Goal: Contribute content: Contribute content

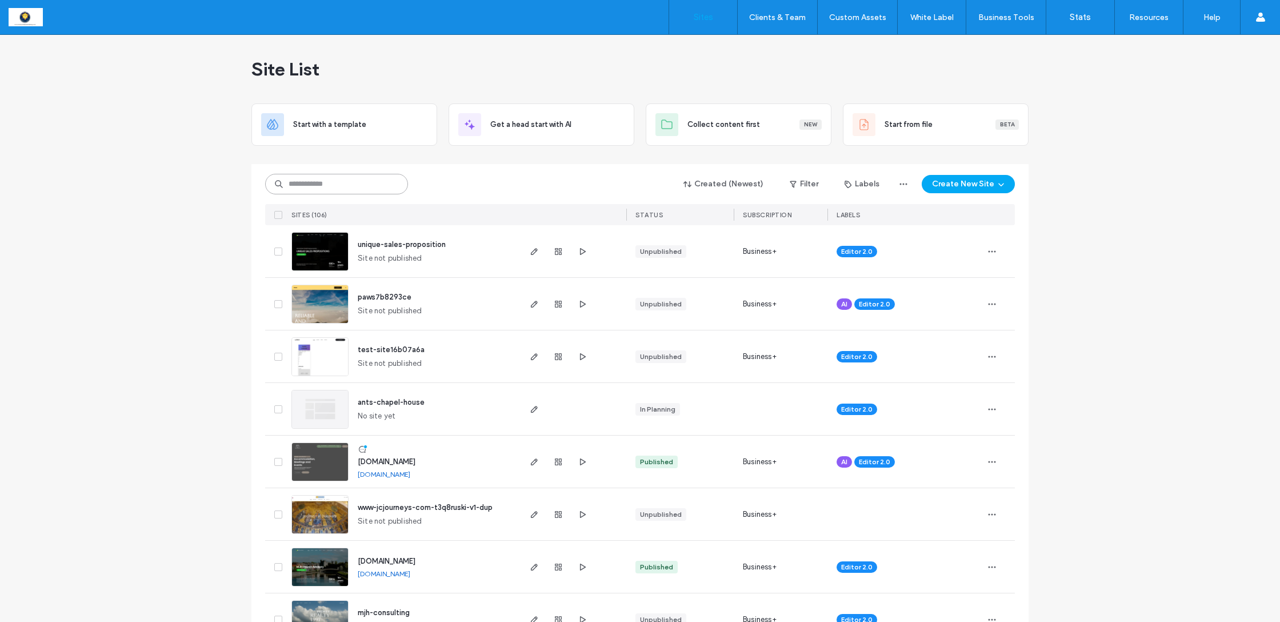
click at [326, 181] on input at bounding box center [336, 184] width 143 height 21
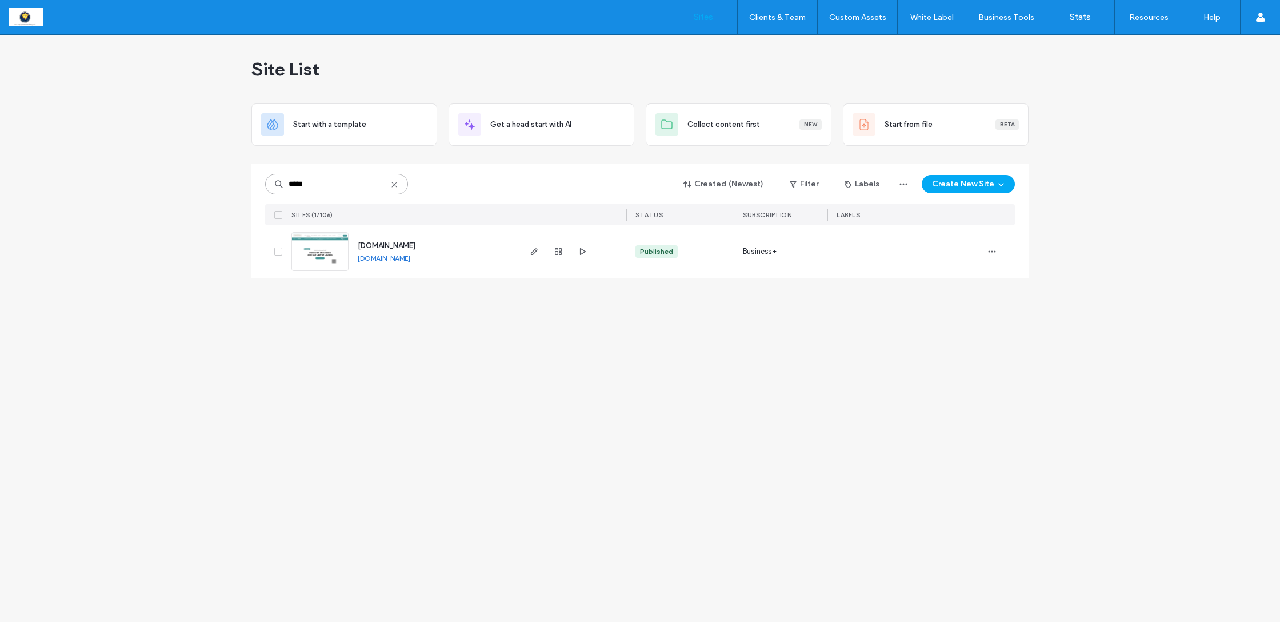
type input "*****"
drag, startPoint x: 326, startPoint y: 181, endPoint x: 536, endPoint y: 254, distance: 222.1
click at [536, 254] on icon "button" at bounding box center [534, 251] width 9 height 9
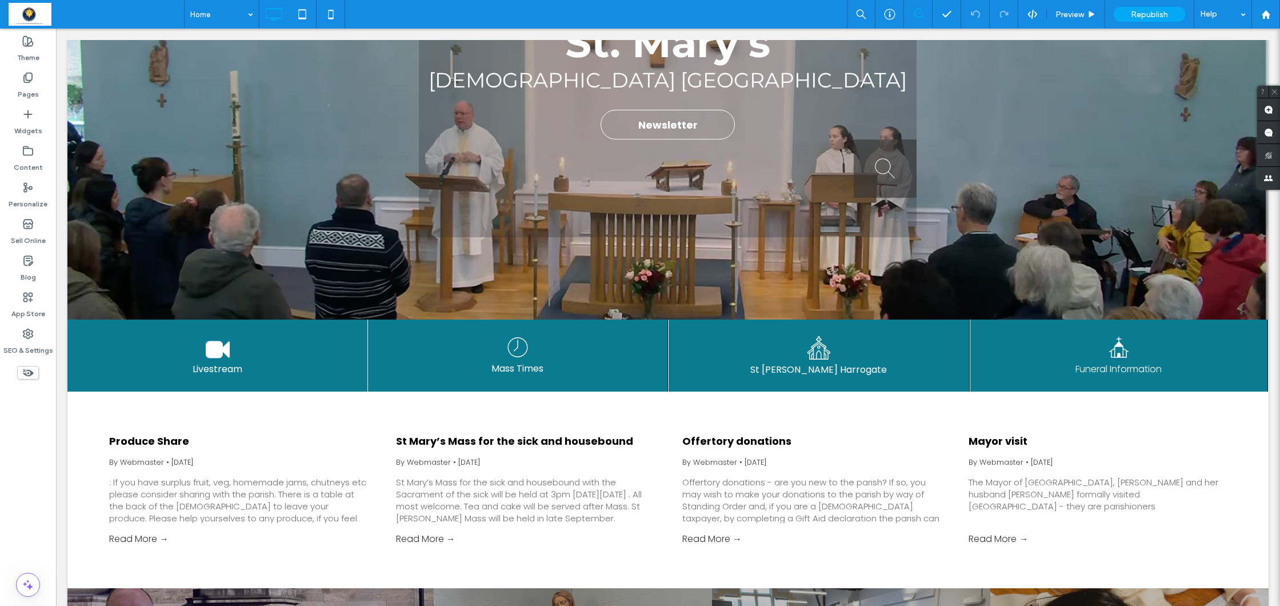
scroll to position [270, 0]
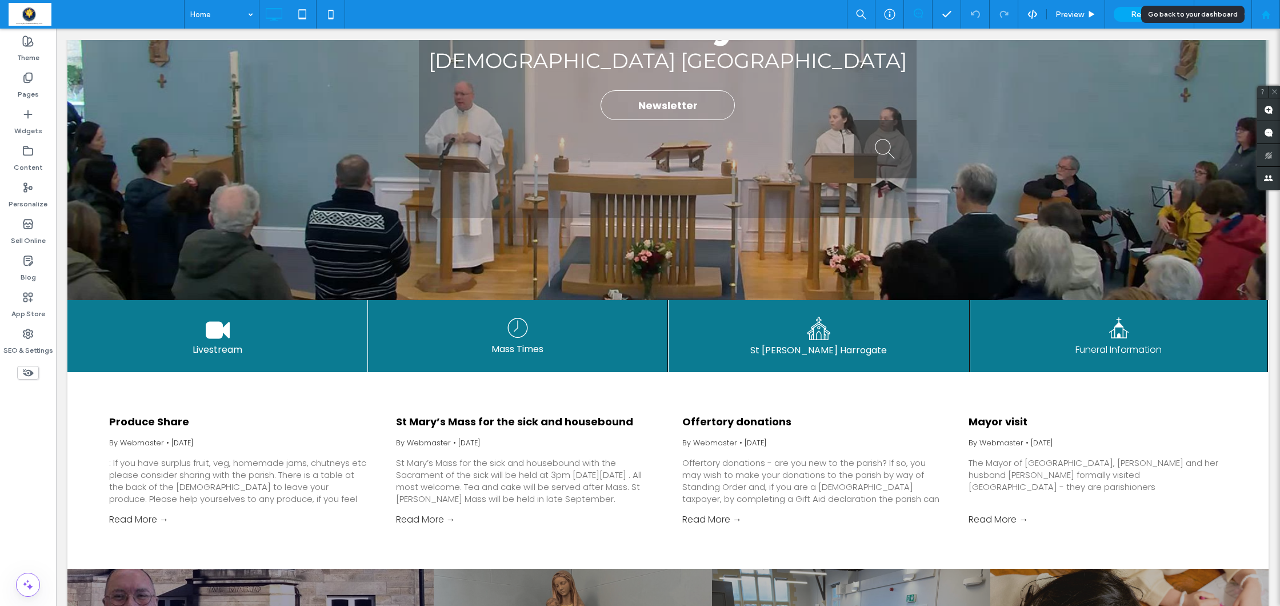
click at [1265, 16] on use at bounding box center [1265, 14] width 9 height 9
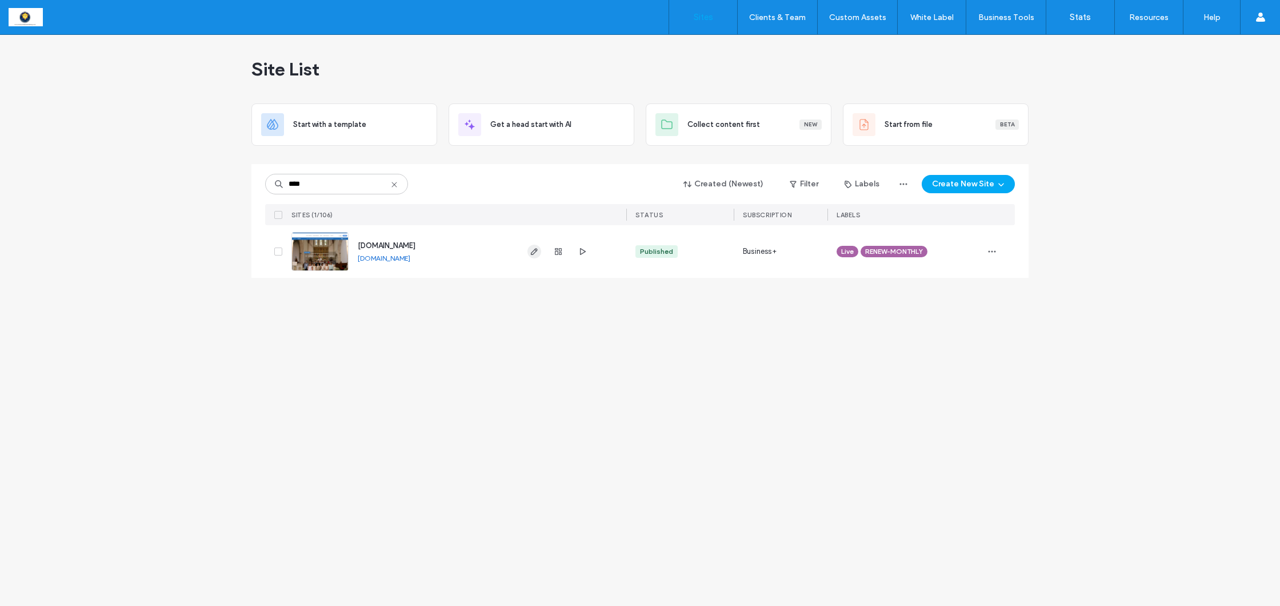
type input "****"
click at [533, 250] on icon "button" at bounding box center [534, 251] width 9 height 9
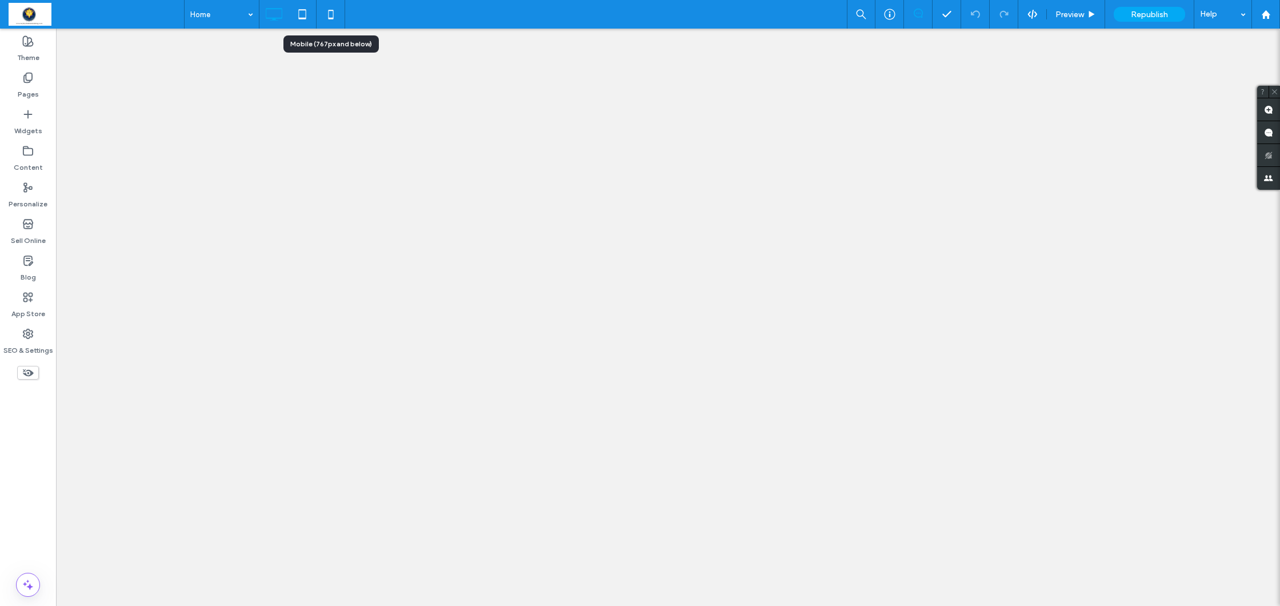
click at [331, 11] on use at bounding box center [330, 14] width 5 height 9
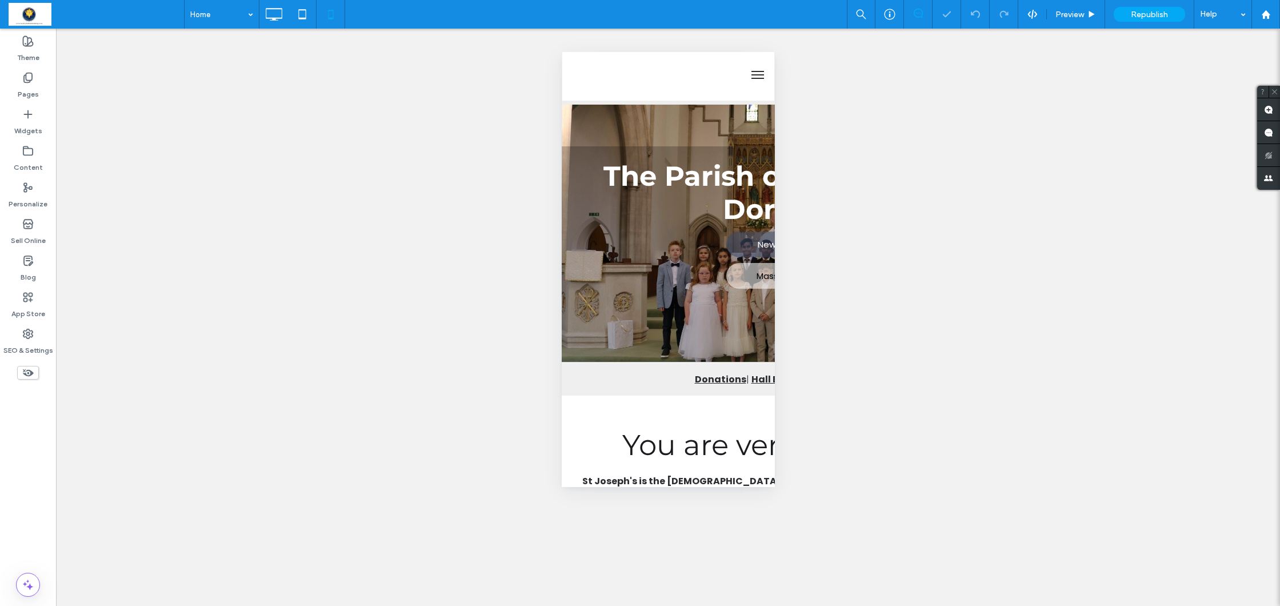
click at [26, 89] on label "Pages" at bounding box center [28, 91] width 21 height 16
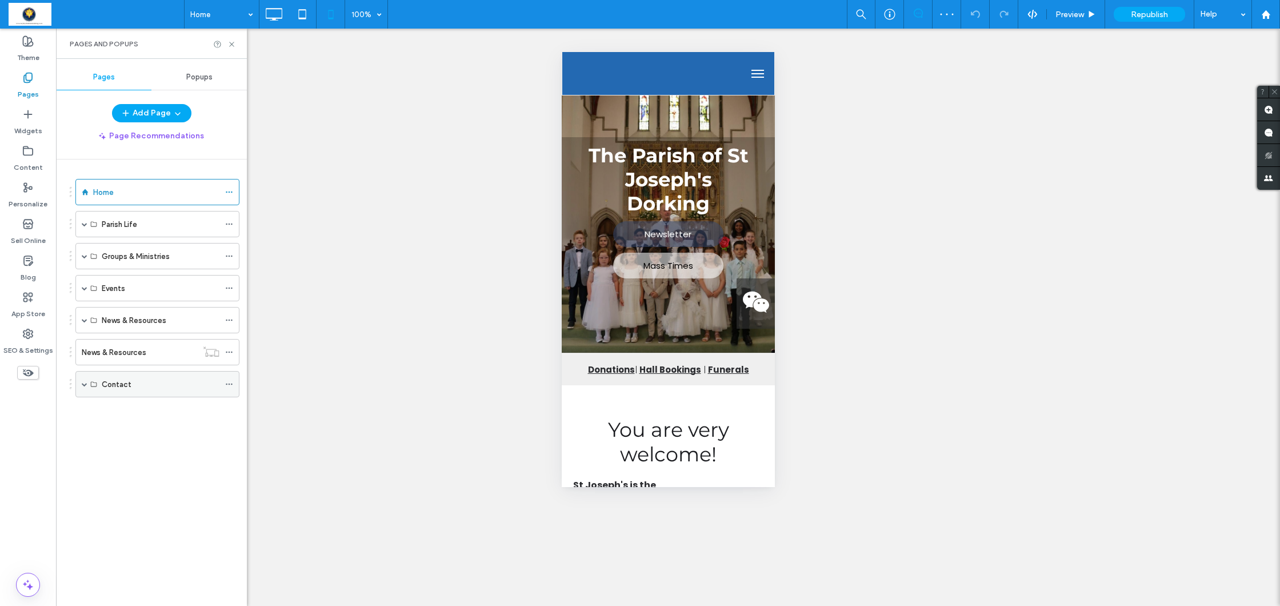
click at [82, 384] on div "Contact" at bounding box center [157, 384] width 164 height 26
click at [85, 384] on span at bounding box center [85, 384] width 6 height 6
click at [133, 408] on label "Contact Us" at bounding box center [122, 411] width 41 height 20
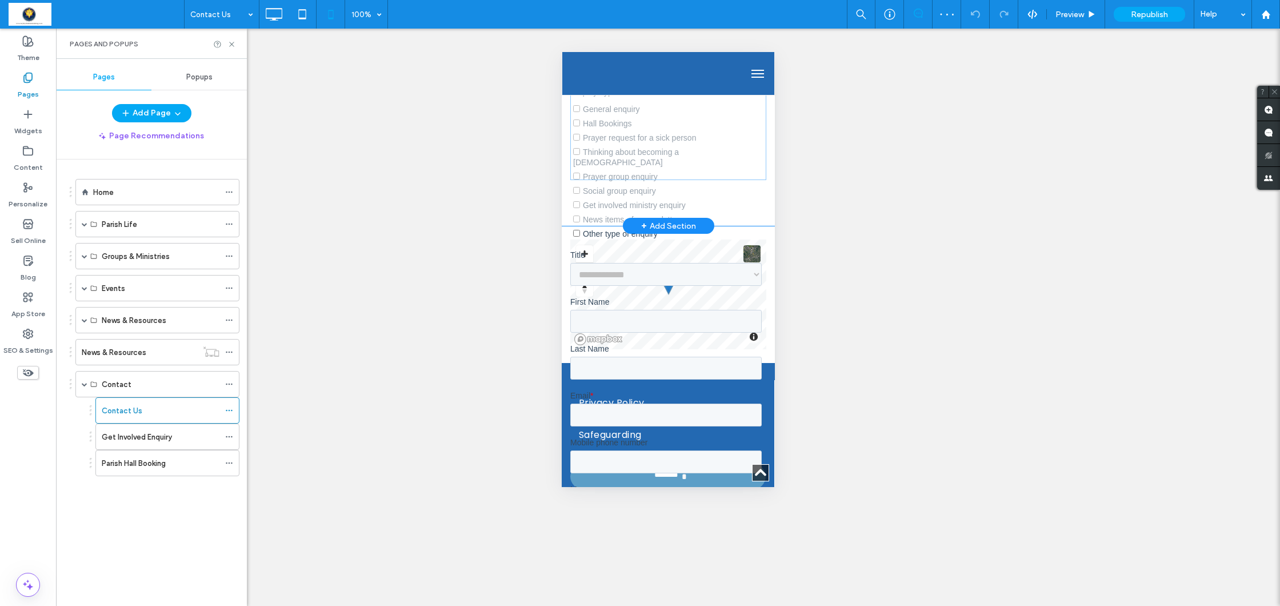
scroll to position [591, 0]
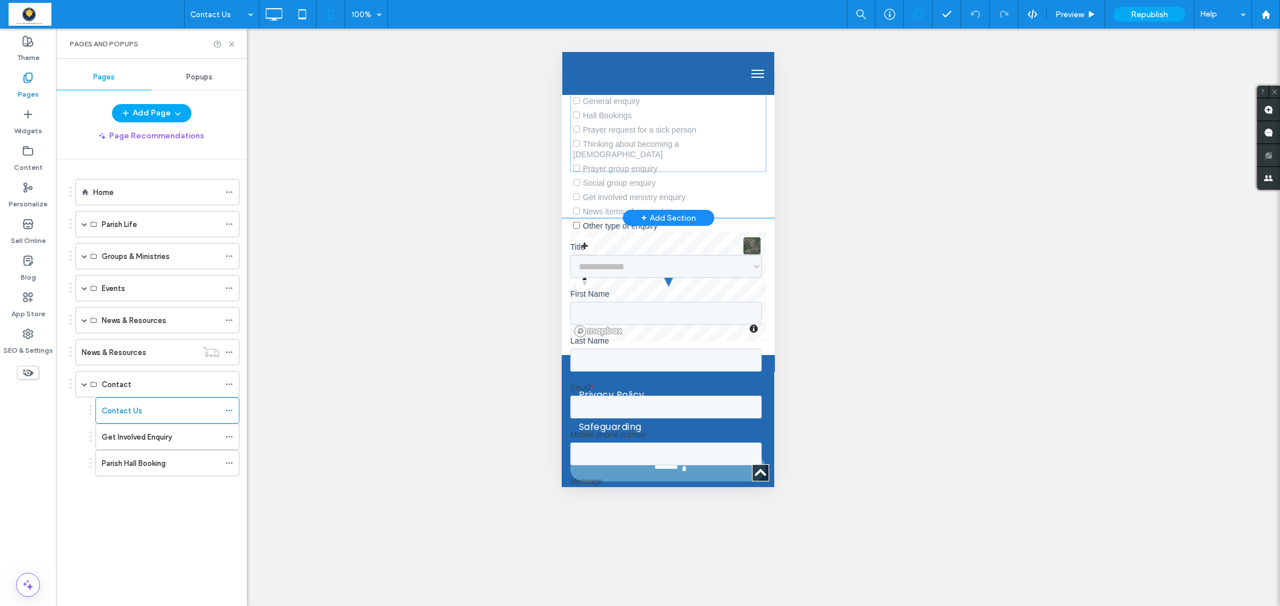
click at [736, 220] on label "Other type of enquiry" at bounding box center [667, 225] width 189 height 11
click at [718, 213] on div "Unhide? Yes Unhide? Yes Unhide? Yes Unhide? Yes Unhide? Yes Unhide? Yes Unhide?…" at bounding box center [668, 317] width 1224 height 577
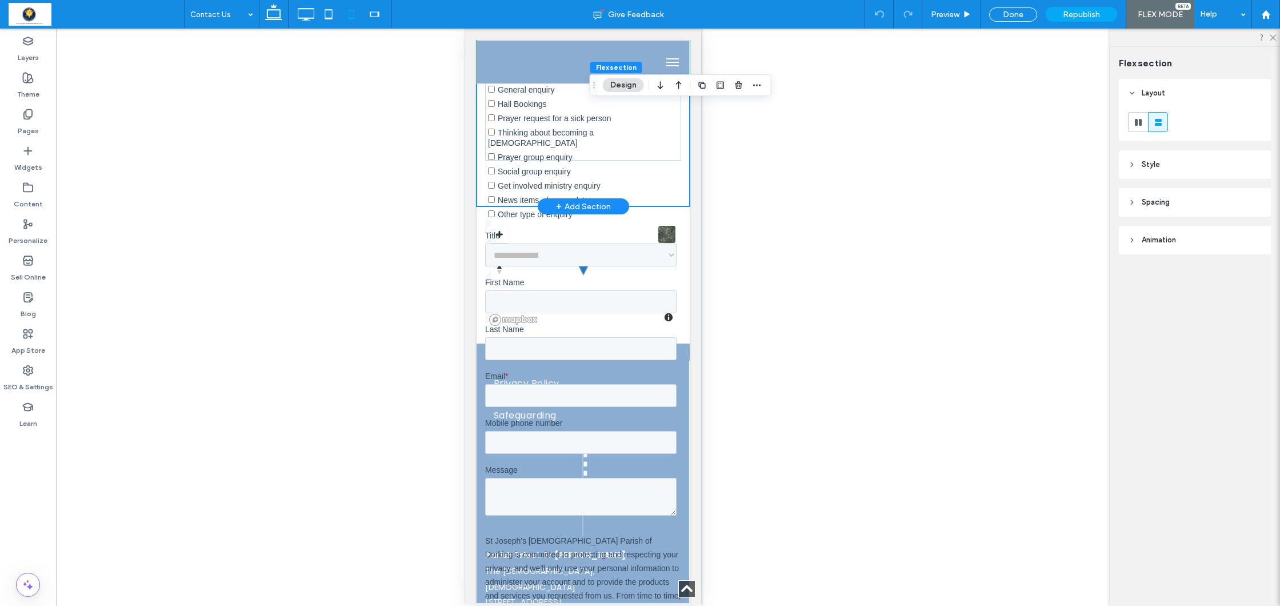
scroll to position [0, 0]
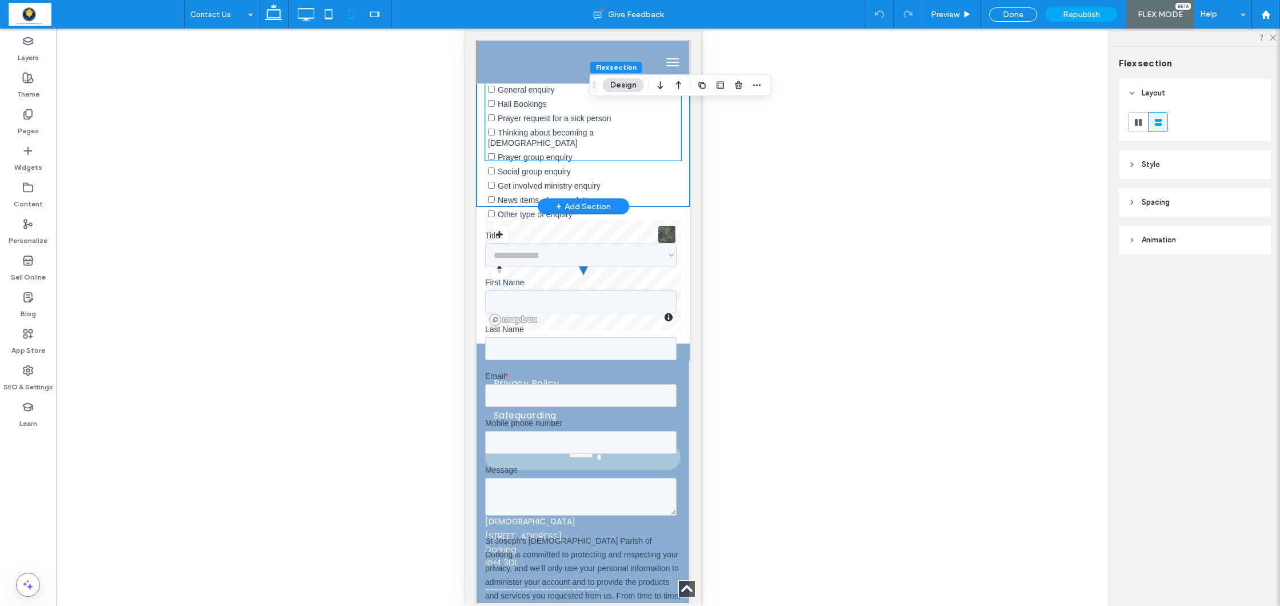
click at [651, 207] on div at bounding box center [583, 529] width 196 height 1018
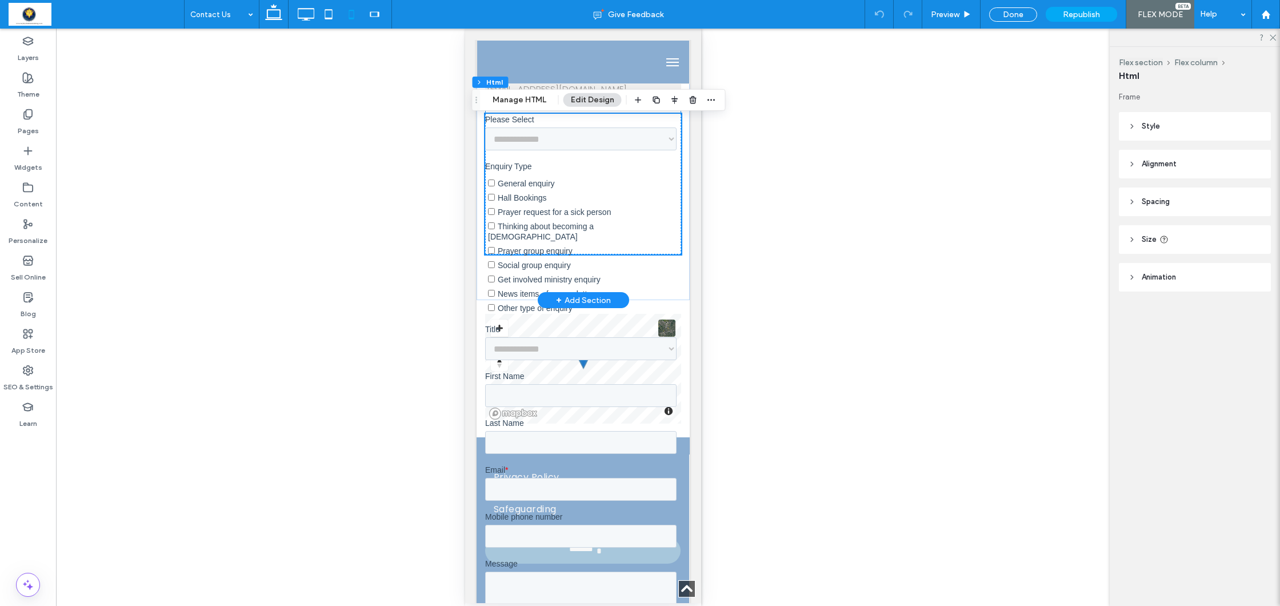
scroll to position [487, 0]
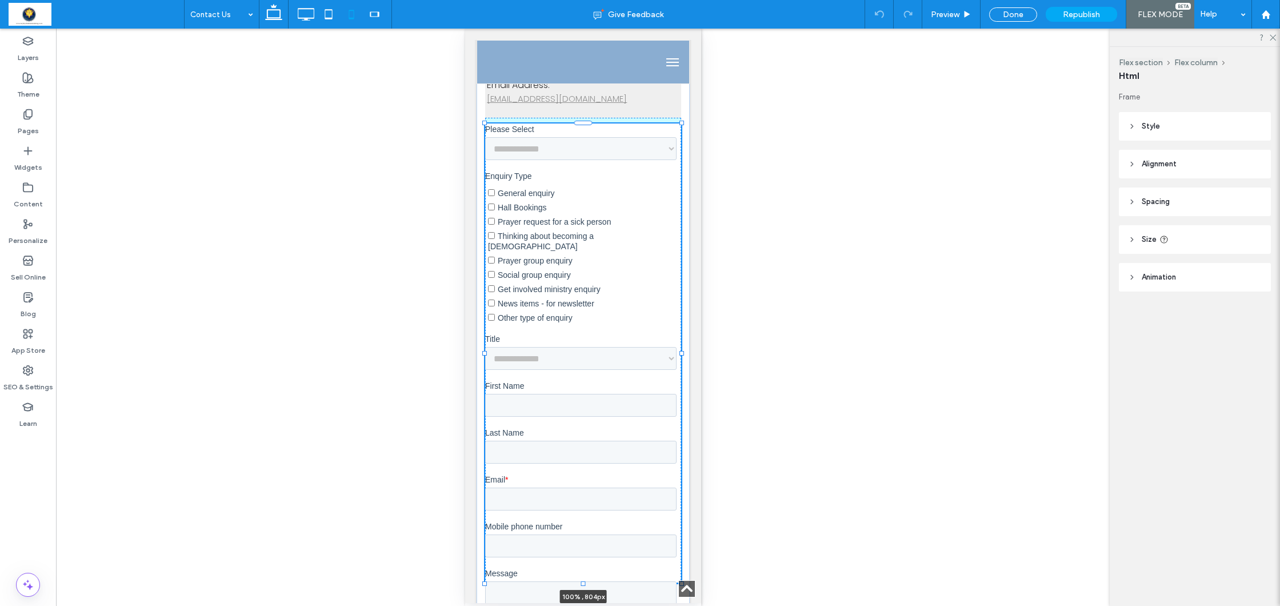
drag, startPoint x: 582, startPoint y: 264, endPoint x: 607, endPoint y: 580, distance: 317.0
click at [485, 124] on div at bounding box center [485, 123] width 1 height 1
type input "***"
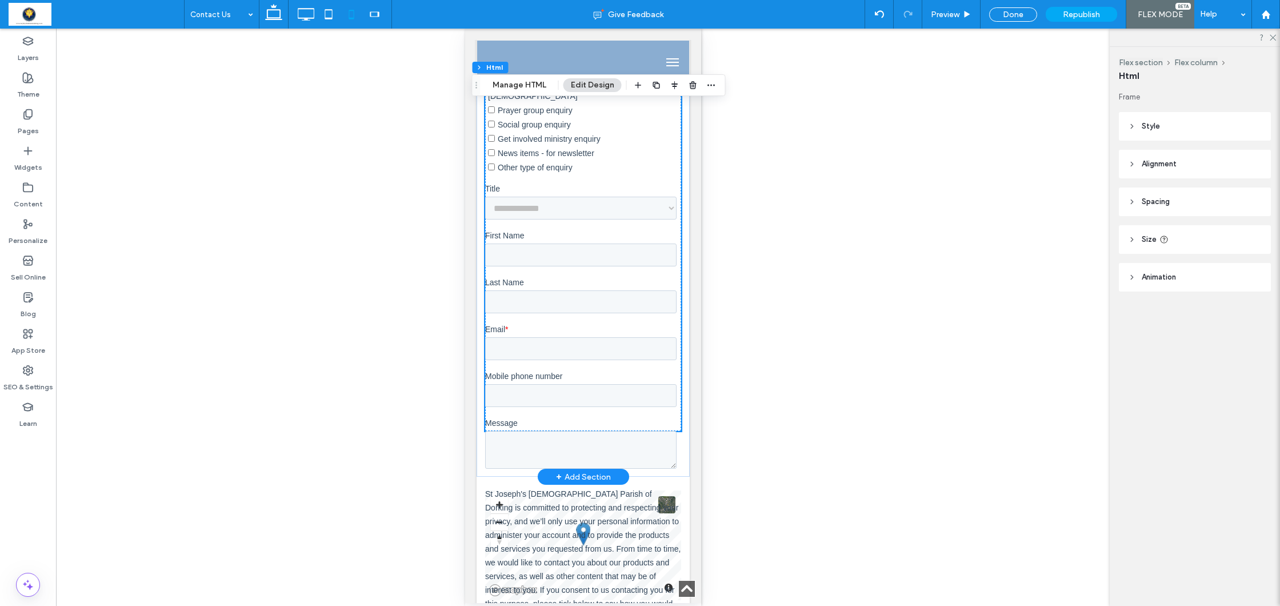
scroll to position [641, 0]
click at [583, 406] on div at bounding box center [583, 479] width 196 height 1018
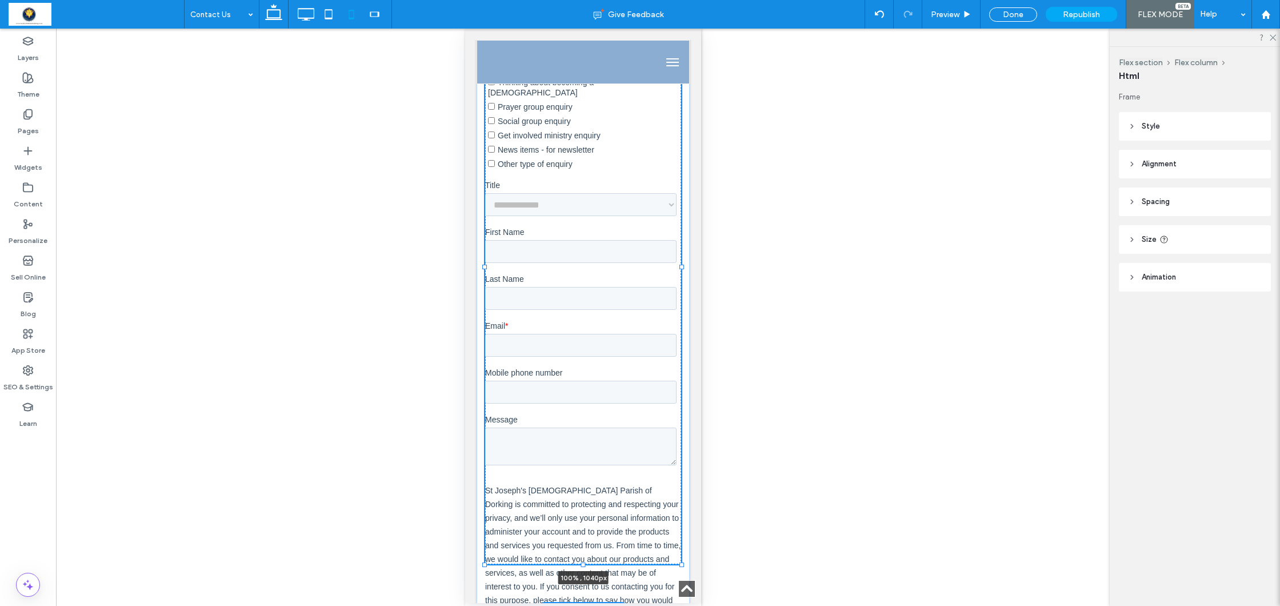
drag, startPoint x: 582, startPoint y: 427, endPoint x: 587, endPoint y: 562, distance: 134.4
click at [581, 566] on div at bounding box center [583, 564] width 5 height 5
type input "****"
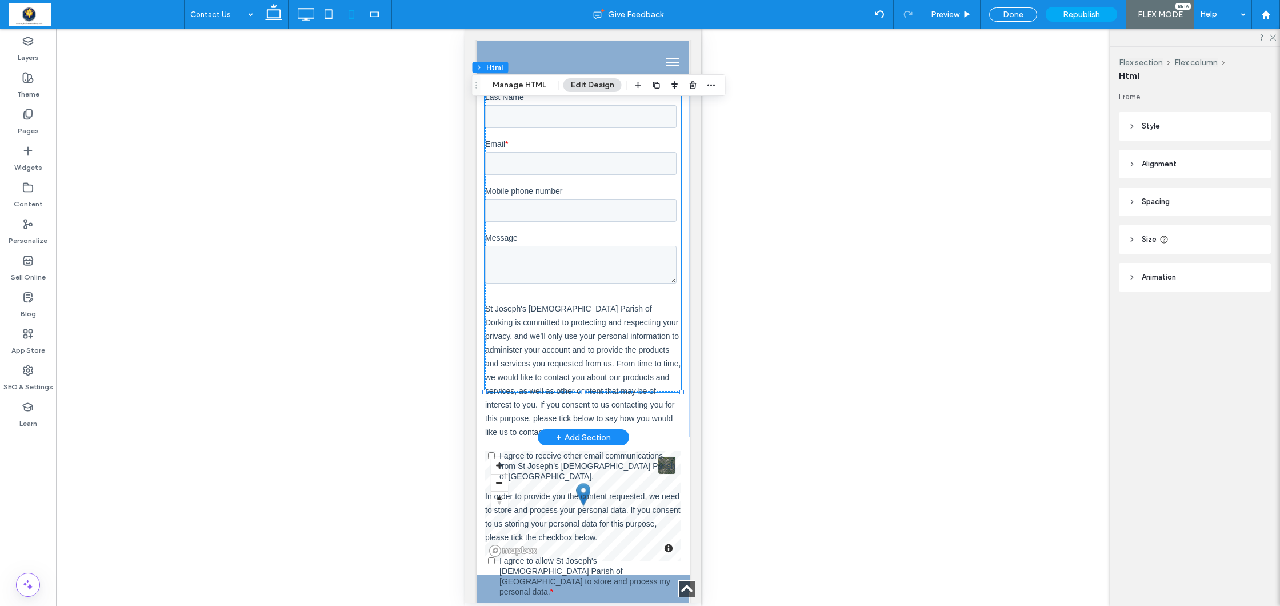
scroll to position [681, 0]
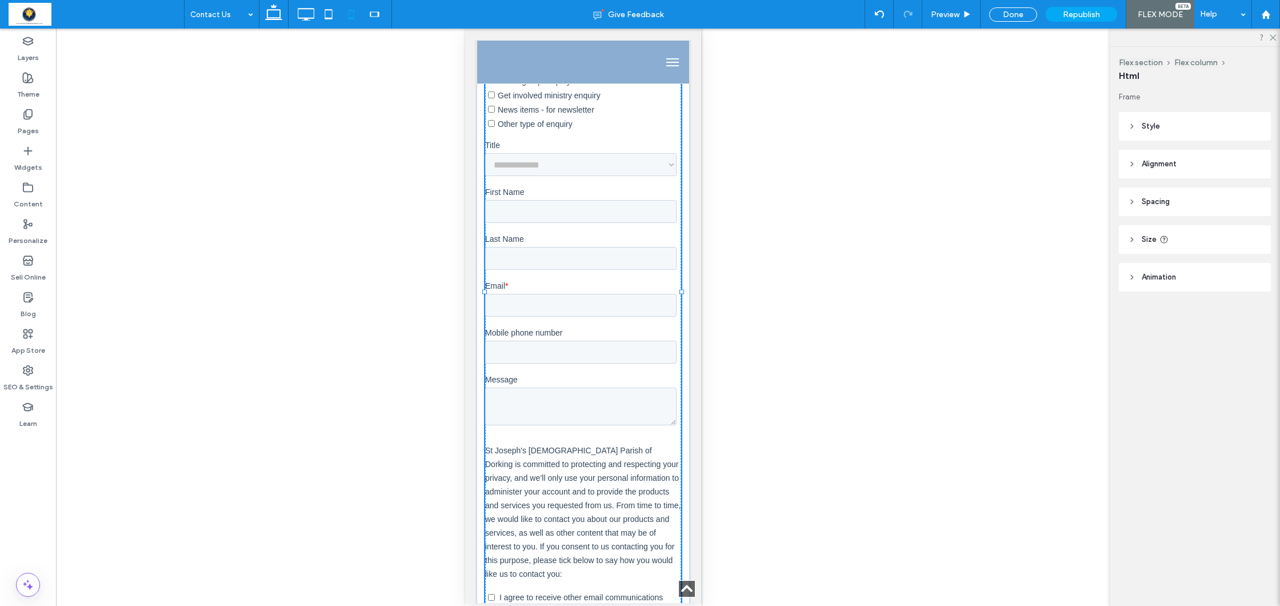
drag, startPoint x: 581, startPoint y: 392, endPoint x: 587, endPoint y: 513, distance: 120.7
click at [587, 513] on div "Contact Us Parish Priest: Fr. Ian Vane Address for all parish correspondence: T…" at bounding box center [582, 128] width 213 height 1143
type input "****"
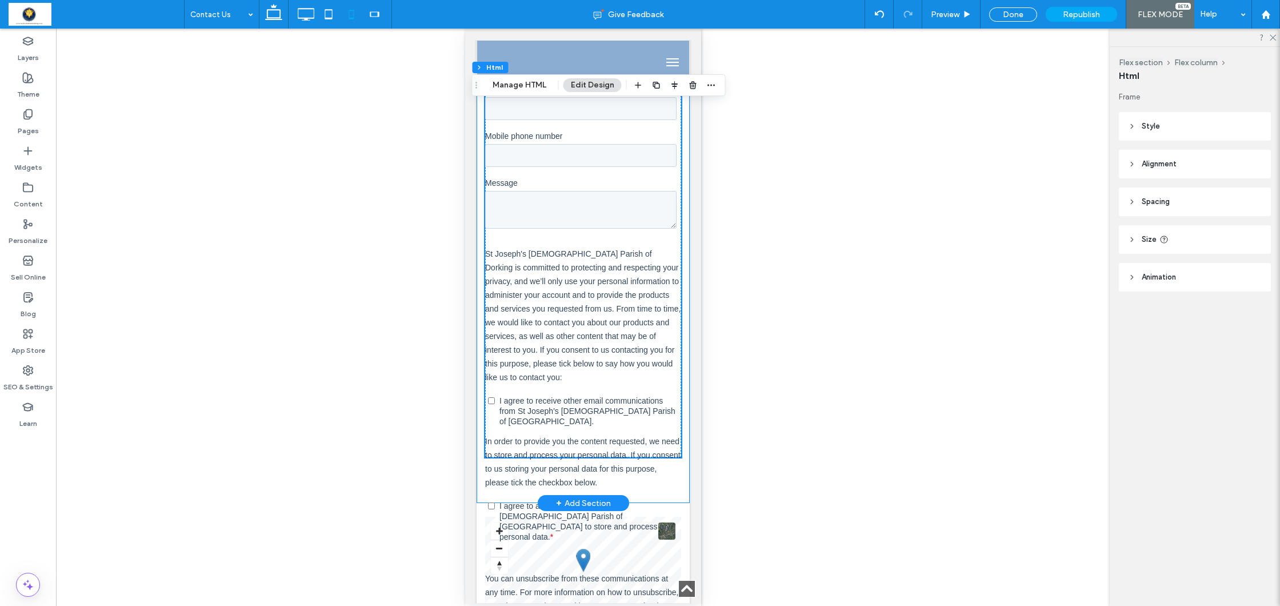
scroll to position [888, 0]
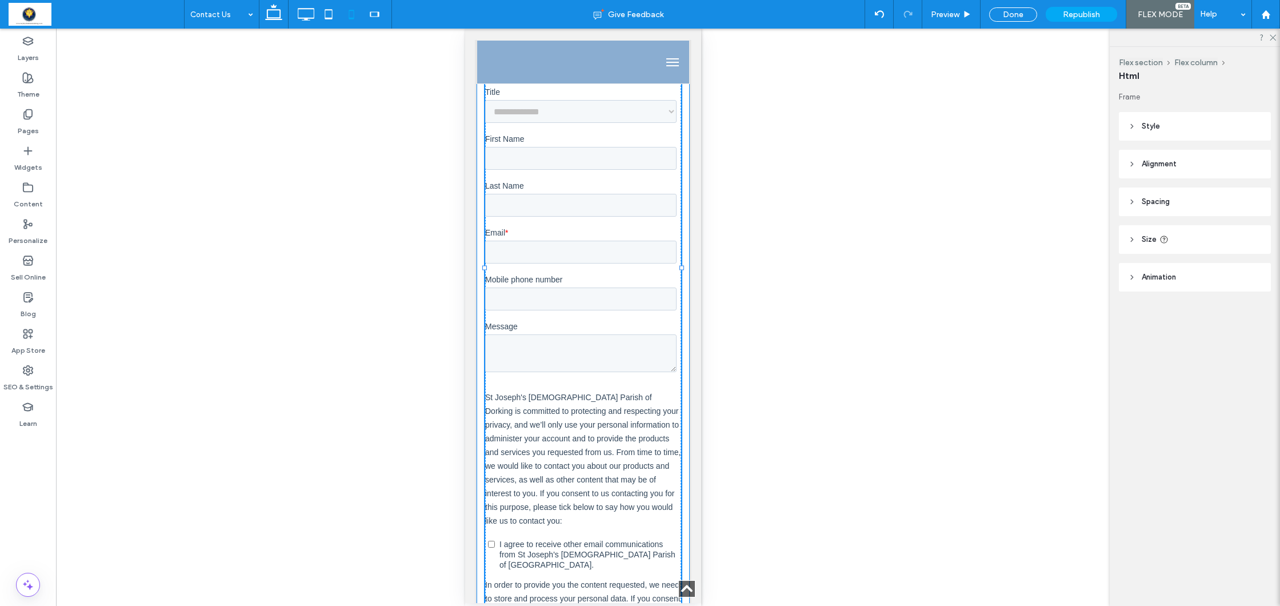
drag, startPoint x: 581, startPoint y: 446, endPoint x: 578, endPoint y: 505, distance: 59.5
click at [578, 505] on div "Contact Us Parish Priest: Fr. Ian Vane Address for all parish correspondence: T…" at bounding box center [582, 104] width 213 height 1201
type input "****"
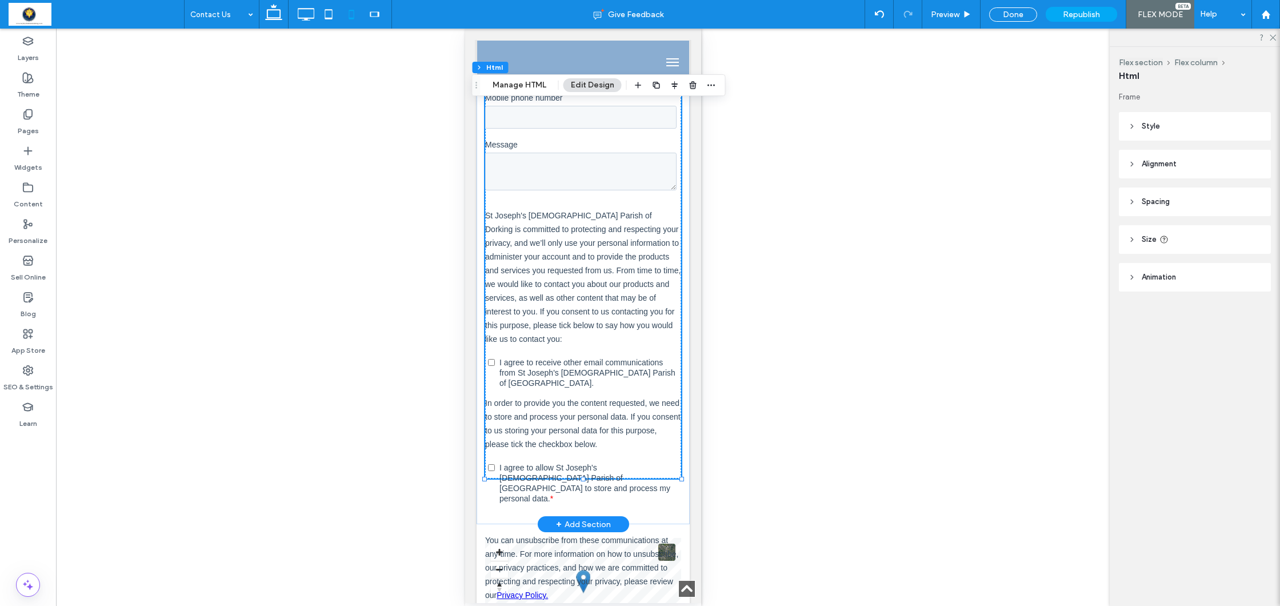
scroll to position [935, 0]
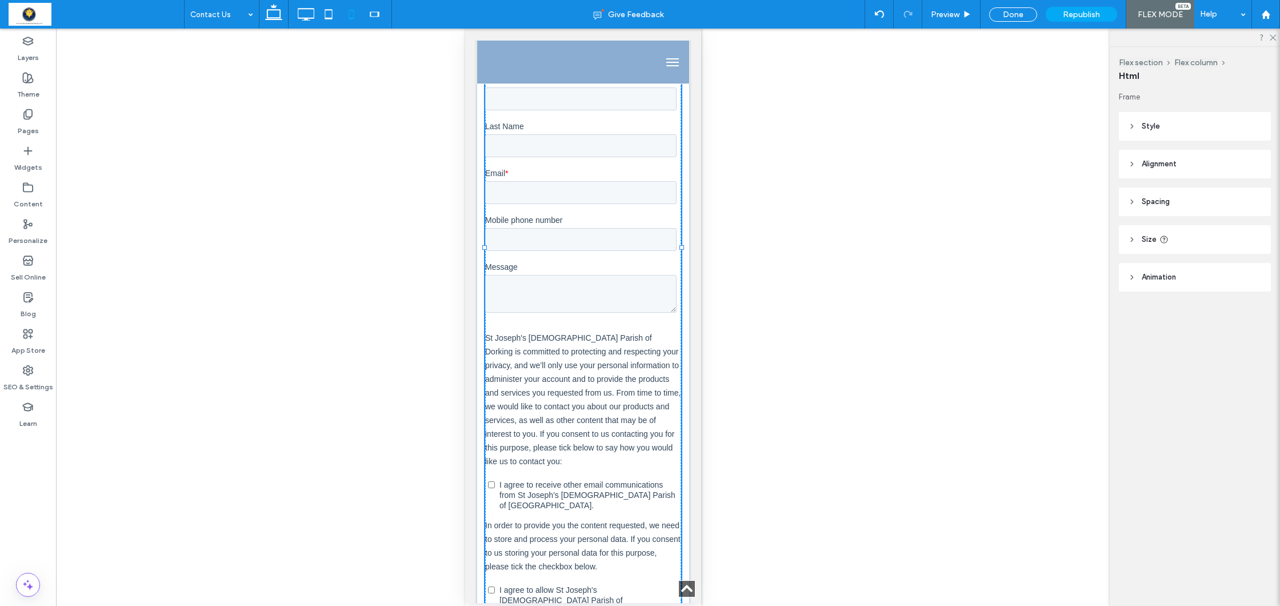
drag, startPoint x: 584, startPoint y: 461, endPoint x: 579, endPoint y: 538, distance: 77.3
click at [579, 538] on div "Contact Us Parish Priest: Fr. Ian Vane Address for all parish correspondence: T…" at bounding box center [582, 84] width 213 height 1279
type input "****"
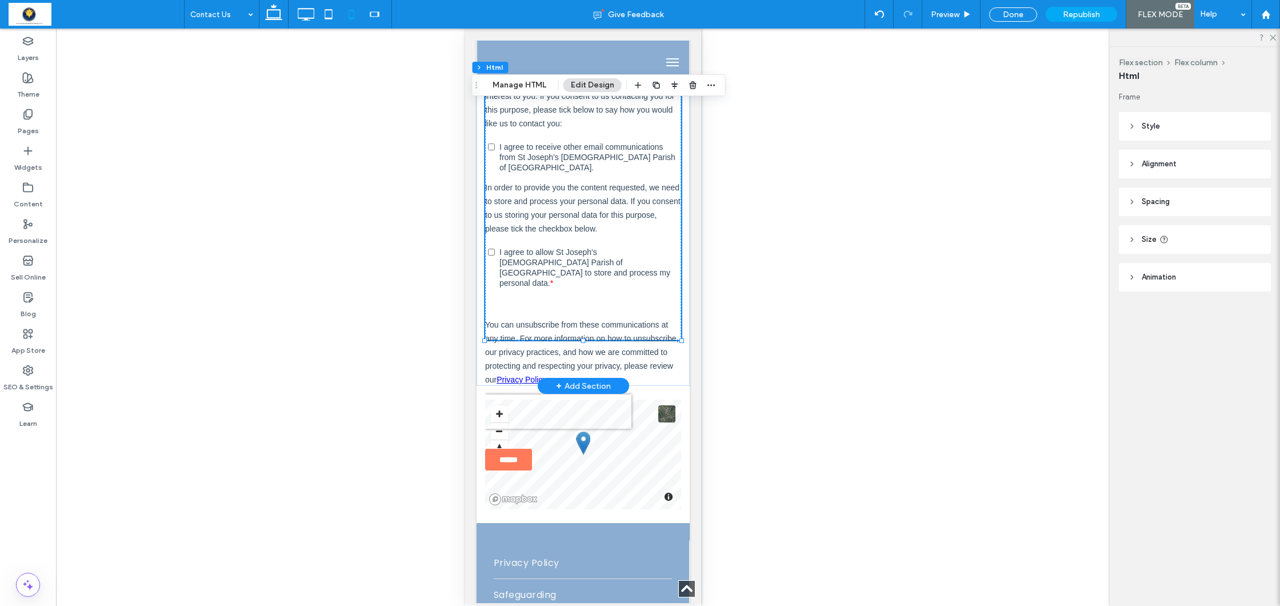
scroll to position [871, 0]
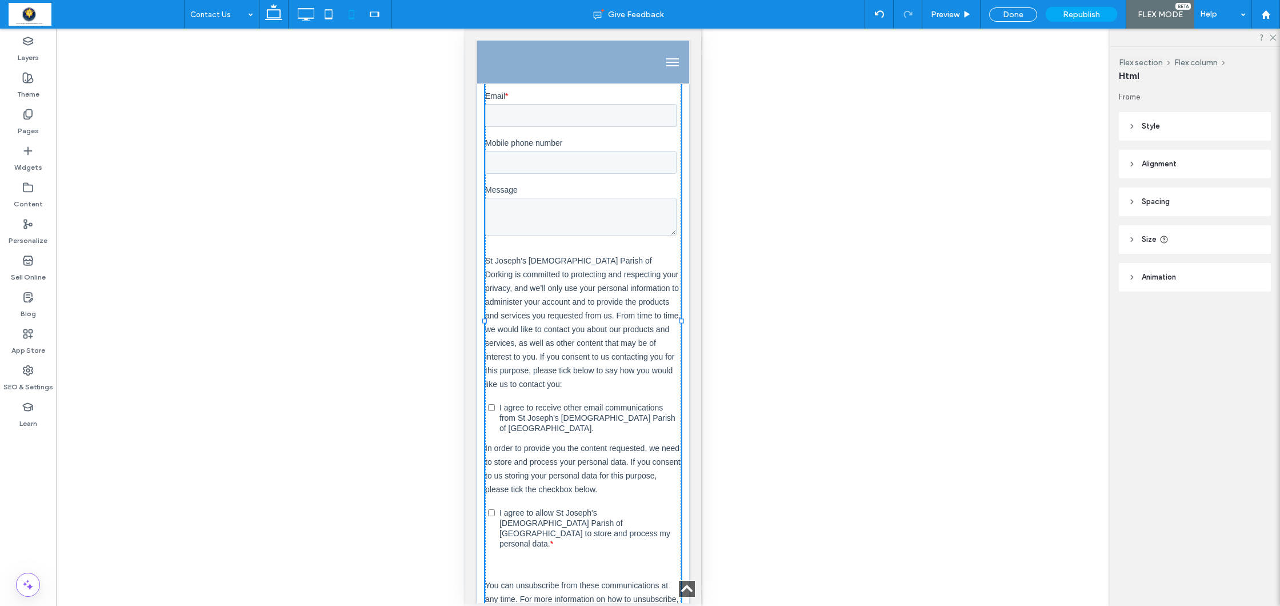
drag, startPoint x: 581, startPoint y: 341, endPoint x: 578, endPoint y: 641, distance: 299.4
click at [578, 605] on html "Click To Paste Home Parish Life Our Parish About Us Schools Parish Finance Pari…" at bounding box center [583, 347] width 236 height 2378
type input "****"
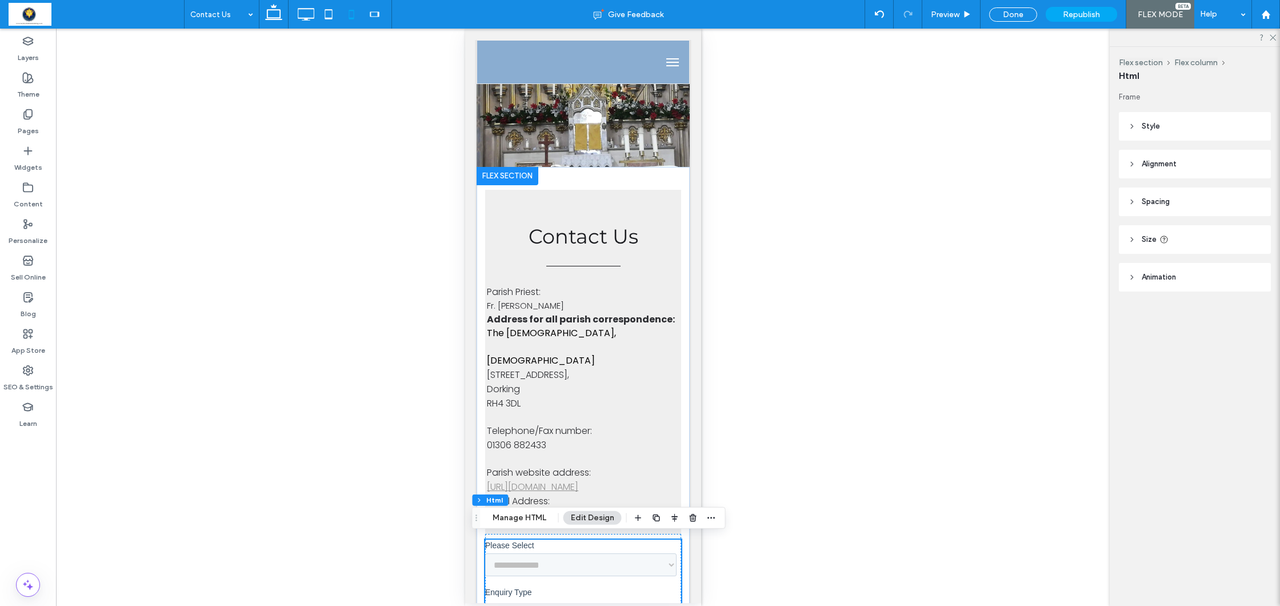
scroll to position [70, 0]
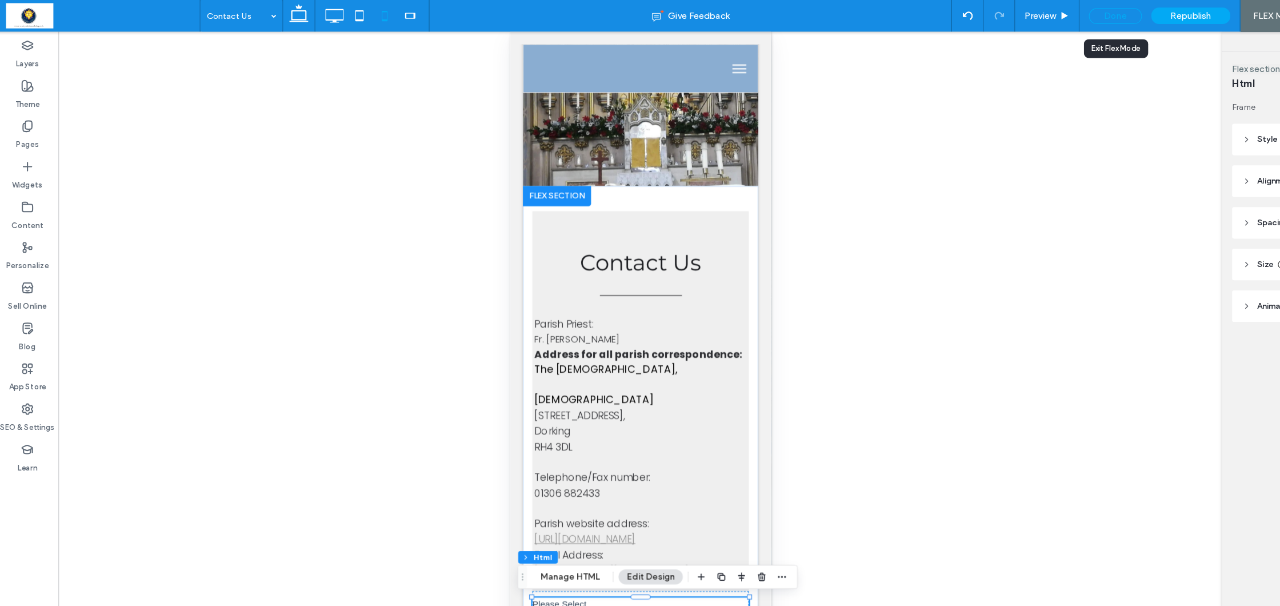
click at [1017, 11] on div "Done" at bounding box center [1013, 14] width 48 height 14
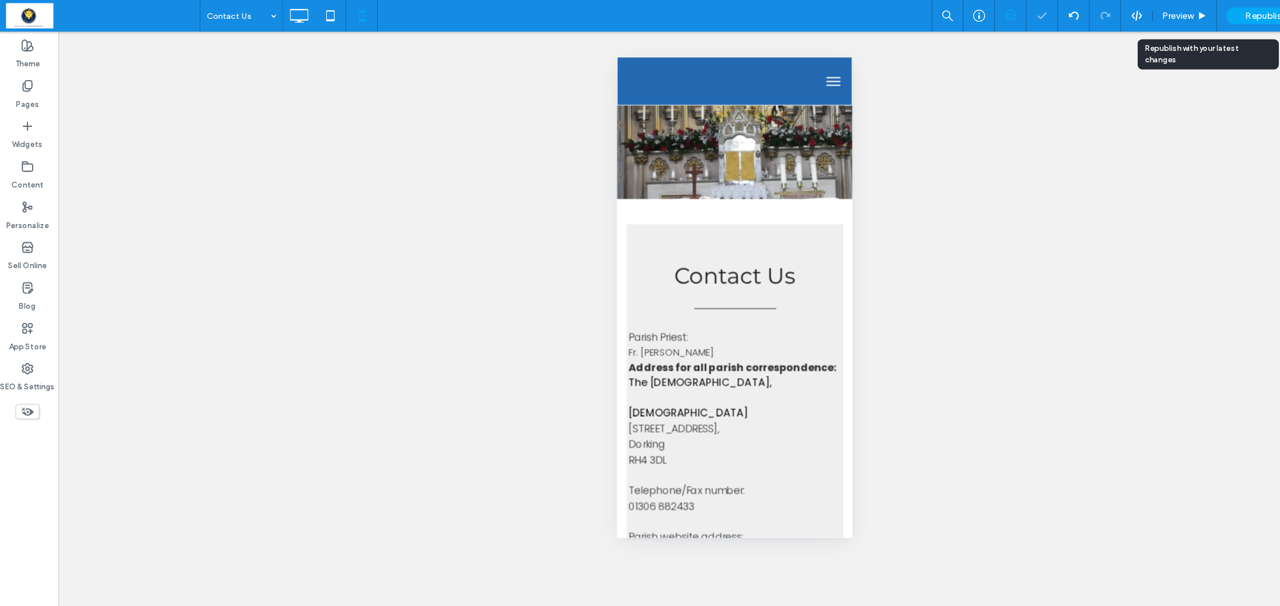
click at [1139, 15] on span "Republish" at bounding box center [1149, 15] width 37 height 10
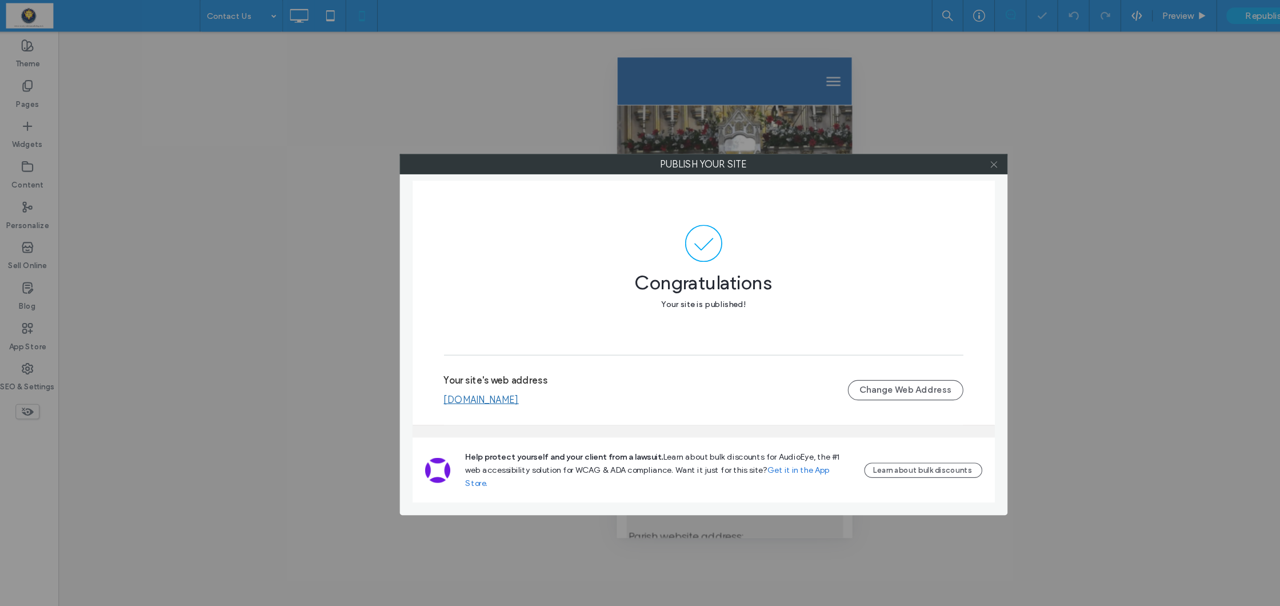
click at [903, 149] on icon at bounding box center [903, 149] width 9 height 9
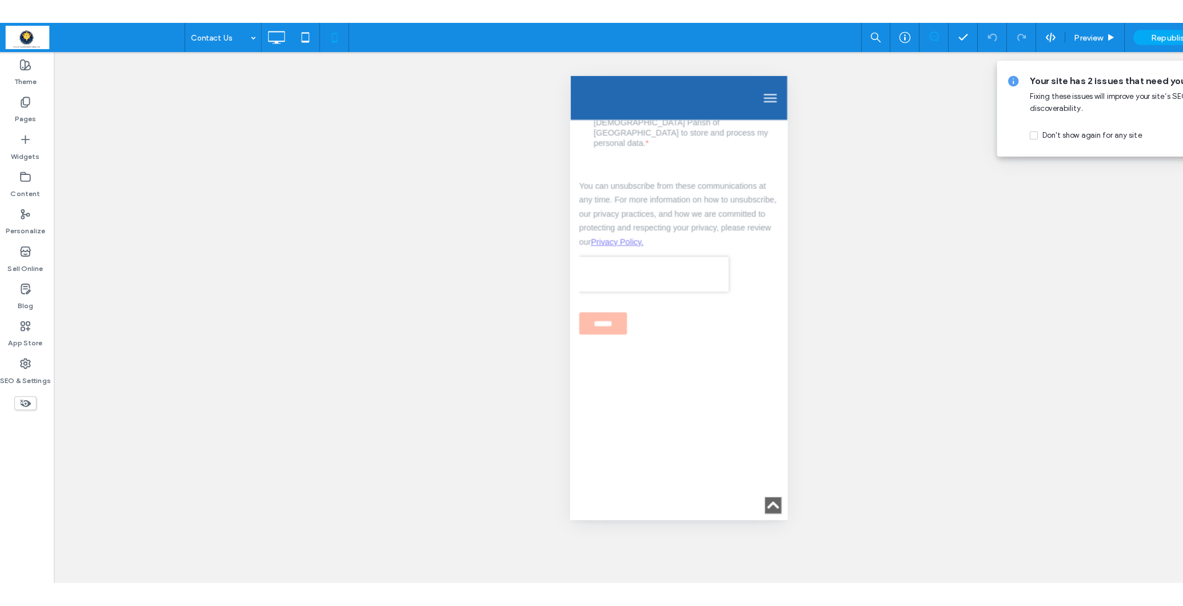
scroll to position [1309, 0]
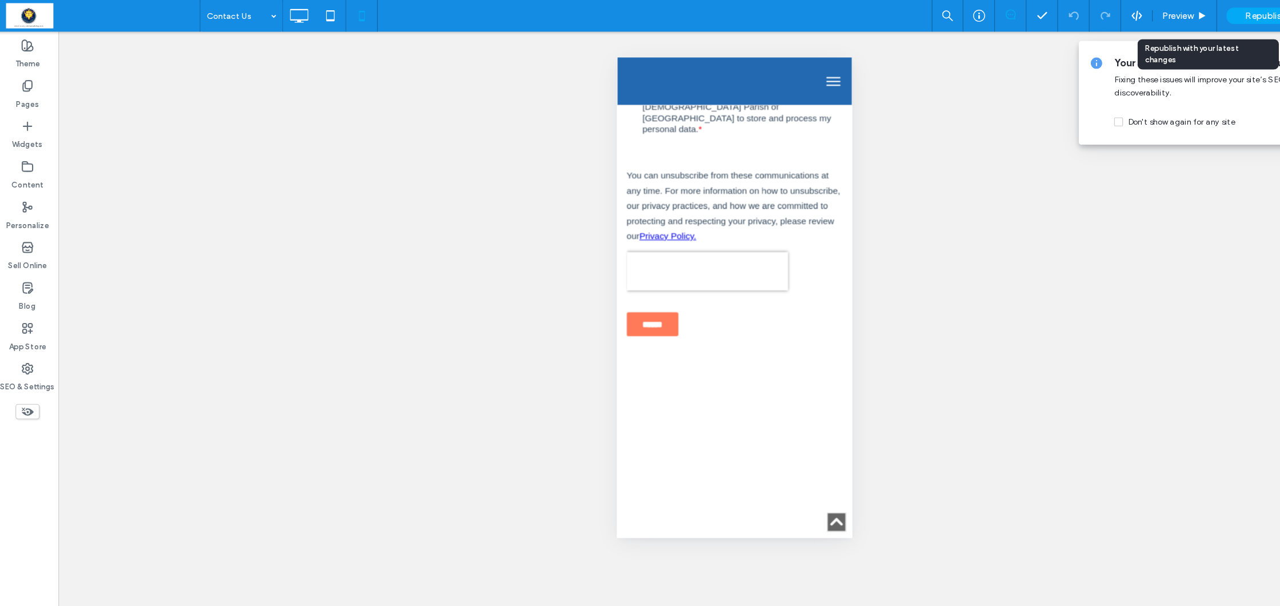
click at [1138, 11] on span "Republish" at bounding box center [1149, 15] width 37 height 10
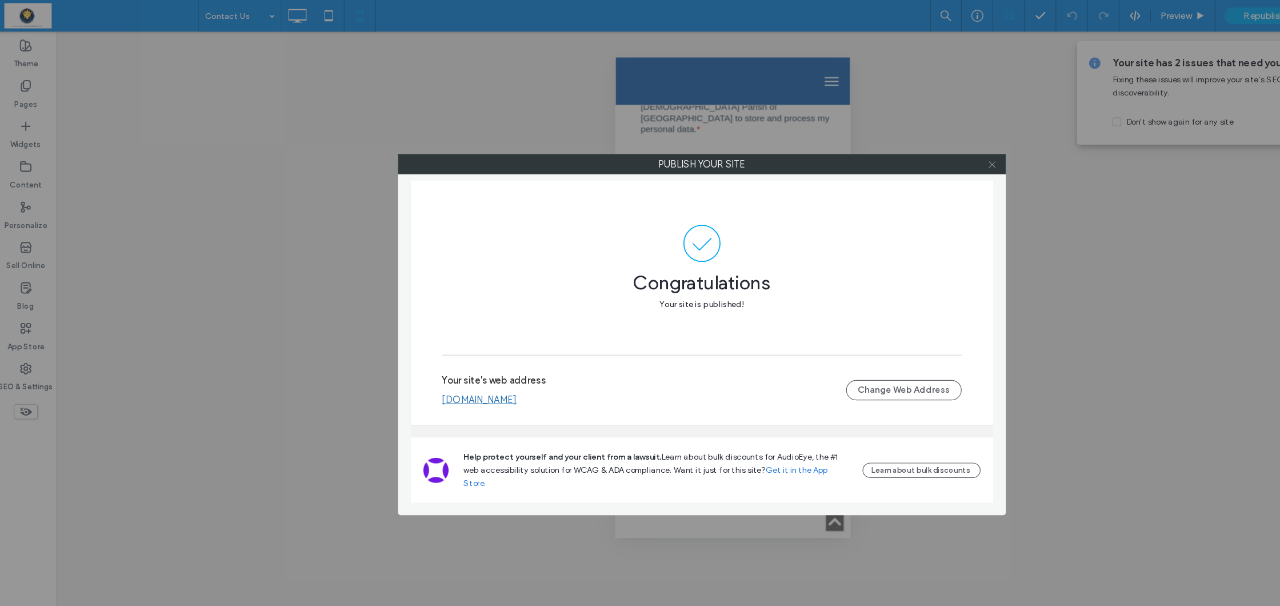
click at [900, 151] on use at bounding box center [903, 149] width 6 height 6
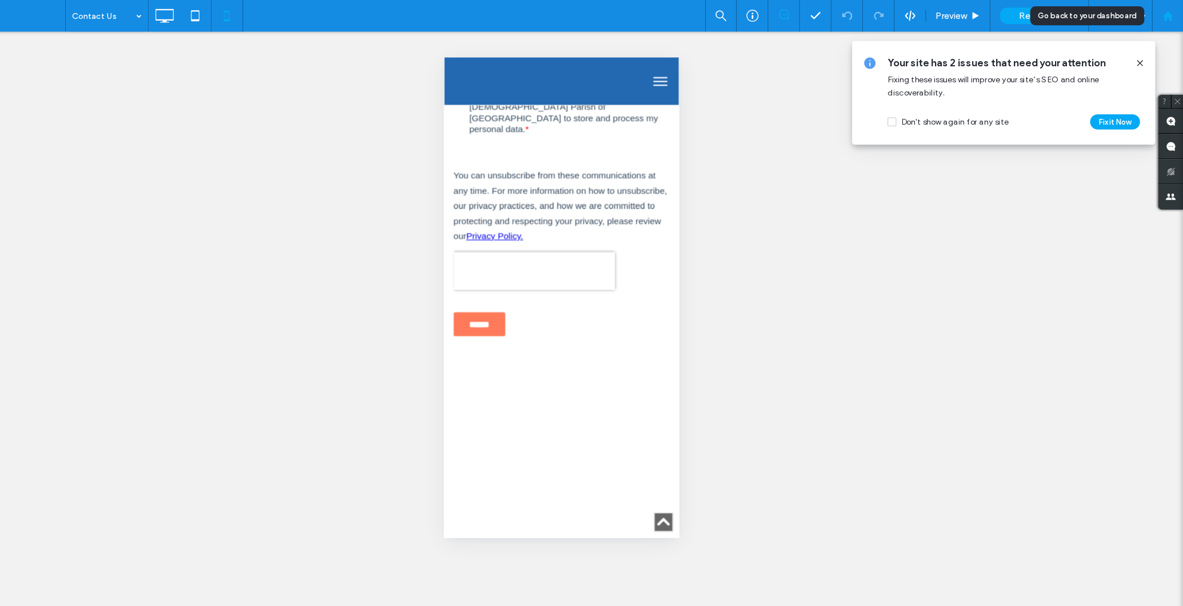
click at [1164, 16] on icon at bounding box center [1169, 15] width 10 height 10
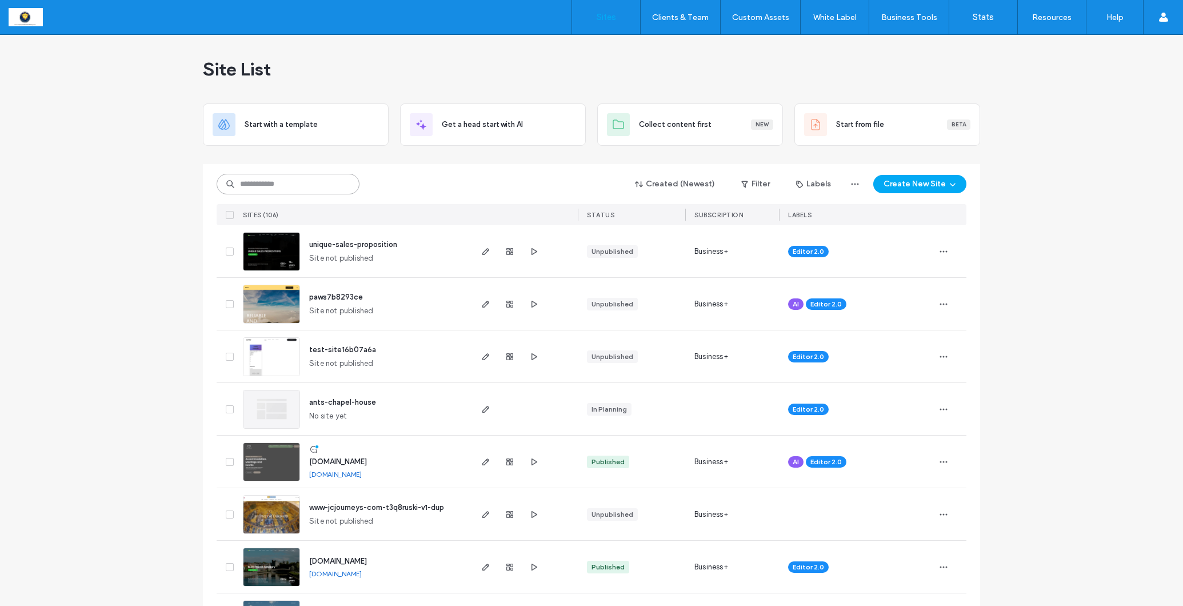
click at [261, 187] on input at bounding box center [288, 184] width 143 height 21
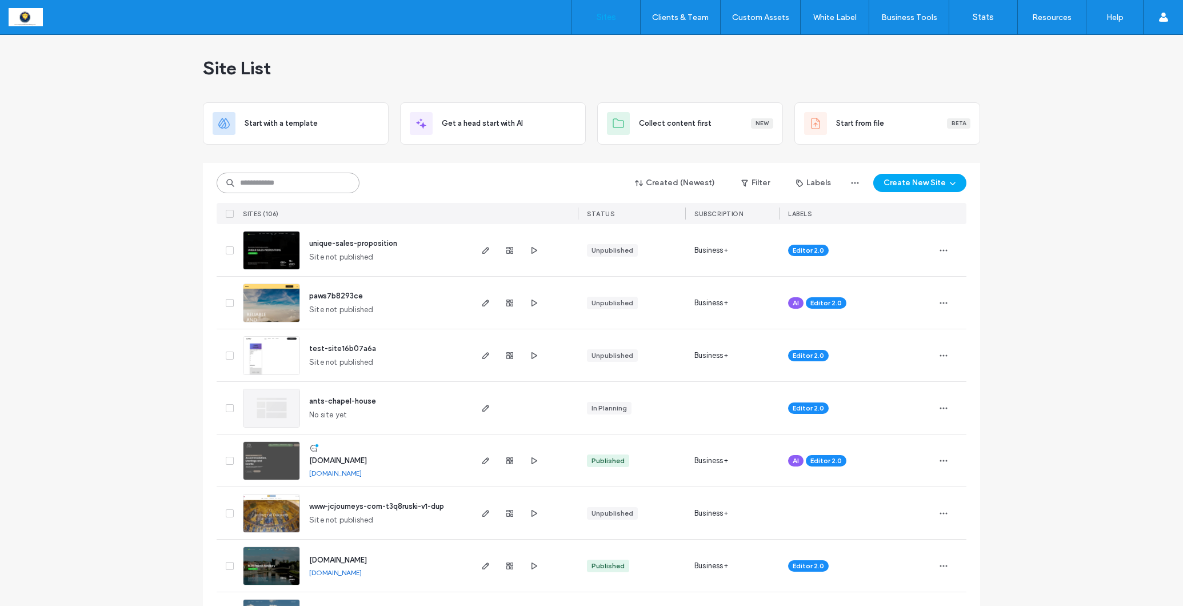
click at [293, 185] on input at bounding box center [288, 183] width 143 height 21
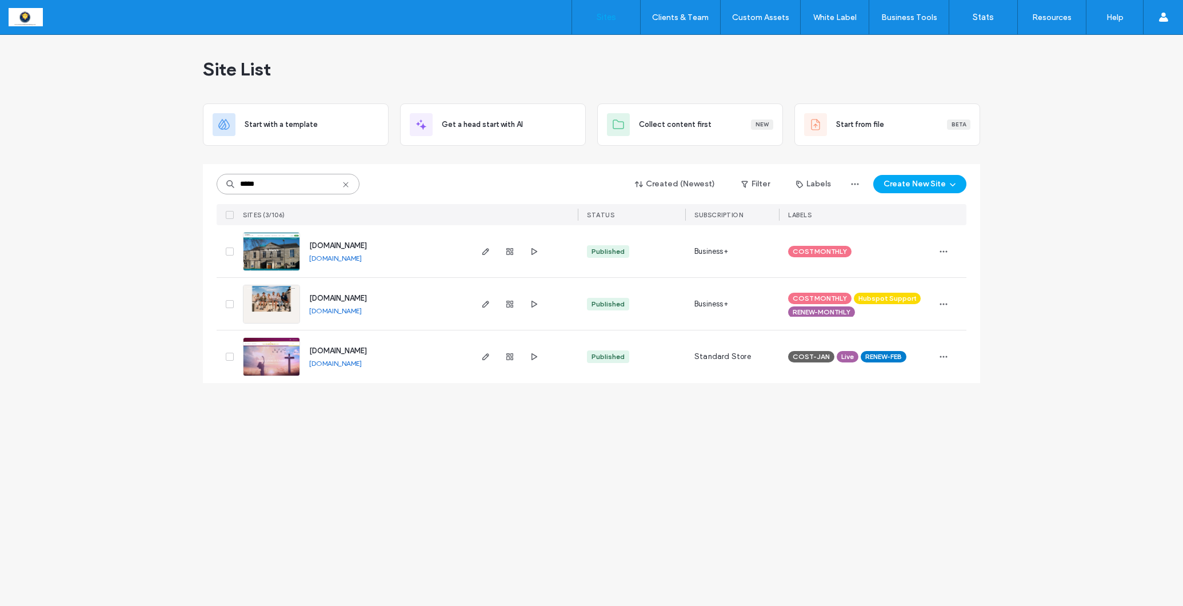
type input "*****"
drag, startPoint x: 293, startPoint y: 185, endPoint x: 483, endPoint y: 255, distance: 203.2
click at [483, 255] on icon "button" at bounding box center [485, 251] width 9 height 9
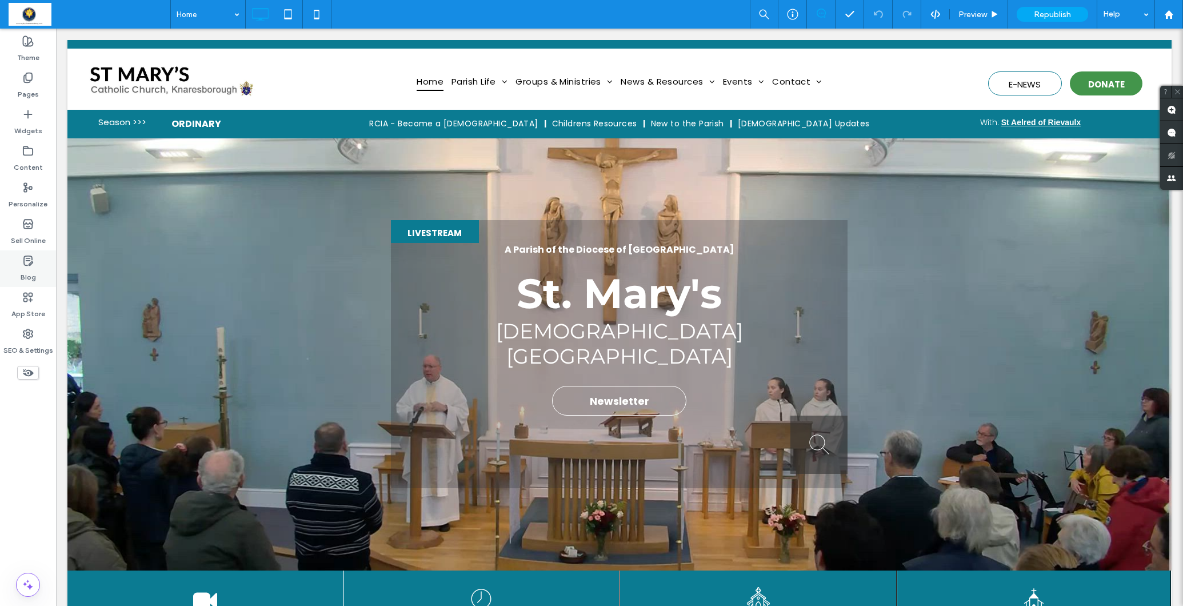
click at [30, 270] on label "Blog" at bounding box center [28, 274] width 15 height 16
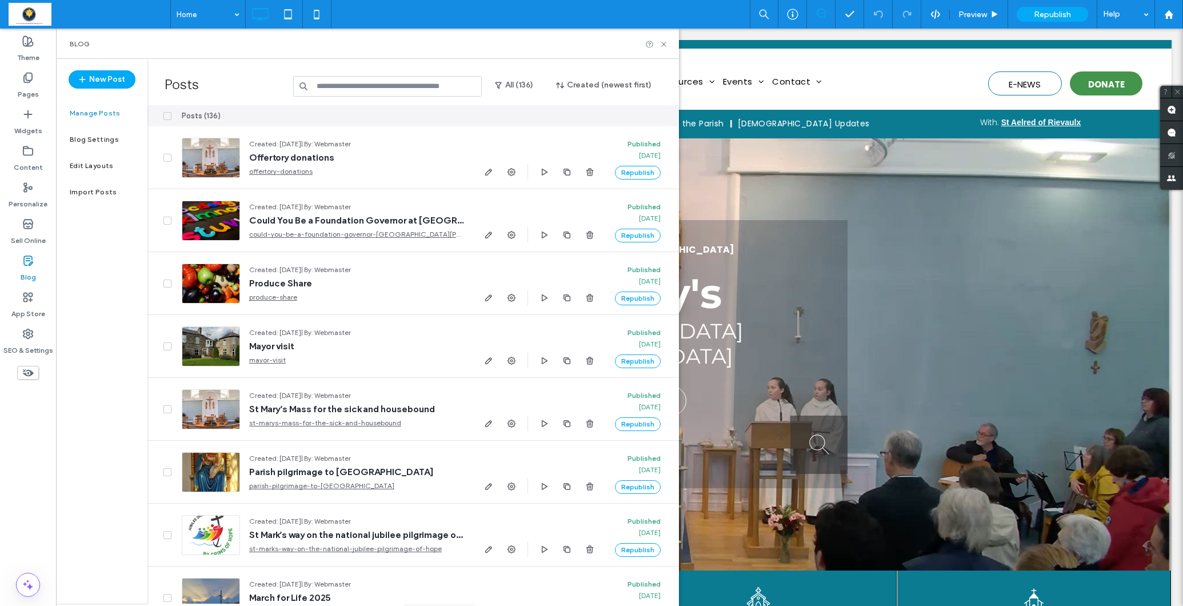
scroll to position [0, 1]
click at [379, 88] on input at bounding box center [387, 86] width 189 height 21
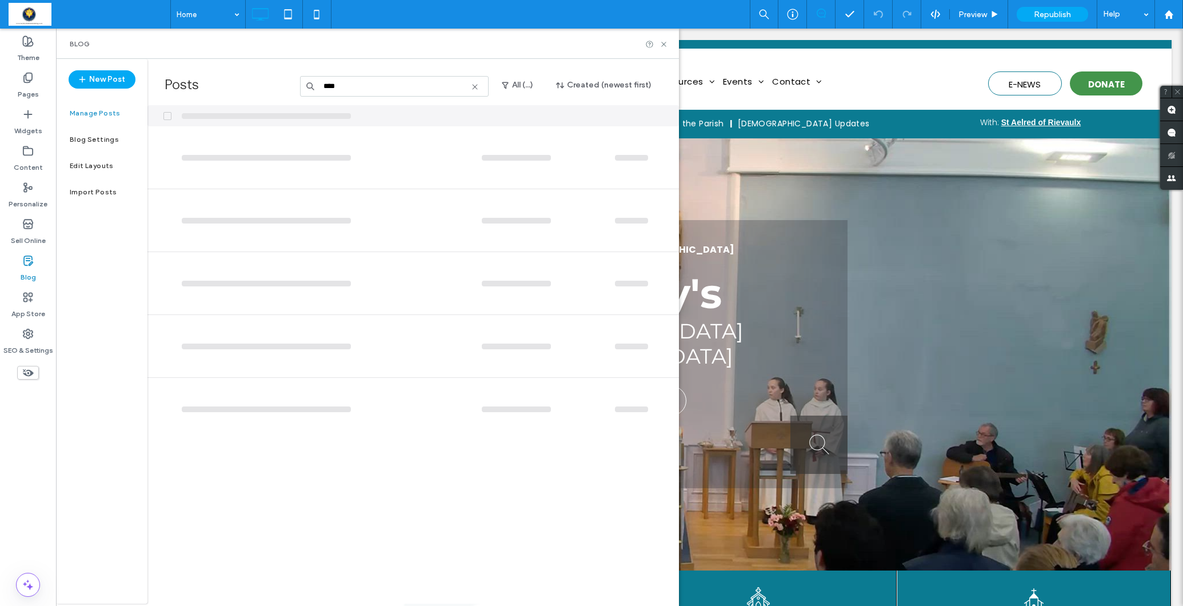
scroll to position [0, 0]
type input "*"
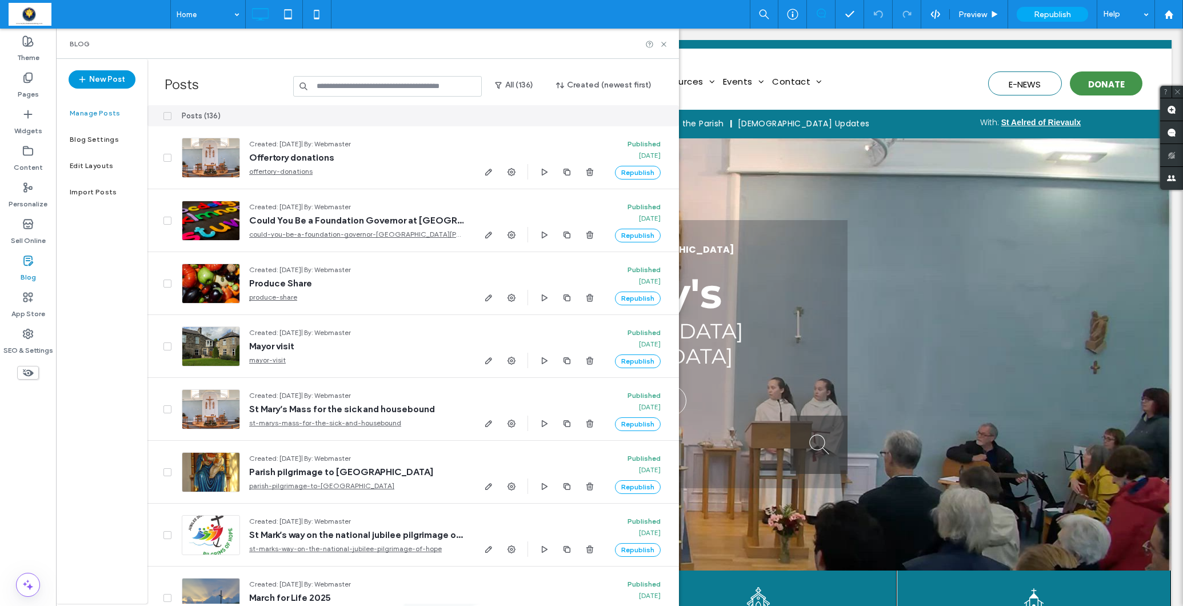
click at [99, 74] on button "New Post" at bounding box center [102, 79] width 67 height 18
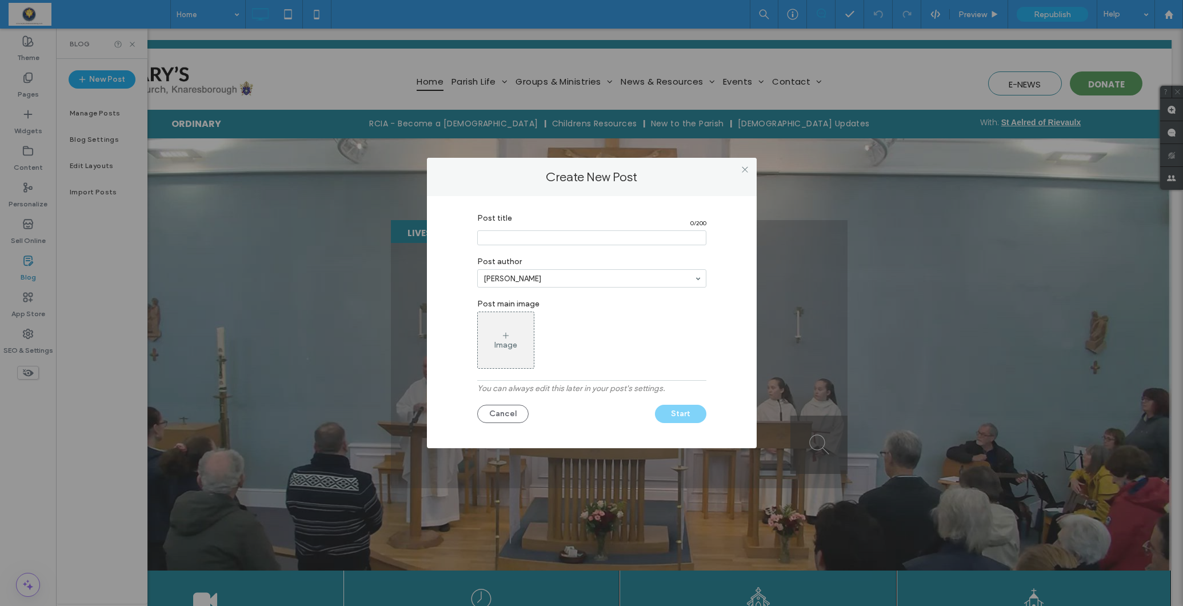
click at [521, 235] on input "Post title" at bounding box center [591, 237] width 229 height 15
type input "**********"
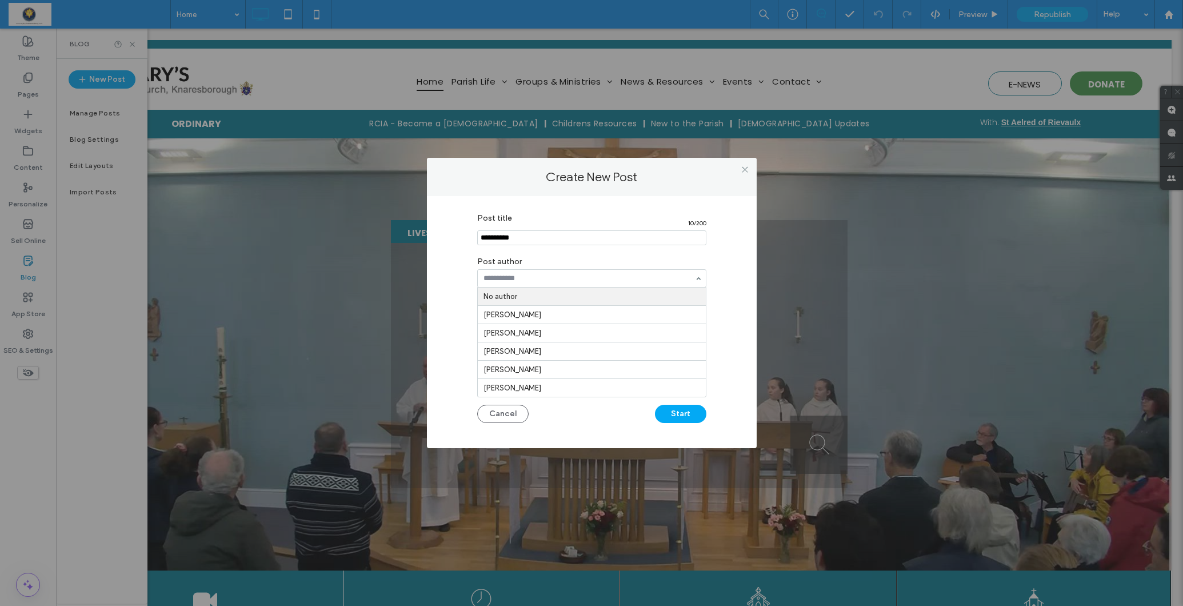
click at [521, 269] on div at bounding box center [591, 278] width 229 height 18
type input "*********"
click at [491, 330] on div "Image" at bounding box center [506, 340] width 56 height 54
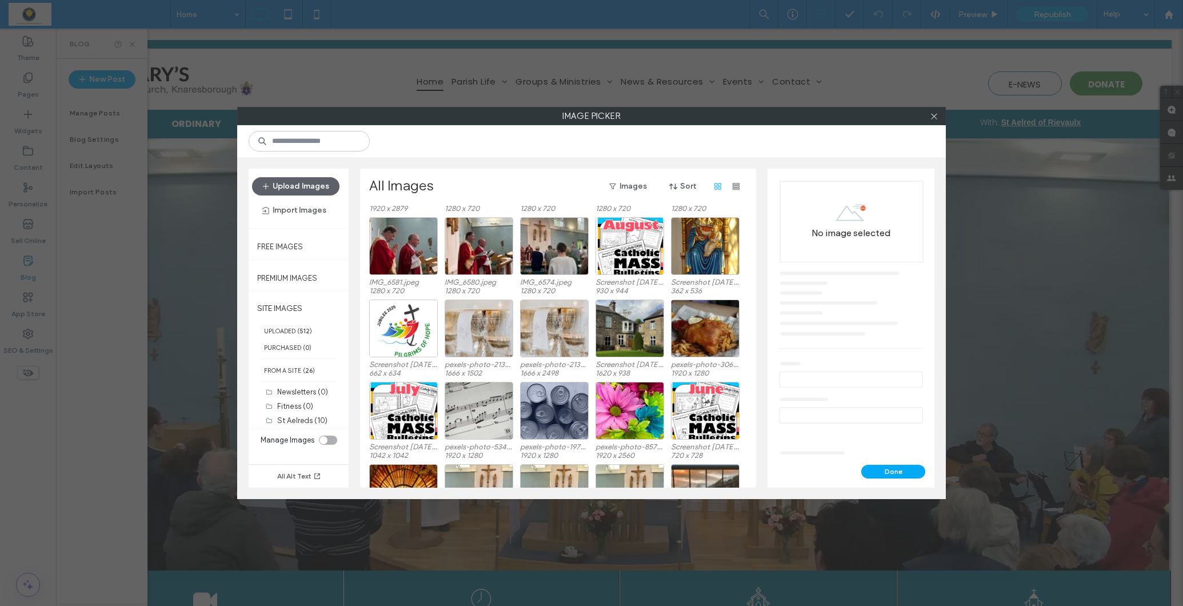
scroll to position [198, 0]
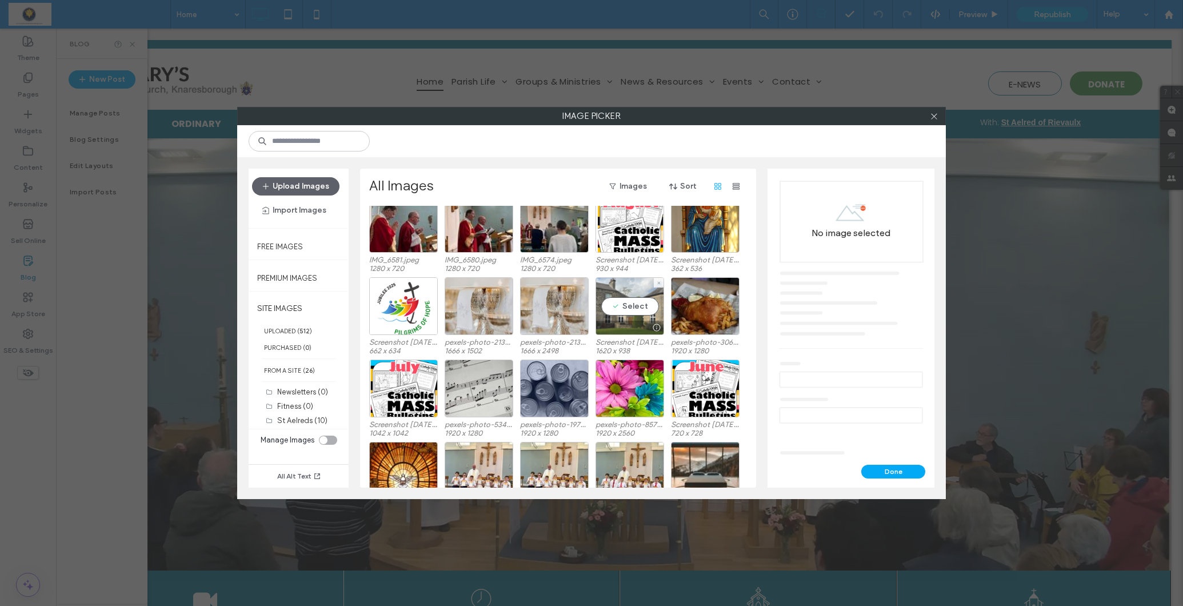
click at [622, 310] on div "Select" at bounding box center [629, 306] width 69 height 58
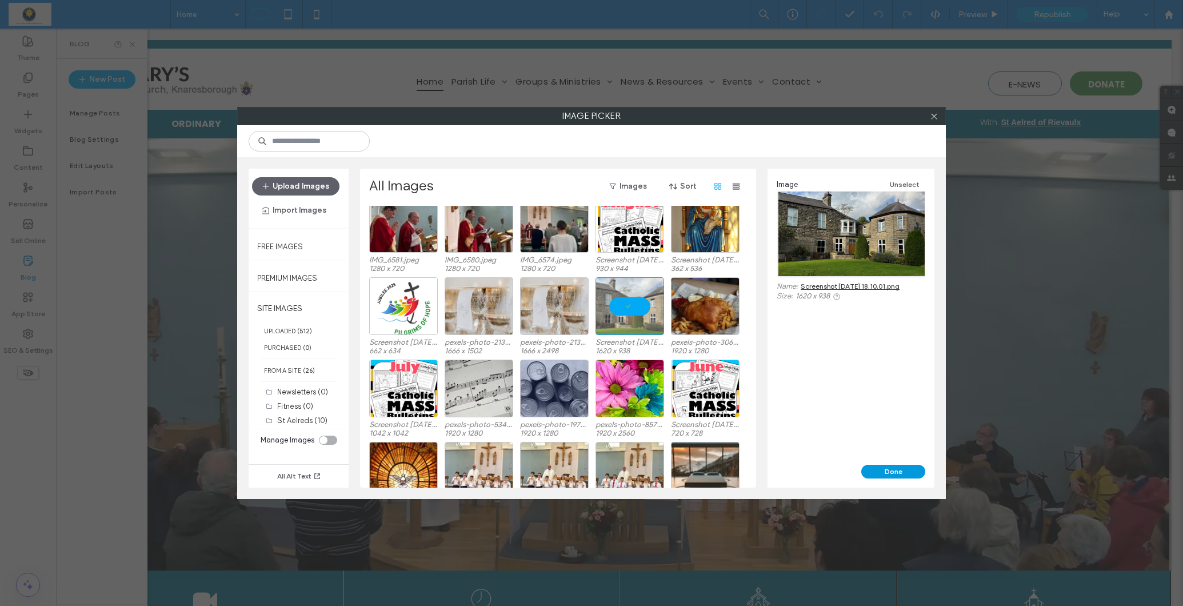
click at [895, 470] on button "Done" at bounding box center [893, 472] width 64 height 14
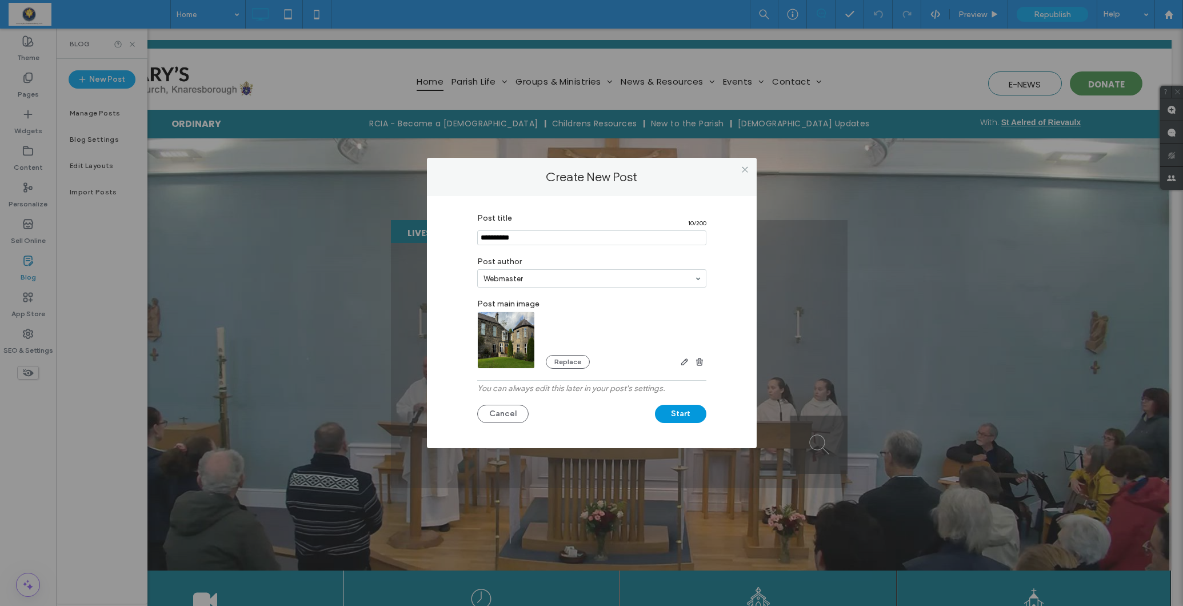
click at [687, 410] on button "Start" at bounding box center [680, 414] width 51 height 18
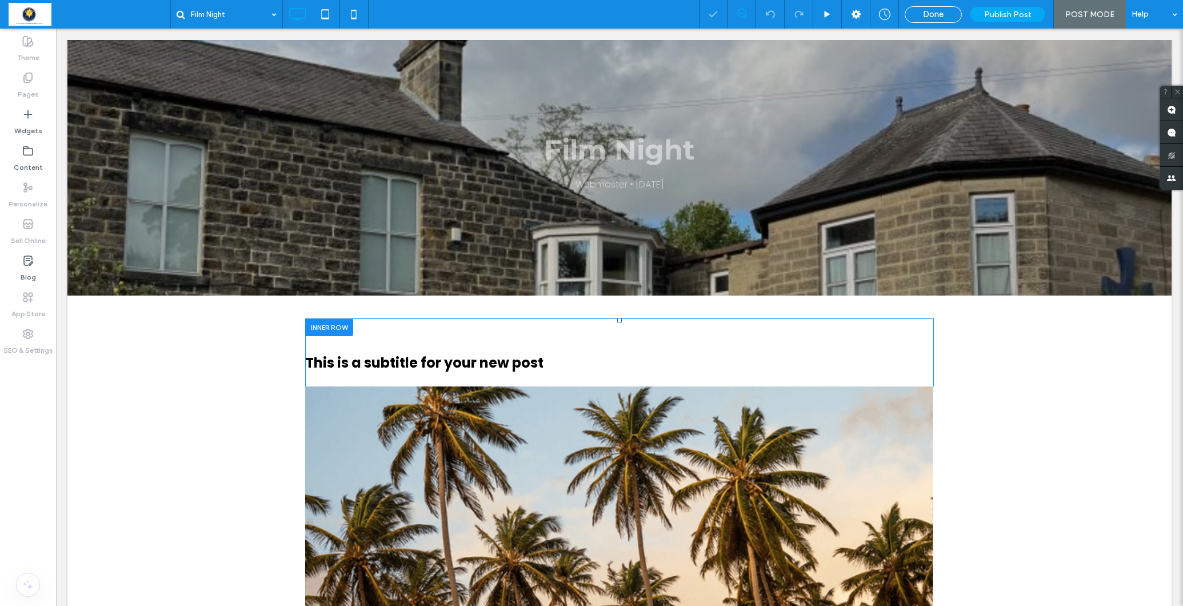
scroll to position [113, 0]
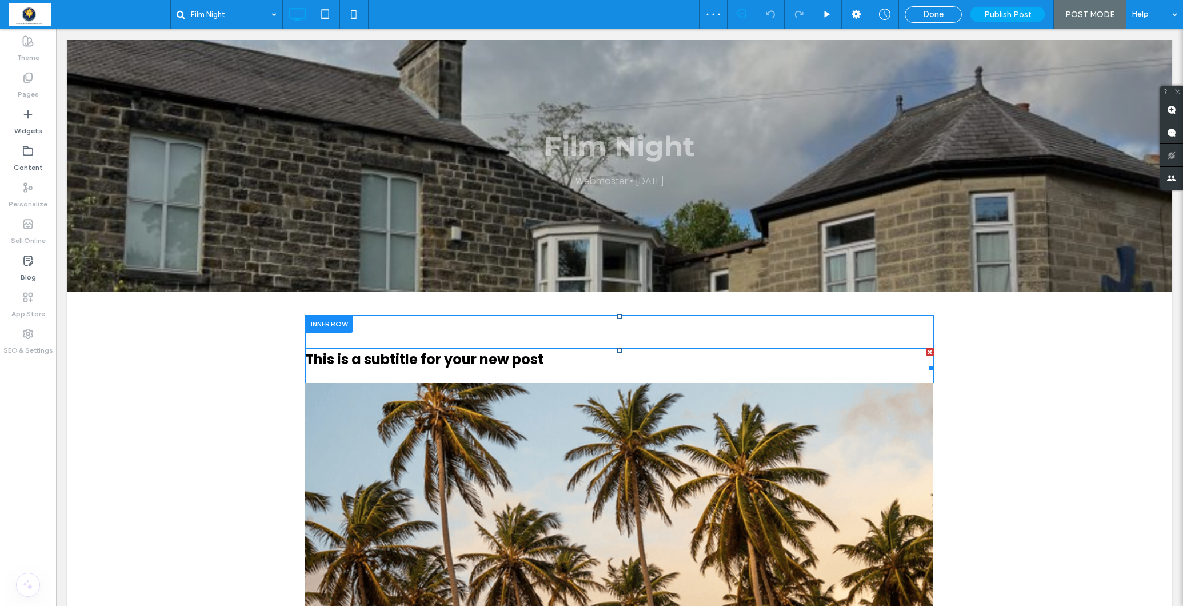
click at [926, 350] on div at bounding box center [930, 352] width 8 height 8
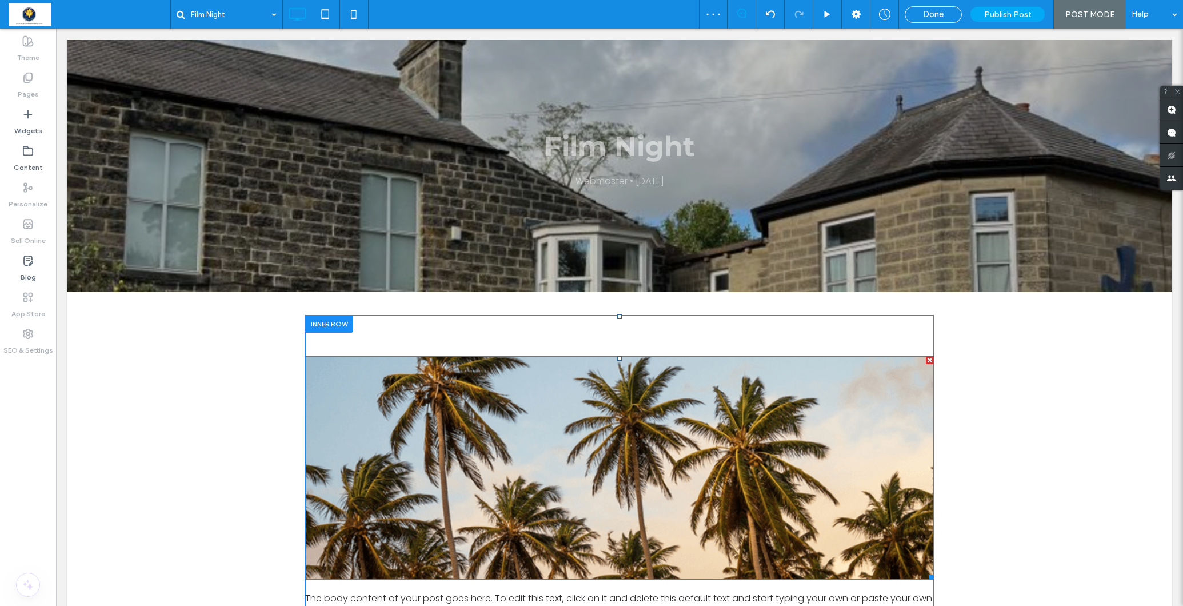
click at [930, 360] on div at bounding box center [930, 360] width 8 height 8
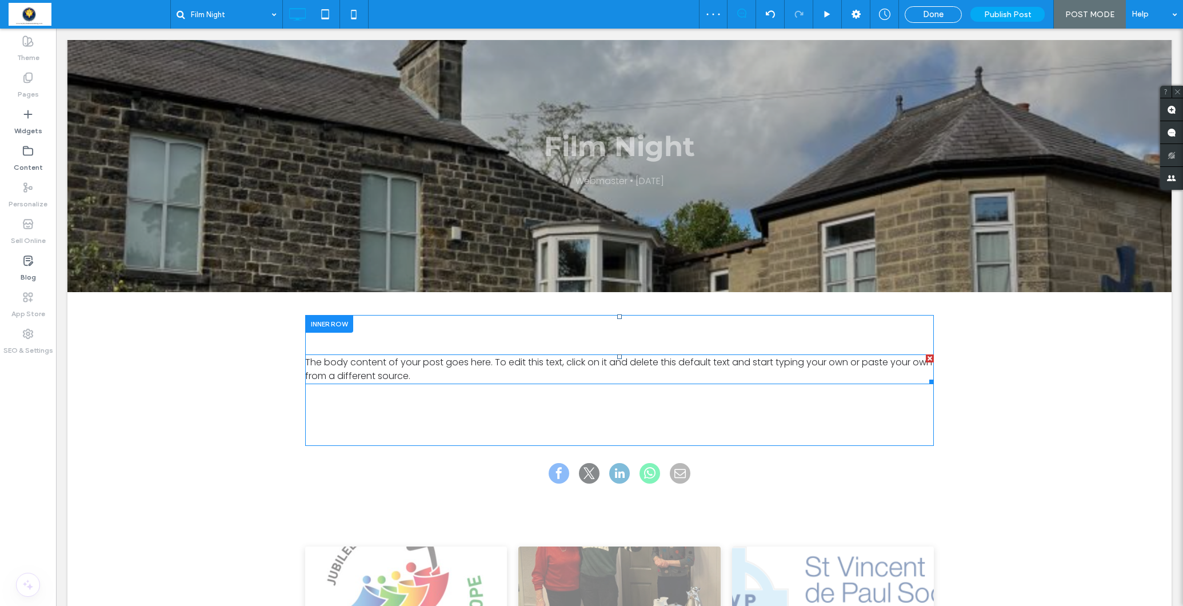
click at [325, 372] on span "The body content of your post goes here. To edit this text, click on it and del…" at bounding box center [618, 368] width 627 height 27
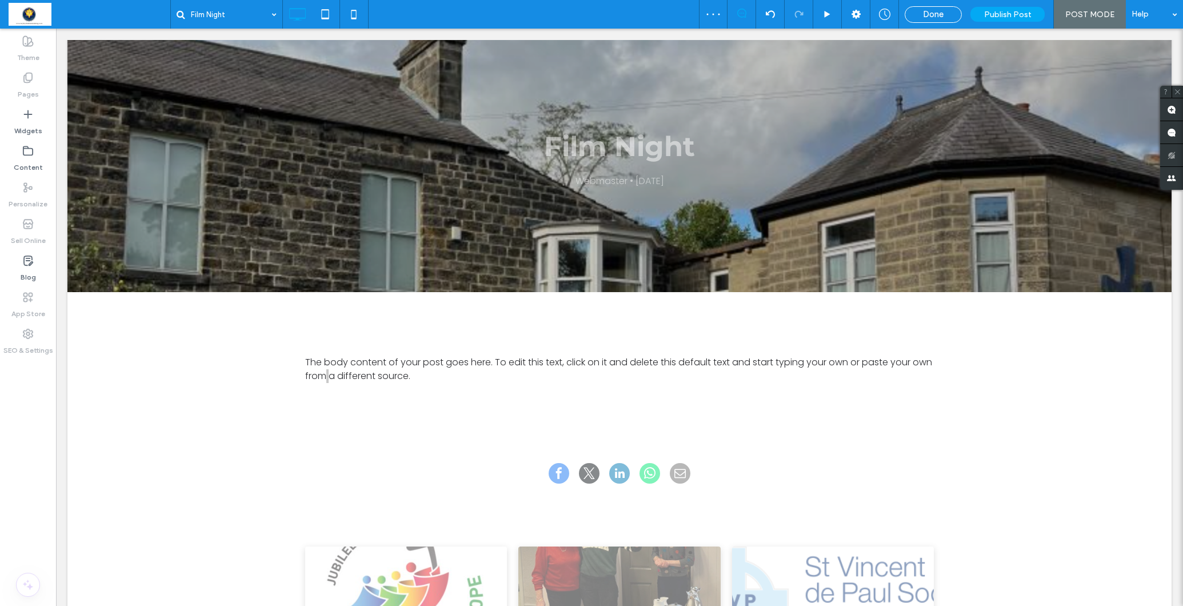
click at [325, 372] on span "The body content of your post goes here. To edit this text, click on it and del…" at bounding box center [618, 368] width 627 height 27
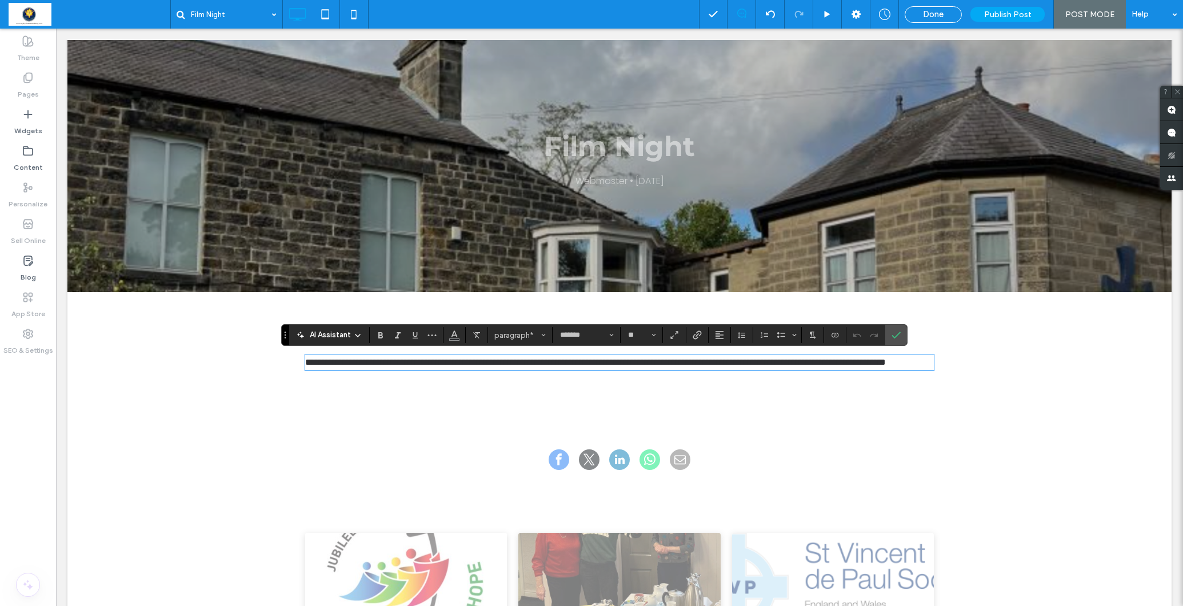
scroll to position [7, 0]
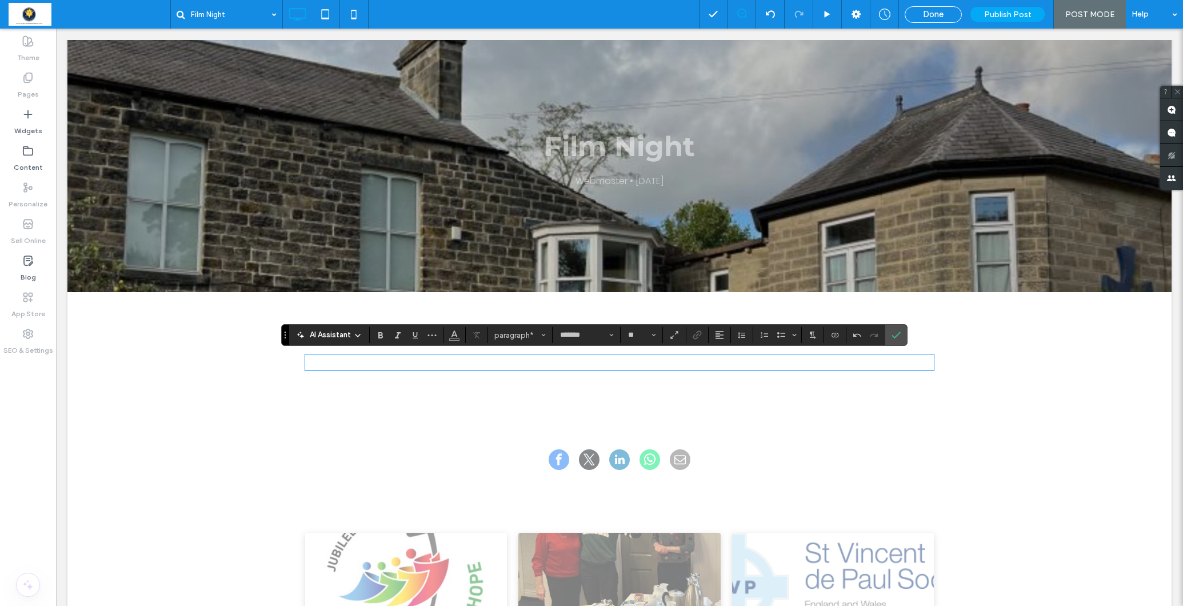
click at [326, 362] on p at bounding box center [619, 362] width 629 height 14
click at [361, 359] on p at bounding box center [619, 362] width 629 height 14
click at [898, 333] on use "Confirm" at bounding box center [895, 334] width 9 height 7
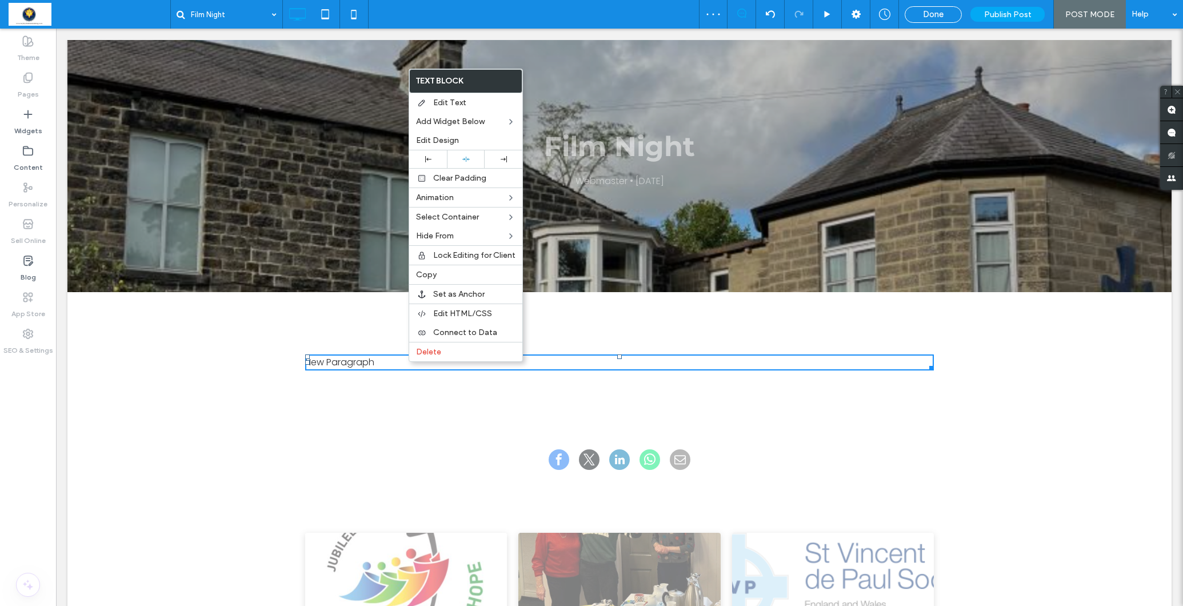
click at [358, 365] on p "New Paragraph" at bounding box center [619, 362] width 629 height 14
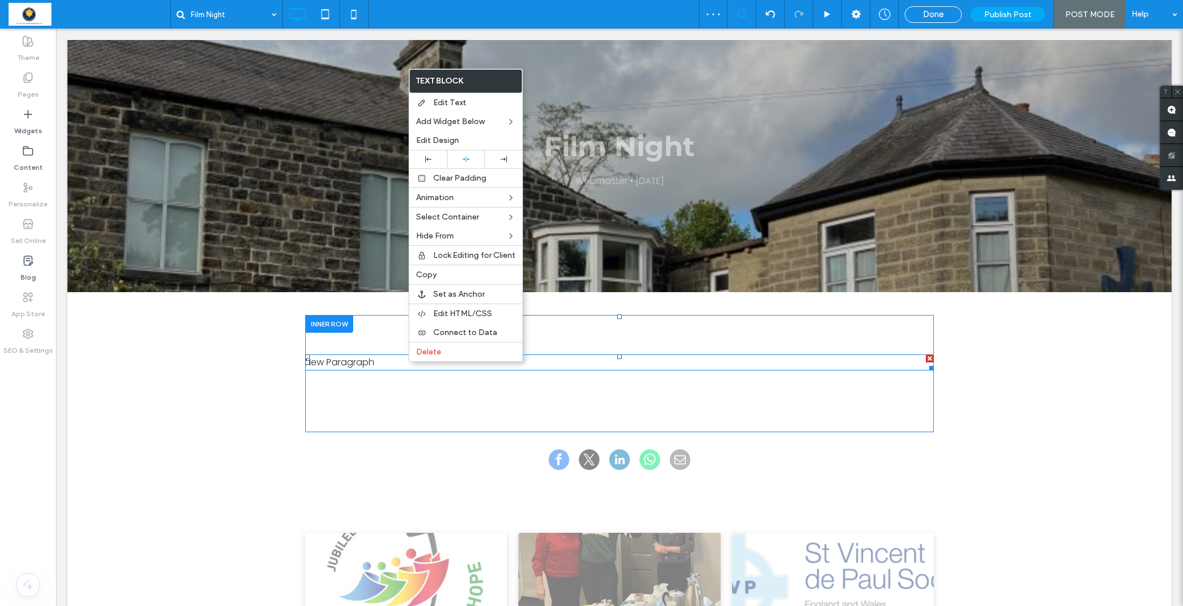
click at [358, 365] on p "New Paragraph" at bounding box center [619, 362] width 629 height 14
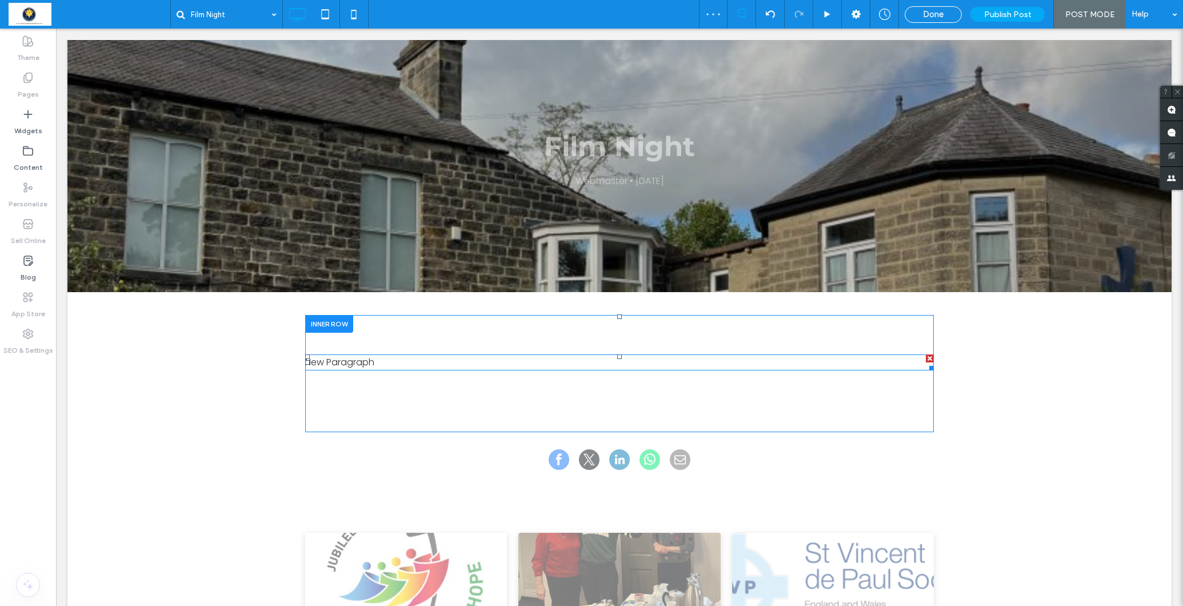
click at [370, 362] on p "New Paragraph" at bounding box center [619, 362] width 629 height 14
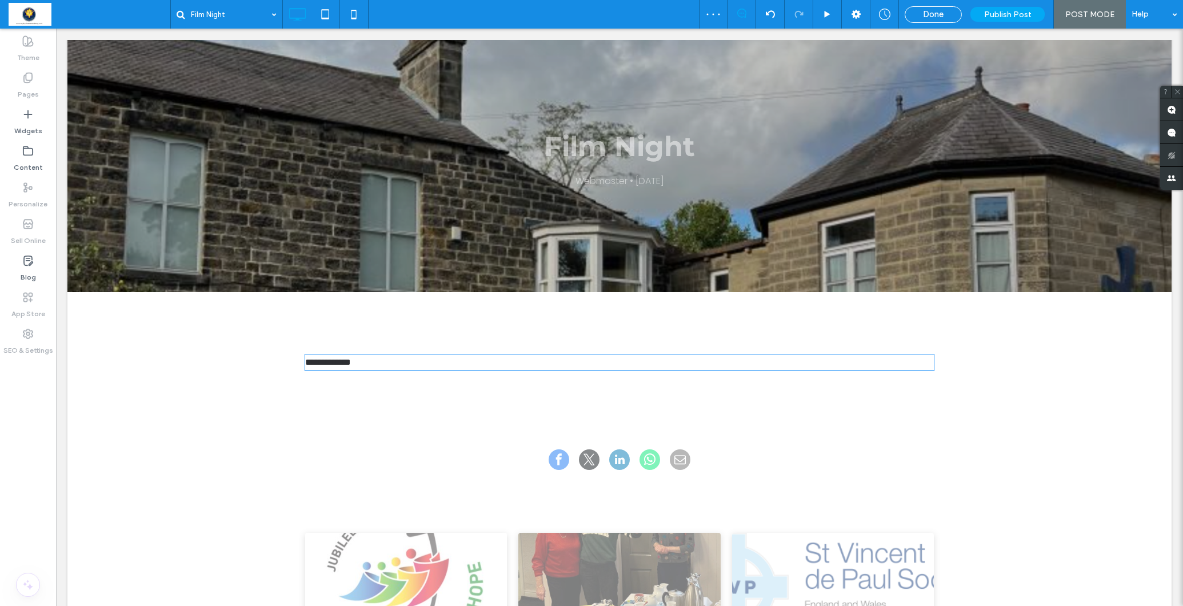
type input "*******"
type input "**"
click at [351, 362] on span "**********" at bounding box center [328, 362] width 46 height 9
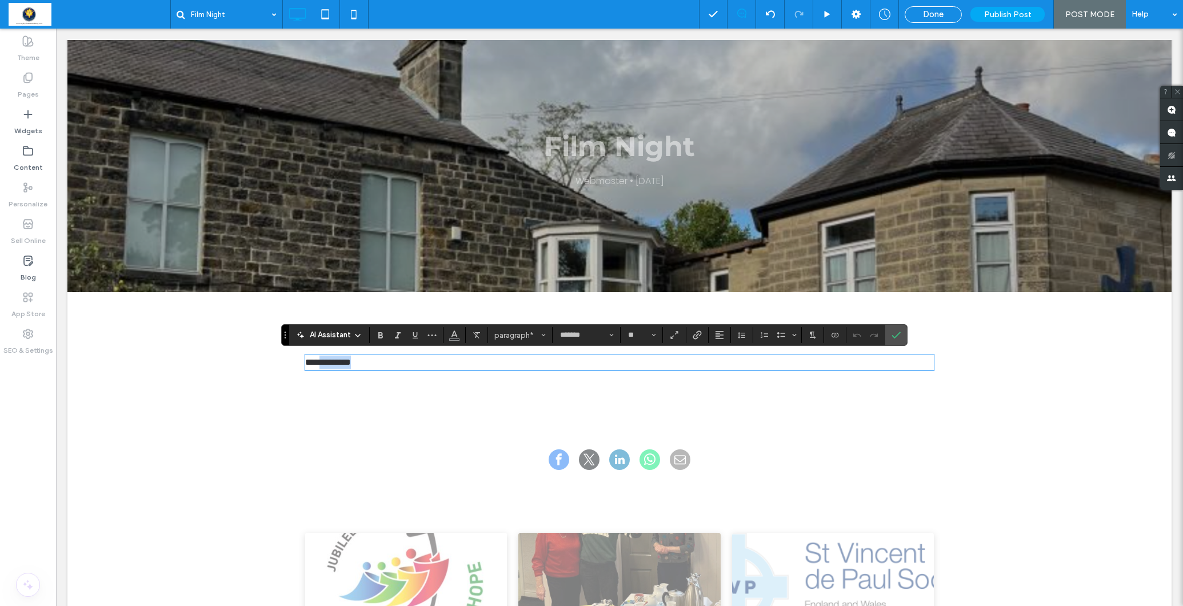
click at [379, 362] on p "**********" at bounding box center [619, 362] width 629 height 14
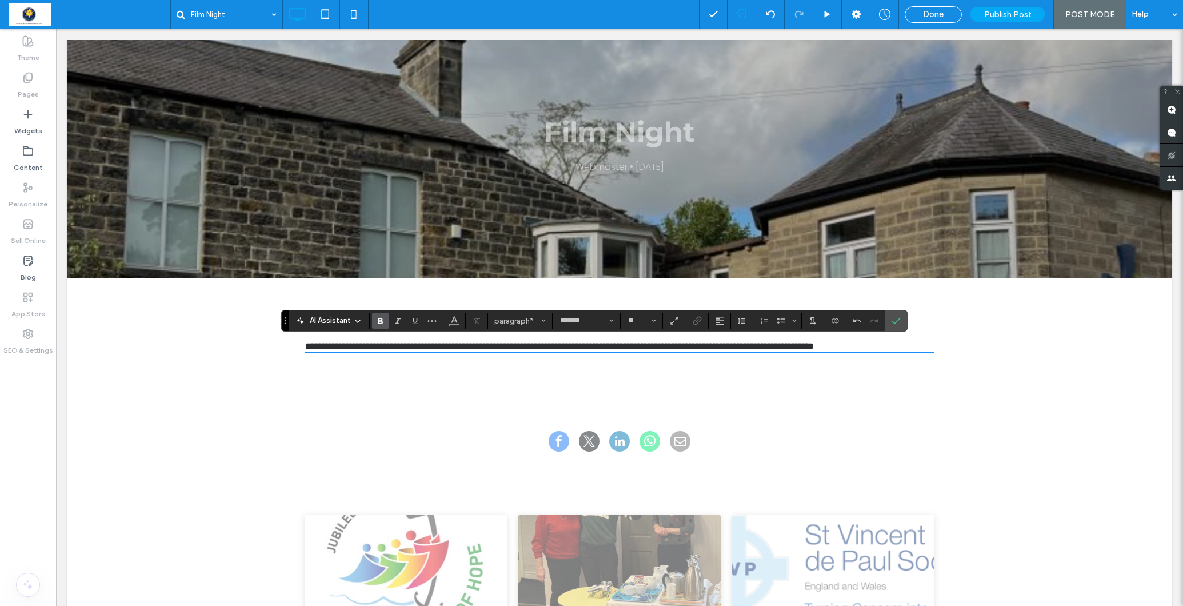
scroll to position [133, 0]
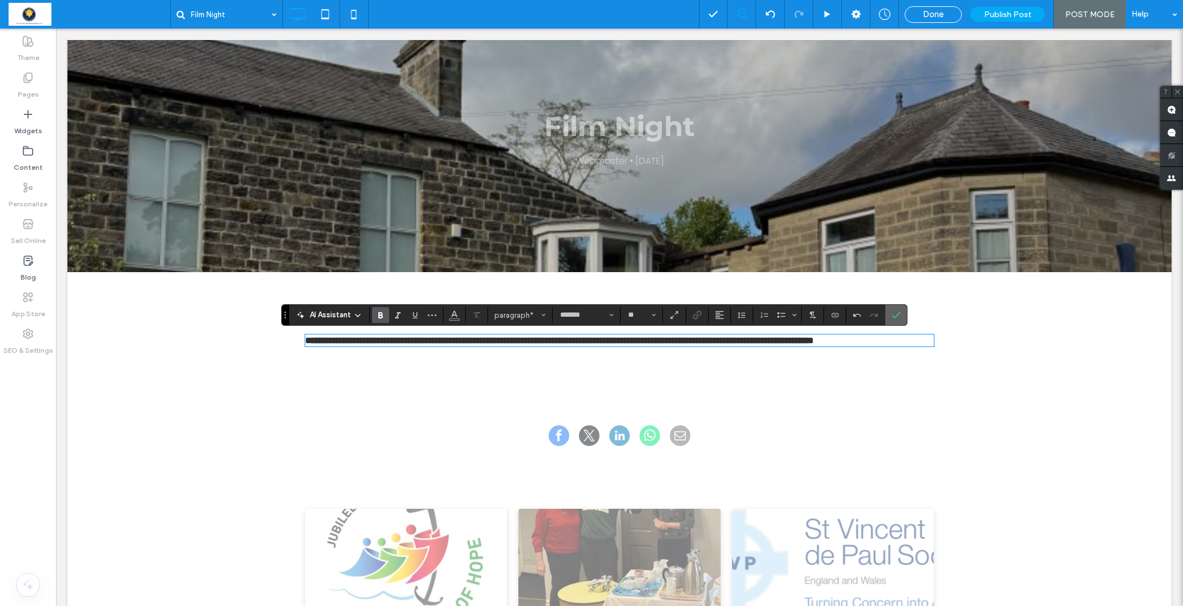
click at [895, 313] on icon "Confirm" at bounding box center [895, 314] width 9 height 9
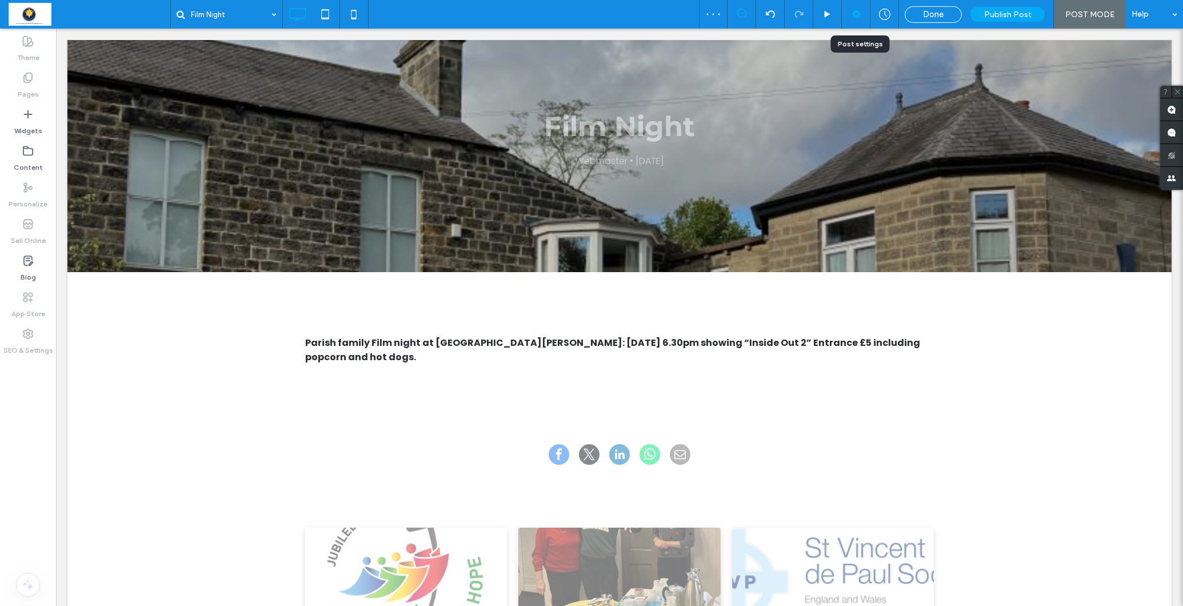
click at [855, 12] on use at bounding box center [855, 14] width 9 height 9
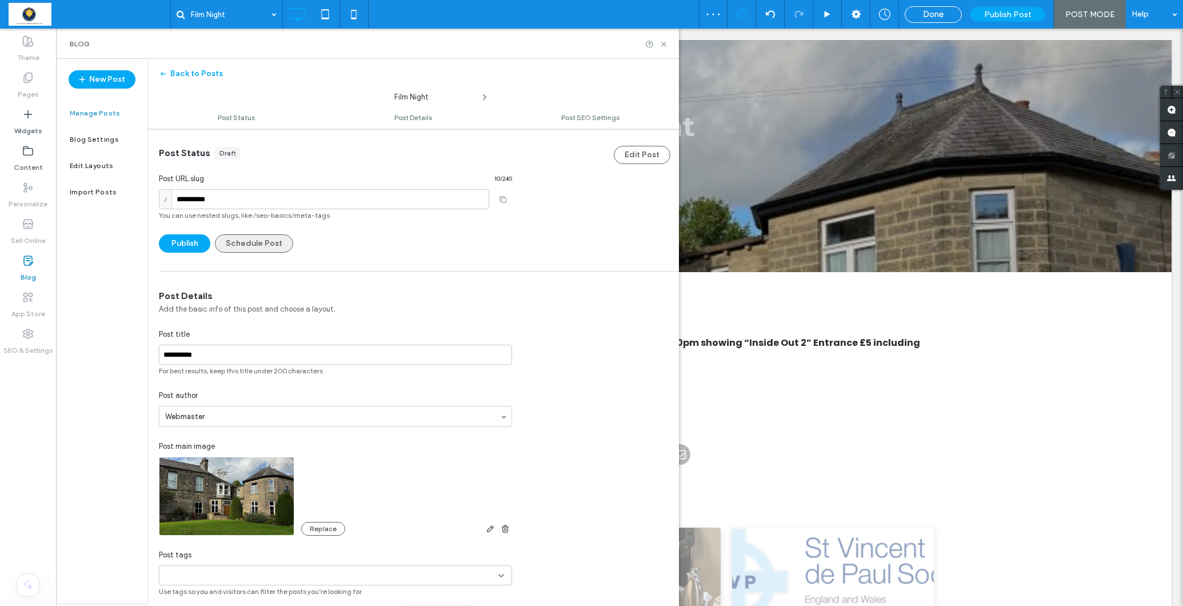
scroll to position [0, 0]
click at [185, 246] on button "Publish" at bounding box center [184, 243] width 51 height 18
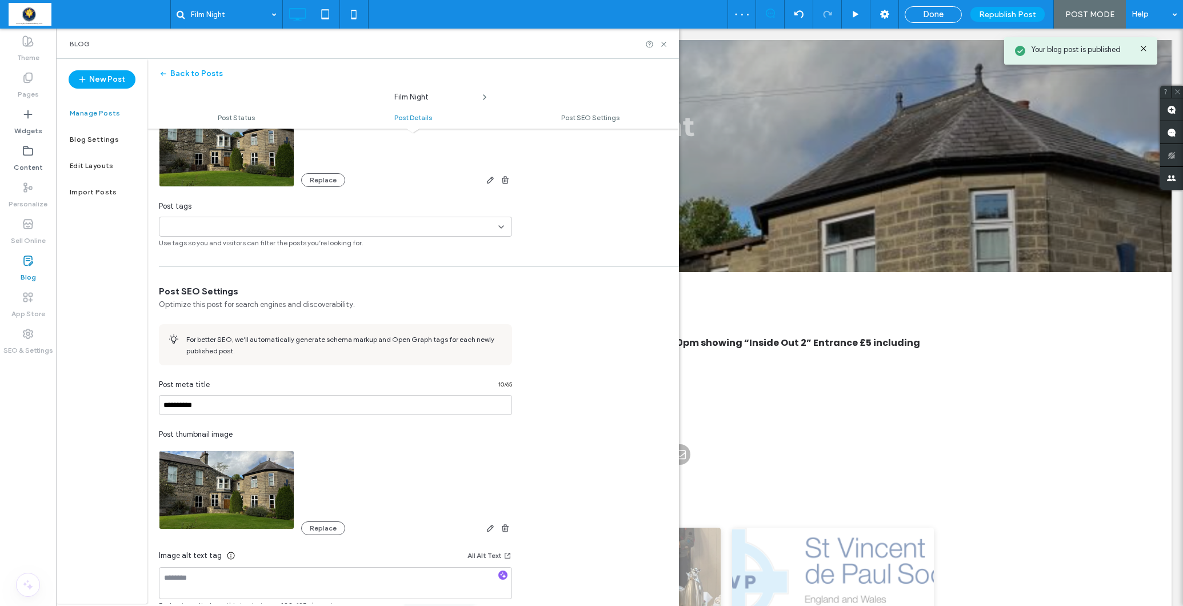
scroll to position [418, 0]
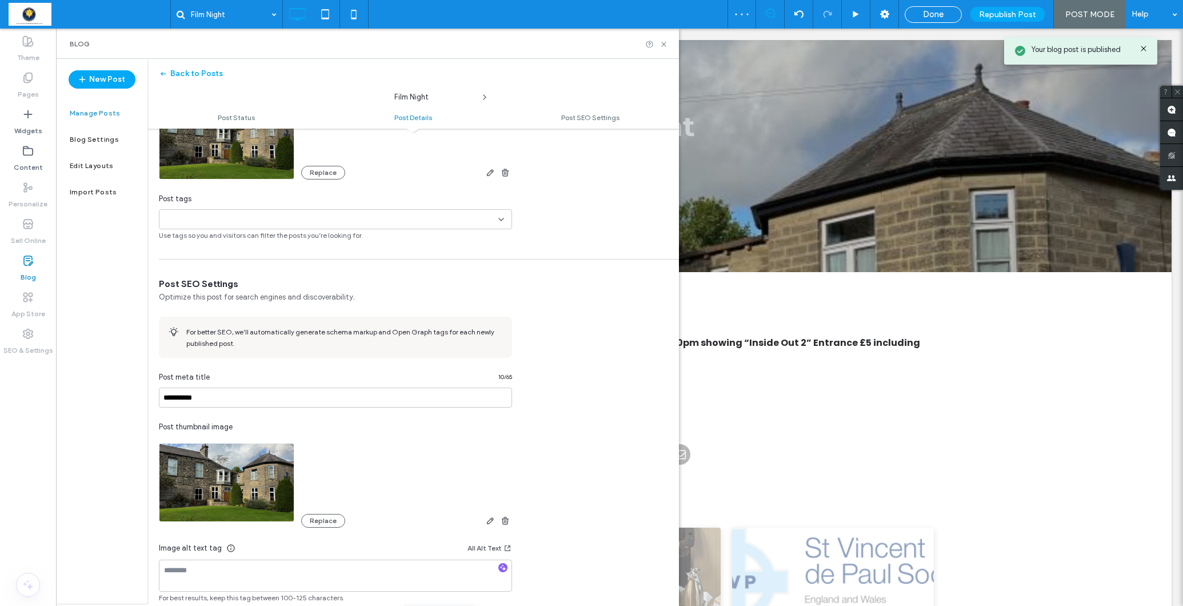
click at [192, 218] on input at bounding box center [203, 219] width 79 height 9
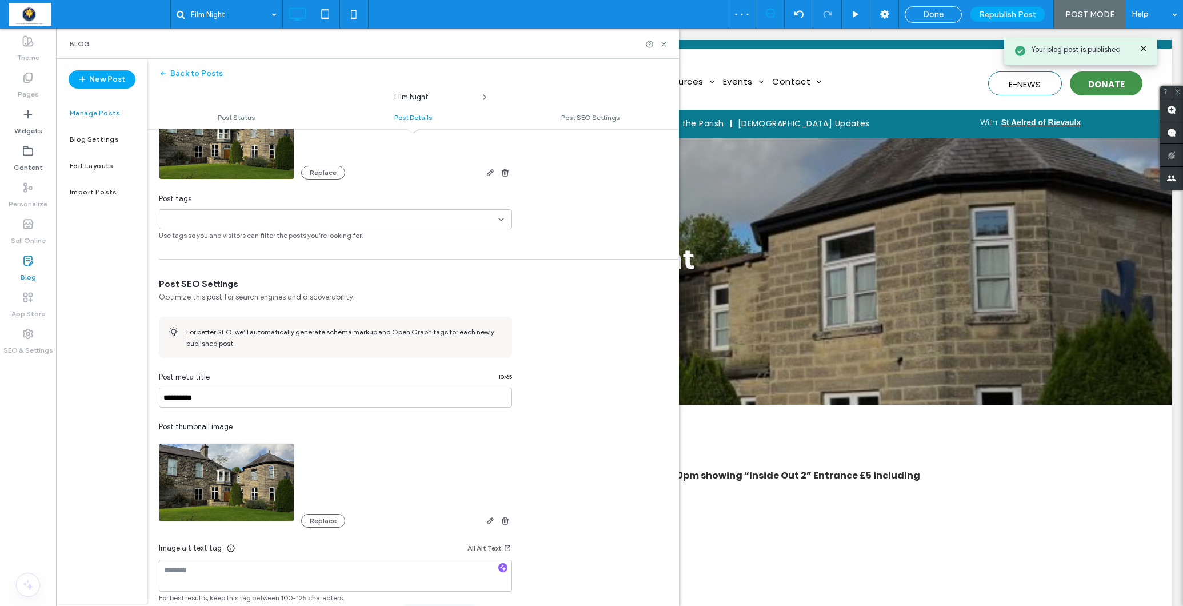
scroll to position [0, 0]
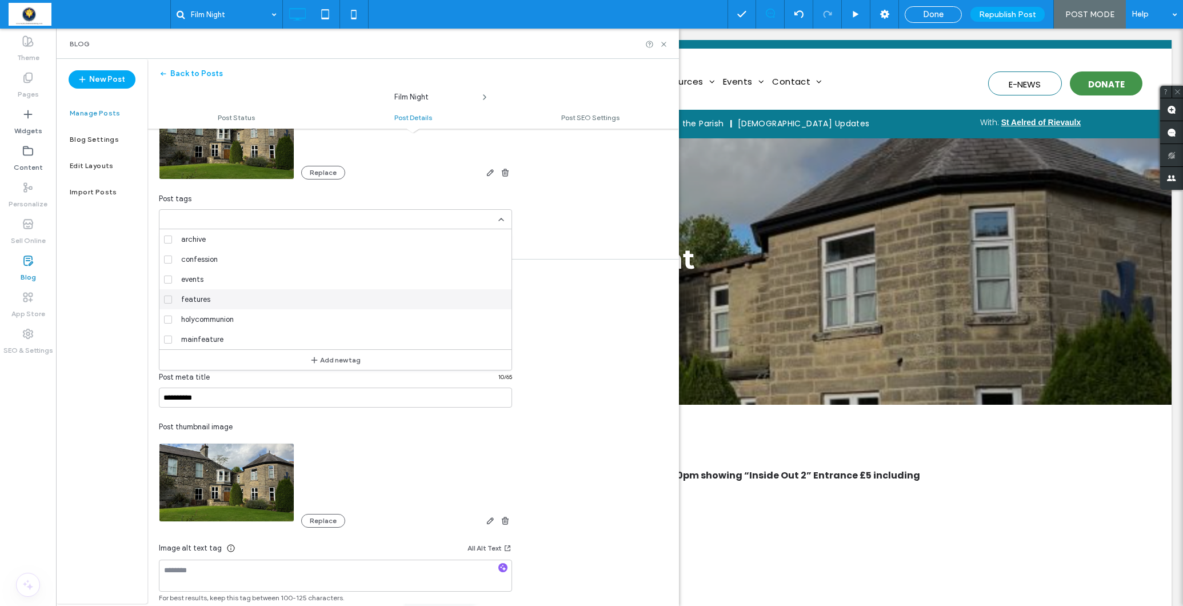
click at [174, 299] on label "features" at bounding box center [333, 299] width 338 height 20
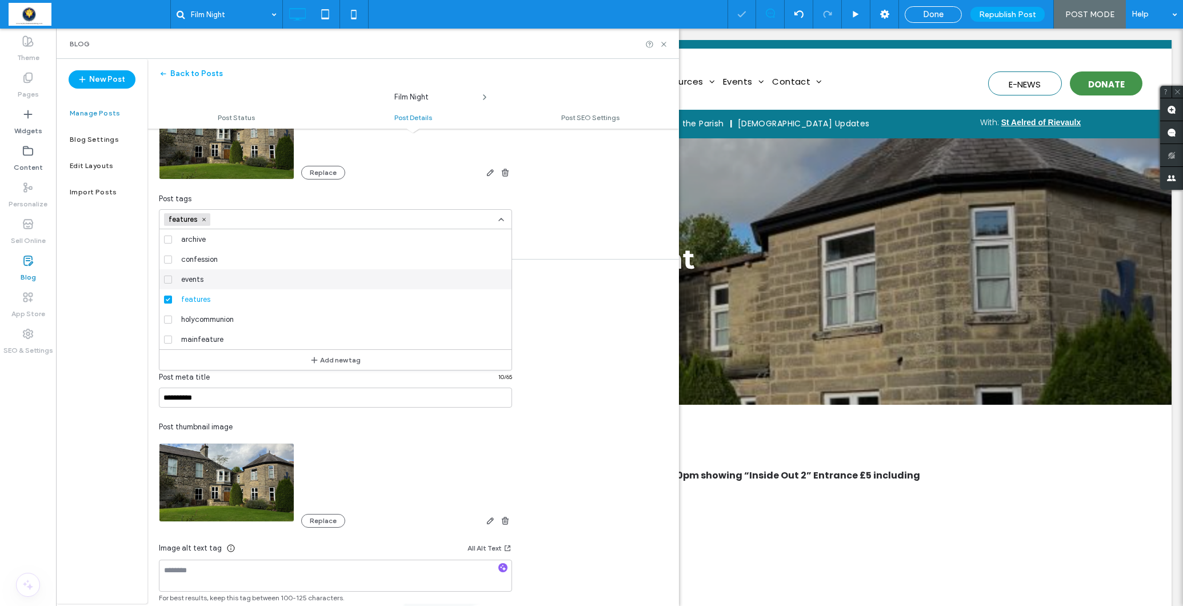
click at [167, 278] on icon at bounding box center [168, 279] width 5 height 3
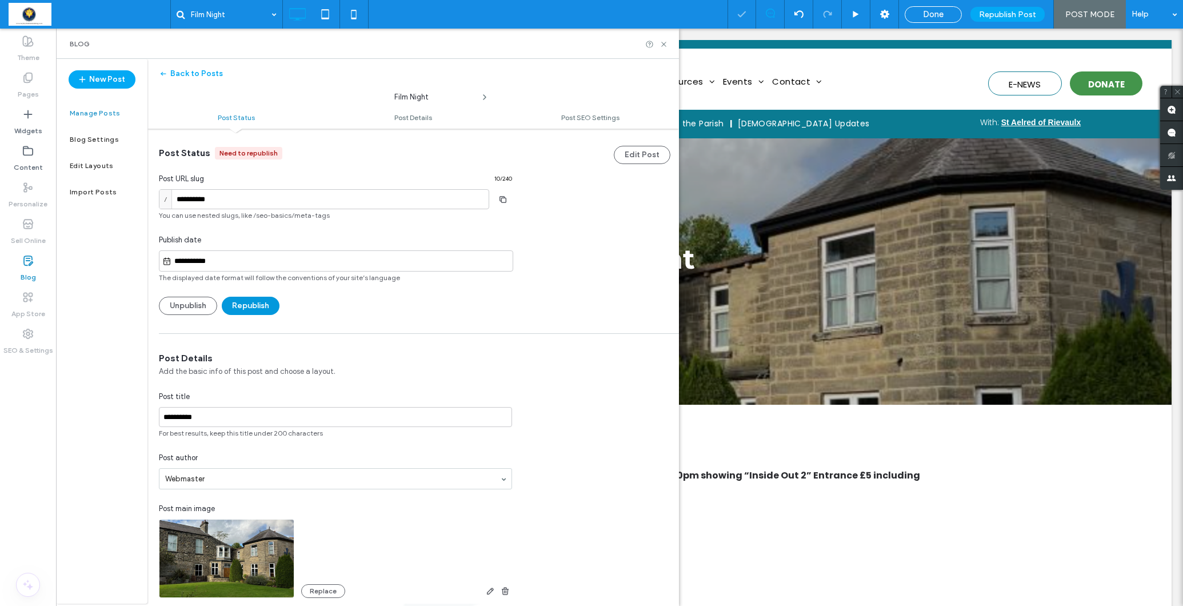
click at [250, 306] on button "Republish" at bounding box center [251, 306] width 58 height 18
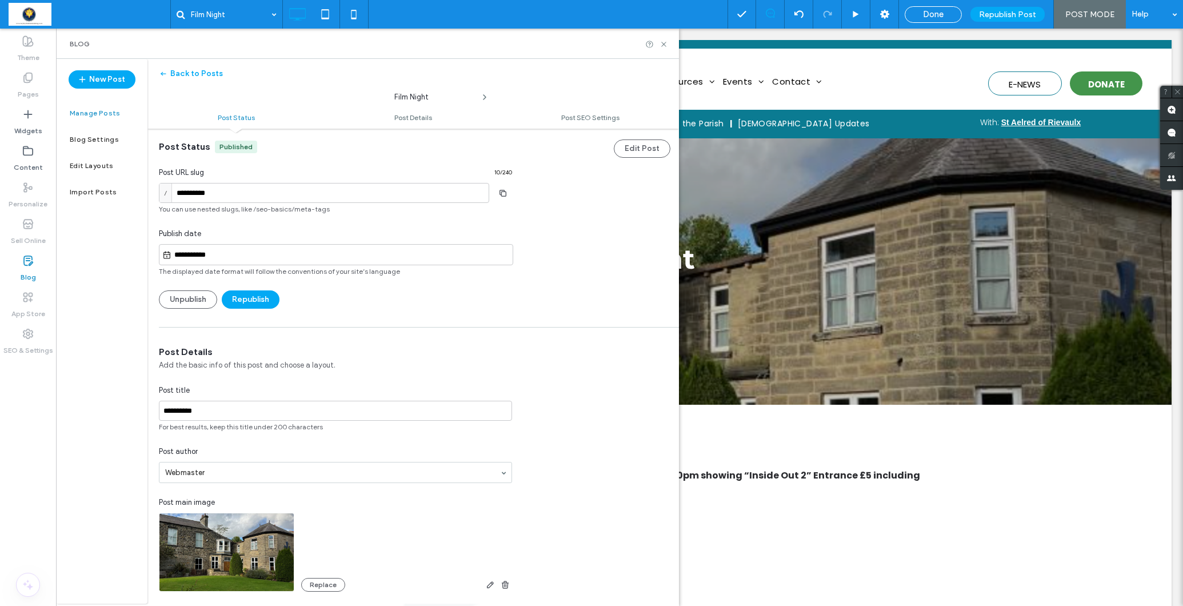
click at [26, 275] on label "Blog" at bounding box center [28, 274] width 15 height 16
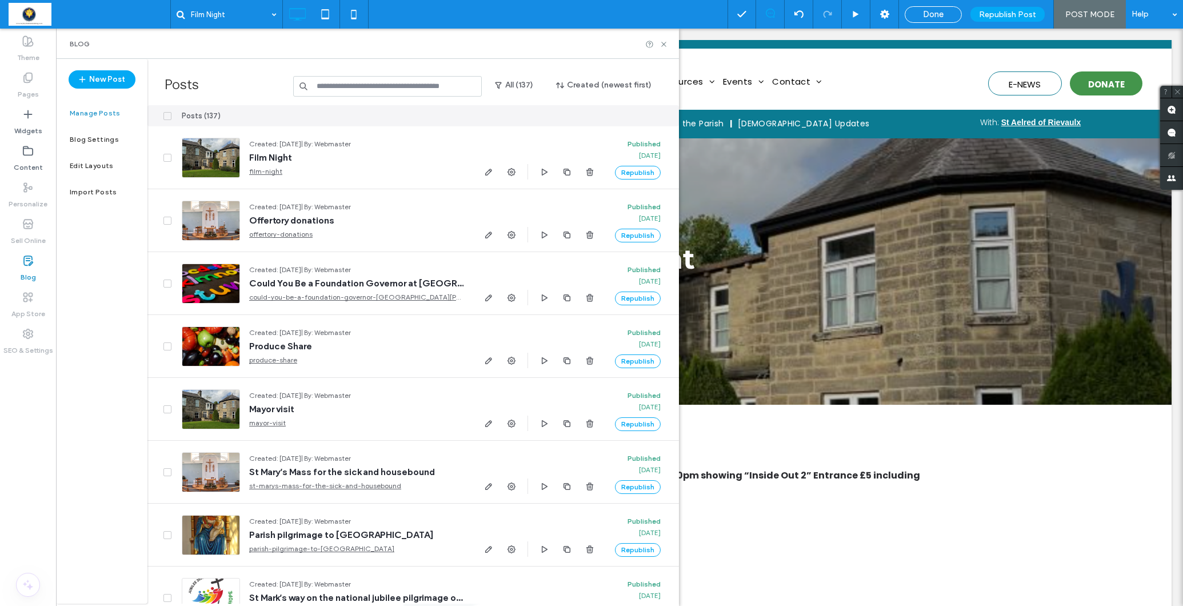
click at [343, 93] on input at bounding box center [387, 86] width 189 height 21
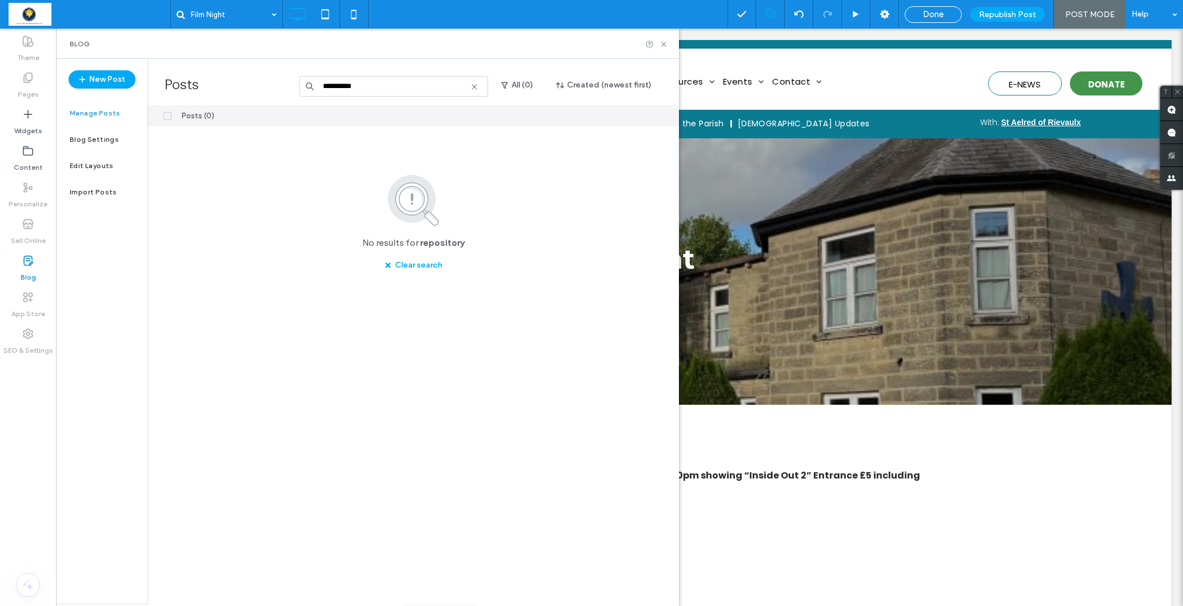
type input "**********"
click at [473, 89] on icon at bounding box center [474, 86] width 9 height 9
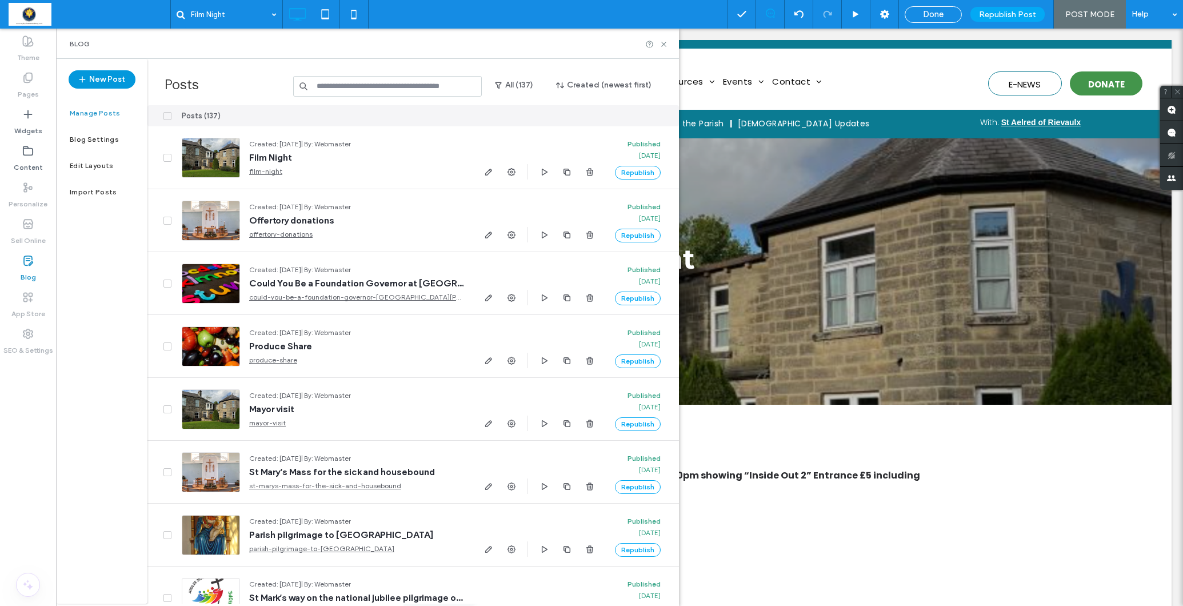
click at [109, 81] on button "New Post" at bounding box center [102, 79] width 67 height 18
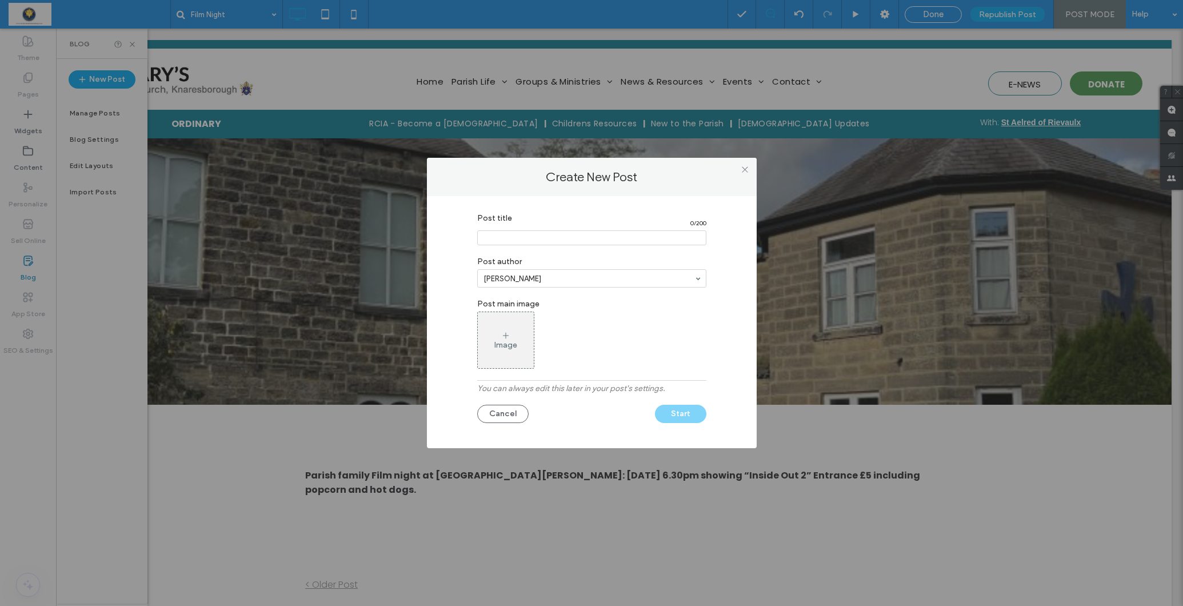
click at [549, 238] on input "Post title" at bounding box center [591, 237] width 229 height 15
type input "**********"
type input "*********"
click at [506, 335] on icon at bounding box center [505, 335] width 9 height 9
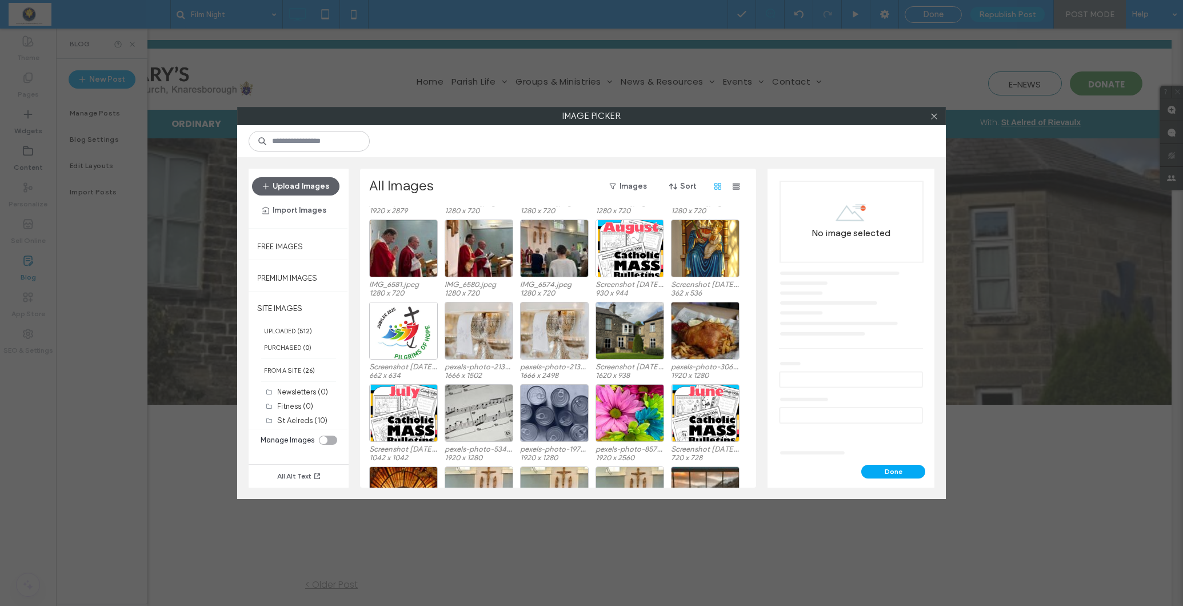
scroll to position [206, 0]
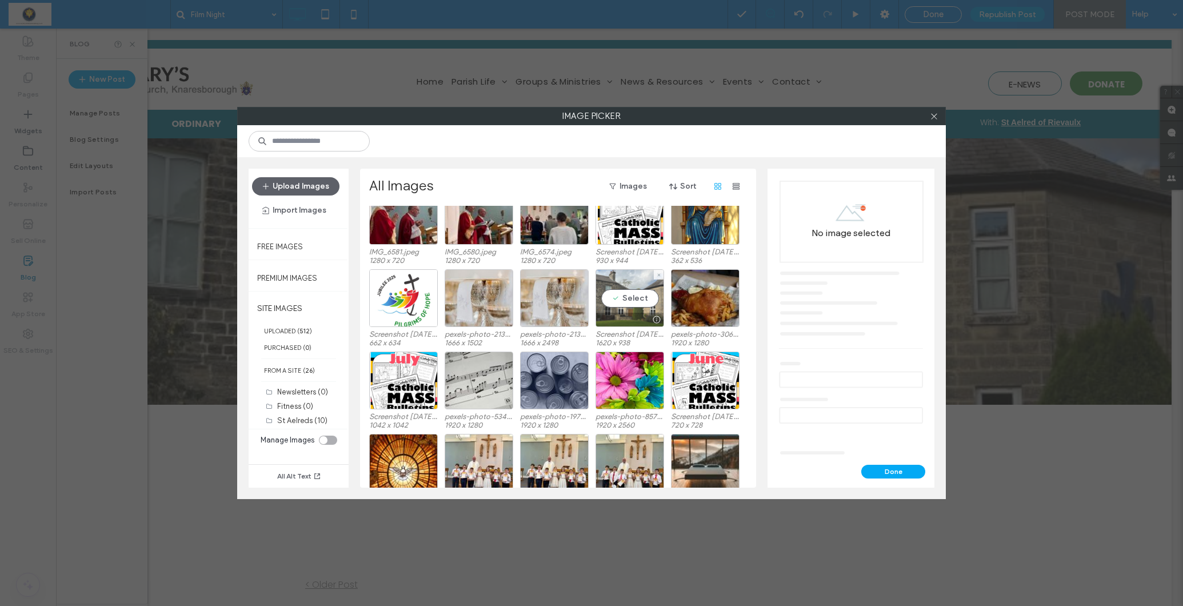
click at [626, 299] on div "Select" at bounding box center [629, 298] width 69 height 58
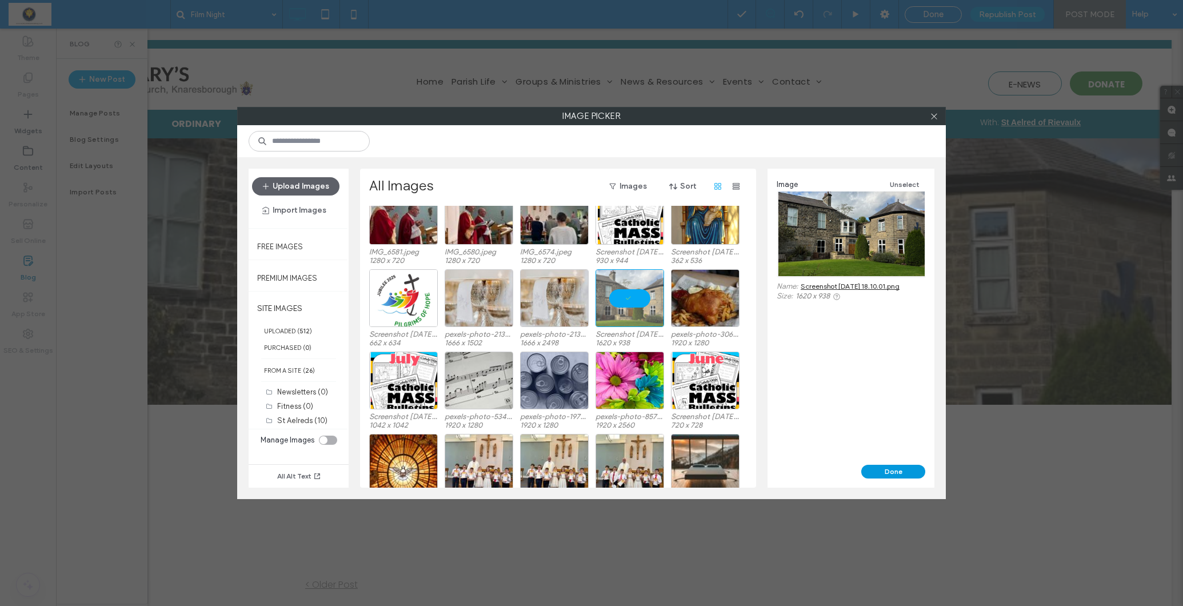
click at [885, 474] on button "Done" at bounding box center [893, 472] width 64 height 14
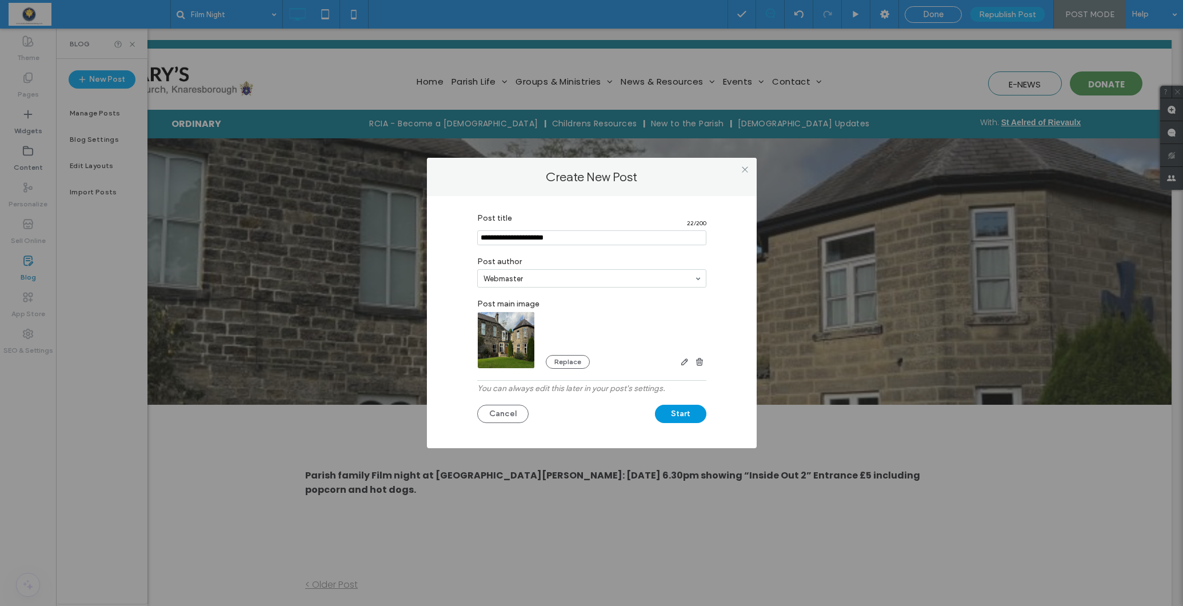
click at [679, 416] on button "Start" at bounding box center [680, 414] width 51 height 18
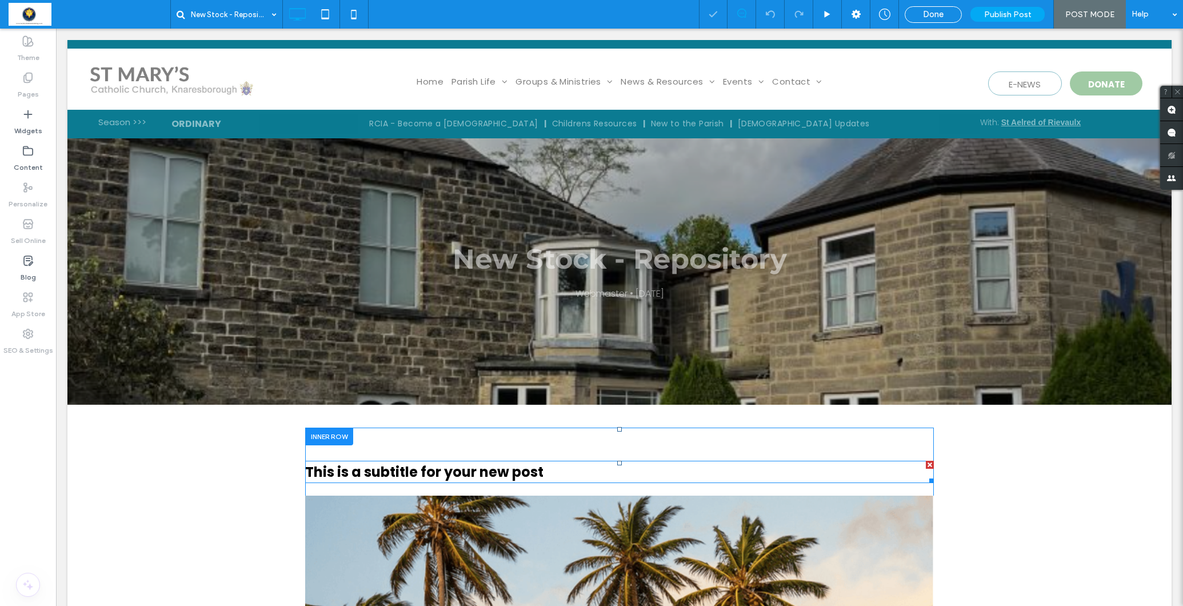
drag, startPoint x: 927, startPoint y: 465, endPoint x: 897, endPoint y: 509, distance: 53.9
click at [927, 465] on div at bounding box center [930, 465] width 8 height 8
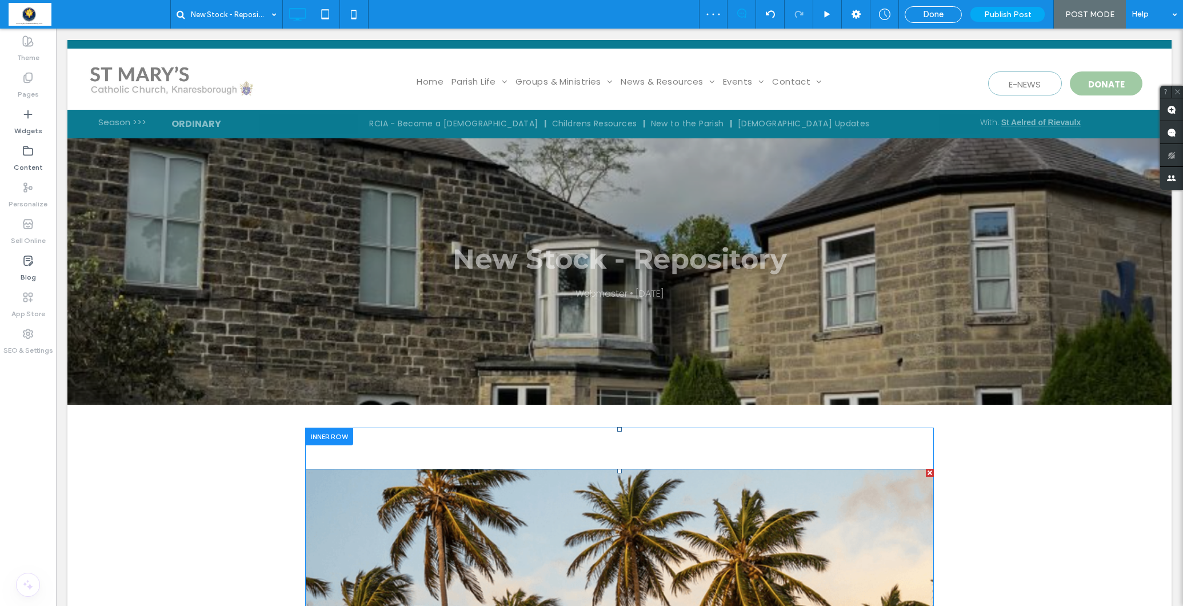
click at [928, 473] on div at bounding box center [930, 473] width 8 height 8
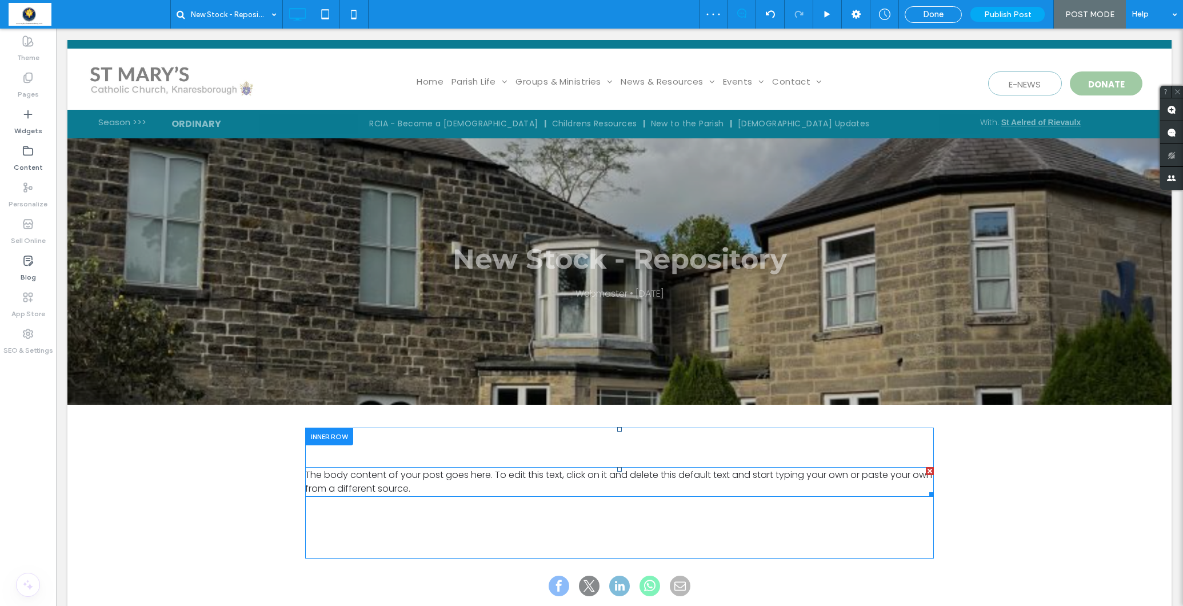
click at [487, 479] on span "The body content of your post goes here. To edit this text, click on it and del…" at bounding box center [618, 481] width 627 height 27
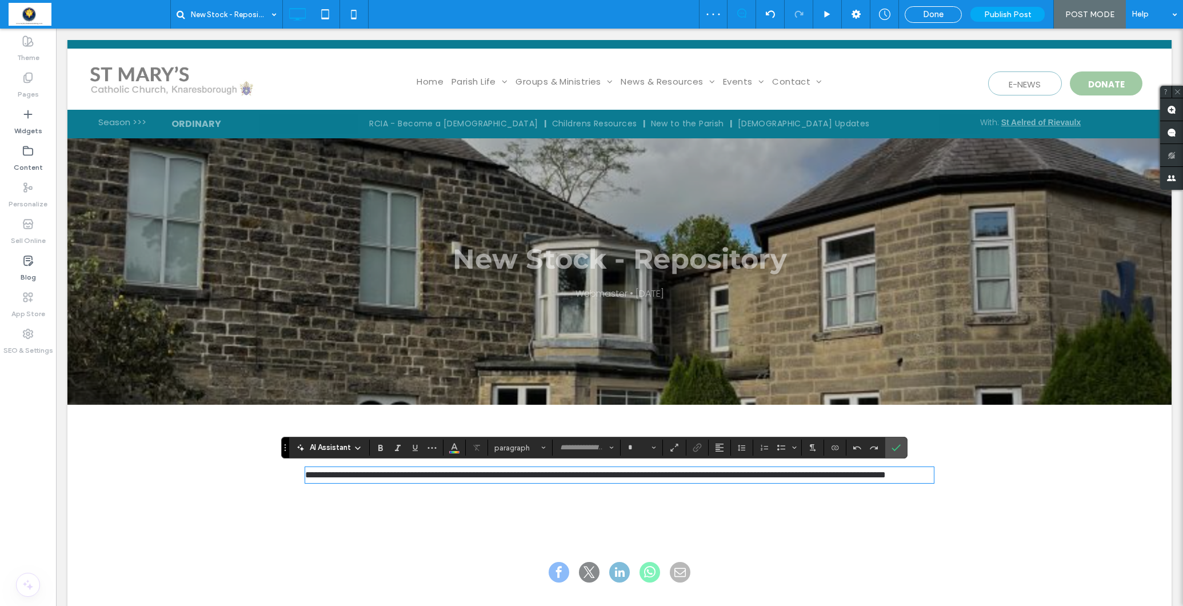
type input "*******"
type input "**"
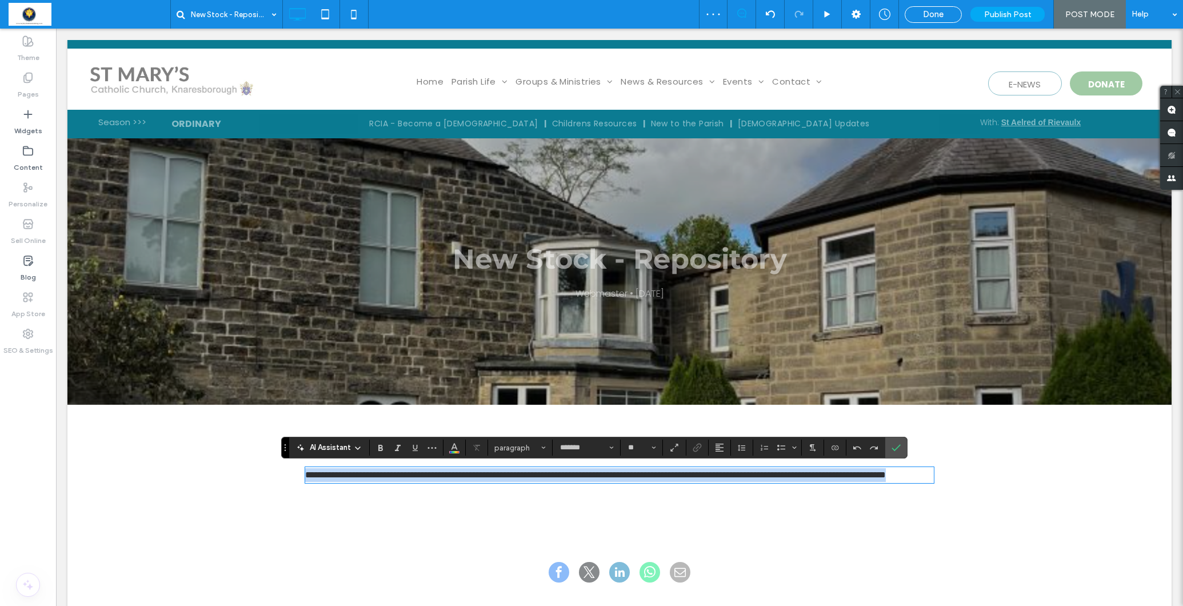
click at [487, 479] on span "**********" at bounding box center [595, 474] width 581 height 9
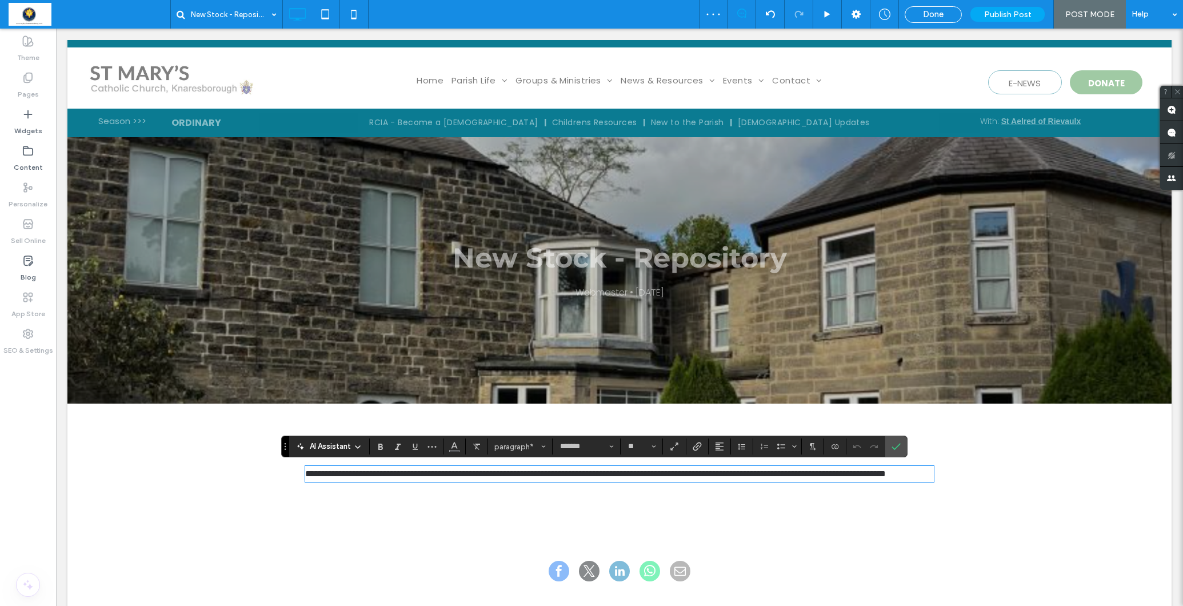
scroll to position [6, 0]
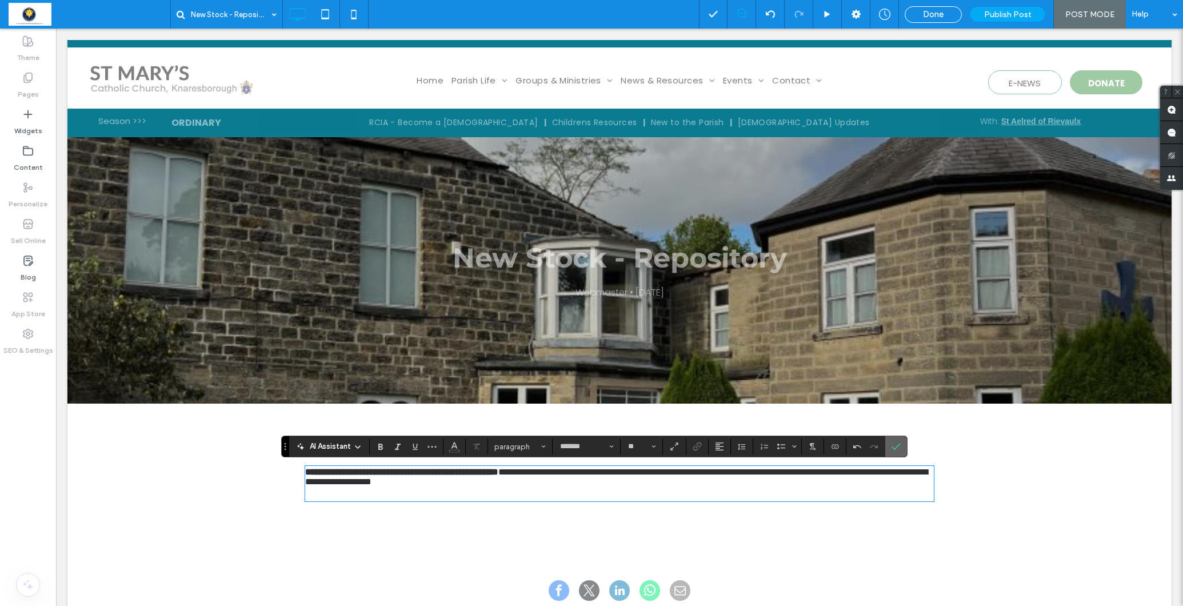
click at [898, 445] on use "Confirm" at bounding box center [895, 446] width 9 height 7
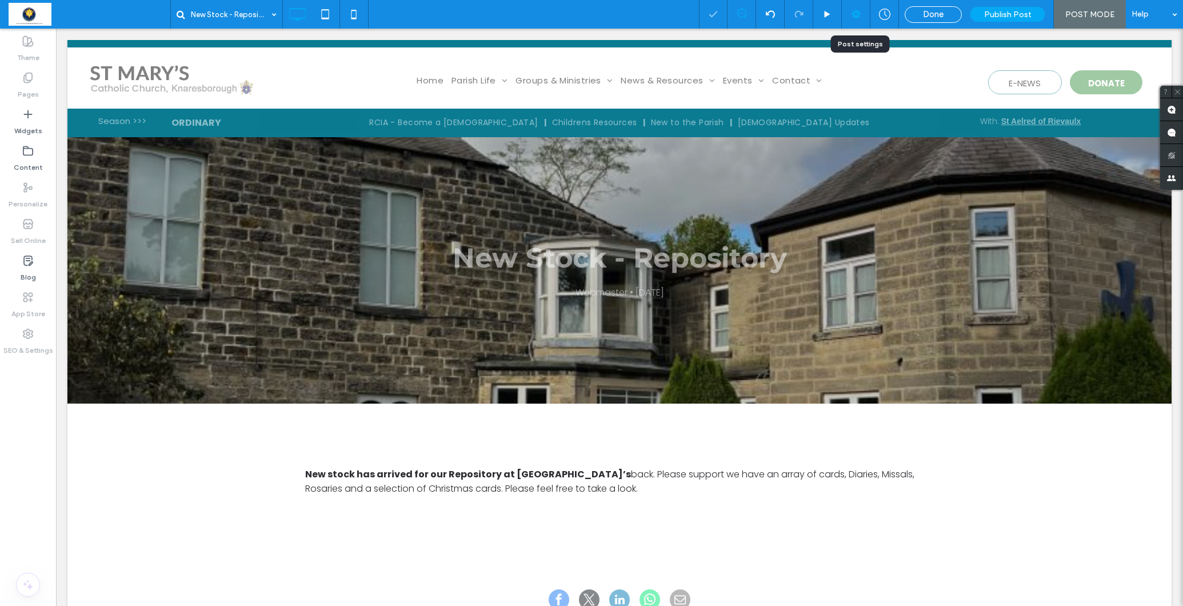
click at [855, 11] on use at bounding box center [855, 14] width 9 height 9
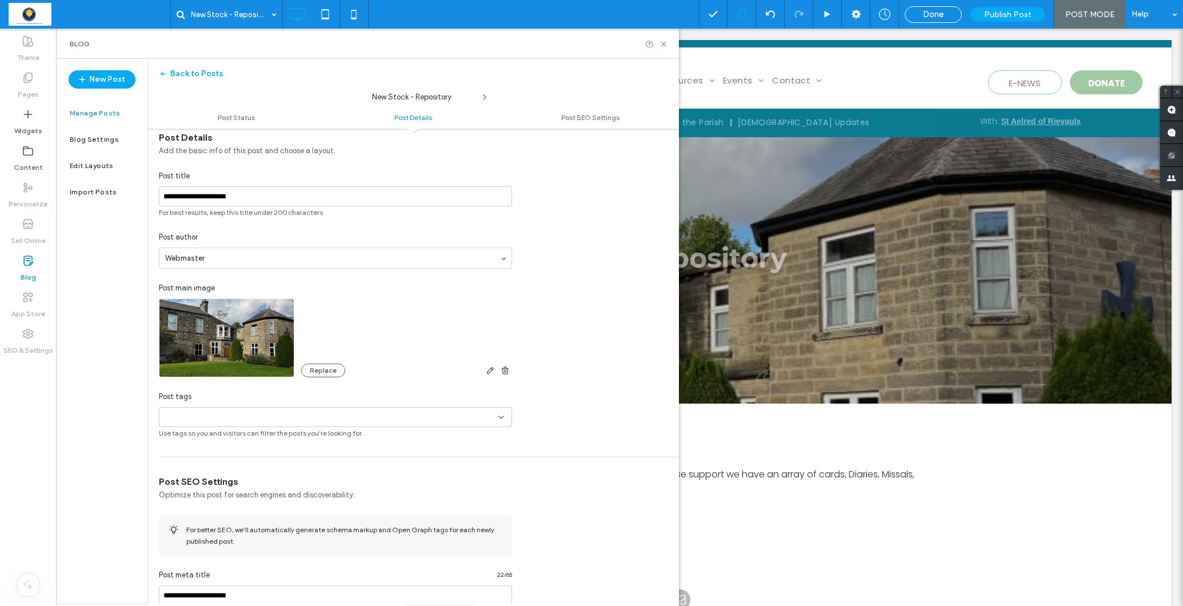
scroll to position [163, 0]
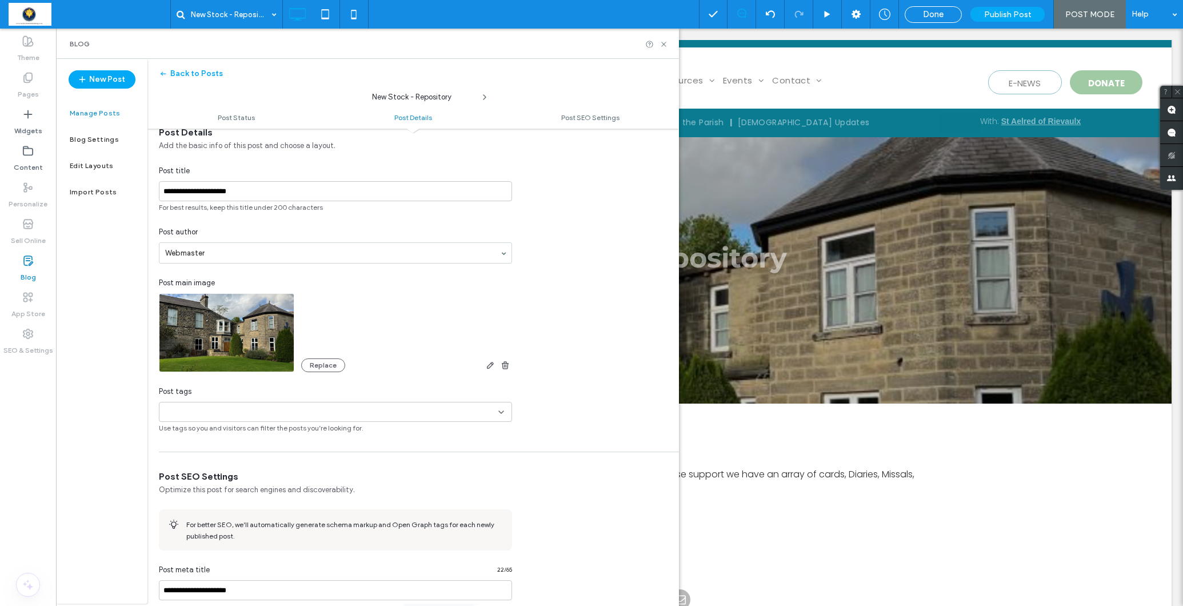
click at [223, 414] on input at bounding box center [203, 411] width 79 height 9
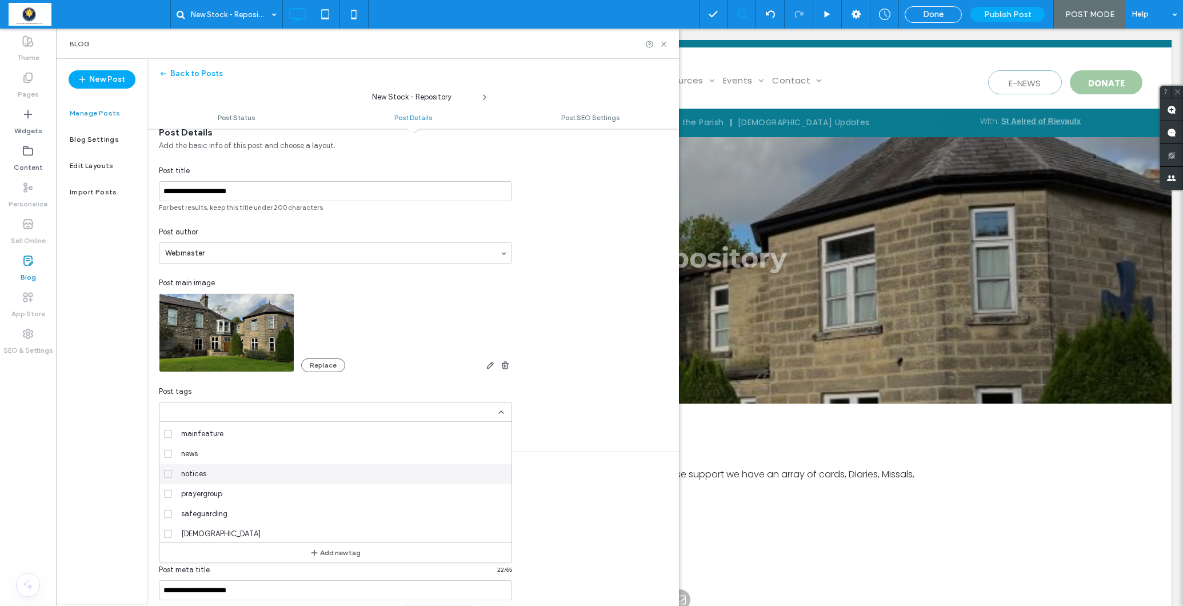
scroll to position [89, 0]
click at [170, 464] on span at bounding box center [168, 463] width 8 height 8
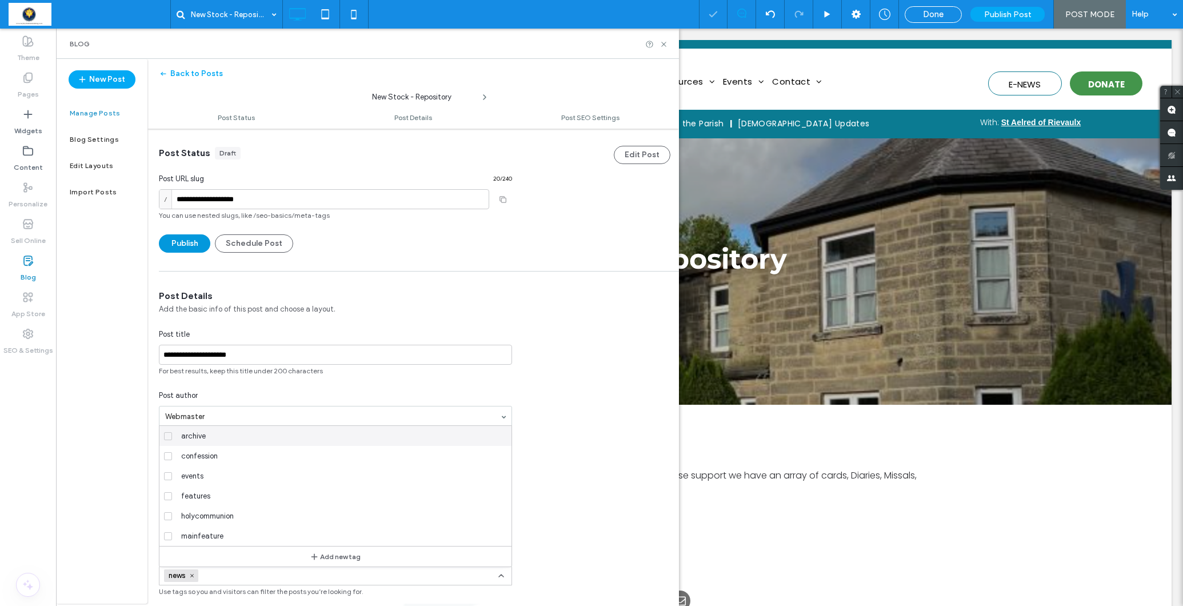
scroll to position [0, 0]
click at [179, 243] on button "Publish" at bounding box center [184, 243] width 51 height 18
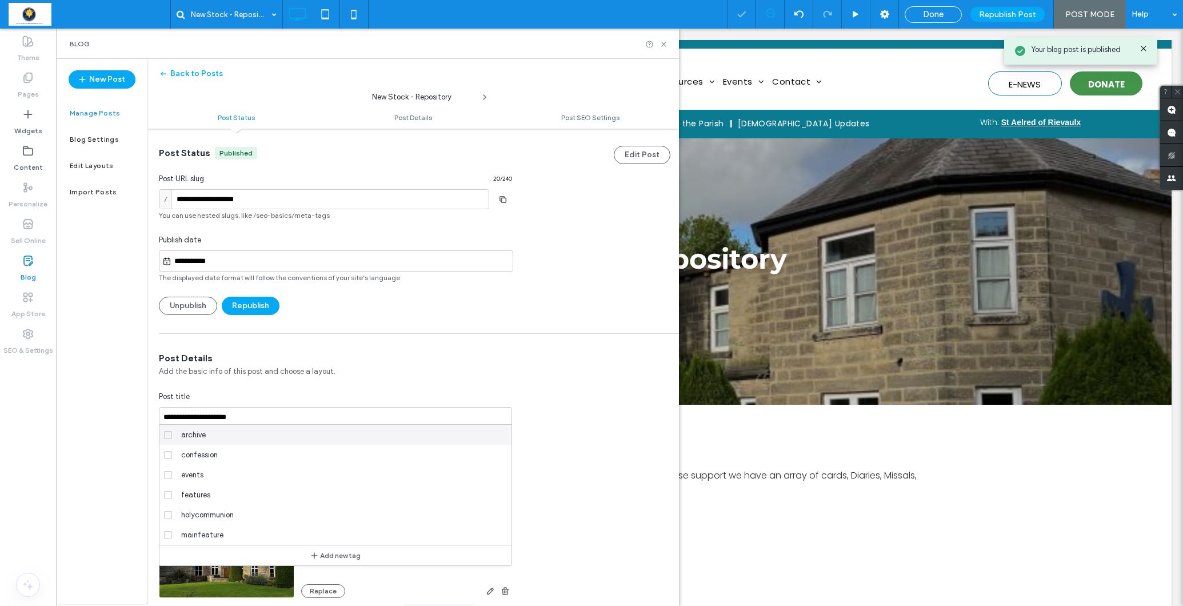
click at [31, 270] on label "Blog" at bounding box center [28, 274] width 15 height 16
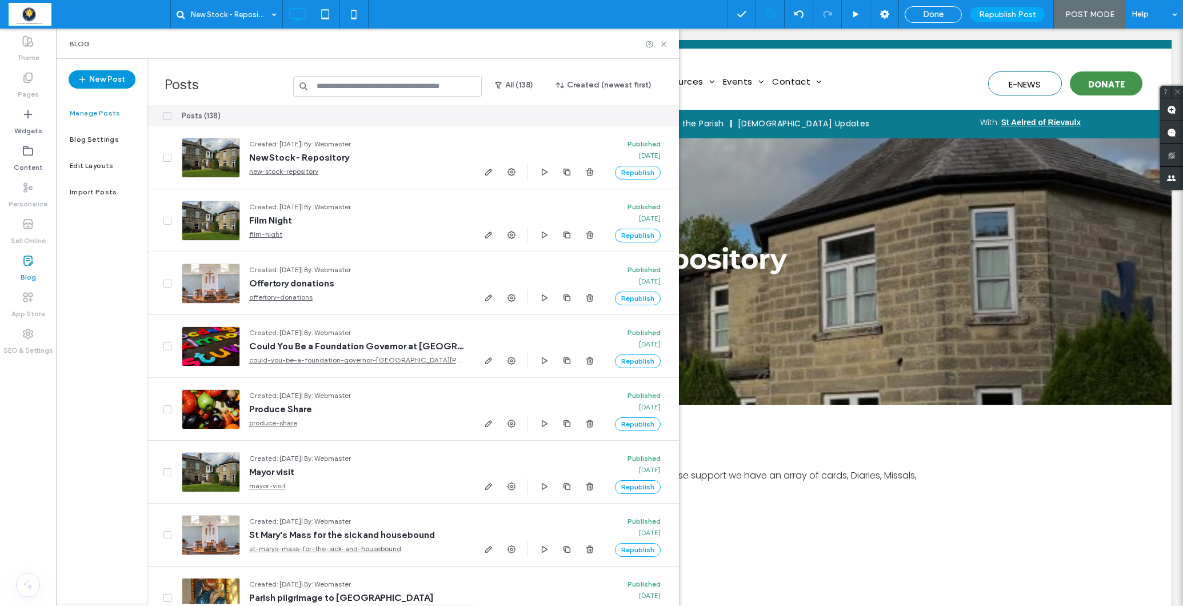
click at [101, 81] on button "New Post" at bounding box center [102, 79] width 67 height 18
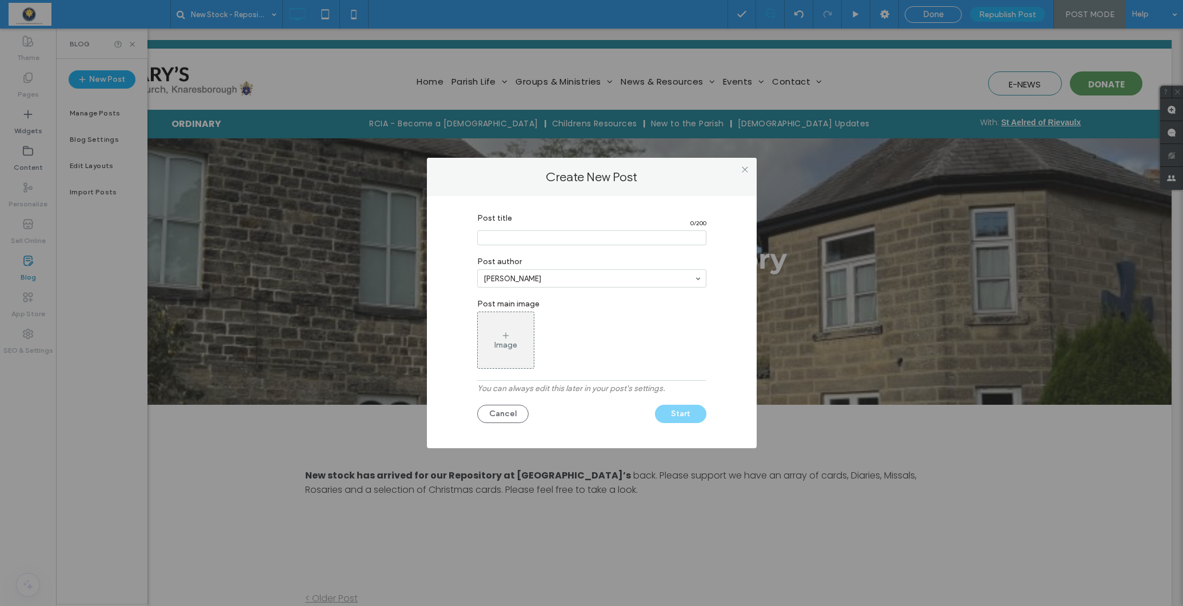
click at [508, 233] on input "Post title" at bounding box center [591, 237] width 229 height 15
type input "**********"
type input "*********"
click at [493, 339] on div "Image" at bounding box center [506, 340] width 56 height 54
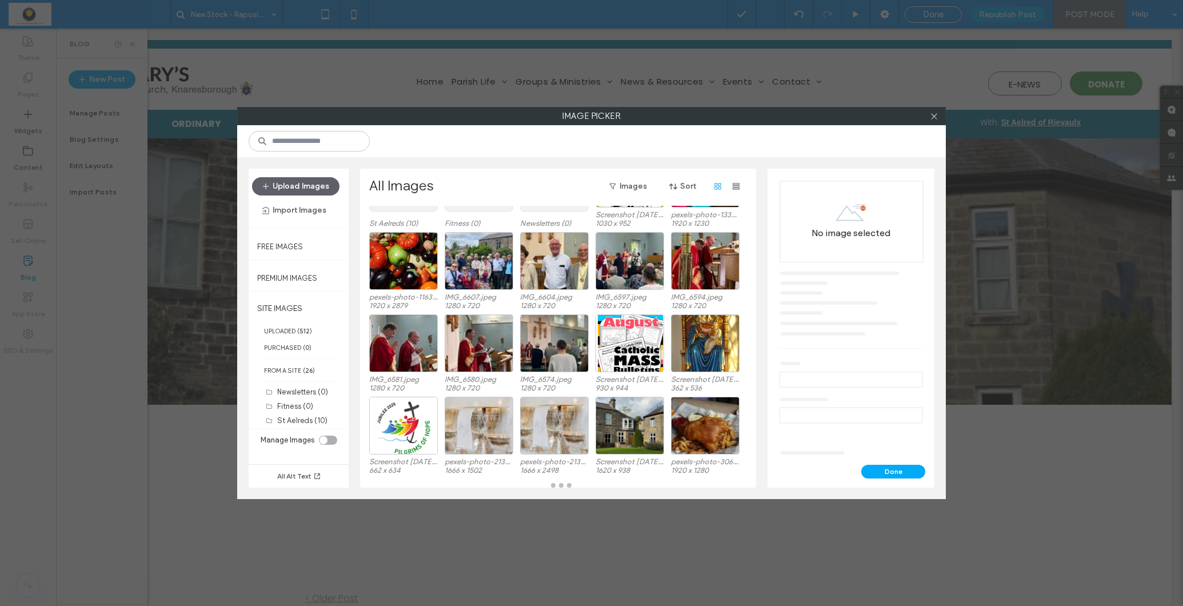
scroll to position [81, 0]
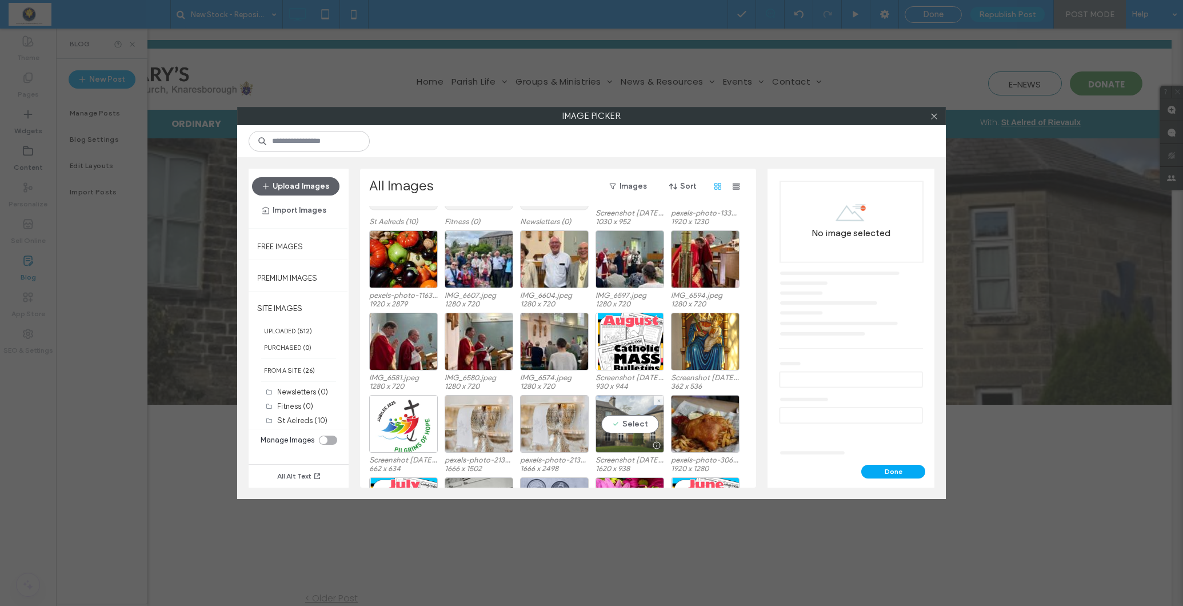
click at [629, 417] on div "Select" at bounding box center [629, 424] width 69 height 58
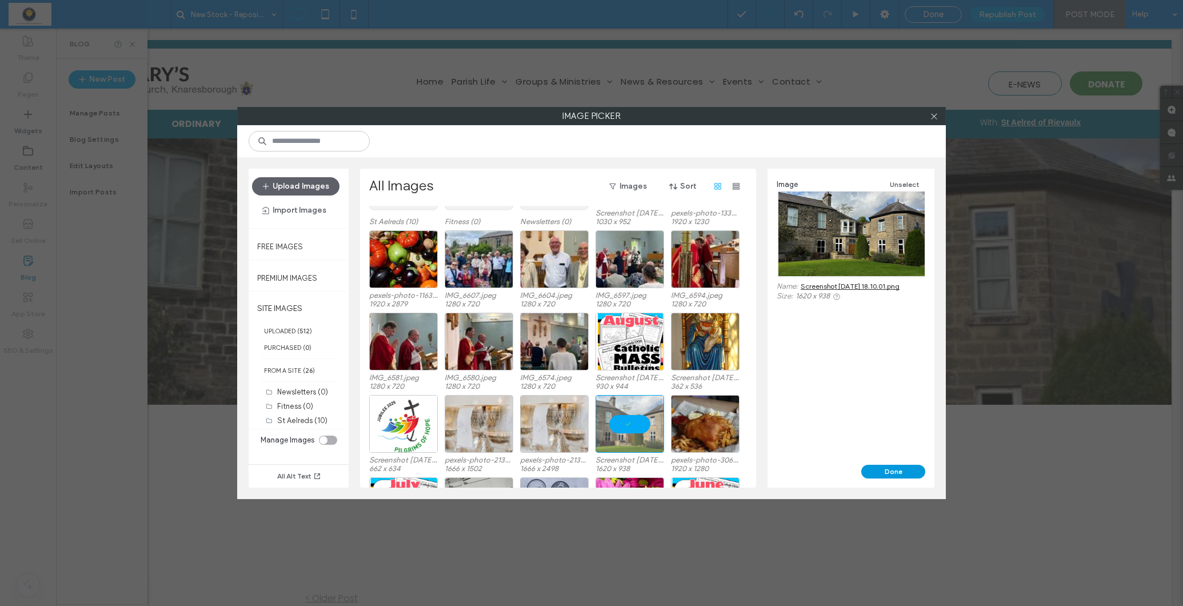
click at [893, 471] on button "Done" at bounding box center [893, 472] width 64 height 14
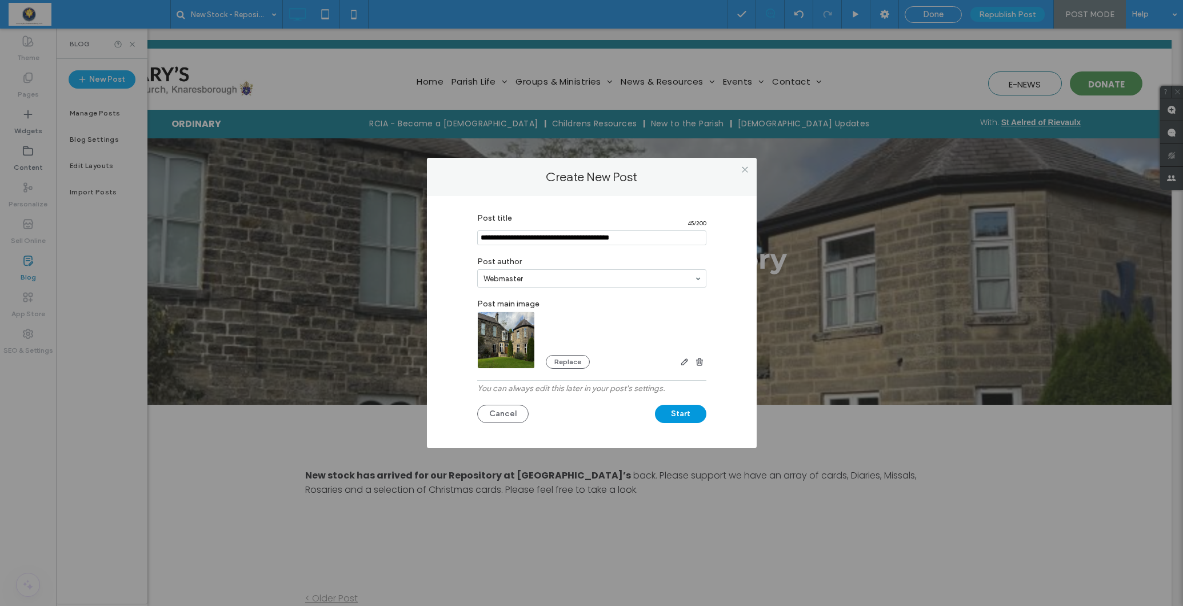
click at [677, 414] on button "Start" at bounding box center [680, 414] width 51 height 18
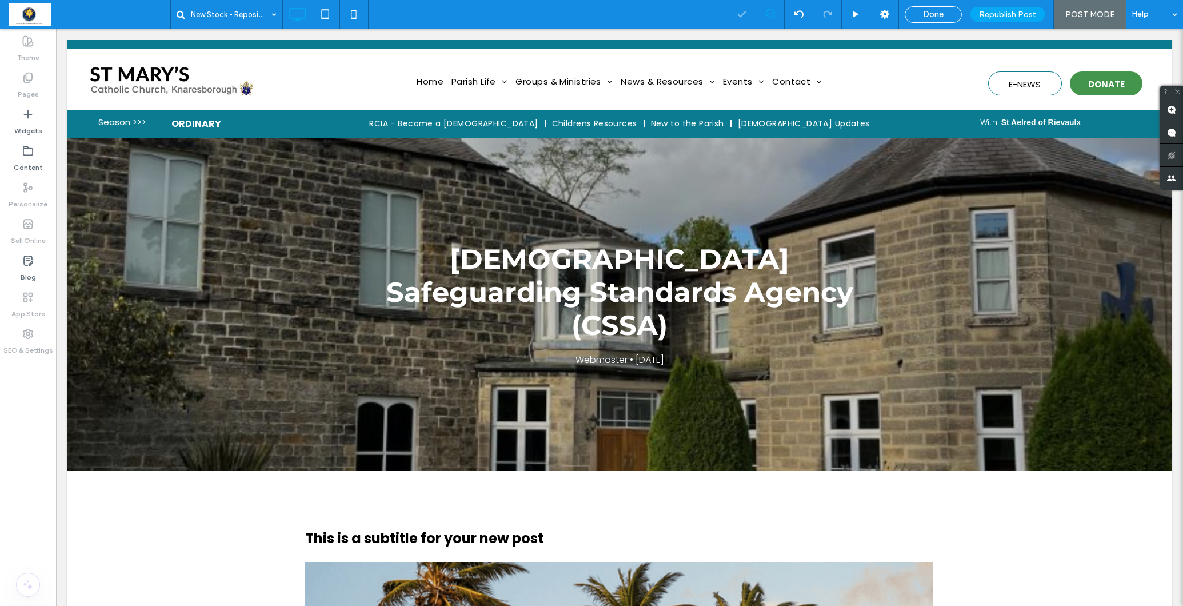
scroll to position [0, 0]
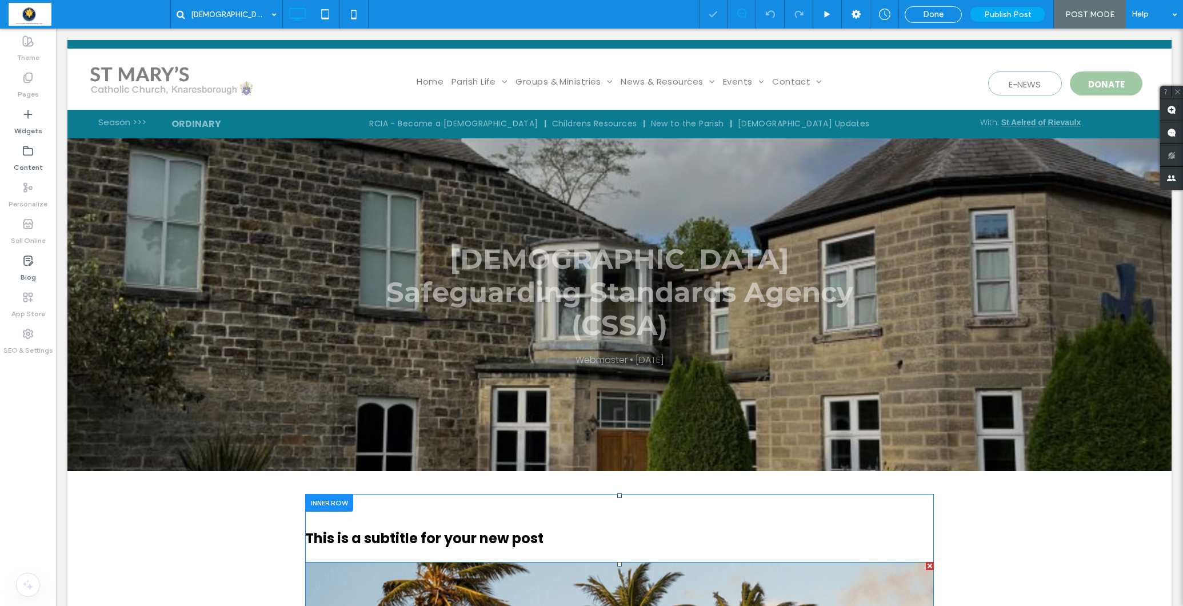
click at [928, 562] on div at bounding box center [930, 566] width 8 height 8
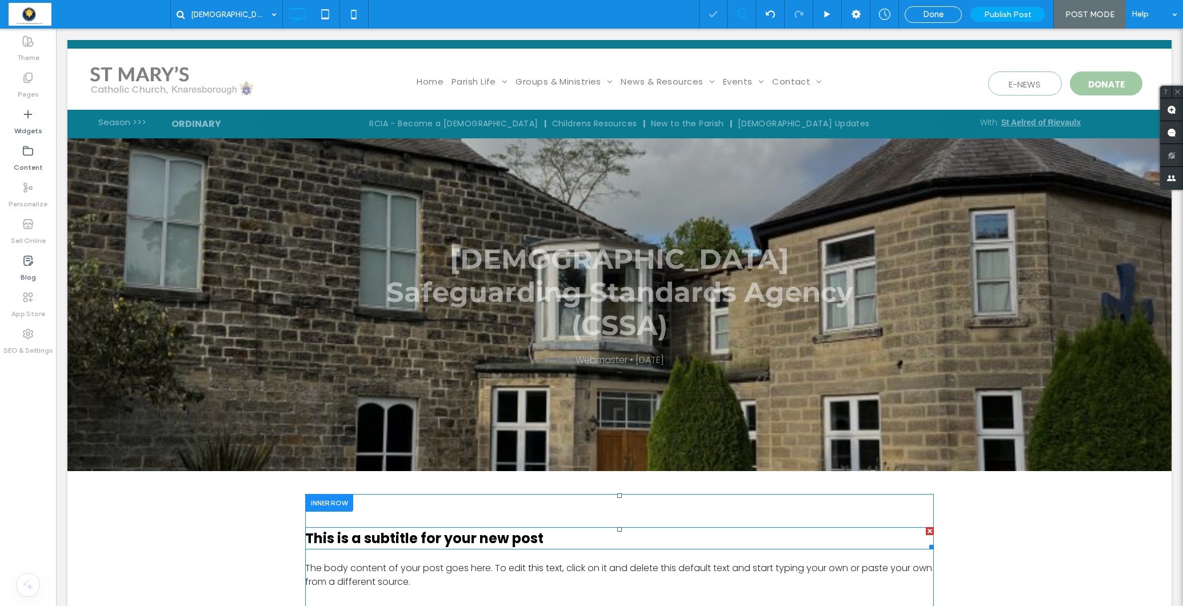
click at [929, 527] on div at bounding box center [930, 531] width 8 height 8
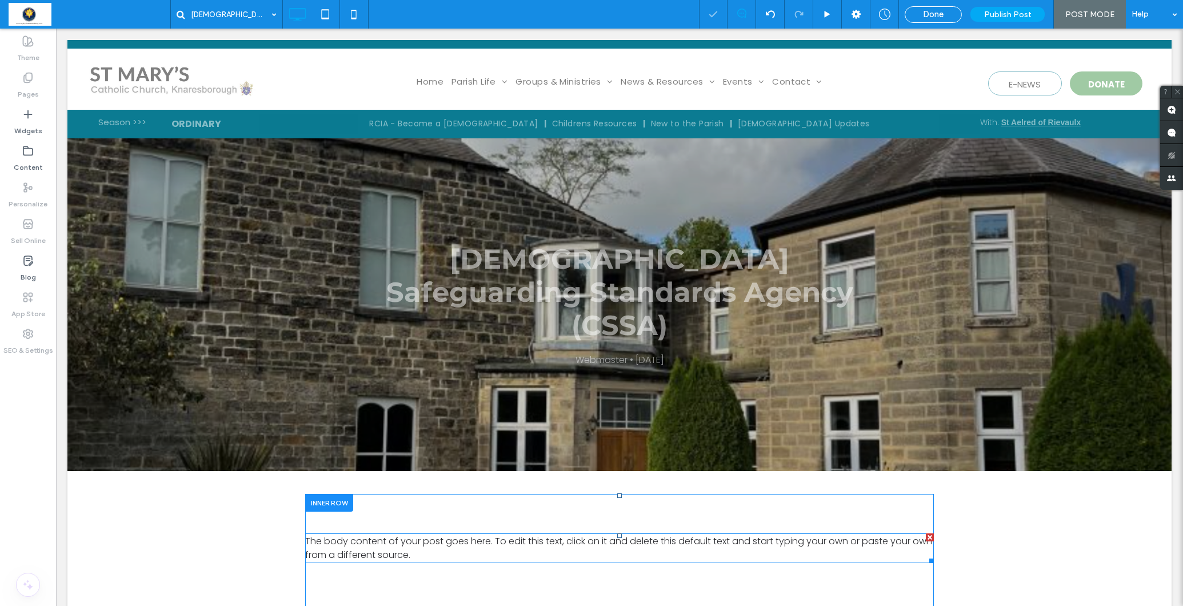
click at [393, 534] on span "The body content of your post goes here. To edit this text, click on it and del…" at bounding box center [618, 547] width 627 height 27
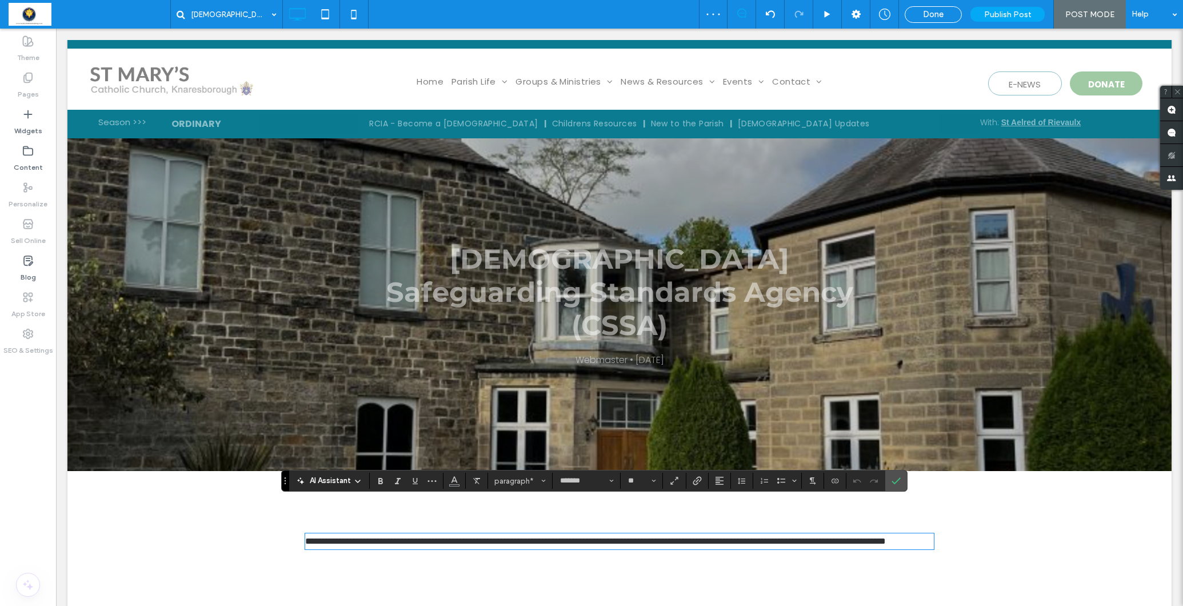
click at [431, 534] on p "**********" at bounding box center [619, 541] width 629 height 14
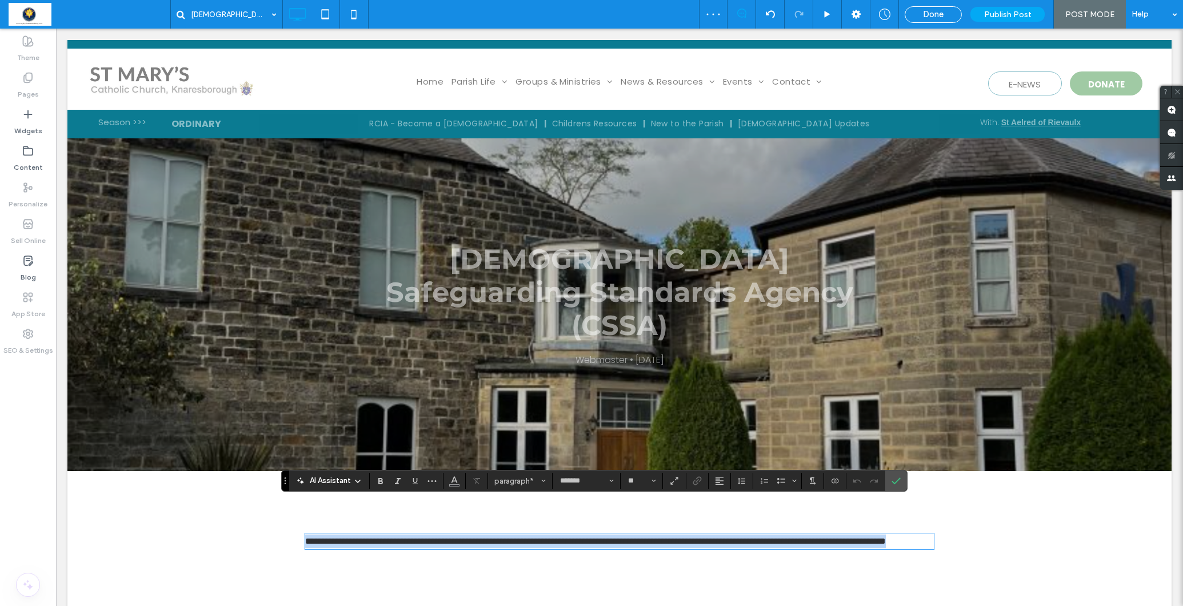
drag, startPoint x: 438, startPoint y: 523, endPoint x: 258, endPoint y: 486, distance: 183.7
click at [258, 486] on div "**********" at bounding box center [619, 545] width 1104 height 149
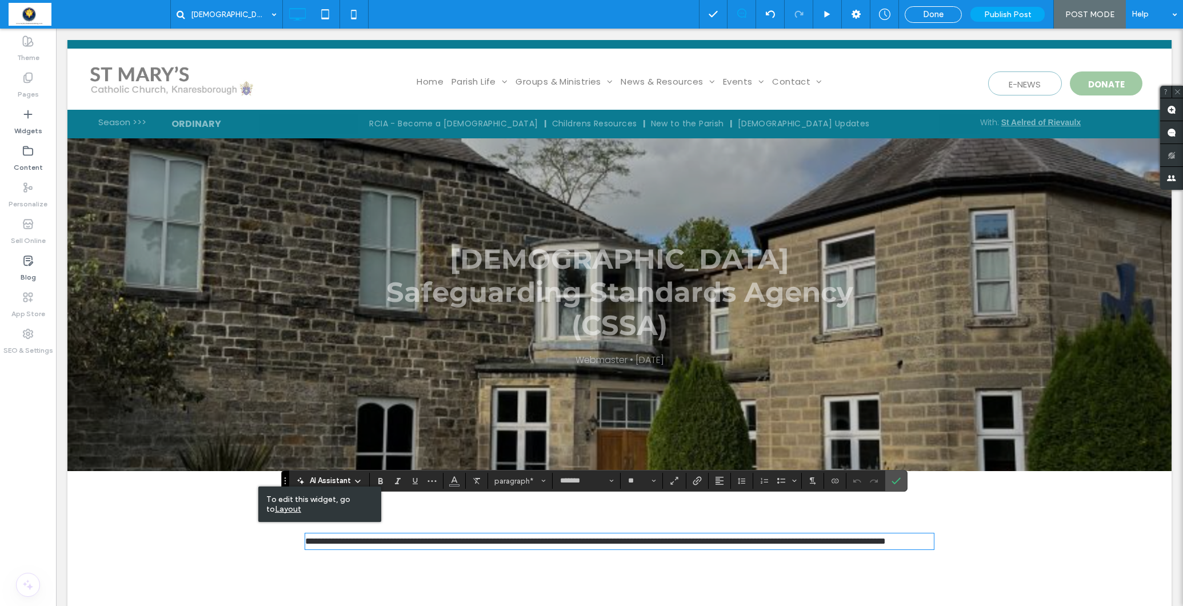
scroll to position [6, 0]
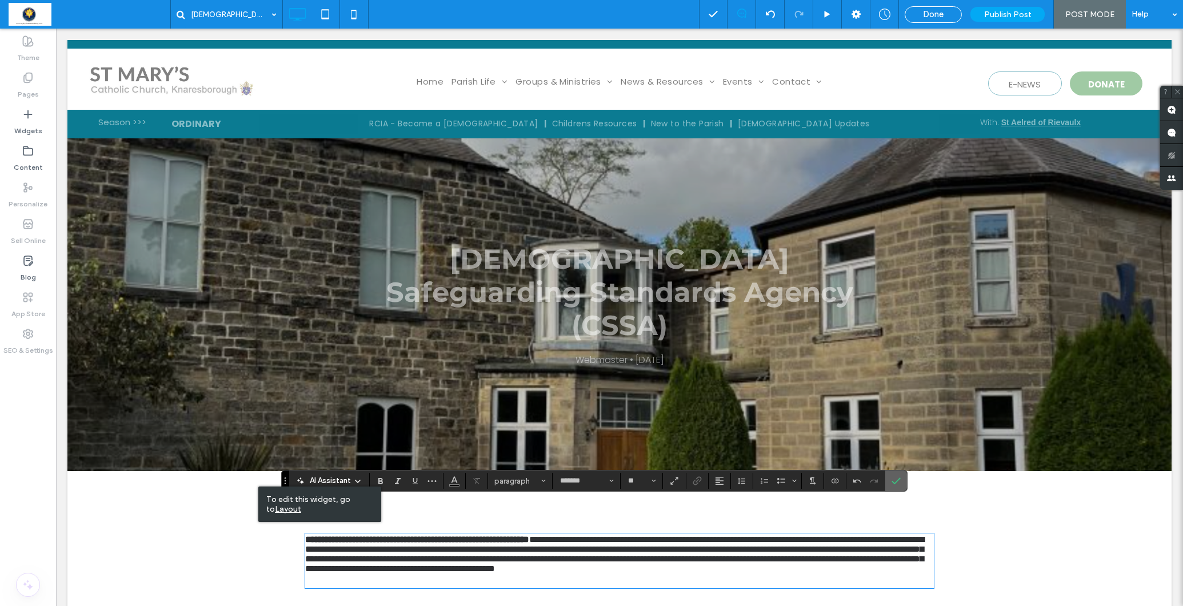
click at [898, 479] on icon "Confirm" at bounding box center [895, 480] width 9 height 9
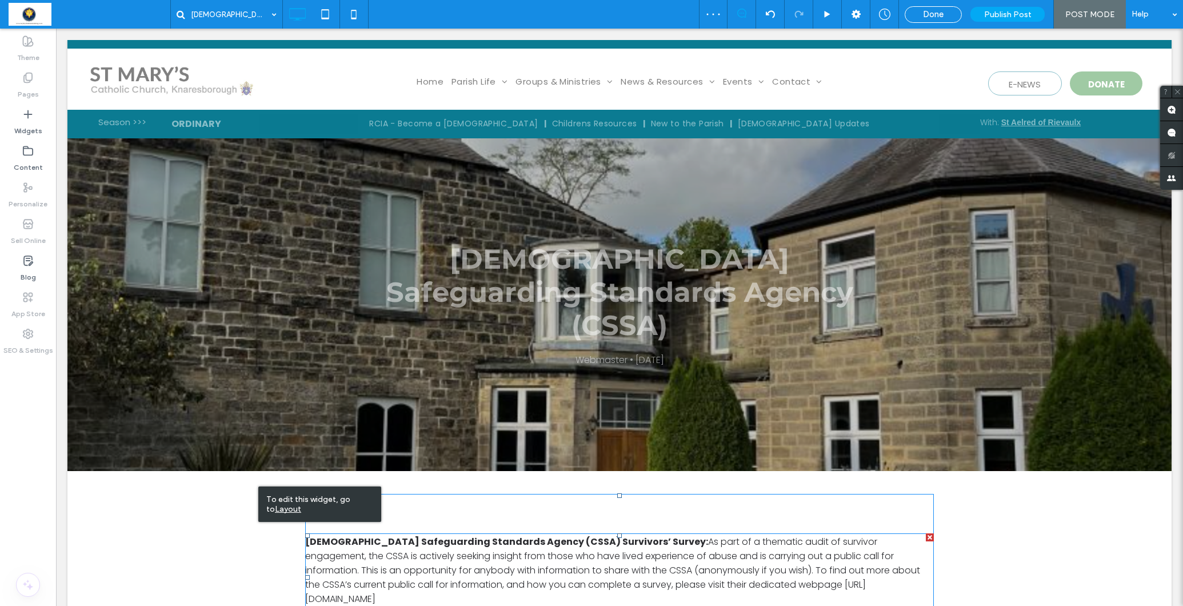
click at [765, 550] on p "Catholic Safeguarding Standards Agency (CSSA) Survivors’ Survey: As part of a t…" at bounding box center [619, 569] width 629 height 71
click at [750, 546] on span "As part of a thematic audit of survivor engagement, the CSSA is actively seekin…" at bounding box center [612, 570] width 615 height 70
type input "*******"
type input "**"
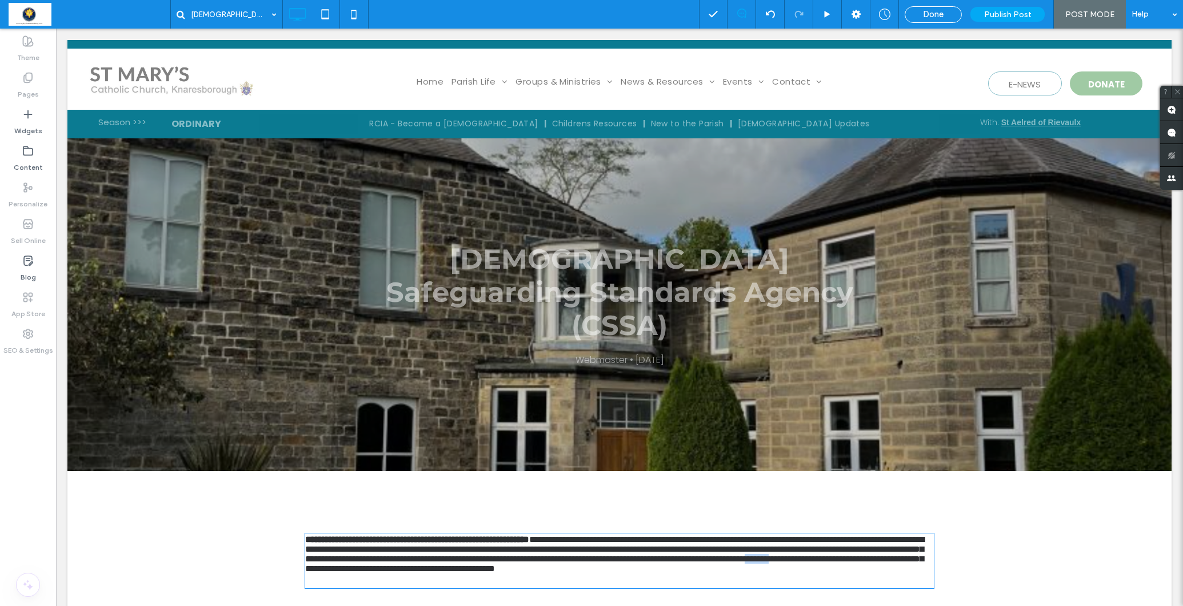
click at [750, 546] on span "**********" at bounding box center [614, 554] width 619 height 38
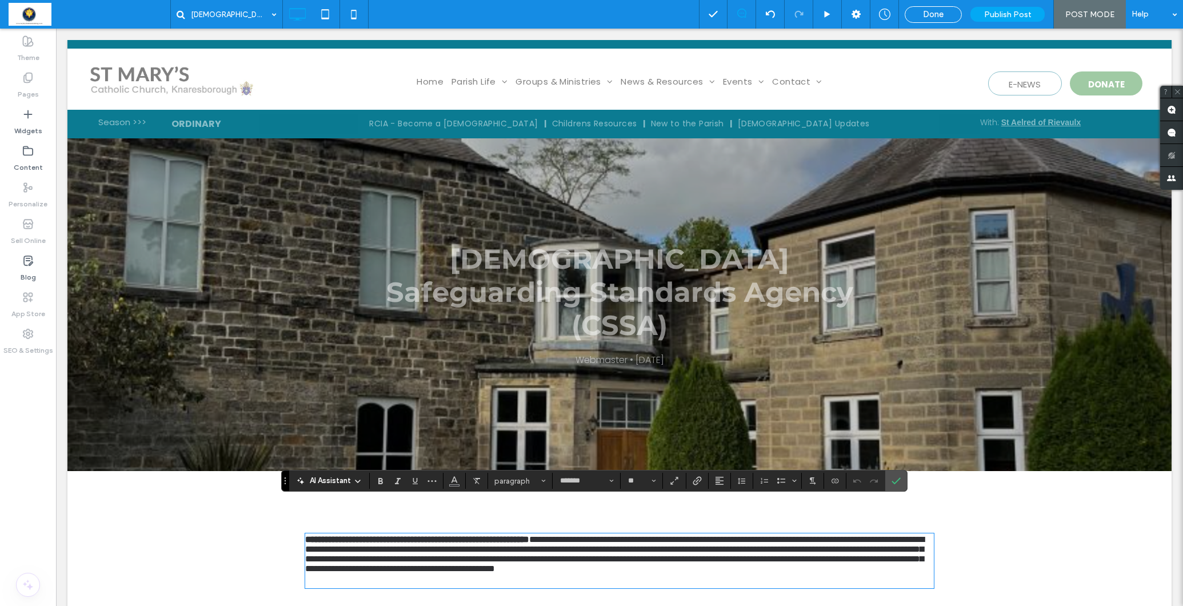
click at [766, 550] on span "**********" at bounding box center [614, 554] width 619 height 38
click at [769, 553] on p "**********" at bounding box center [619, 548] width 629 height 29
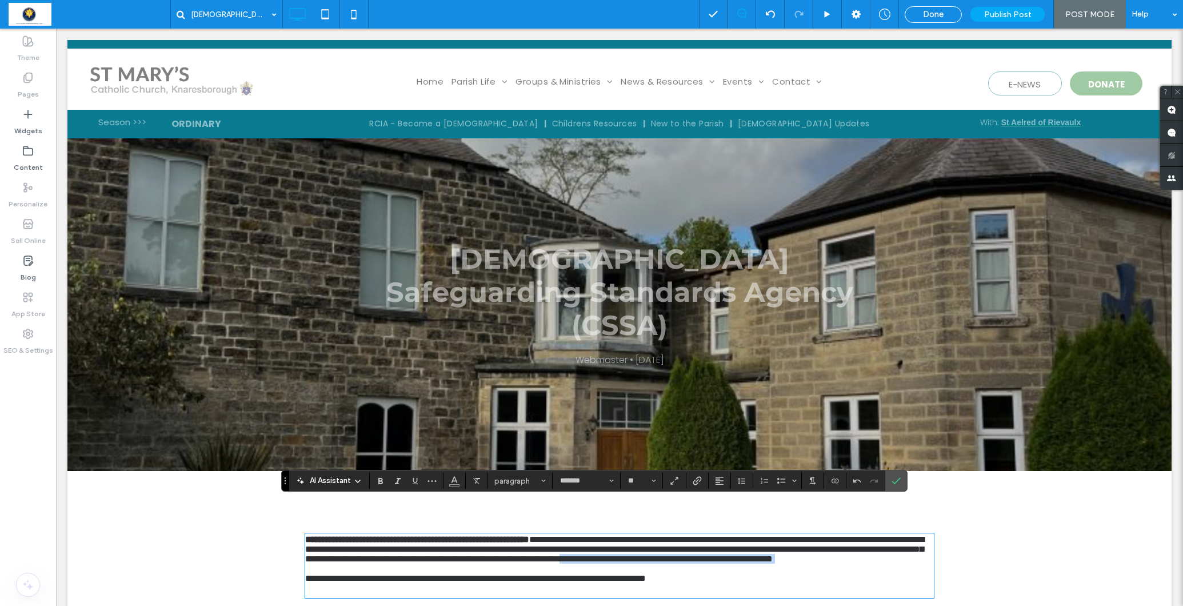
drag, startPoint x: 769, startPoint y: 577, endPoint x: 476, endPoint y: 549, distance: 294.5
click at [477, 549] on div "**********" at bounding box center [619, 565] width 629 height 62
click at [339, 556] on span "**********" at bounding box center [614, 549] width 619 height 28
drag, startPoint x: 306, startPoint y: 569, endPoint x: 737, endPoint y: 577, distance: 430.9
click at [772, 579] on div "**********" at bounding box center [619, 565] width 629 height 62
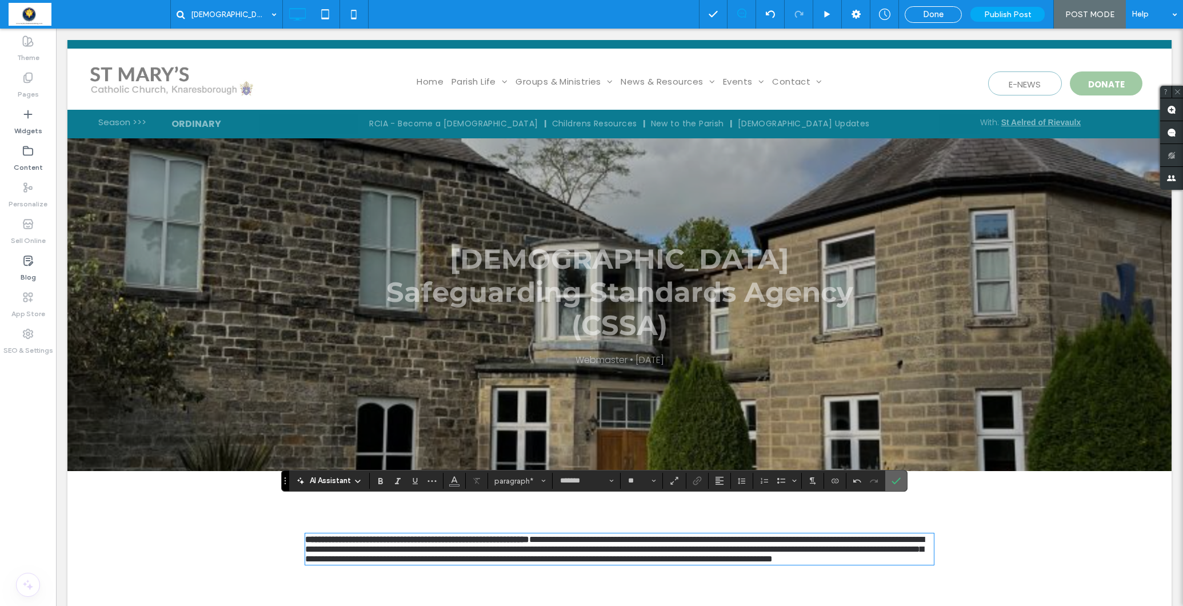
drag, startPoint x: 837, startPoint y: 453, endPoint x: 893, endPoint y: 482, distance: 62.4
click at [893, 482] on use "Confirm" at bounding box center [895, 480] width 9 height 7
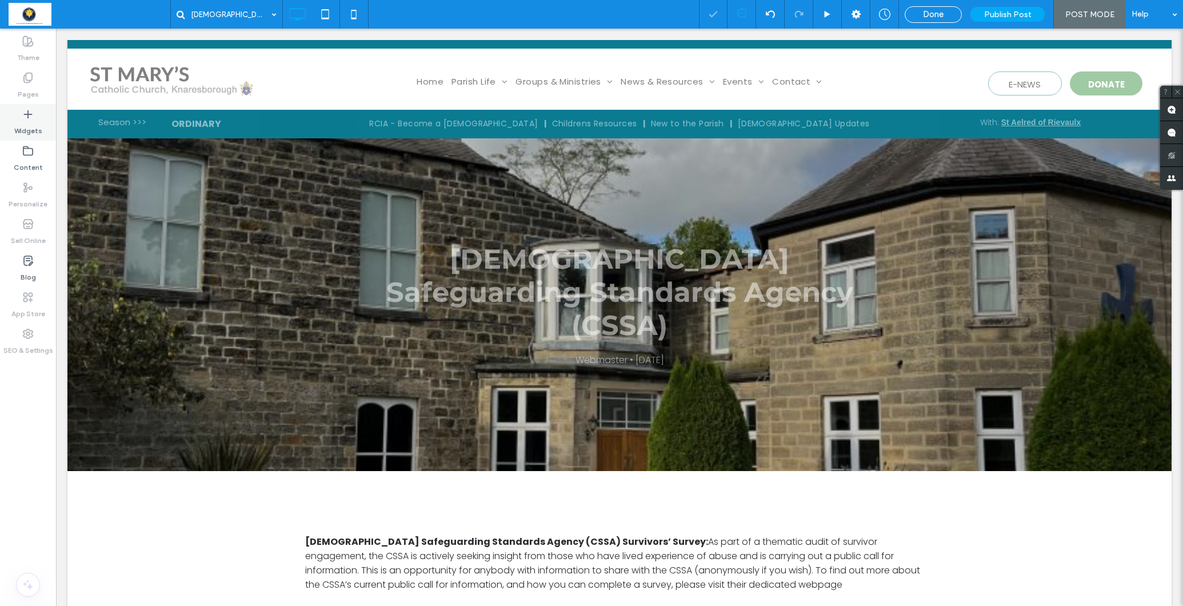
click at [32, 129] on label "Widgets" at bounding box center [28, 128] width 28 height 16
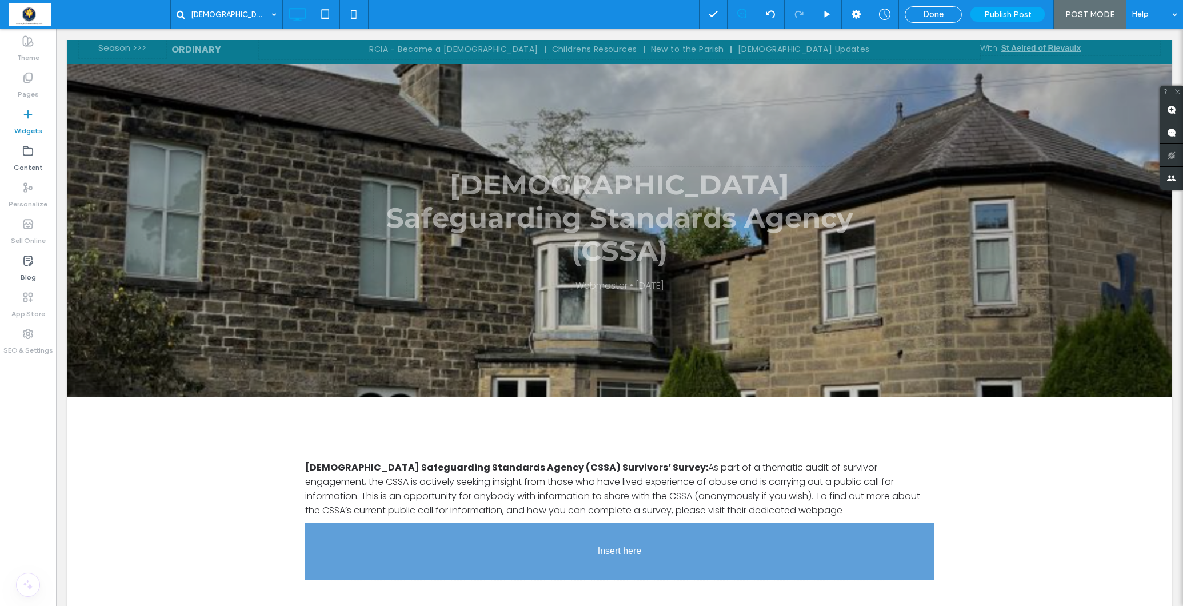
scroll to position [91, 0]
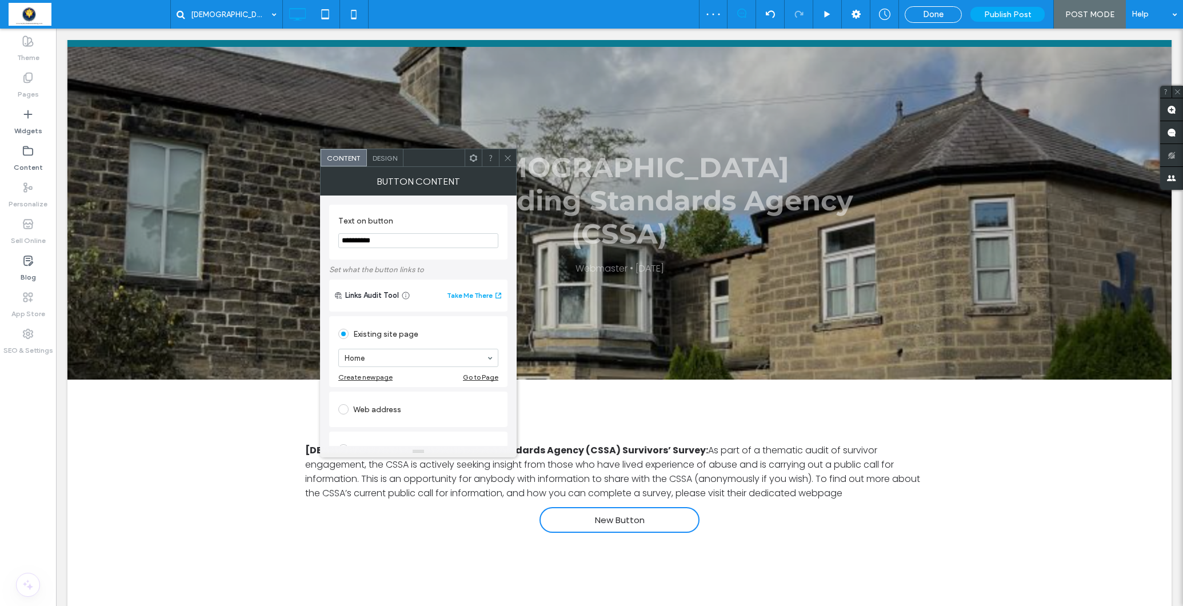
drag, startPoint x: 398, startPoint y: 242, endPoint x: 350, endPoint y: 231, distance: 49.1
click at [350, 231] on section "**********" at bounding box center [418, 231] width 160 height 43
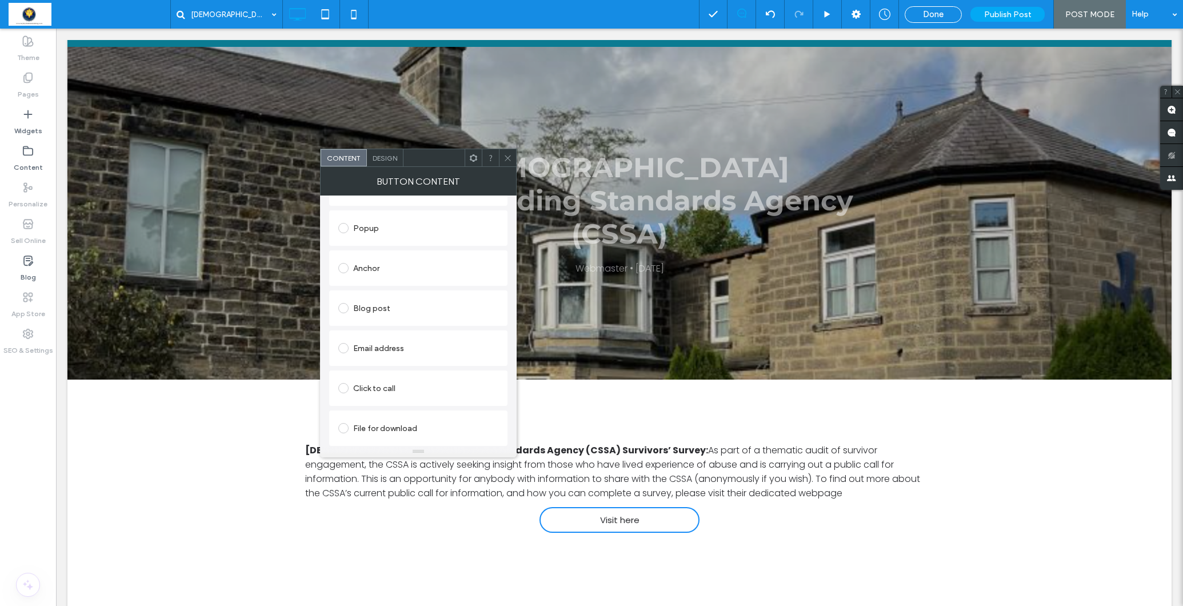
type input "**********"
click at [356, 425] on div "File for download" at bounding box center [418, 428] width 160 height 18
click at [389, 332] on div "Existing site page" at bounding box center [418, 334] width 160 height 18
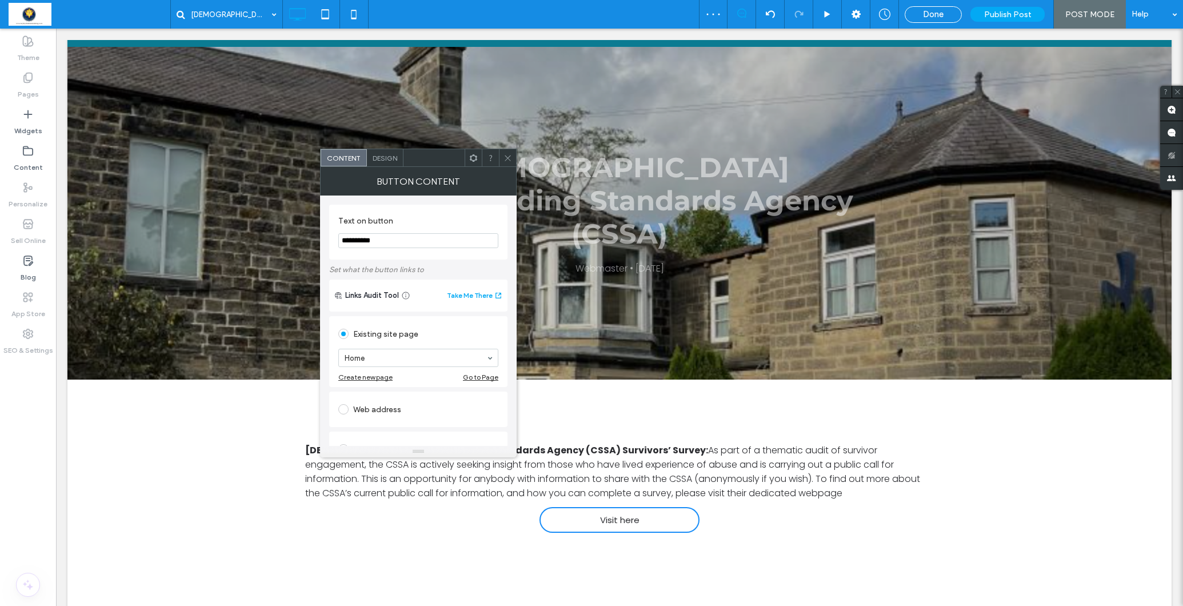
click at [374, 406] on div "Web address" at bounding box center [418, 409] width 160 height 18
click at [395, 398] on input "url" at bounding box center [418, 396] width 160 height 15
paste input "**********"
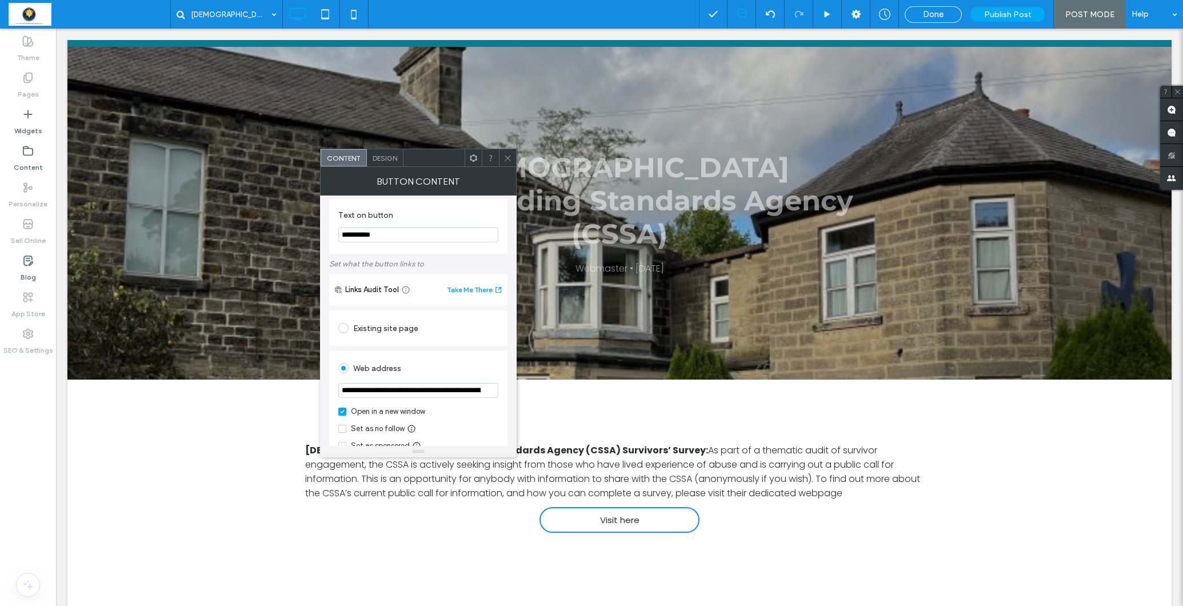
type input "**********"
click at [432, 367] on div "Web address" at bounding box center [418, 368] width 160 height 18
click at [505, 155] on icon at bounding box center [507, 158] width 9 height 9
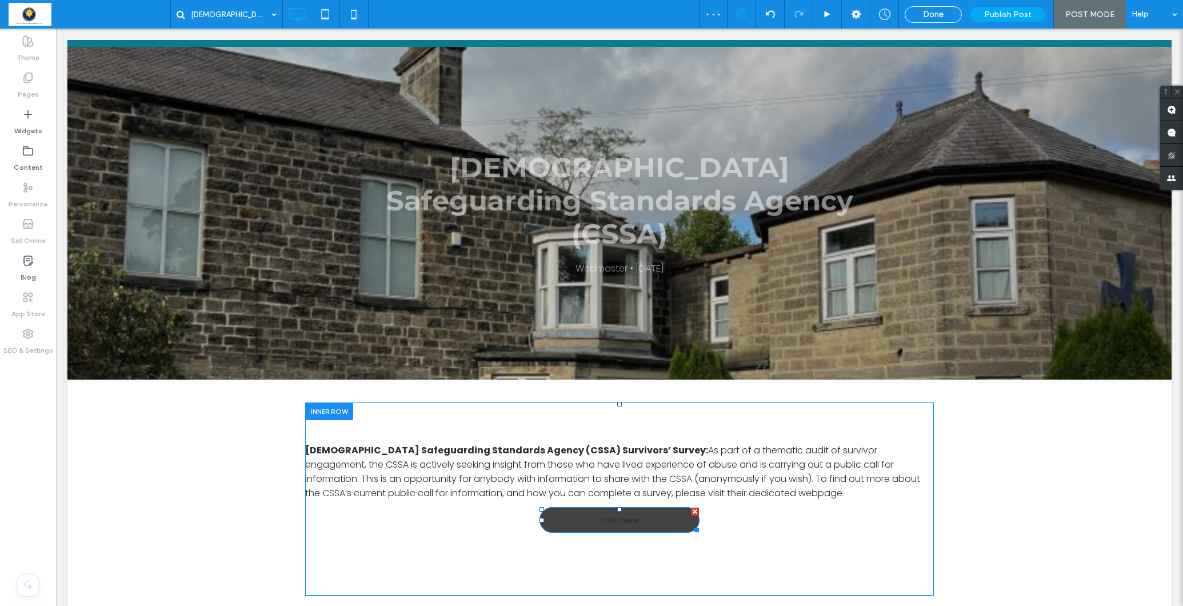
click at [625, 513] on span "Visit here" at bounding box center [619, 519] width 39 height 13
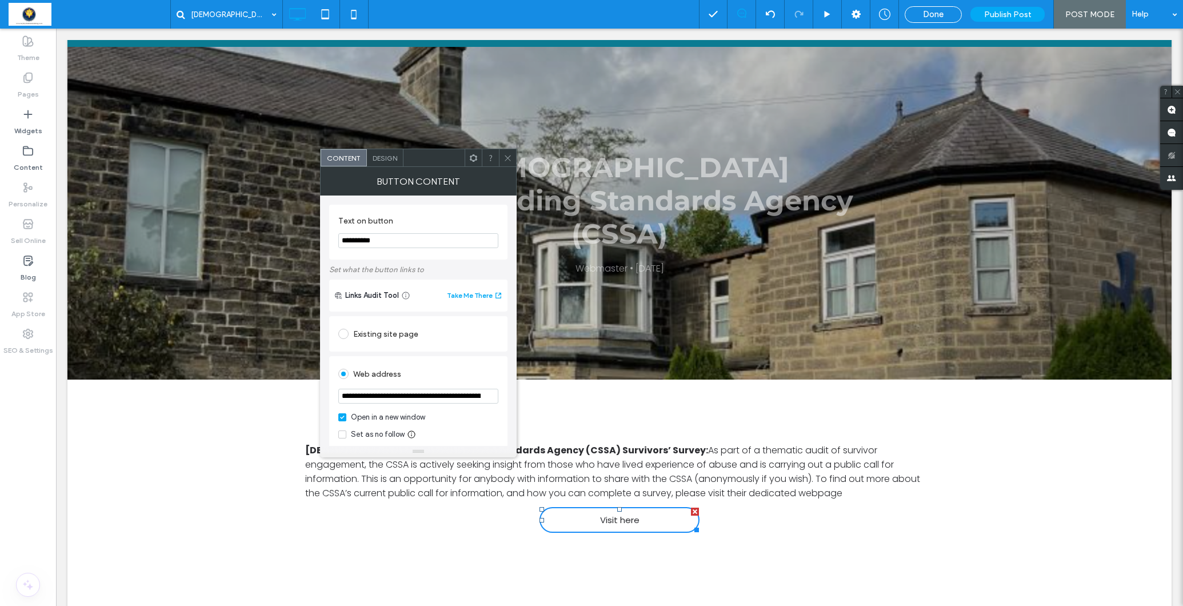
click at [382, 157] on span "Design" at bounding box center [385, 158] width 25 height 9
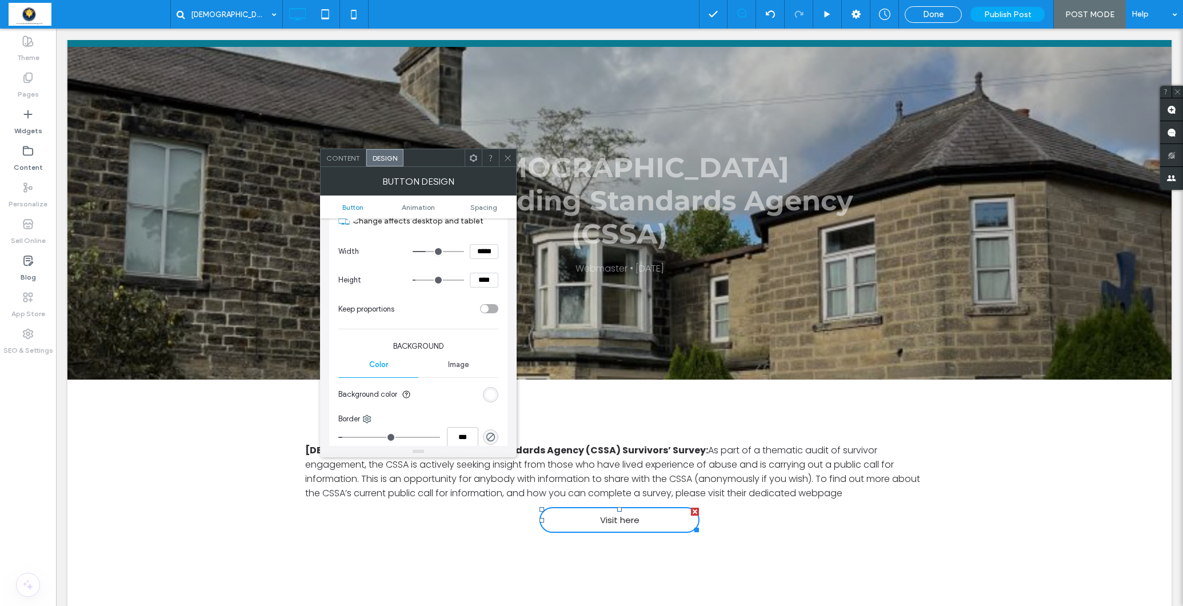
click at [490, 390] on div "rgb(255, 255, 255)" at bounding box center [491, 395] width 10 height 10
click at [485, 387] on div "rgb(255, 255, 255)" at bounding box center [490, 390] width 15 height 15
click at [486, 386] on div "rgb(255, 255, 255)" at bounding box center [491, 391] width 10 height 10
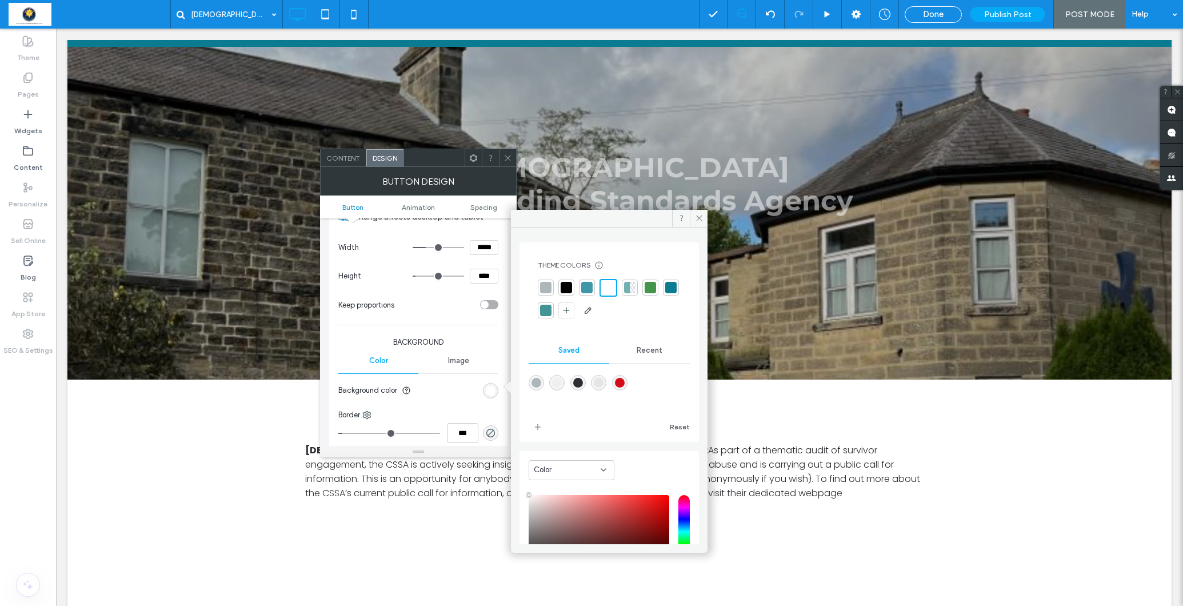
click at [652, 282] on div at bounding box center [650, 287] width 11 height 11
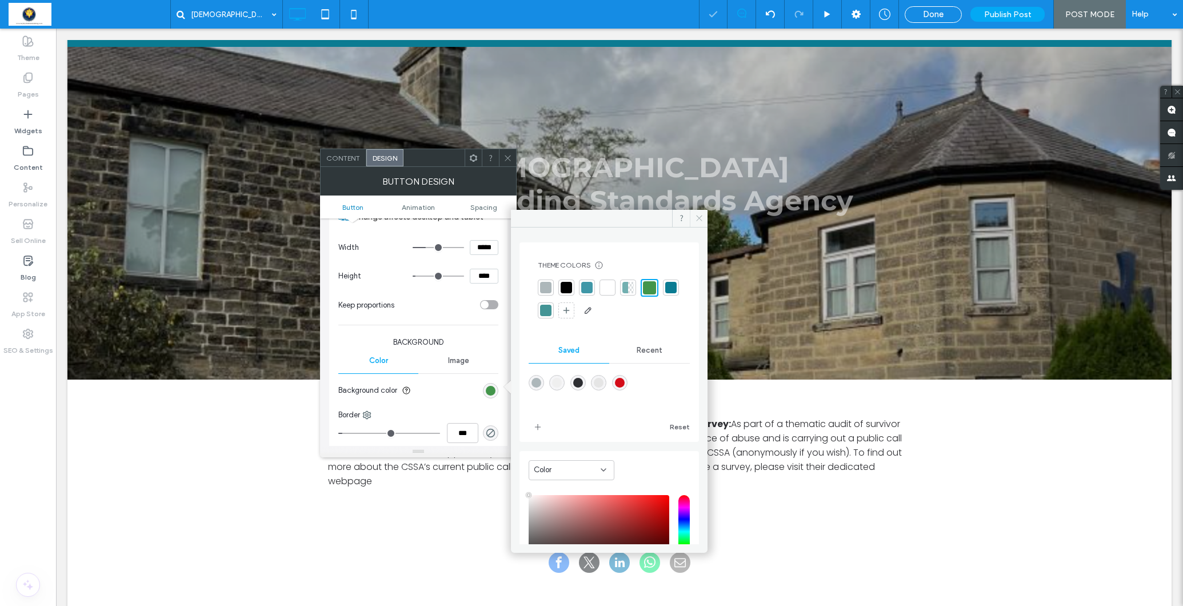
click at [701, 218] on icon at bounding box center [699, 218] width 9 height 9
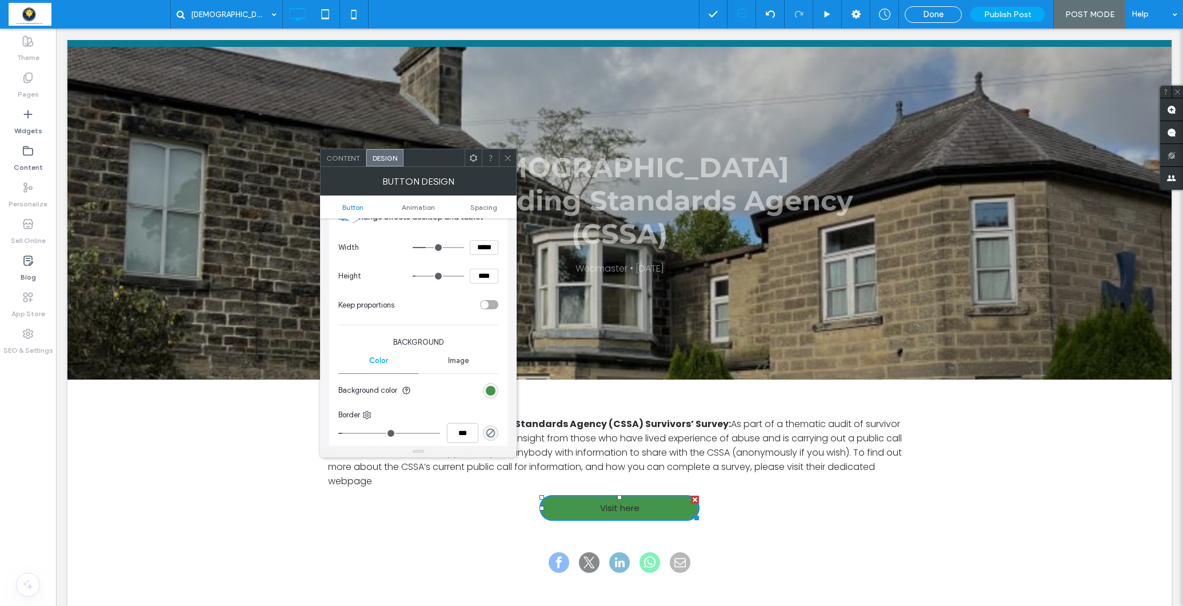
click at [342, 158] on span "Content" at bounding box center [343, 158] width 34 height 9
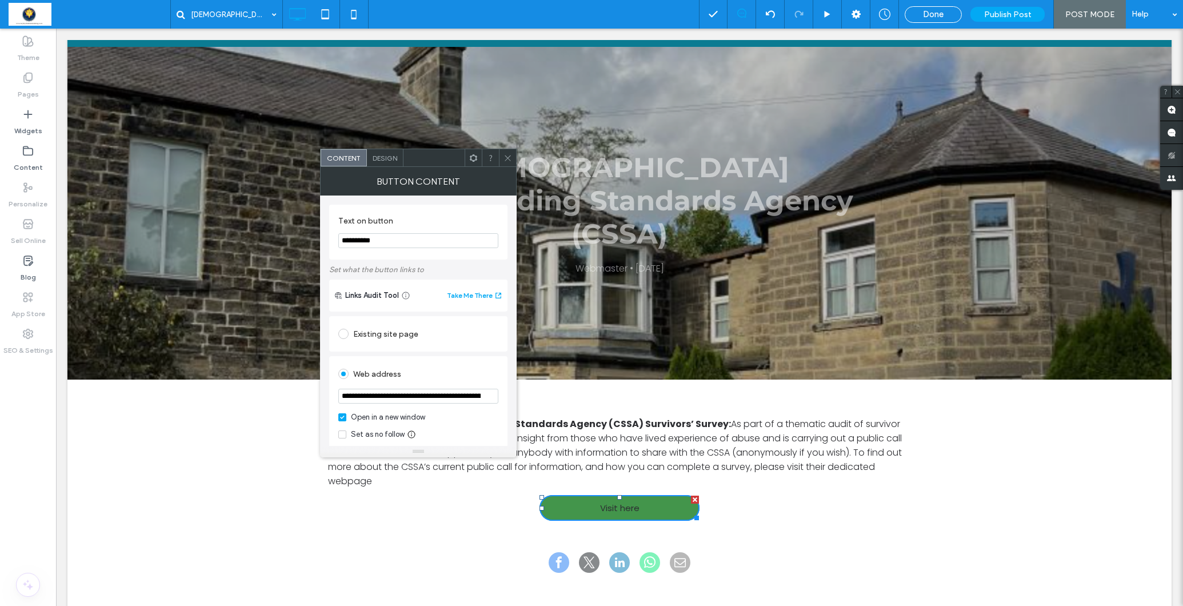
scroll to position [0, 0]
click at [383, 155] on span "Design" at bounding box center [385, 158] width 25 height 9
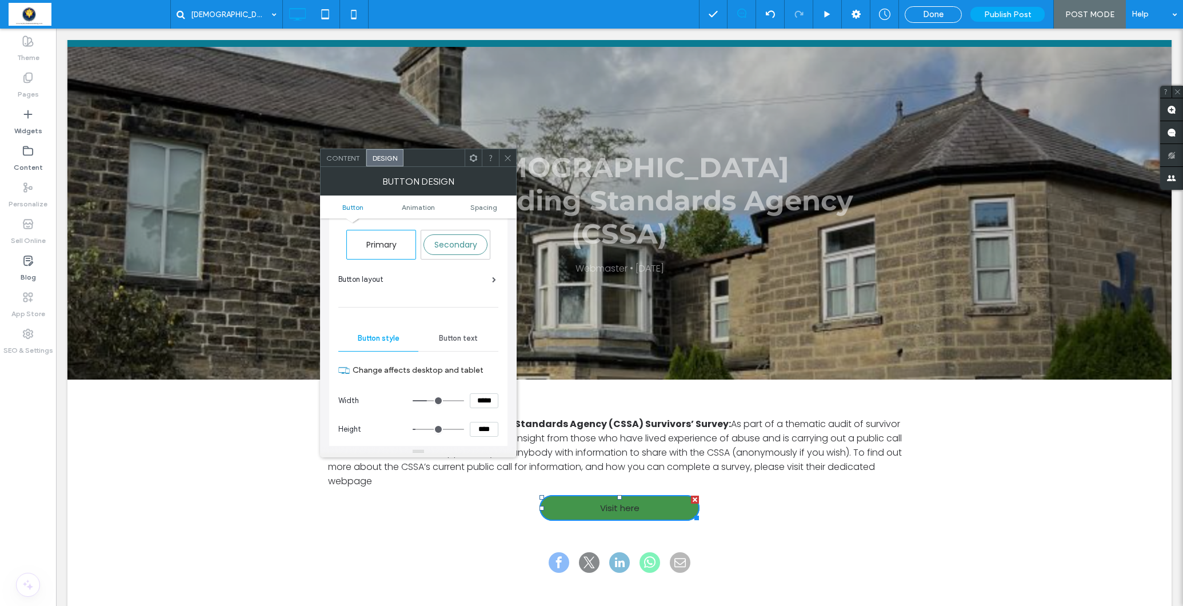
click at [453, 343] on div "Button text" at bounding box center [458, 338] width 80 height 25
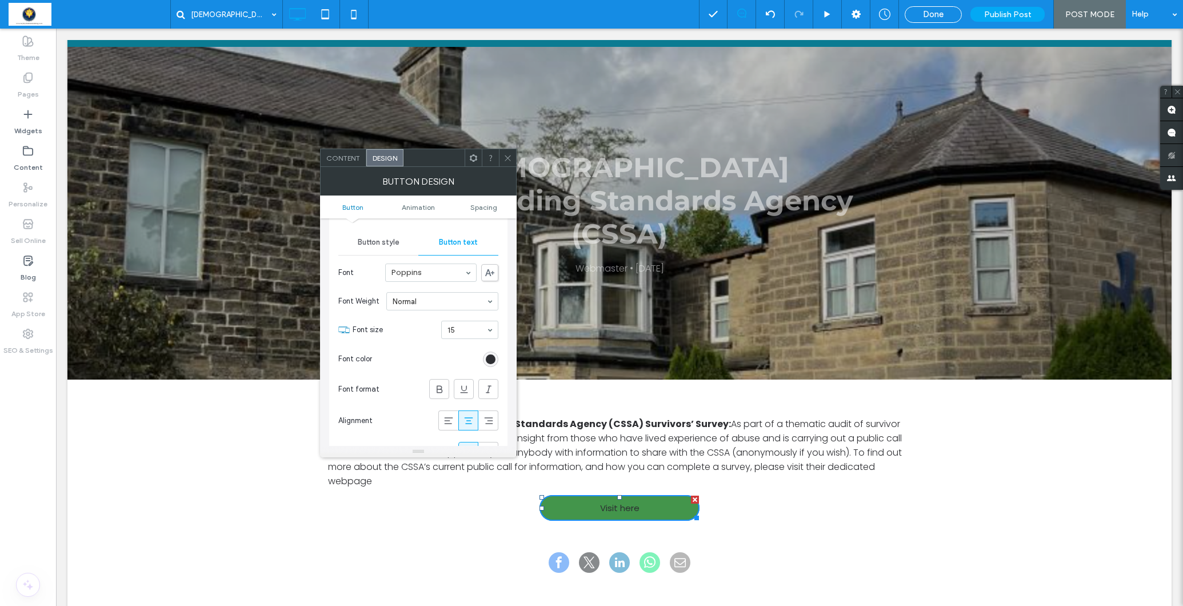
scroll to position [116, 0]
click at [486, 347] on div "rgb(45, 46, 50)" at bounding box center [491, 352] width 10 height 10
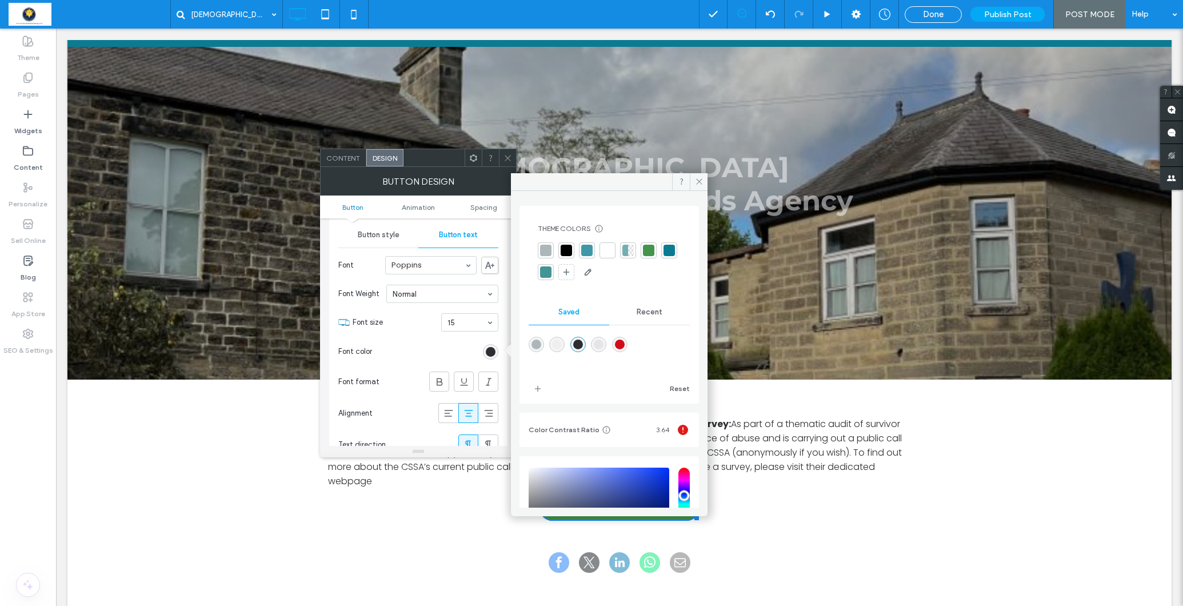
click at [606, 251] on div at bounding box center [607, 250] width 11 height 11
click at [437, 379] on use at bounding box center [440, 381] width 6 height 7
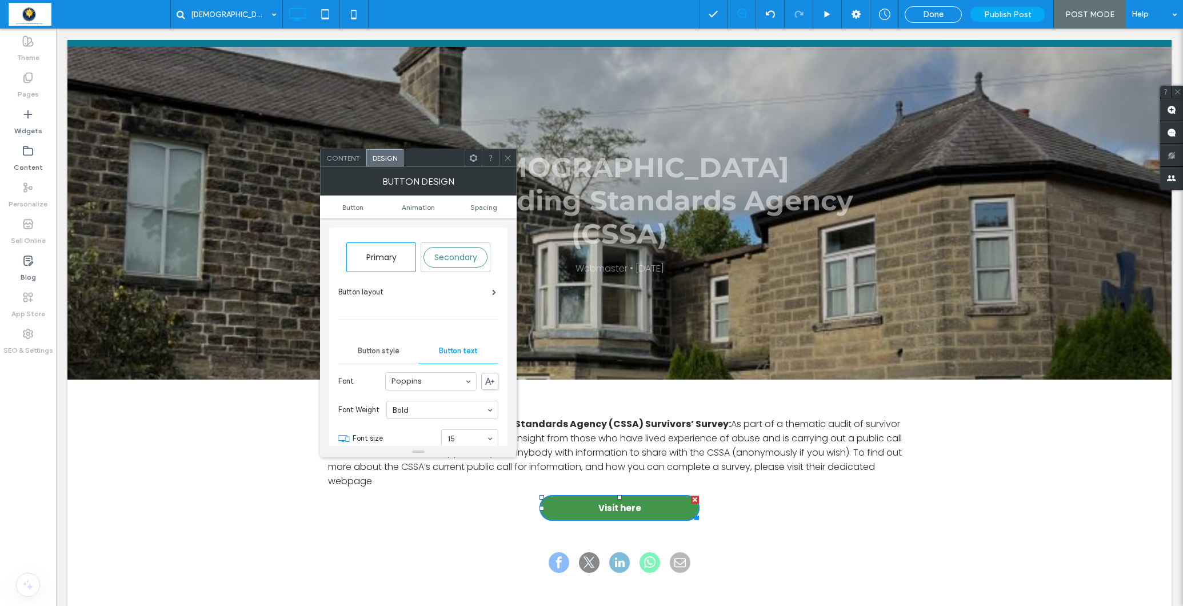
scroll to position [0, 0]
click at [347, 162] on div "Content" at bounding box center [344, 157] width 46 height 17
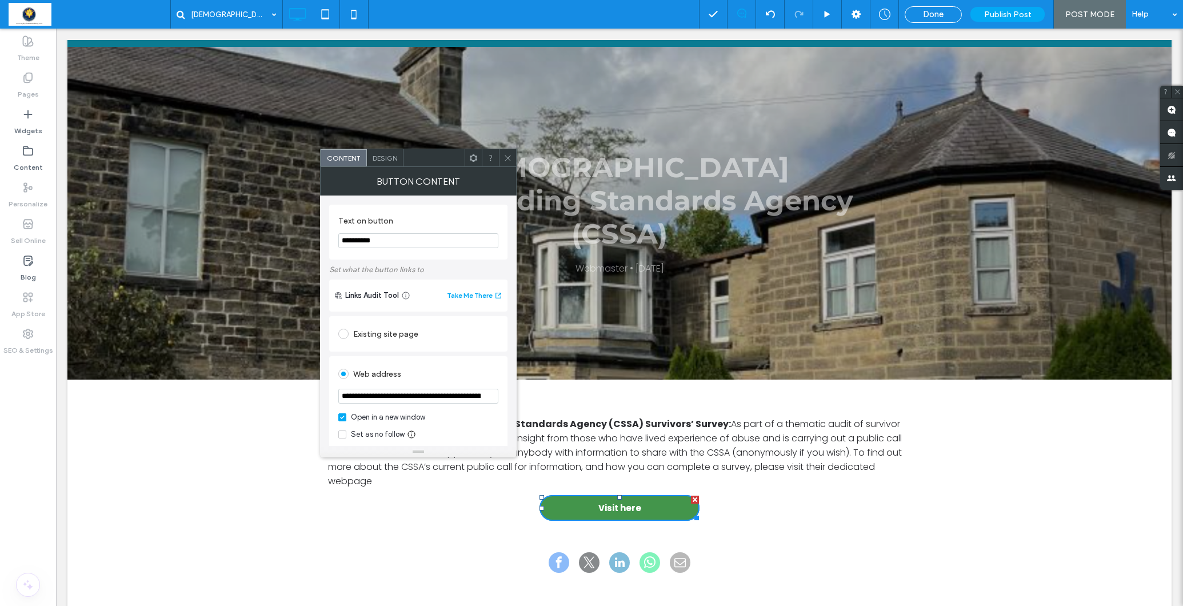
click at [502, 159] on div at bounding box center [507, 157] width 17 height 17
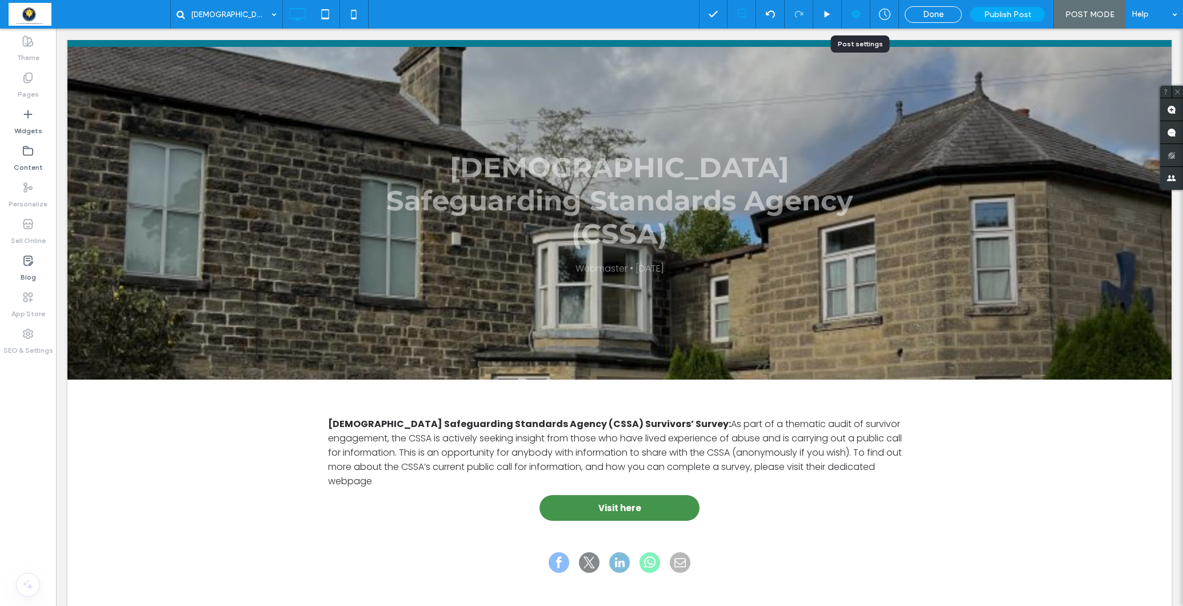
click at [858, 15] on icon at bounding box center [855, 14] width 11 height 11
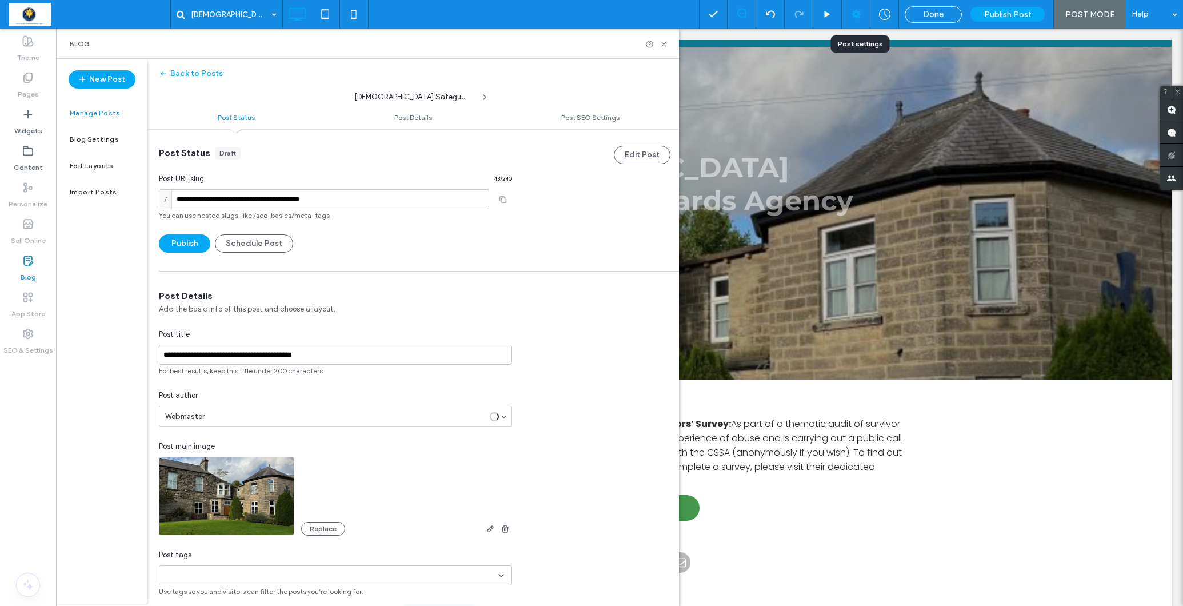
scroll to position [1, 0]
click at [185, 245] on button "Publish" at bounding box center [184, 243] width 51 height 18
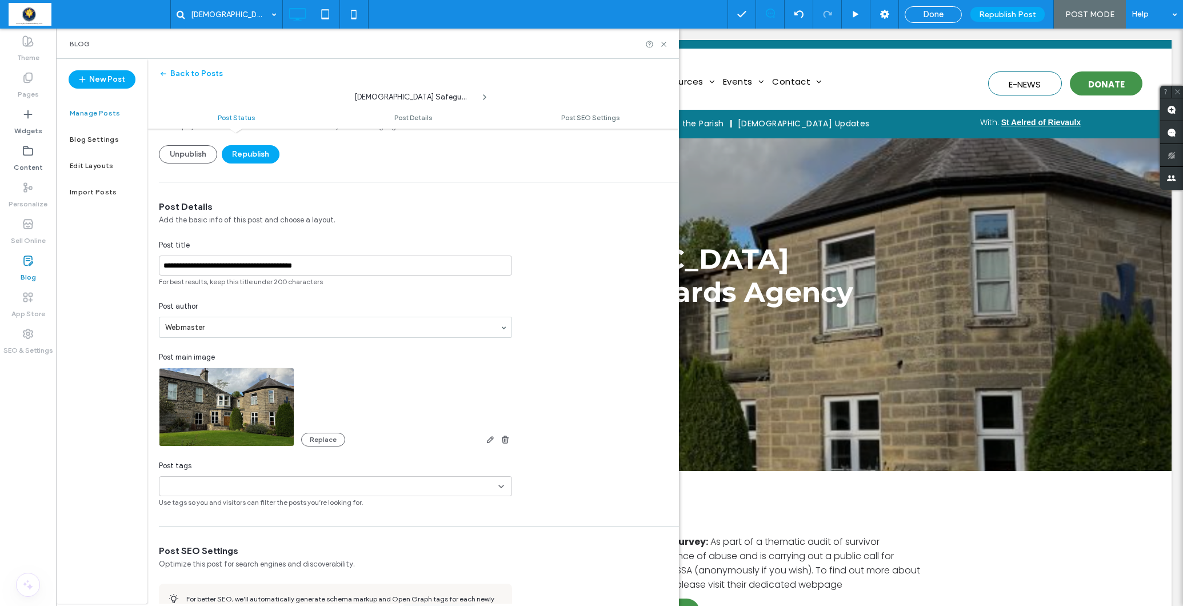
scroll to position [158, 0]
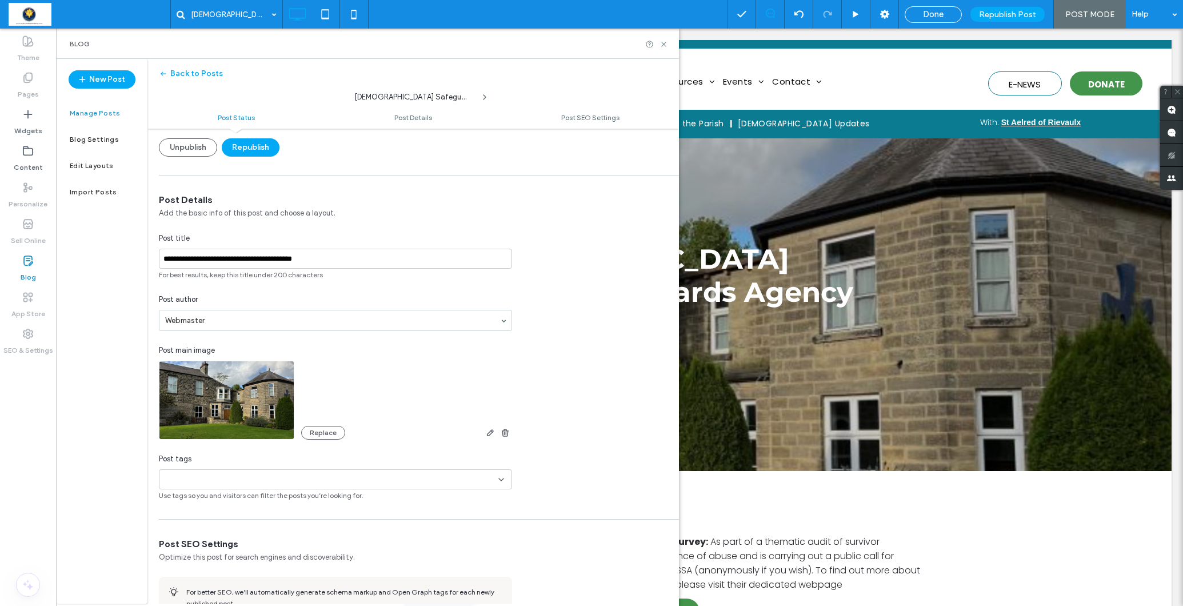
click at [227, 475] on input at bounding box center [203, 479] width 79 height 9
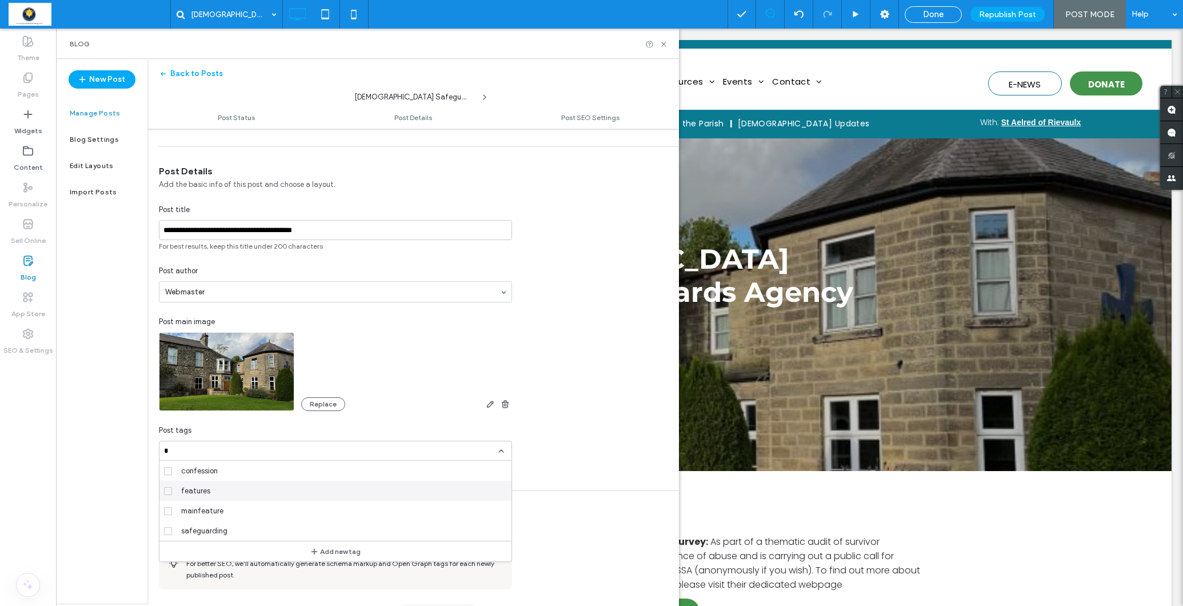
type input "*"
click at [179, 490] on div "features" at bounding box center [340, 491] width 326 height 20
click at [241, 451] on input "*" at bounding box center [254, 451] width 79 height 9
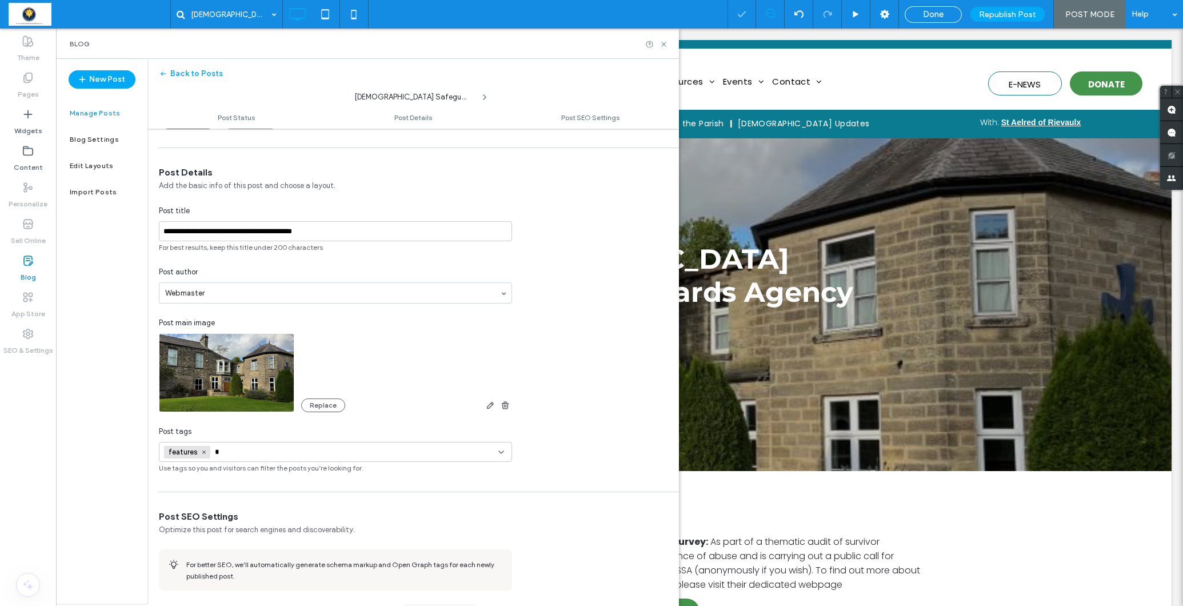
scroll to position [188, 0]
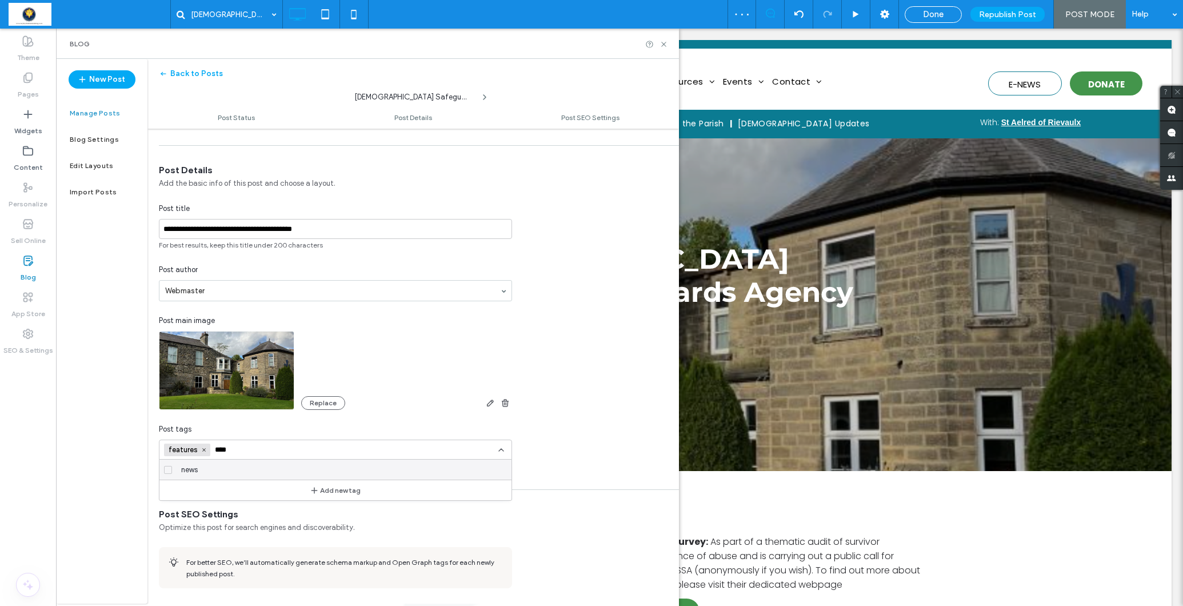
click at [170, 471] on icon at bounding box center [168, 469] width 5 height 3
click at [277, 451] on input "****" at bounding box center [293, 449] width 79 height 9
type input "******"
click at [191, 470] on span "notices" at bounding box center [193, 469] width 25 height 11
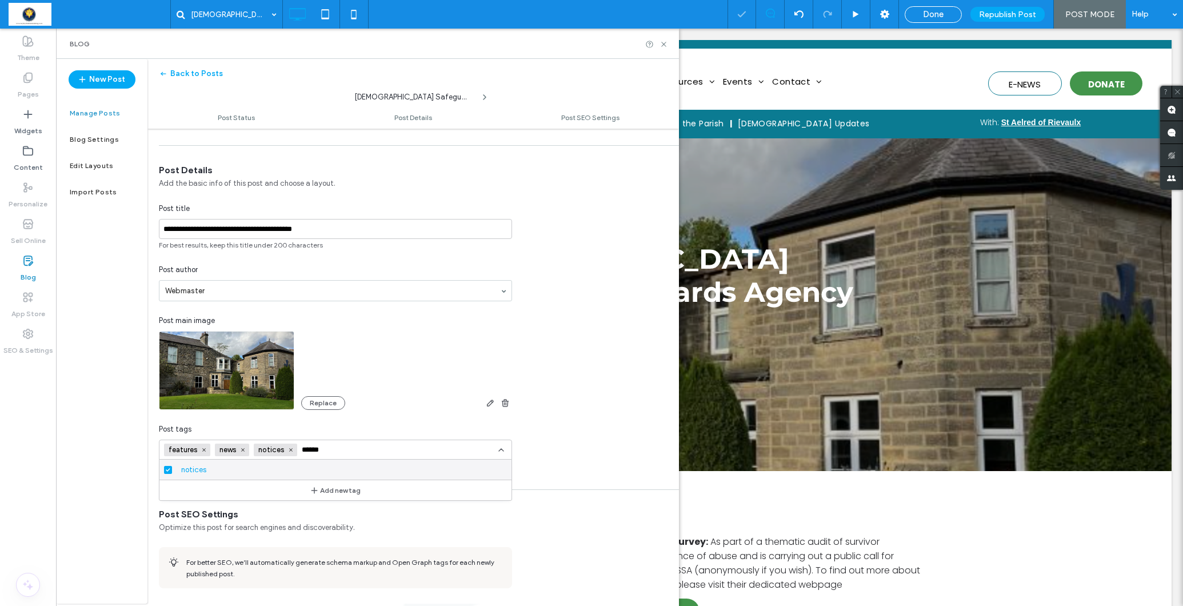
drag, startPoint x: 323, startPoint y: 450, endPoint x: 302, endPoint y: 449, distance: 21.2
click at [302, 449] on input "******" at bounding box center [341, 449] width 79 height 9
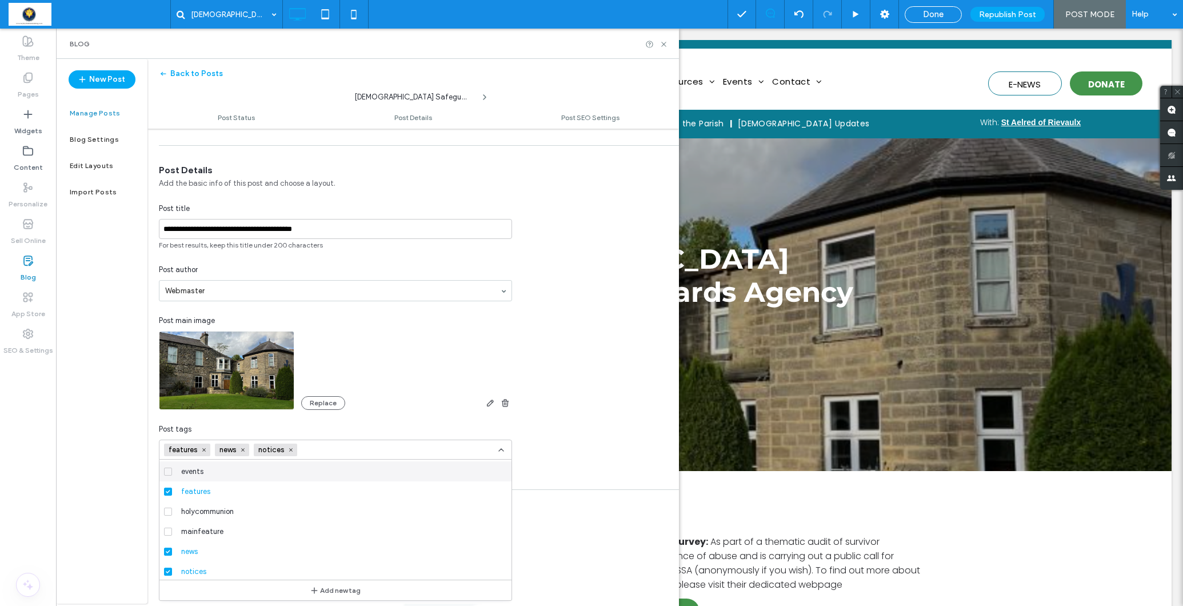
scroll to position [39, 0]
click at [590, 399] on div "**********" at bounding box center [412, 317] width 531 height 307
click at [572, 405] on div "**********" at bounding box center [412, 317] width 531 height 307
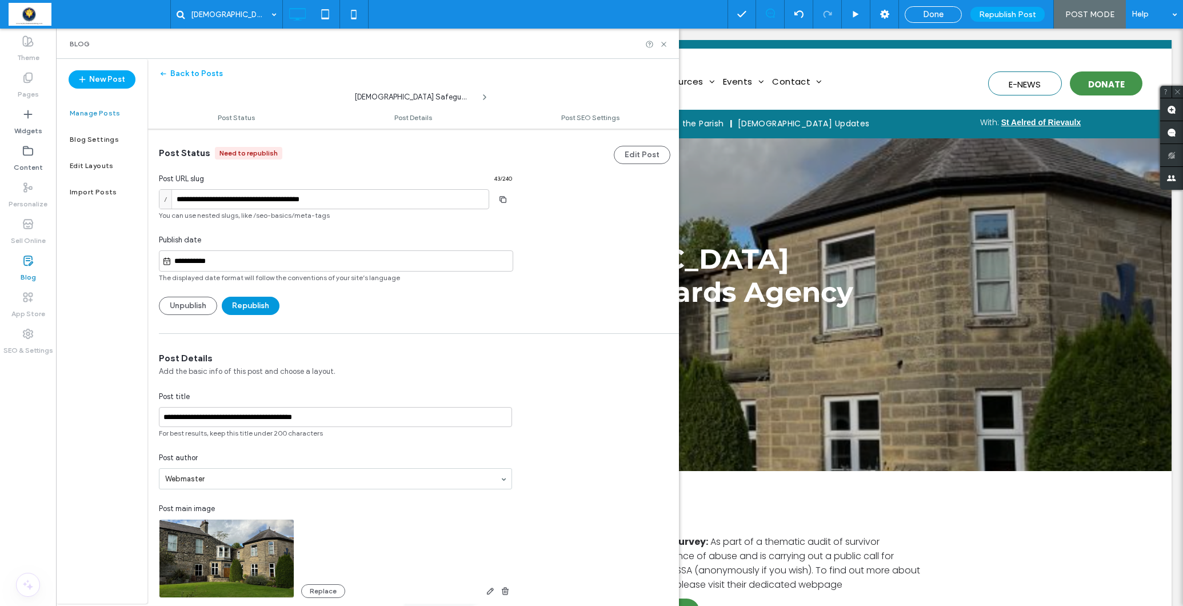
scroll to position [0, 0]
click at [248, 307] on button "Republish" at bounding box center [251, 306] width 58 height 18
click at [659, 41] on icon at bounding box center [663, 44] width 9 height 9
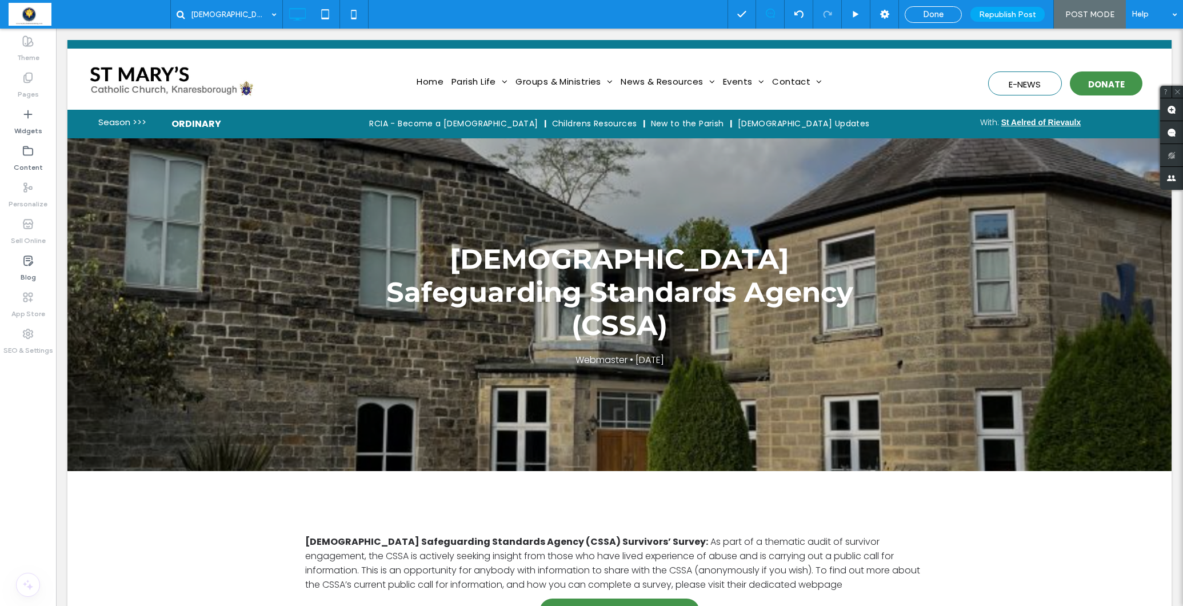
scroll to position [1, 0]
click at [935, 15] on span "Done" at bounding box center [933, 14] width 21 height 10
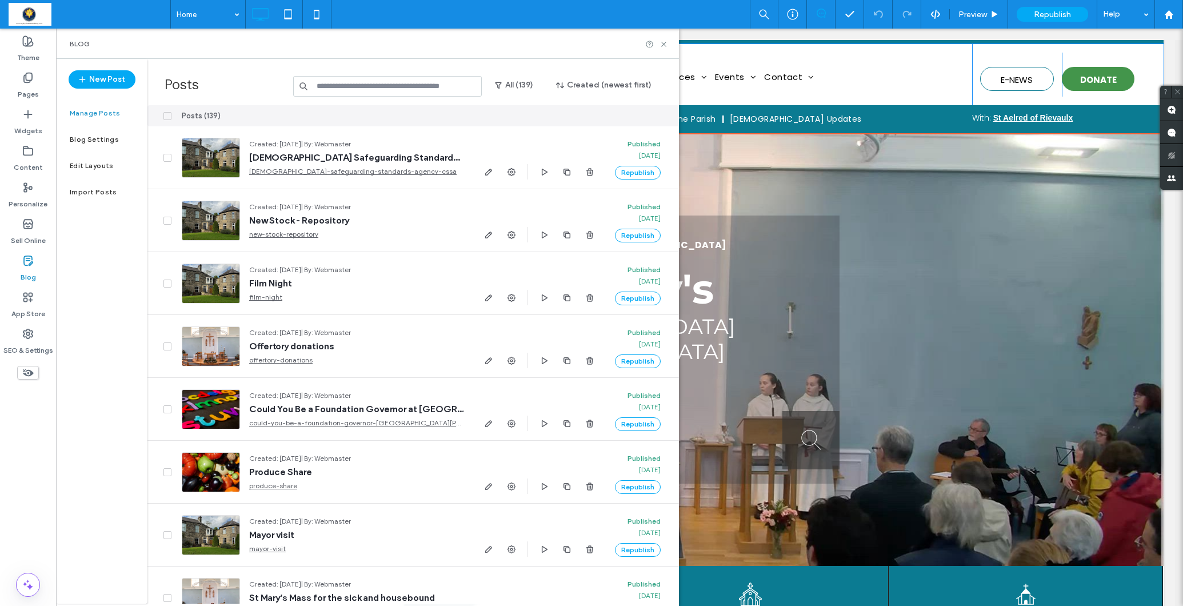
scroll to position [5, 10]
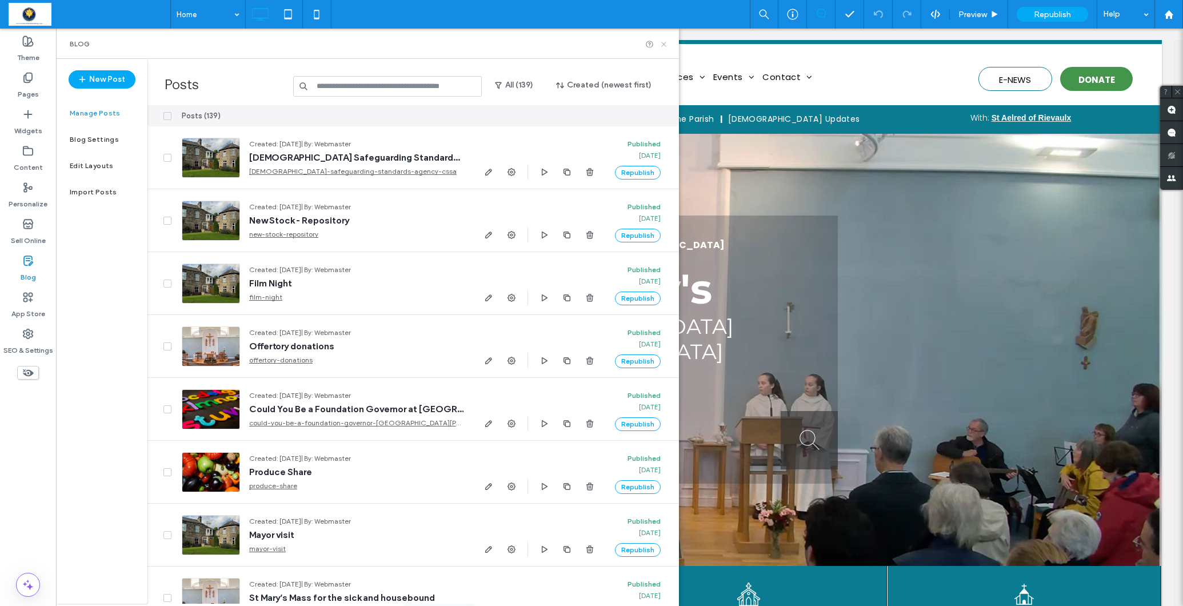
drag, startPoint x: 660, startPoint y: 42, endPoint x: 702, endPoint y: 120, distance: 88.7
click at [660, 42] on icon at bounding box center [663, 44] width 9 height 9
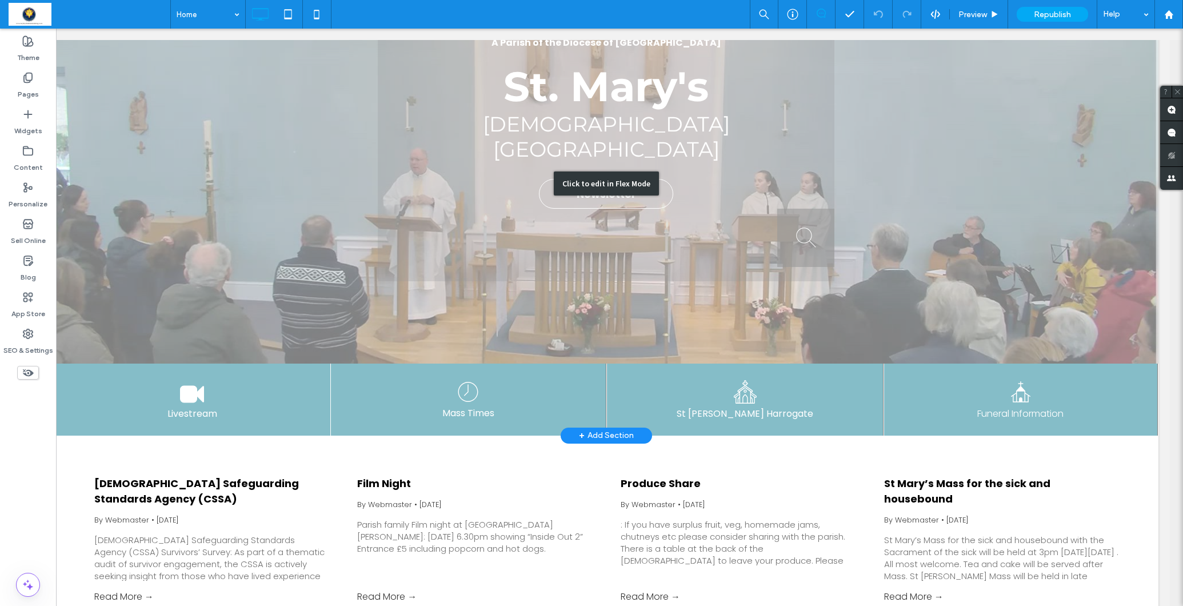
scroll to position [204, 13]
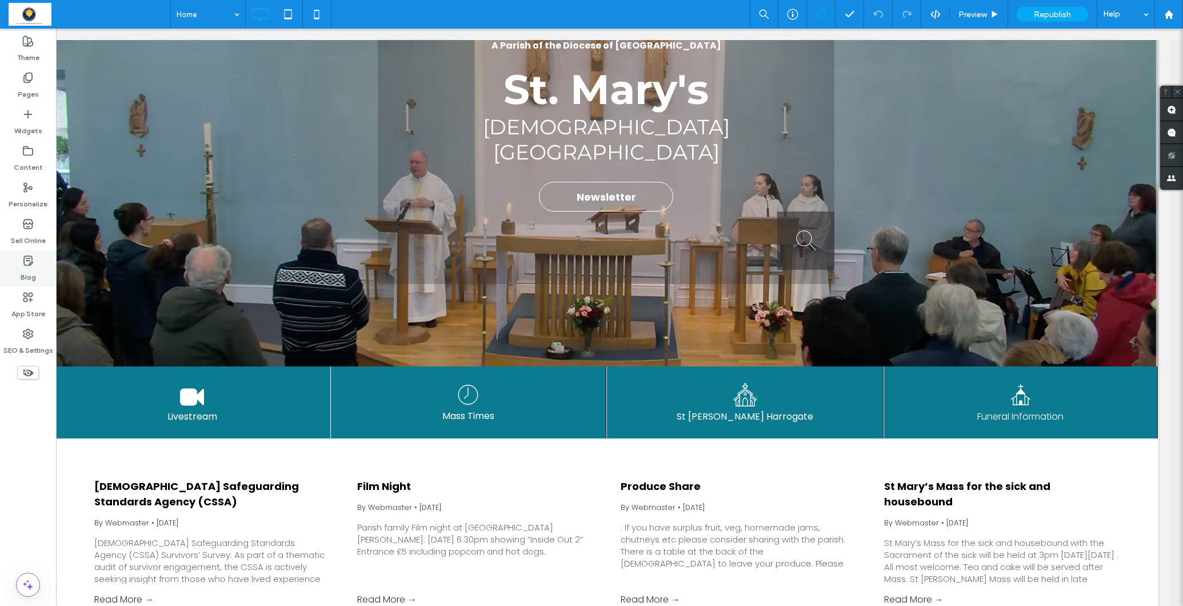
click at [28, 261] on icon at bounding box center [27, 260] width 11 height 11
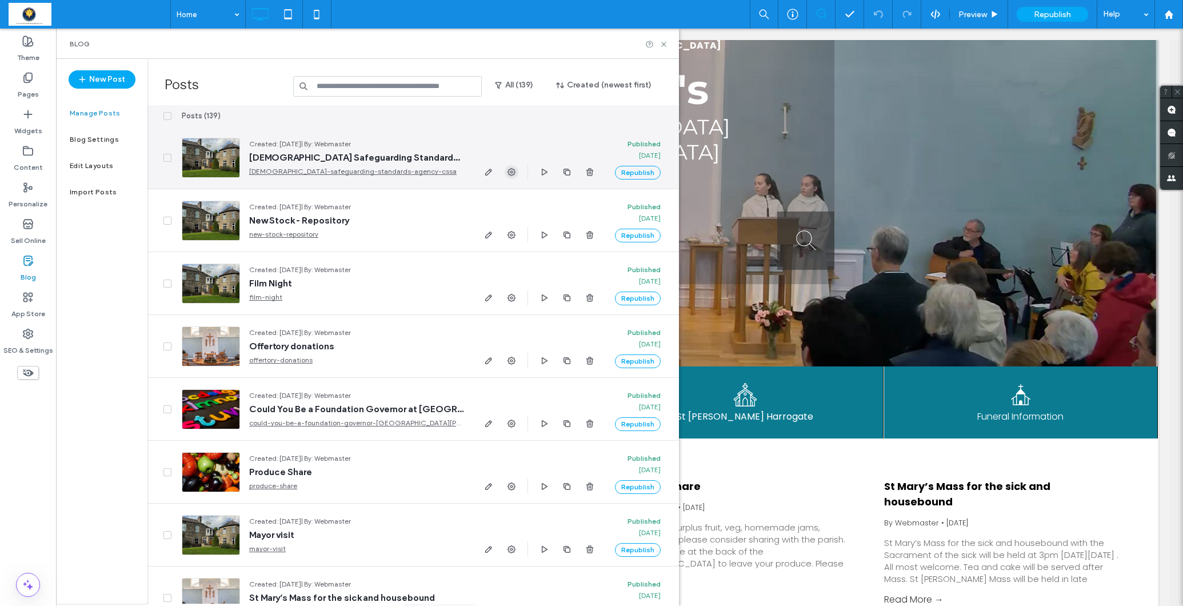
click at [509, 170] on use "button" at bounding box center [511, 172] width 8 height 8
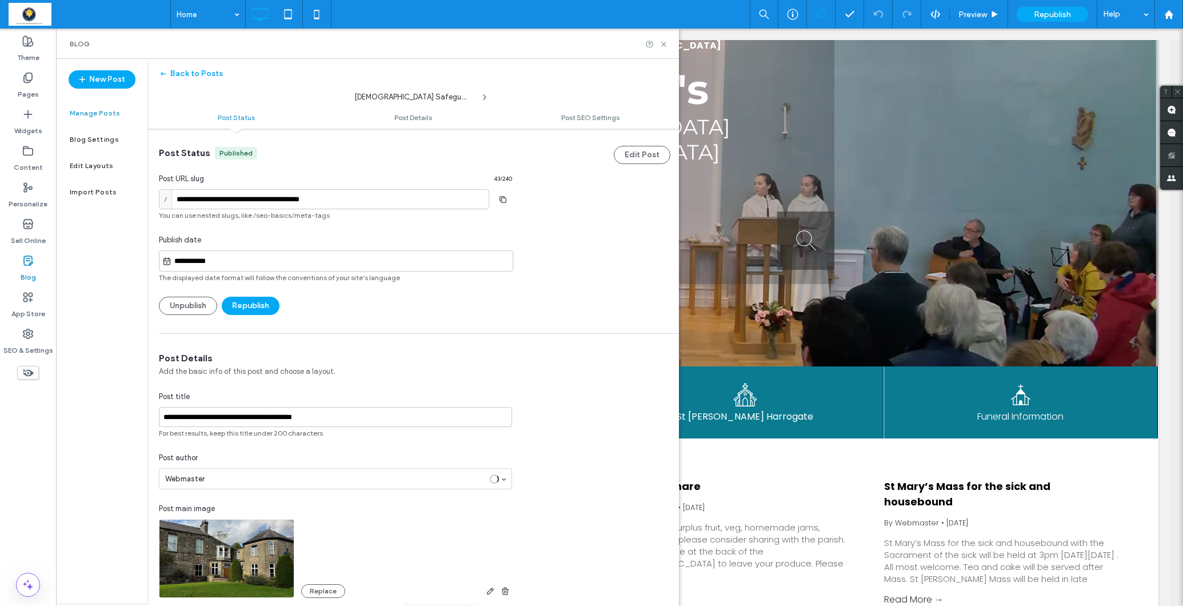
scroll to position [1, 0]
click at [301, 266] on input "**********" at bounding box center [341, 261] width 341 height 14
click at [374, 177] on div "12" at bounding box center [378, 178] width 15 height 15
type input "**********"
click at [253, 305] on button "Republish" at bounding box center [251, 305] width 58 height 18
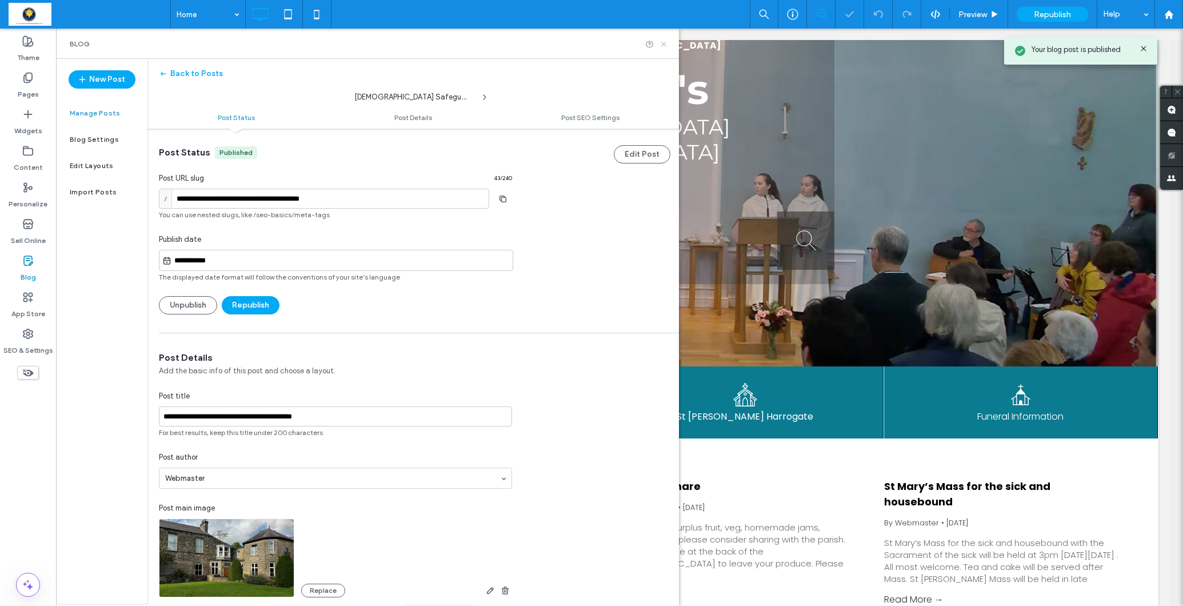
click at [662, 41] on icon at bounding box center [663, 44] width 9 height 9
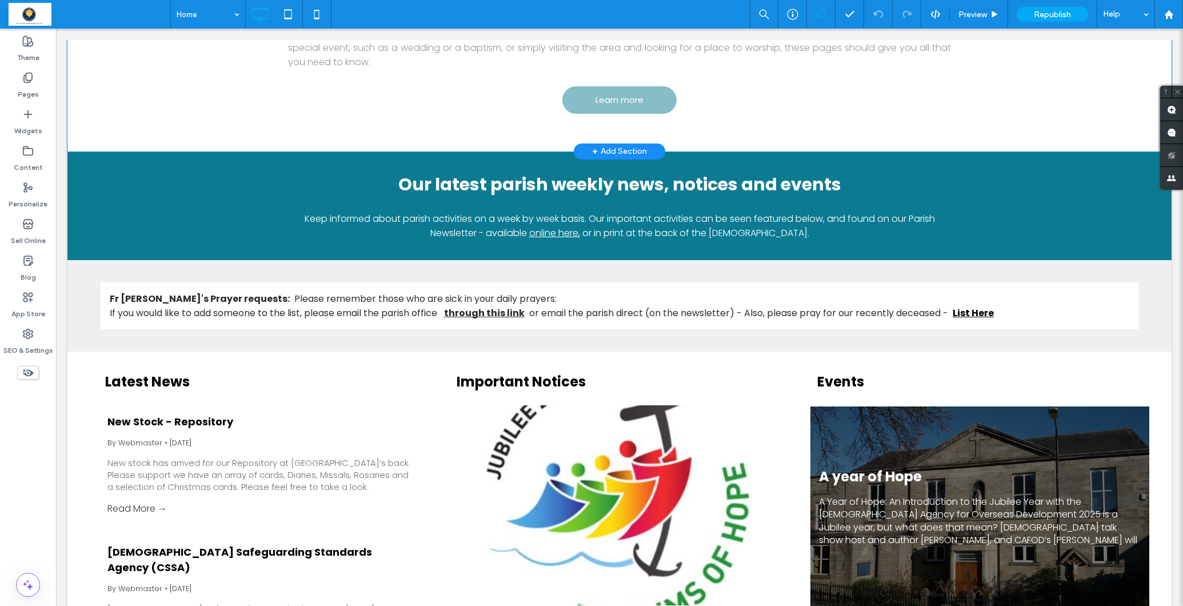
scroll to position [1394, 0]
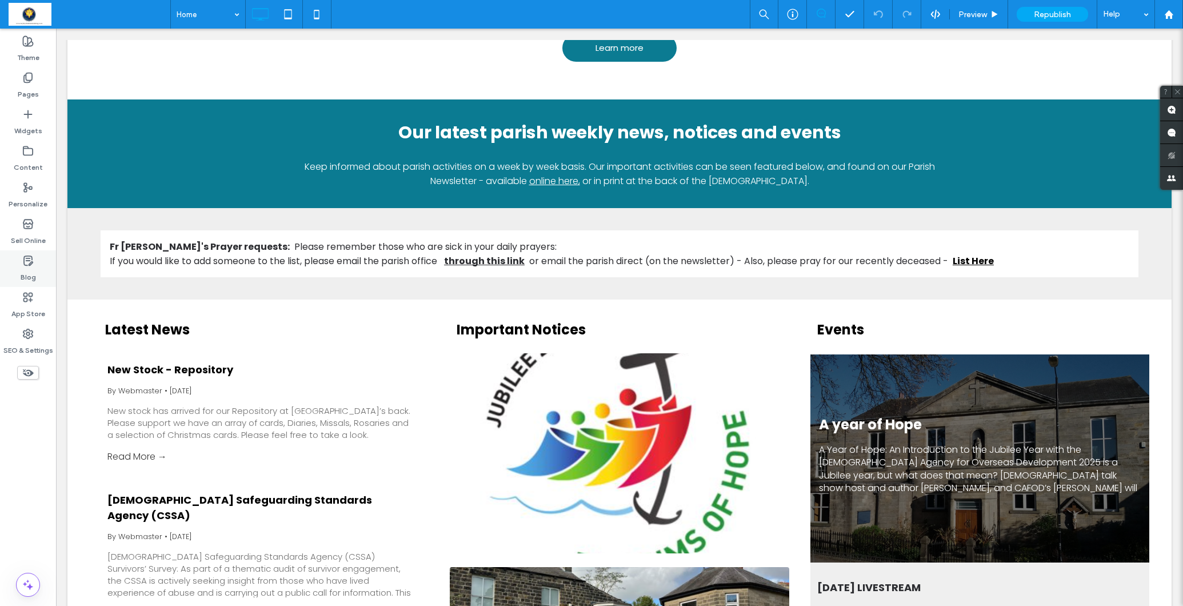
click at [31, 273] on label "Blog" at bounding box center [28, 274] width 15 height 16
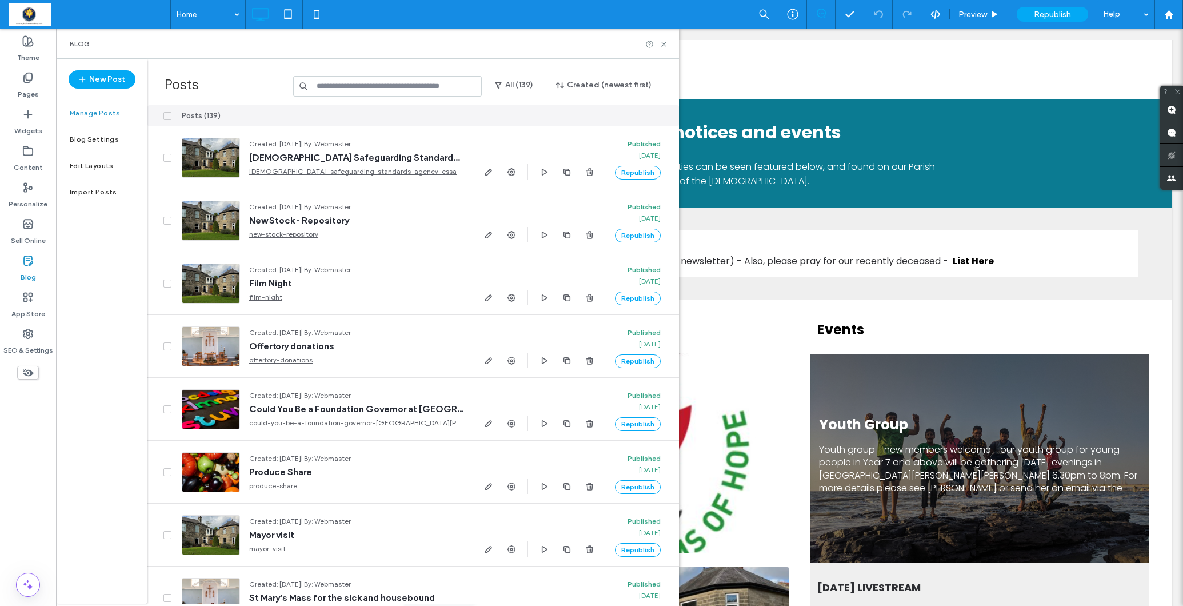
click at [325, 90] on input at bounding box center [387, 86] width 189 height 21
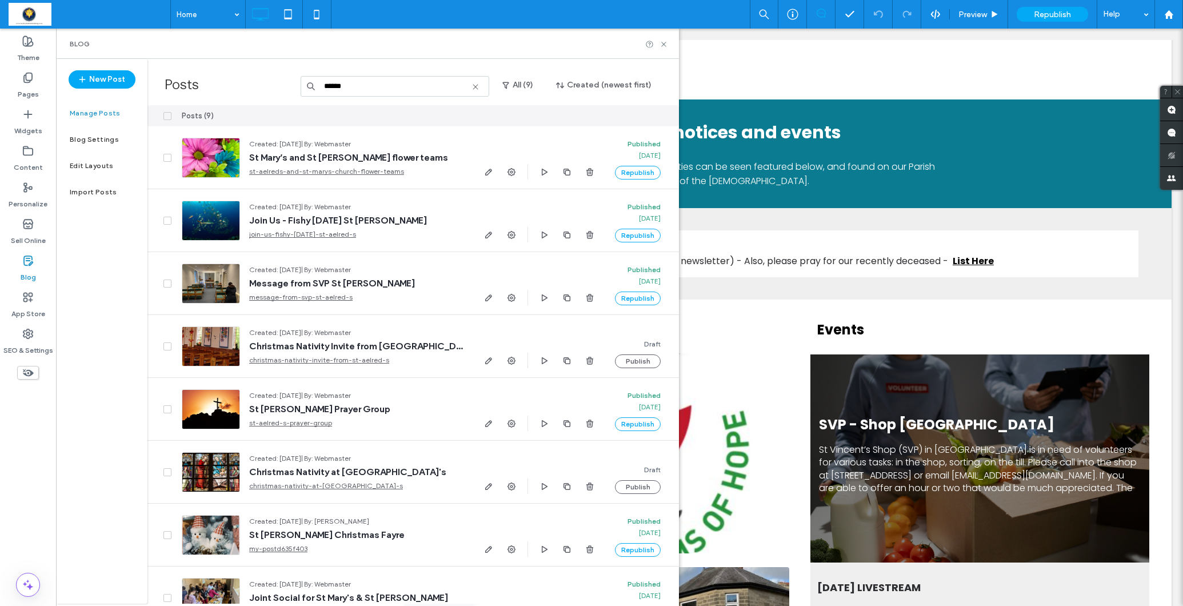
drag, startPoint x: 378, startPoint y: 86, endPoint x: 318, endPoint y: 79, distance: 59.8
click at [318, 79] on input "******" at bounding box center [395, 86] width 189 height 21
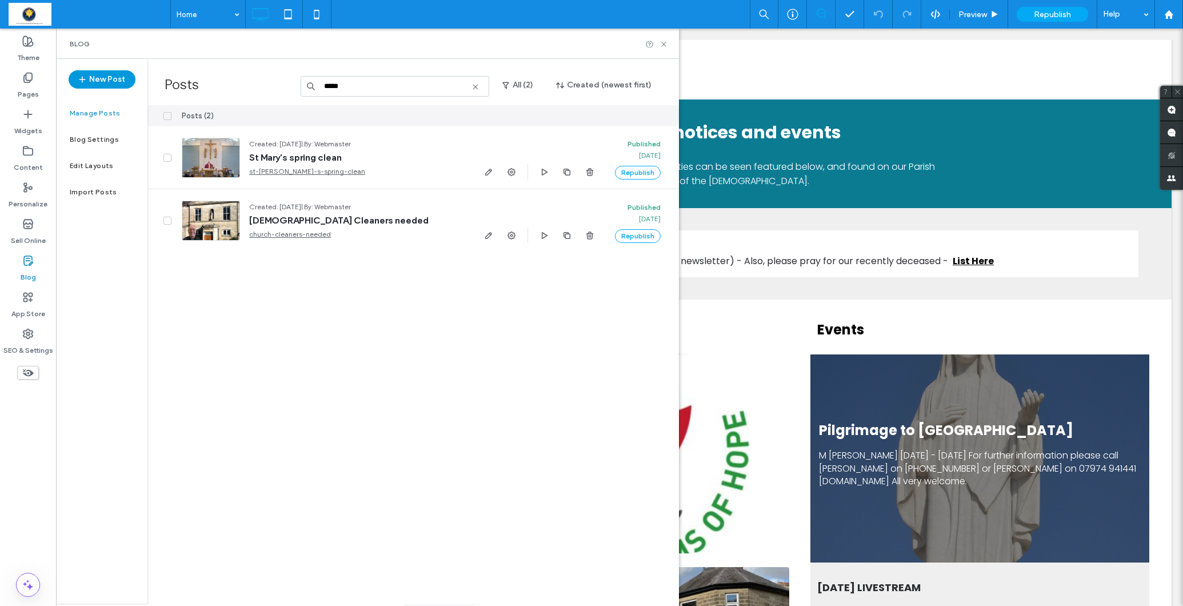
type input "*****"
click at [99, 81] on button "New Post" at bounding box center [102, 79] width 67 height 18
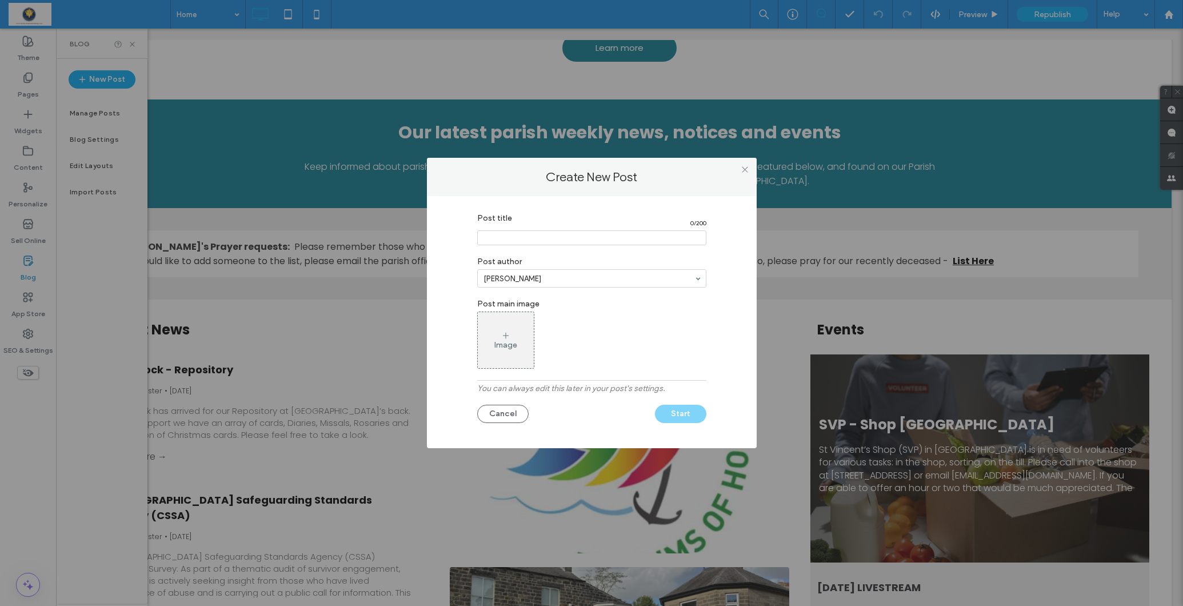
click at [513, 237] on input "Post title" at bounding box center [591, 237] width 229 height 15
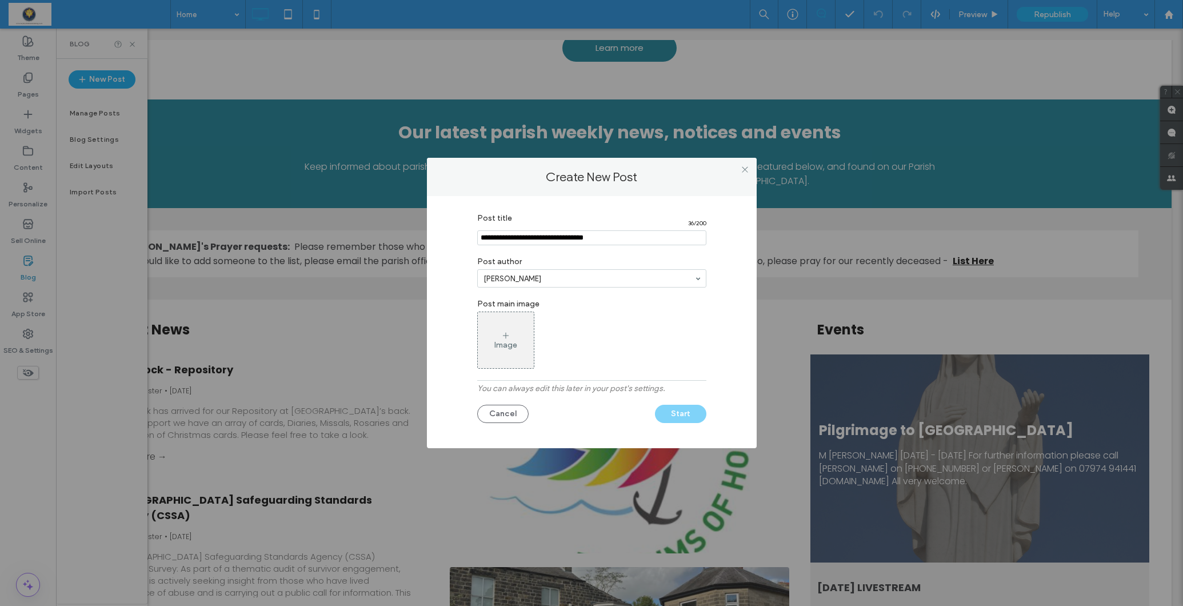
type input "**********"
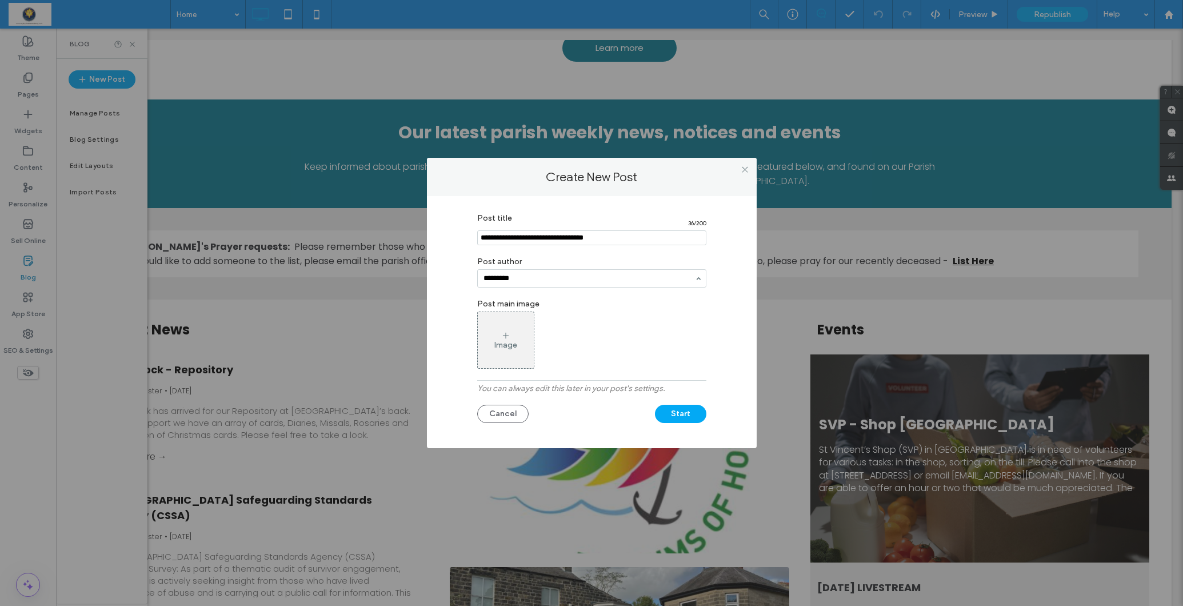
type input "*********"
click at [509, 339] on icon at bounding box center [505, 335] width 9 height 9
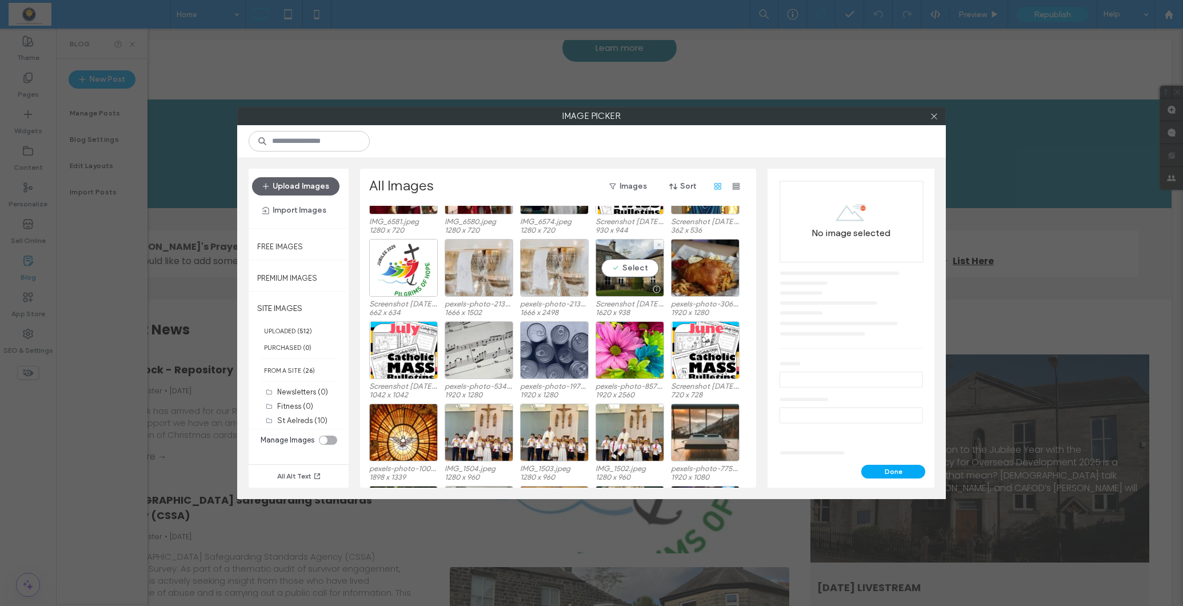
scroll to position [227, 0]
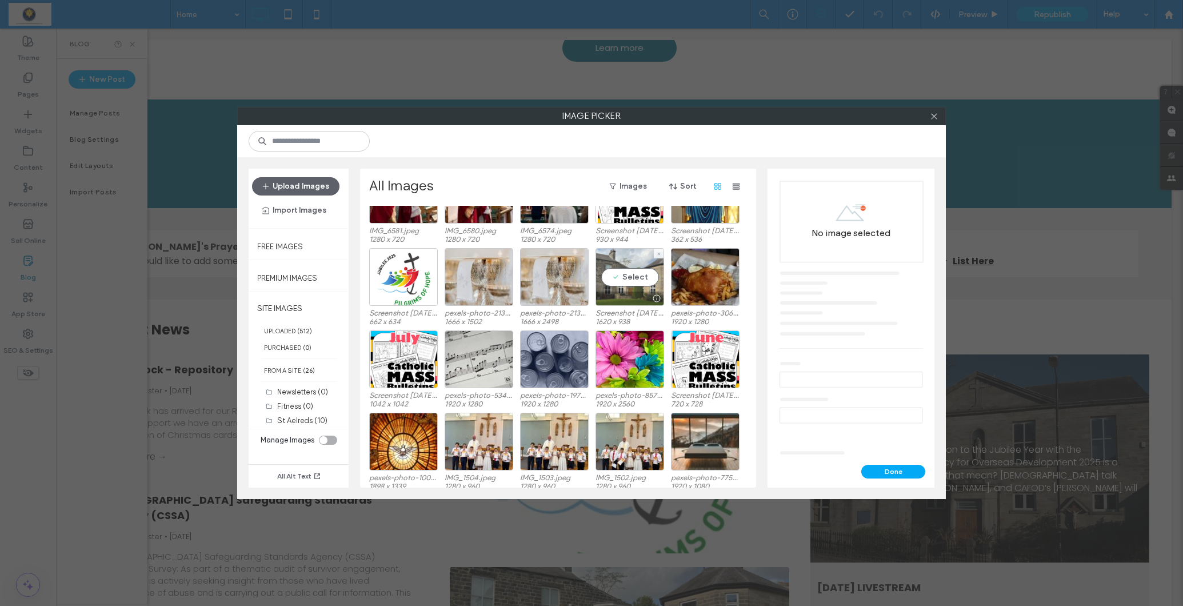
click at [621, 277] on div "Select" at bounding box center [629, 277] width 69 height 58
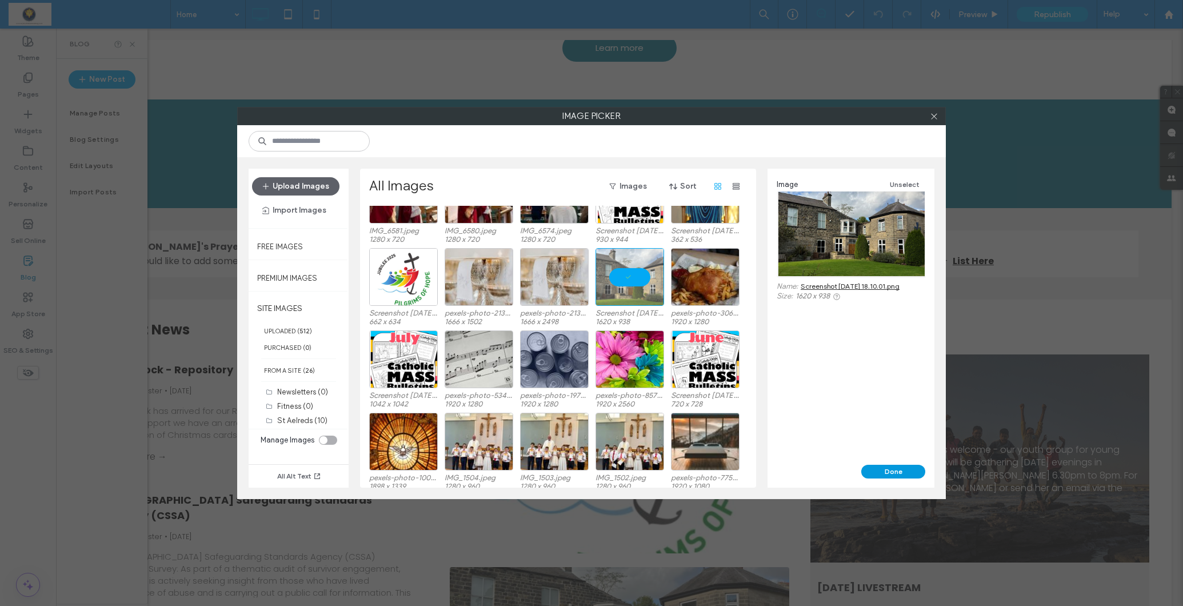
click at [897, 470] on button "Done" at bounding box center [893, 472] width 64 height 14
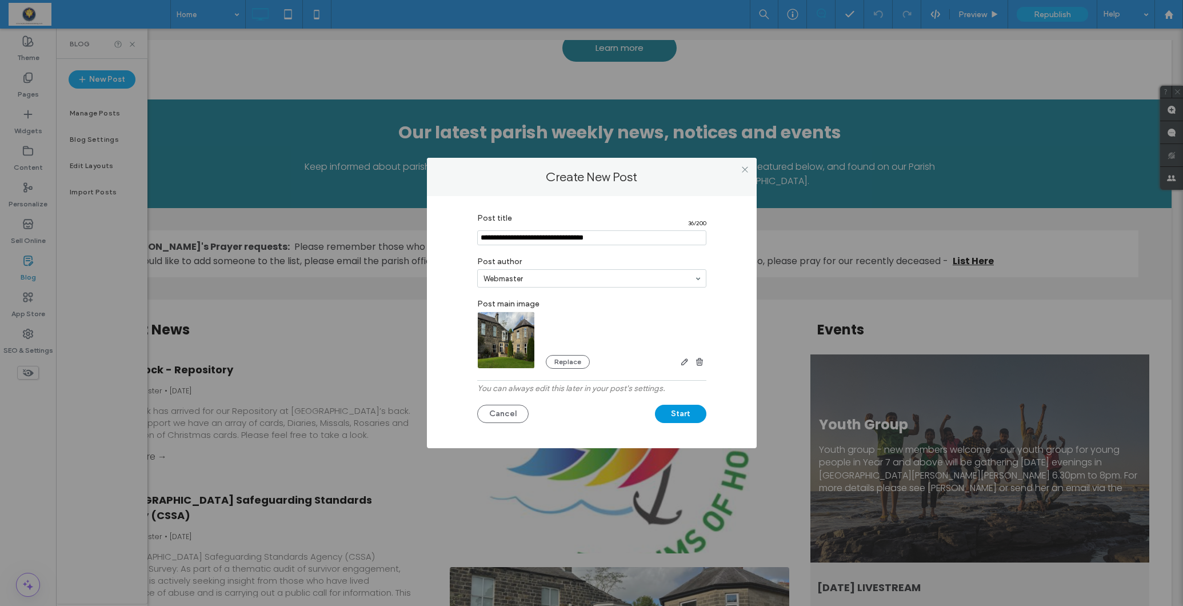
click at [683, 415] on button "Start" at bounding box center [680, 414] width 51 height 18
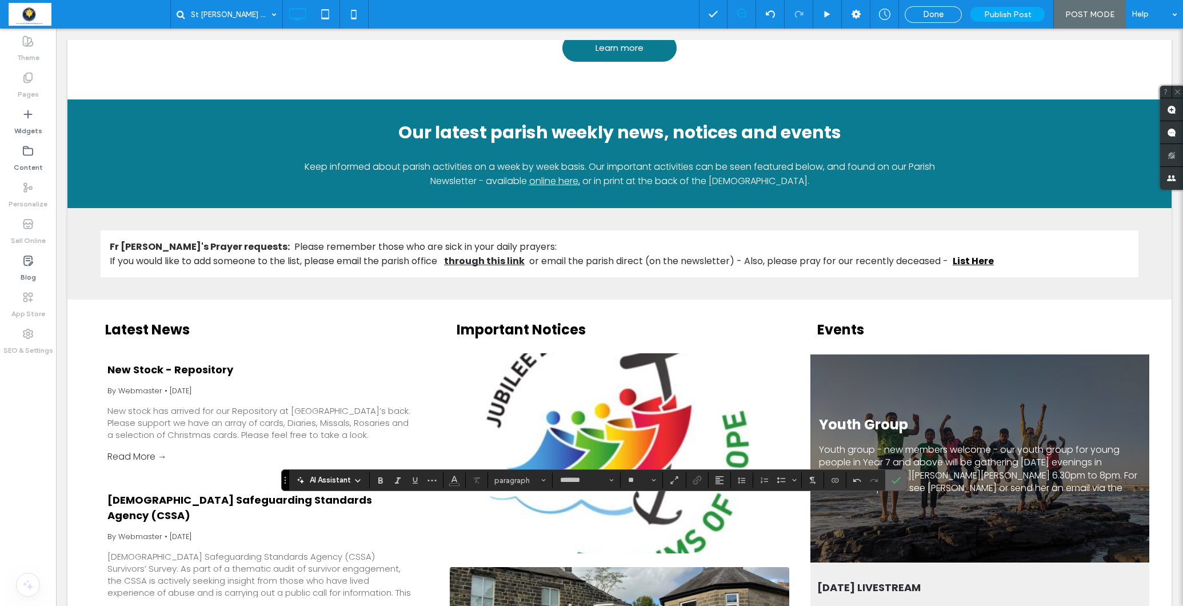
click at [898, 479] on use "Confirm" at bounding box center [895, 480] width 9 height 7
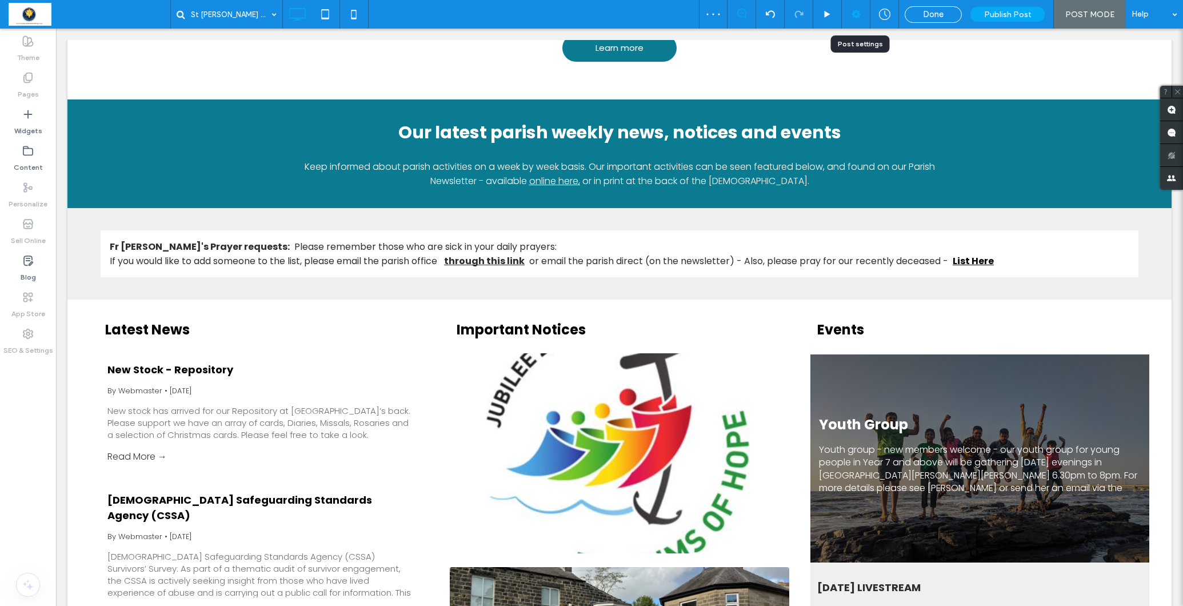
click at [855, 13] on use at bounding box center [855, 14] width 9 height 9
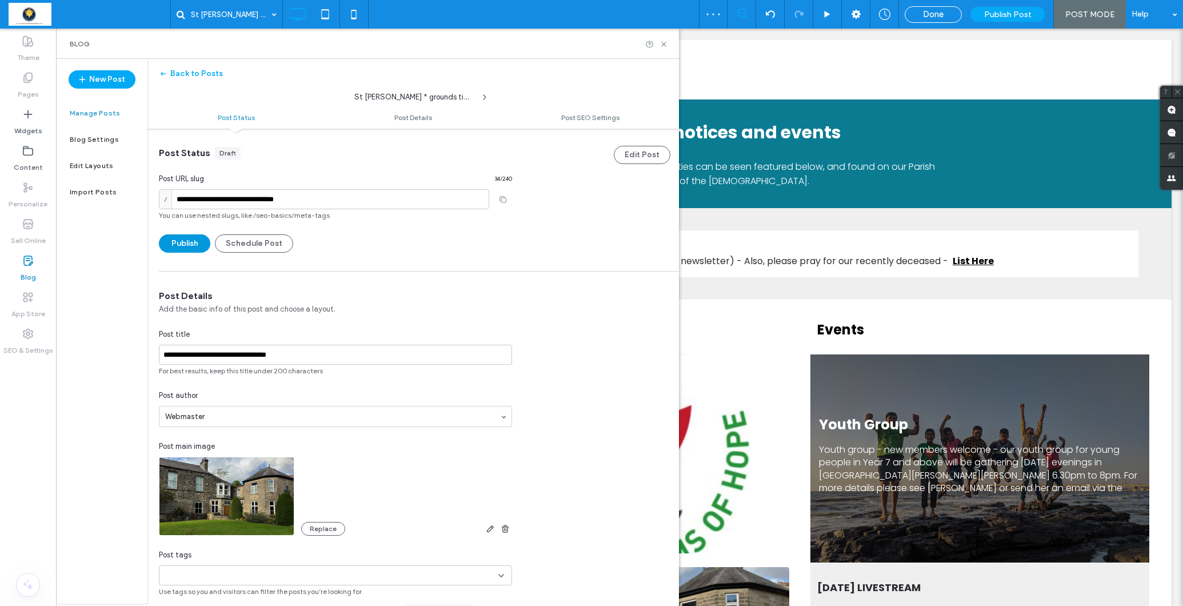
click at [182, 242] on button "Publish" at bounding box center [184, 243] width 51 height 18
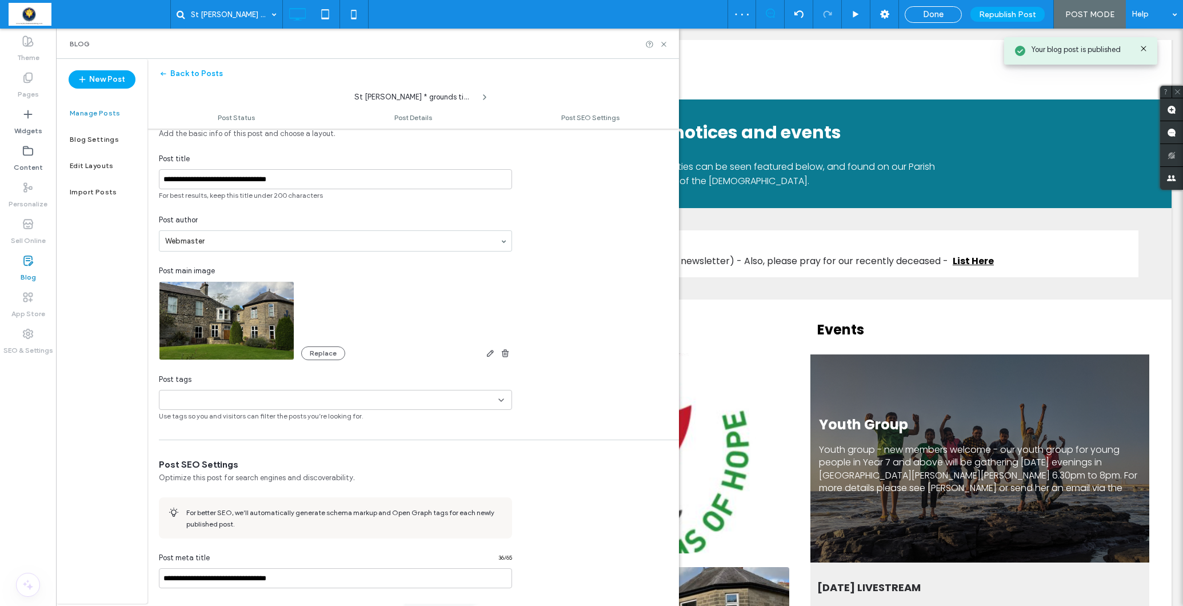
scroll to position [239, 0]
click at [229, 396] on input at bounding box center [203, 398] width 79 height 9
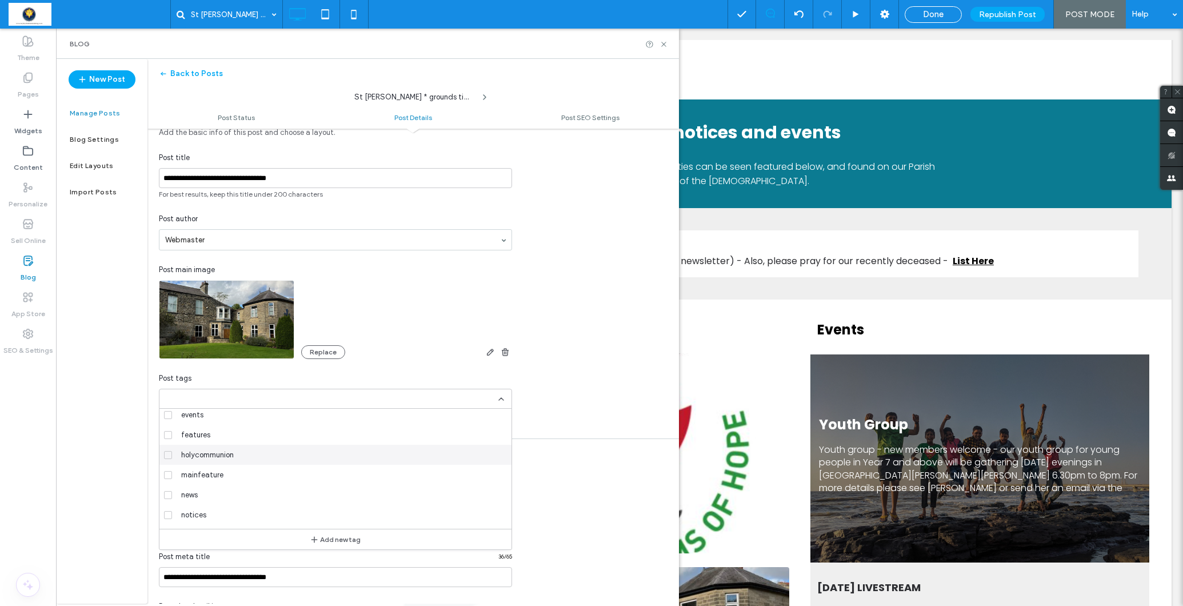
scroll to position [59, 0]
click at [169, 481] on icon at bounding box center [168, 479] width 5 height 3
click at [170, 418] on span at bounding box center [168, 419] width 8 height 8
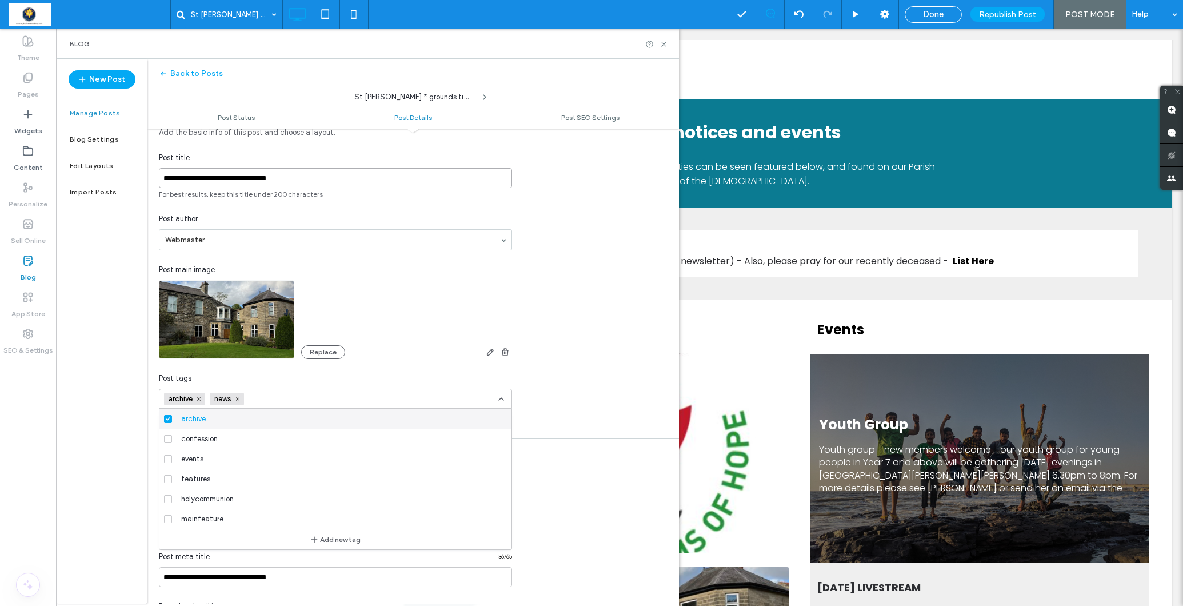
click at [230, 177] on input "**********" at bounding box center [335, 178] width 353 height 20
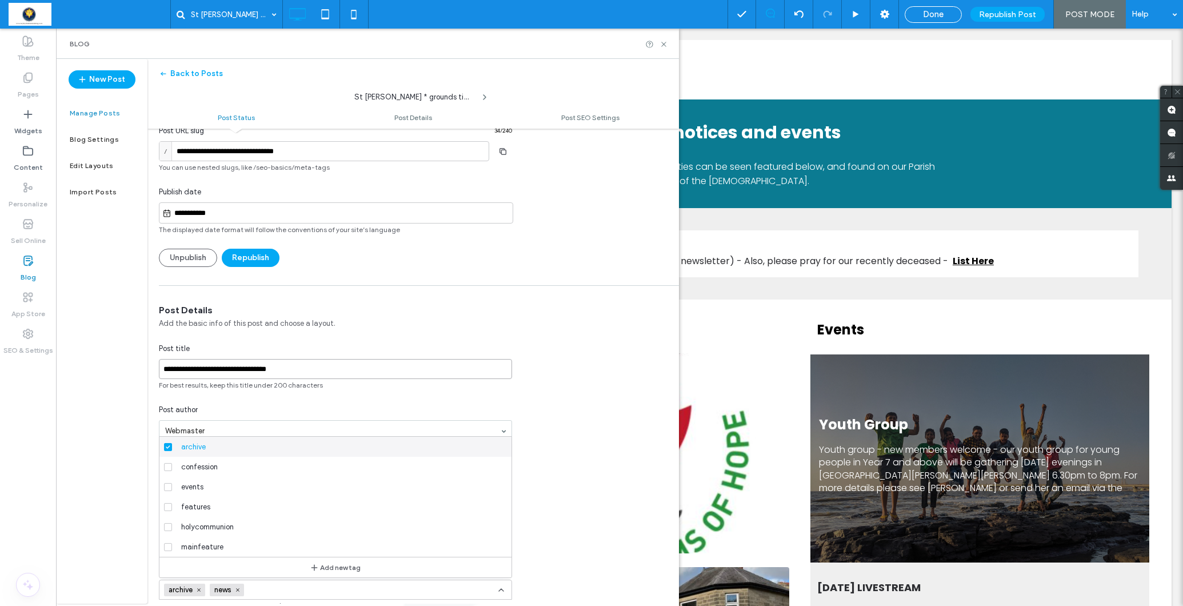
scroll to position [47, 0]
type input "**********"
click at [233, 211] on input "**********" at bounding box center [341, 214] width 341 height 14
click at [378, 133] on div "12" at bounding box center [378, 132] width 15 height 15
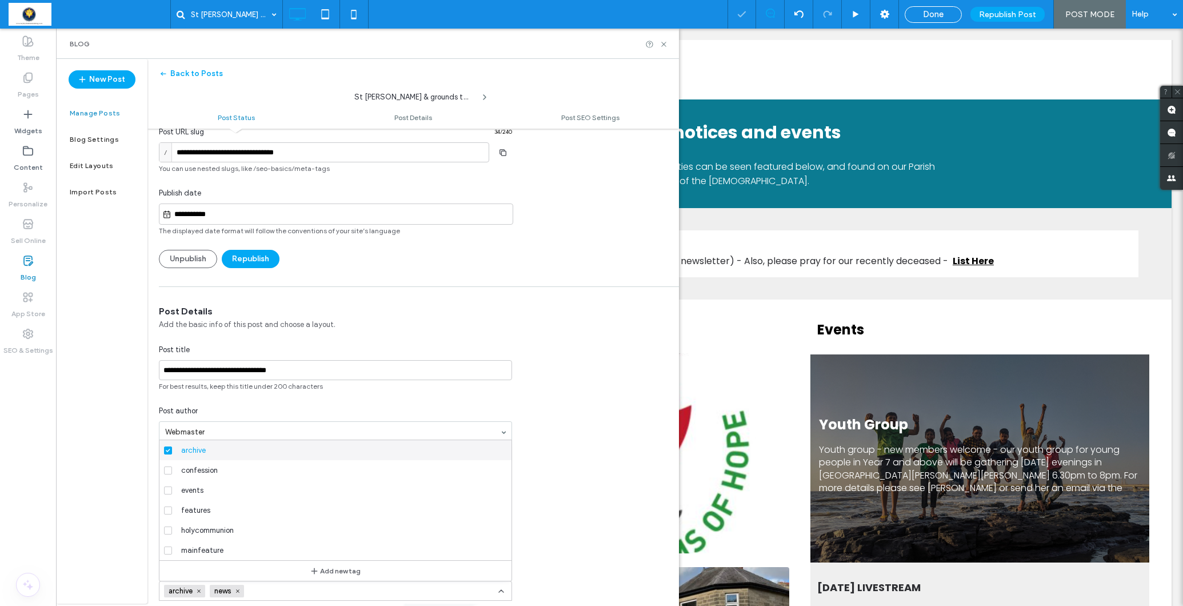
type input "**********"
click at [250, 259] on button "Republish" at bounding box center [251, 259] width 58 height 18
click at [249, 259] on button "Republish" at bounding box center [251, 259] width 58 height 18
click at [27, 270] on label "Blog" at bounding box center [28, 274] width 15 height 16
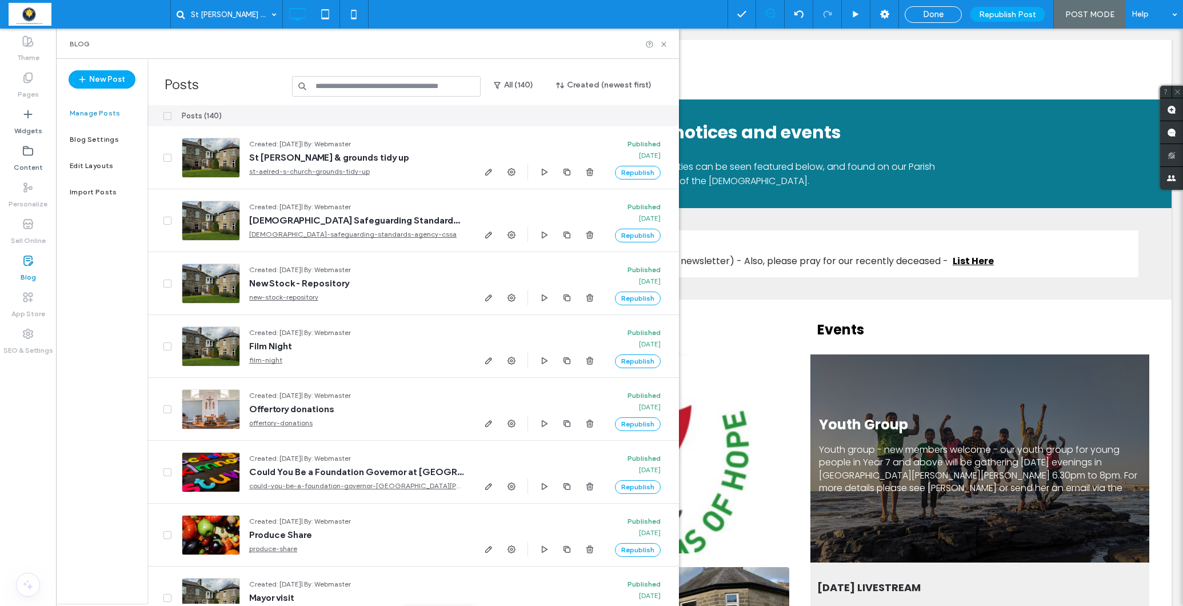
click at [27, 265] on icon at bounding box center [27, 260] width 11 height 11
click at [322, 91] on input at bounding box center [386, 86] width 189 height 21
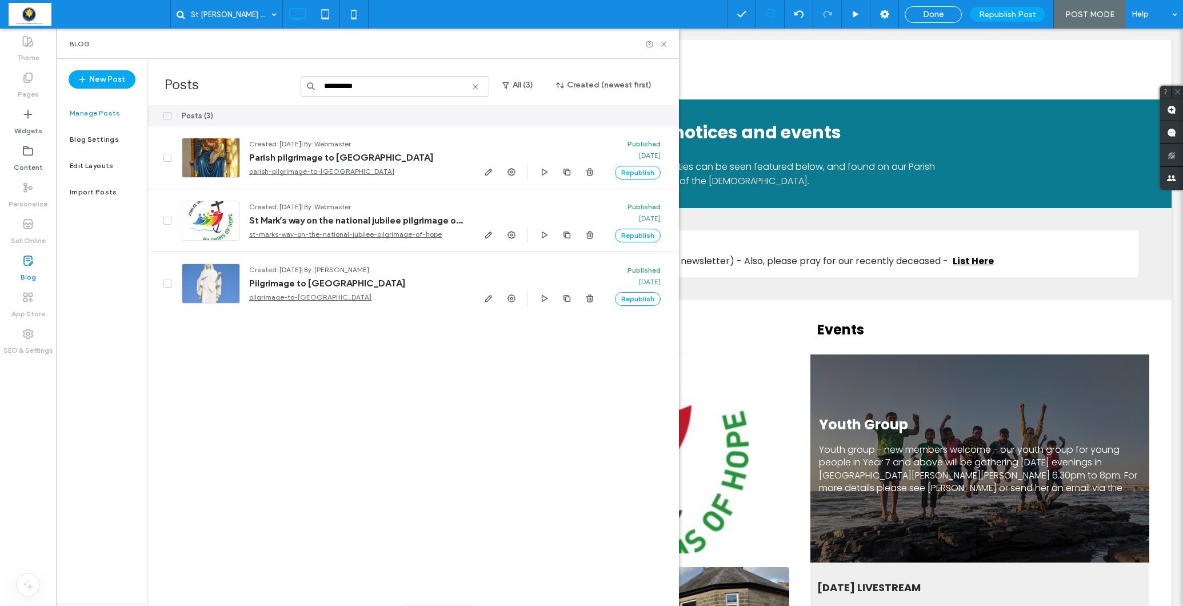
click at [28, 267] on label "Blog" at bounding box center [28, 274] width 15 height 16
drag, startPoint x: 376, startPoint y: 85, endPoint x: 306, endPoint y: 77, distance: 70.7
click at [306, 77] on input "**********" at bounding box center [395, 86] width 189 height 21
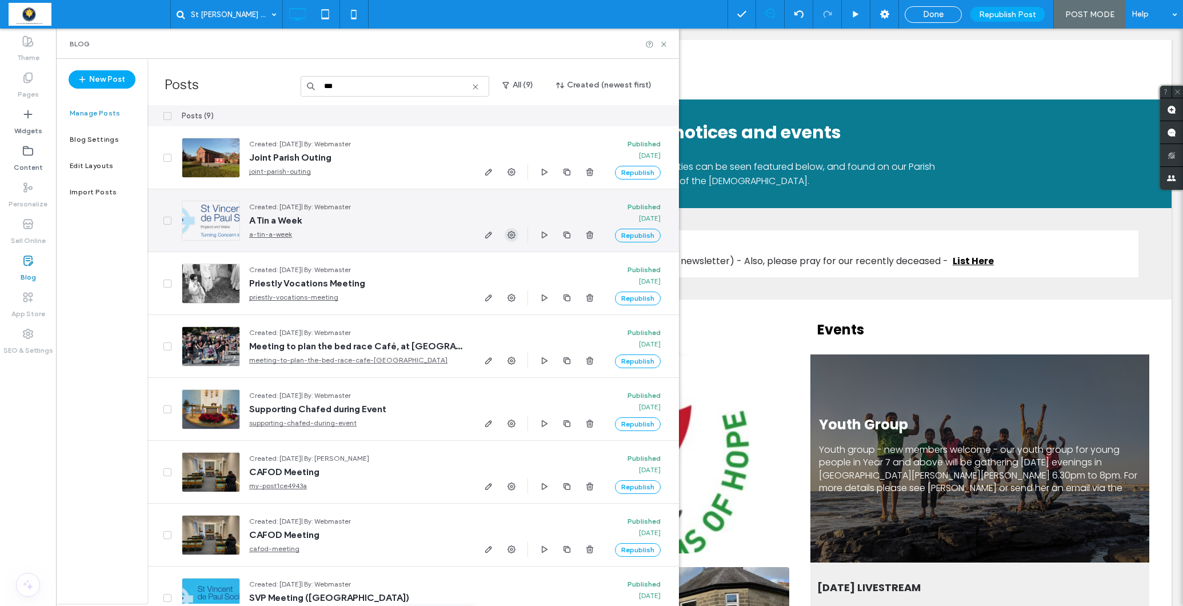
type input "***"
click at [511, 235] on use "button" at bounding box center [511, 235] width 8 height 8
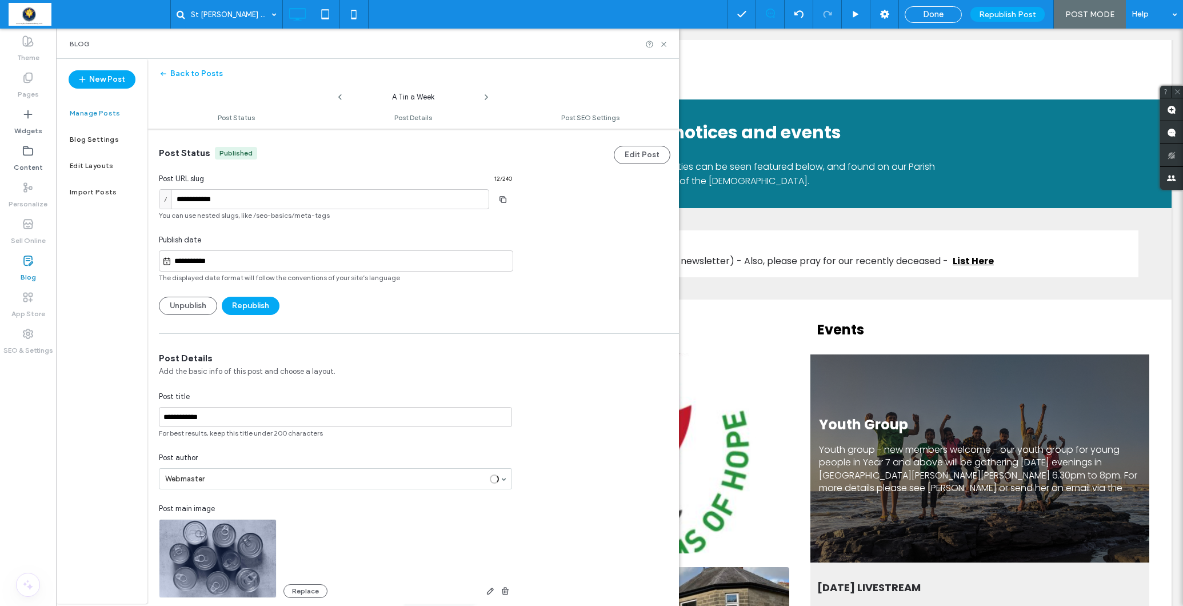
scroll to position [1, 0]
click at [255, 259] on input "**********" at bounding box center [341, 261] width 341 height 14
click at [382, 179] on div "12" at bounding box center [378, 178] width 15 height 15
type input "**********"
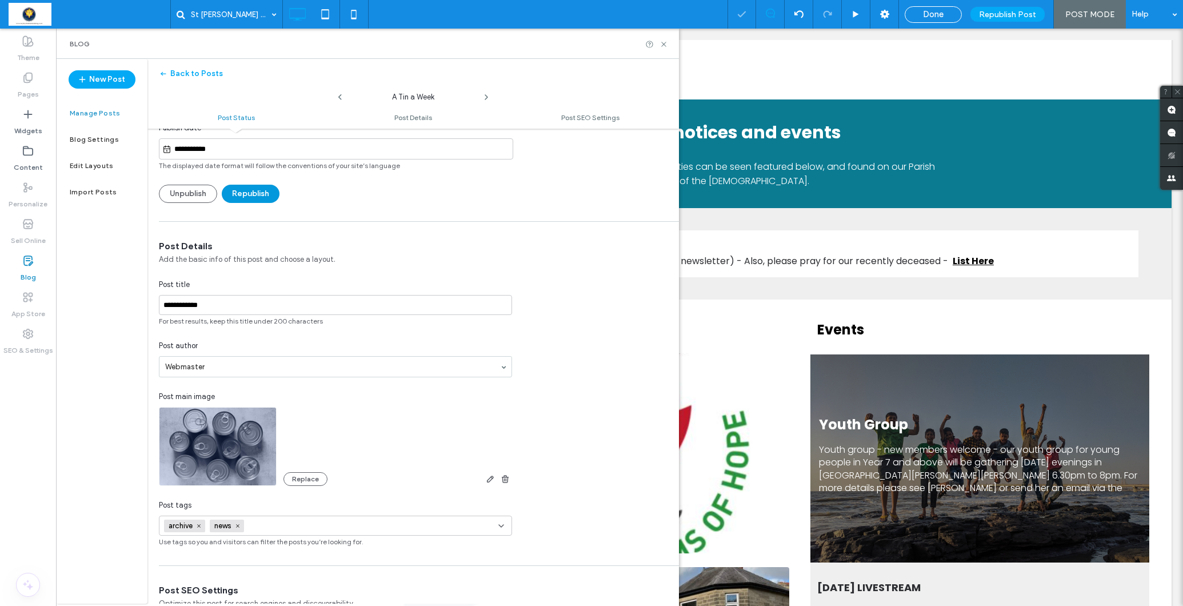
scroll to position [114, 0]
click at [251, 191] on button "Republish" at bounding box center [251, 191] width 58 height 18
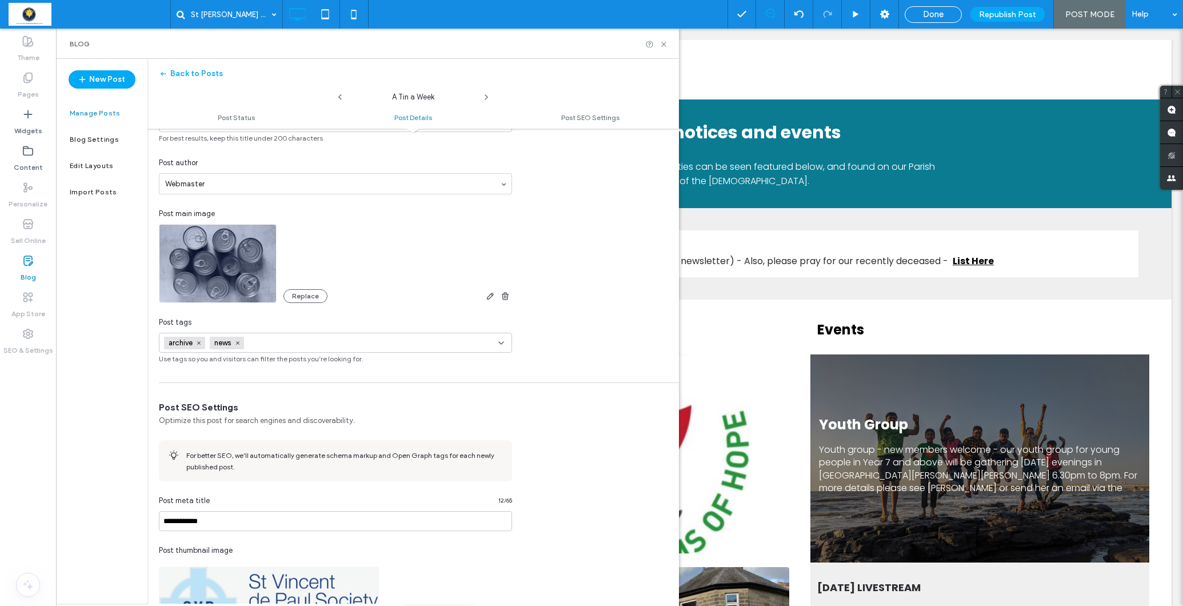
scroll to position [348, 0]
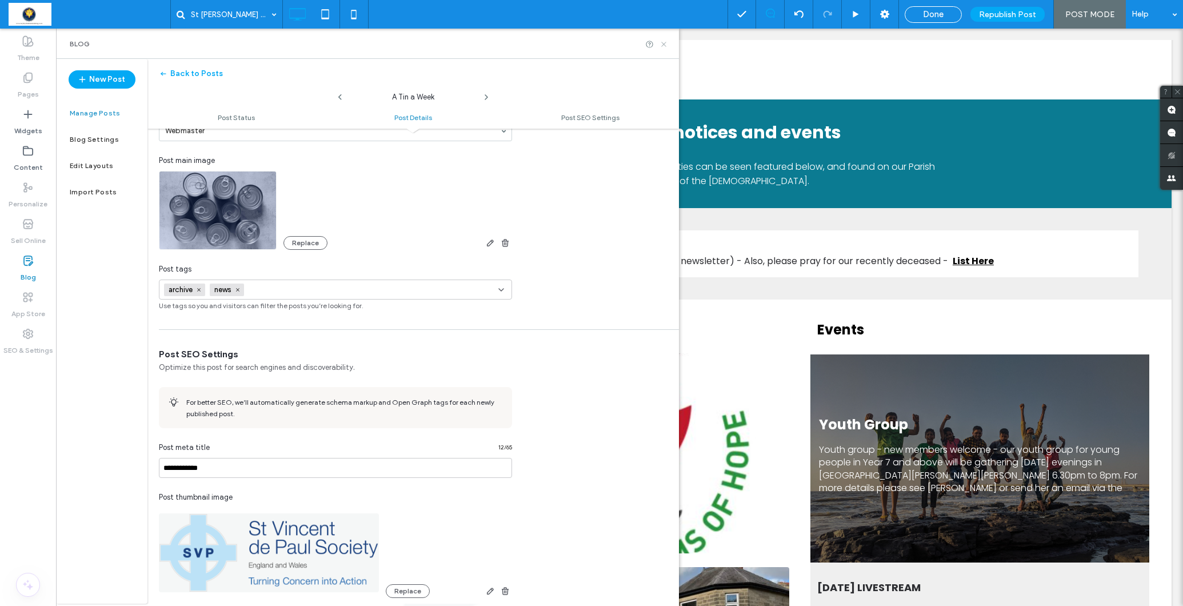
click at [663, 43] on use at bounding box center [663, 44] width 5 height 5
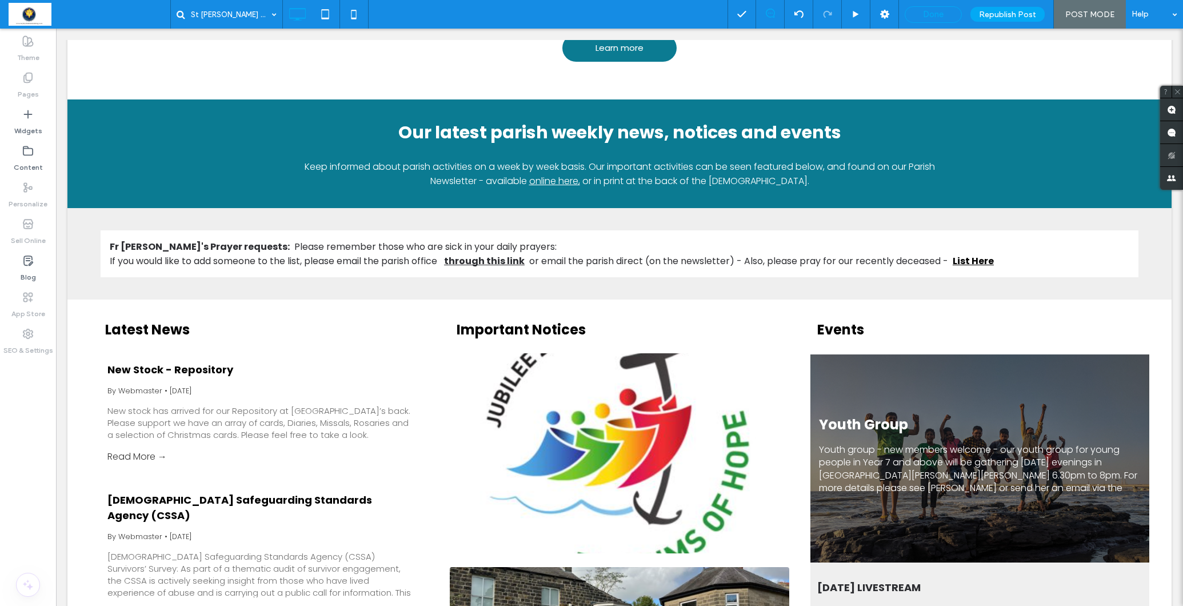
click at [929, 13] on span "Done" at bounding box center [933, 14] width 21 height 10
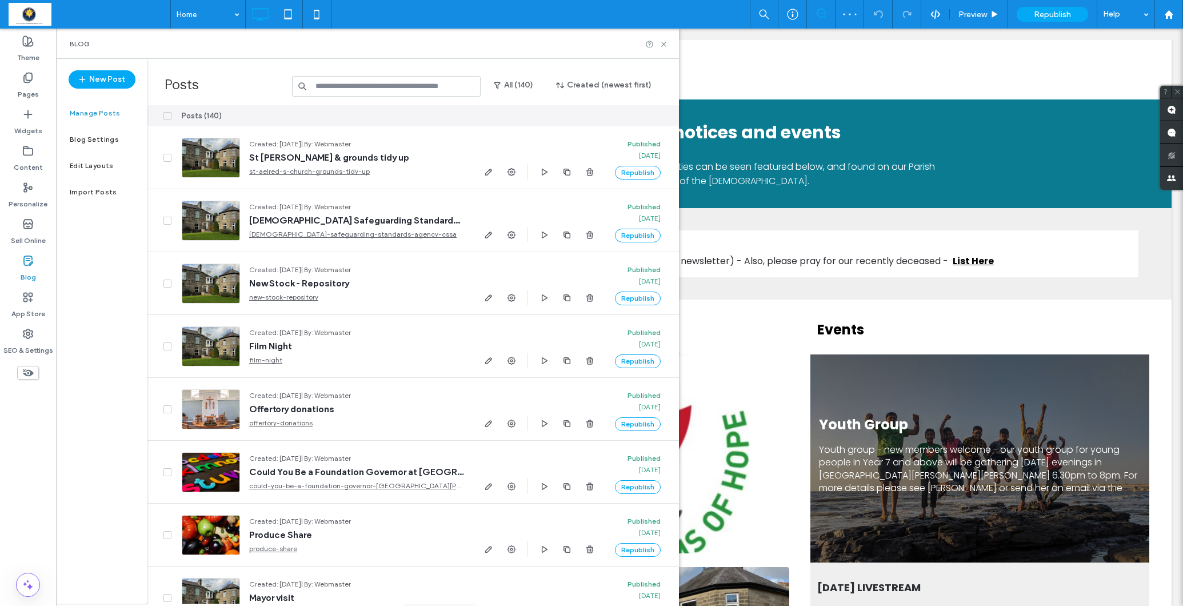
drag, startPoint x: 386, startPoint y: 96, endPoint x: 391, endPoint y: 89, distance: 8.7
click at [387, 96] on input at bounding box center [386, 86] width 189 height 21
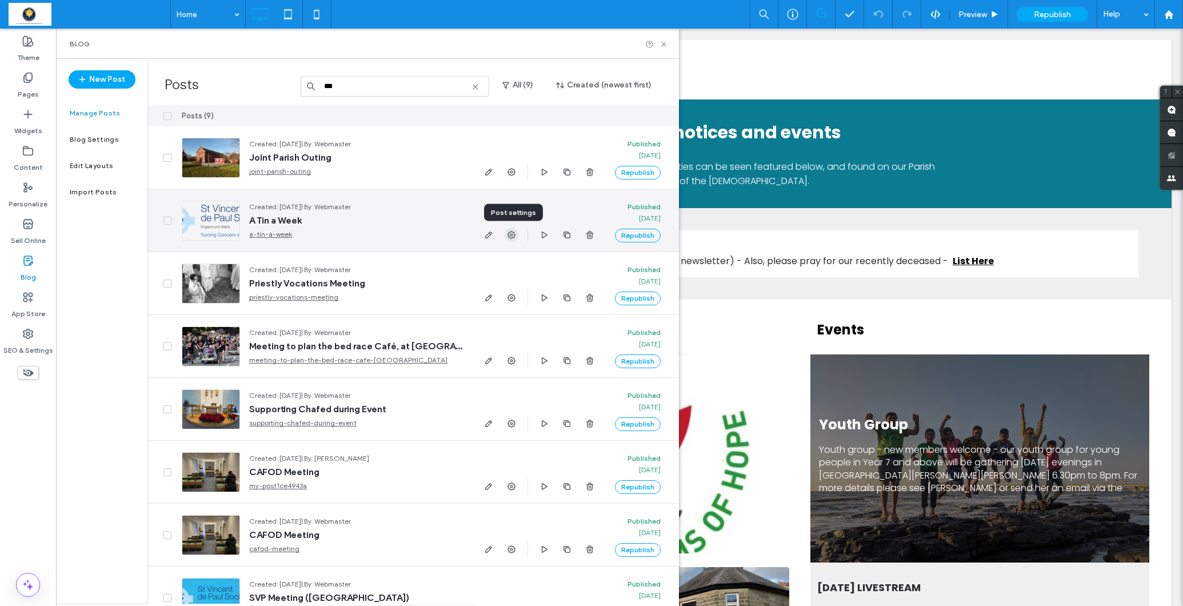
type input "***"
click at [513, 238] on icon "button" at bounding box center [511, 234] width 9 height 9
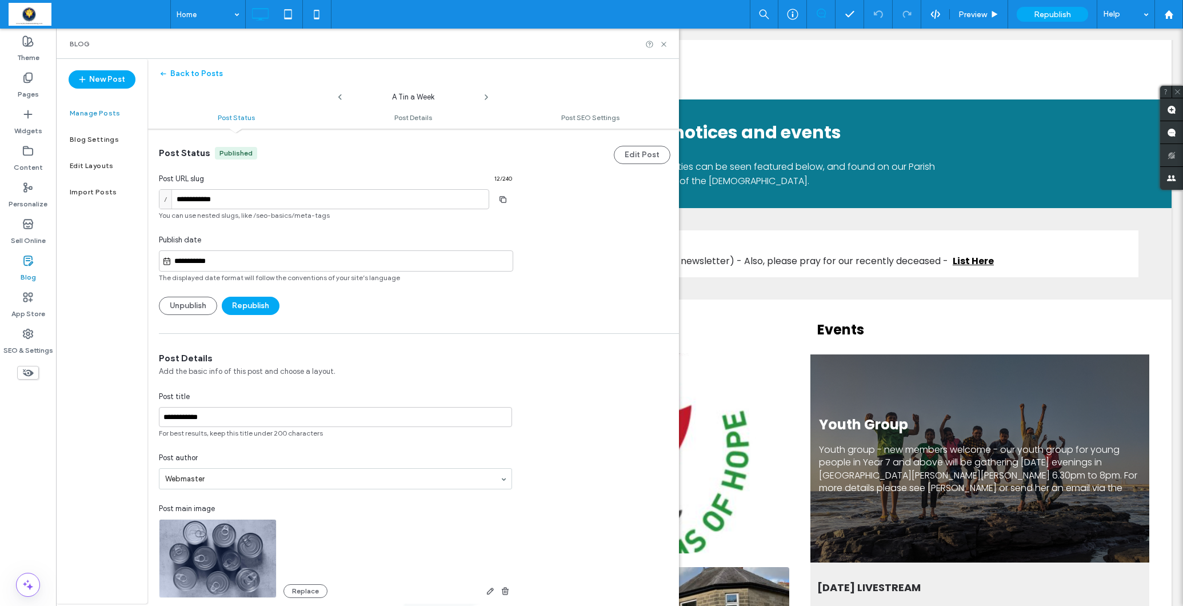
scroll to position [1, 0]
drag, startPoint x: 261, startPoint y: 303, endPoint x: 282, endPoint y: 296, distance: 21.7
click at [261, 302] on button "Republish" at bounding box center [251, 305] width 58 height 18
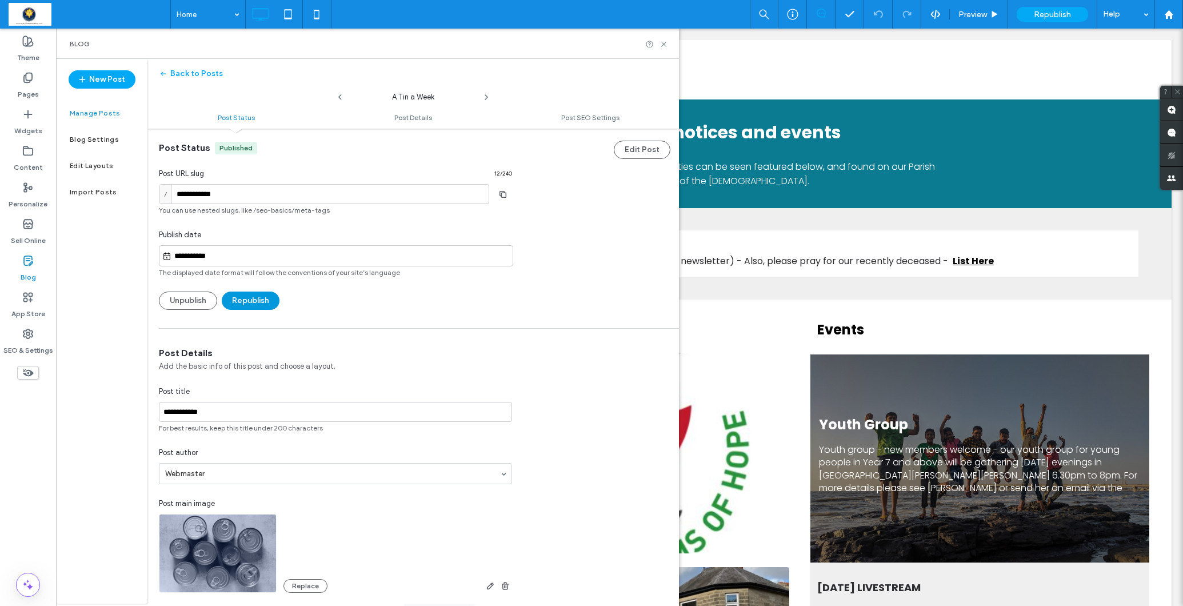
scroll to position [4, 0]
click at [245, 299] on button "Republish" at bounding box center [251, 302] width 58 height 18
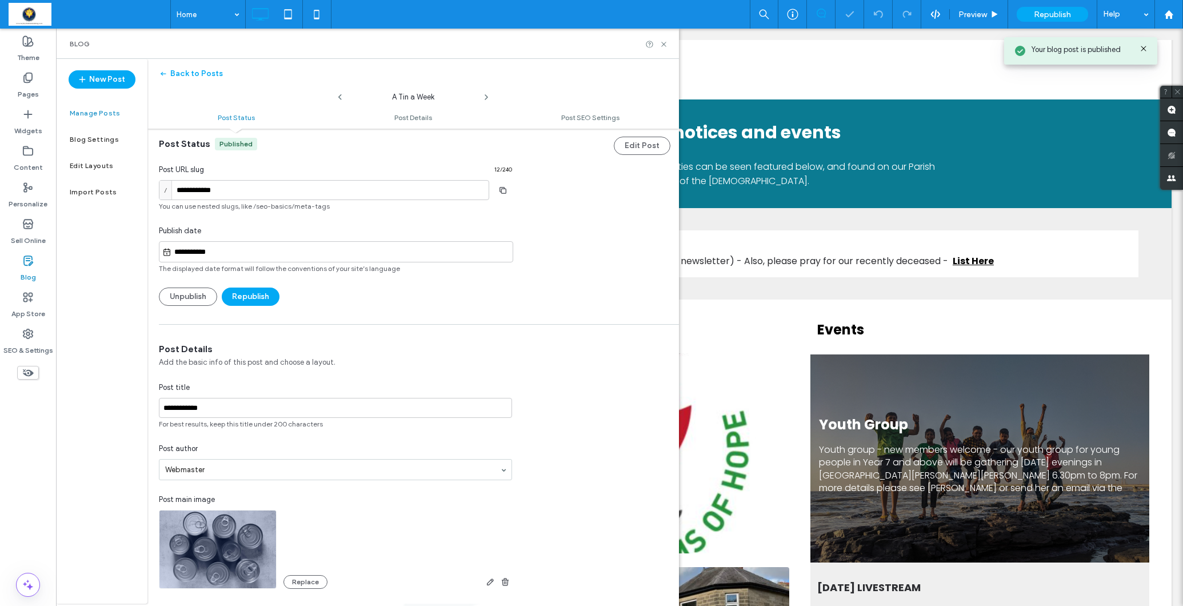
scroll to position [10, 0]
click at [27, 270] on label "Blog" at bounding box center [28, 274] width 15 height 16
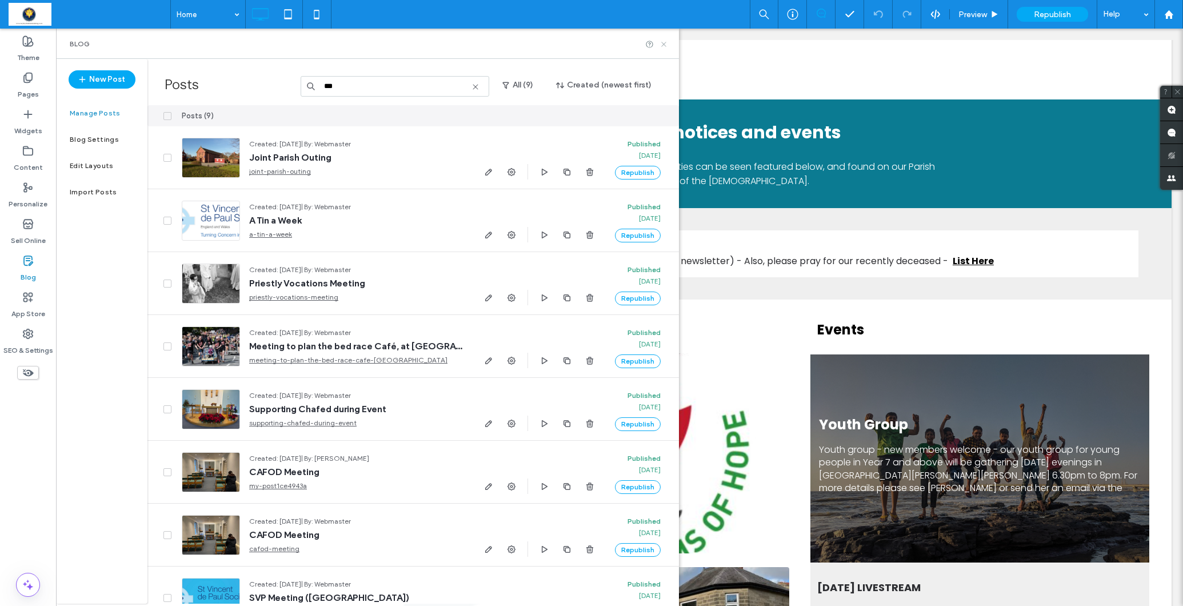
click at [665, 45] on icon at bounding box center [663, 44] width 9 height 9
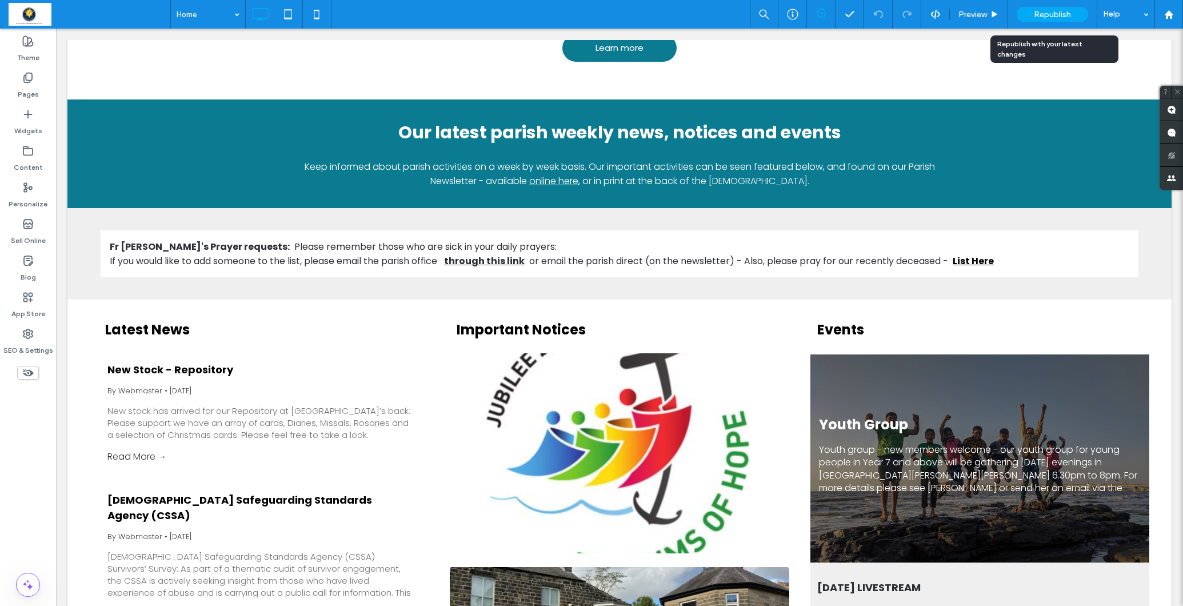
click at [1053, 14] on span "Republish" at bounding box center [1052, 15] width 37 height 10
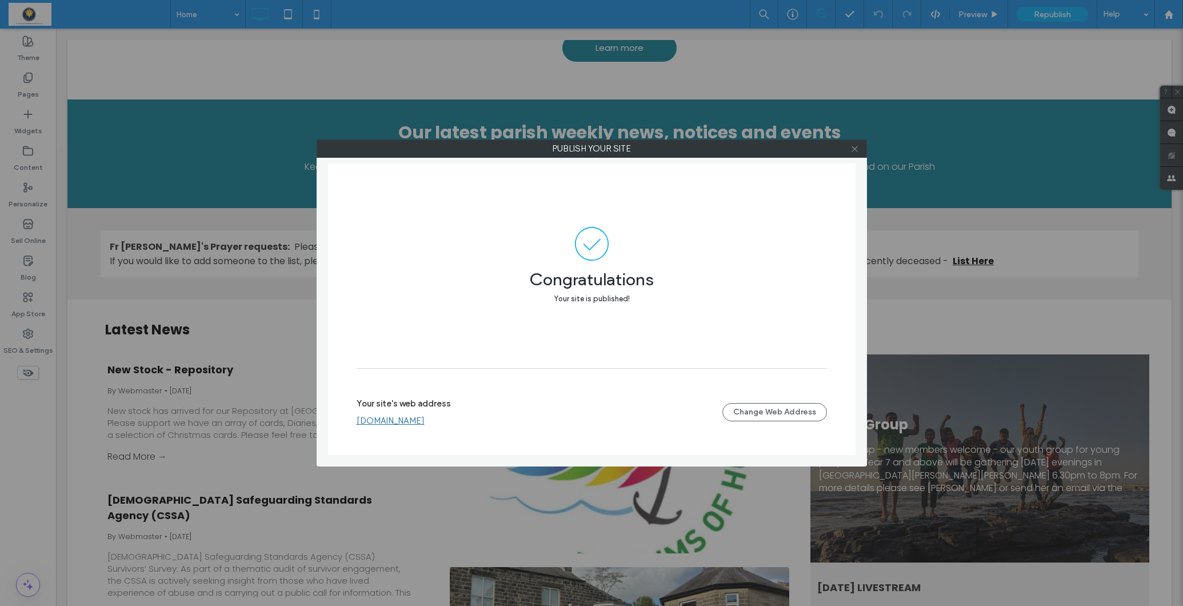
click at [855, 153] on icon at bounding box center [854, 149] width 9 height 9
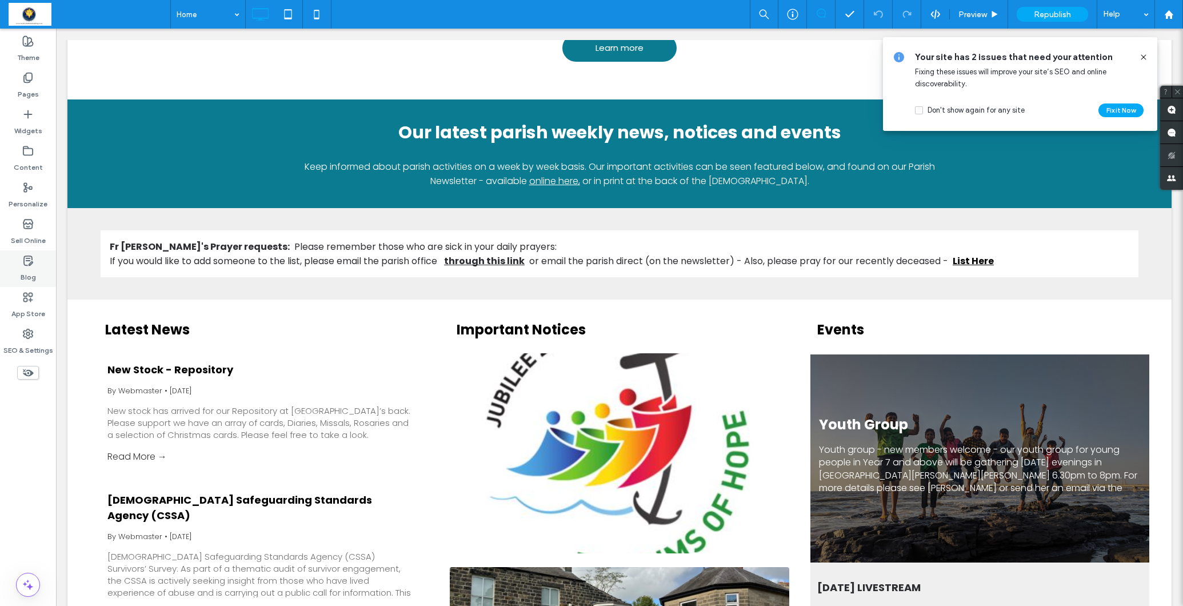
click at [26, 263] on icon at bounding box center [27, 260] width 11 height 11
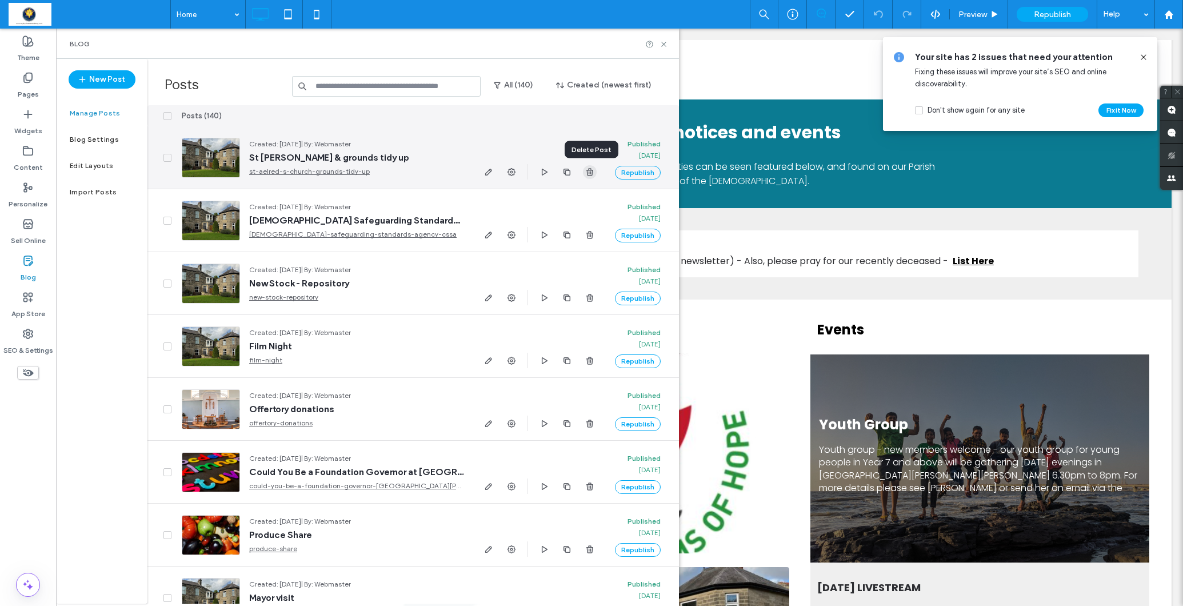
click at [587, 173] on use "button" at bounding box center [589, 171] width 7 height 7
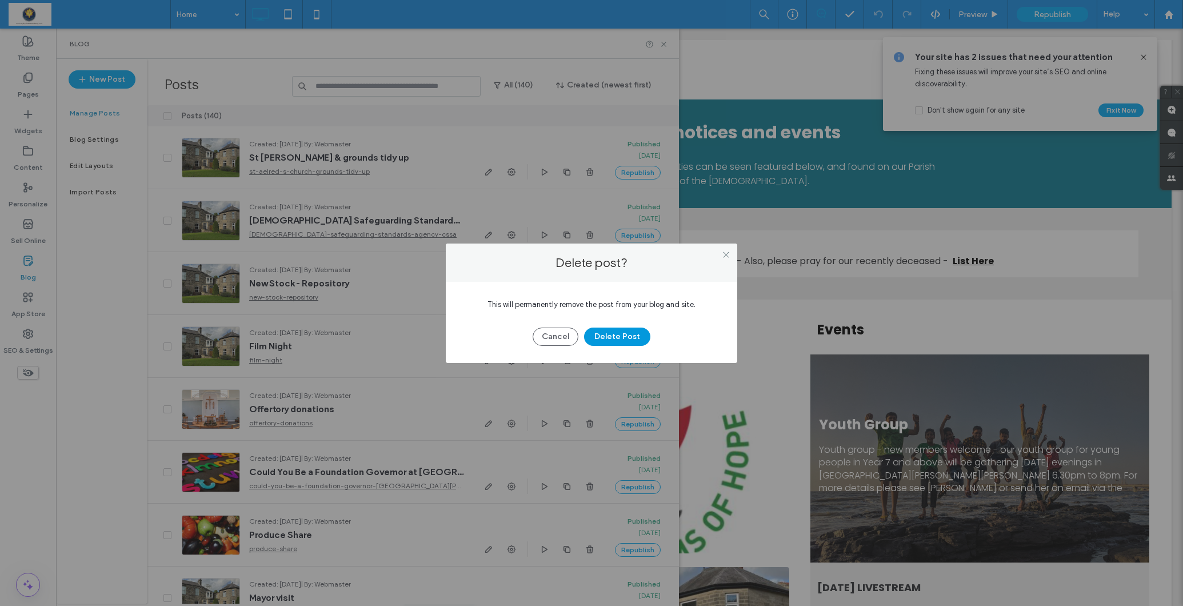
click at [614, 338] on button "Delete Post" at bounding box center [617, 336] width 66 height 18
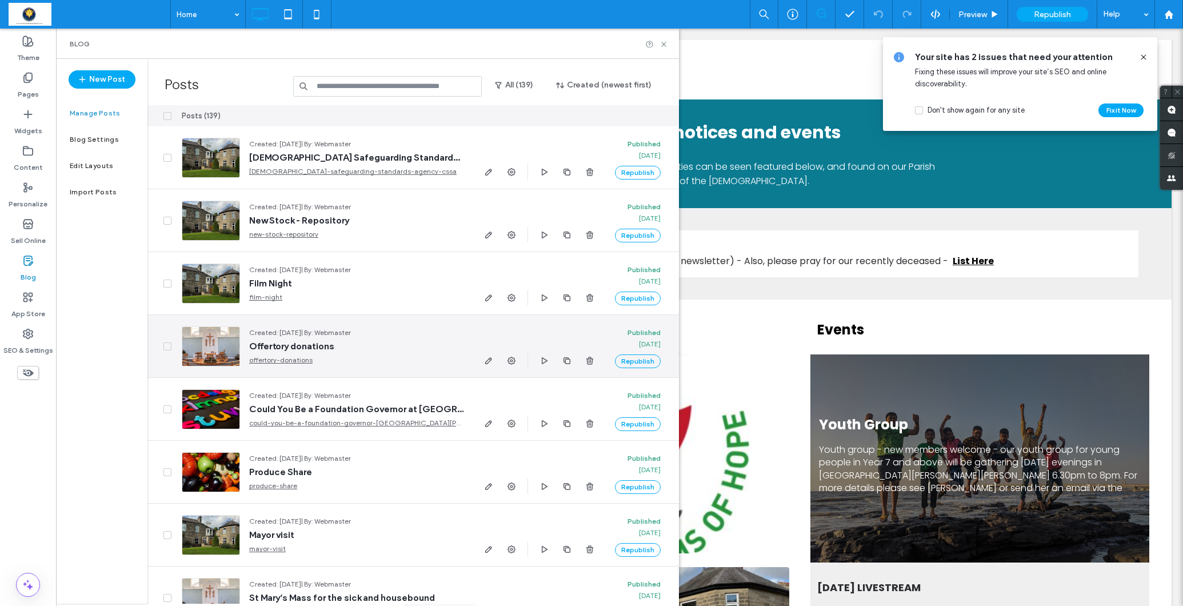
scroll to position [131, 0]
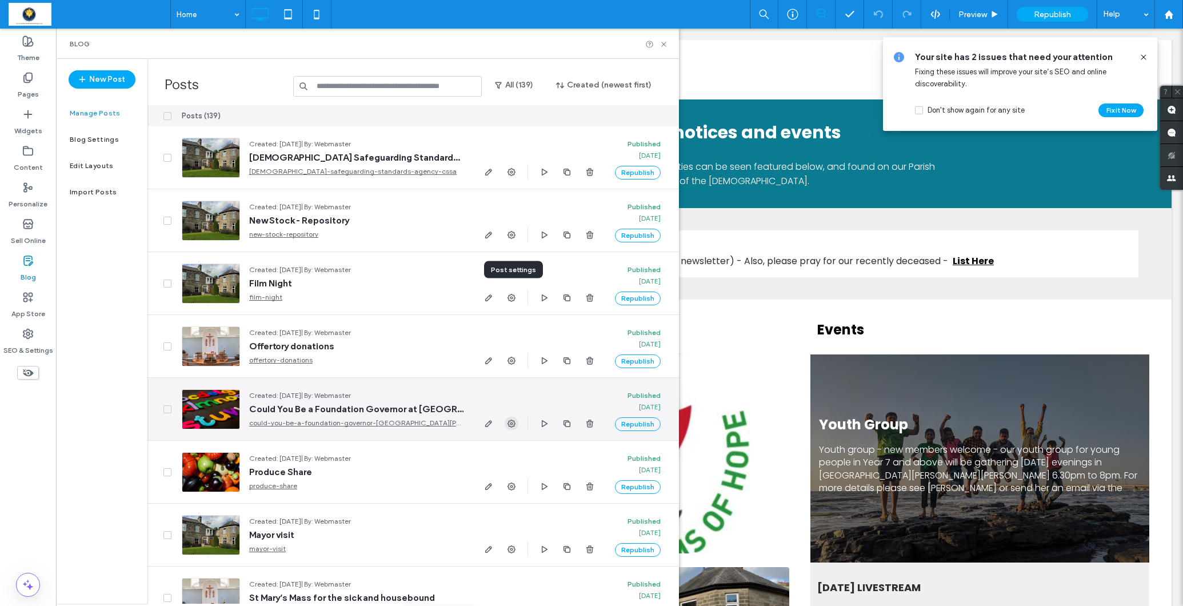
click at [514, 419] on icon "button" at bounding box center [511, 423] width 9 height 9
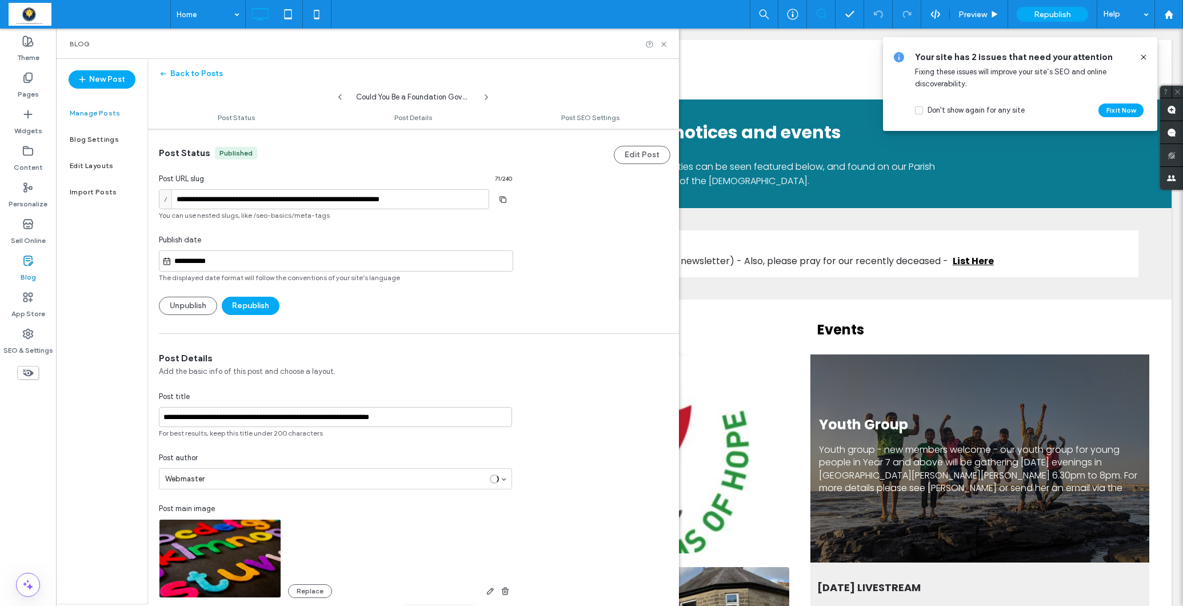
scroll to position [1, 0]
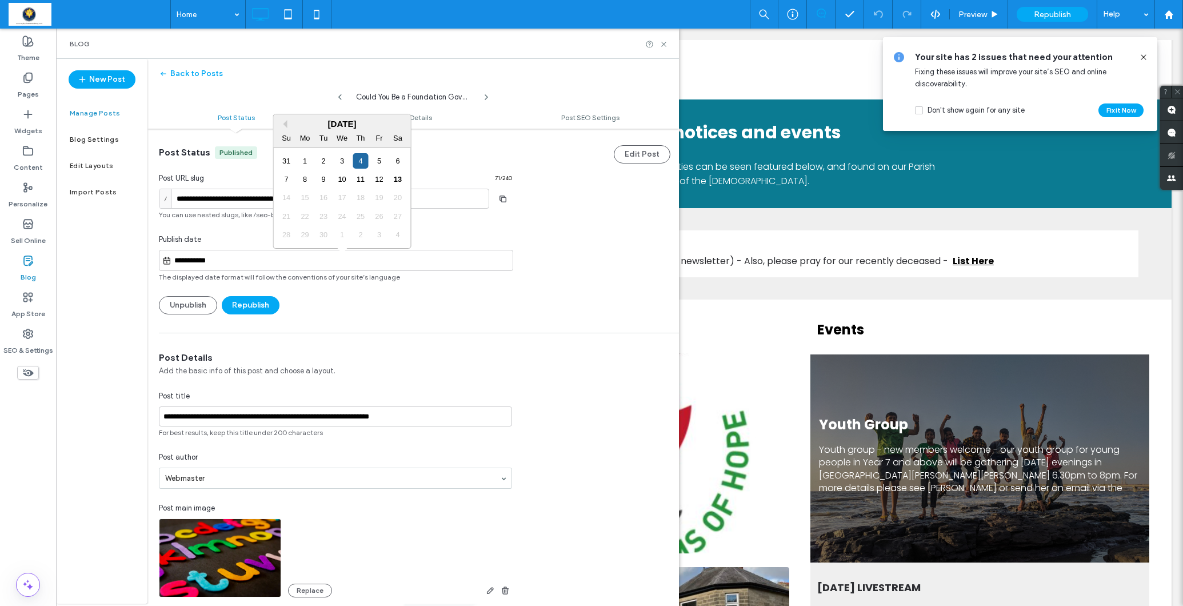
click at [374, 262] on input "**********" at bounding box center [341, 261] width 341 height 14
drag, startPoint x: 383, startPoint y: 180, endPoint x: 276, endPoint y: 305, distance: 164.6
click at [381, 181] on div "12" at bounding box center [378, 178] width 15 height 15
type input "**********"
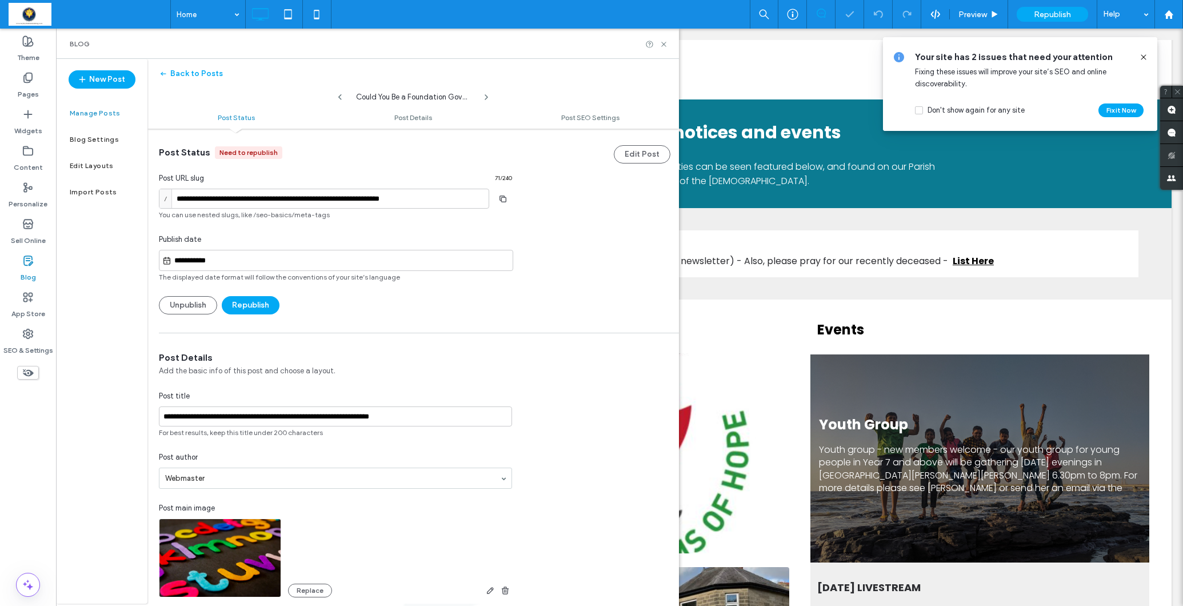
scroll to position [2, 0]
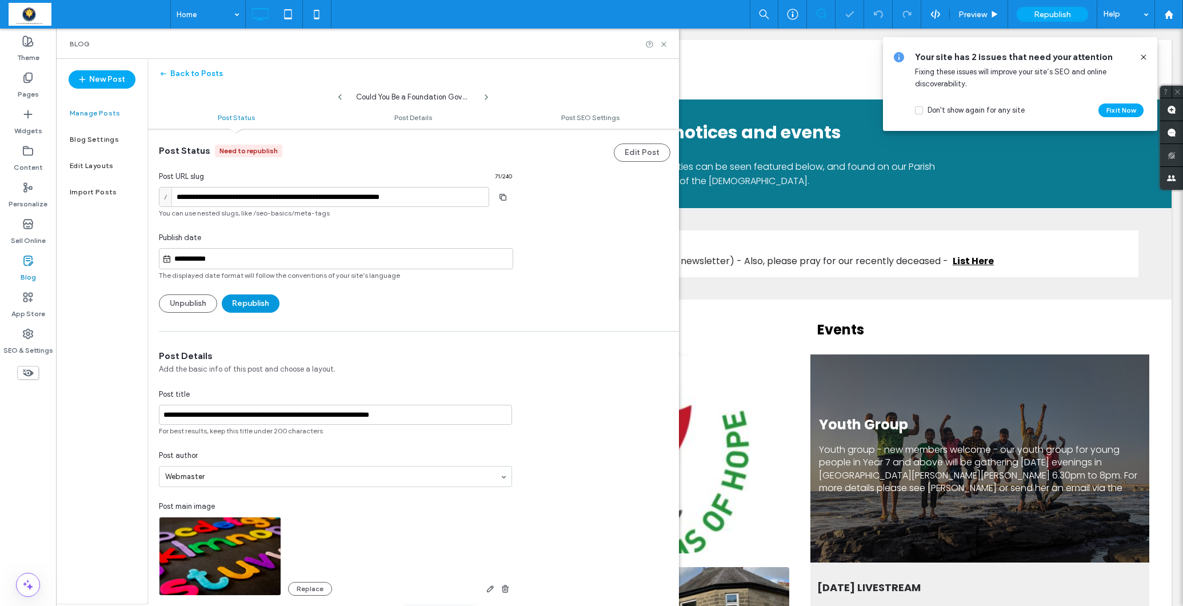
click at [254, 303] on button "Republish" at bounding box center [251, 303] width 58 height 18
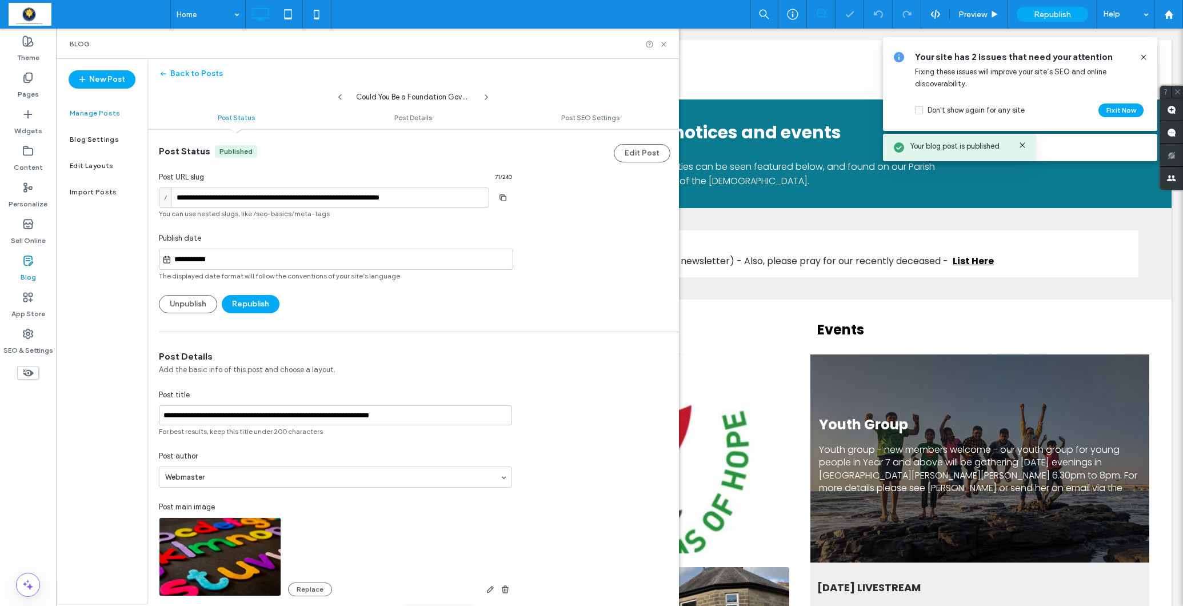
scroll to position [1, 0]
click at [33, 269] on label "Blog" at bounding box center [28, 274] width 15 height 16
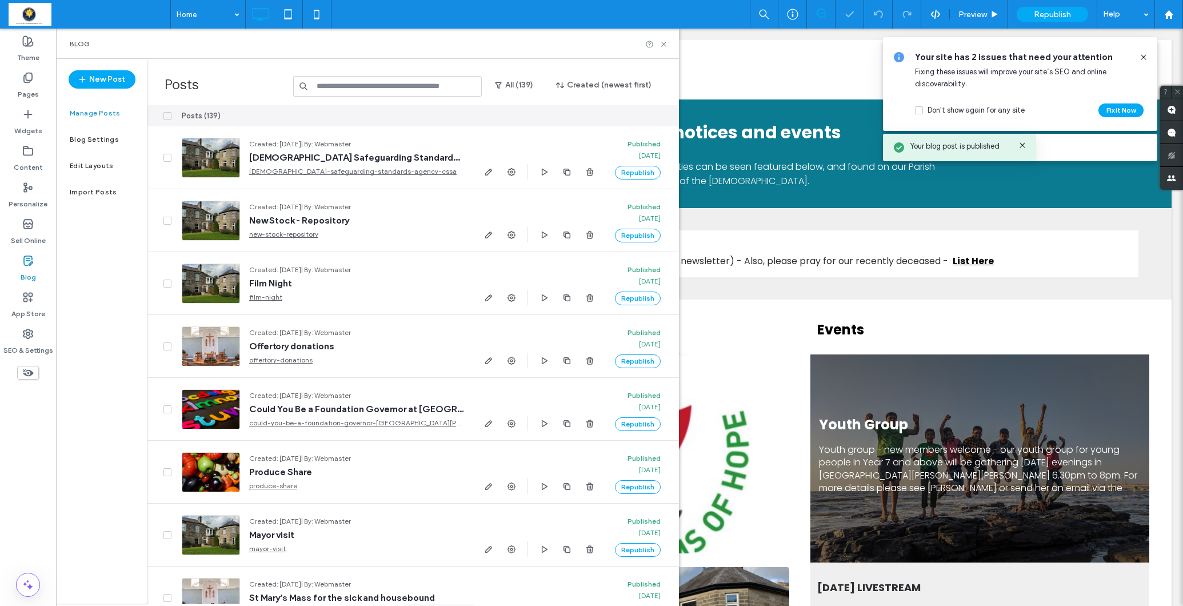
click at [359, 90] on input at bounding box center [387, 86] width 189 height 21
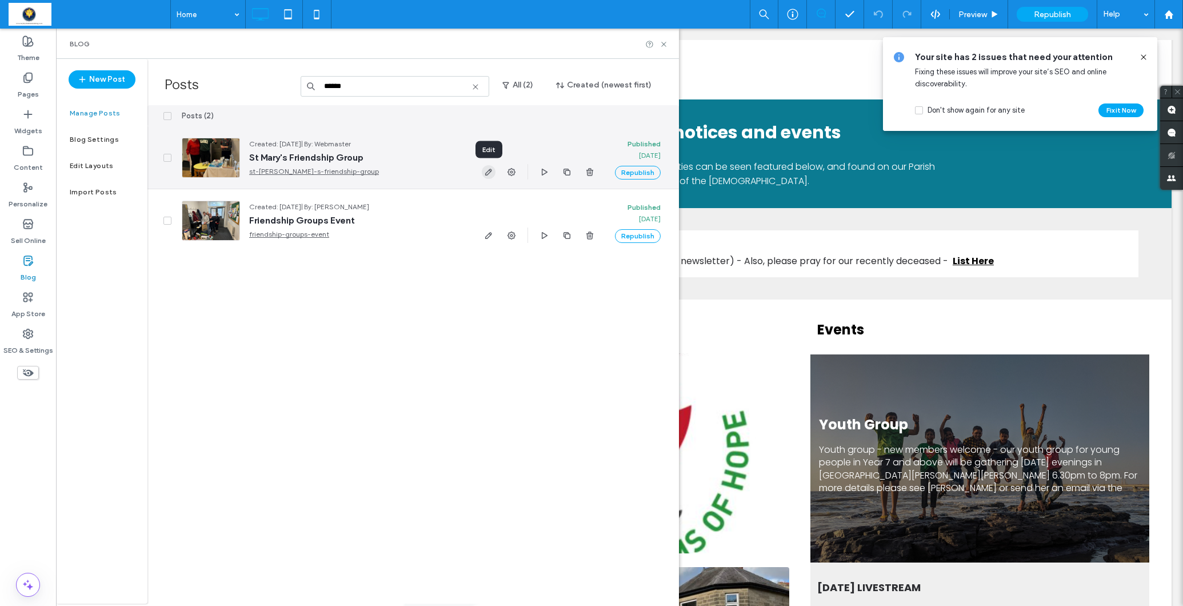
type input "******"
click at [490, 172] on use "button" at bounding box center [488, 172] width 7 height 7
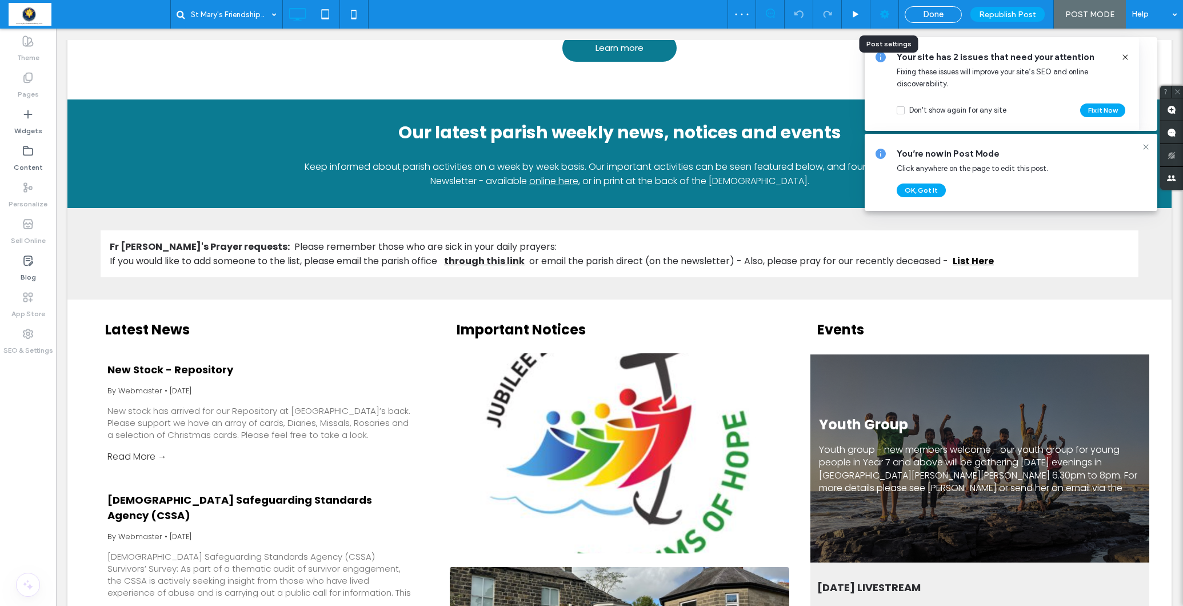
click at [885, 14] on use at bounding box center [884, 14] width 9 height 9
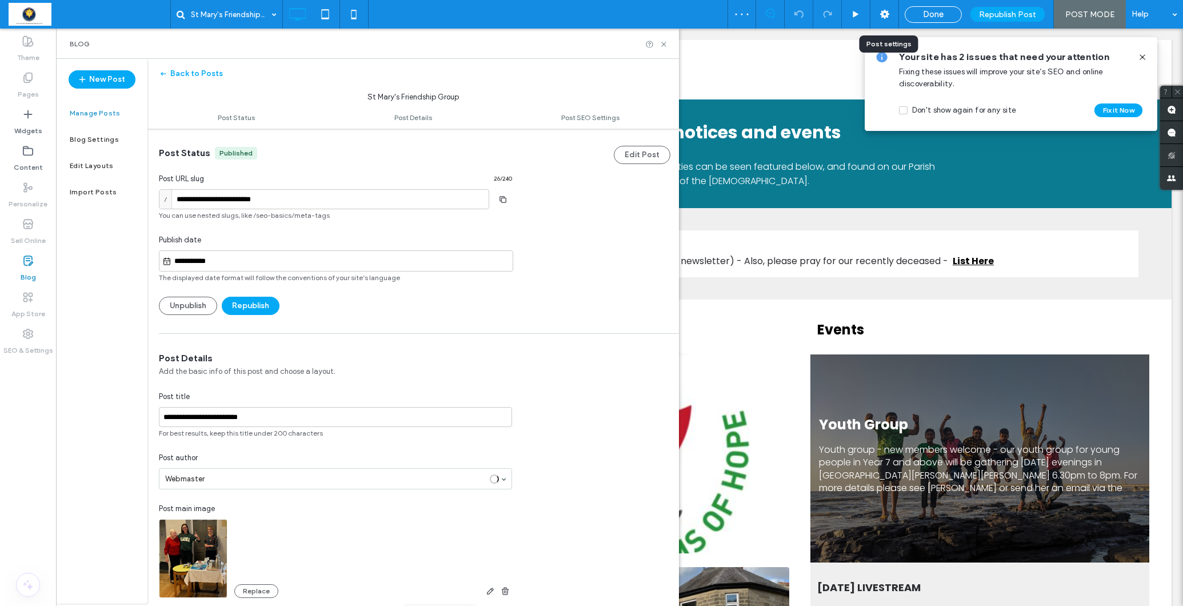
scroll to position [1, 0]
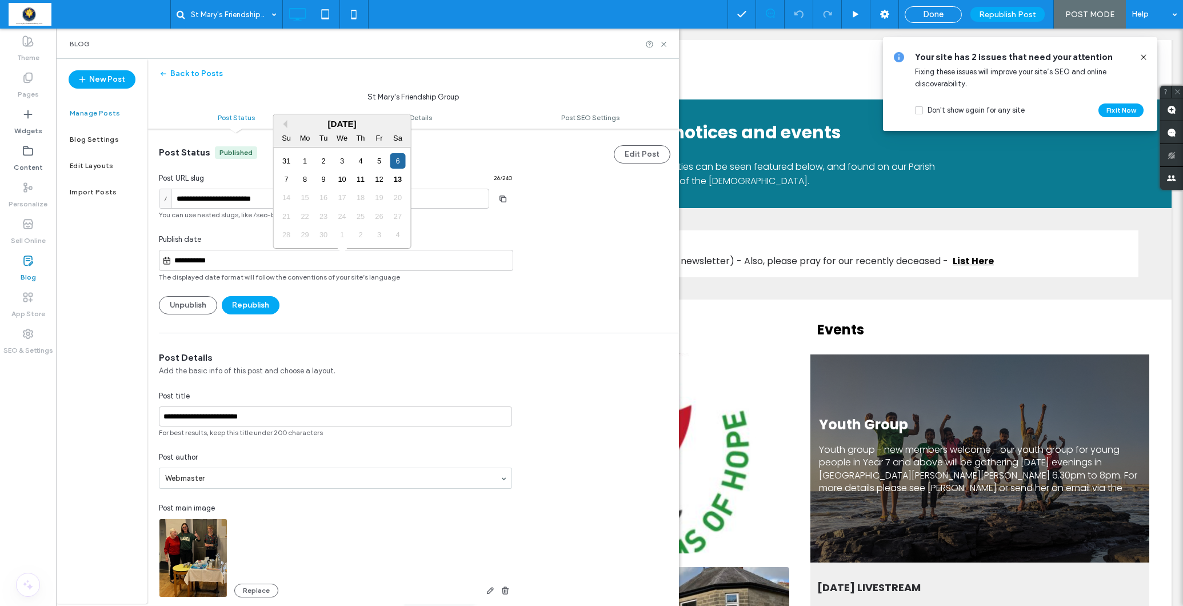
click at [261, 257] on input "**********" at bounding box center [341, 261] width 341 height 14
click at [378, 178] on div "12" at bounding box center [378, 178] width 15 height 15
type input "**********"
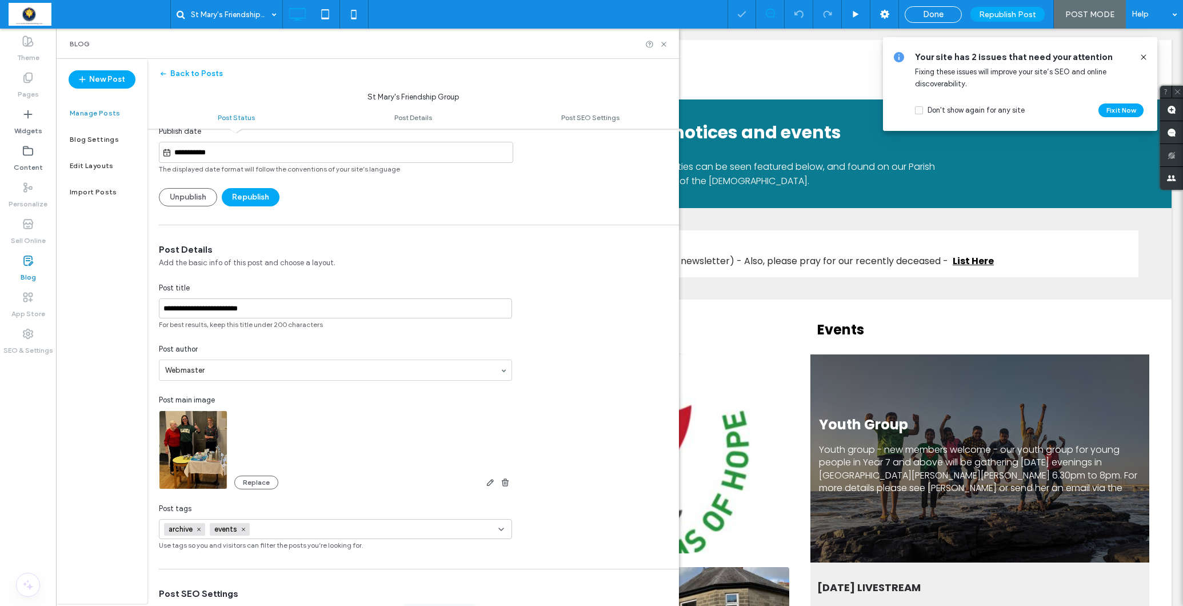
scroll to position [140, 0]
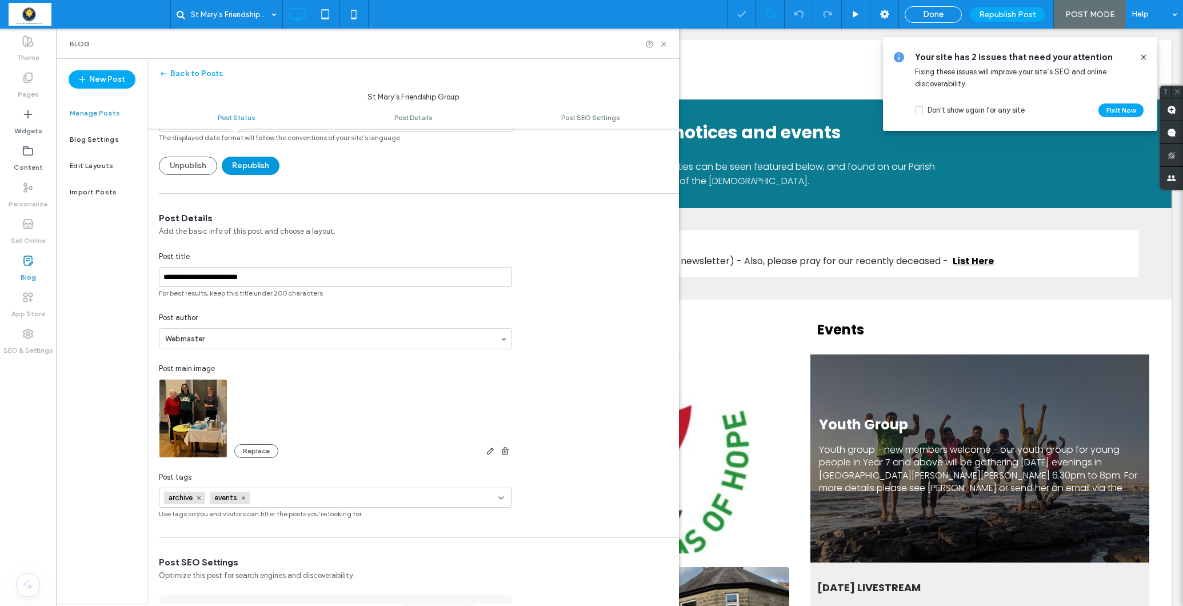
click at [254, 166] on button "Republish" at bounding box center [251, 166] width 58 height 18
click at [26, 271] on label "Blog" at bounding box center [28, 274] width 15 height 16
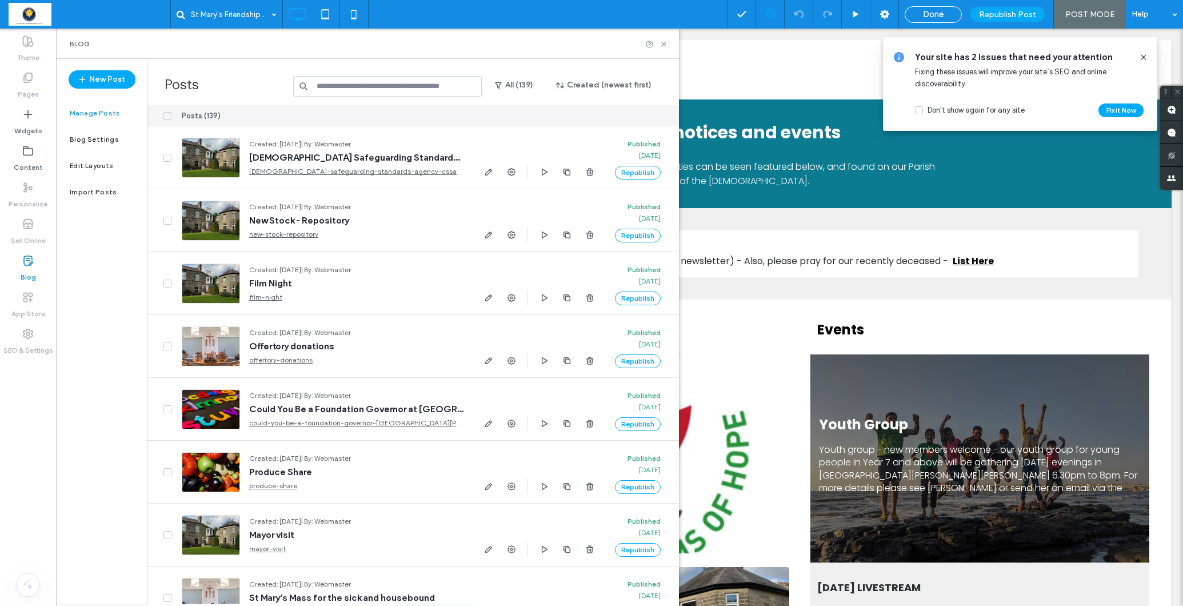
click at [419, 85] on input at bounding box center [387, 86] width 189 height 21
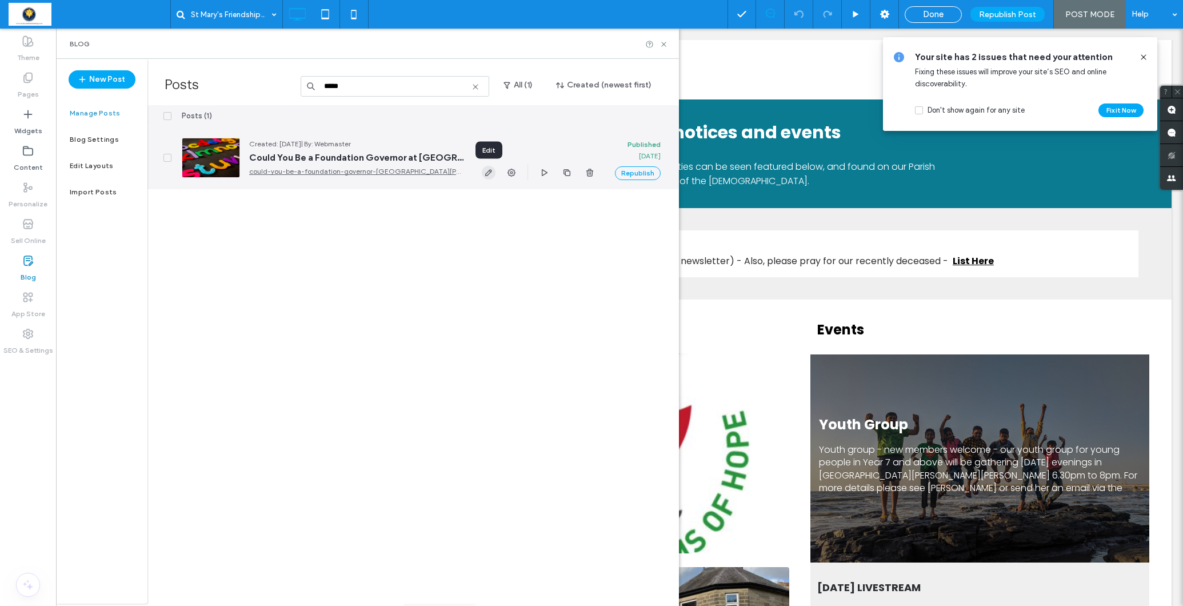
type input "*****"
click at [490, 173] on use "button" at bounding box center [488, 172] width 7 height 7
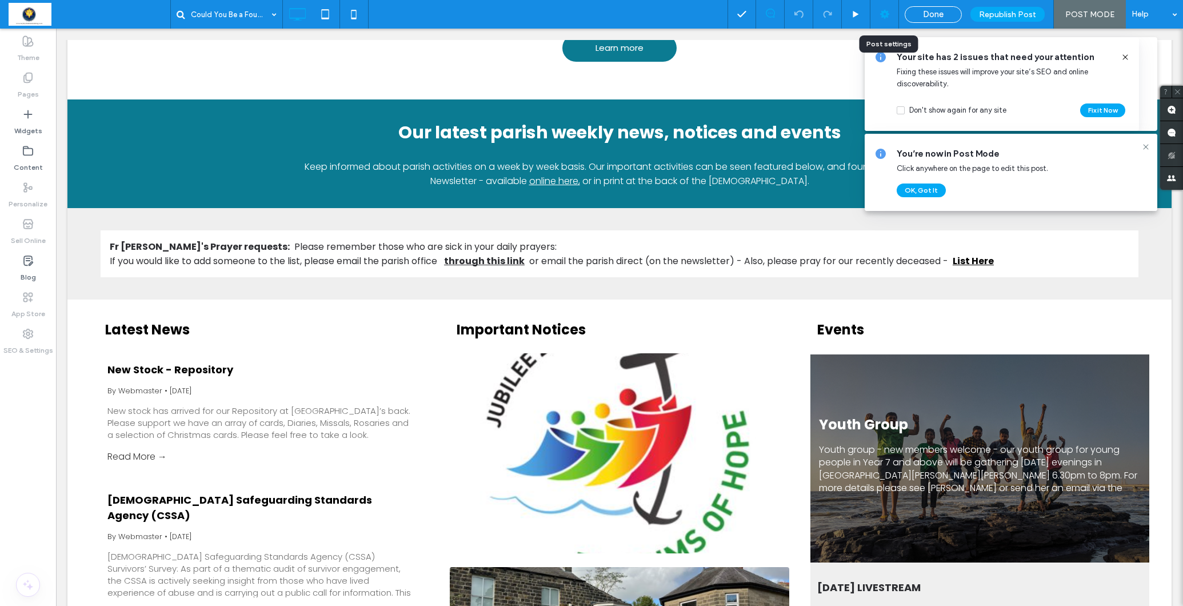
click at [886, 14] on icon at bounding box center [884, 14] width 11 height 11
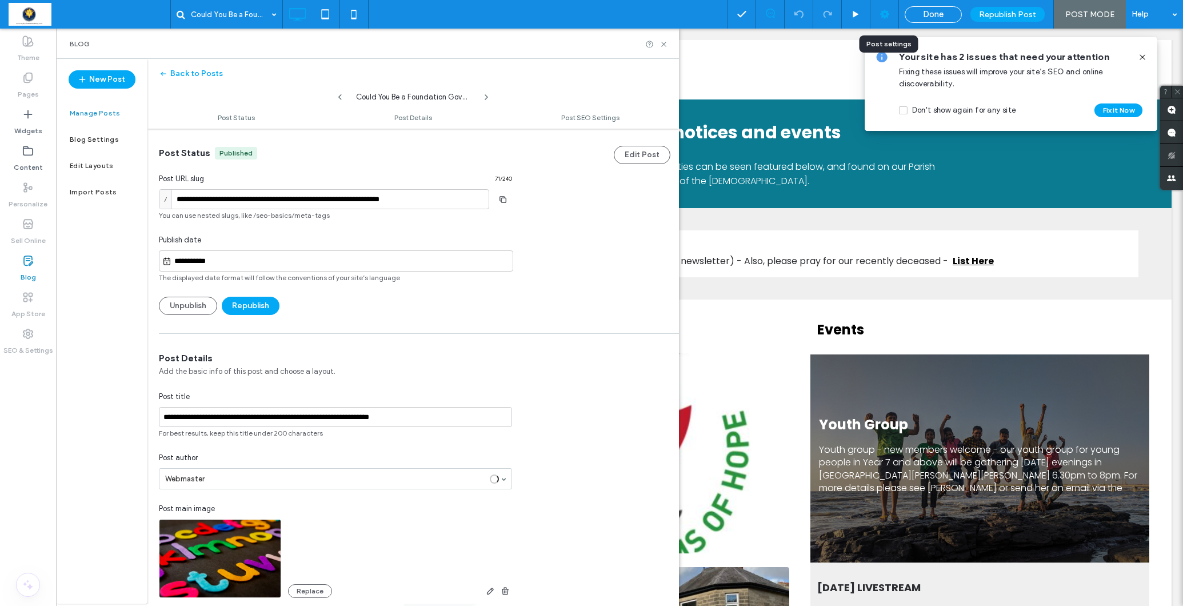
scroll to position [1, 0]
click at [263, 306] on button "Republish" at bounding box center [251, 305] width 58 height 18
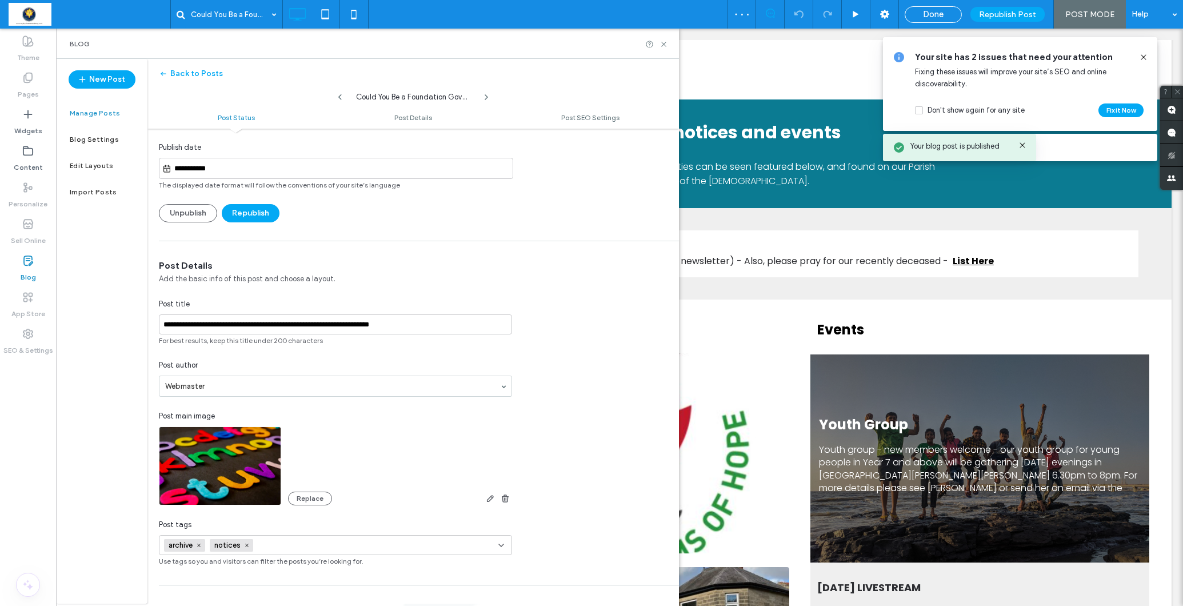
scroll to position [100, 0]
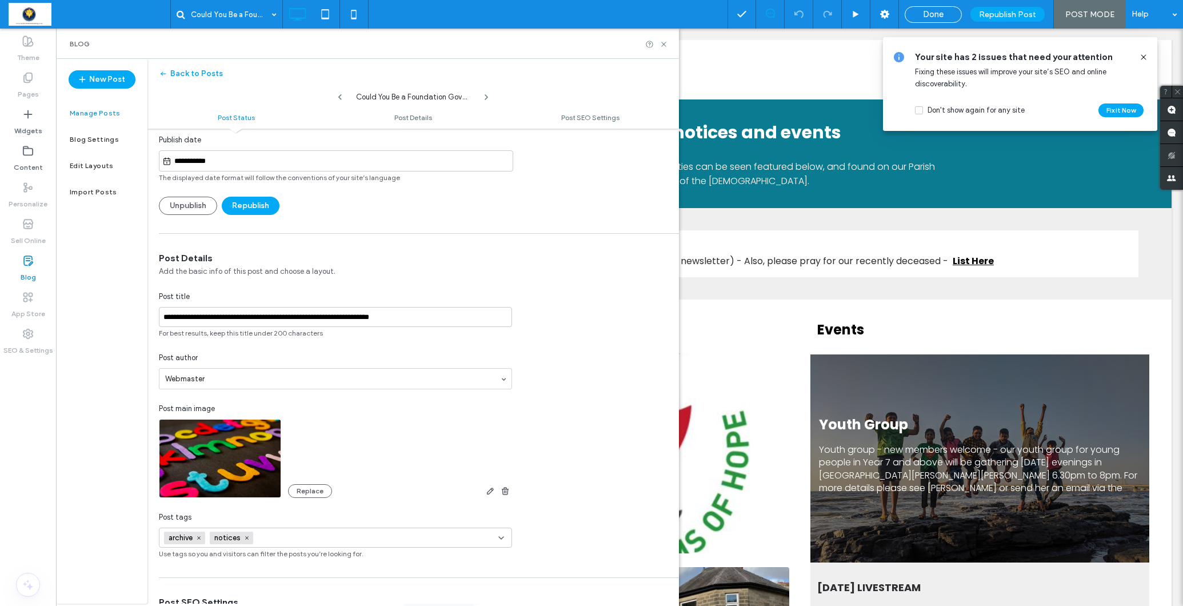
click at [31, 269] on label "Blog" at bounding box center [28, 274] width 15 height 16
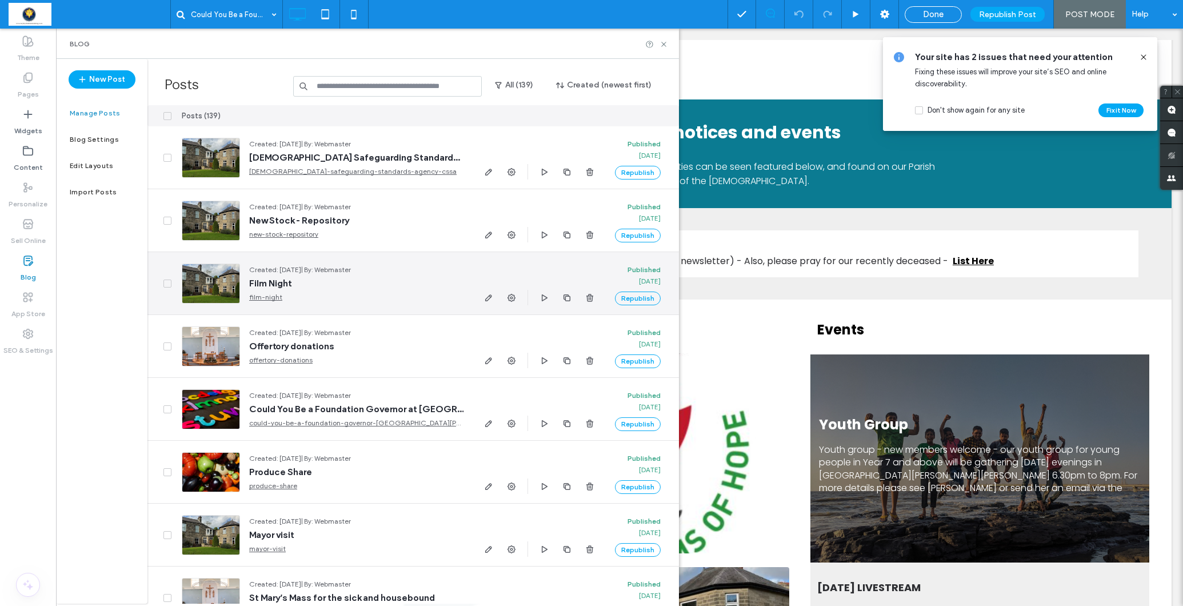
scroll to position [5, 0]
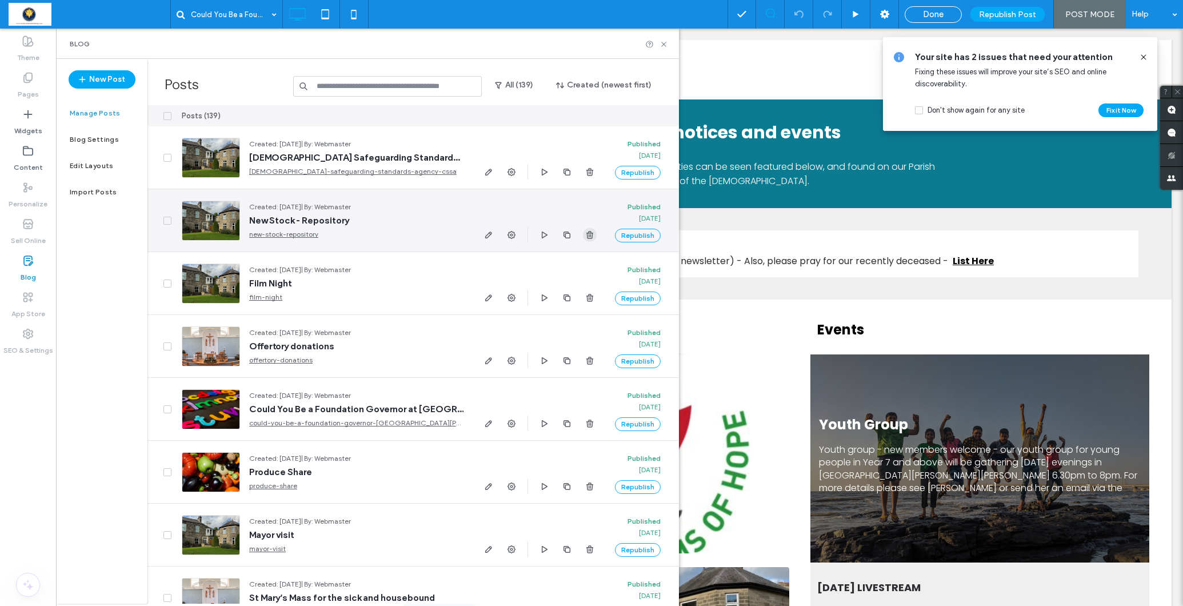
click at [592, 231] on use "button" at bounding box center [589, 234] width 7 height 7
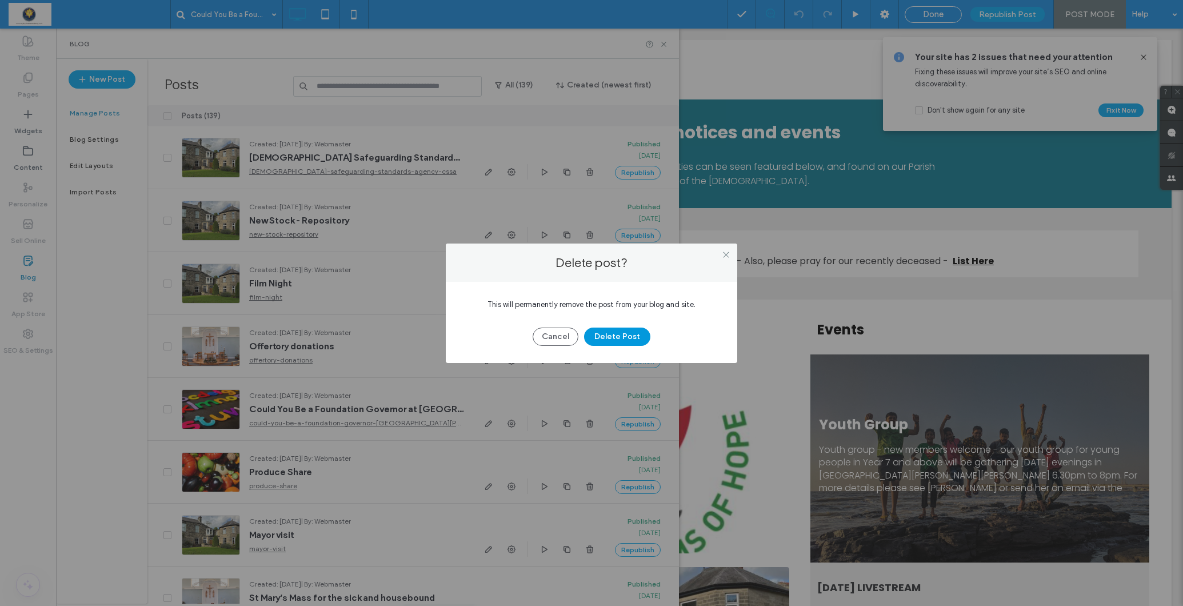
click at [616, 331] on button "Delete Post" at bounding box center [617, 336] width 66 height 18
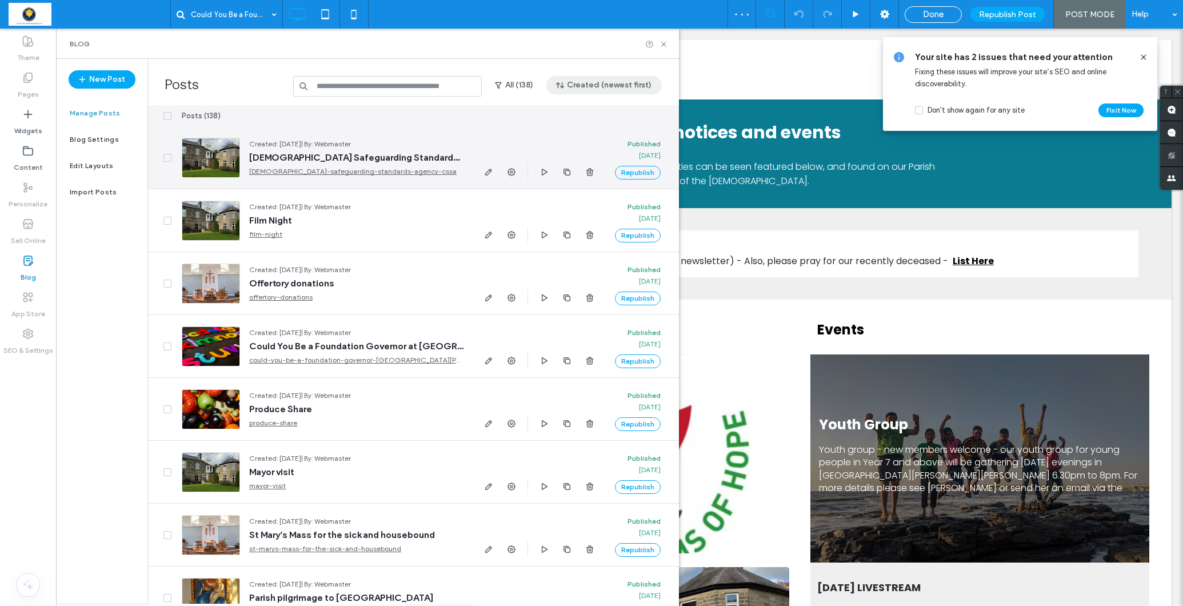
scroll to position [7, 0]
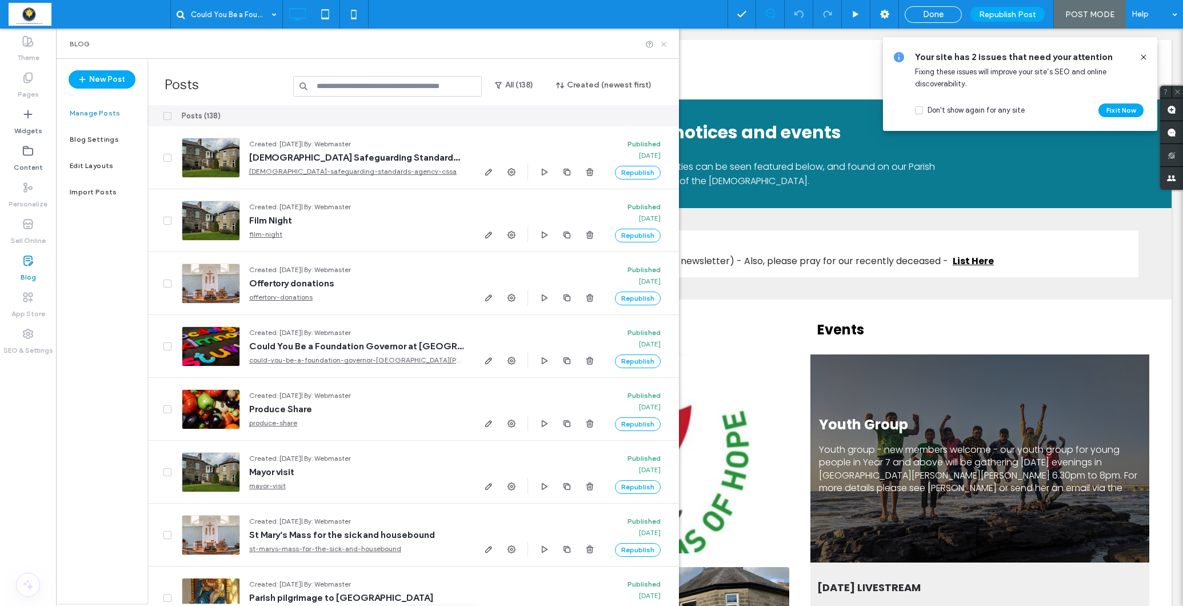
click at [662, 41] on icon at bounding box center [663, 44] width 9 height 9
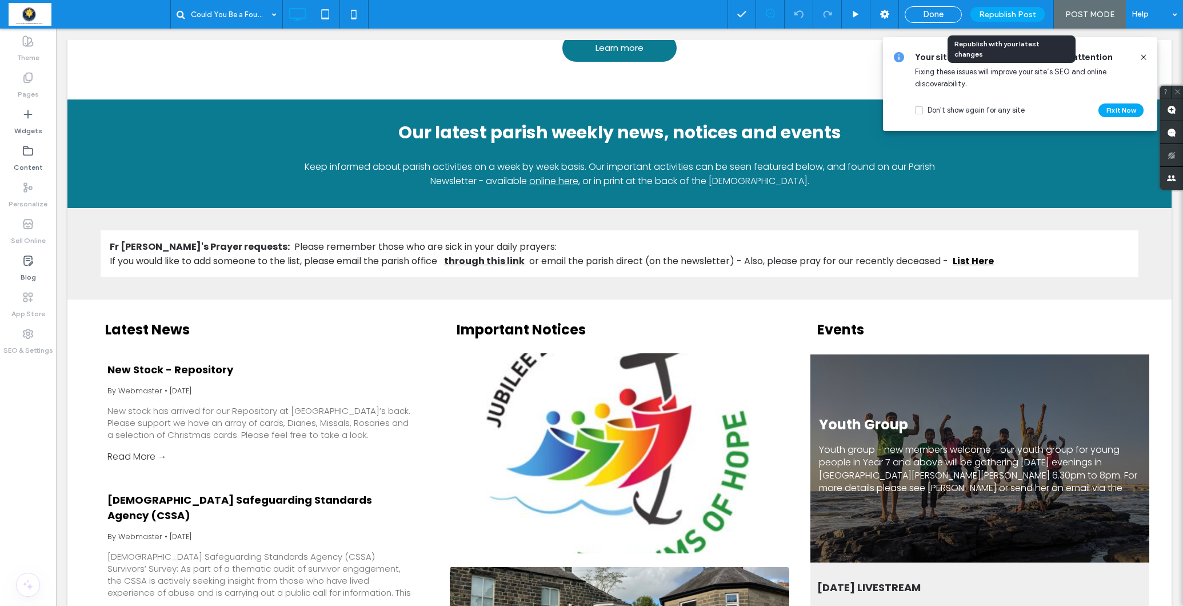
click at [1017, 12] on span "Republish Post" at bounding box center [1007, 15] width 57 height 10
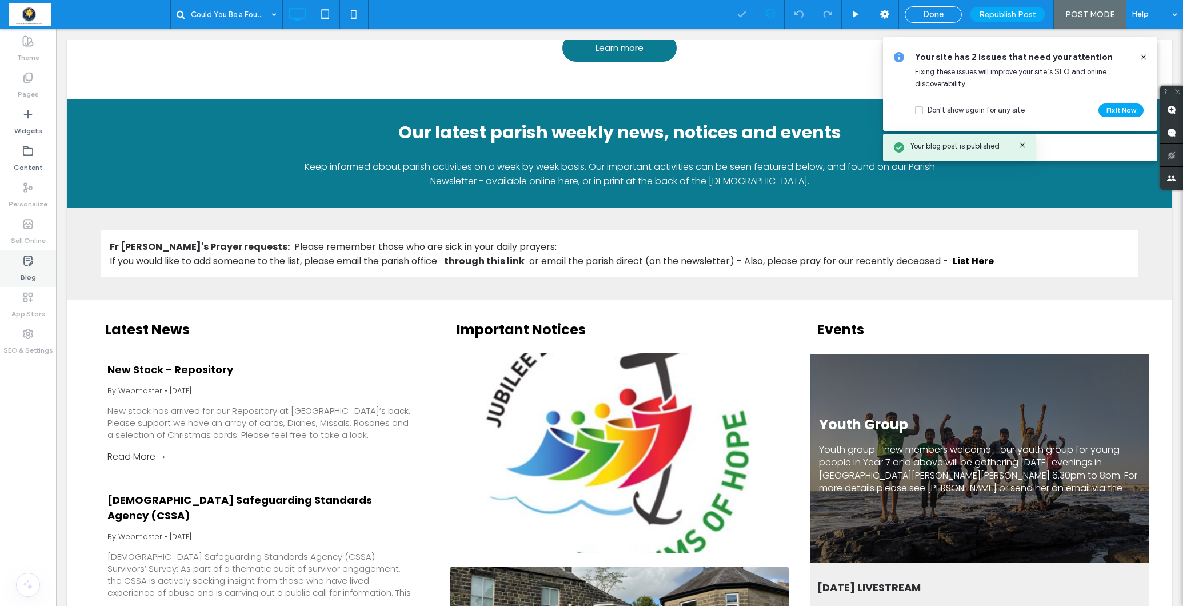
click at [25, 274] on label "Blog" at bounding box center [28, 274] width 15 height 16
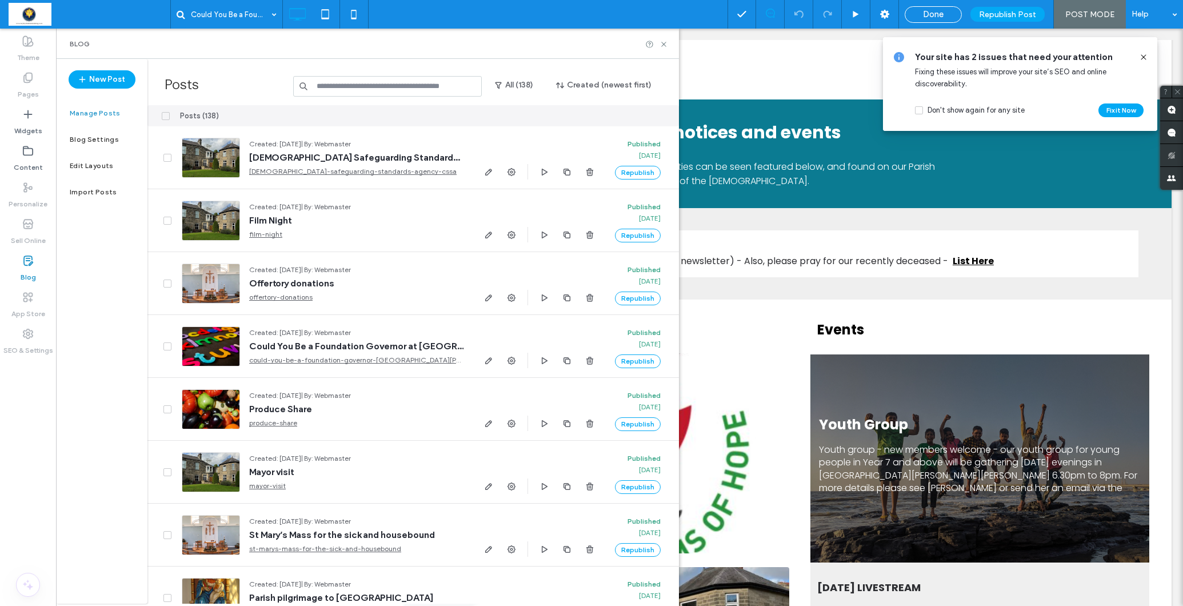
scroll to position [0, 2]
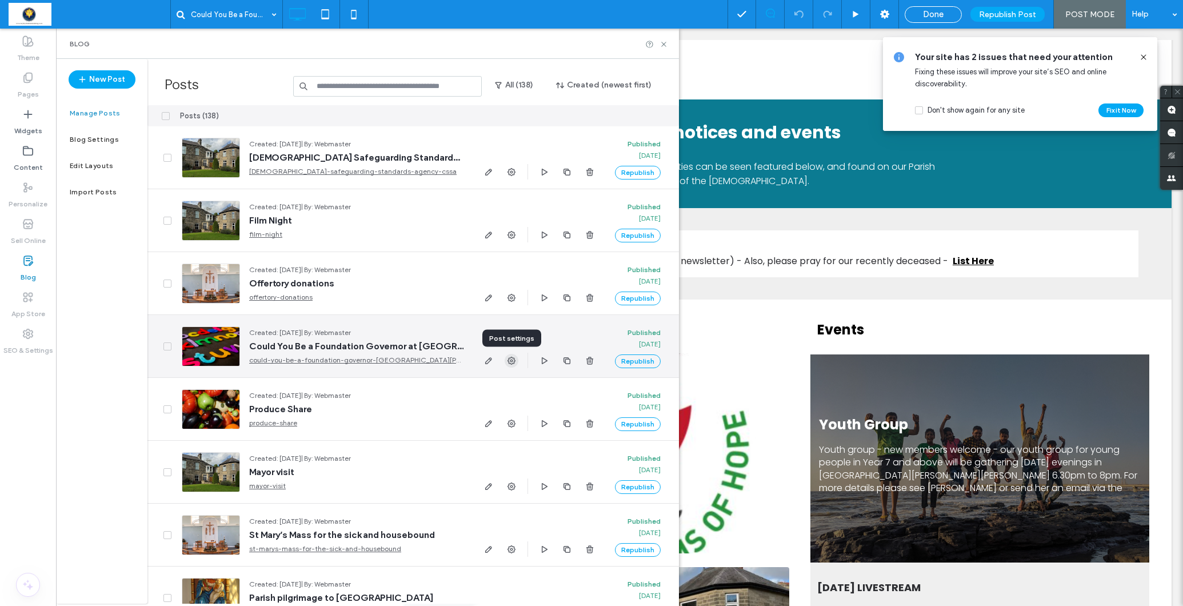
click at [507, 359] on icon "button" at bounding box center [511, 360] width 9 height 9
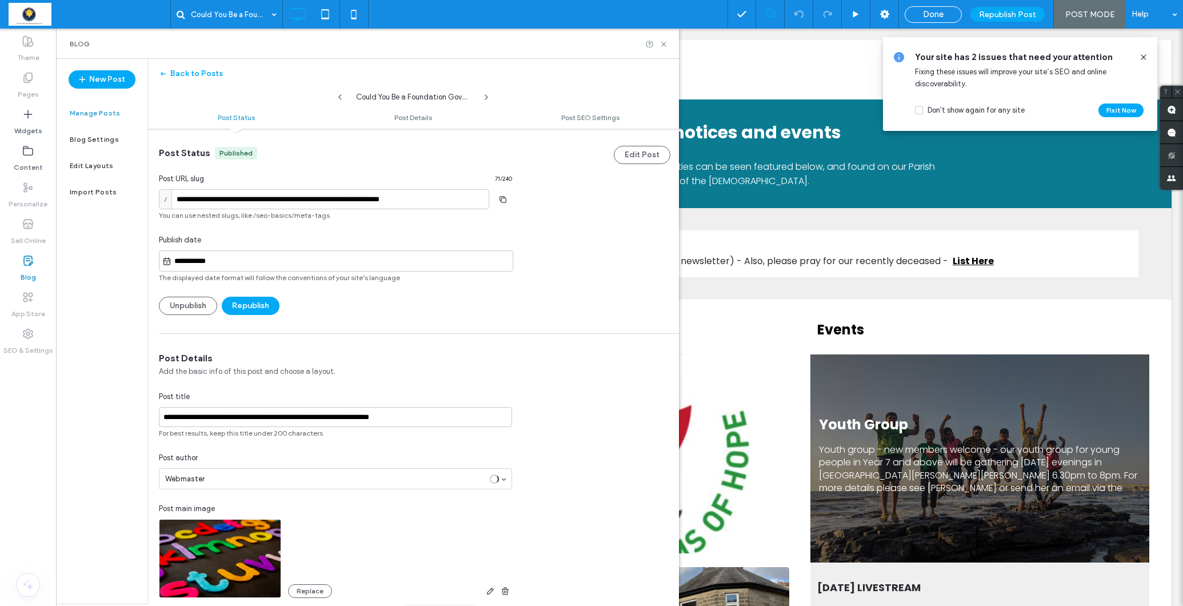
scroll to position [1, 0]
click at [248, 301] on button "Republish" at bounding box center [251, 305] width 58 height 18
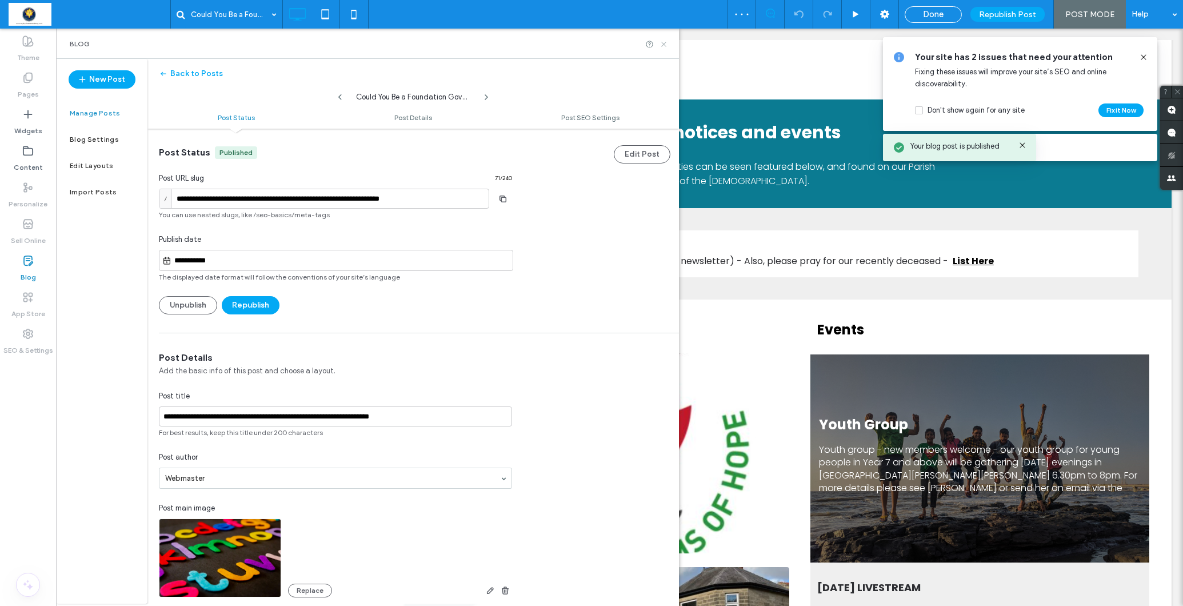
click at [664, 45] on icon at bounding box center [663, 44] width 9 height 9
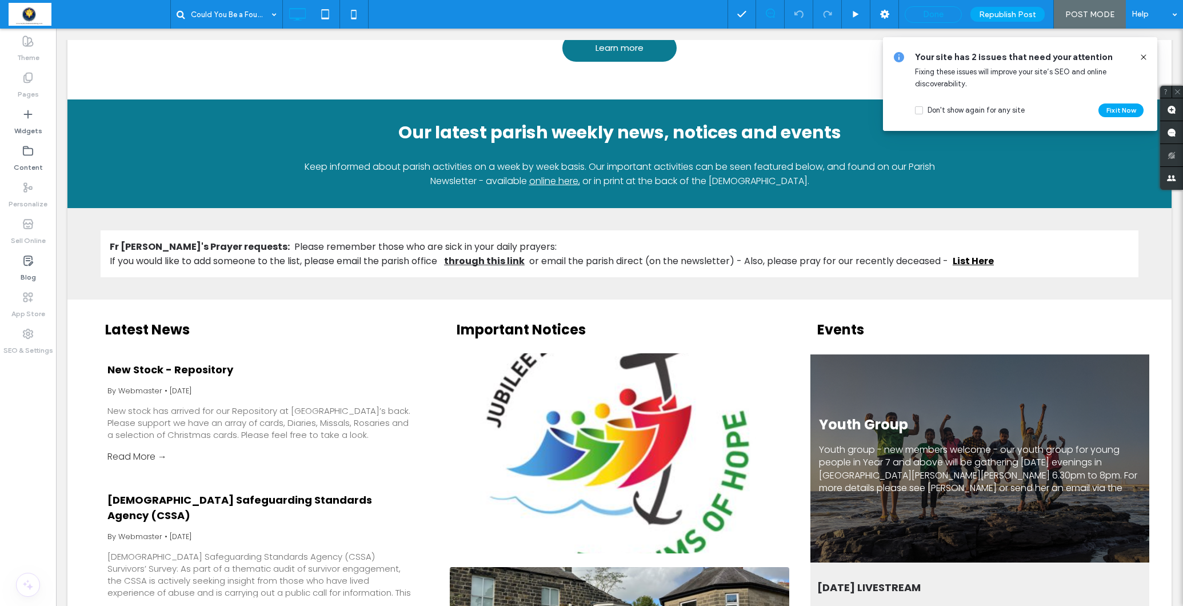
click at [938, 15] on span "Done" at bounding box center [933, 14] width 21 height 10
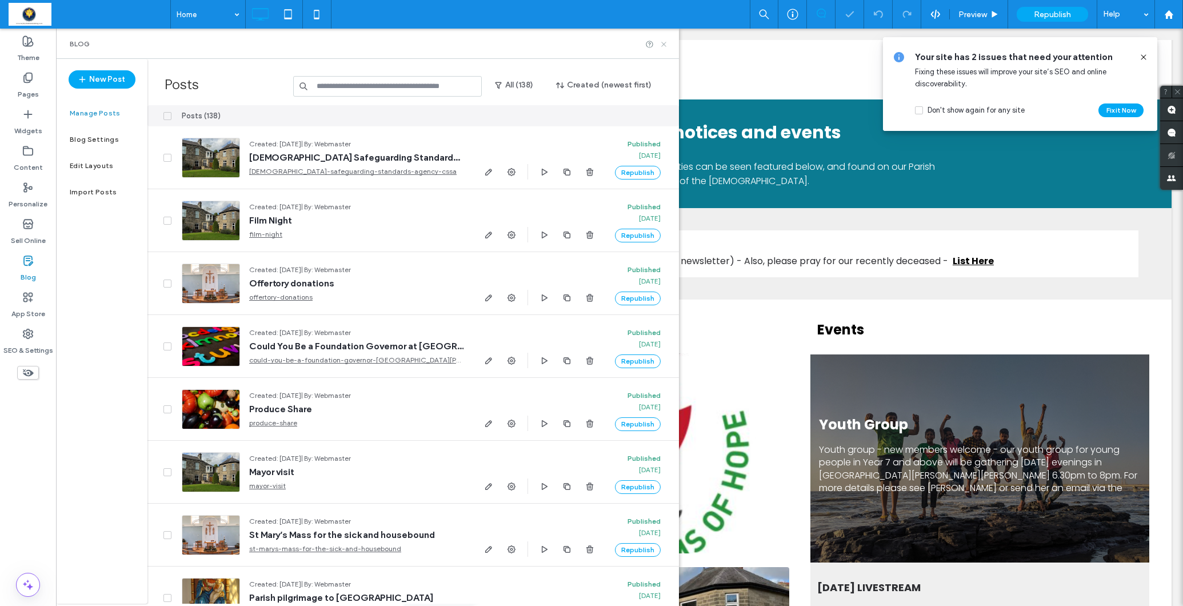
click at [665, 45] on use at bounding box center [663, 44] width 5 height 5
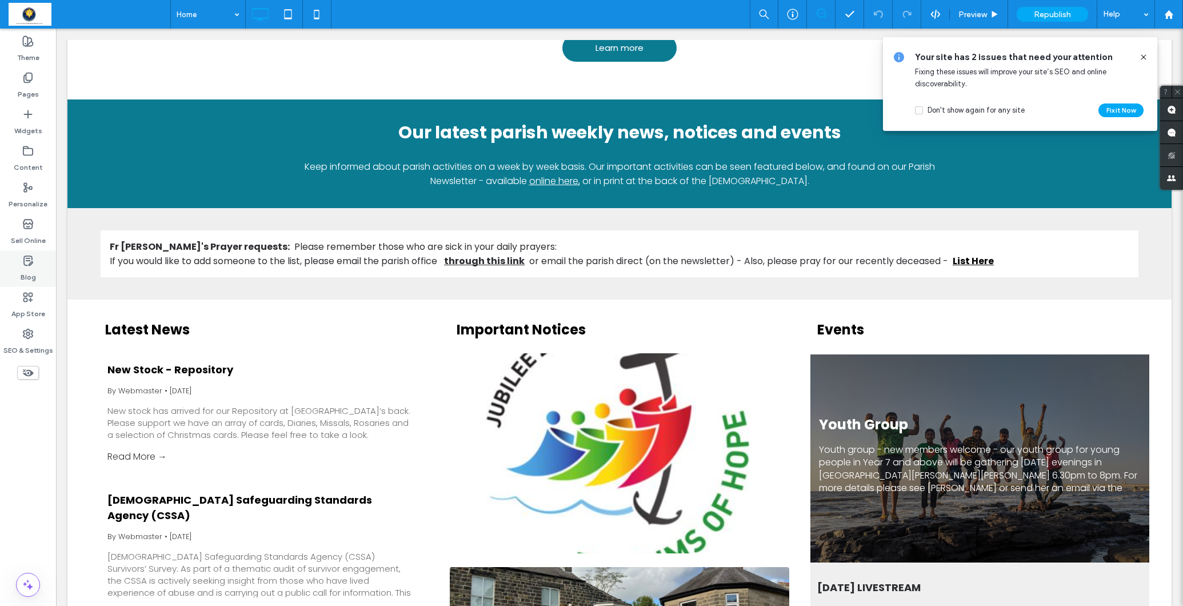
drag, startPoint x: 25, startPoint y: 268, endPoint x: 19, endPoint y: 267, distance: 5.8
click at [25, 268] on label "Blog" at bounding box center [28, 274] width 15 height 16
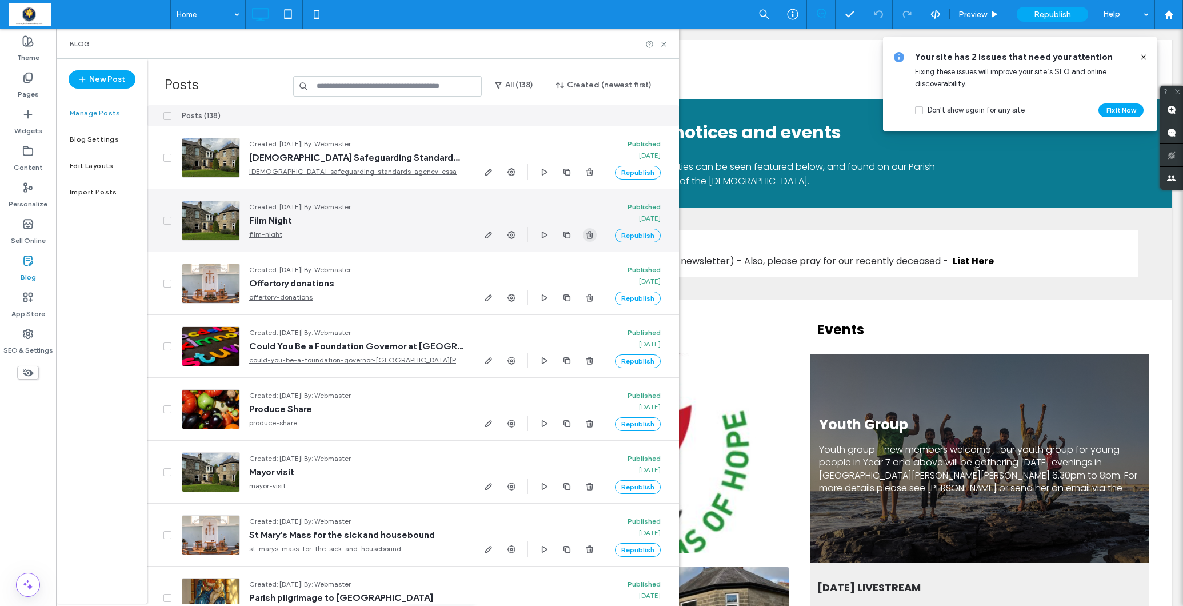
click at [586, 235] on icon "button" at bounding box center [589, 234] width 9 height 9
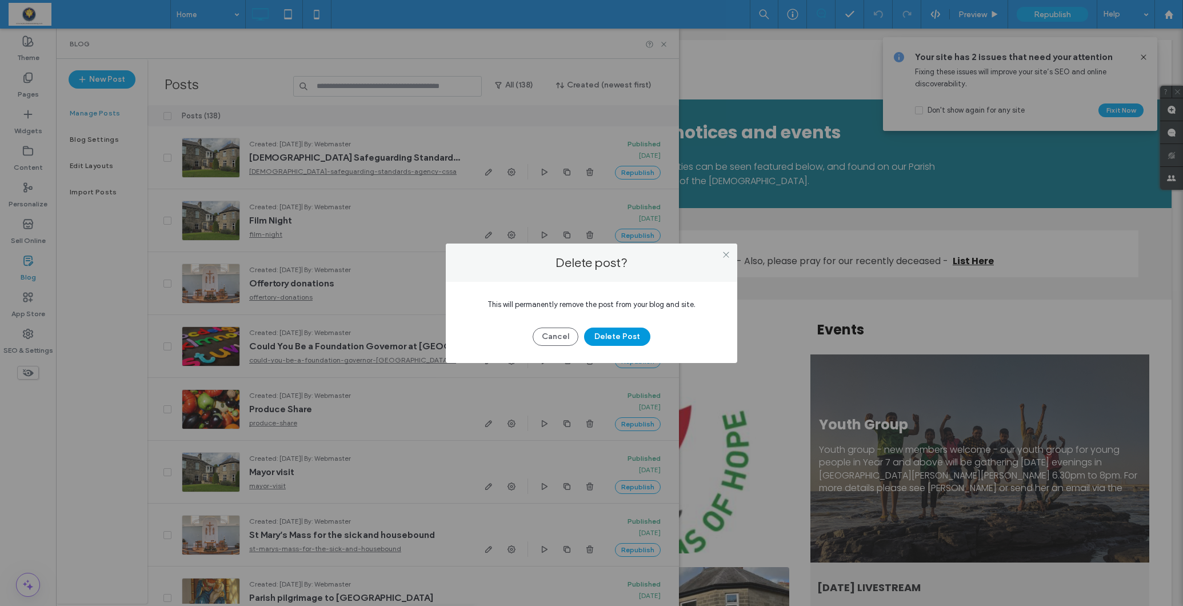
click at [610, 338] on button "Delete Post" at bounding box center [617, 336] width 66 height 18
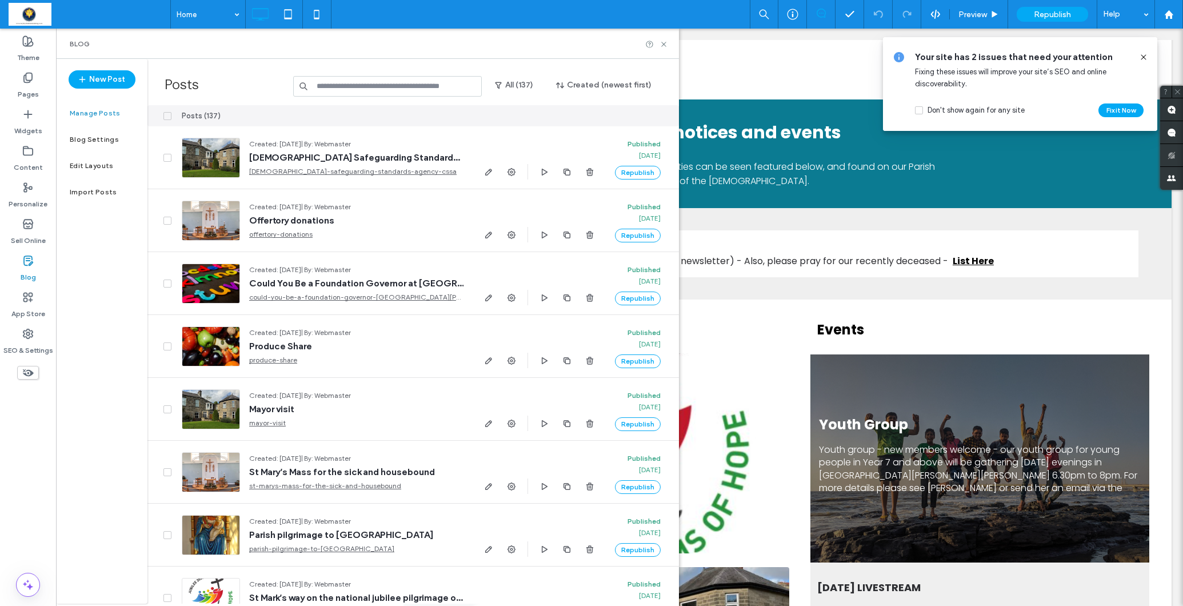
click at [337, 87] on input at bounding box center [387, 86] width 189 height 21
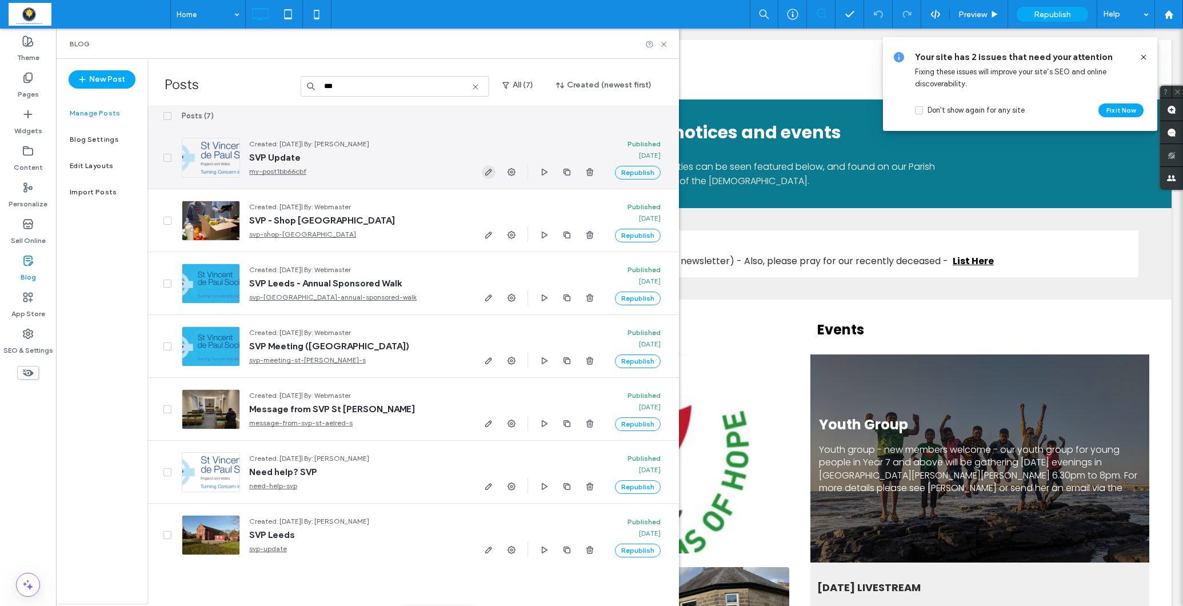
type input "***"
click at [489, 171] on icon "button" at bounding box center [488, 171] width 9 height 9
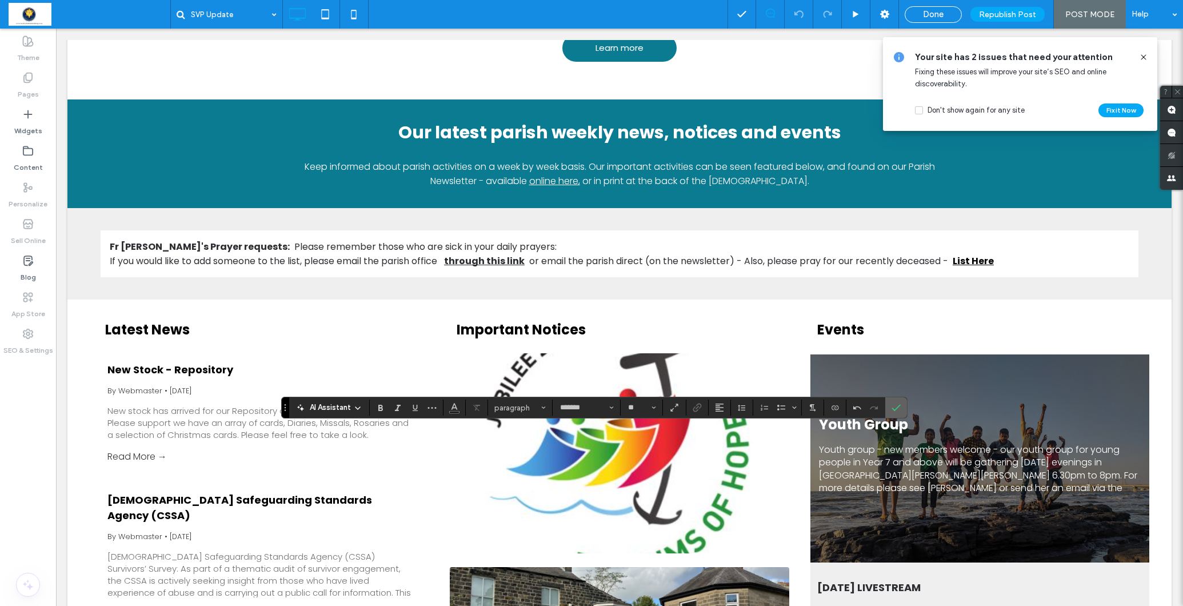
click at [895, 402] on label "Confirm" at bounding box center [895, 407] width 17 height 21
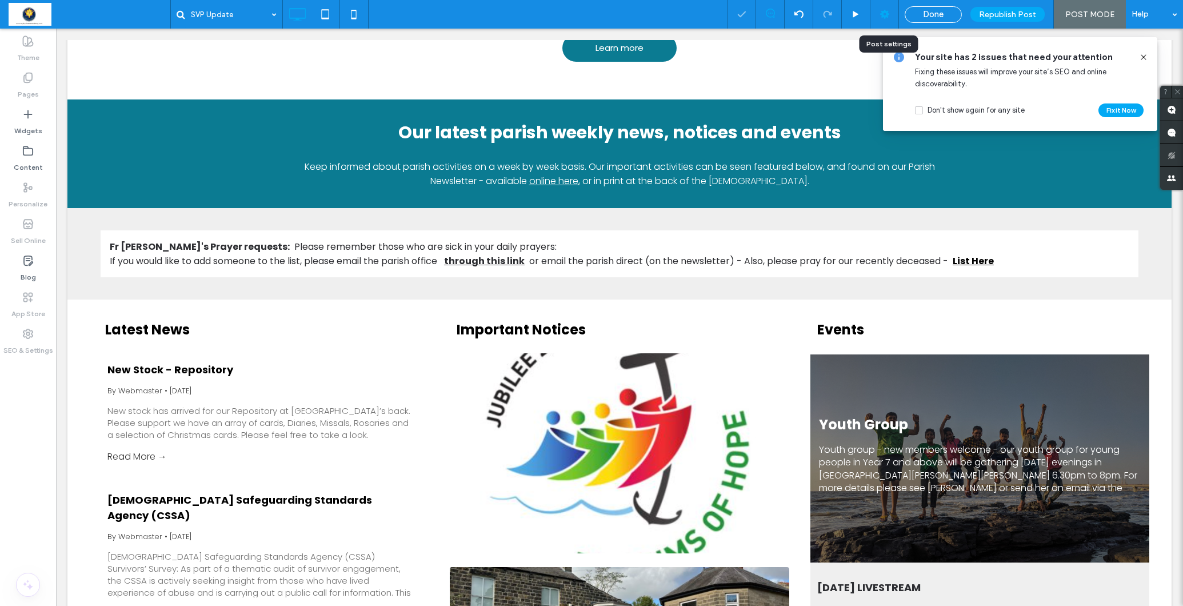
click at [881, 13] on icon at bounding box center [884, 14] width 11 height 11
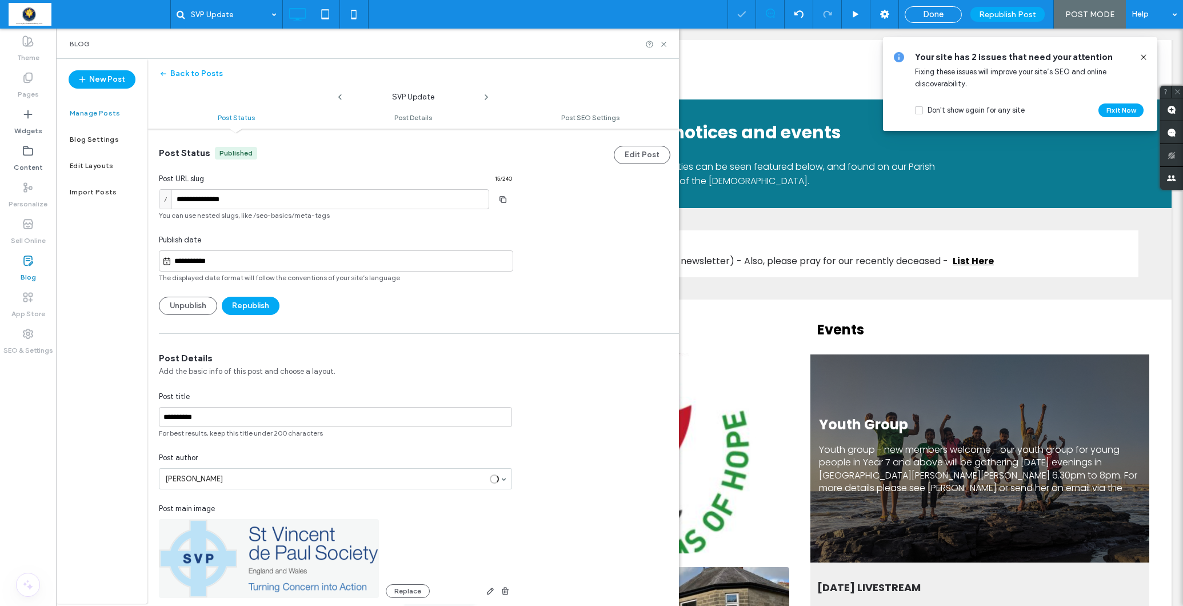
scroll to position [1, 0]
click at [217, 257] on input "**********" at bounding box center [341, 261] width 341 height 14
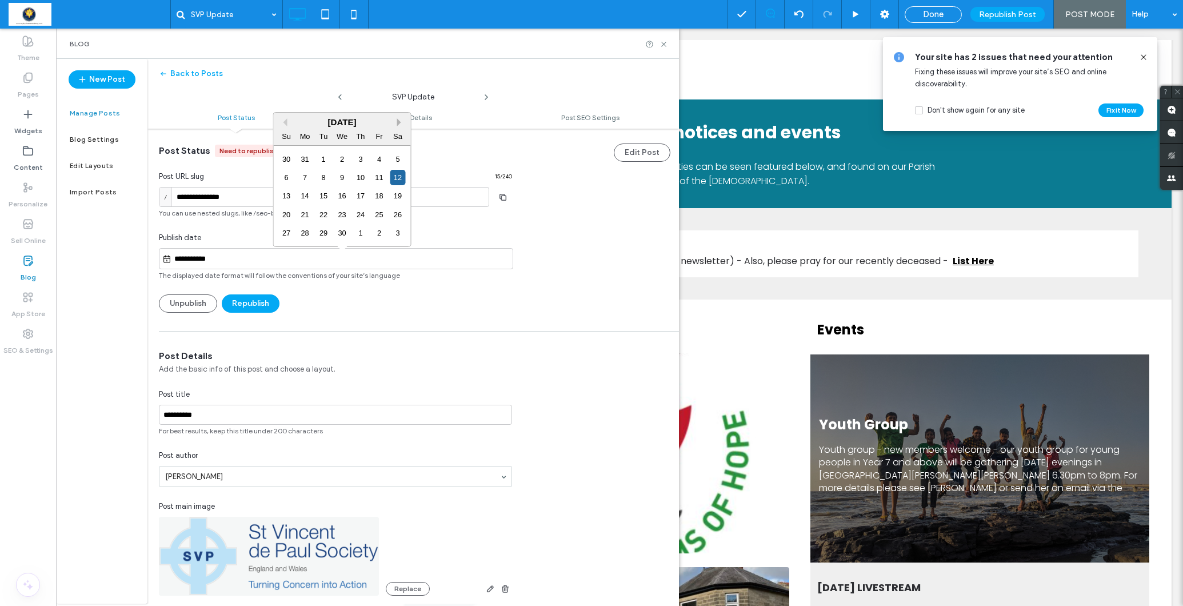
click at [400, 122] on button "Next Month" at bounding box center [401, 122] width 8 height 8
click at [400, 129] on div "Sa" at bounding box center [397, 136] width 15 height 15
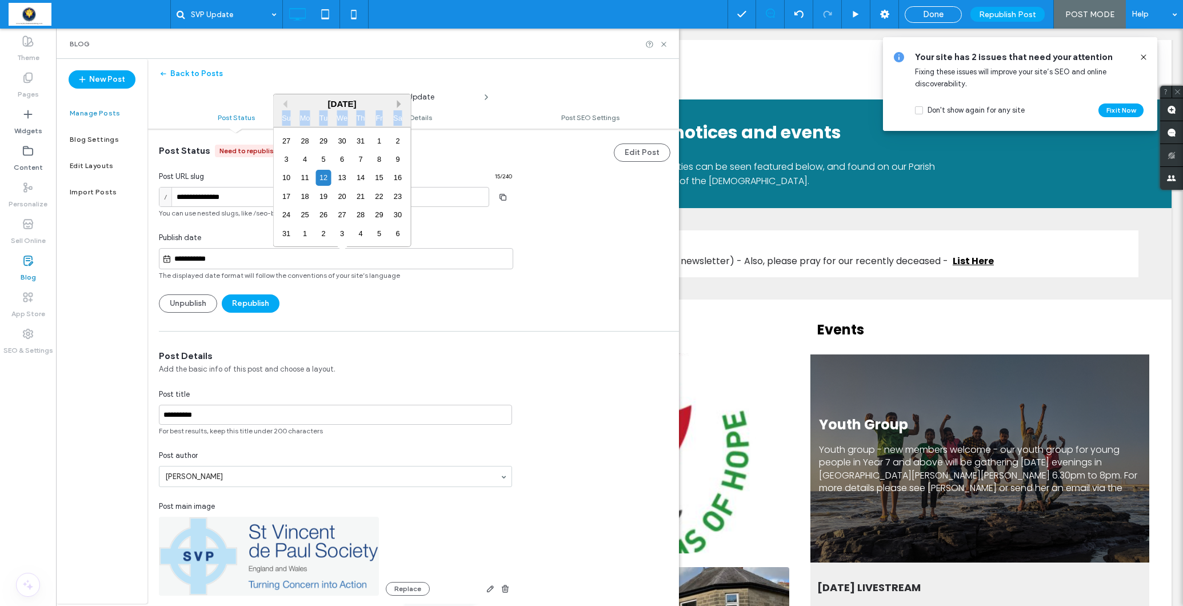
click at [400, 122] on div "Sa" at bounding box center [397, 117] width 15 height 15
click at [401, 104] on button "Next Month" at bounding box center [401, 104] width 8 height 8
click at [378, 175] on div "12" at bounding box center [378, 177] width 15 height 15
type input "**********"
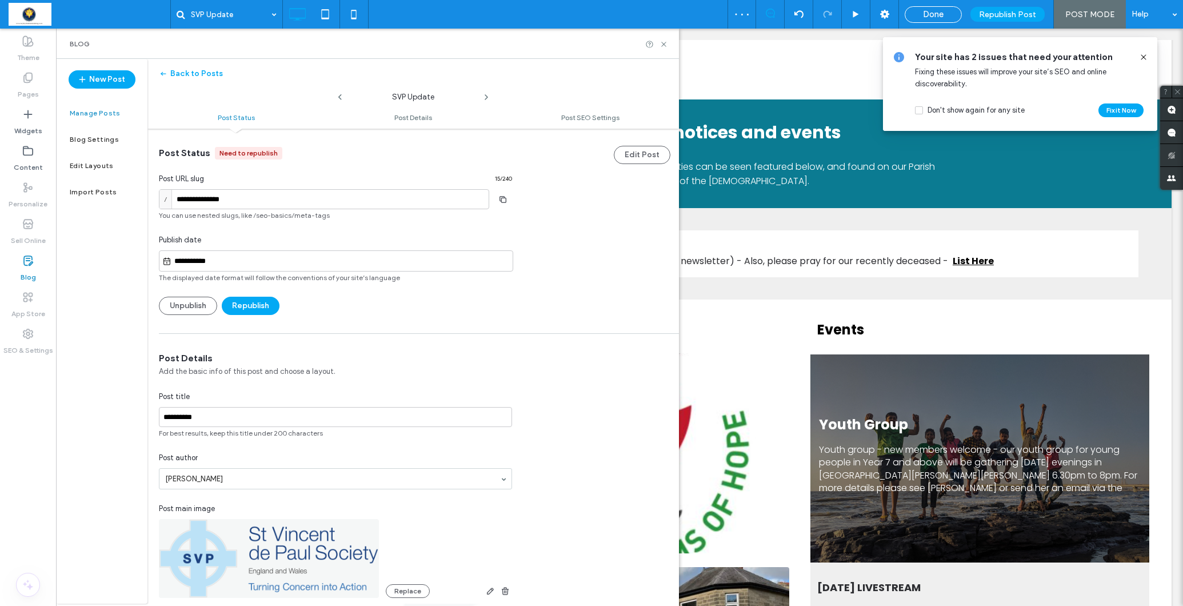
scroll to position [0, 0]
click at [259, 306] on button "Republish" at bounding box center [251, 306] width 58 height 18
click at [30, 259] on icon at bounding box center [27, 260] width 11 height 11
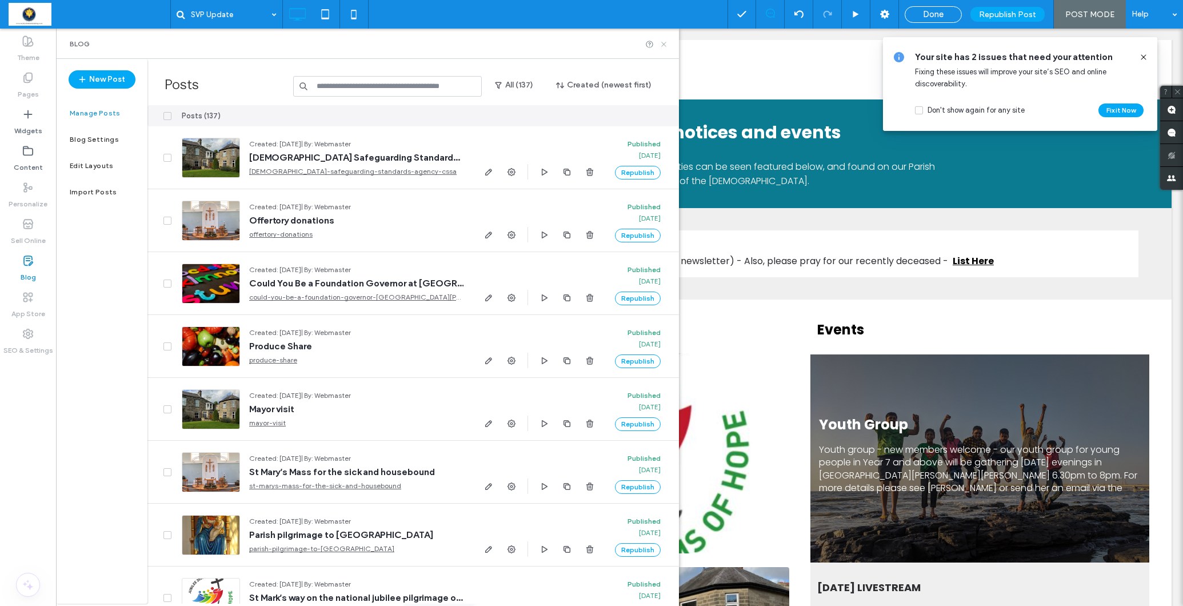
click at [665, 45] on use at bounding box center [663, 44] width 5 height 5
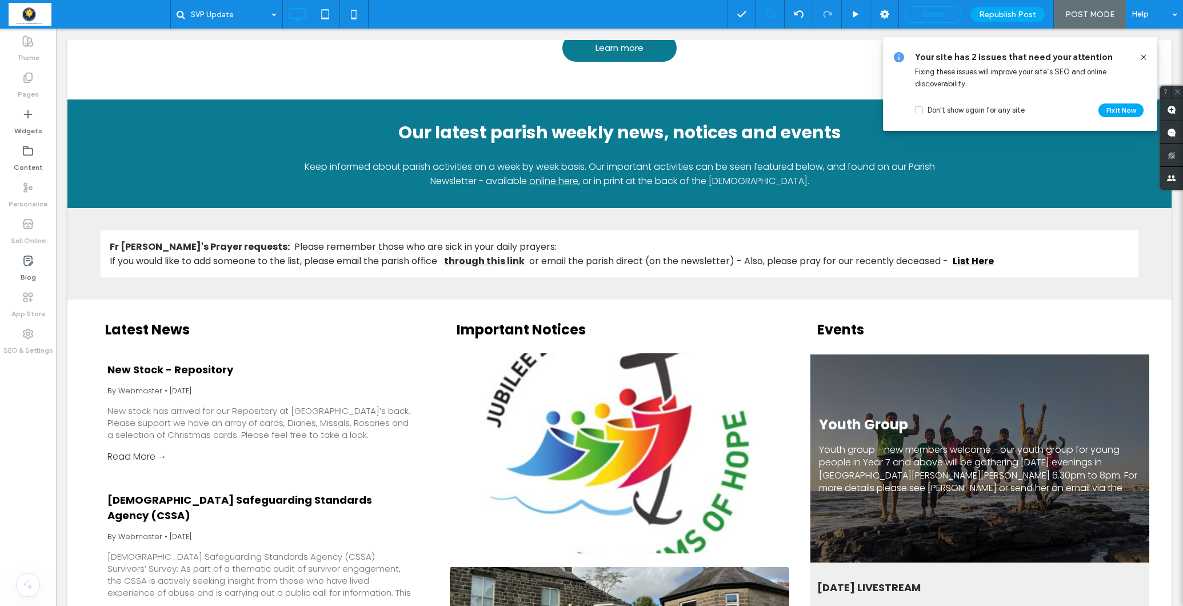
click at [937, 12] on span "Done" at bounding box center [933, 14] width 21 height 10
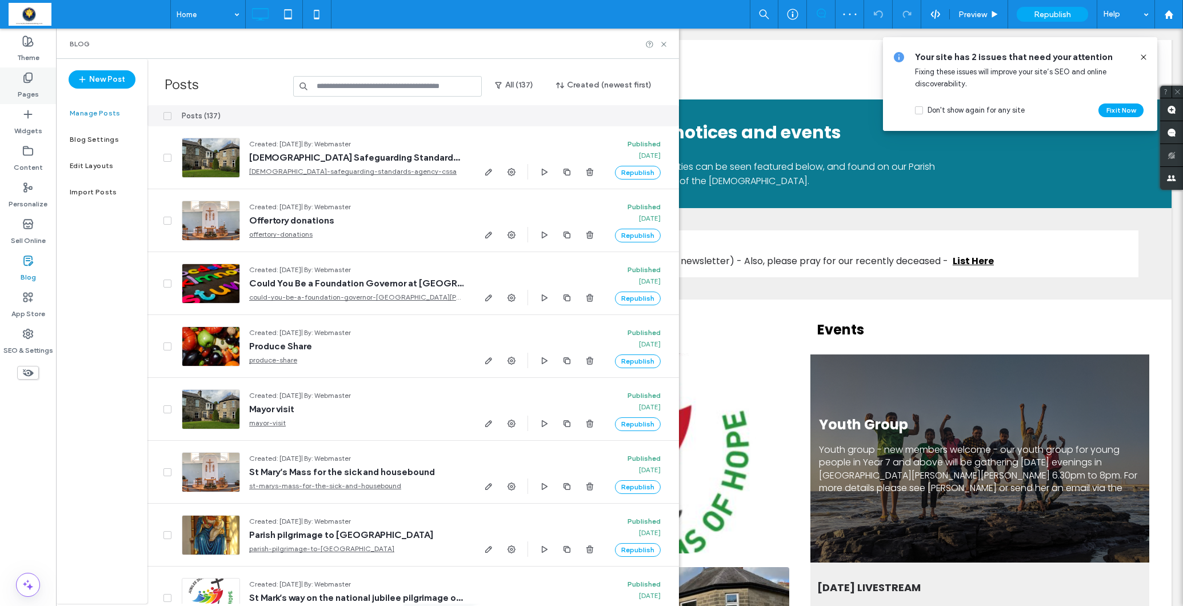
click at [25, 89] on label "Pages" at bounding box center [28, 91] width 21 height 16
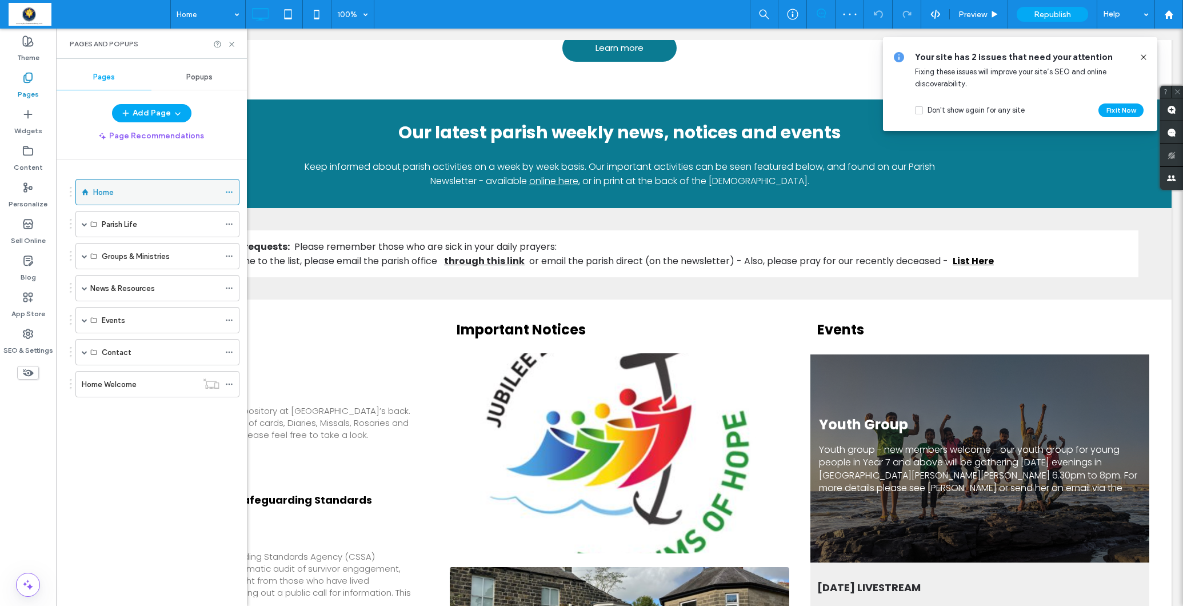
click at [97, 190] on label "Home" at bounding box center [103, 192] width 21 height 20
click at [230, 44] on icon at bounding box center [231, 44] width 9 height 9
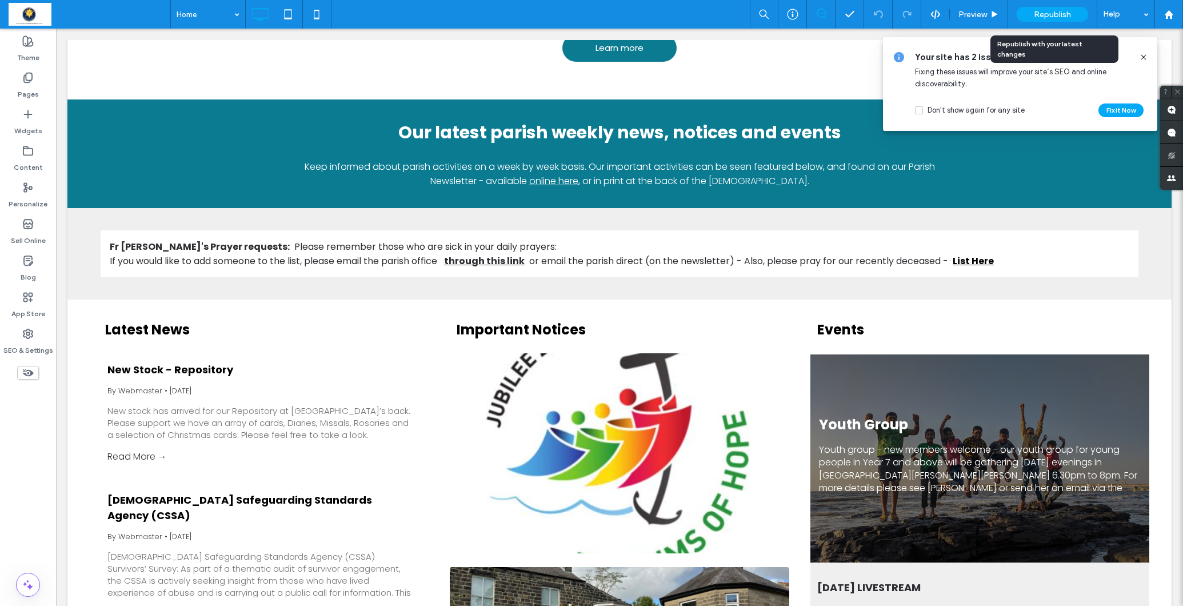
click at [1057, 13] on span "Republish" at bounding box center [1052, 15] width 37 height 10
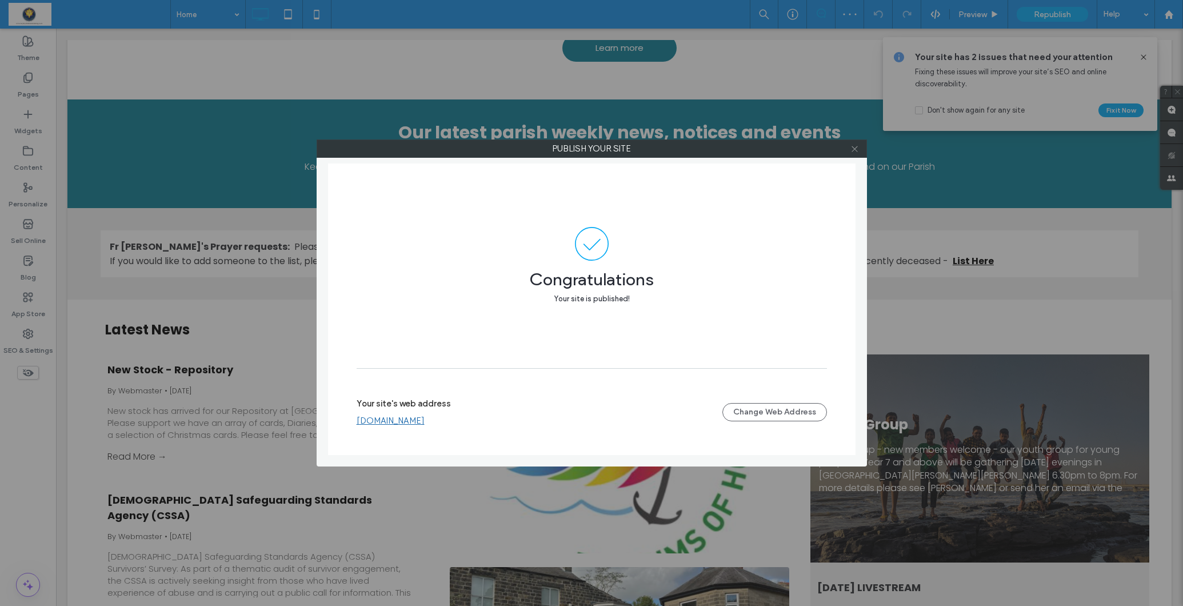
click at [854, 150] on icon at bounding box center [854, 149] width 9 height 9
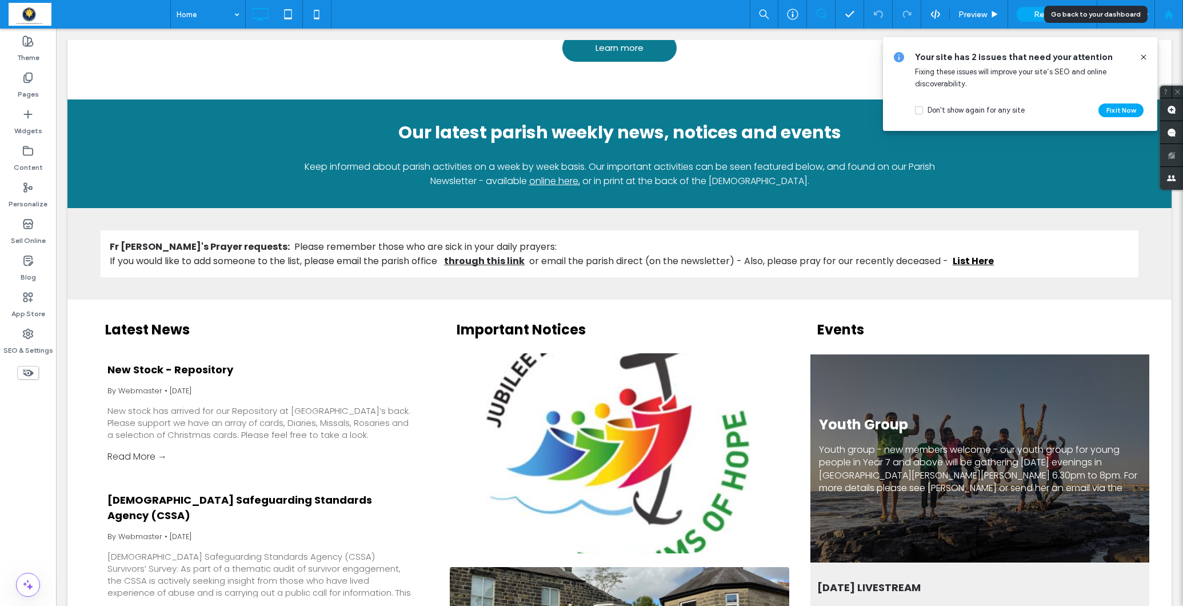
click at [1165, 11] on icon at bounding box center [1169, 15] width 10 height 10
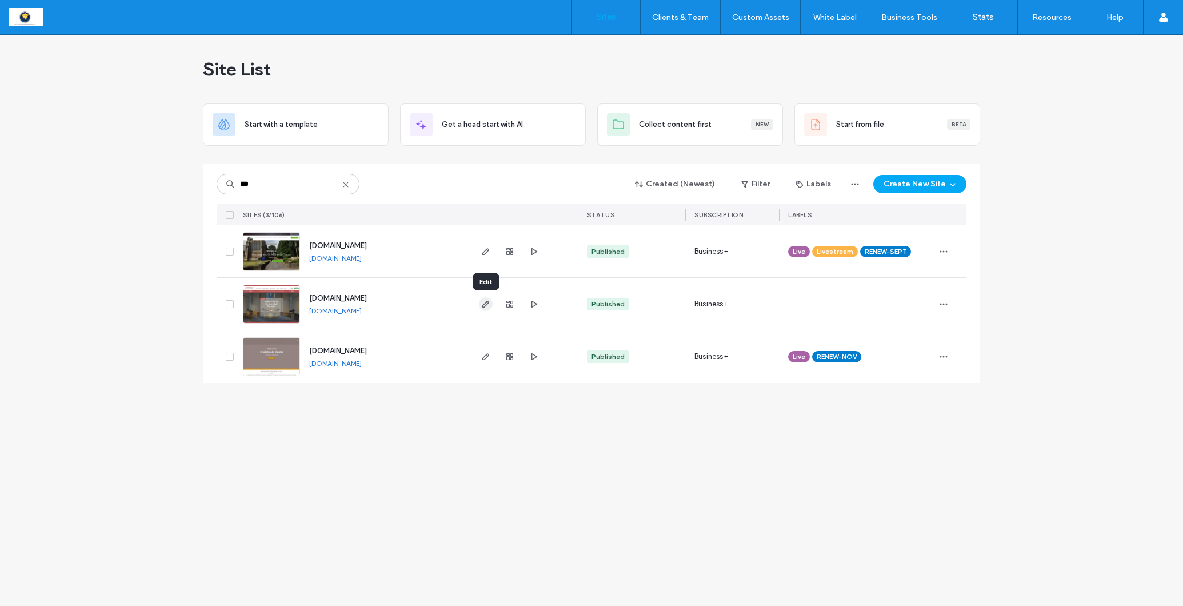
type input "***"
click at [486, 304] on icon "button" at bounding box center [485, 303] width 9 height 9
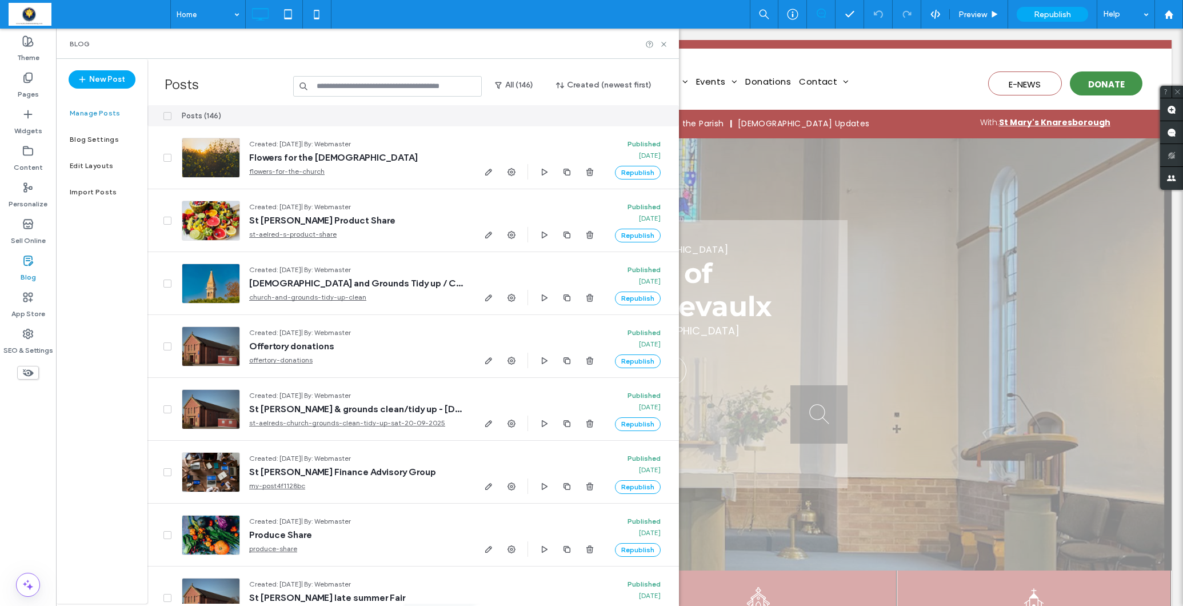
scroll to position [189, 0]
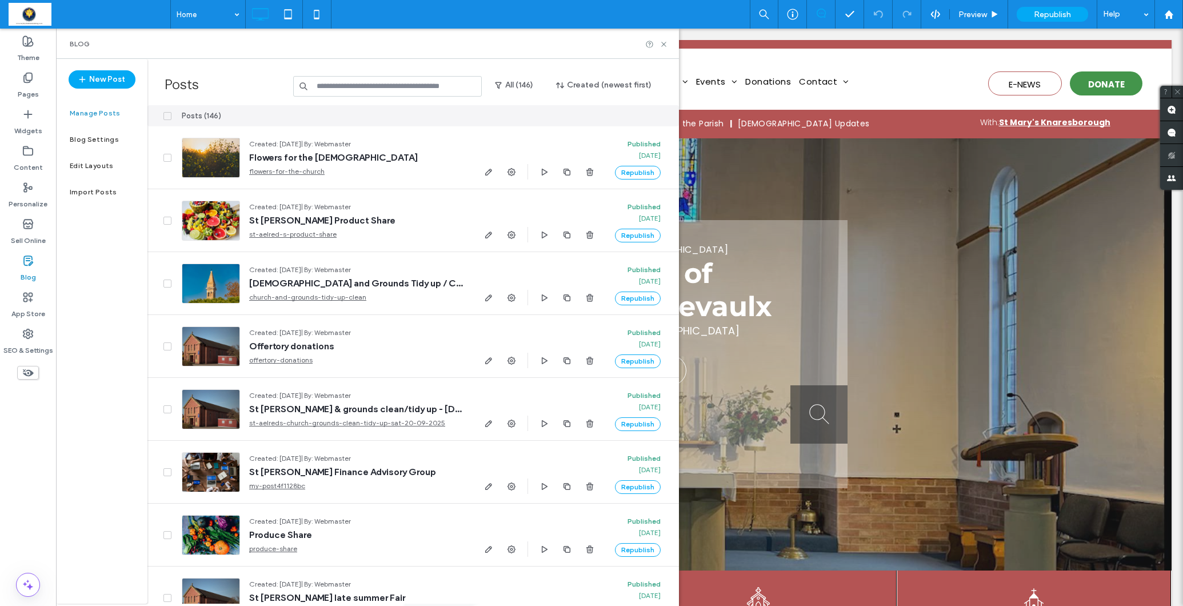
click at [357, 88] on input at bounding box center [387, 86] width 189 height 21
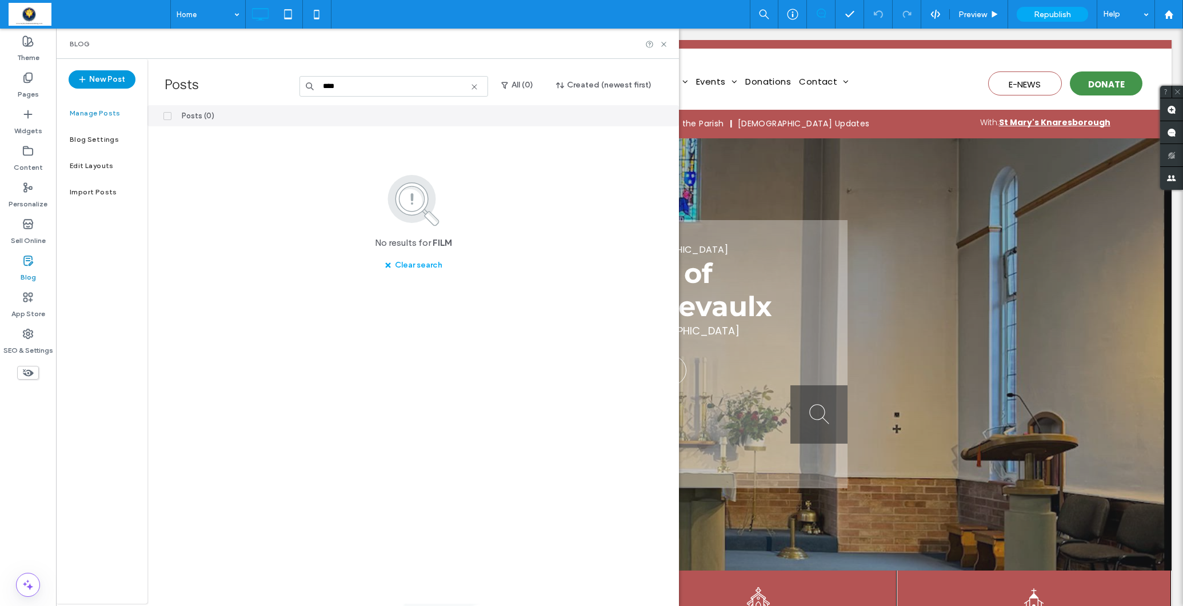
type input "****"
click at [108, 78] on button "New Post" at bounding box center [102, 79] width 67 height 18
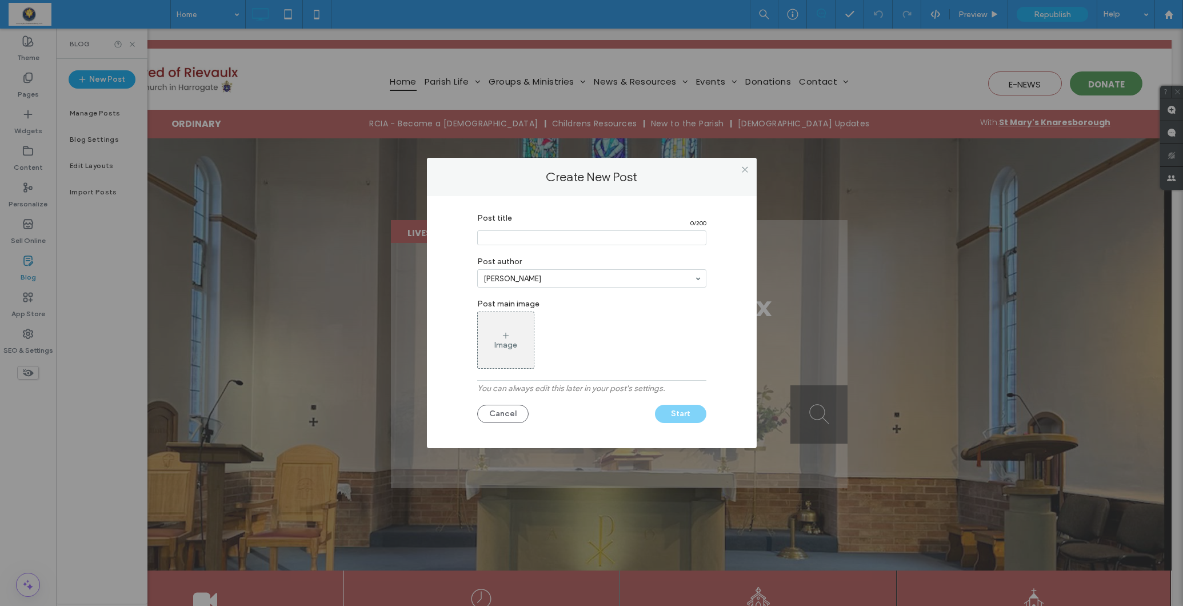
click at [523, 245] on input "Post title" at bounding box center [591, 237] width 229 height 15
type input "**********"
type input "*********"
click at [510, 331] on icon at bounding box center [505, 335] width 9 height 9
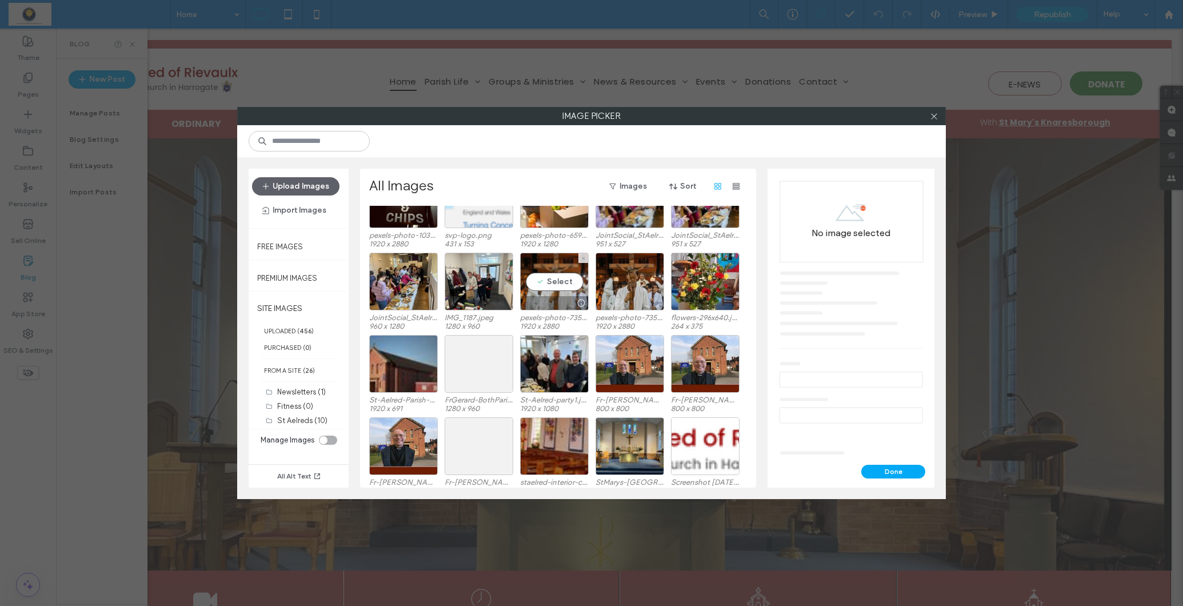
scroll to position [2693, 0]
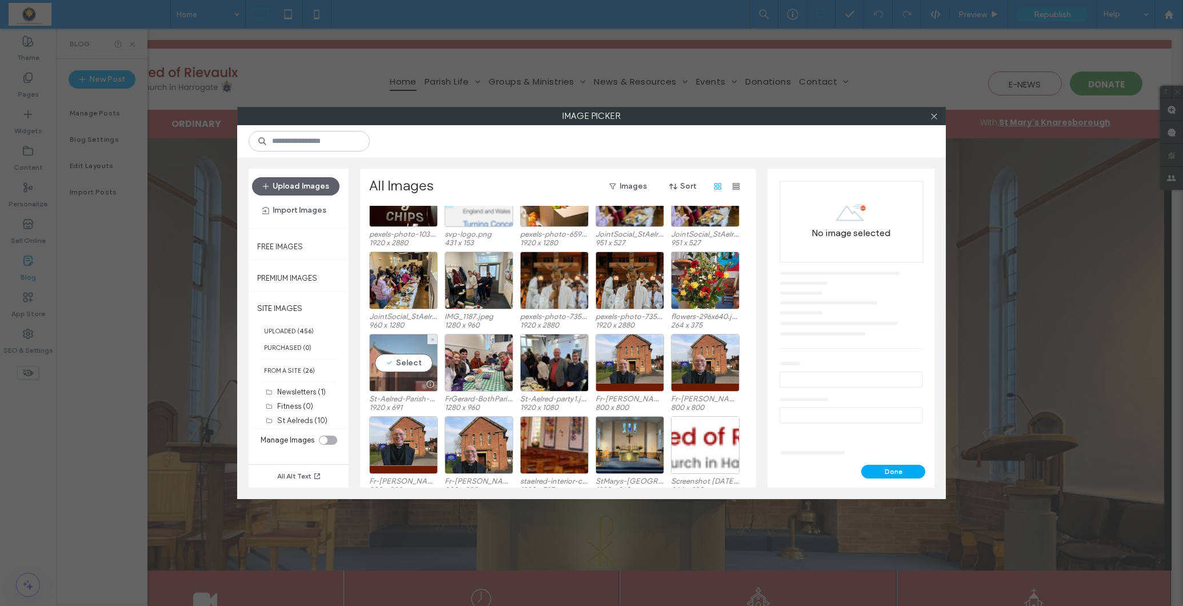
click at [413, 364] on div "Select" at bounding box center [403, 363] width 69 height 58
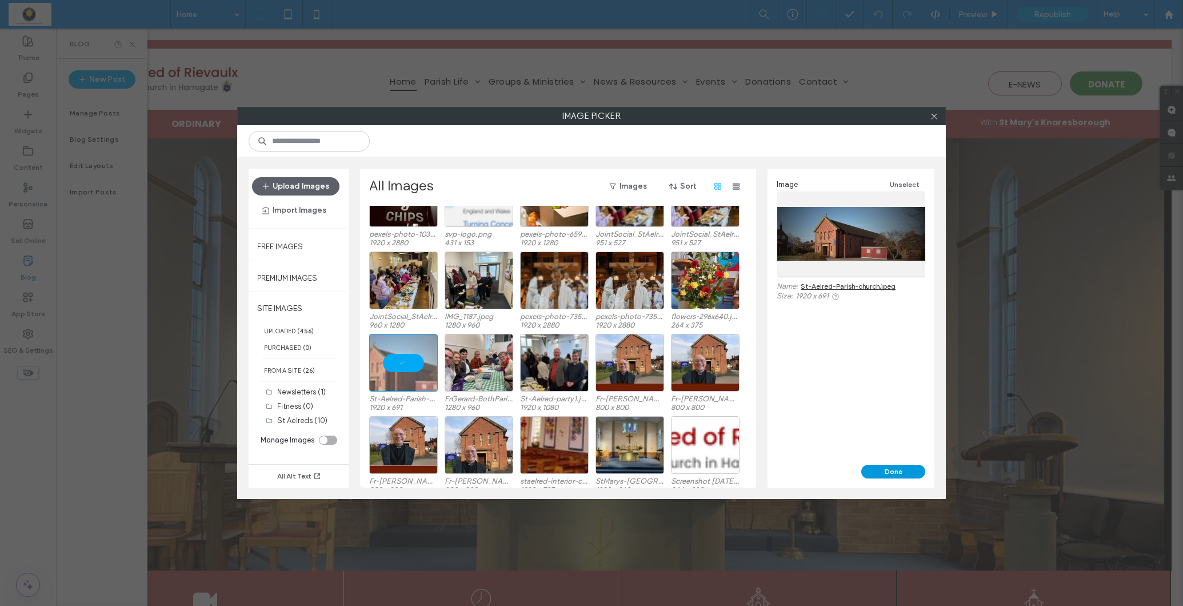
click at [883, 475] on button "Done" at bounding box center [893, 472] width 64 height 14
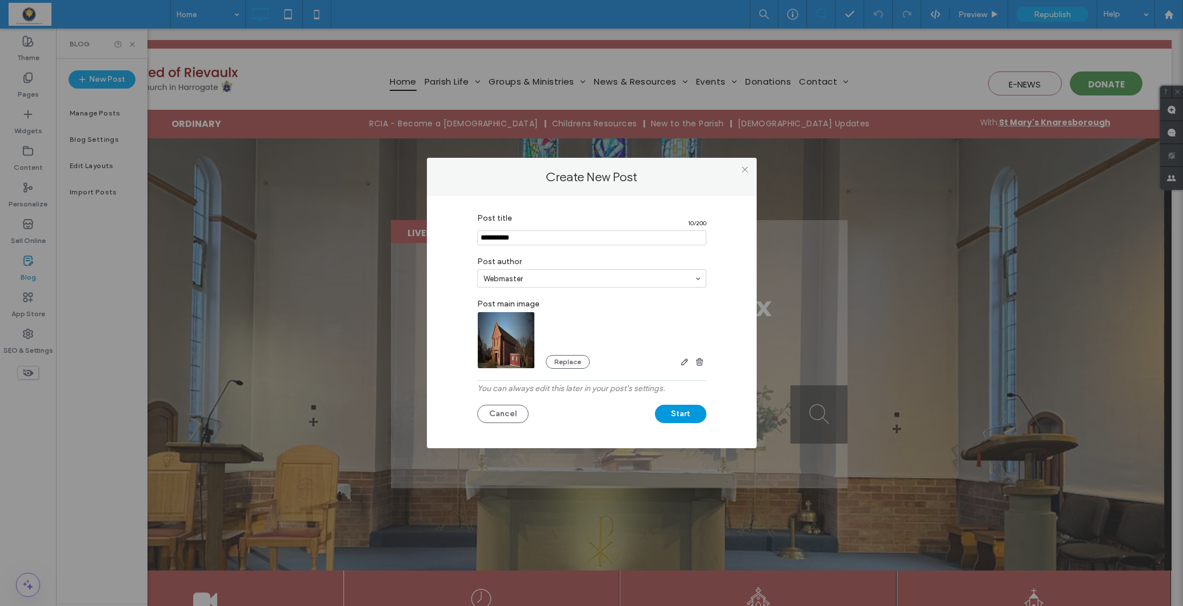
click at [691, 417] on button "Start" at bounding box center [680, 414] width 51 height 18
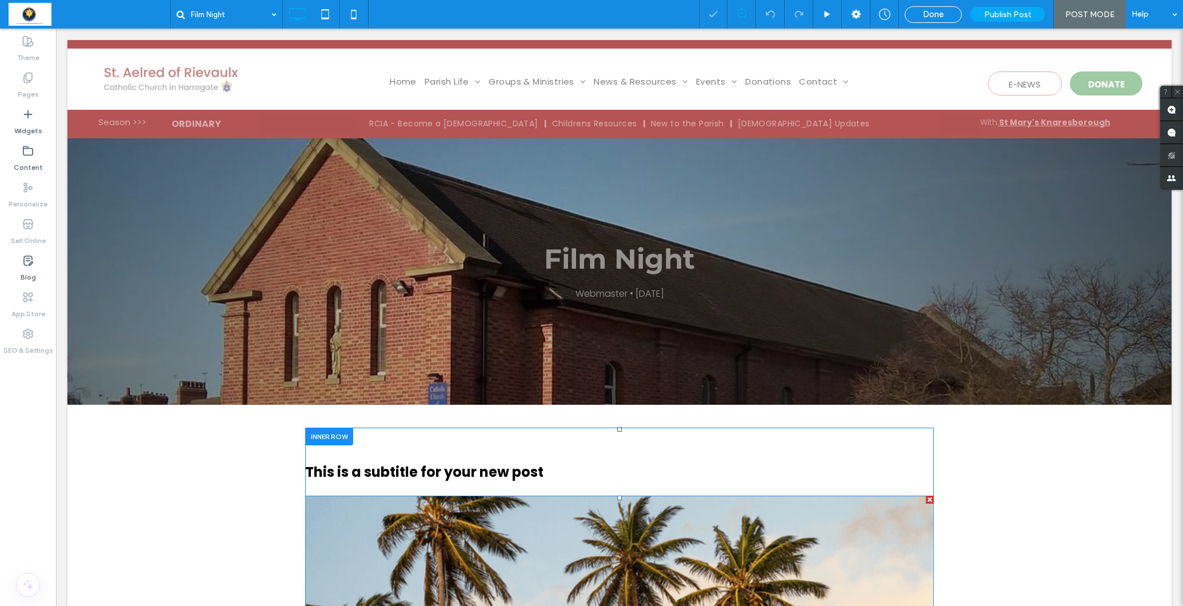
drag, startPoint x: 929, startPoint y: 497, endPoint x: 983, endPoint y: 528, distance: 61.9
click at [929, 497] on div at bounding box center [930, 499] width 8 height 8
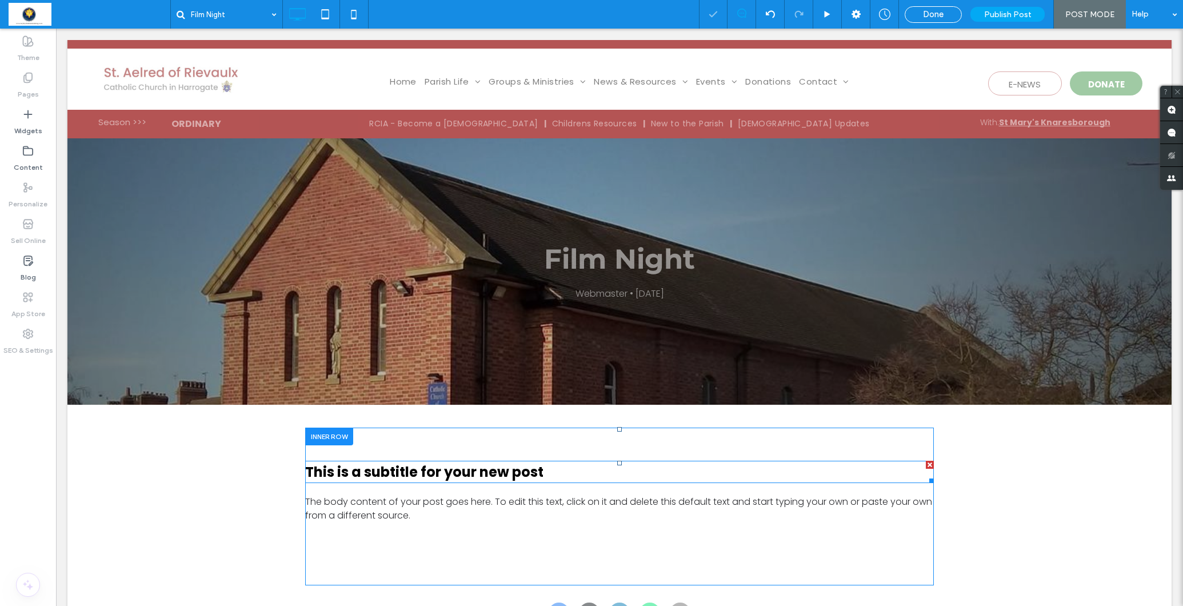
click at [926, 464] on div at bounding box center [930, 465] width 8 height 8
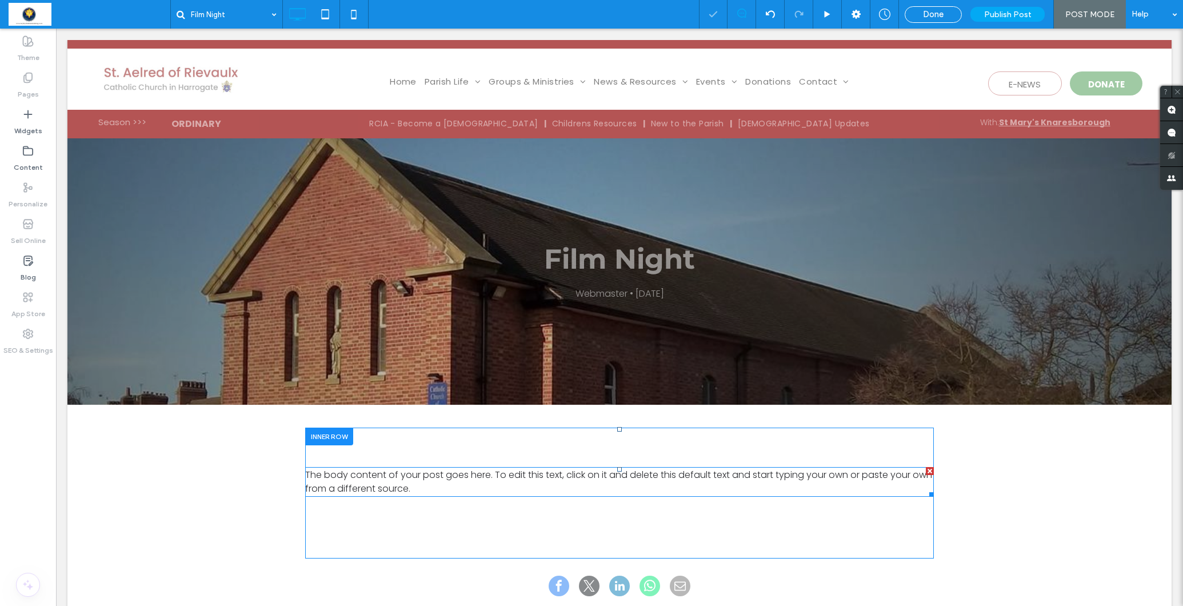
click at [654, 477] on span "The body content of your post goes here. To edit this text, click on it and del…" at bounding box center [618, 481] width 627 height 27
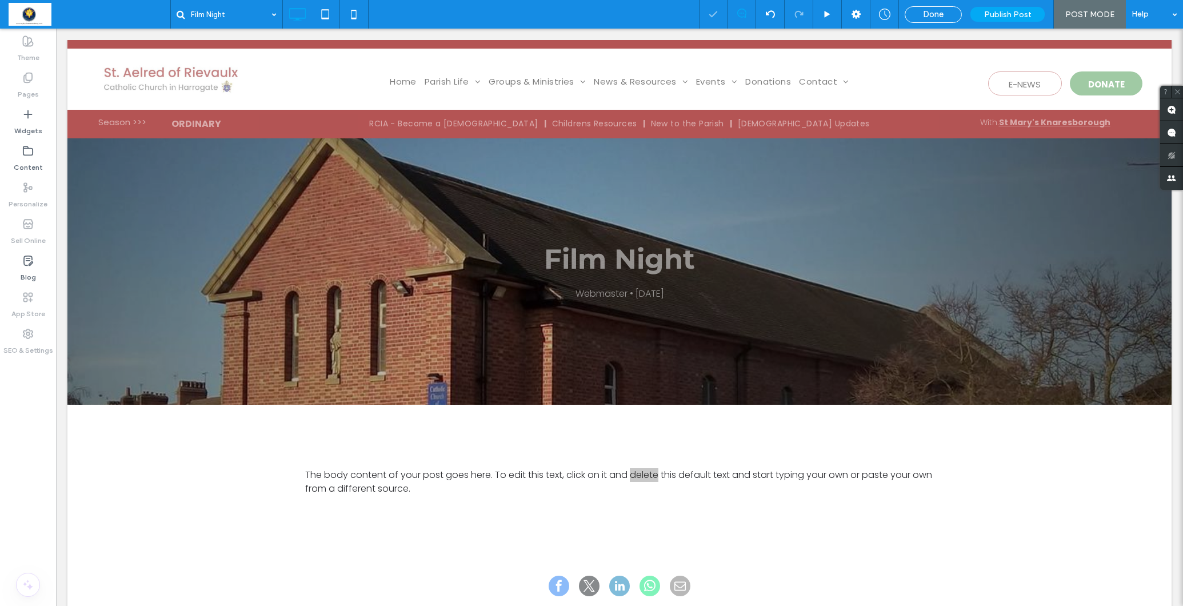
click at [654, 477] on span "The body content of your post goes here. To edit this text, click on it and del…" at bounding box center [618, 481] width 627 height 27
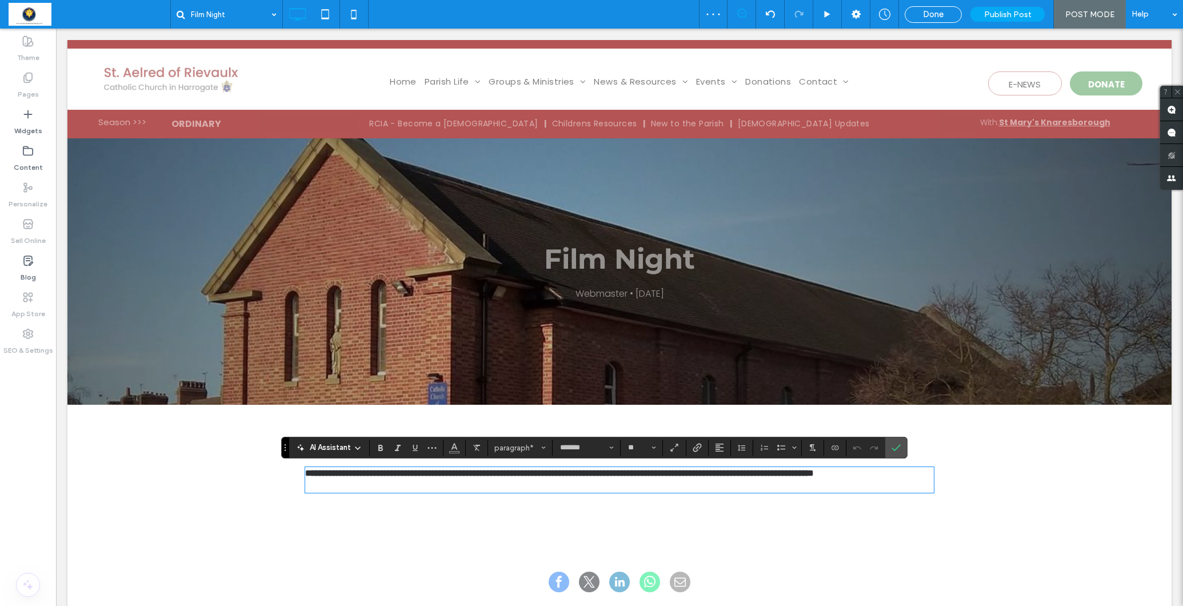
scroll to position [6, 0]
click at [896, 447] on icon "Confirm" at bounding box center [895, 447] width 9 height 9
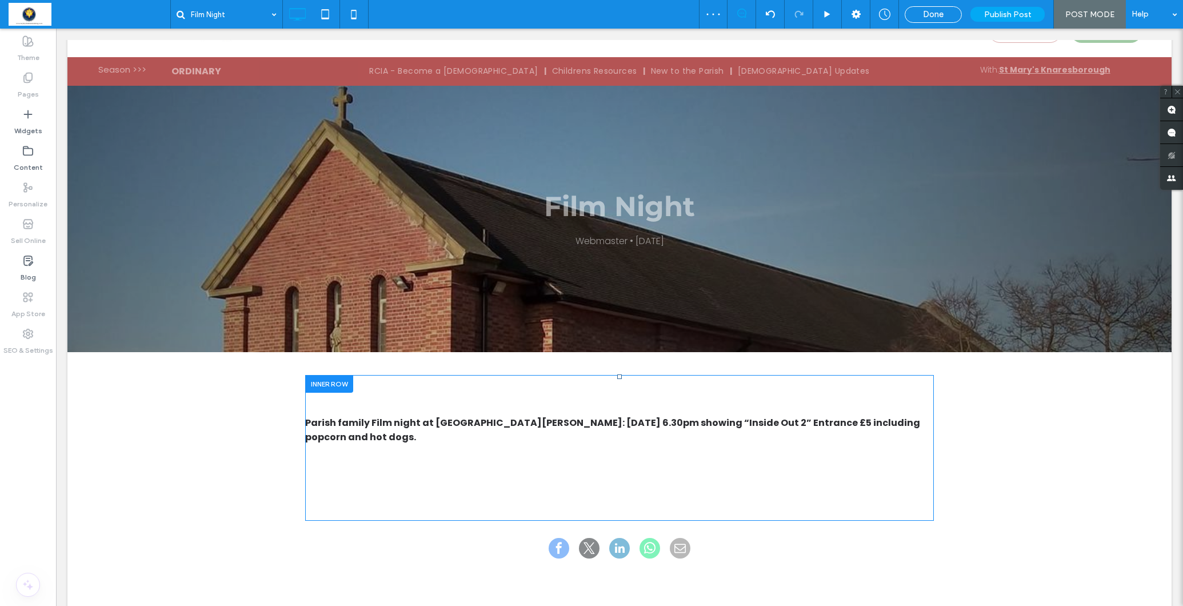
scroll to position [58, 0]
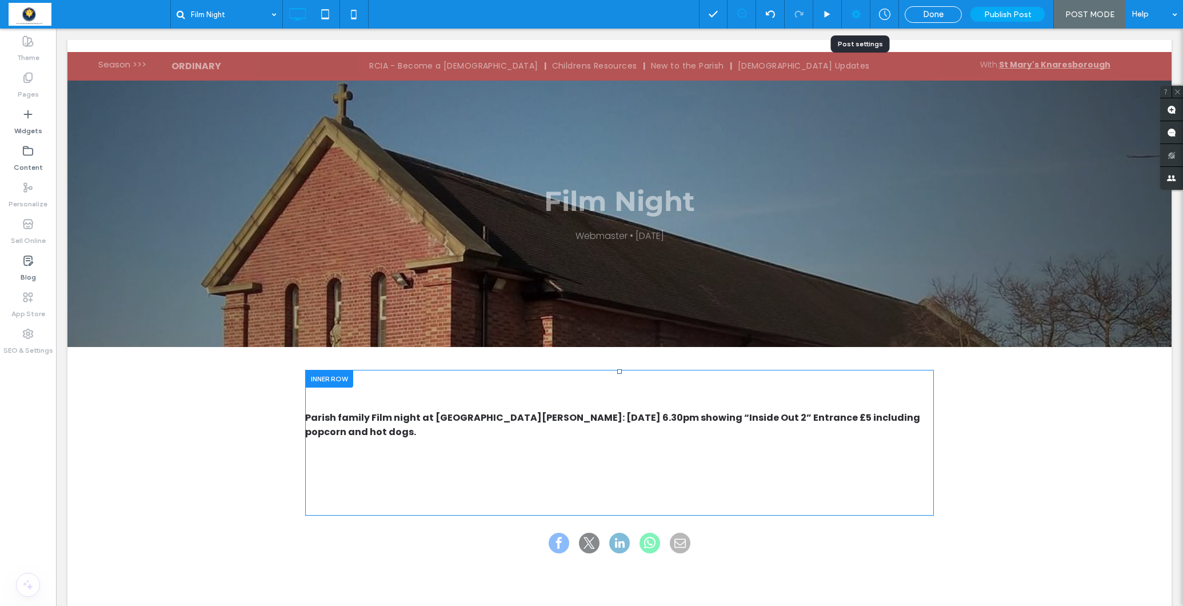
click at [861, 11] on icon at bounding box center [855, 14] width 11 height 11
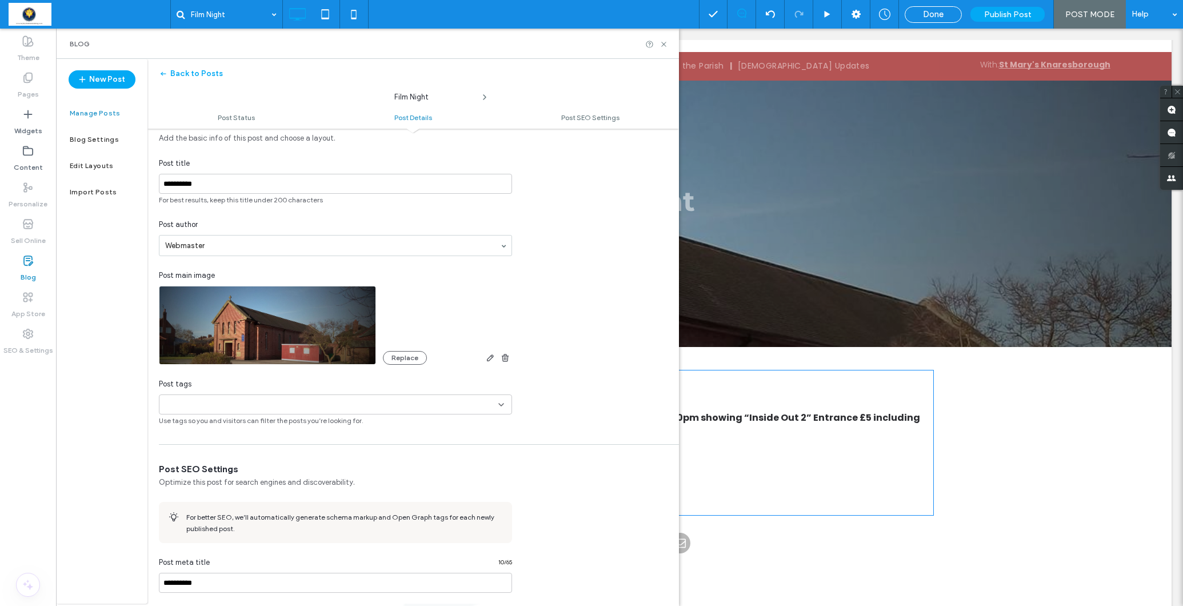
scroll to position [167, 0]
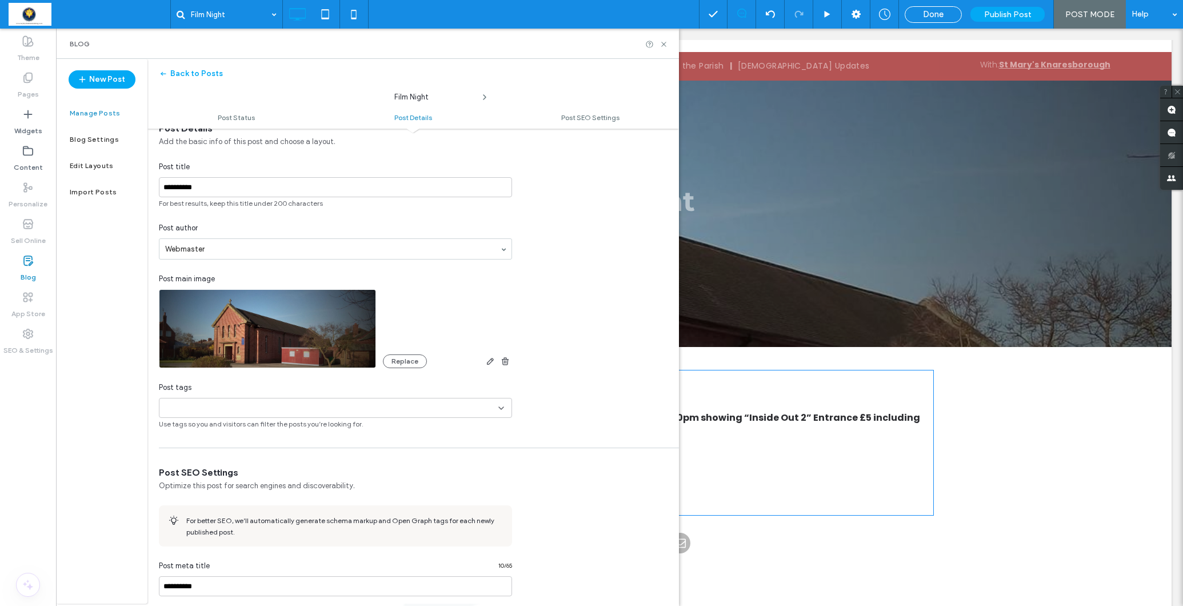
click at [229, 414] on div at bounding box center [203, 407] width 79 height 19
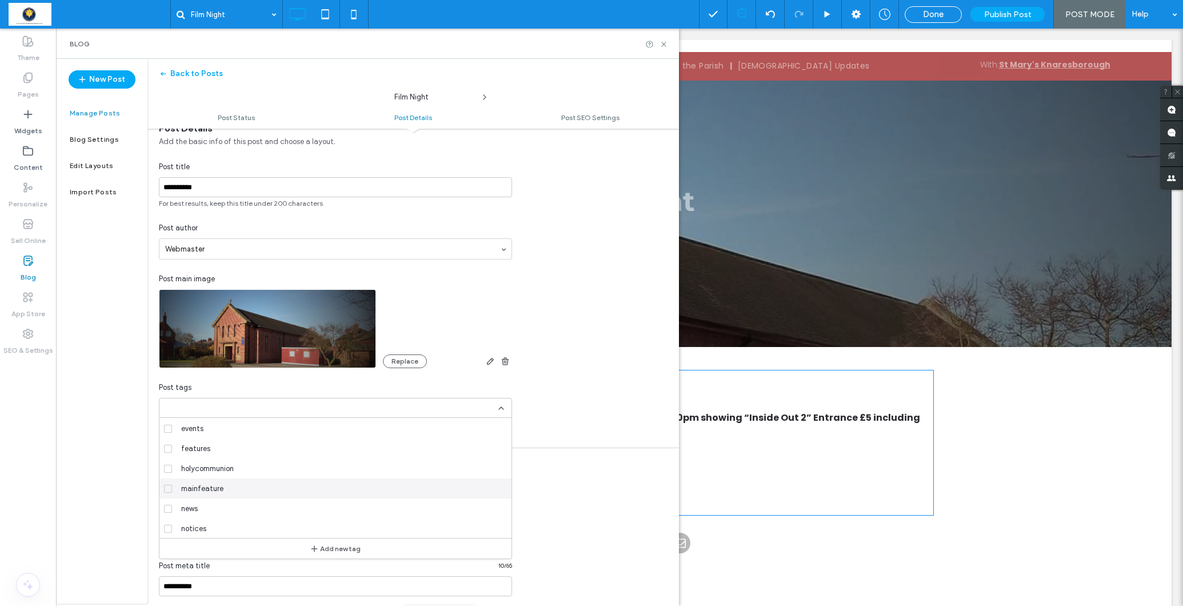
scroll to position [40, 0]
click at [173, 505] on label "news" at bounding box center [333, 508] width 338 height 20
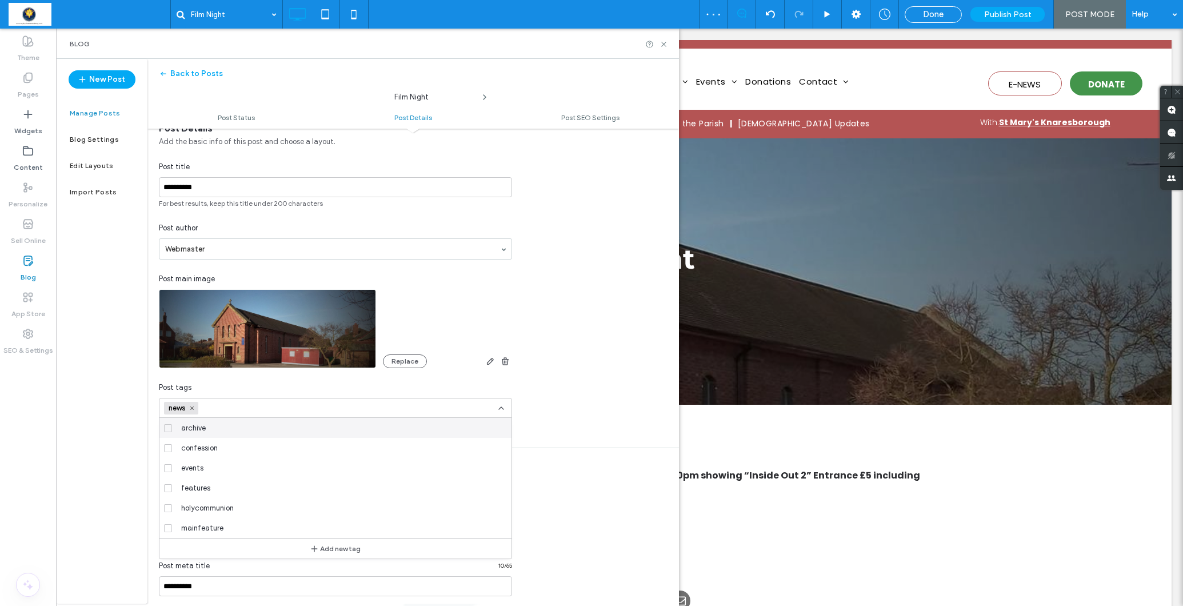
scroll to position [0, 0]
click at [167, 427] on icon at bounding box center [168, 427] width 5 height 3
click at [171, 486] on span at bounding box center [168, 488] width 8 height 8
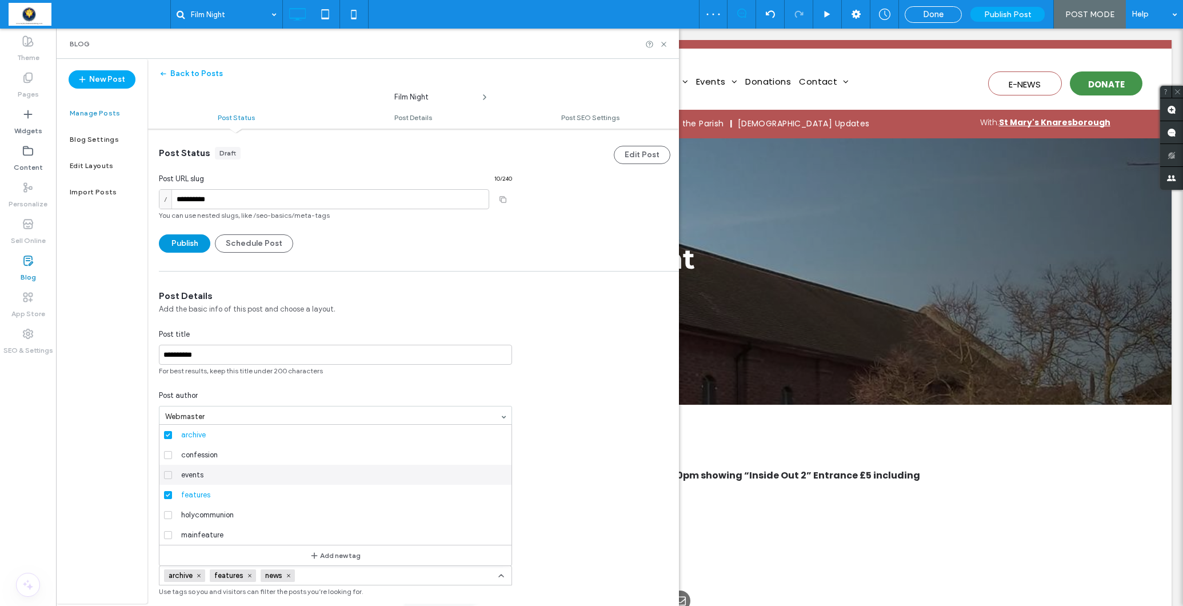
click at [186, 239] on button "Publish" at bounding box center [184, 243] width 51 height 18
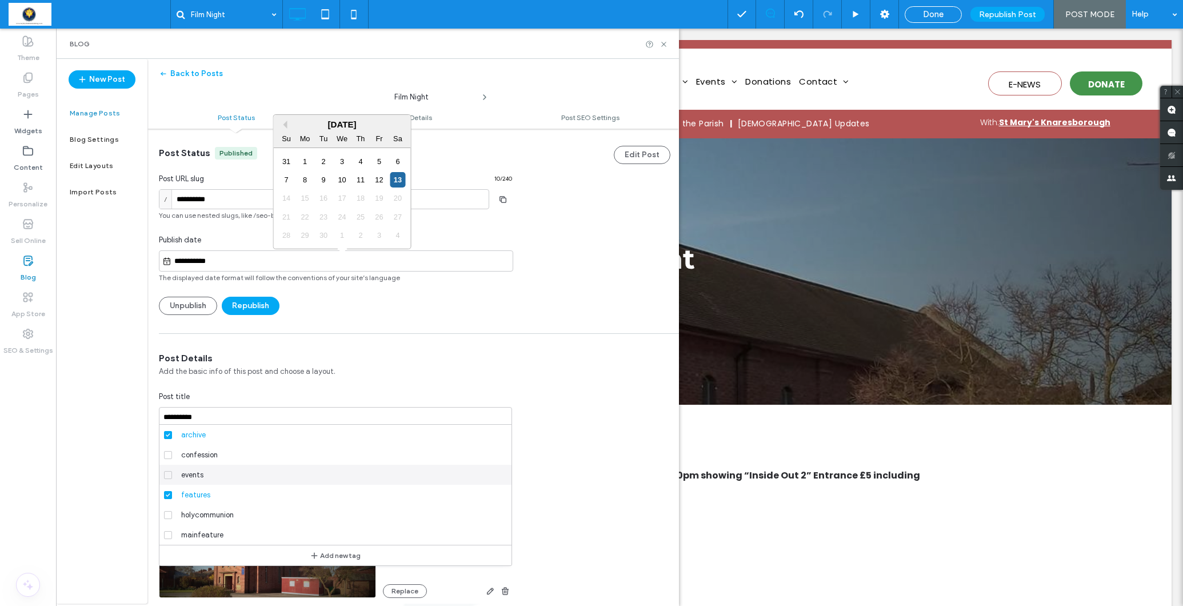
click at [228, 262] on input "**********" at bounding box center [341, 261] width 341 height 14
click at [378, 178] on div "12" at bounding box center [378, 179] width 15 height 15
type input "**********"
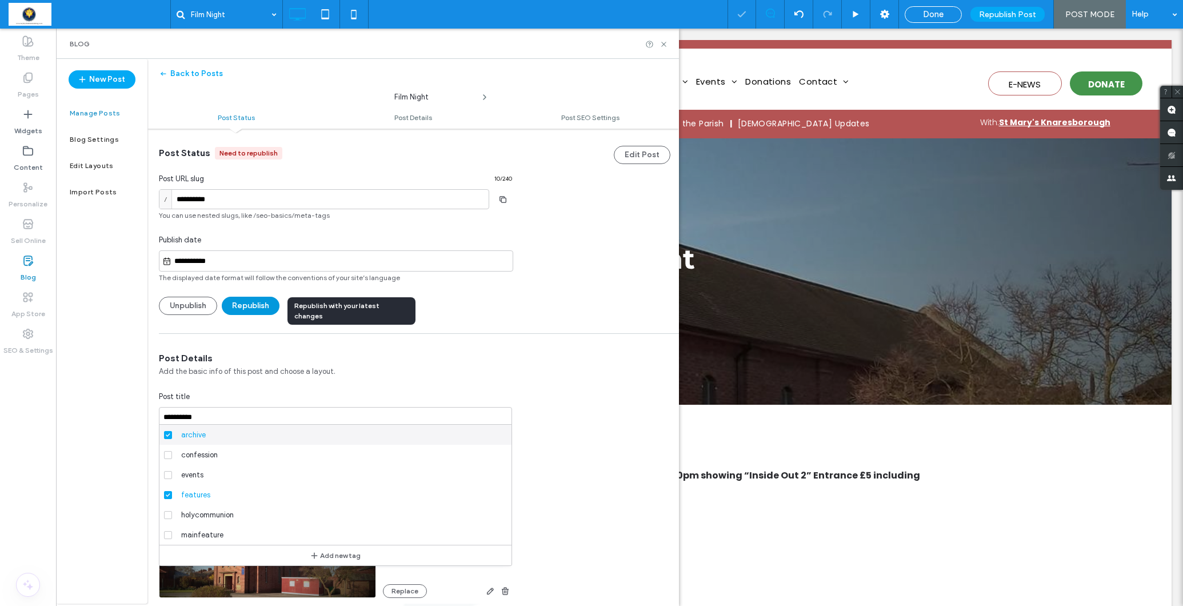
click at [255, 307] on button "Republish" at bounding box center [251, 306] width 58 height 18
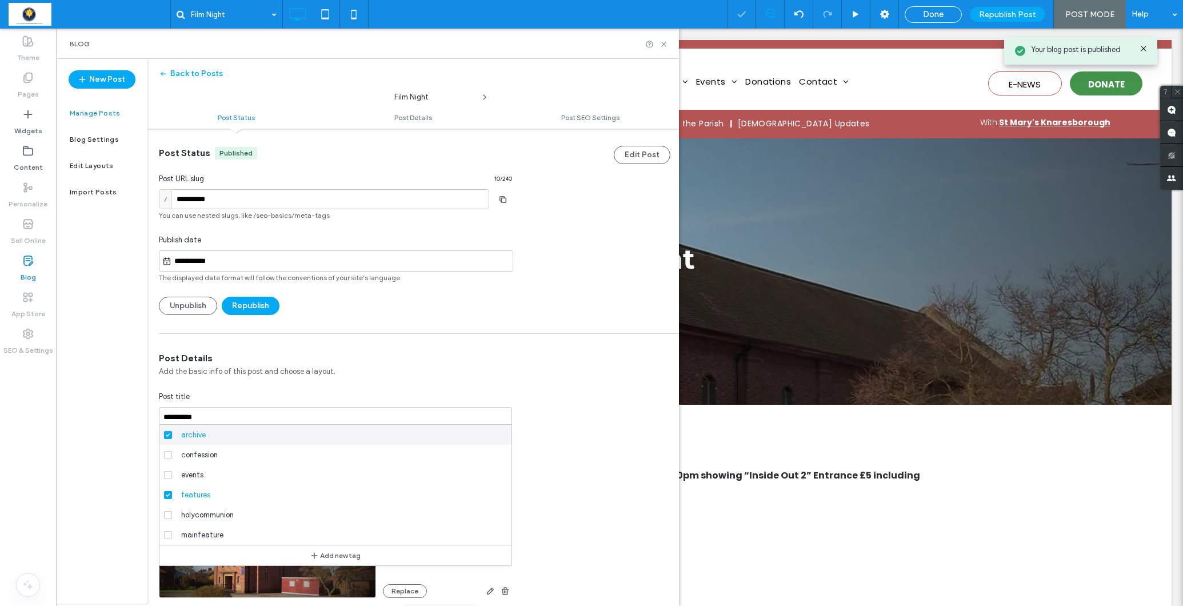
click at [29, 270] on label "Blog" at bounding box center [28, 274] width 15 height 16
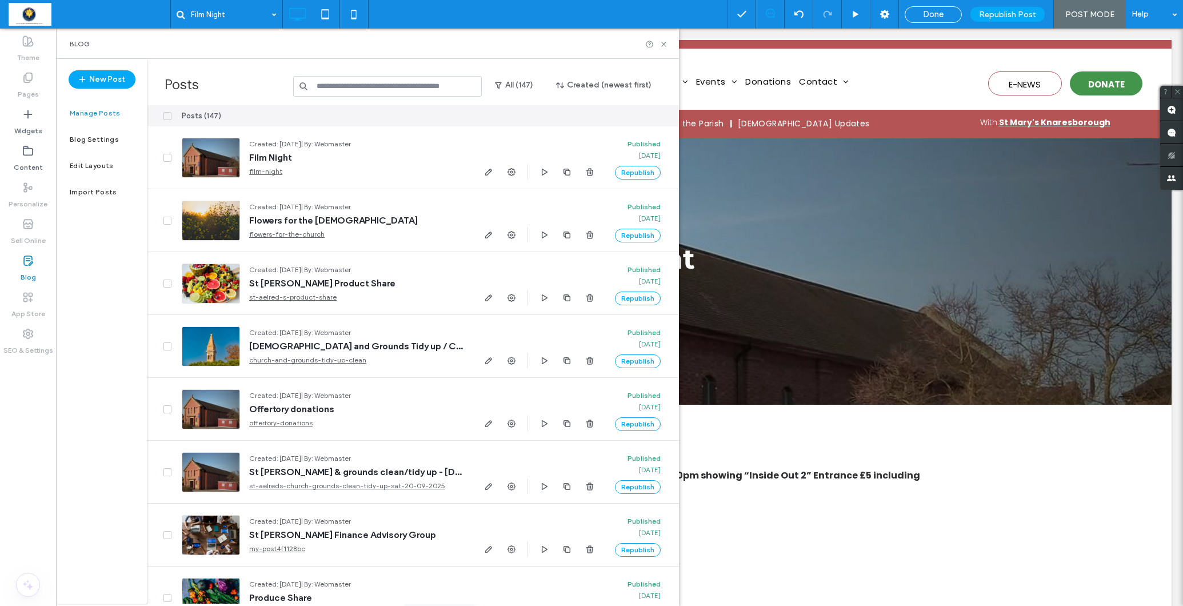
click at [327, 87] on input at bounding box center [387, 86] width 189 height 21
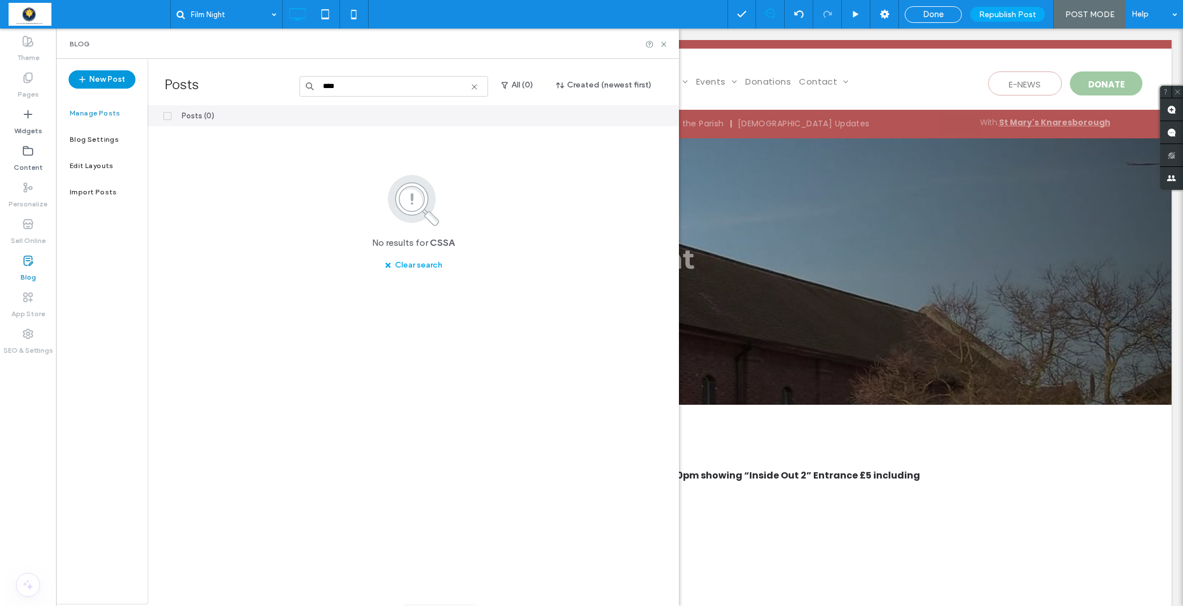
type input "****"
click at [97, 82] on button "New Post" at bounding box center [102, 79] width 67 height 18
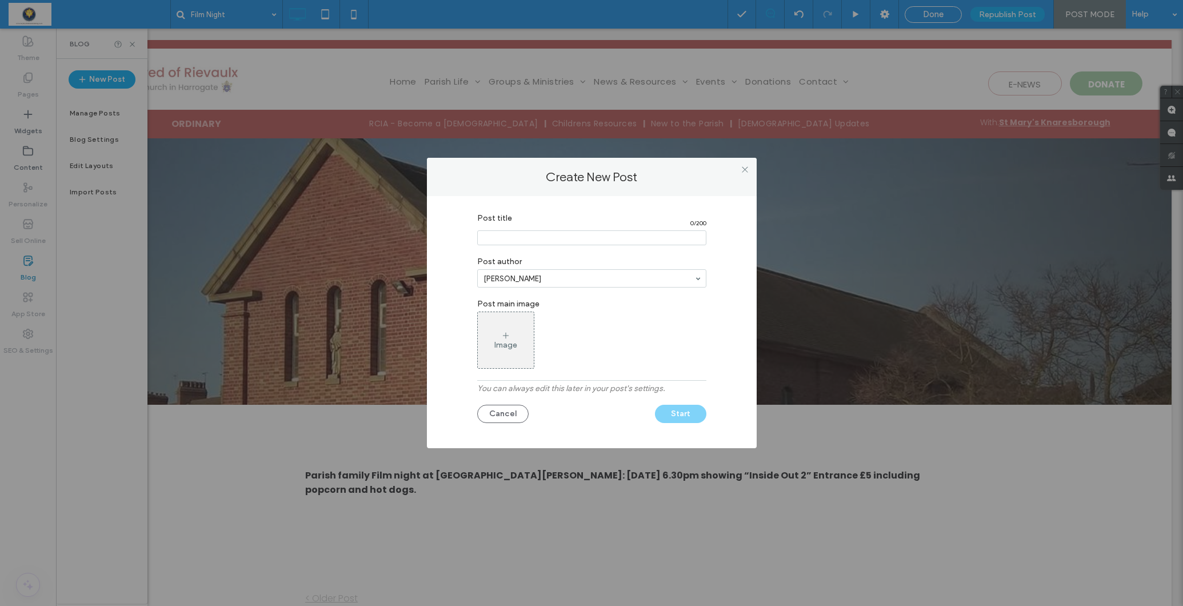
click at [495, 237] on input "Post title" at bounding box center [591, 237] width 229 height 15
type input "*"
type input "**********"
type input "*********"
click at [457, 309] on div "Post title 38 / 200 Post author Webmaster Post main image Image You can always …" at bounding box center [591, 318] width 295 height 223
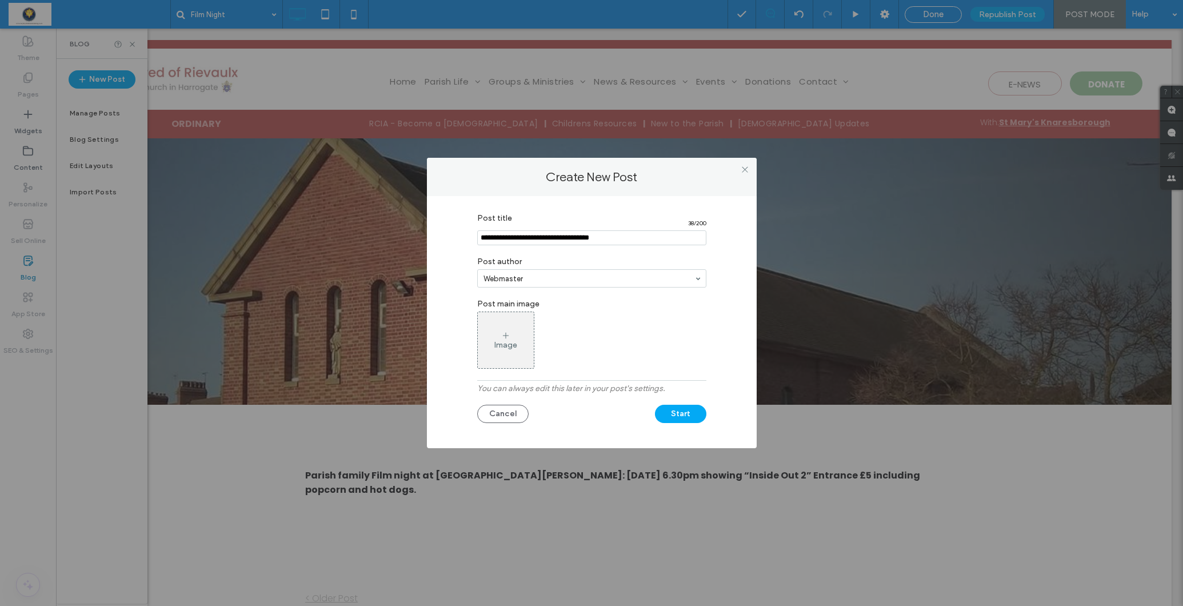
click at [511, 334] on div "Image" at bounding box center [506, 340] width 56 height 54
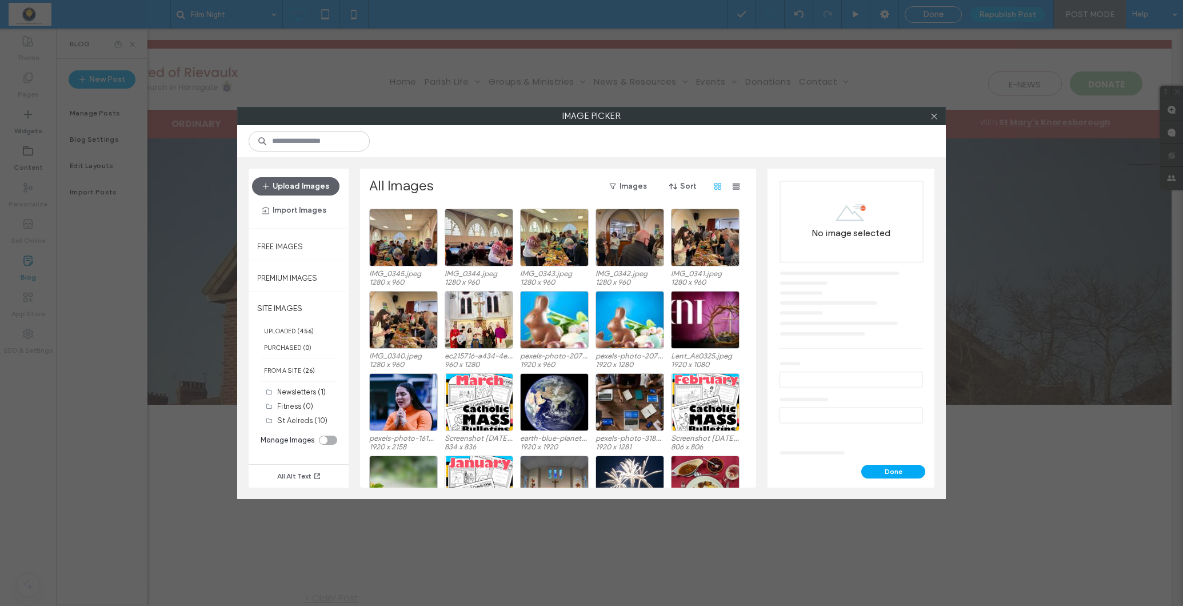
scroll to position [685, 0]
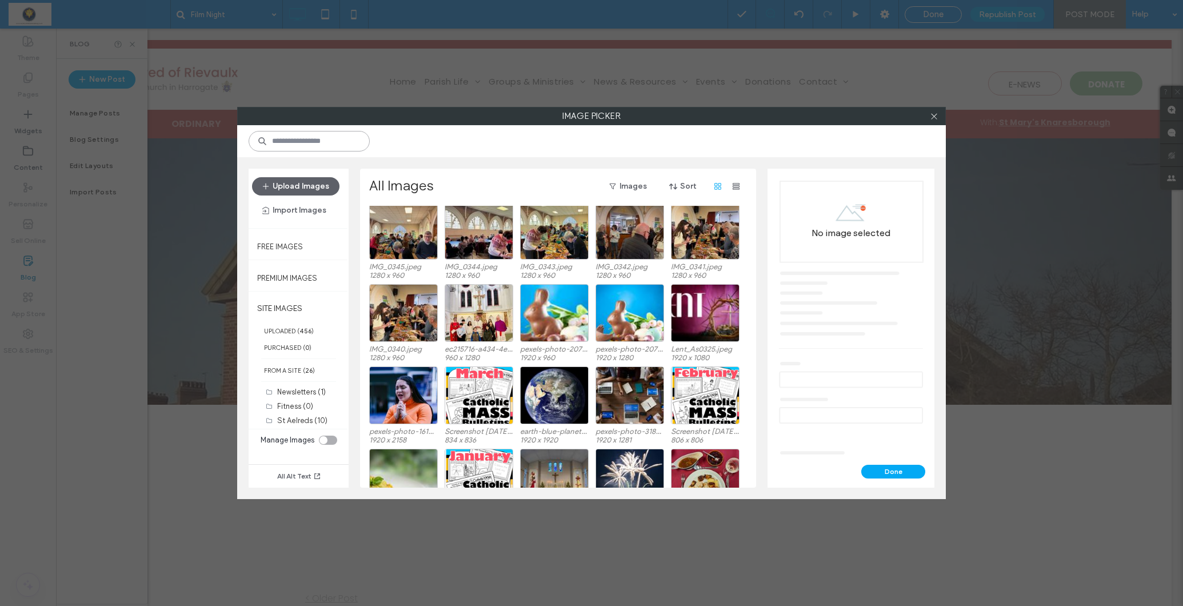
click at [306, 143] on input at bounding box center [309, 141] width 121 height 21
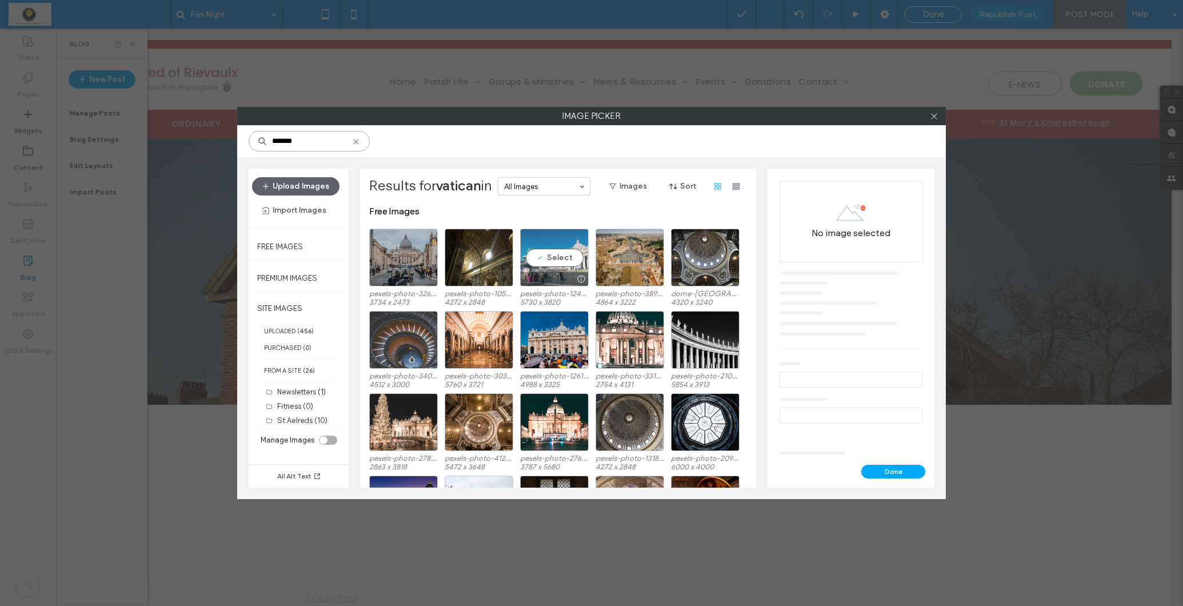
type input "*******"
click at [555, 259] on div "Select" at bounding box center [554, 258] width 69 height 58
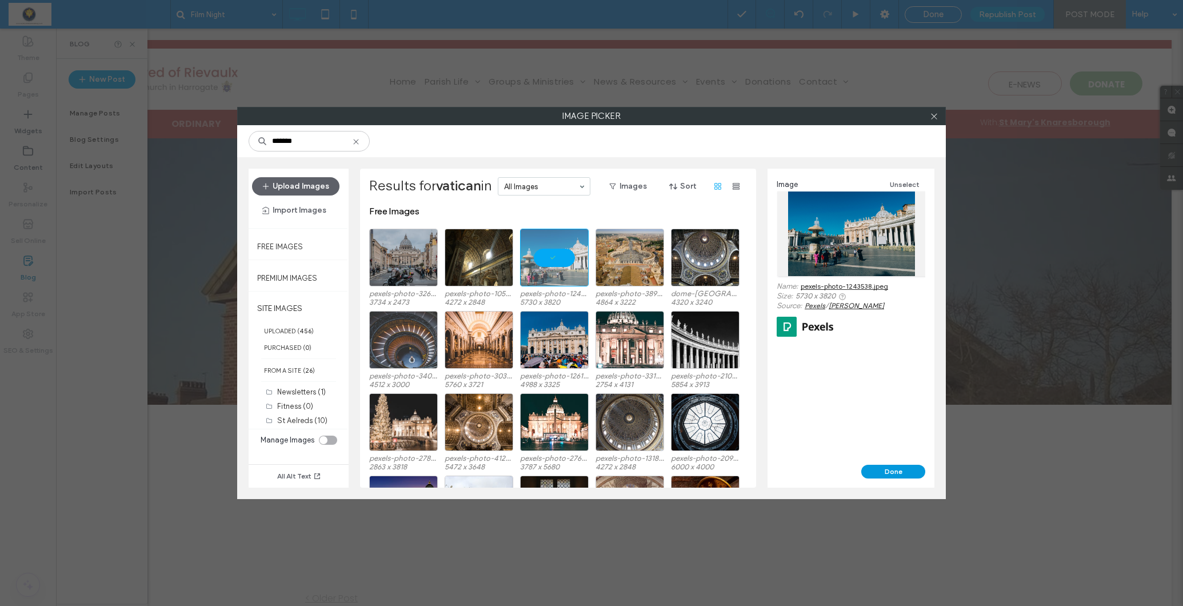
click at [893, 473] on button "Done" at bounding box center [893, 472] width 64 height 14
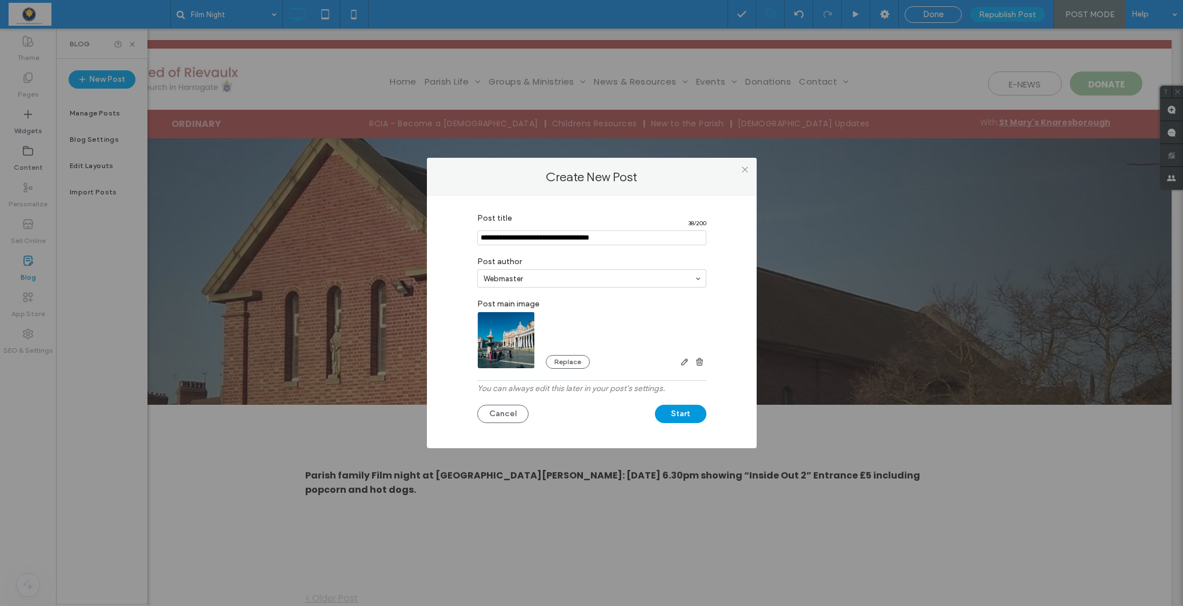
click at [682, 414] on button "Start" at bounding box center [680, 414] width 51 height 18
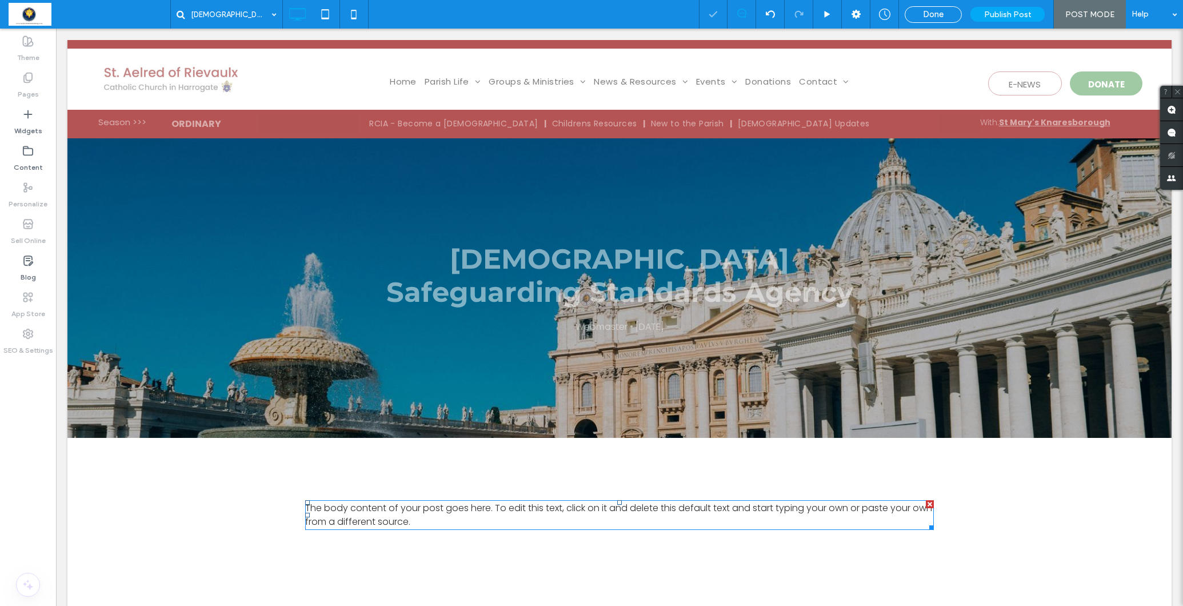
click at [378, 511] on span "The body content of your post goes here. To edit this text, click on it and del…" at bounding box center [618, 514] width 627 height 27
type input "*******"
type input "**"
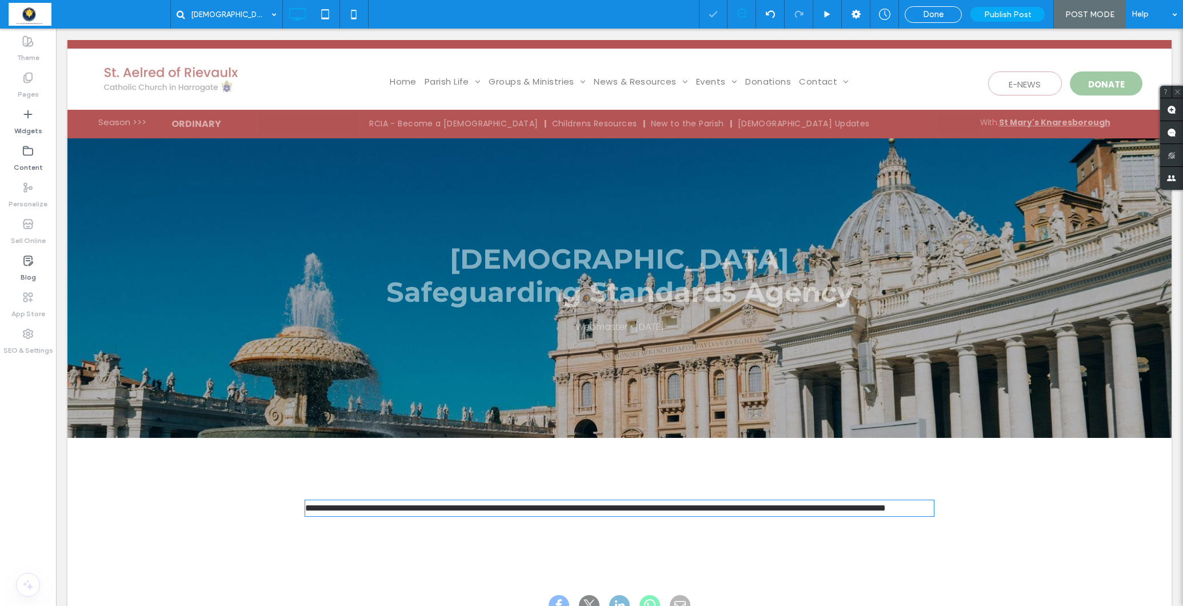
click at [378, 511] on span "**********" at bounding box center [595, 507] width 581 height 9
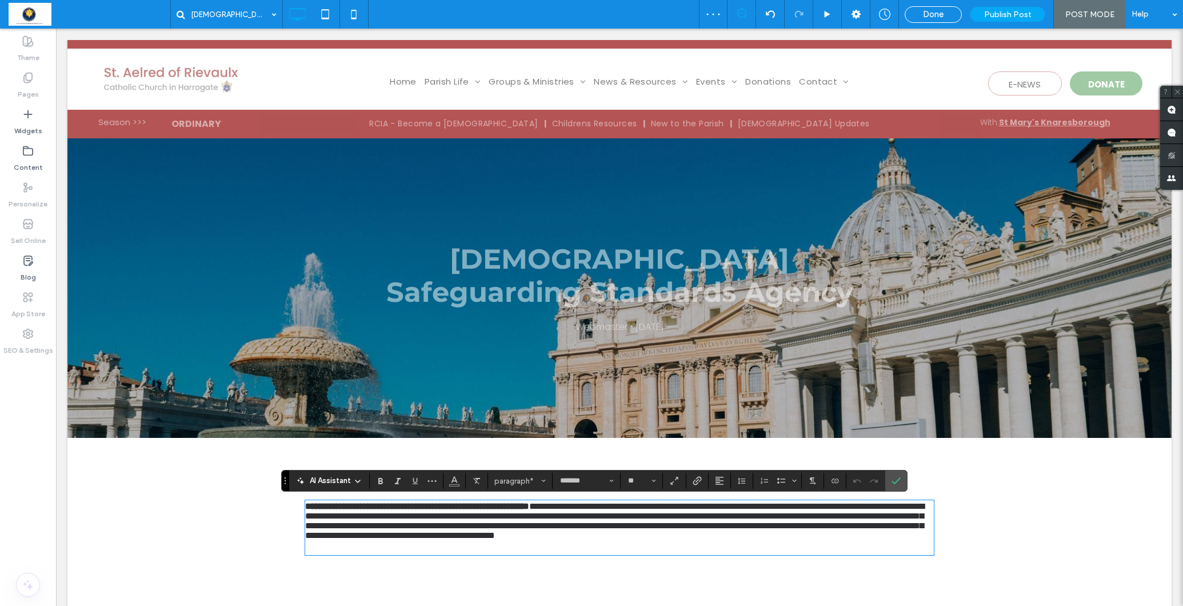
scroll to position [6, 0]
click at [790, 540] on p "**********" at bounding box center [619, 520] width 629 height 39
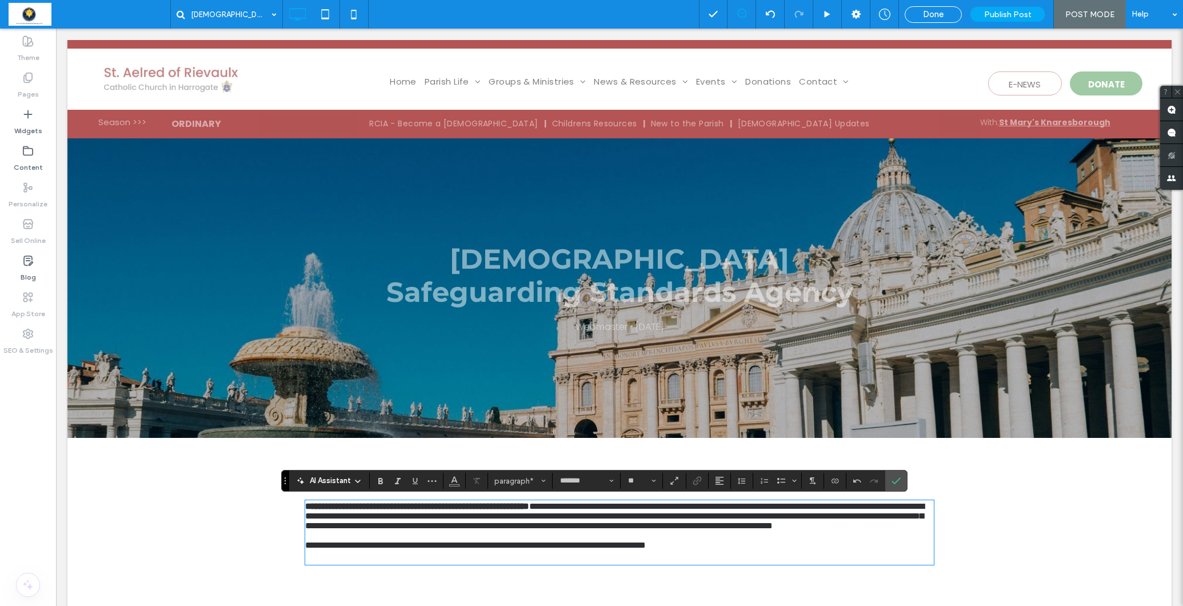
scroll to position [7, 0]
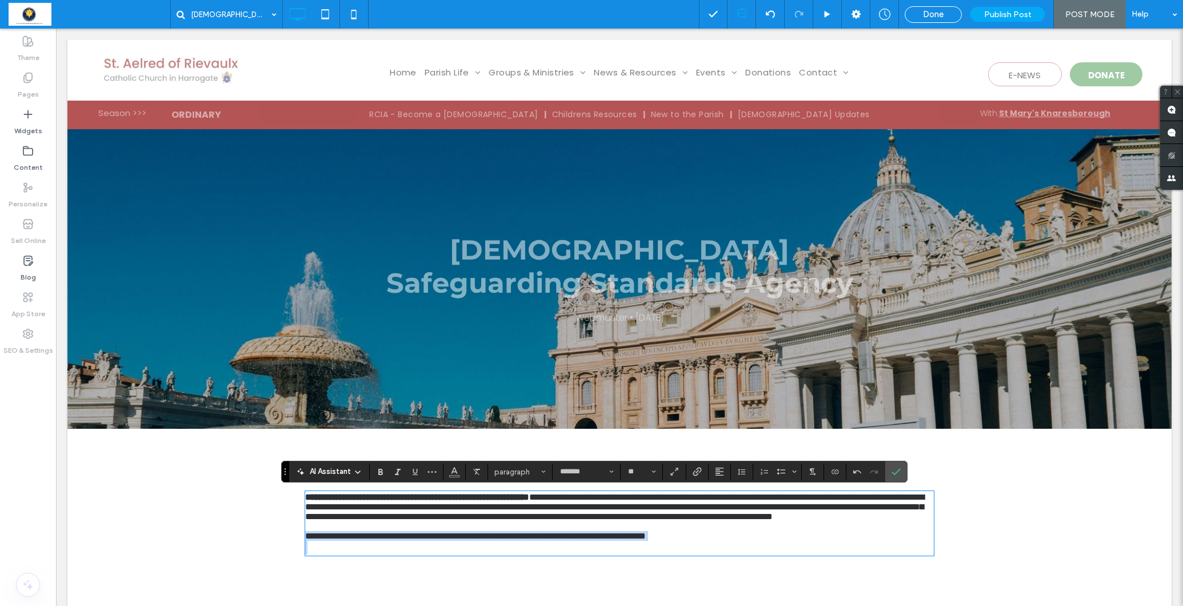
drag, startPoint x: 306, startPoint y: 571, endPoint x: 320, endPoint y: 585, distance: 19.4
click at [320, 554] on div "**********" at bounding box center [619, 523] width 629 height 62
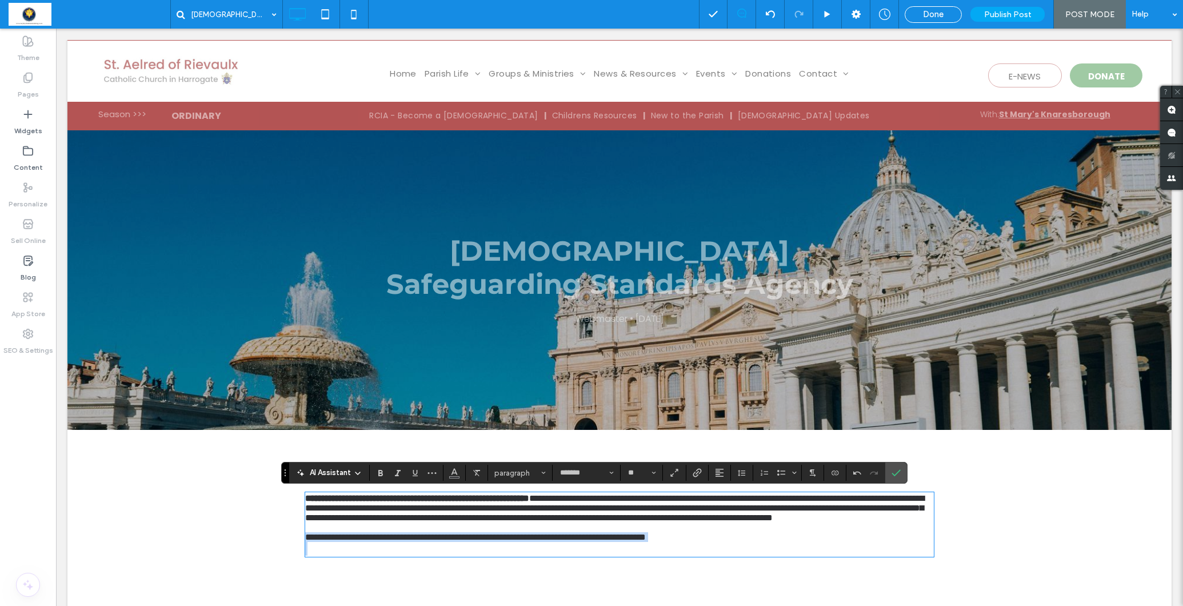
scroll to position [6, 0]
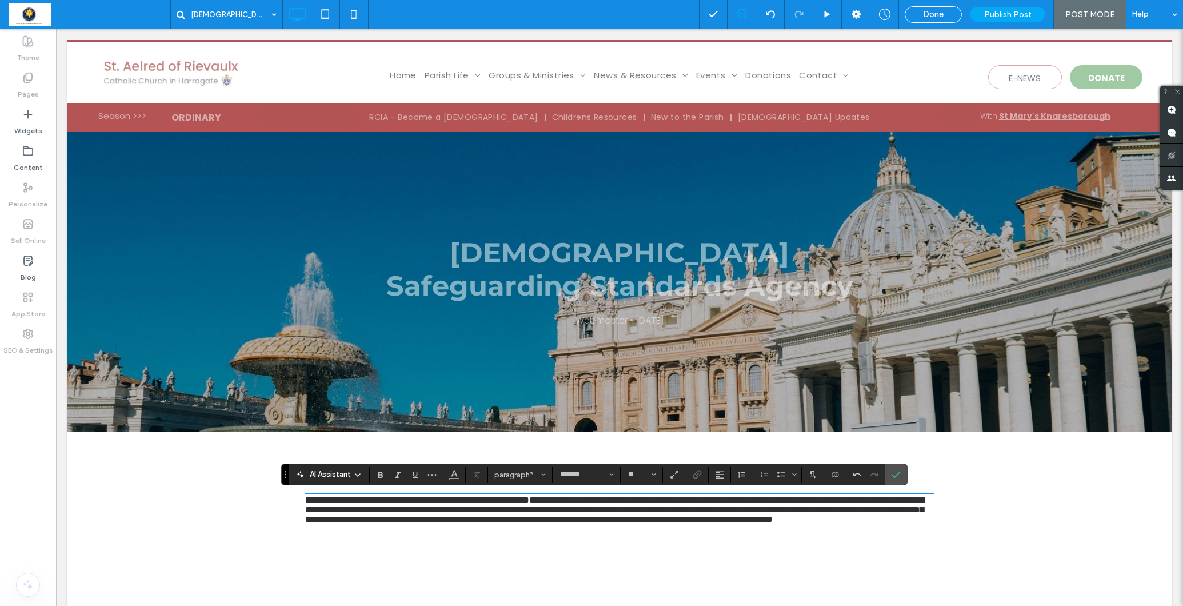
click at [894, 470] on icon "Confirm" at bounding box center [895, 474] width 9 height 9
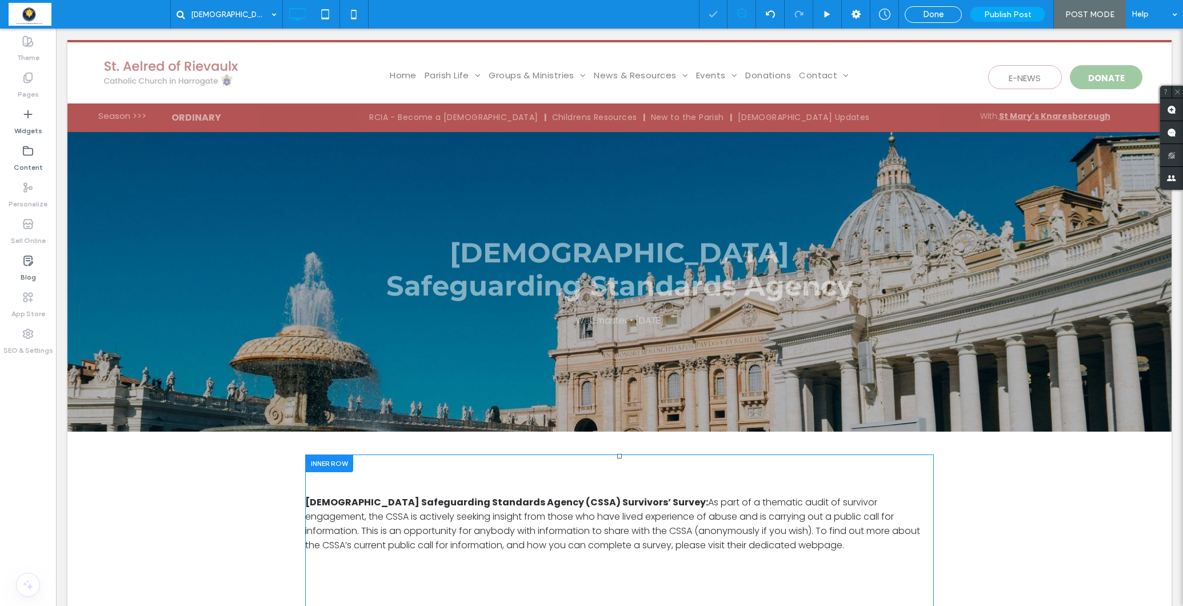
click at [896, 473] on div "Catholic Safeguarding Standards Agency (CSSA) Survivors’ Survey: As part of a t…" at bounding box center [619, 548] width 629 height 189
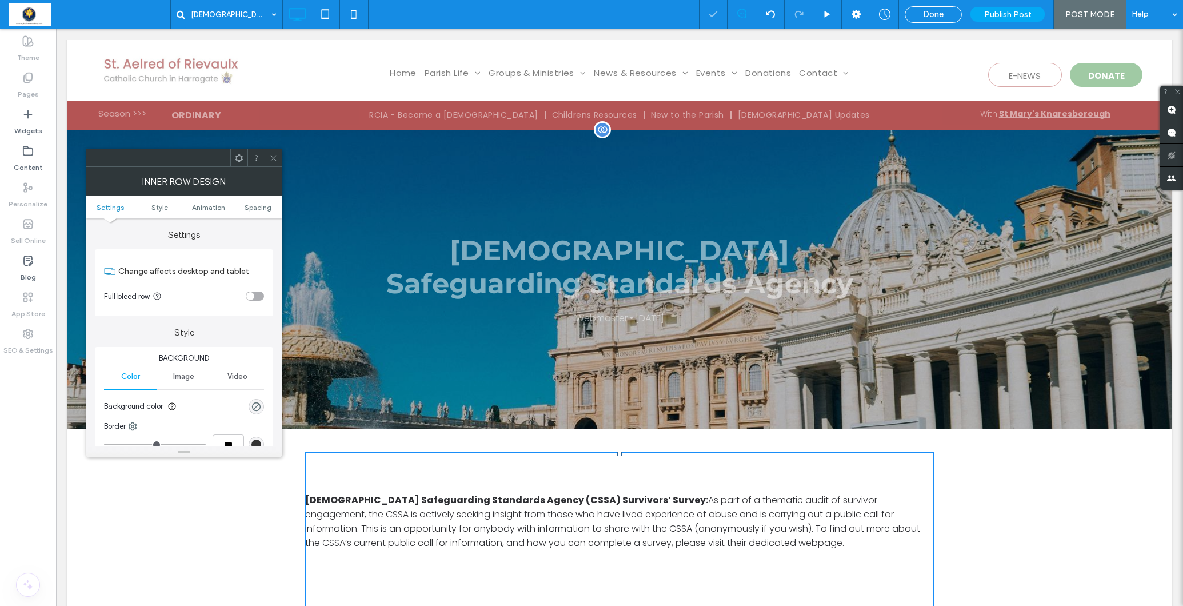
scroll to position [13, 0]
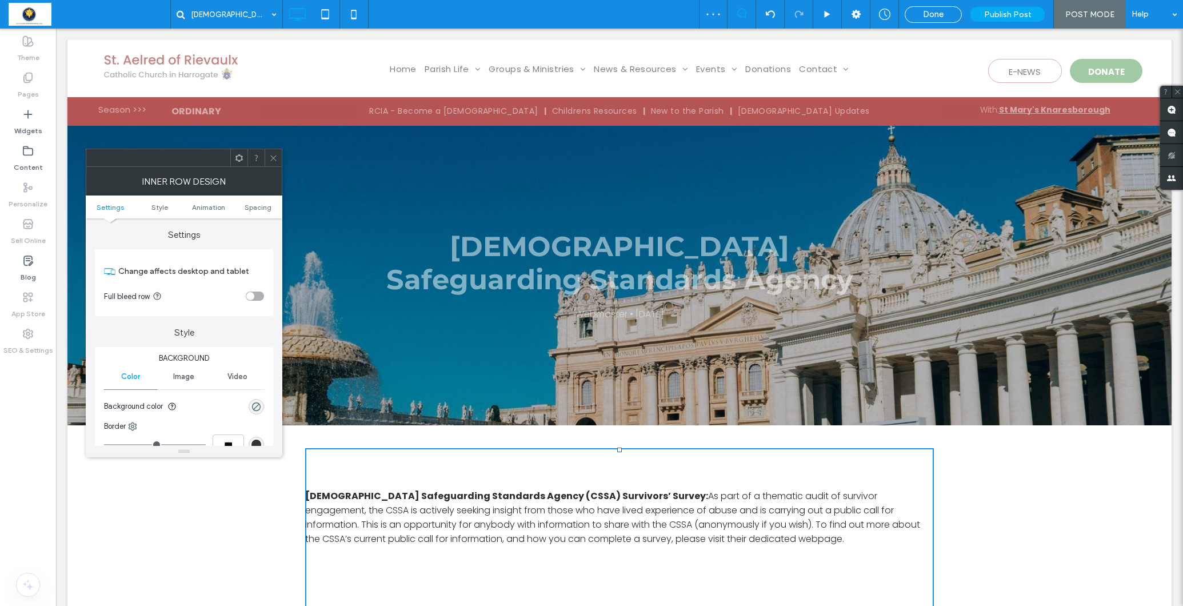
click at [273, 160] on icon at bounding box center [273, 158] width 9 height 9
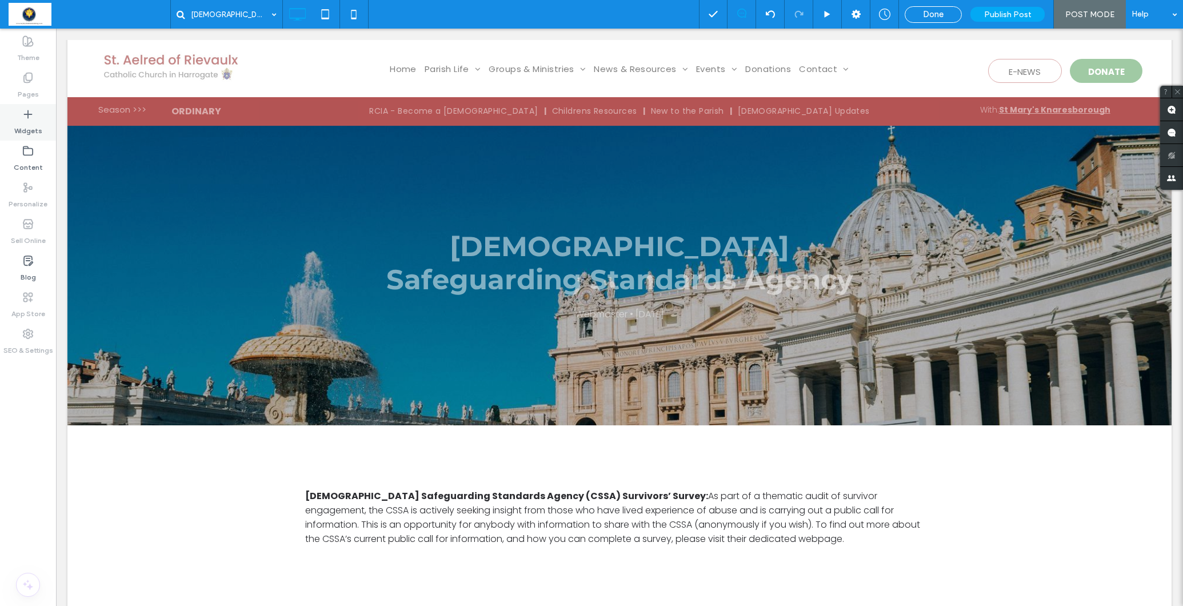
click at [39, 125] on label "Widgets" at bounding box center [28, 128] width 28 height 16
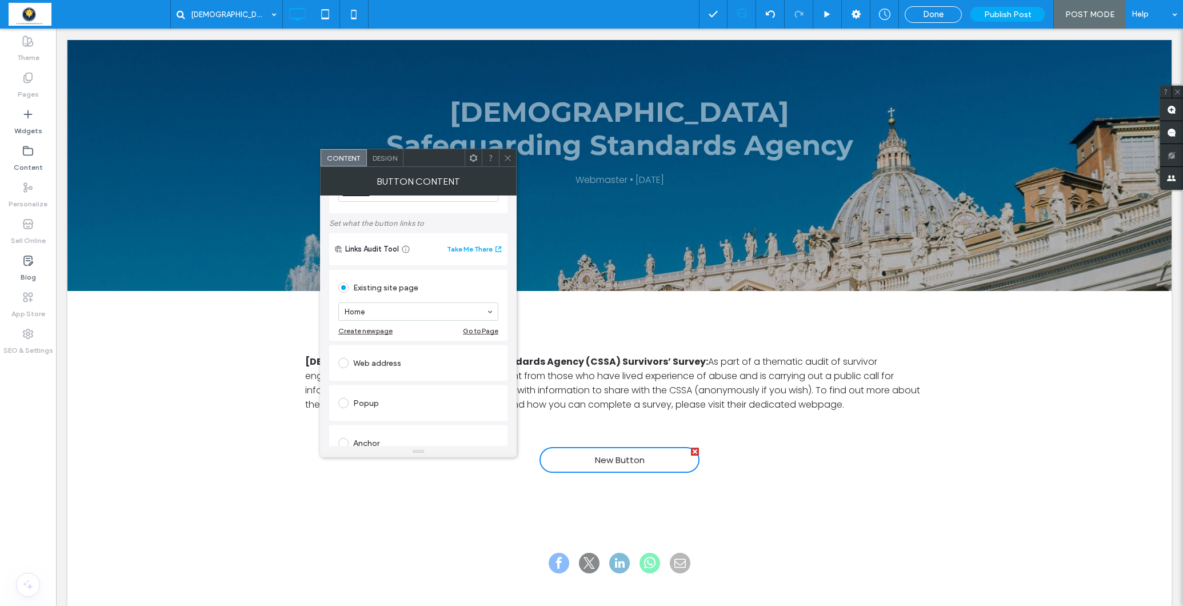
scroll to position [49, 0]
click at [378, 362] on div "Web address" at bounding box center [418, 360] width 160 height 18
click at [385, 347] on input "url" at bounding box center [418, 346] width 160 height 15
paste input "**********"
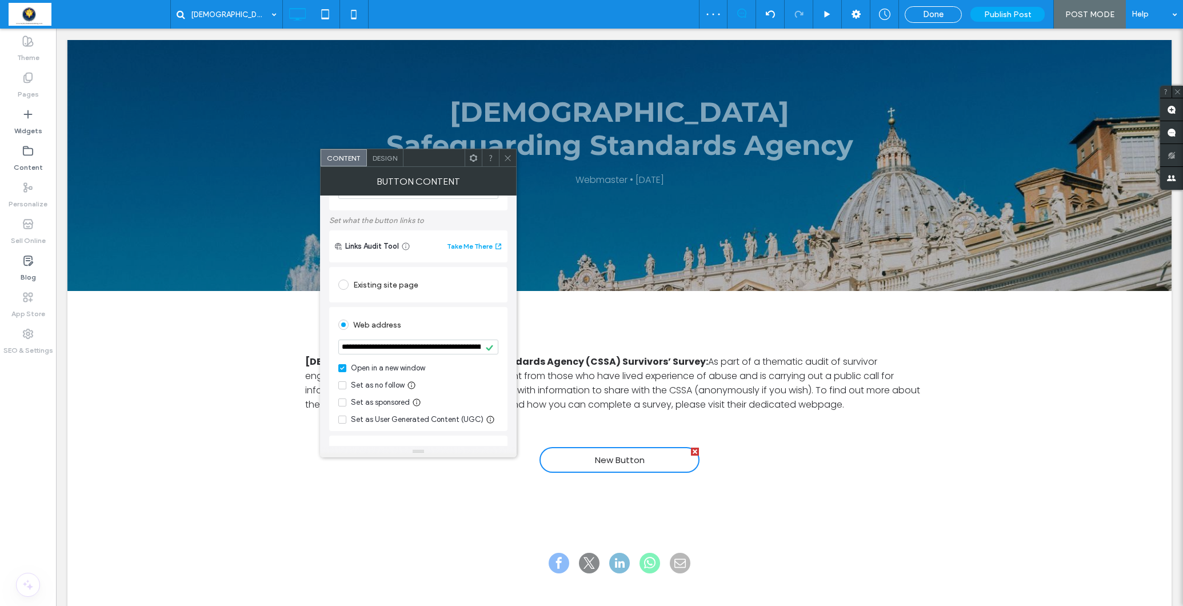
type input "**********"
click at [421, 326] on div "Web address" at bounding box center [418, 324] width 160 height 18
click at [386, 153] on div "Design" at bounding box center [385, 157] width 37 height 17
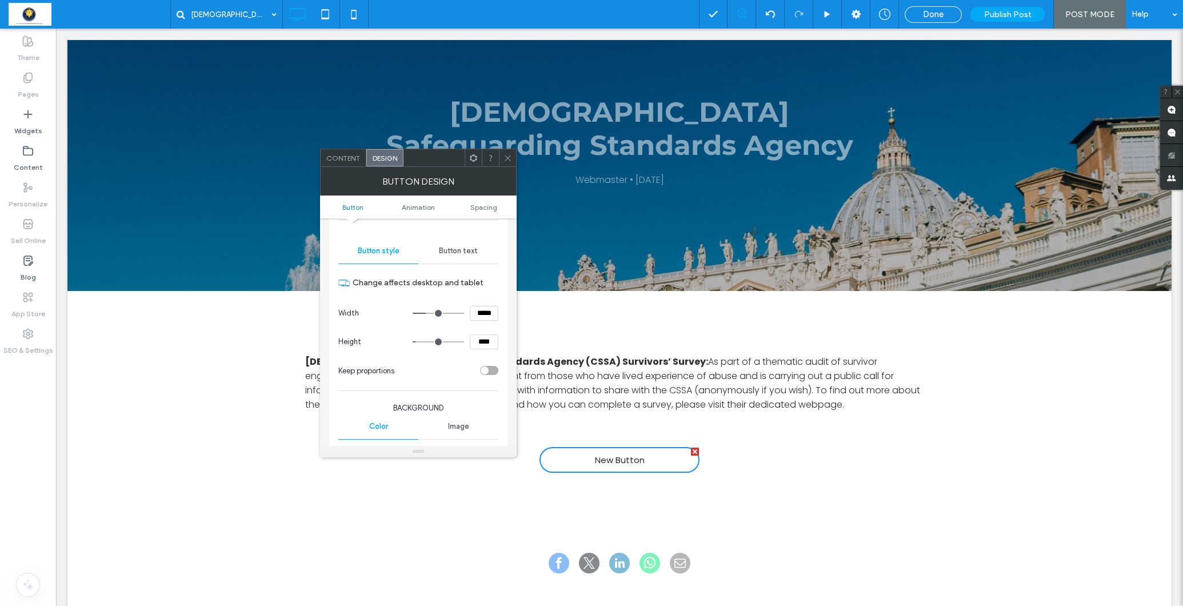
scroll to position [139, 0]
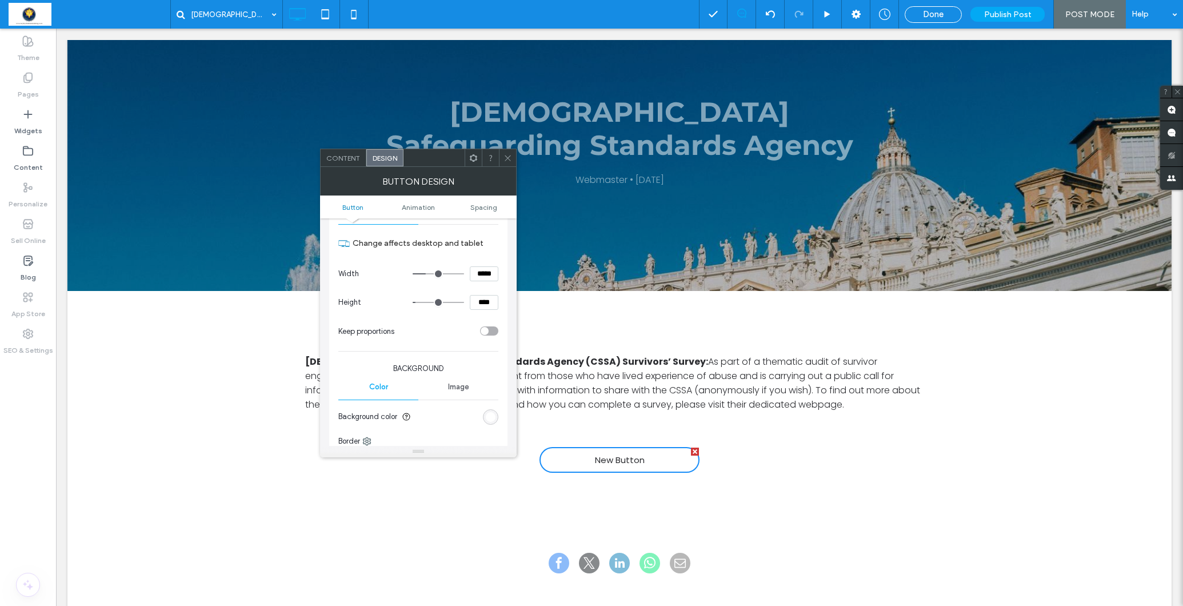
click at [485, 406] on section "Background color" at bounding box center [418, 416] width 160 height 29
drag, startPoint x: 497, startPoint y: 413, endPoint x: 489, endPoint y: 410, distance: 9.0
click at [497, 413] on div "rgb(255, 255, 255)" at bounding box center [490, 416] width 15 height 15
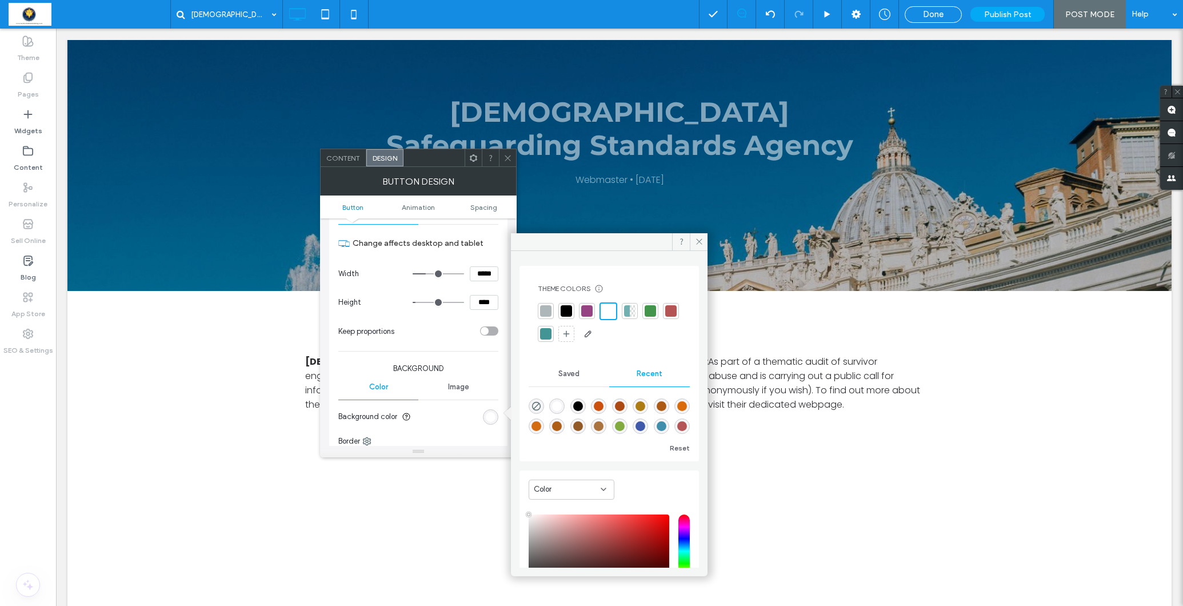
drag, startPoint x: 657, startPoint y: 307, endPoint x: 649, endPoint y: 307, distance: 8.0
click at [653, 307] on div at bounding box center [650, 311] width 16 height 16
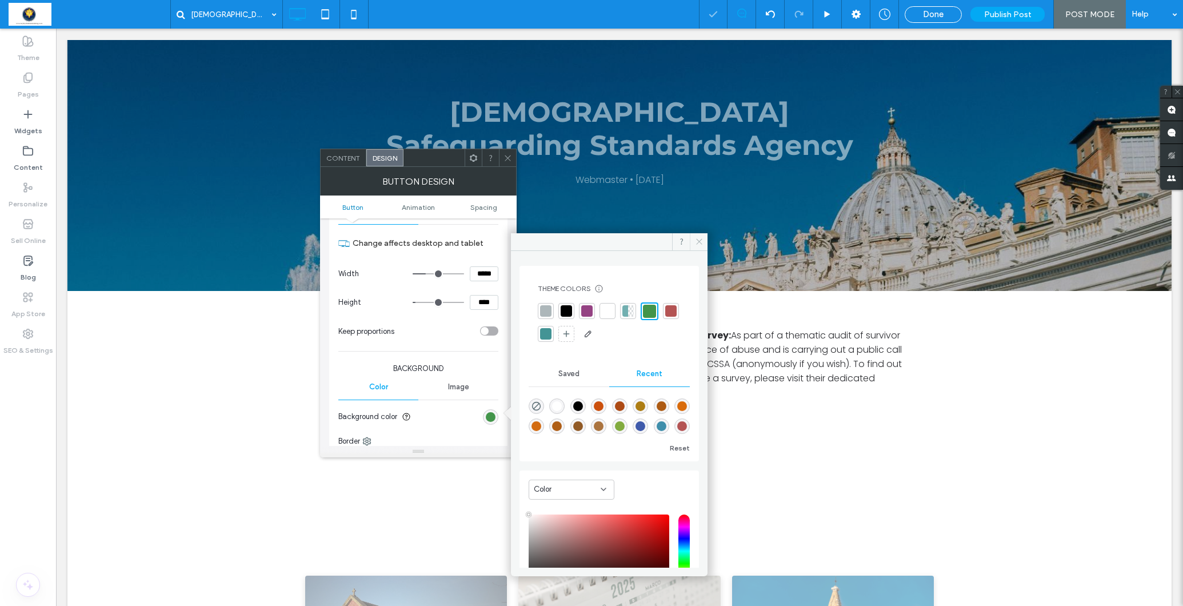
click at [706, 239] on span at bounding box center [699, 241] width 18 height 17
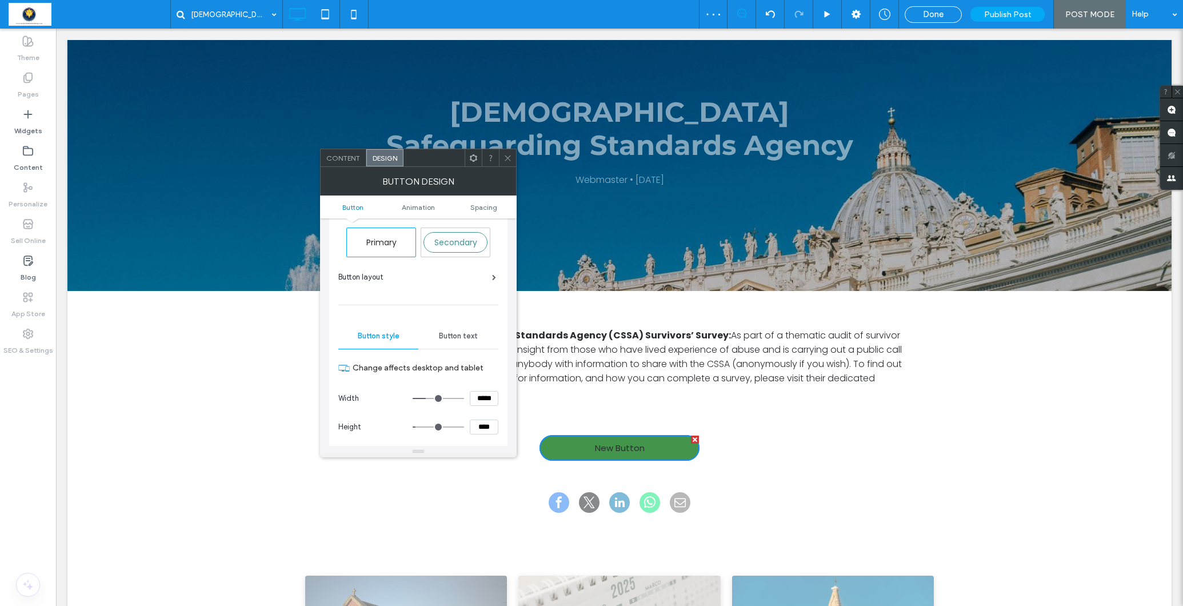
scroll to position [22, 0]
click at [457, 323] on div "Button text" at bounding box center [458, 329] width 80 height 25
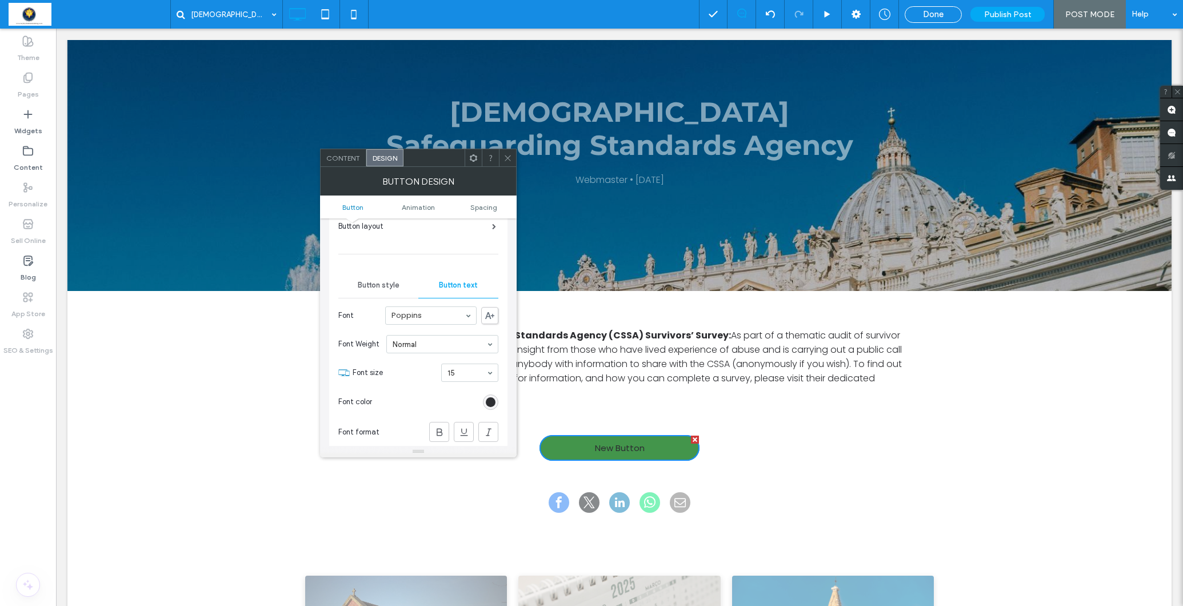
scroll to position [79, 0]
drag, startPoint x: 494, startPoint y: 383, endPoint x: 486, endPoint y: 376, distance: 10.9
click at [494, 384] on div "rgb(45, 46, 50)" at bounding box center [491, 389] width 10 height 10
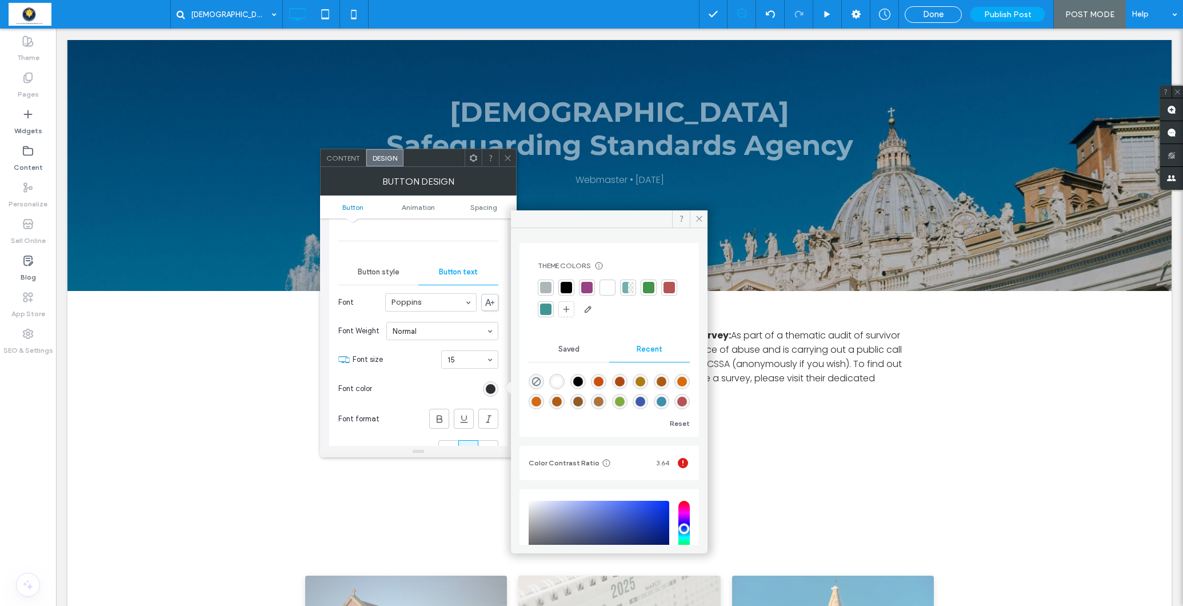
click at [561, 379] on div "rgba(255, 255, 255, 1)" at bounding box center [557, 382] width 10 height 10
type input "*******"
click at [702, 215] on icon at bounding box center [699, 218] width 9 height 9
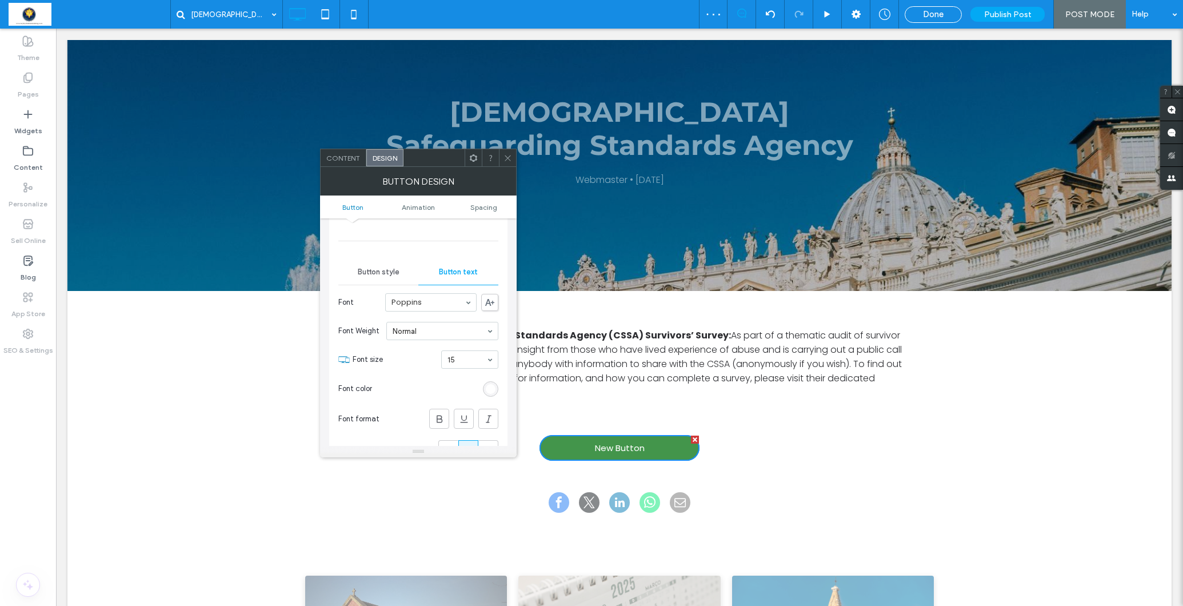
drag, startPoint x: 438, startPoint y: 416, endPoint x: 421, endPoint y: 363, distance: 55.8
click at [438, 415] on icon at bounding box center [439, 418] width 11 height 11
click at [350, 157] on span "Content" at bounding box center [343, 158] width 34 height 9
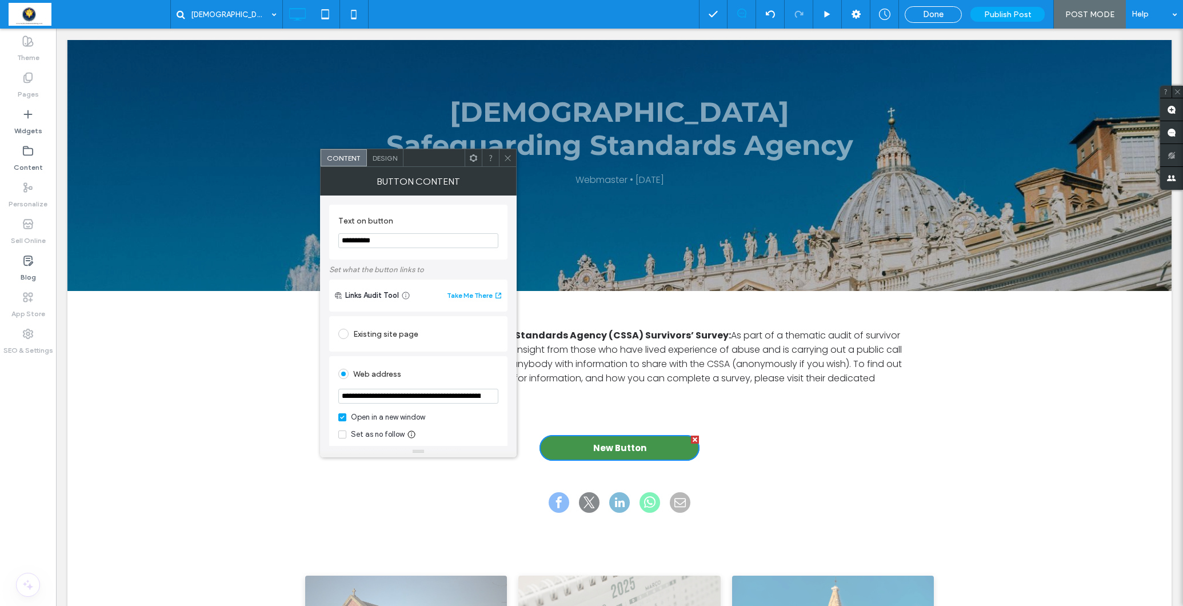
drag, startPoint x: 383, startPoint y: 241, endPoint x: 323, endPoint y: 233, distance: 61.1
click at [323, 233] on div "**********" at bounding box center [418, 320] width 197 height 250
type input "*********"
click at [419, 227] on label "Text on button" at bounding box center [415, 222] width 155 height 13
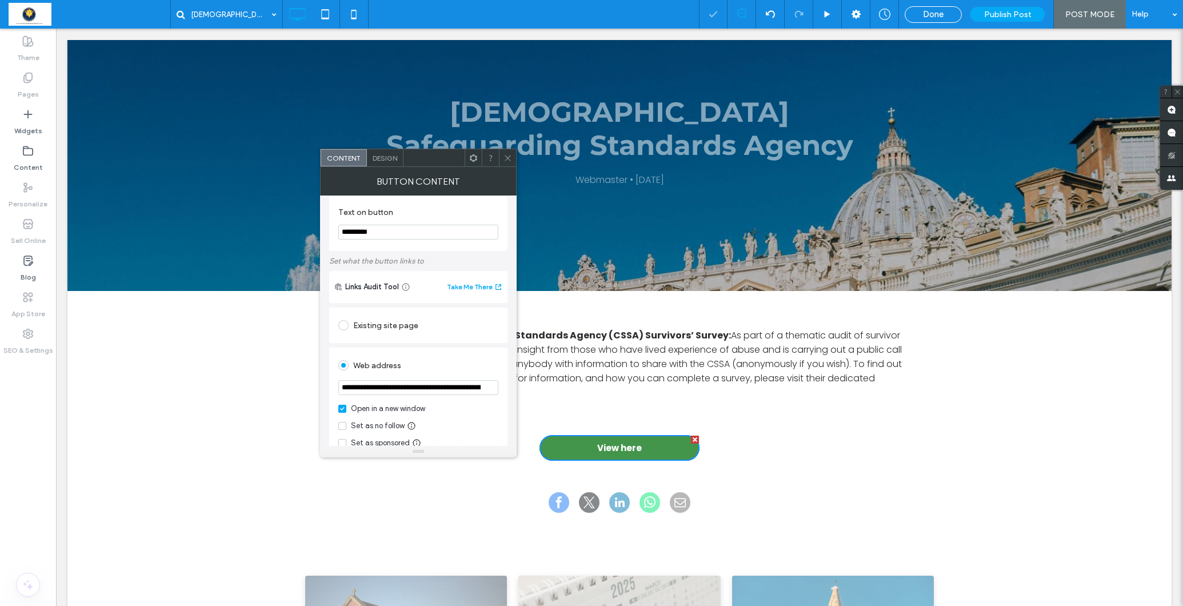
drag, startPoint x: 506, startPoint y: 159, endPoint x: 510, endPoint y: 164, distance: 6.1
click at [506, 159] on icon at bounding box center [507, 158] width 9 height 9
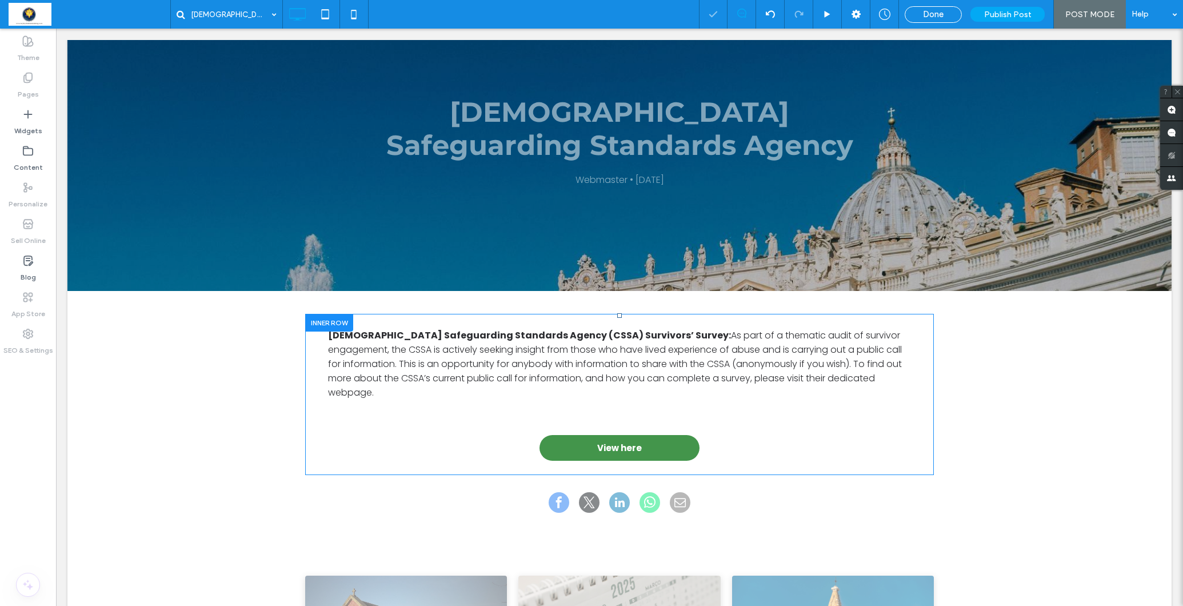
scroll to position [137, 0]
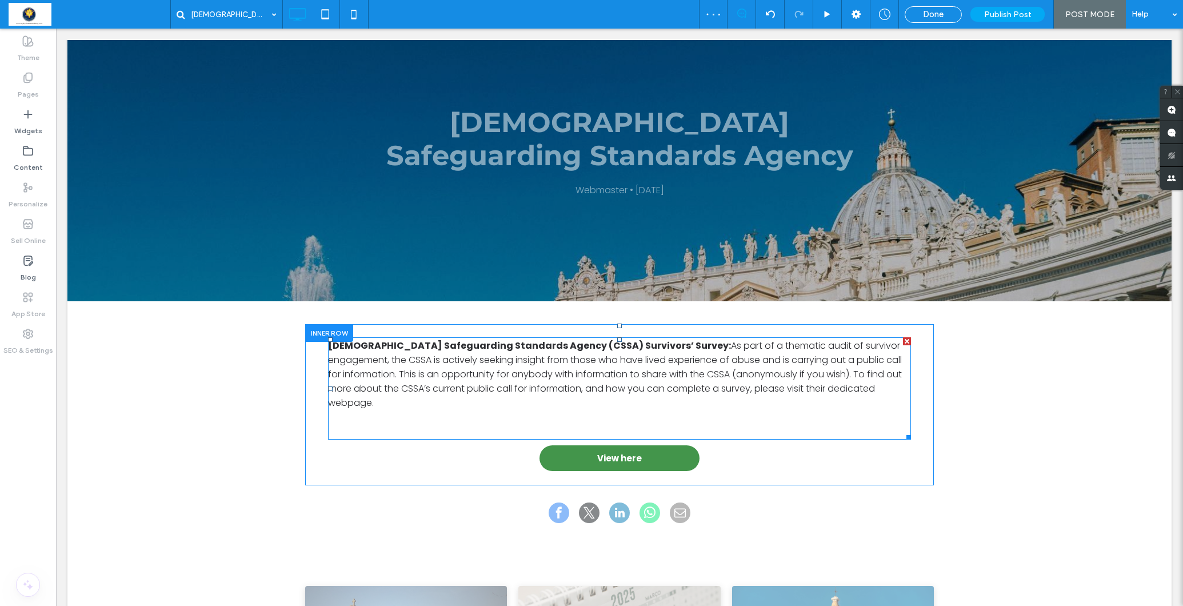
click at [619, 424] on p "﻿" at bounding box center [619, 431] width 583 height 14
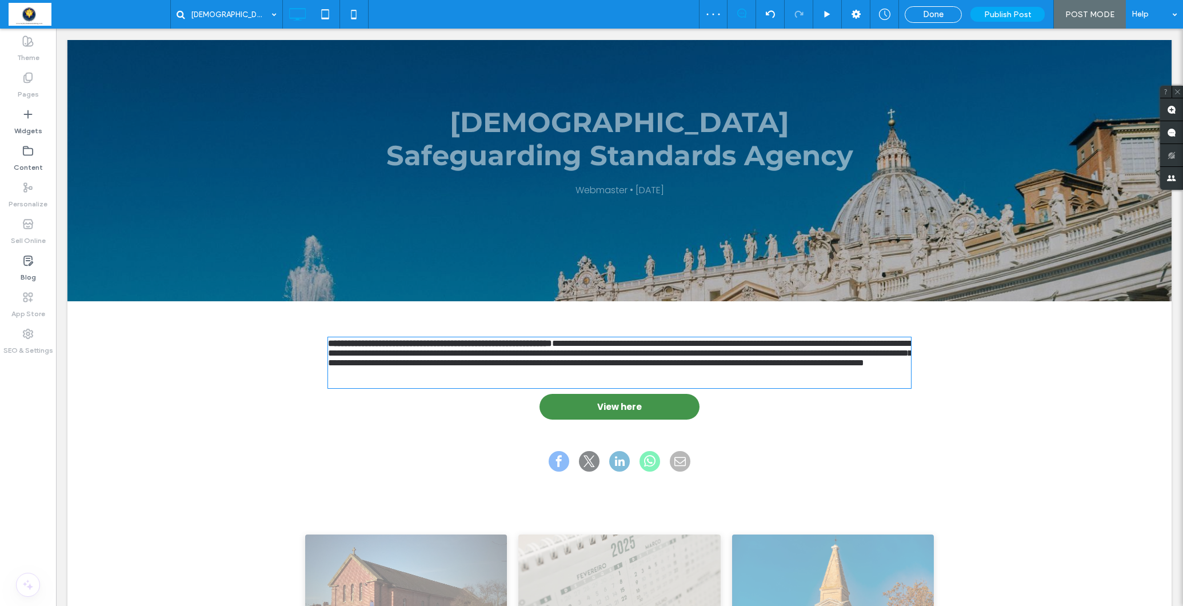
type input "*******"
type input "**"
click at [619, 387] on p at bounding box center [619, 382] width 583 height 10
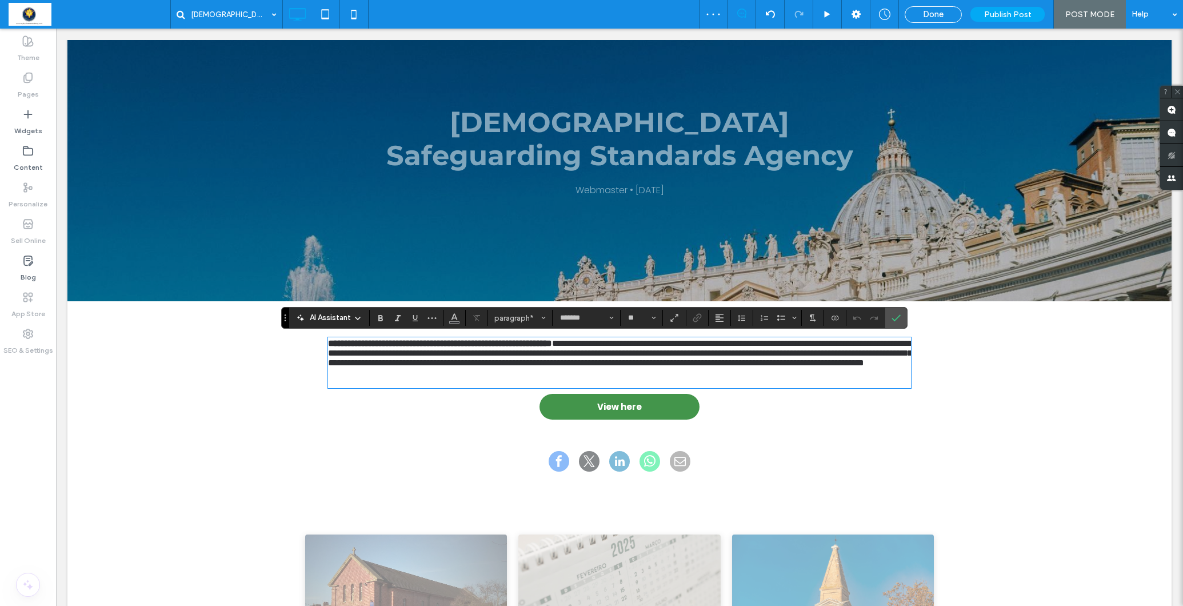
click at [616, 387] on p "﻿" at bounding box center [619, 382] width 583 height 10
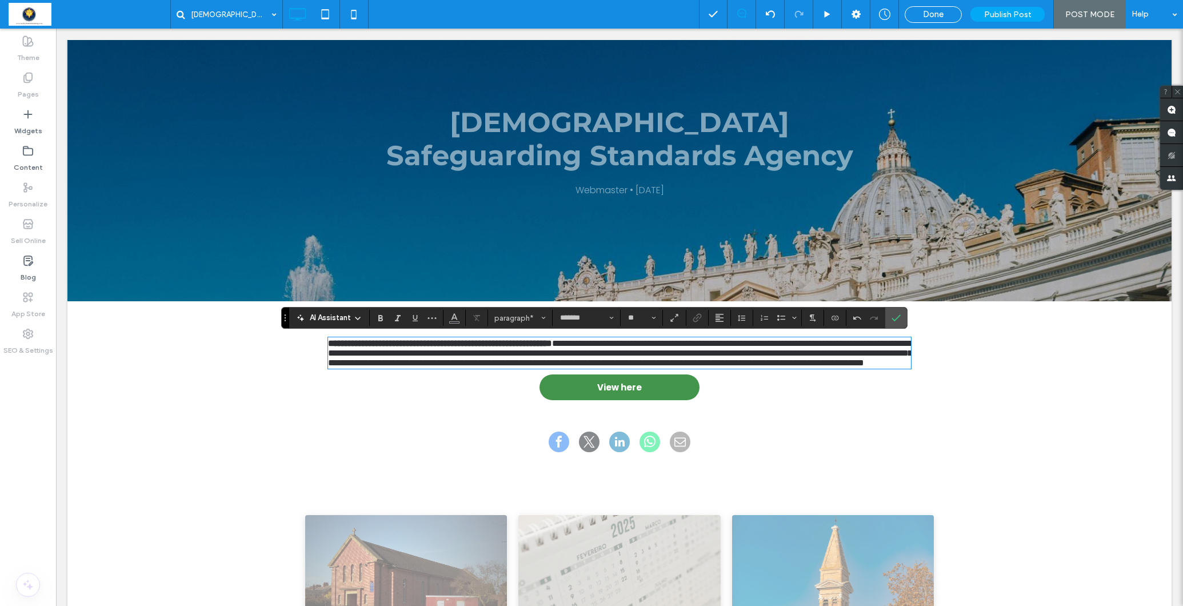
scroll to position [153, 0]
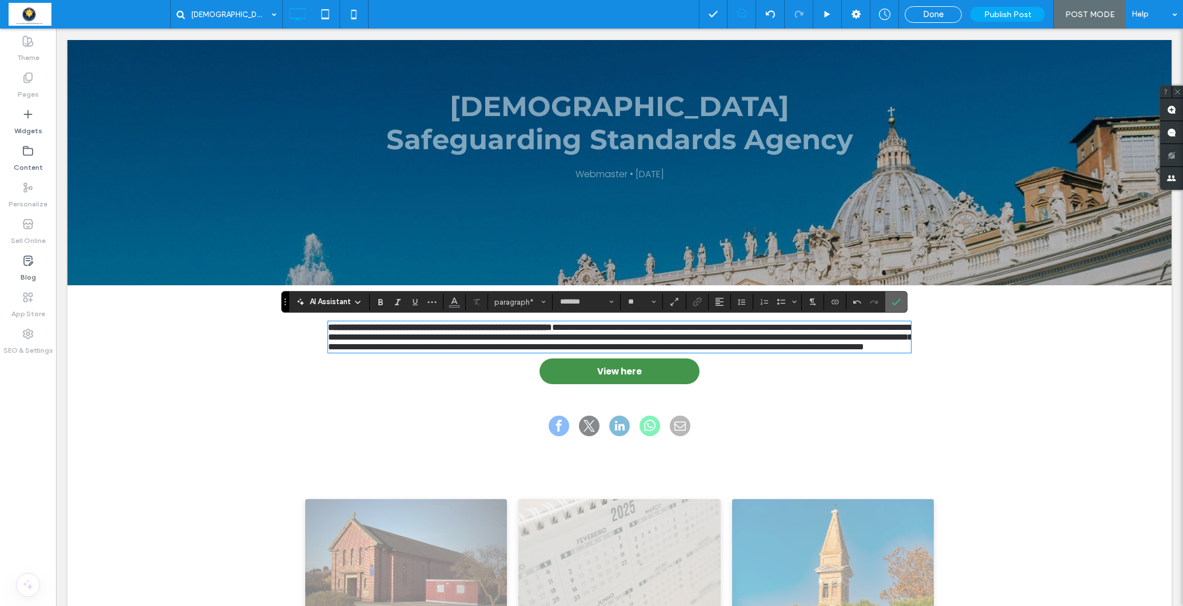
click at [895, 301] on icon "Confirm" at bounding box center [895, 301] width 9 height 9
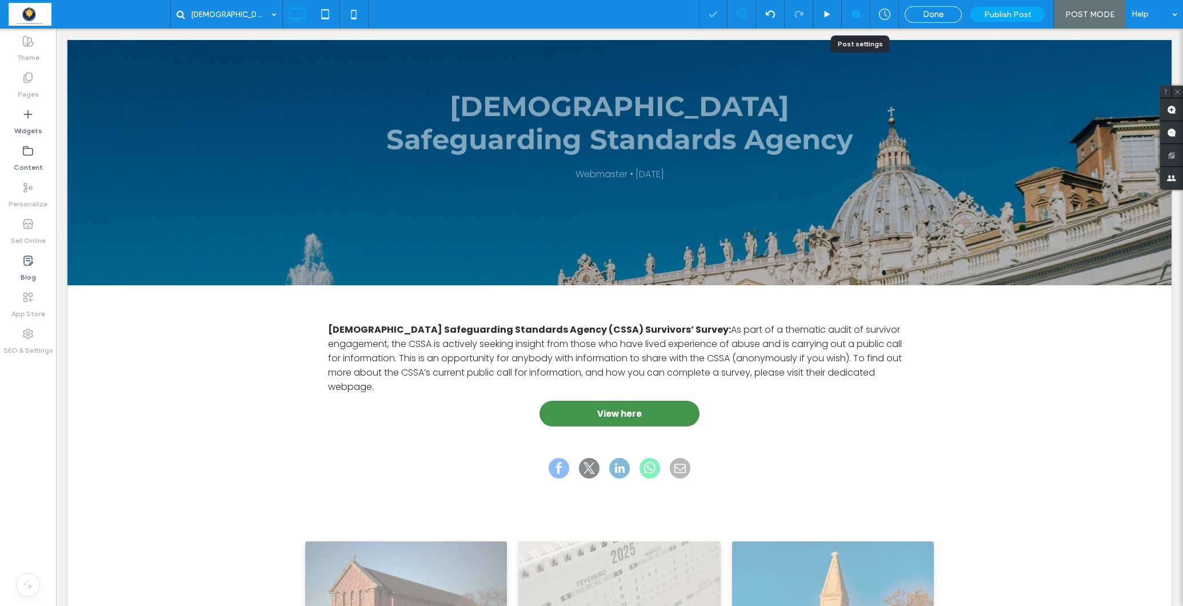
click at [858, 14] on icon at bounding box center [855, 14] width 11 height 11
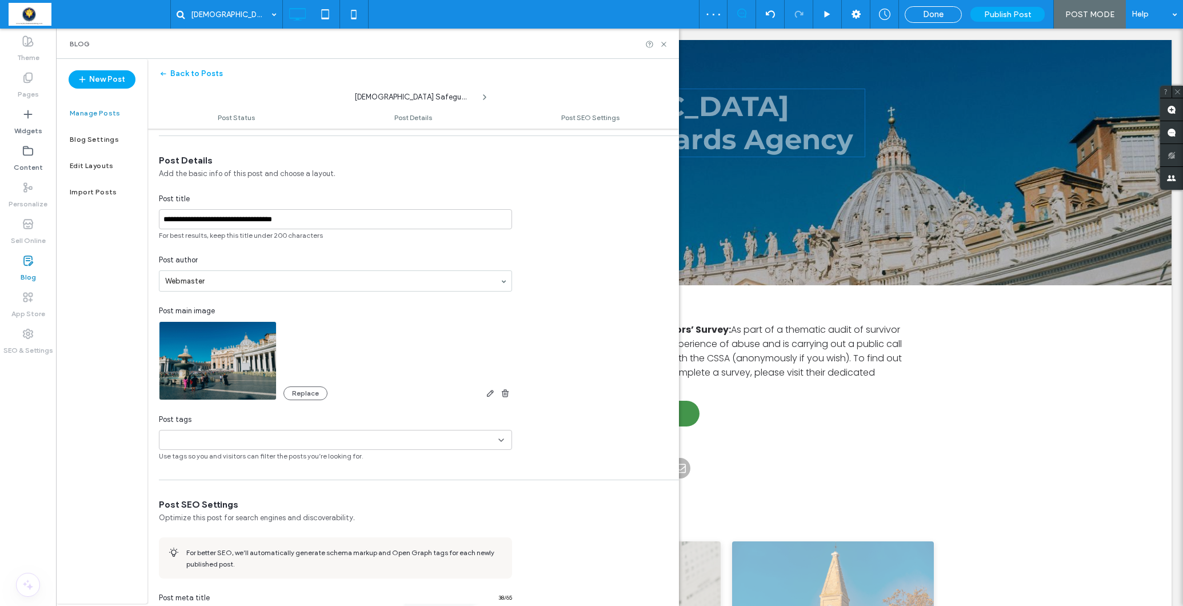
scroll to position [140, 0]
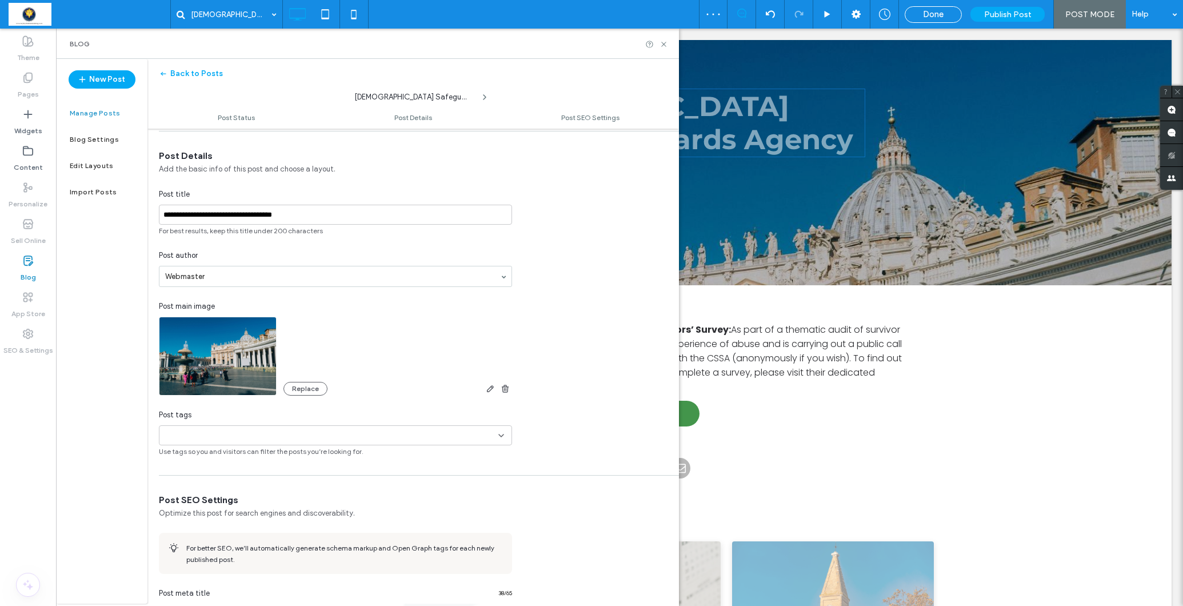
click at [173, 433] on input at bounding box center [203, 435] width 79 height 9
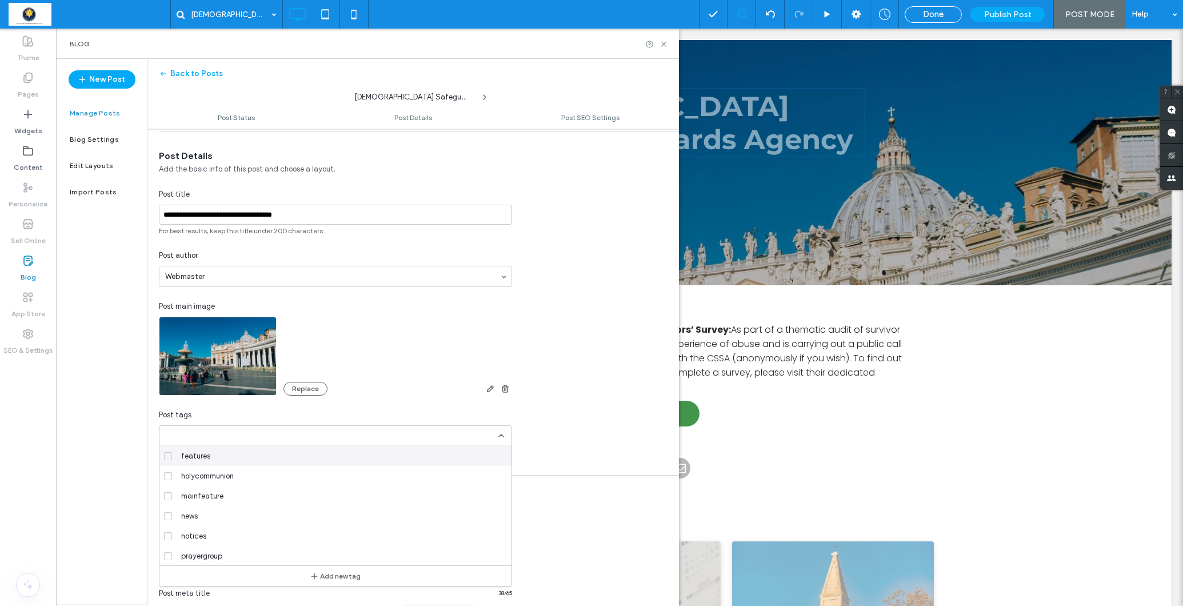
scroll to position [60, 0]
click at [175, 514] on label "news" at bounding box center [333, 515] width 338 height 20
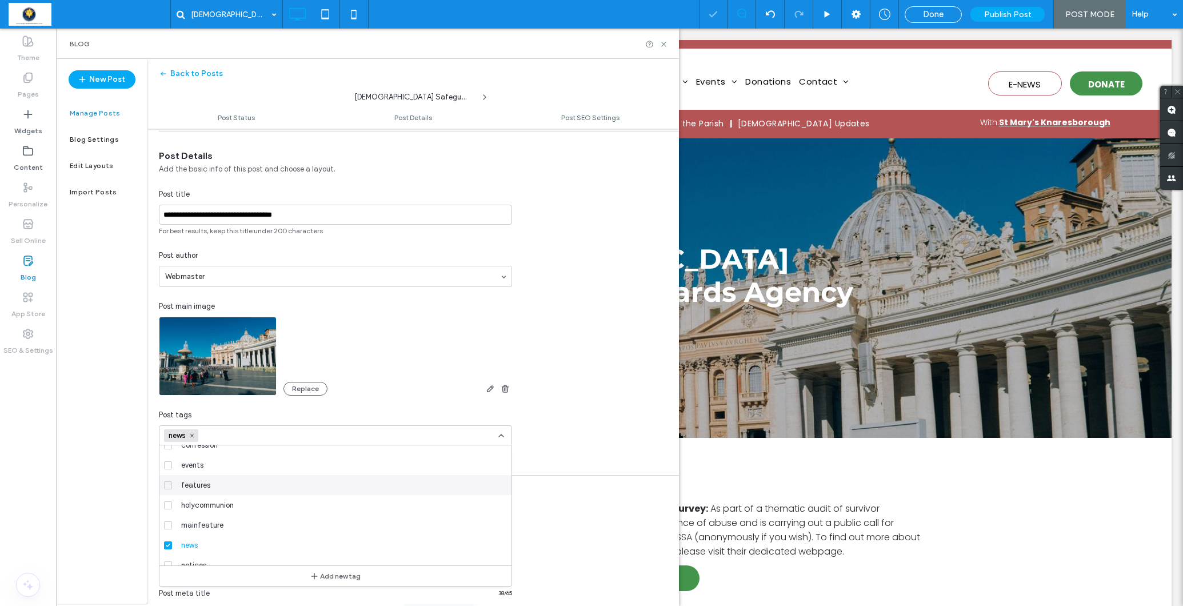
scroll to position [29, 0]
click at [171, 487] on span at bounding box center [168, 487] width 8 height 8
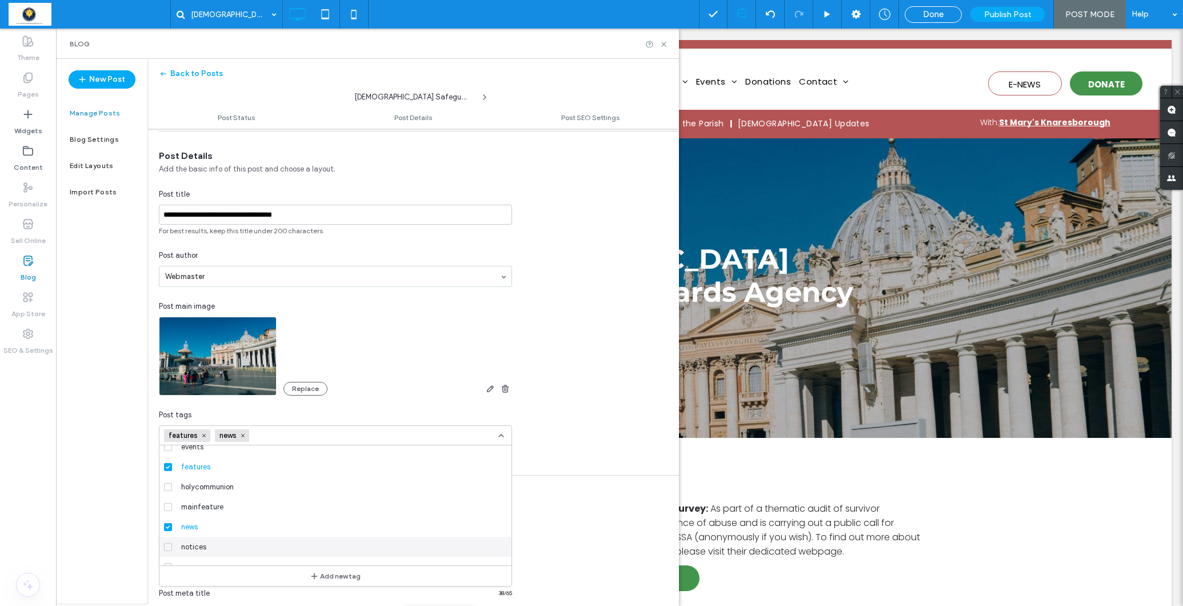
click at [166, 548] on icon at bounding box center [168, 546] width 5 height 3
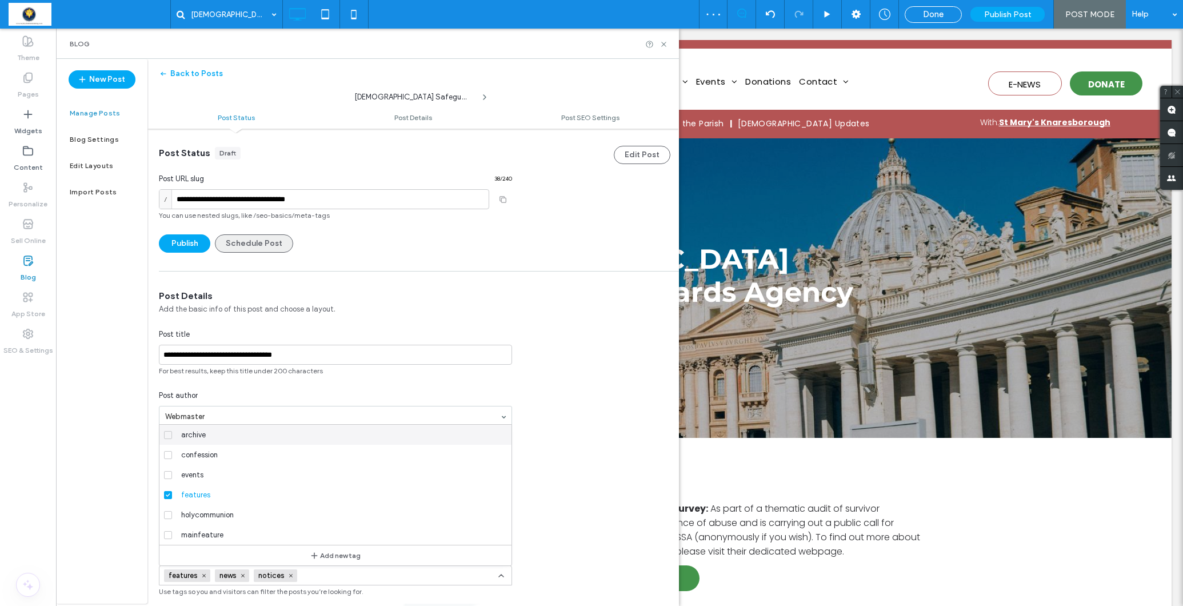
scroll to position [0, 0]
click at [183, 242] on button "Publish" at bounding box center [184, 243] width 51 height 18
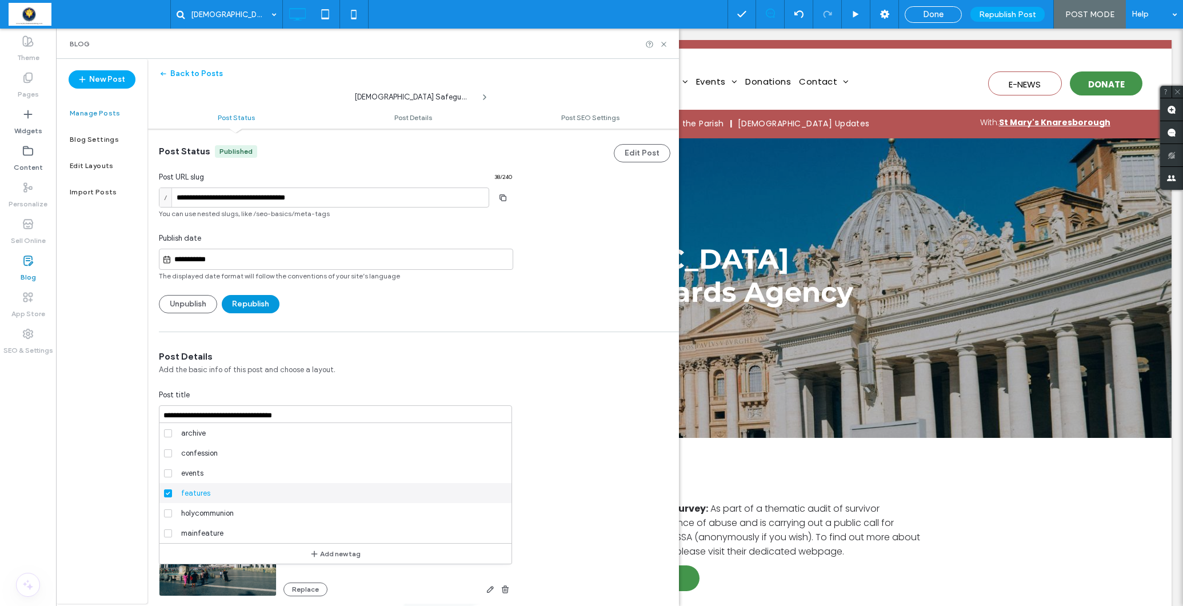
click at [248, 302] on button "Republish" at bounding box center [251, 304] width 58 height 18
click at [246, 308] on button "Republish" at bounding box center [251, 304] width 58 height 18
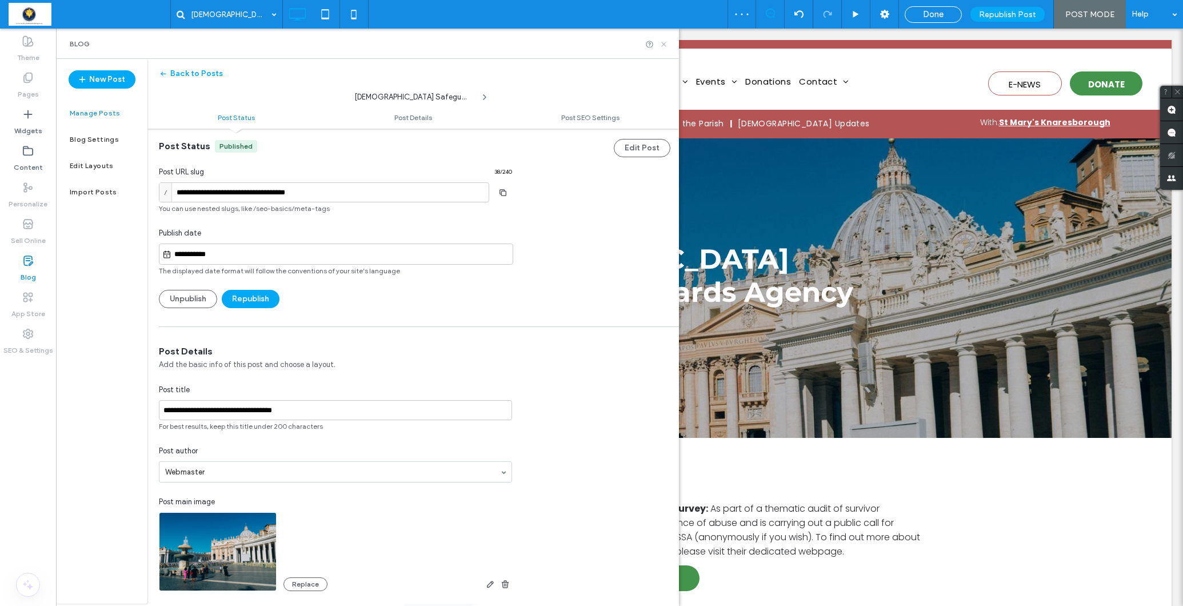
click at [663, 45] on use at bounding box center [663, 44] width 5 height 5
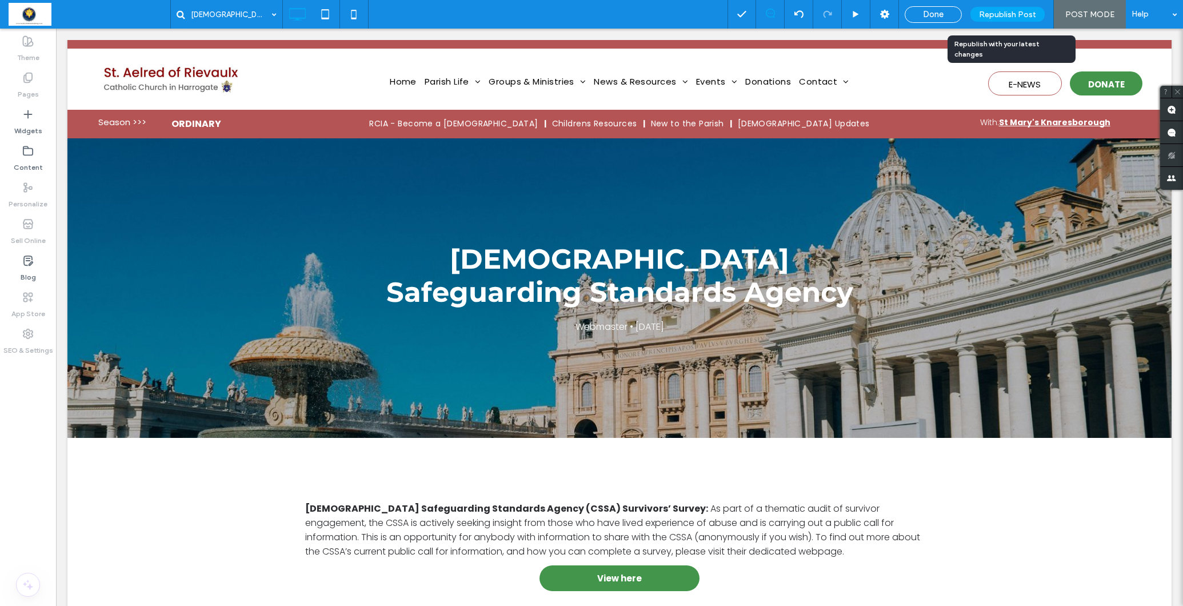
click at [1003, 13] on span "Republish Post" at bounding box center [1007, 15] width 57 height 10
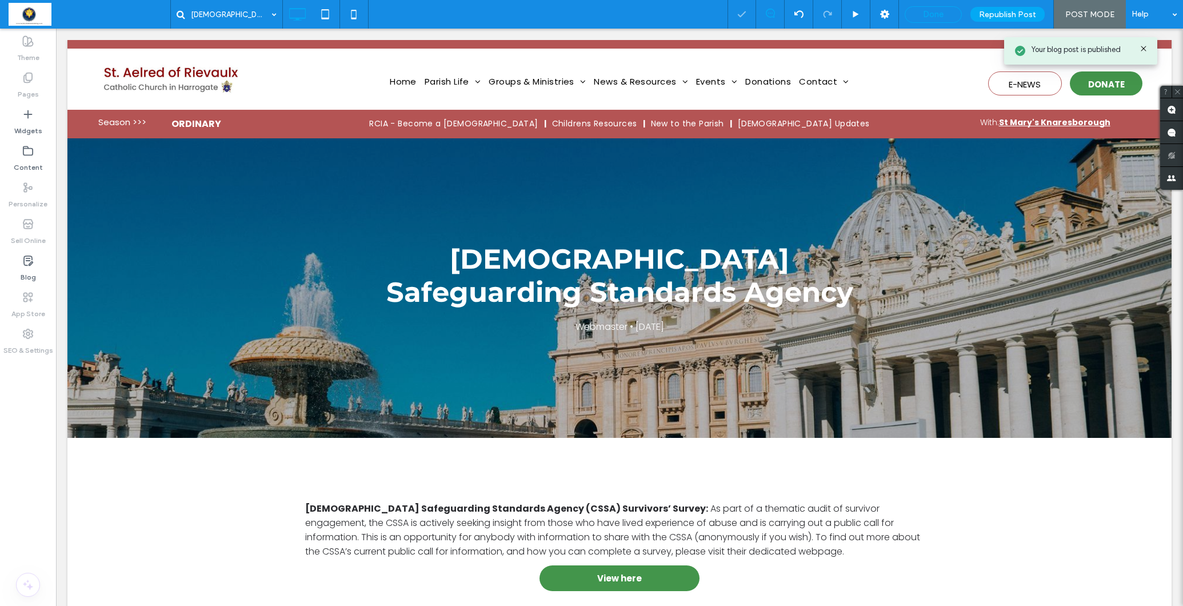
click at [943, 14] on span "Done" at bounding box center [933, 14] width 21 height 10
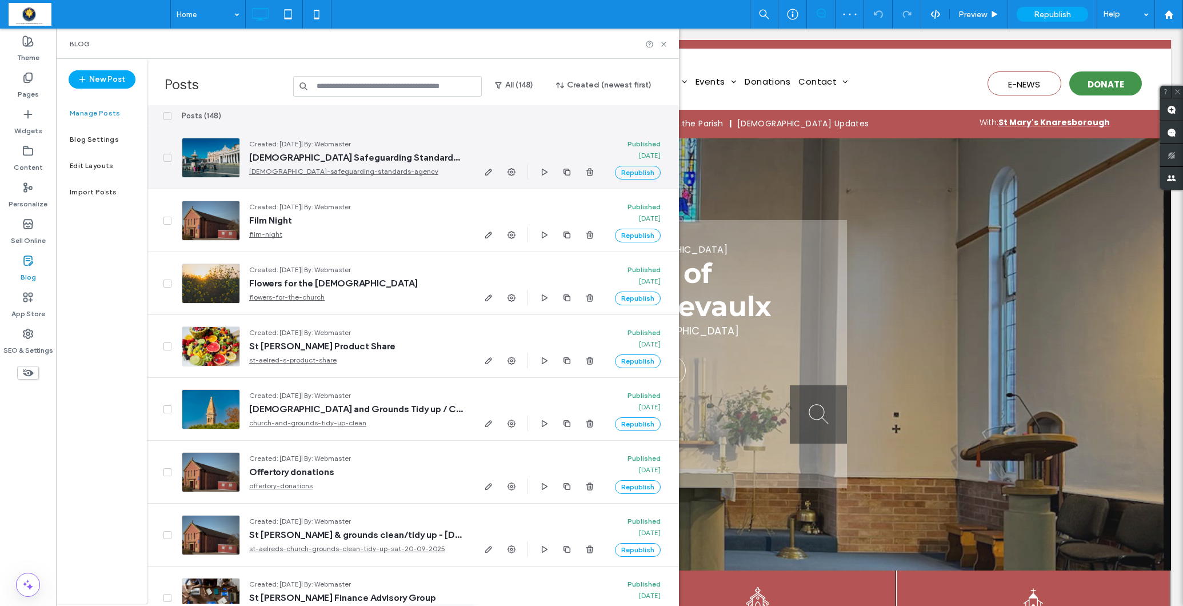
scroll to position [0, 1]
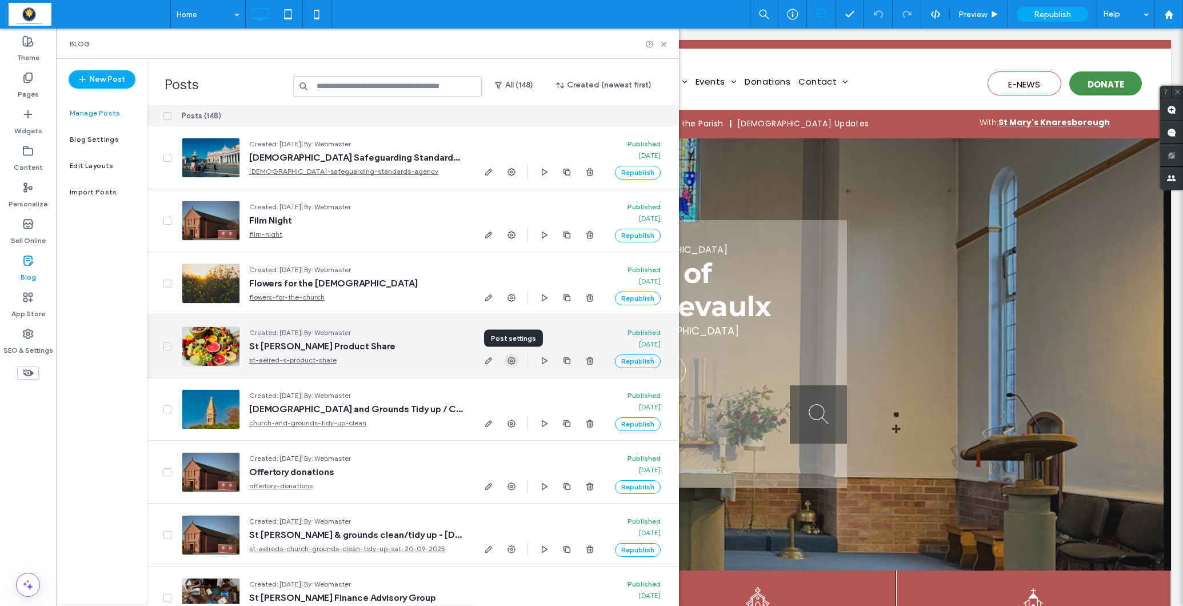
click at [513, 362] on icon "button" at bounding box center [511, 360] width 9 height 9
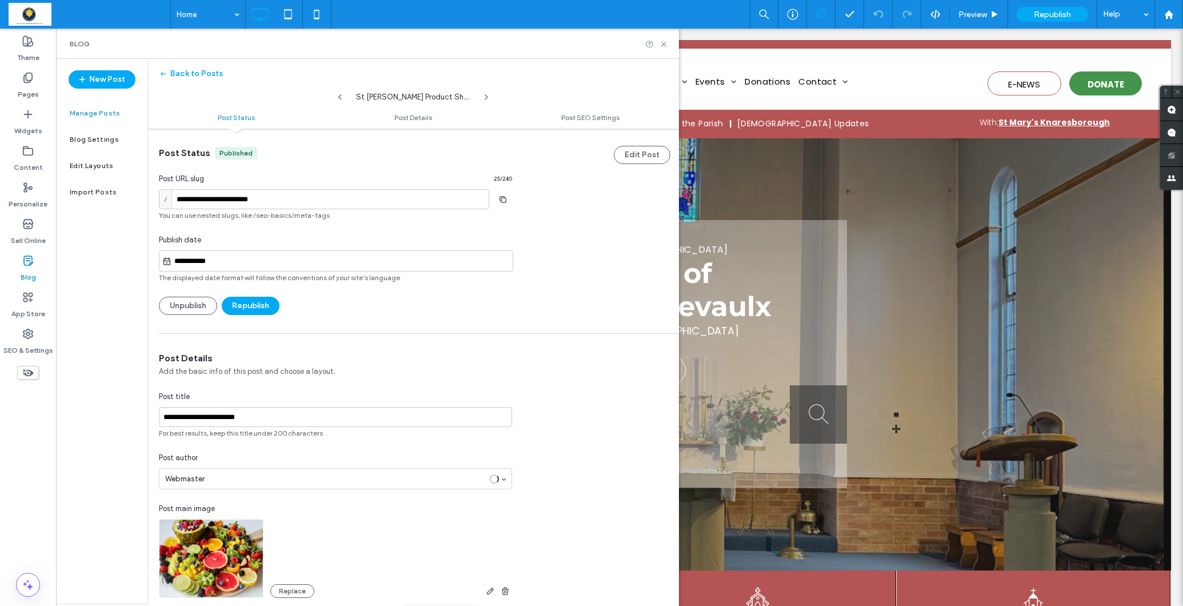
scroll to position [1, 0]
click at [321, 262] on input "**********" at bounding box center [341, 261] width 341 height 14
click at [381, 178] on div "12" at bounding box center [378, 178] width 15 height 15
type input "**********"
click at [257, 305] on button "Republish" at bounding box center [251, 305] width 58 height 18
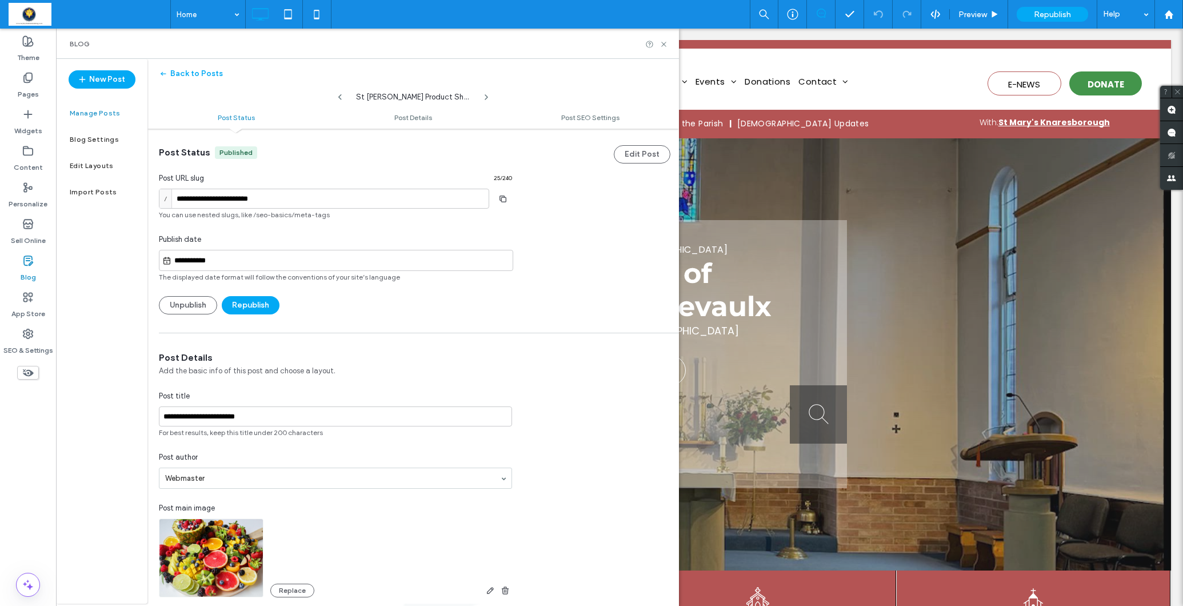
drag, startPoint x: 253, startPoint y: 311, endPoint x: 155, endPoint y: 295, distance: 99.0
click at [252, 311] on button "Republish" at bounding box center [251, 305] width 58 height 18
click at [26, 272] on label "Blog" at bounding box center [28, 274] width 15 height 16
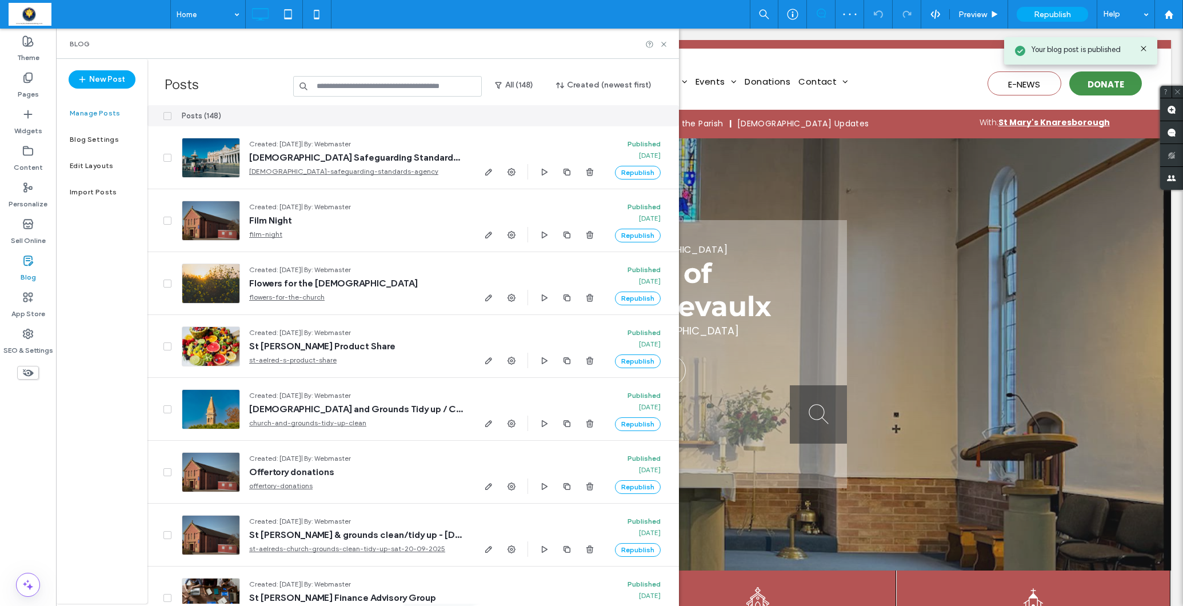
click at [339, 88] on input at bounding box center [387, 86] width 189 height 21
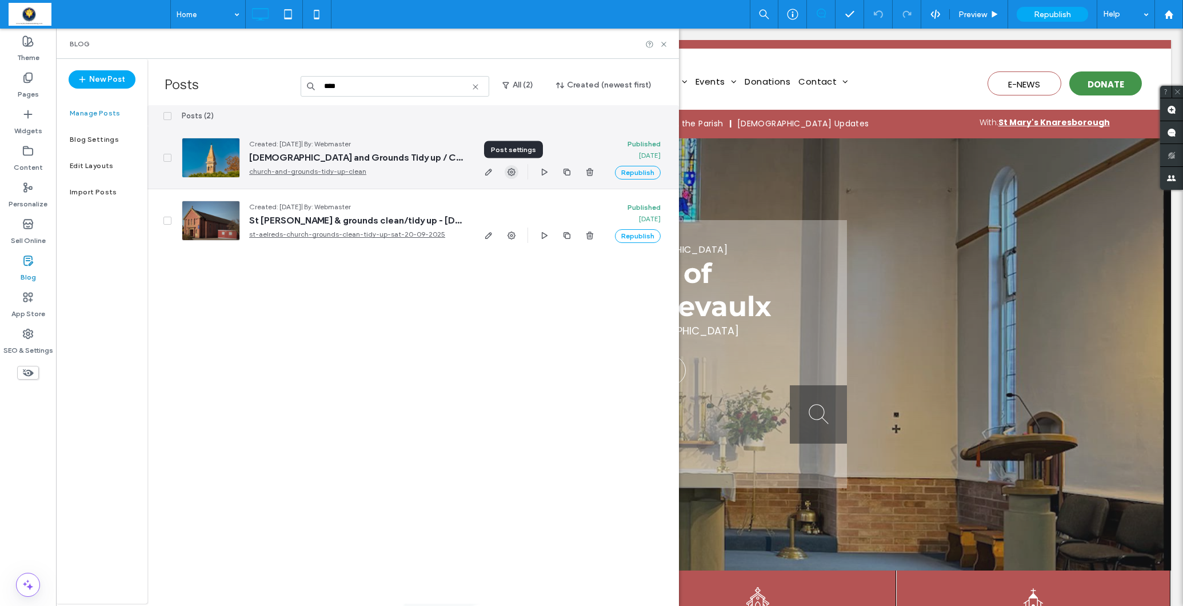
type input "****"
click at [511, 174] on icon "button" at bounding box center [511, 171] width 9 height 9
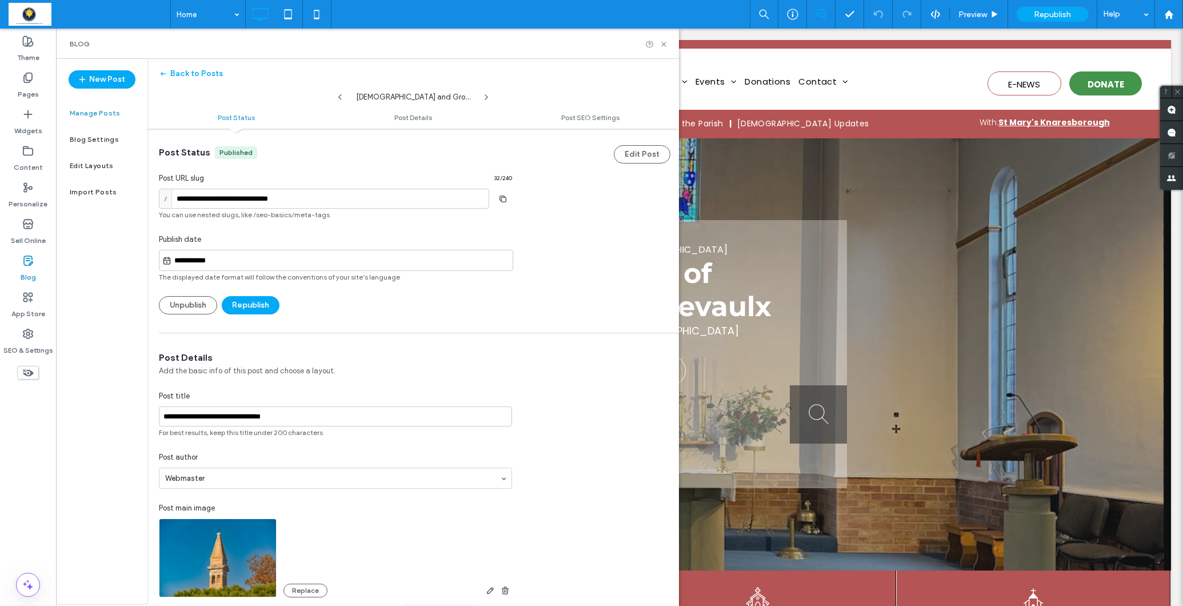
click at [335, 261] on input "**********" at bounding box center [341, 261] width 341 height 14
click at [379, 179] on div "12" at bounding box center [378, 178] width 15 height 15
type input "**********"
click at [250, 305] on button "Republish" at bounding box center [251, 305] width 58 height 18
click at [244, 304] on button "Republish" at bounding box center [251, 305] width 58 height 18
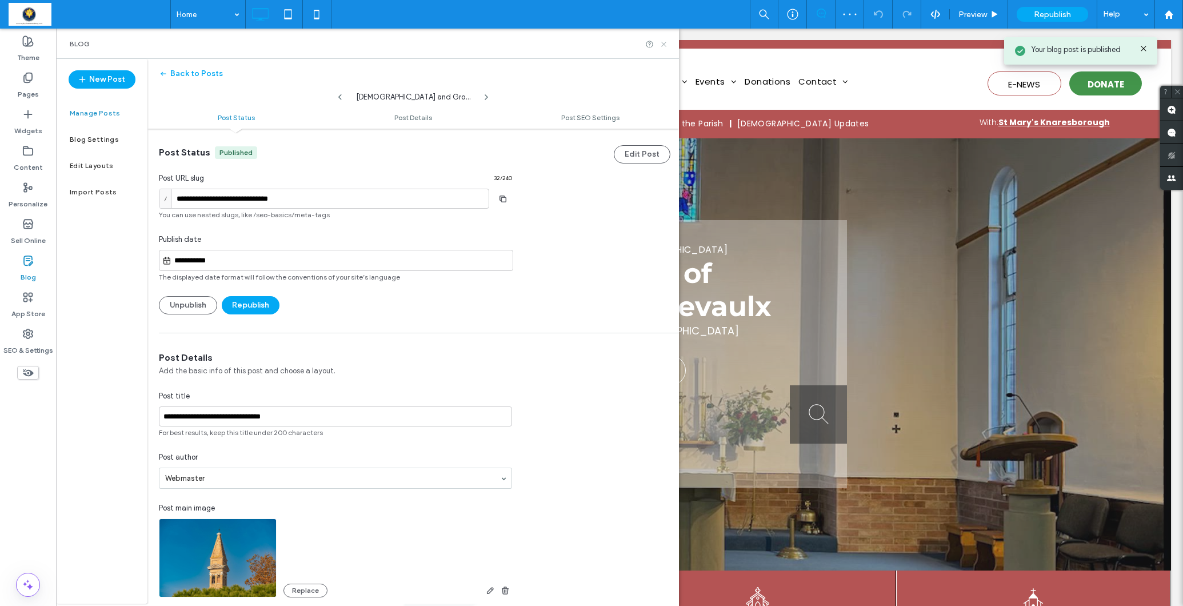
click at [661, 43] on icon at bounding box center [663, 44] width 9 height 9
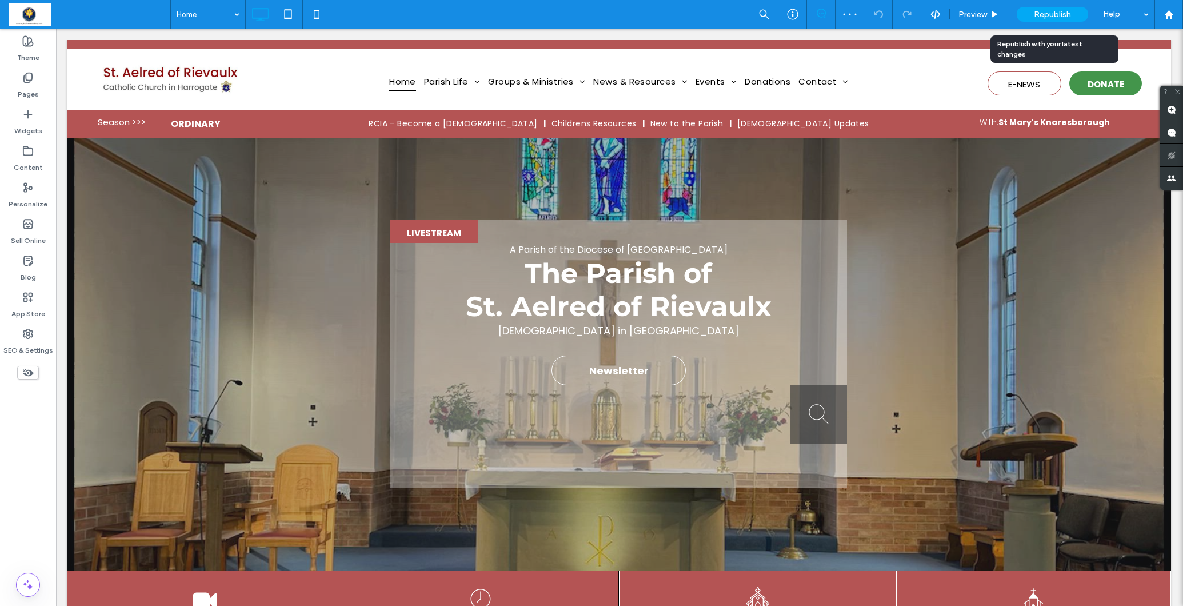
click at [1053, 10] on span "Republish" at bounding box center [1052, 15] width 37 height 10
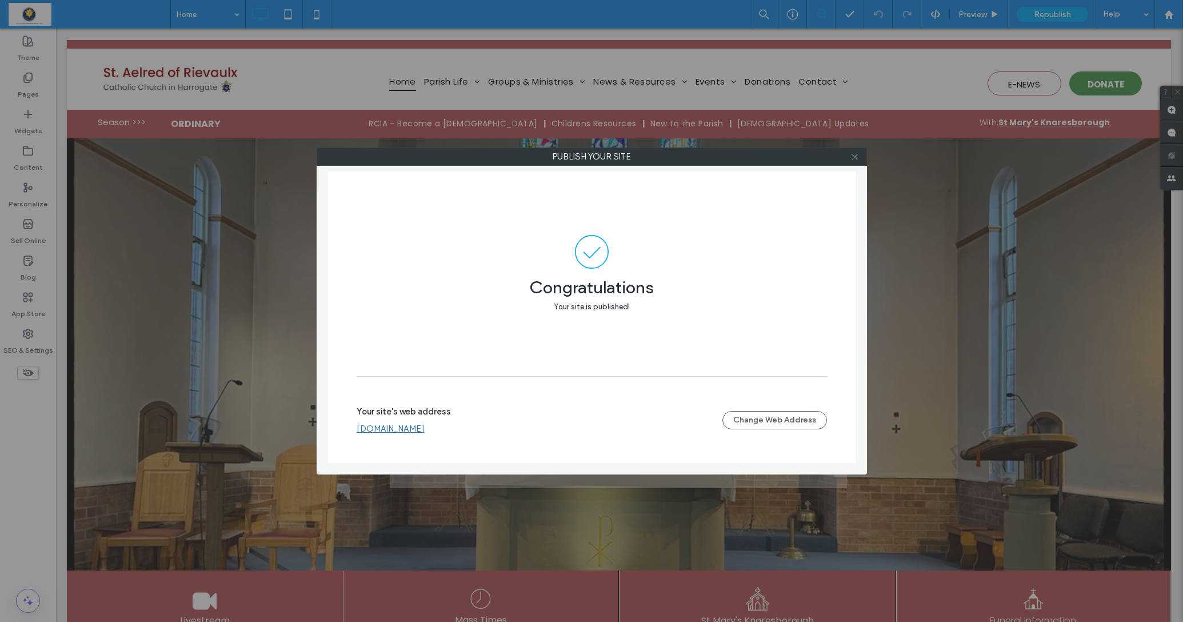
click at [857, 156] on icon at bounding box center [854, 157] width 9 height 9
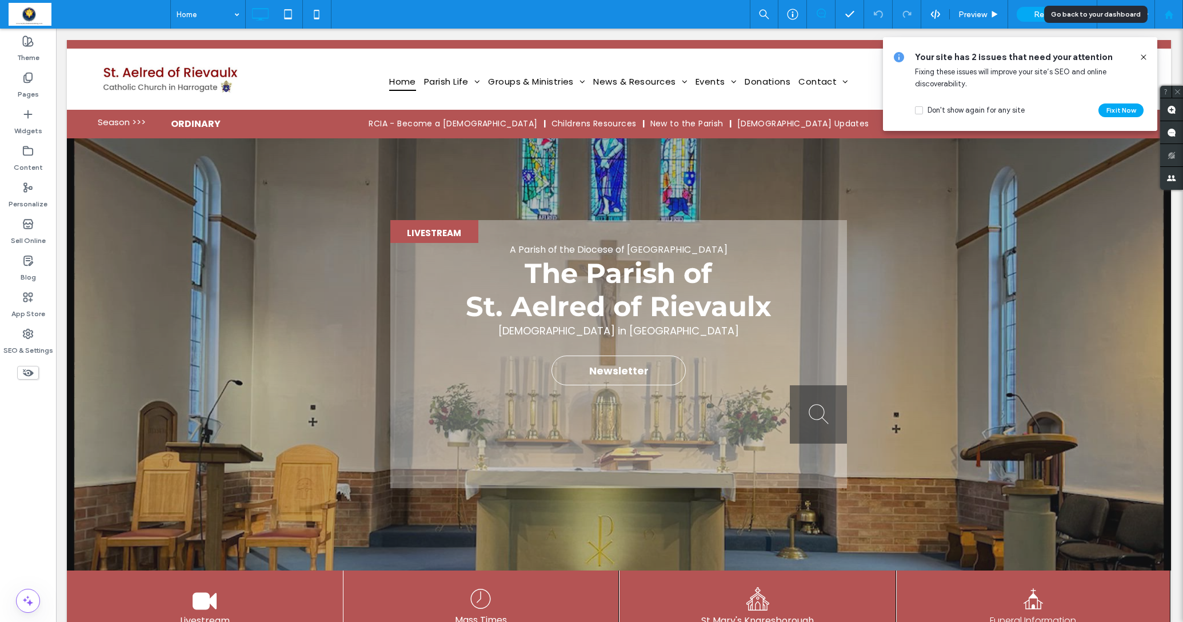
click at [1171, 13] on use at bounding box center [1168, 14] width 9 height 9
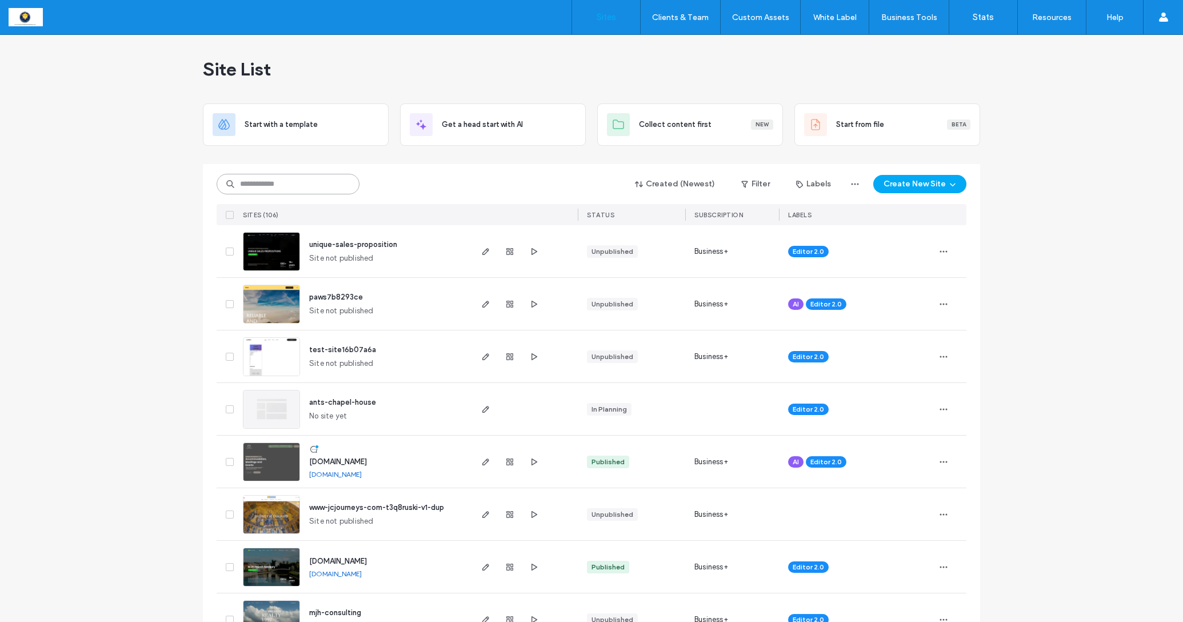
click at [241, 188] on input at bounding box center [288, 184] width 143 height 21
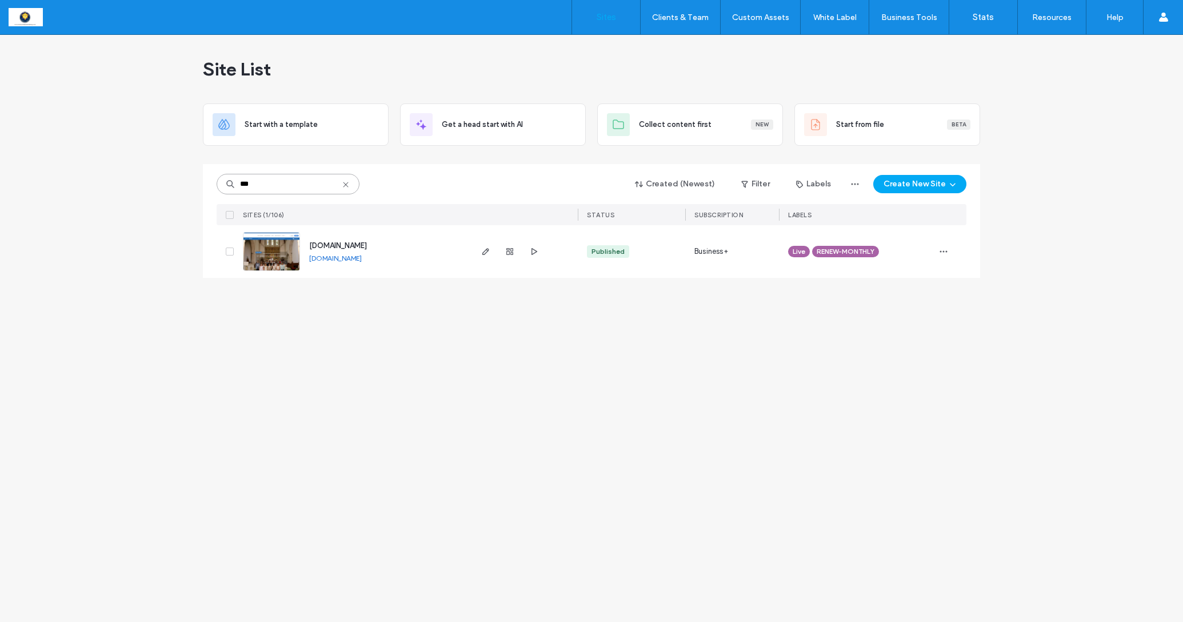
type input "***"
drag, startPoint x: 263, startPoint y: 194, endPoint x: 485, endPoint y: 252, distance: 228.7
click at [485, 252] on icon "button" at bounding box center [485, 251] width 9 height 9
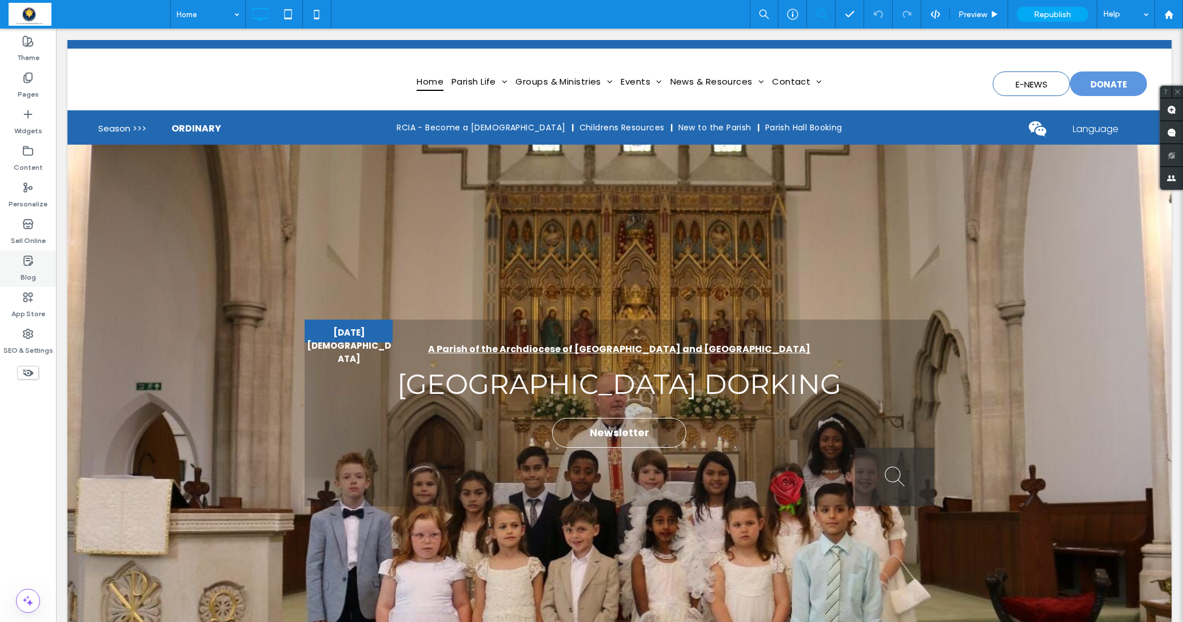
click at [28, 258] on use at bounding box center [28, 260] width 9 height 9
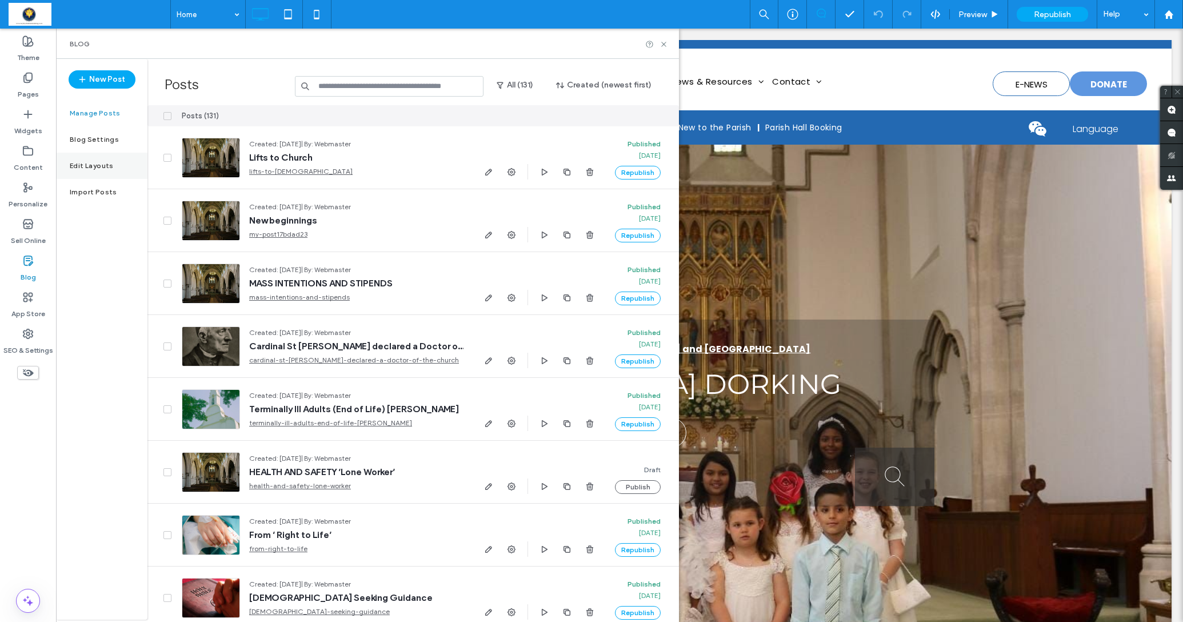
click at [87, 169] on label "Edit Layouts" at bounding box center [92, 166] width 44 height 8
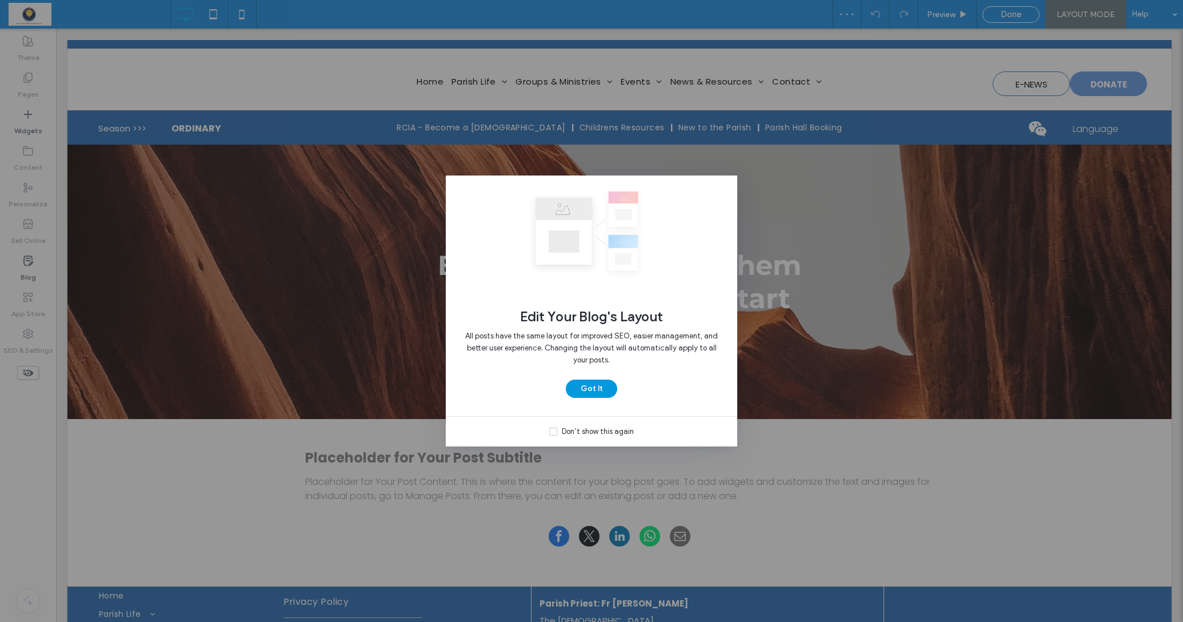
click at [597, 391] on button "Got It" at bounding box center [591, 388] width 51 height 18
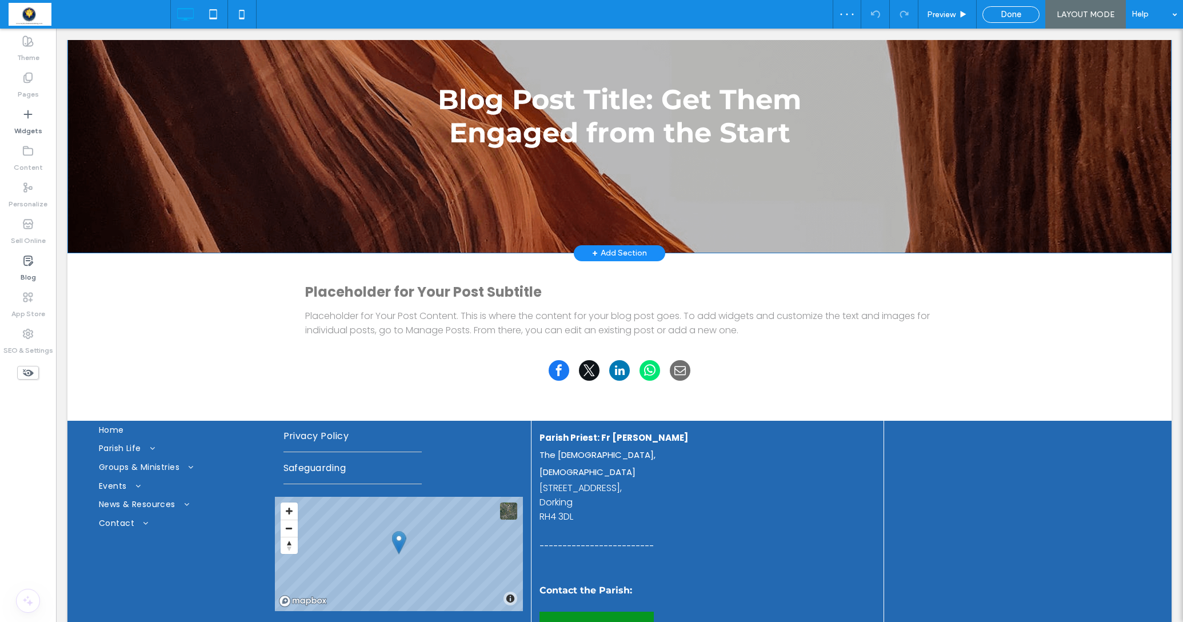
scroll to position [175, 0]
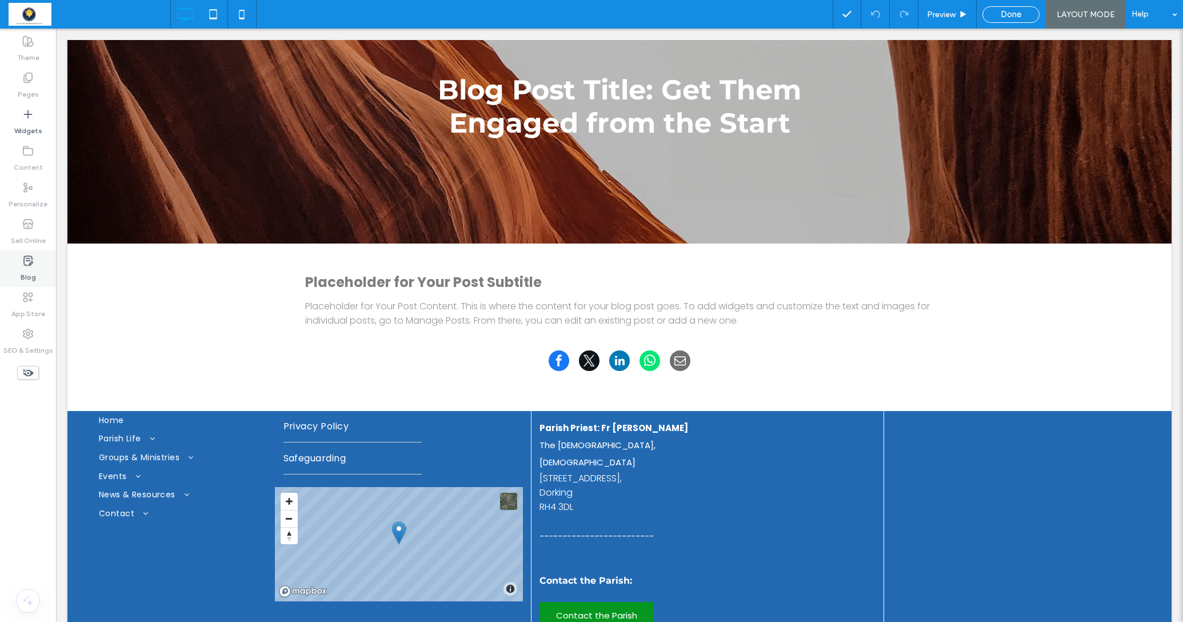
click at [28, 273] on label "Blog" at bounding box center [28, 274] width 15 height 16
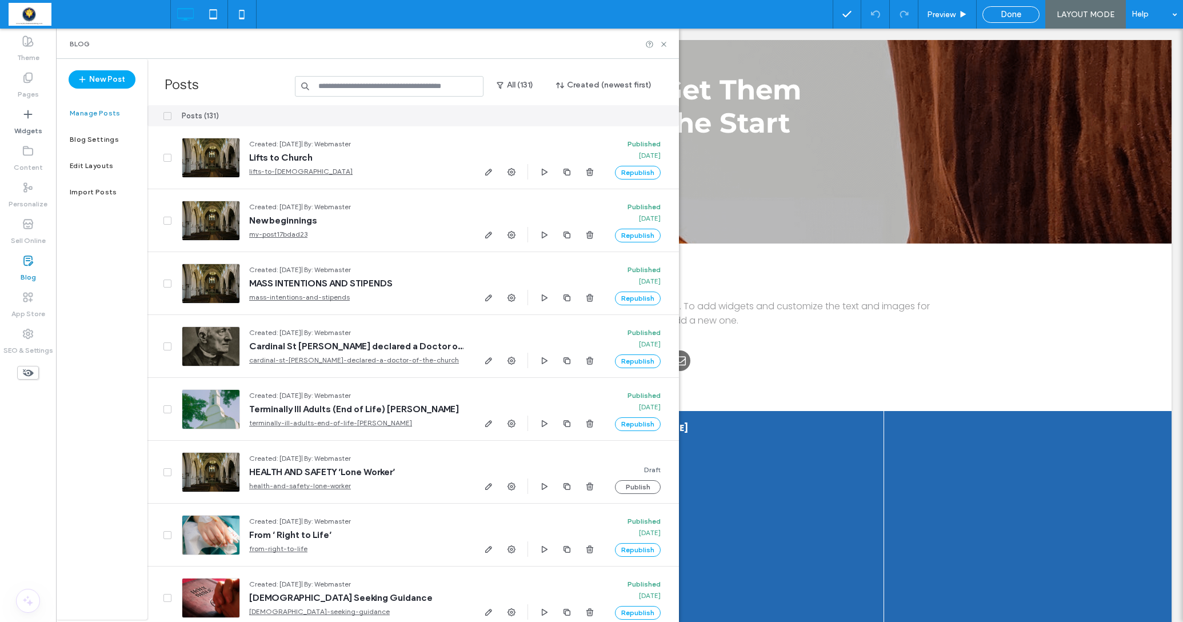
click at [396, 84] on input at bounding box center [389, 86] width 189 height 21
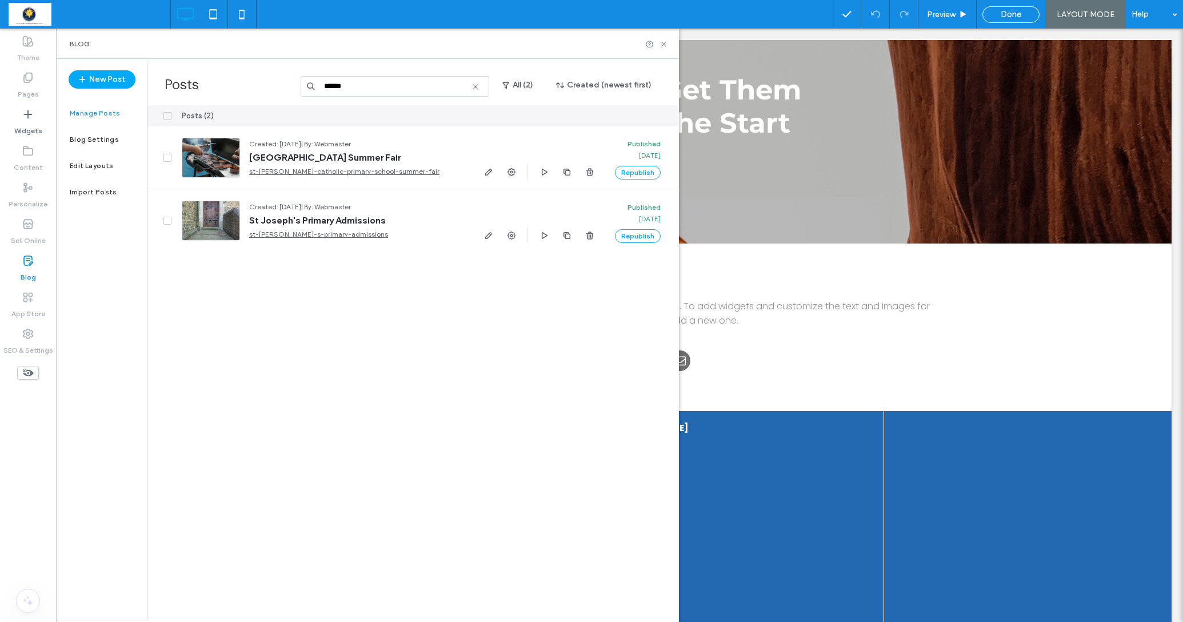
type input "******"
drag, startPoint x: 396, startPoint y: 84, endPoint x: 512, endPoint y: 174, distance: 146.6
click at [512, 174] on icon "button" at bounding box center [511, 171] width 9 height 9
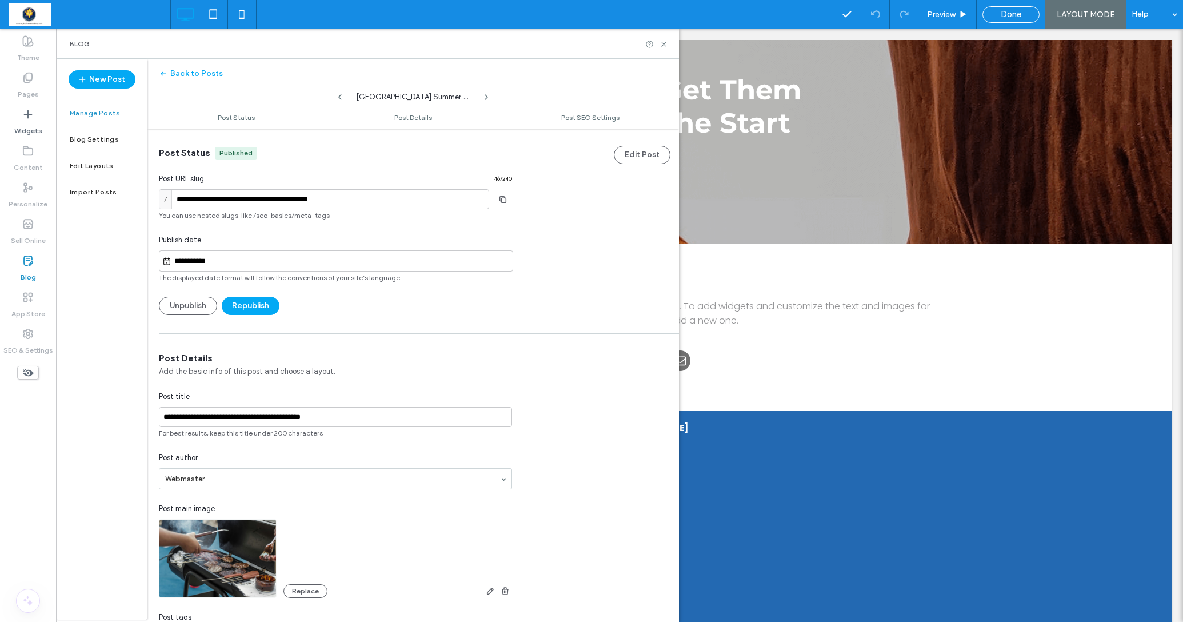
scroll to position [0, 0]
click at [190, 306] on button "Unpublish" at bounding box center [188, 306] width 58 height 18
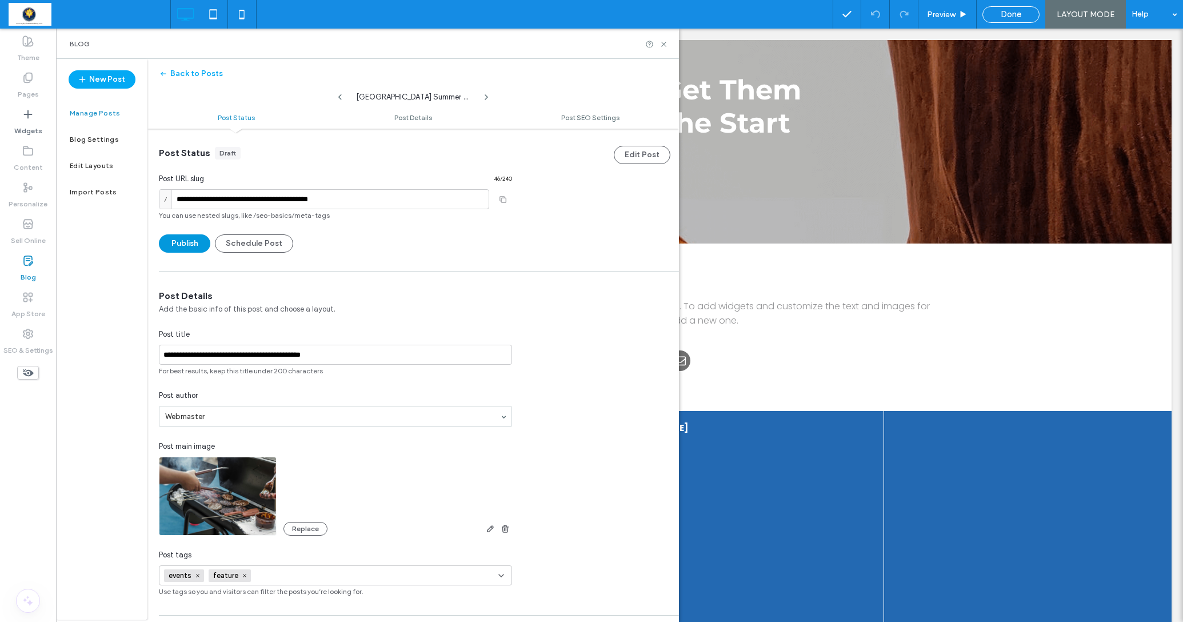
click at [174, 242] on button "Publish" at bounding box center [184, 243] width 51 height 18
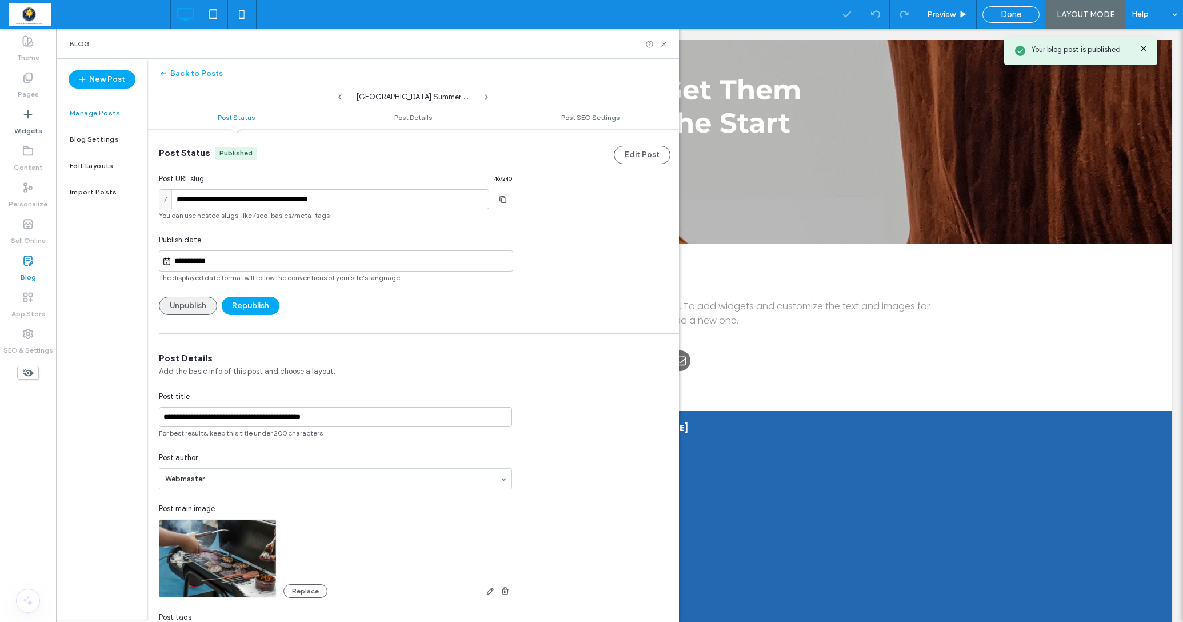
click at [186, 303] on button "Unpublish" at bounding box center [188, 306] width 58 height 18
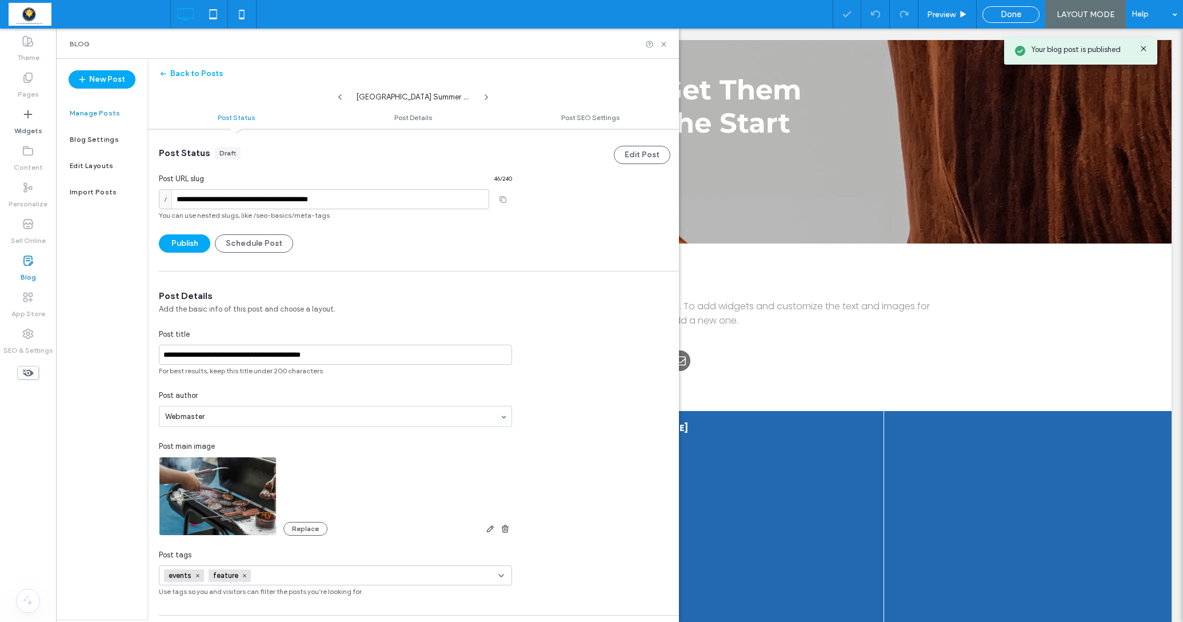
click at [31, 262] on icon at bounding box center [27, 260] width 11 height 11
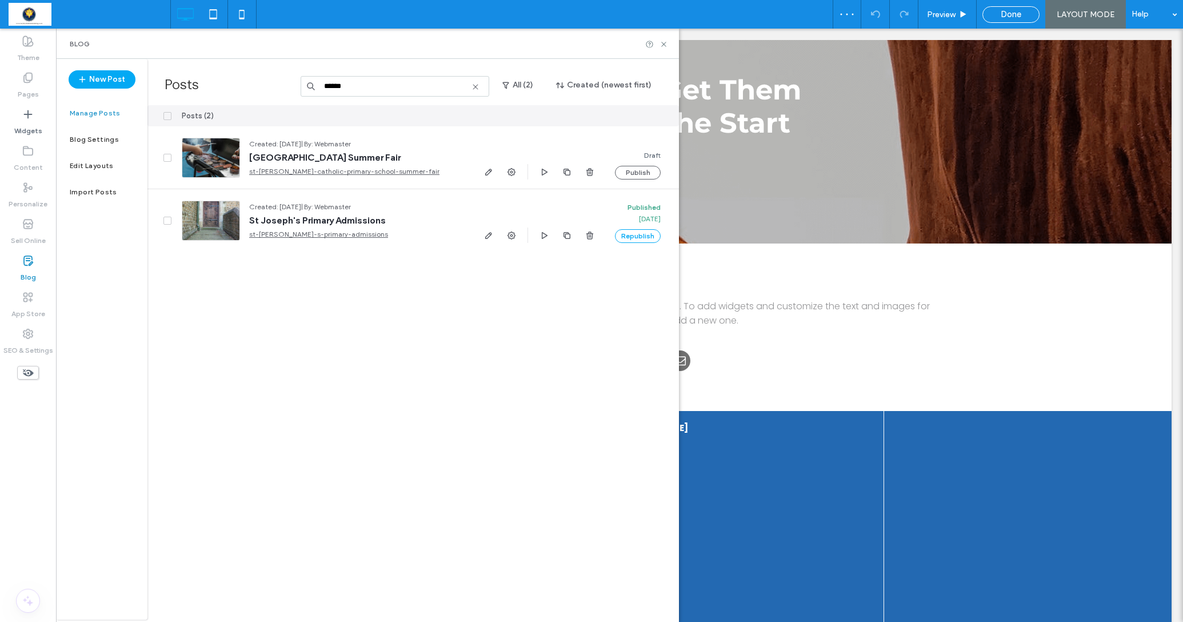
drag, startPoint x: 374, startPoint y: 86, endPoint x: 292, endPoint y: 81, distance: 82.4
click at [292, 81] on div "Posts ****** All (2) Created (newest first)" at bounding box center [412, 82] width 531 height 46
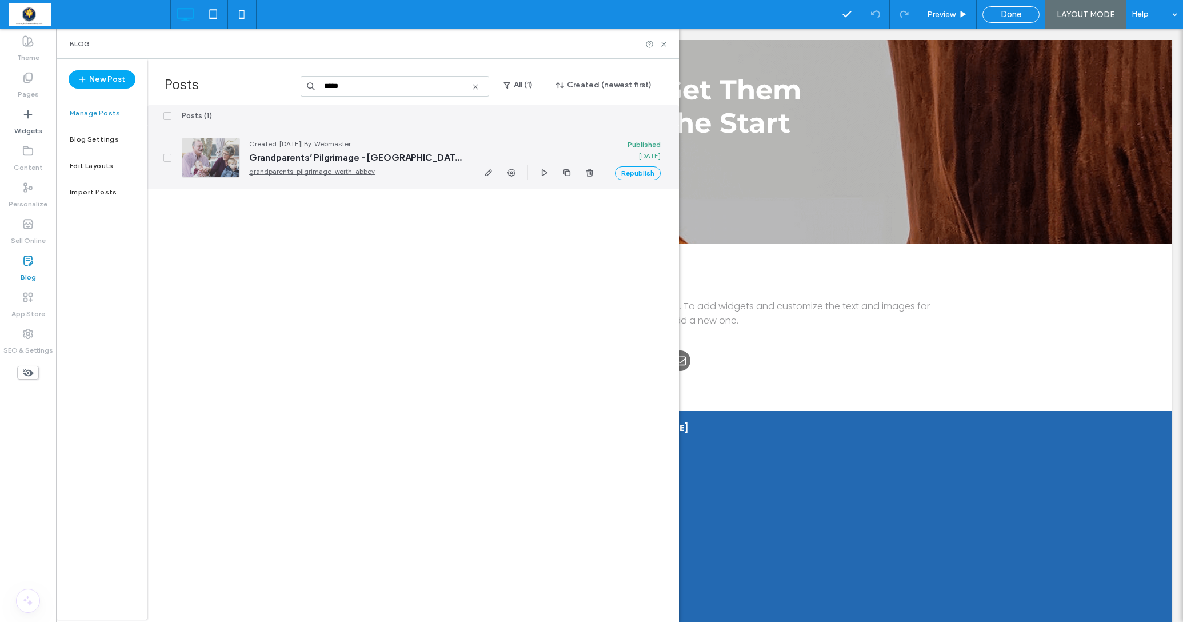
type input "*****"
click at [167, 156] on icon at bounding box center [167, 157] width 5 height 3
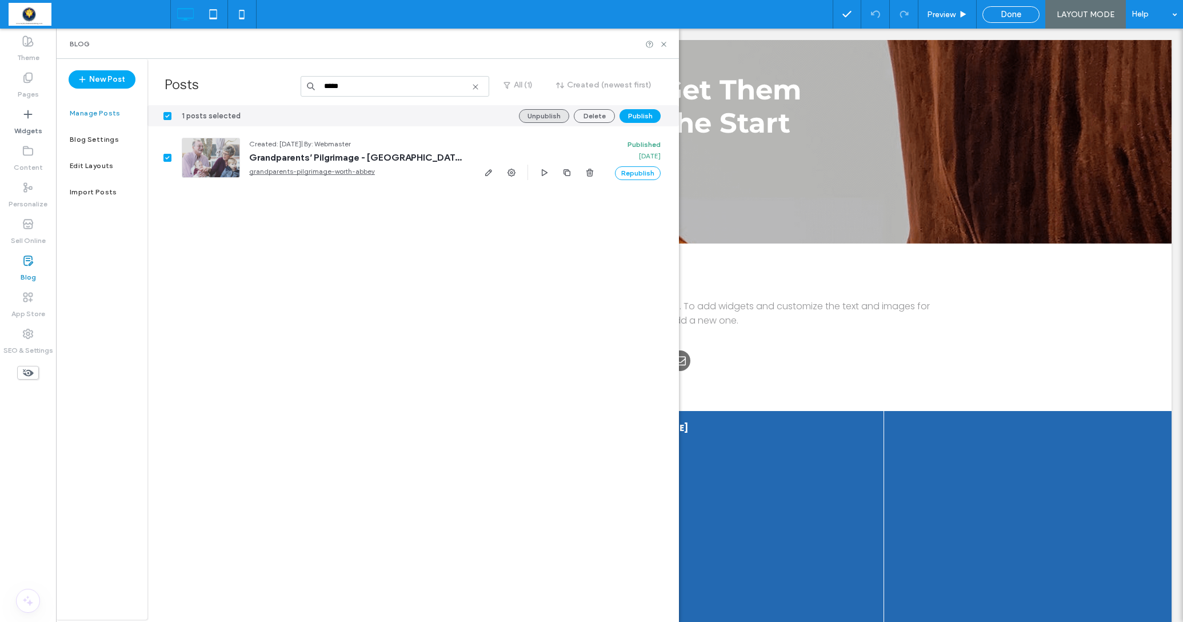
click at [549, 115] on button "Unpublish" at bounding box center [544, 116] width 50 height 14
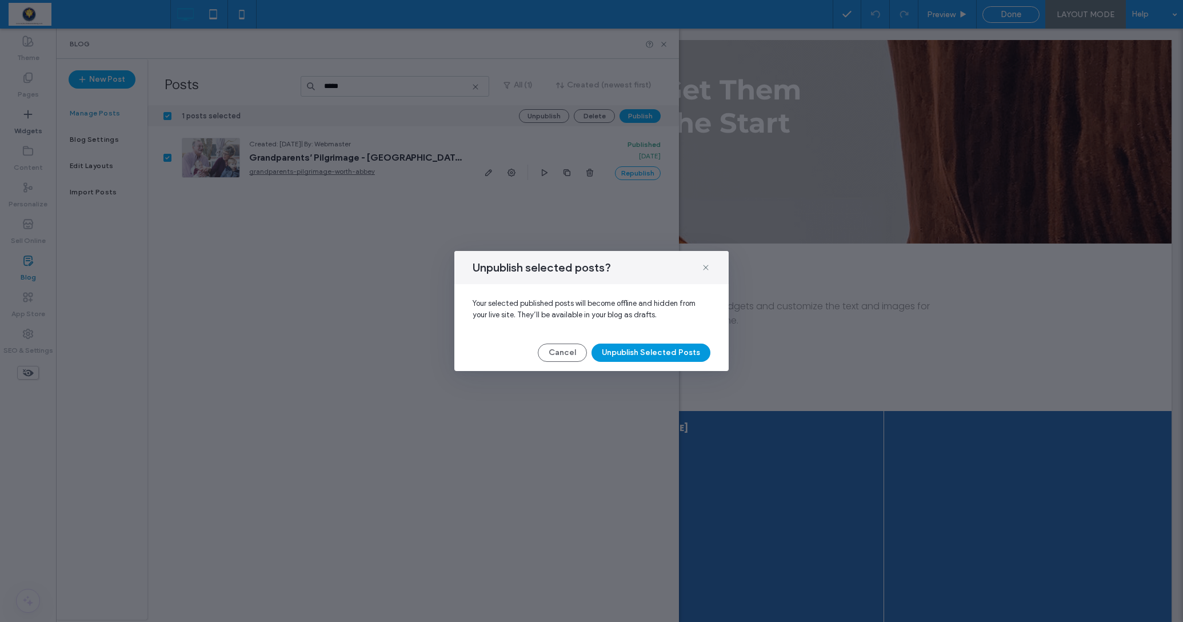
click at [655, 351] on button "Unpublish Selected Posts" at bounding box center [650, 352] width 119 height 18
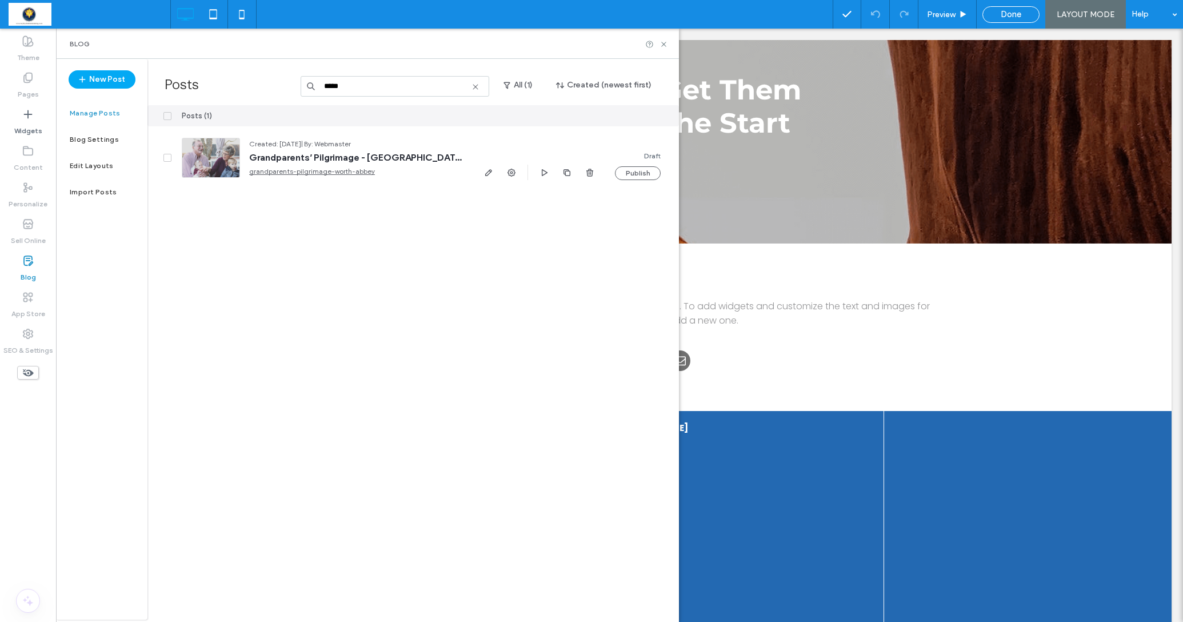
click at [29, 270] on label "Blog" at bounding box center [28, 274] width 15 height 16
click at [478, 86] on icon at bounding box center [475, 86] width 9 height 9
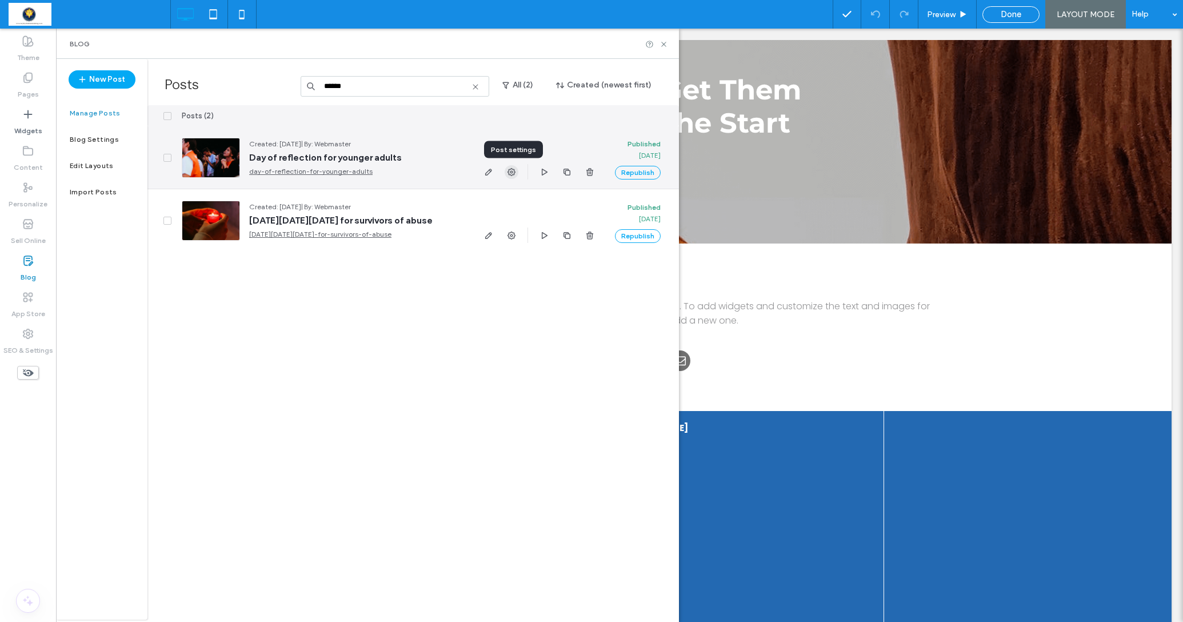
type input "******"
click at [512, 171] on use "button" at bounding box center [511, 172] width 8 height 8
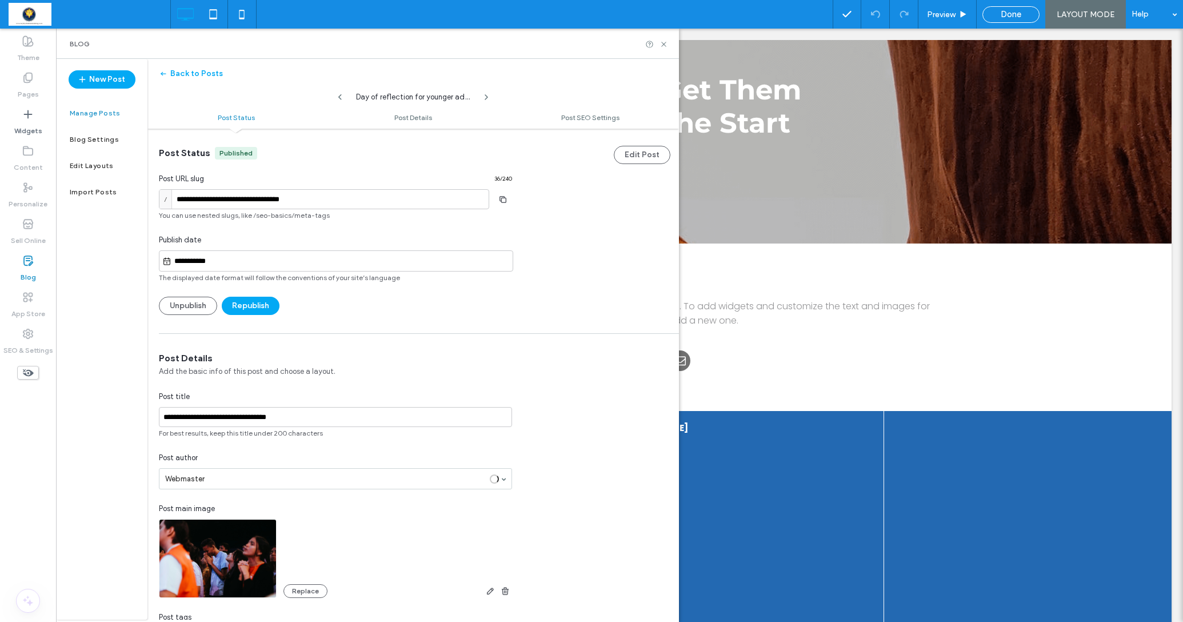
scroll to position [1, 0]
click at [187, 305] on button "Unpublish" at bounding box center [188, 305] width 58 height 18
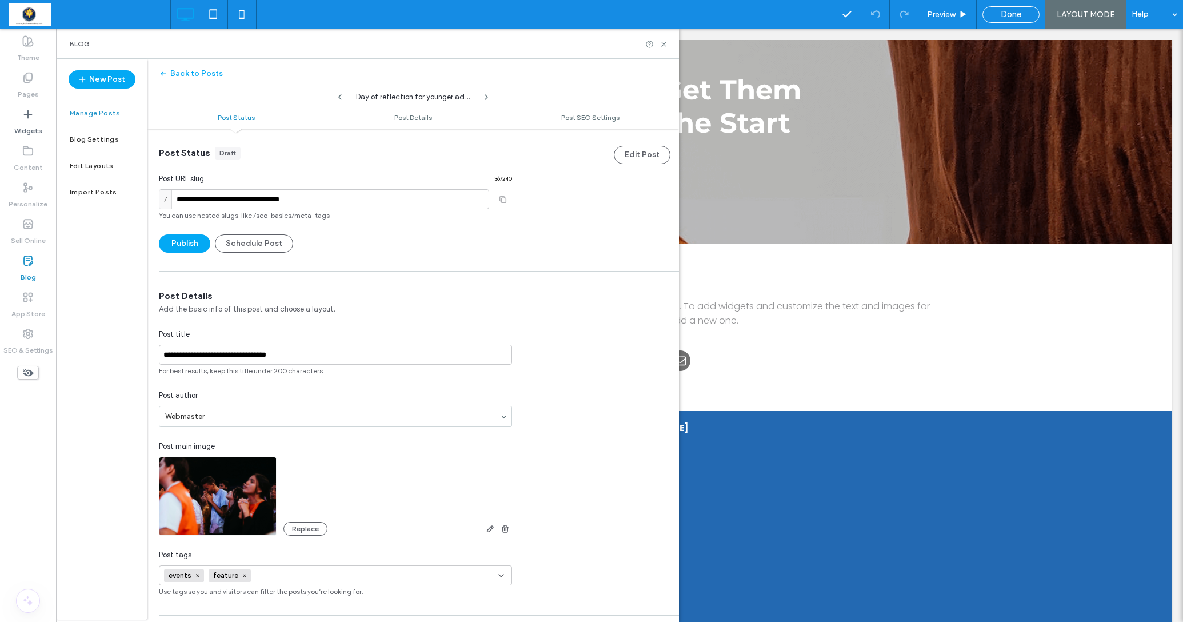
scroll to position [0, 0]
click at [33, 263] on icon at bounding box center [27, 260] width 11 height 11
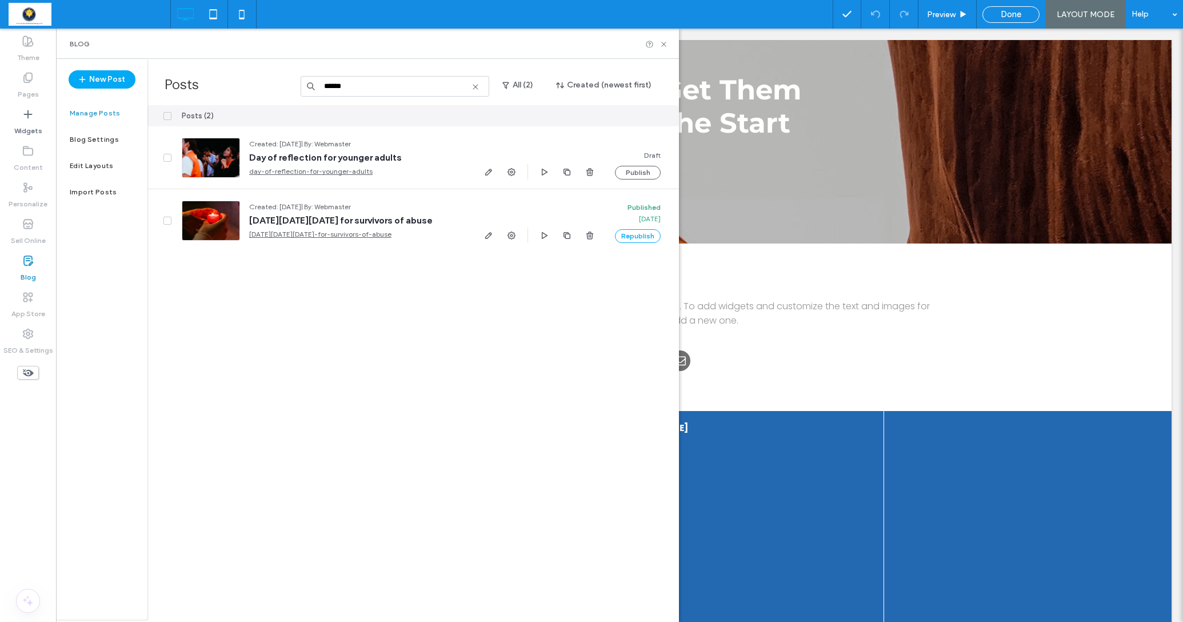
drag, startPoint x: 370, startPoint y: 85, endPoint x: 306, endPoint y: 82, distance: 64.1
click at [306, 82] on input "******" at bounding box center [395, 86] width 189 height 21
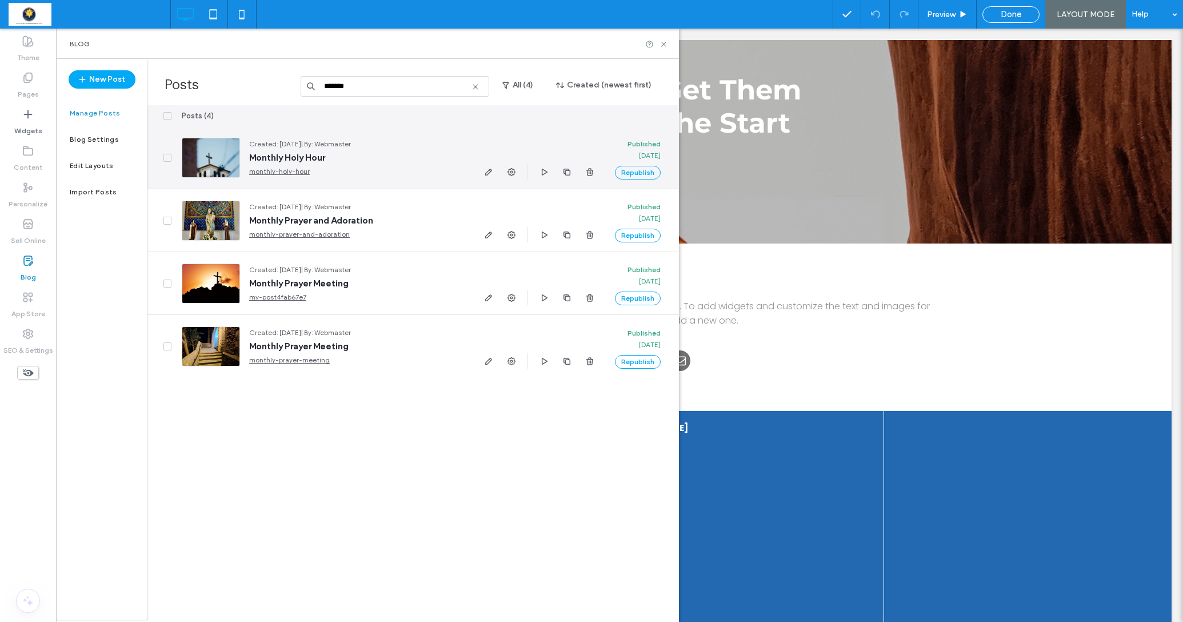
click at [168, 159] on span at bounding box center [167, 158] width 8 height 8
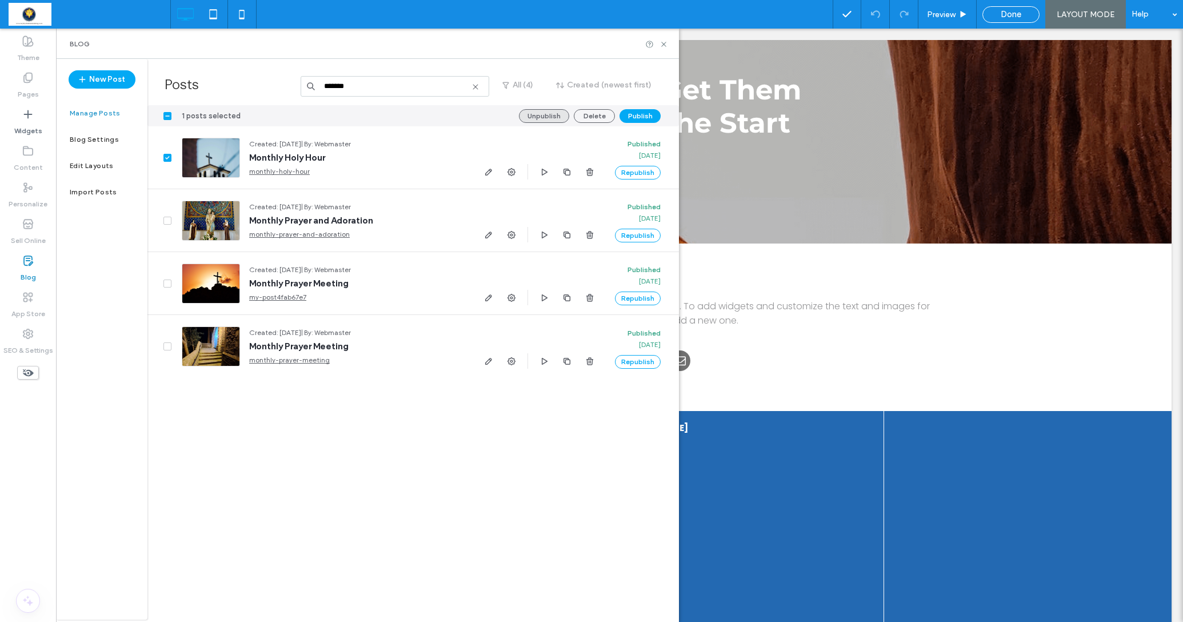
click at [545, 113] on button "Unpublish" at bounding box center [544, 116] width 50 height 14
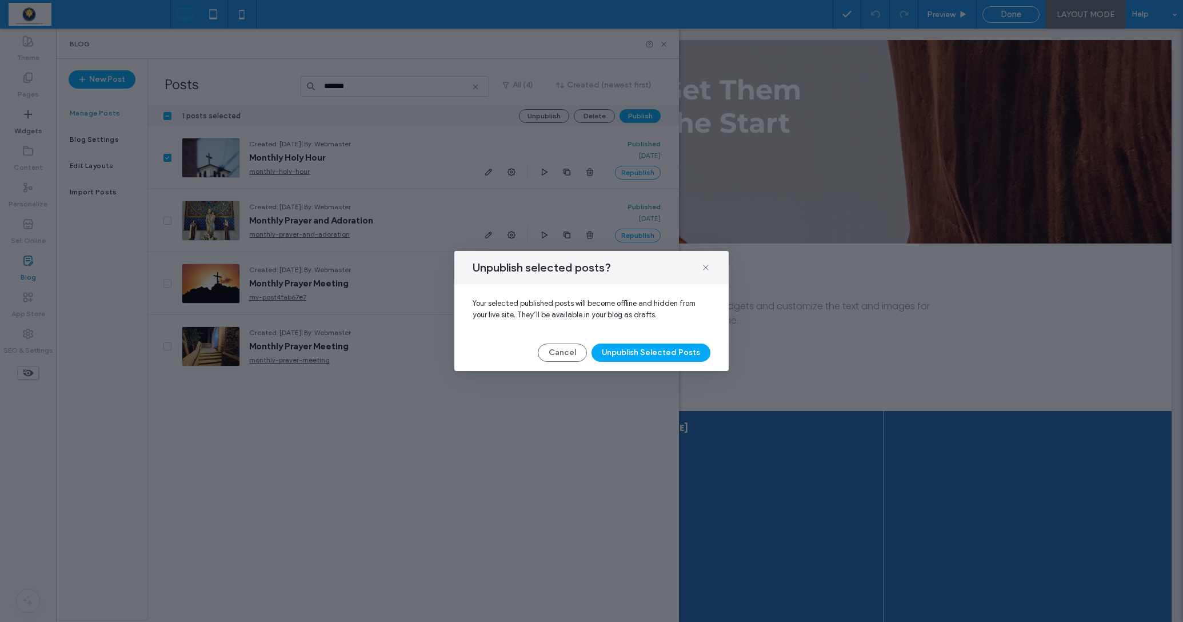
drag, startPoint x: 655, startPoint y: 354, endPoint x: 621, endPoint y: 343, distance: 36.0
click at [653, 353] on button "Unpublish Selected Posts" at bounding box center [650, 352] width 119 height 18
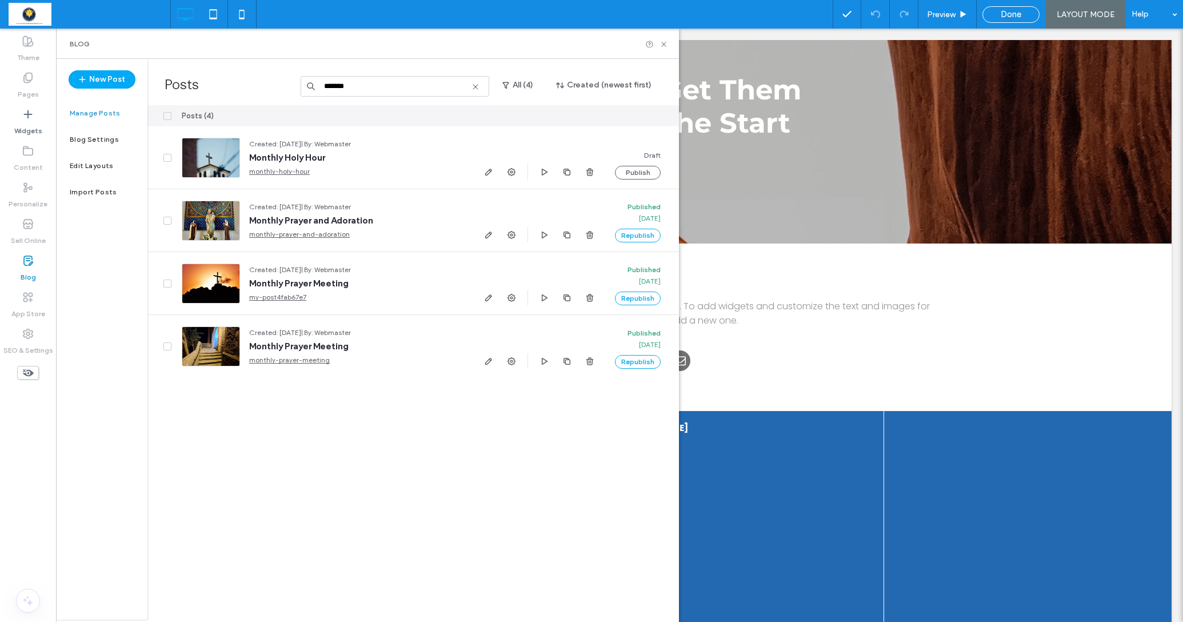
drag, startPoint x: 366, startPoint y: 88, endPoint x: 264, endPoint y: 73, distance: 103.4
click at [264, 73] on div "Posts ******* All (4) Created (newest first)" at bounding box center [412, 82] width 531 height 46
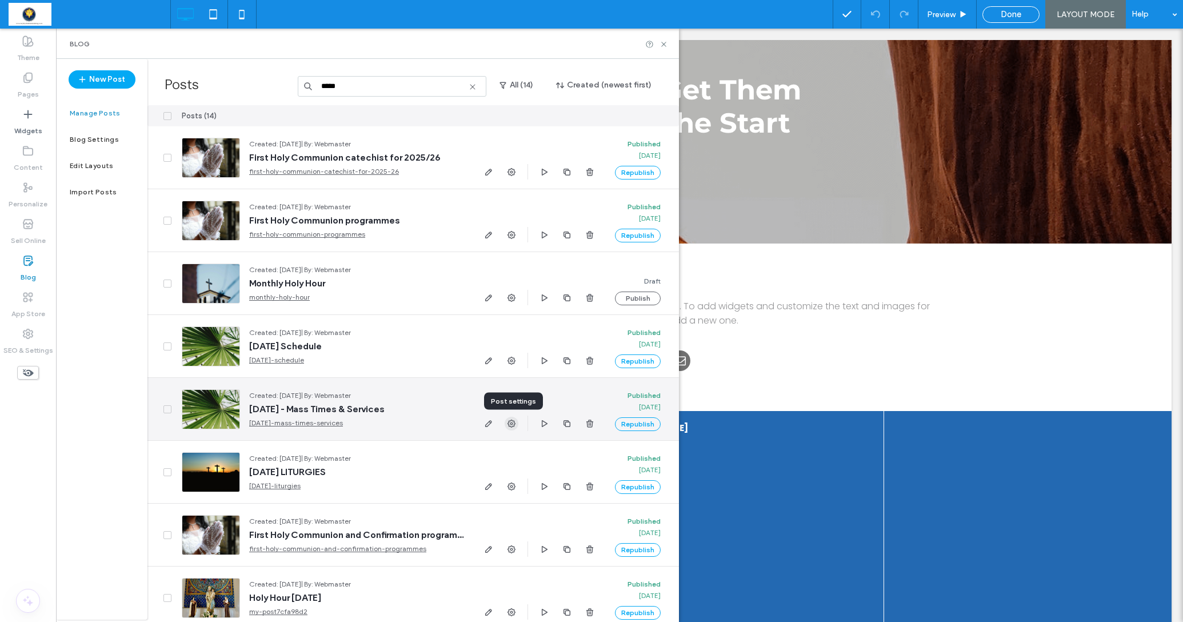
type input "****"
click at [510, 422] on icon "button" at bounding box center [511, 423] width 9 height 9
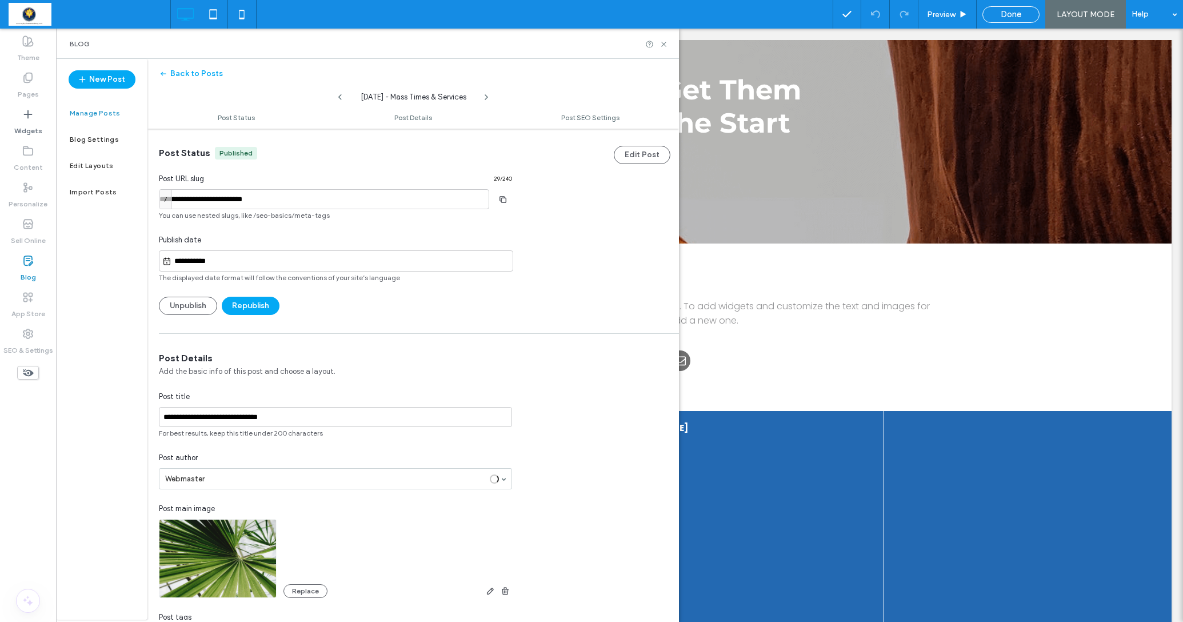
scroll to position [1, 0]
click at [189, 304] on button "Unpublish" at bounding box center [188, 305] width 58 height 18
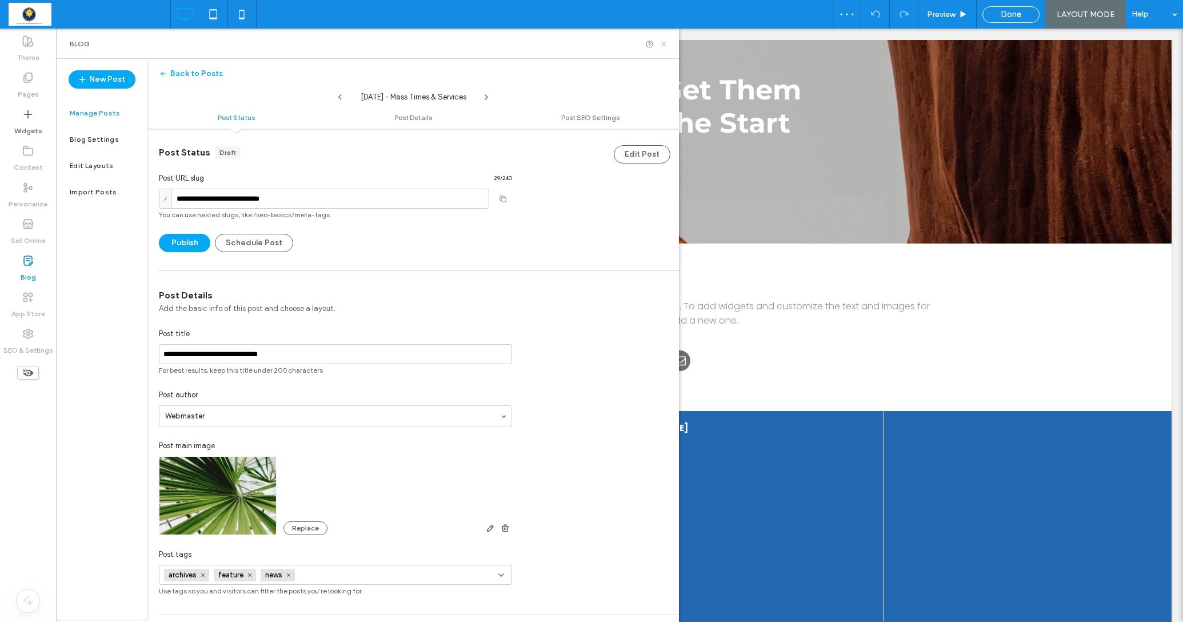
click at [663, 42] on icon at bounding box center [663, 44] width 9 height 9
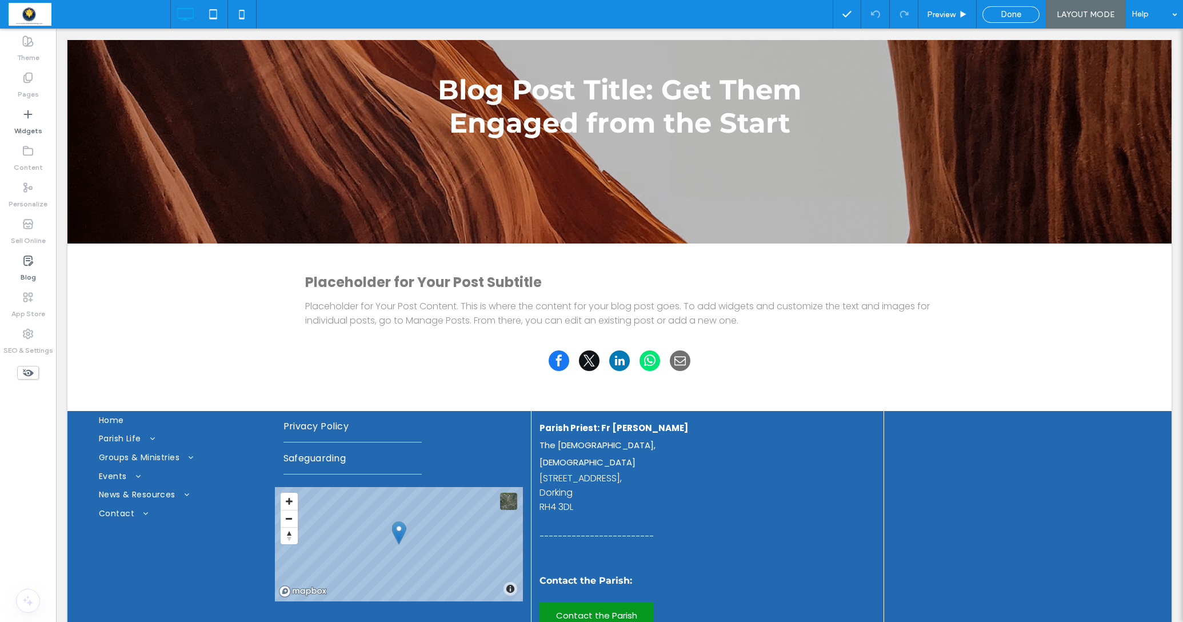
drag, startPoint x: 1022, startPoint y: 15, endPoint x: 651, endPoint y: 31, distance: 371.2
click at [1022, 15] on div "Done" at bounding box center [1011, 14] width 56 height 10
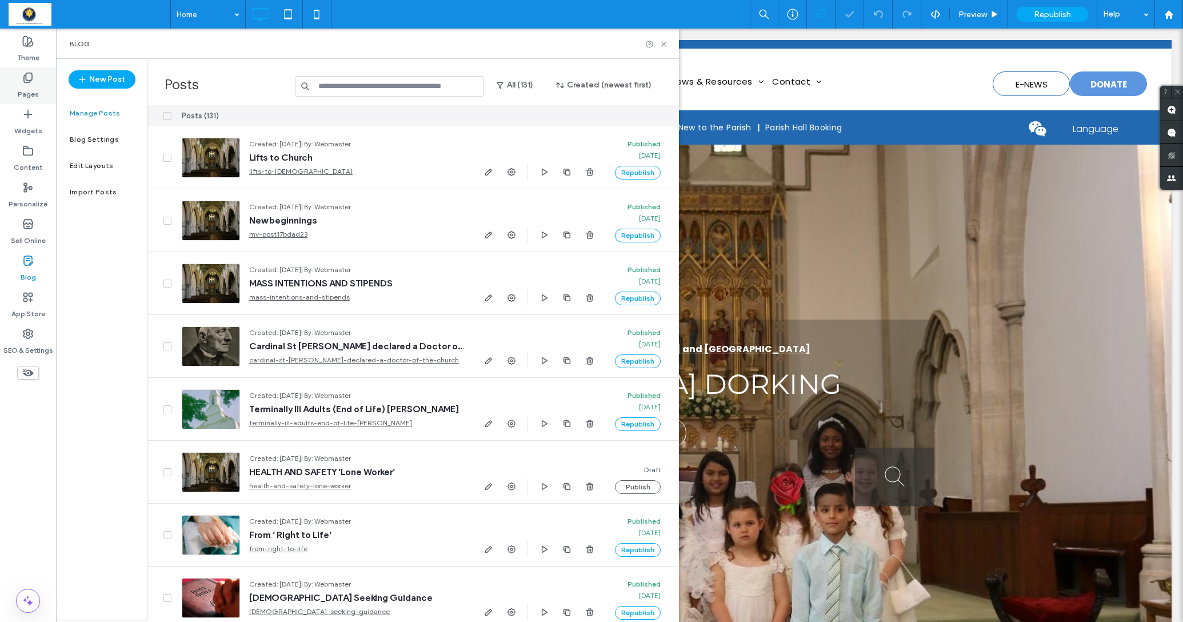
click at [28, 87] on label "Pages" at bounding box center [28, 91] width 21 height 16
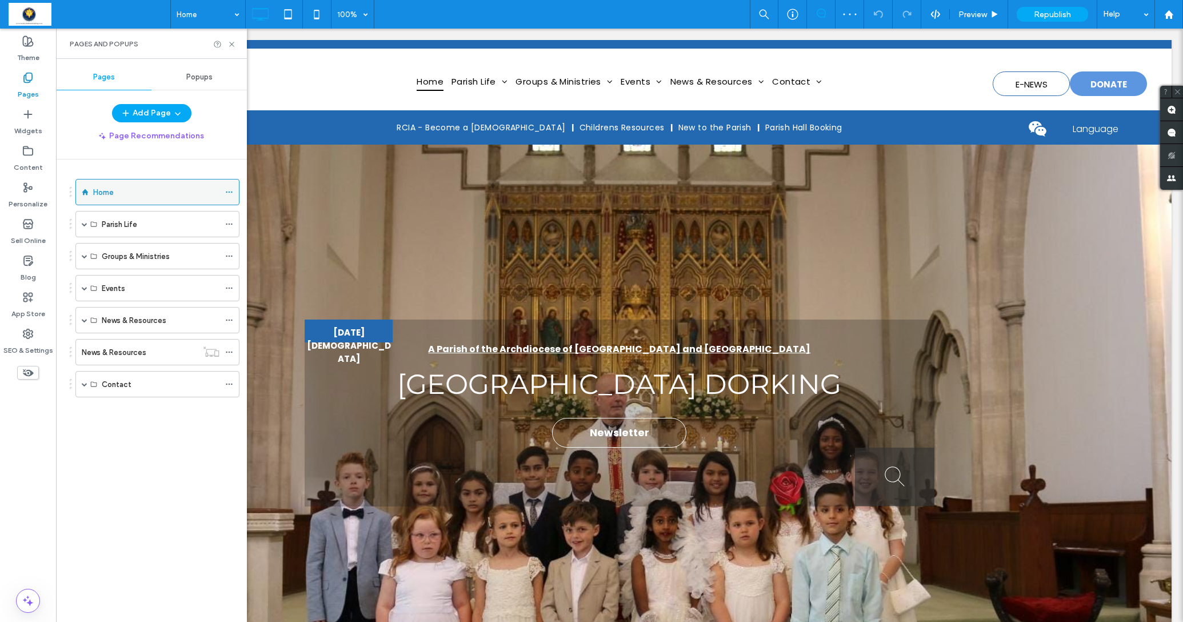
click at [100, 187] on label "Home" at bounding box center [103, 192] width 21 height 20
click at [233, 46] on icon at bounding box center [231, 44] width 9 height 9
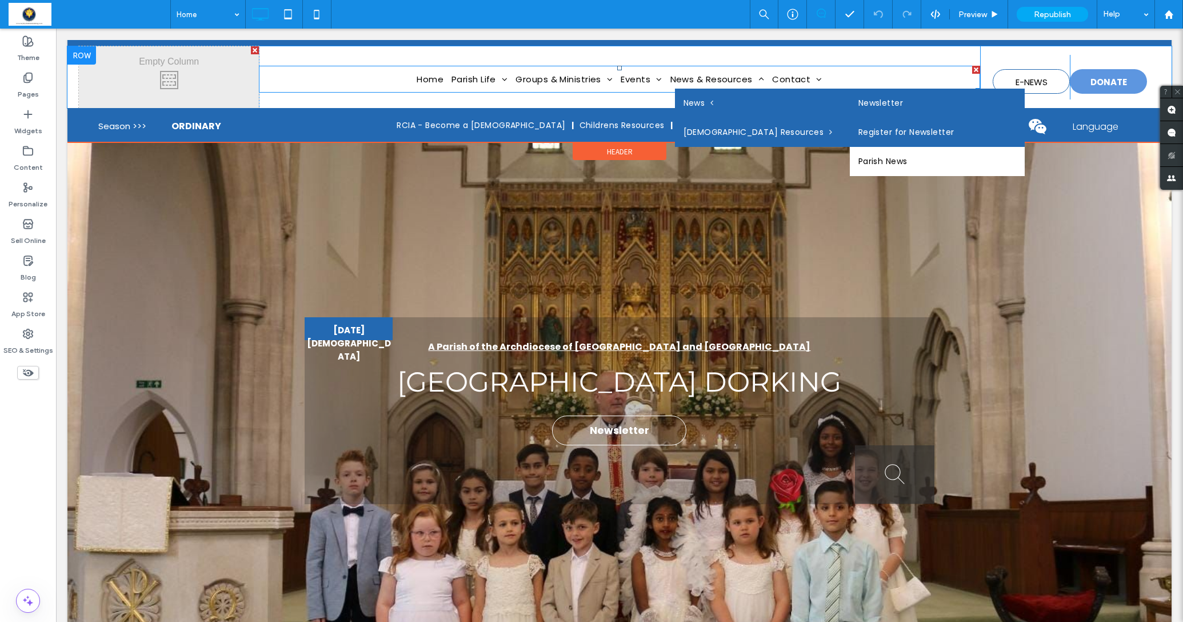
scroll to position [3, 0]
click at [850, 161] on link "Parish News" at bounding box center [937, 160] width 175 height 29
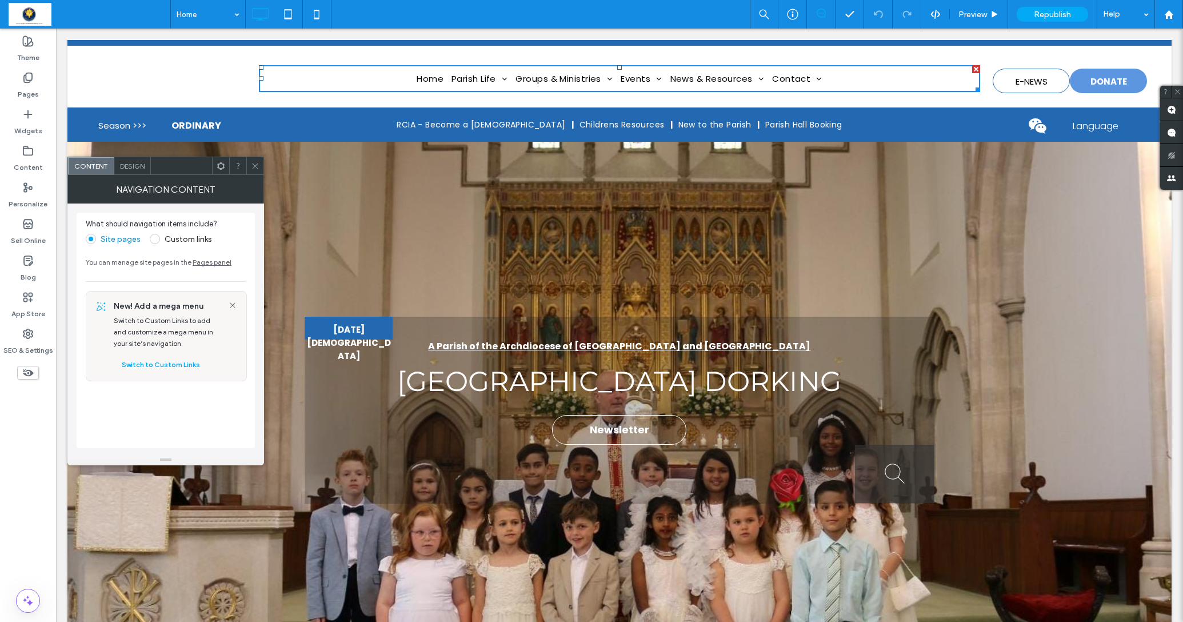
click at [256, 169] on icon at bounding box center [255, 166] width 9 height 9
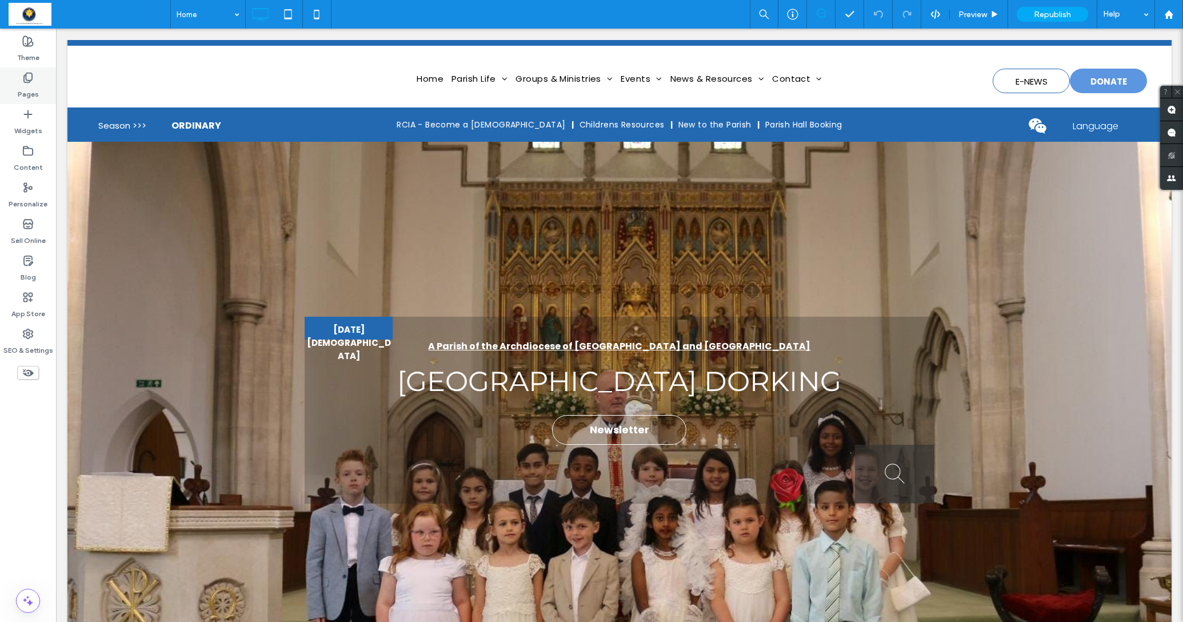
click at [21, 89] on label "Pages" at bounding box center [28, 91] width 21 height 16
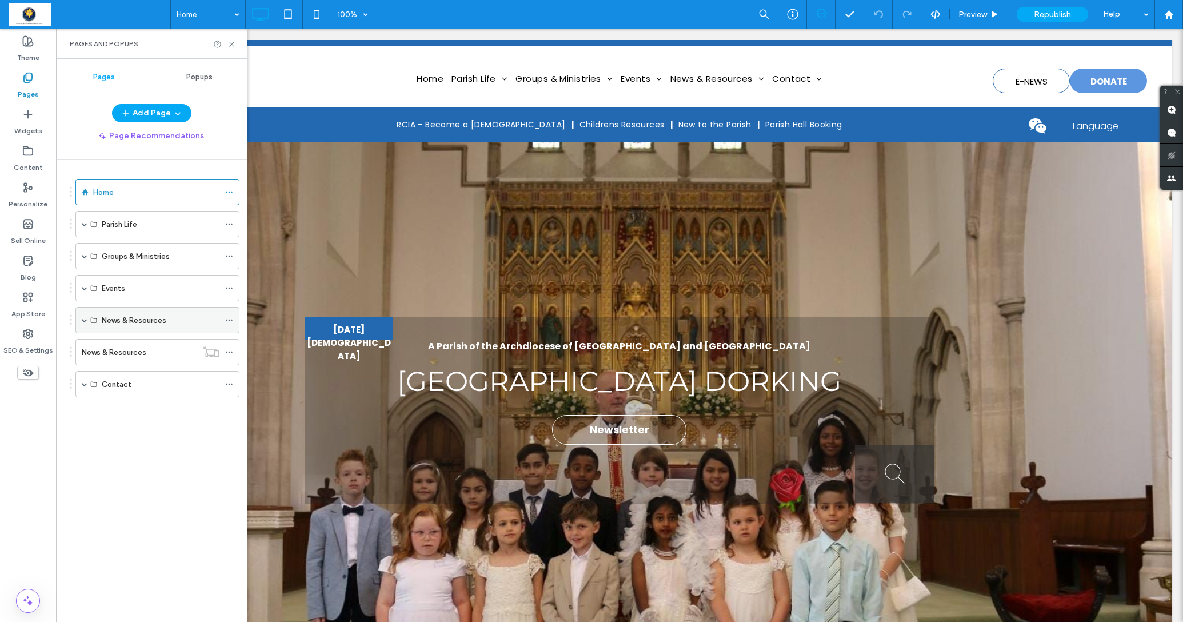
click at [80, 317] on div "News & Resources" at bounding box center [157, 320] width 164 height 26
click at [86, 319] on span at bounding box center [85, 320] width 6 height 6
click at [104, 346] on span at bounding box center [105, 346] width 6 height 6
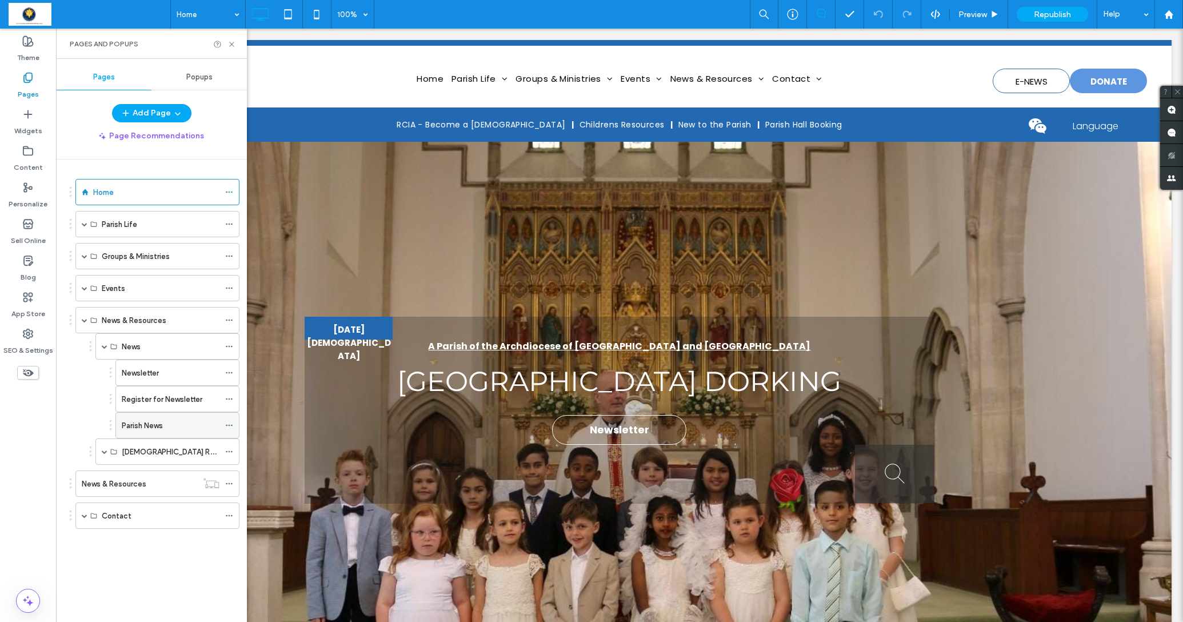
click at [134, 425] on label "Parish News" at bounding box center [142, 425] width 41 height 20
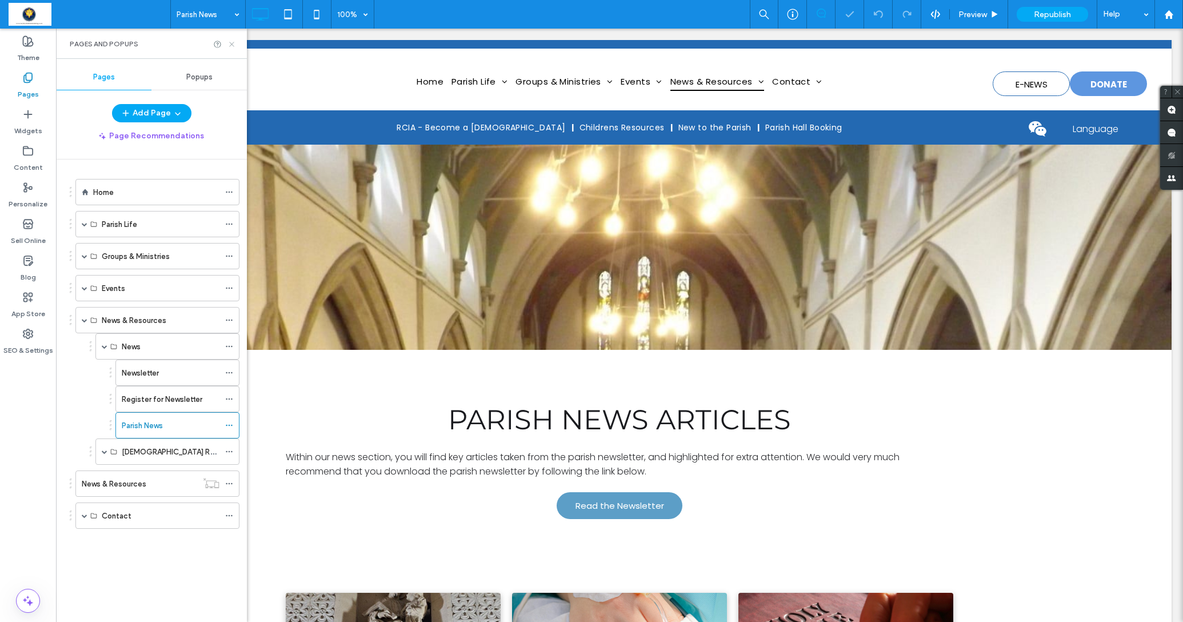
click at [235, 46] on icon at bounding box center [231, 44] width 9 height 9
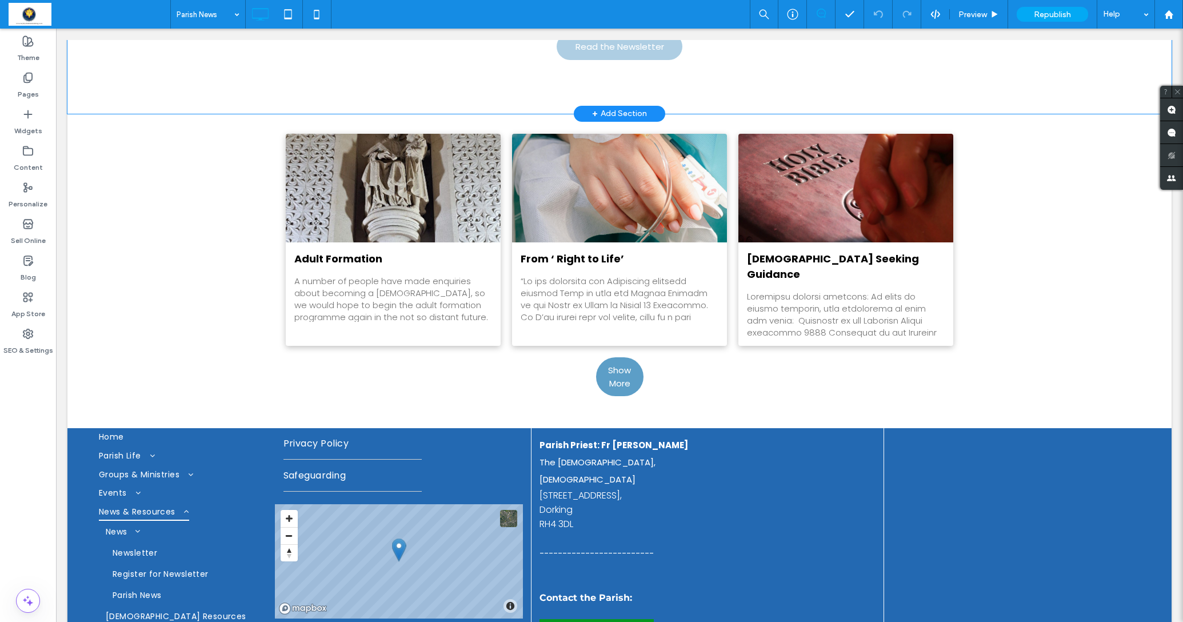
scroll to position [478, 0]
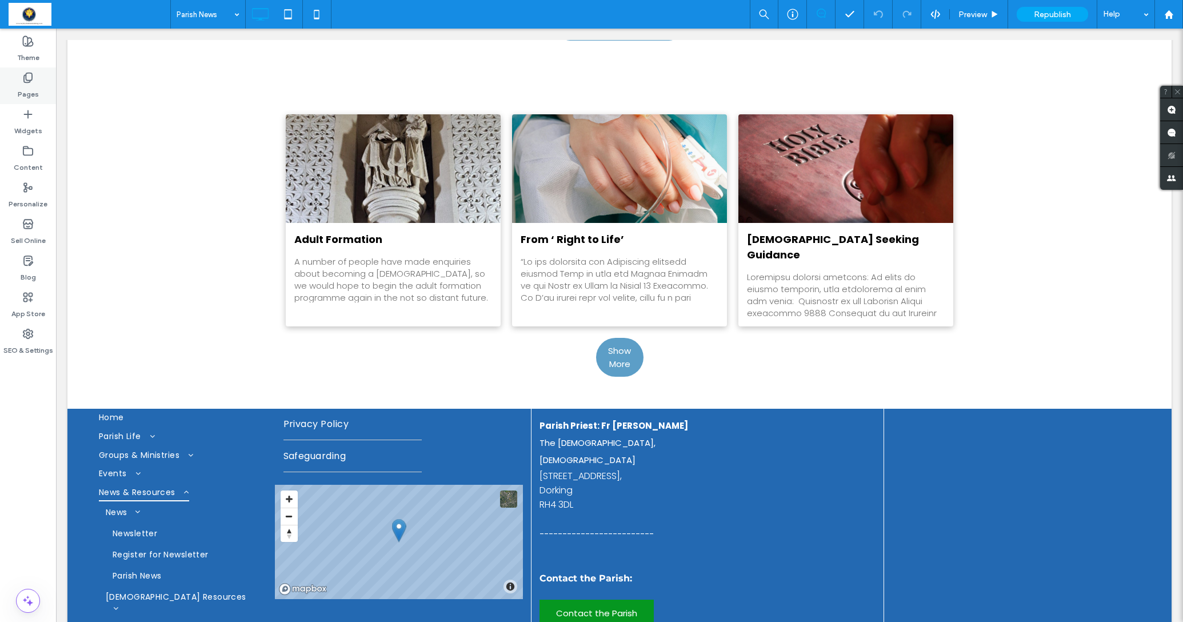
click at [22, 76] on icon at bounding box center [27, 77] width 11 height 11
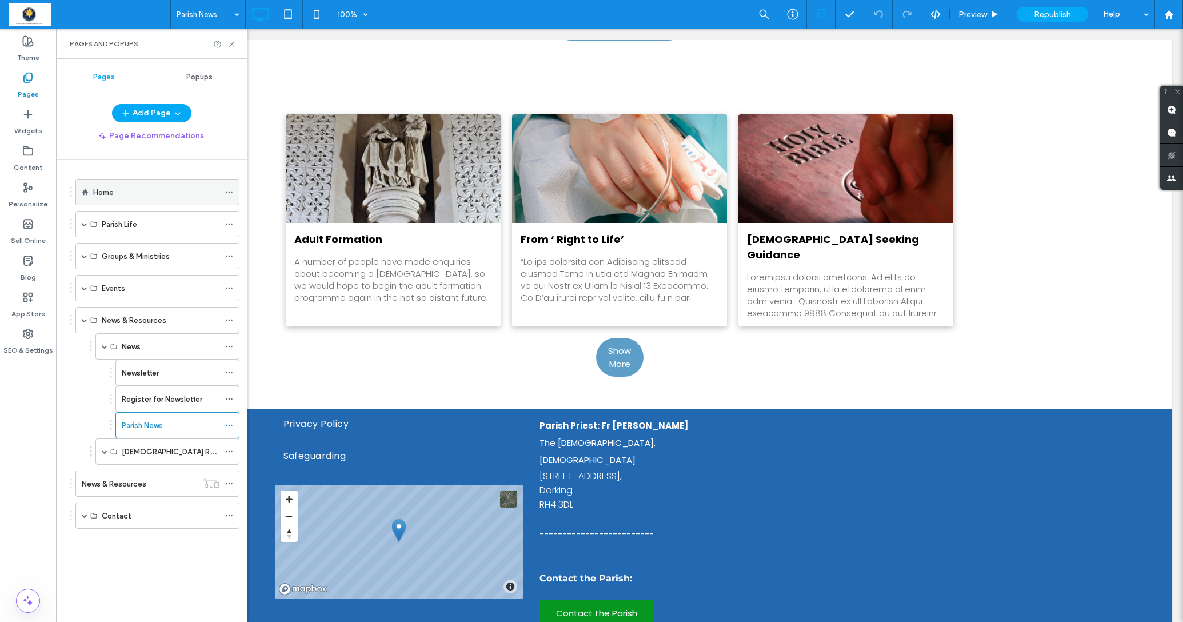
click at [102, 191] on label "Home" at bounding box center [103, 192] width 21 height 20
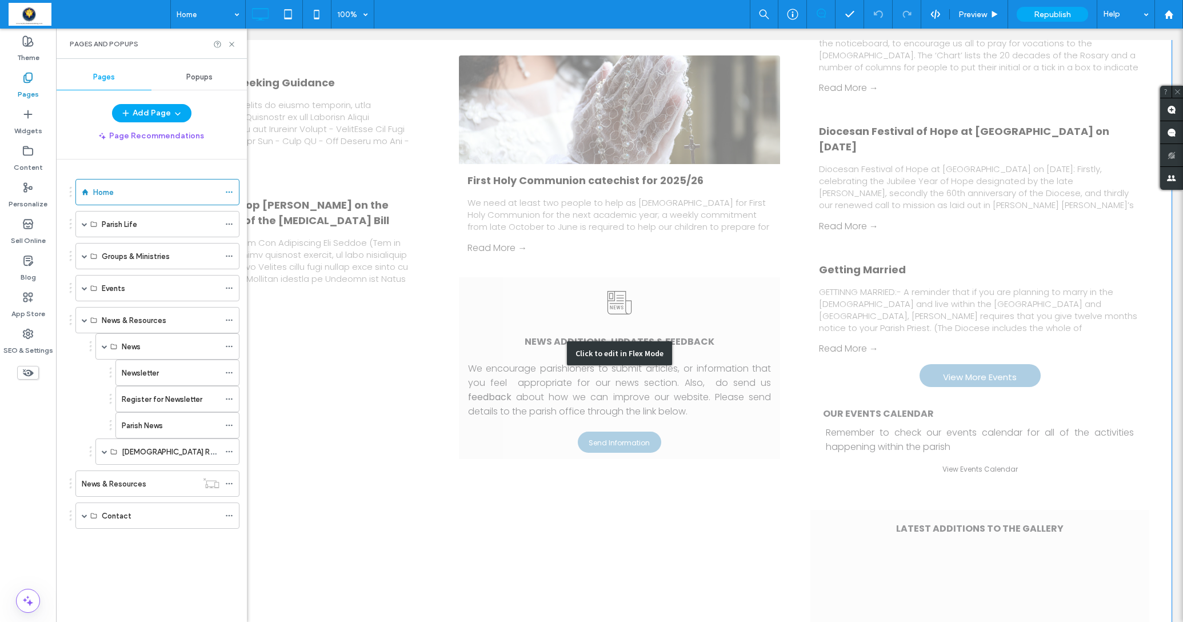
scroll to position [2954, 0]
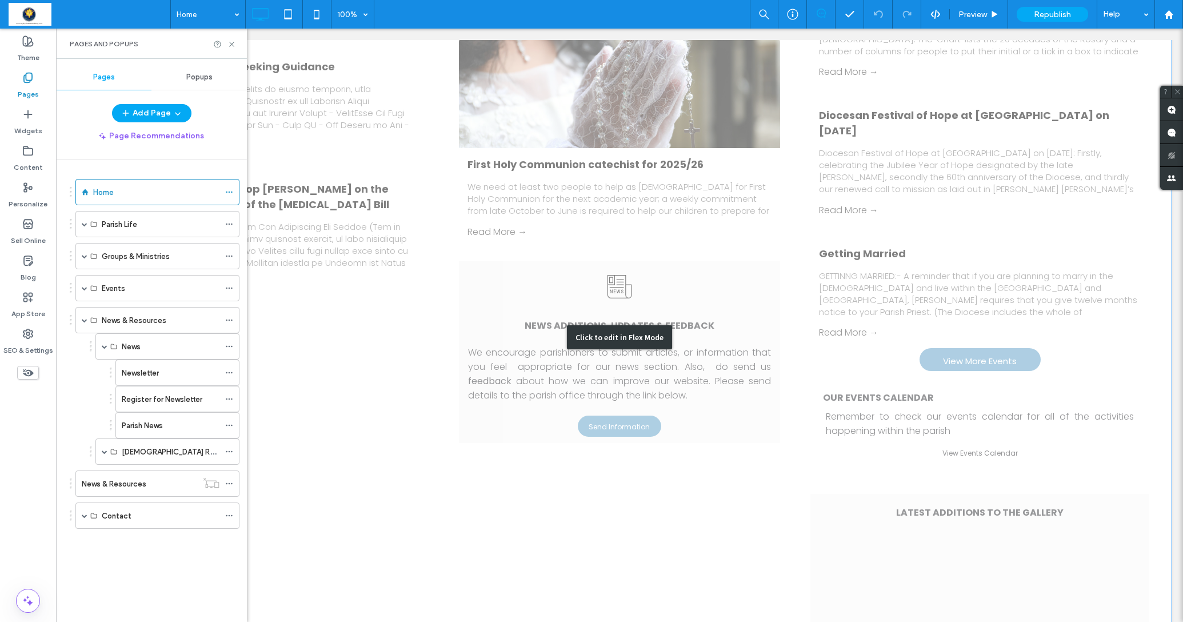
click at [1069, 438] on div "Click to edit in Flex Mode" at bounding box center [619, 337] width 1104 height 1173
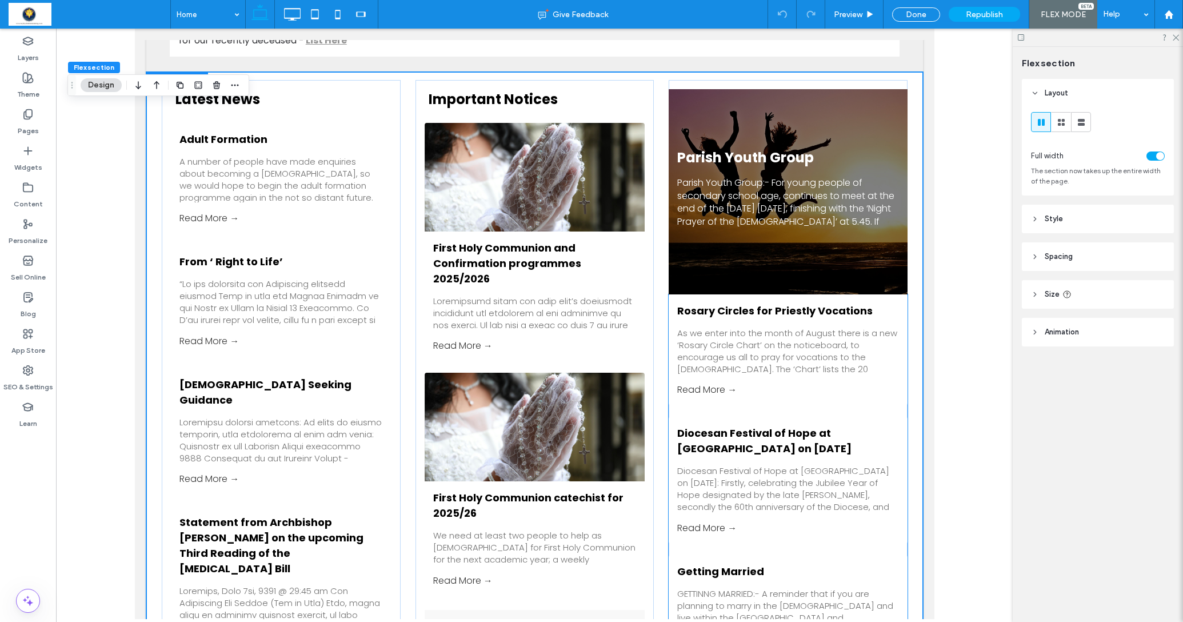
scroll to position [2717, 0]
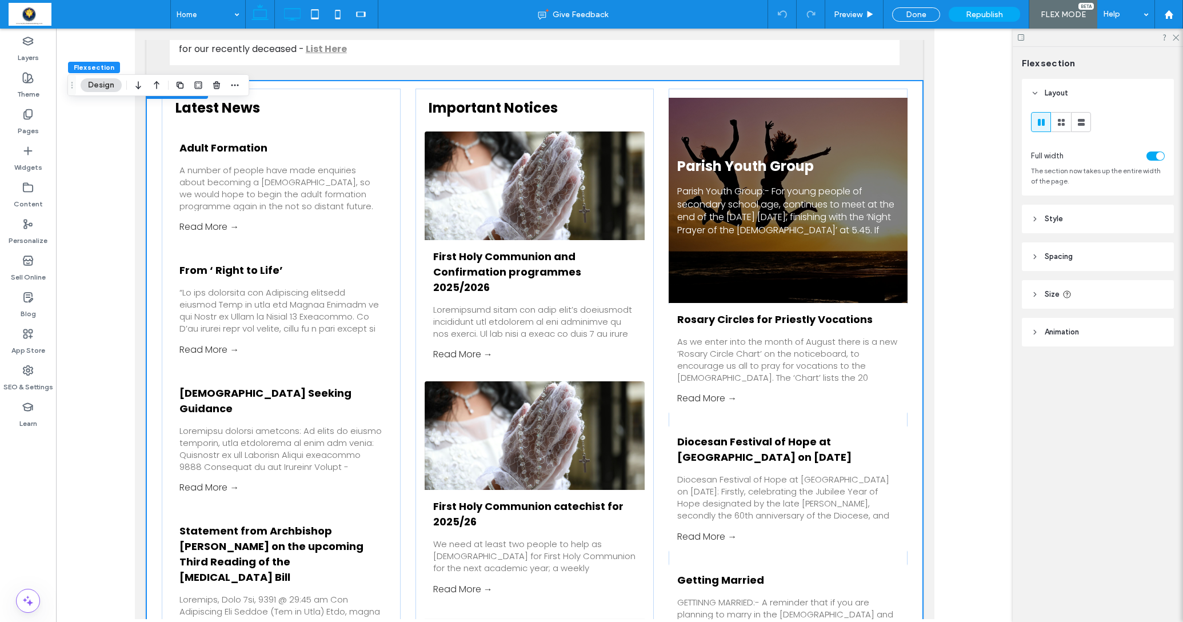
click at [290, 10] on icon at bounding box center [292, 14] width 23 height 23
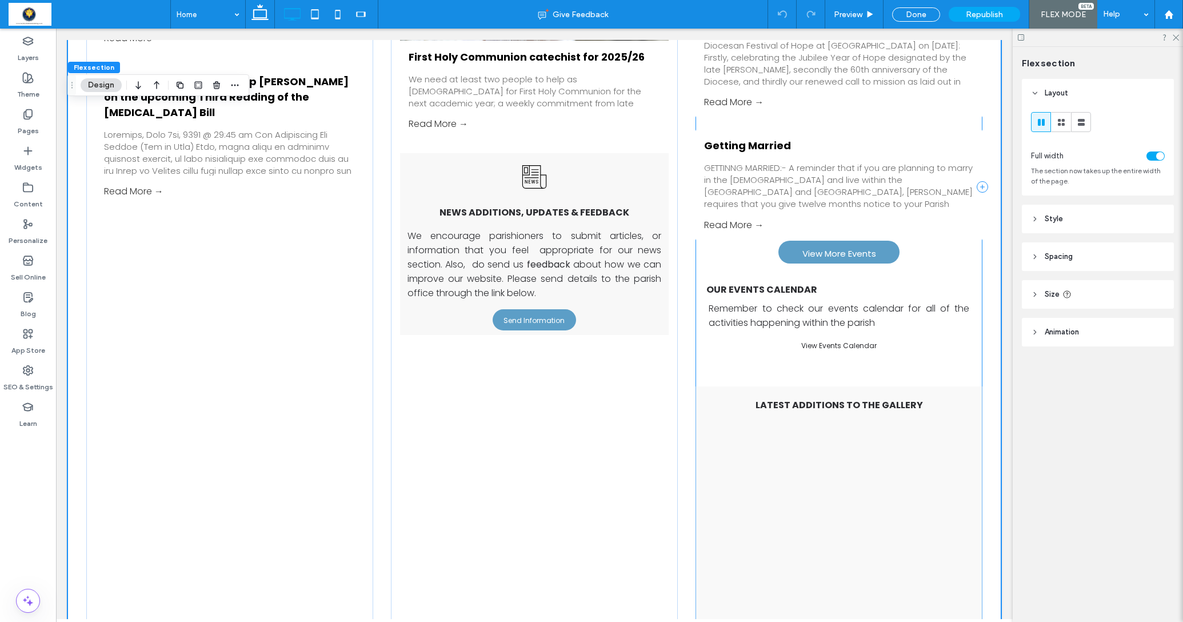
scroll to position [3088, 0]
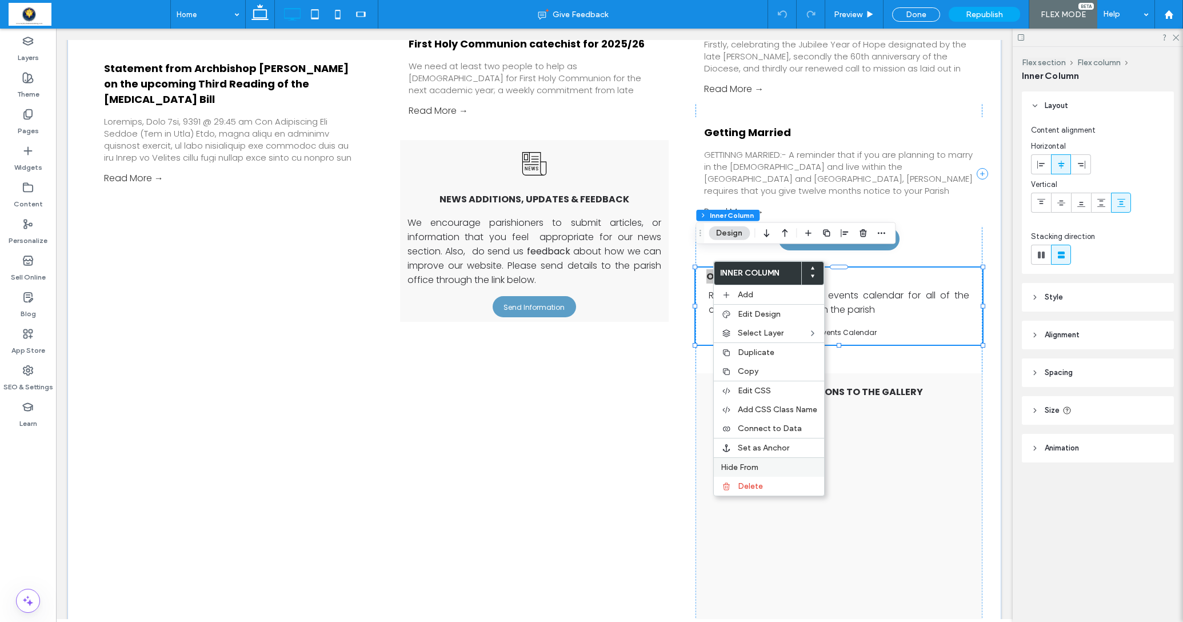
click at [767, 467] on label "Hide From" at bounding box center [769, 467] width 97 height 10
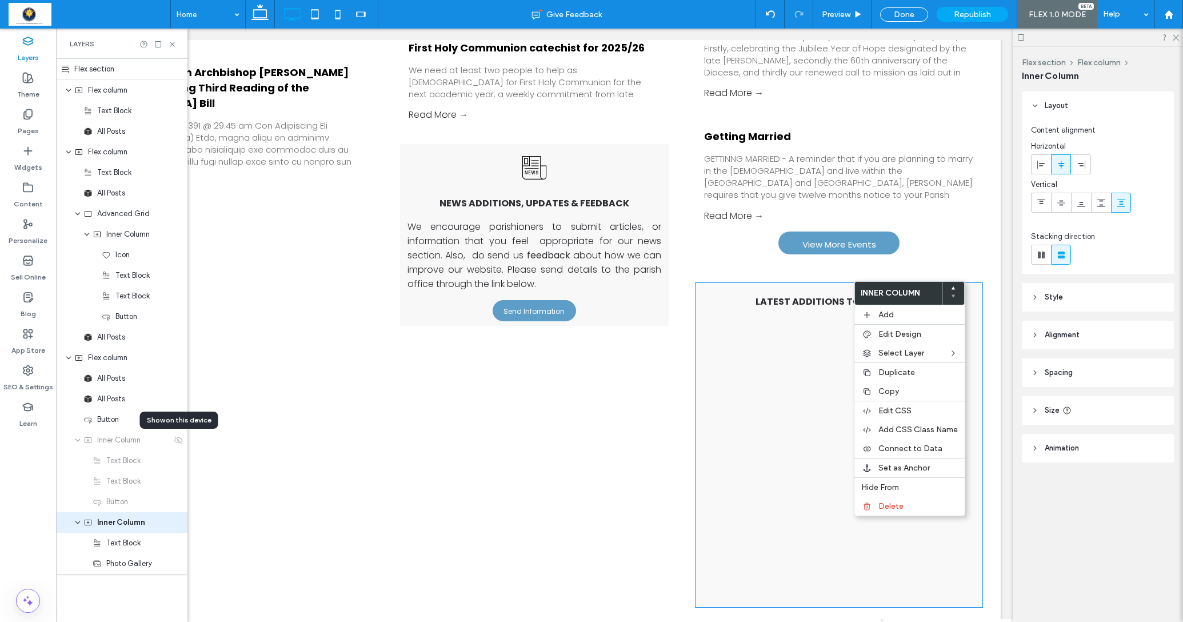
scroll to position [3082, 1]
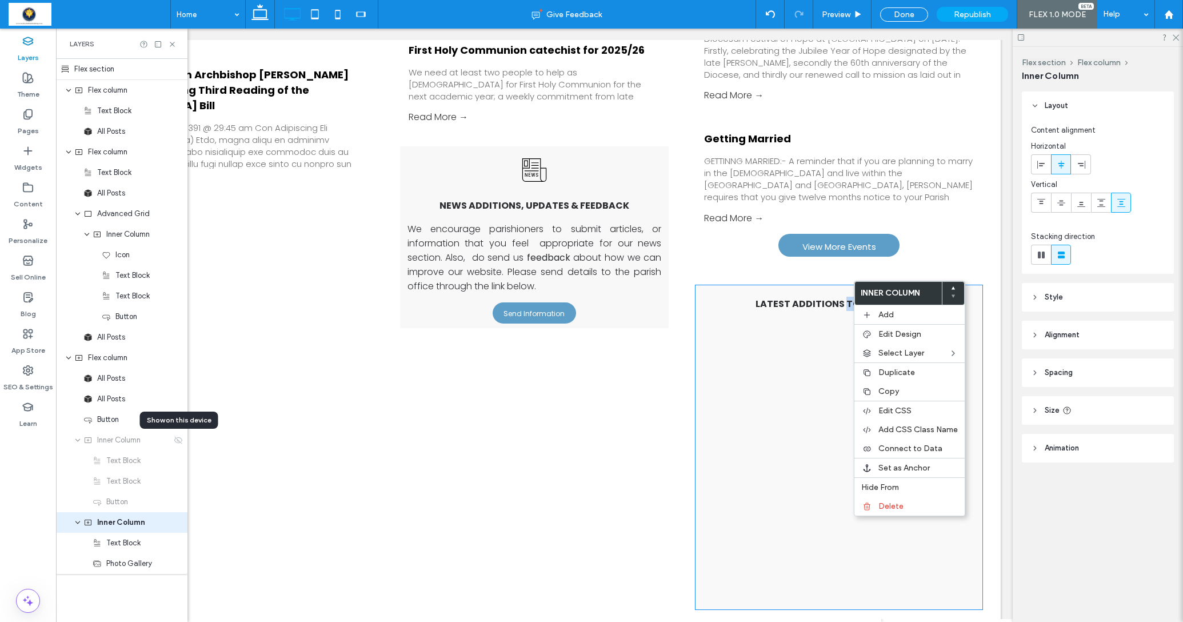
type input "**"
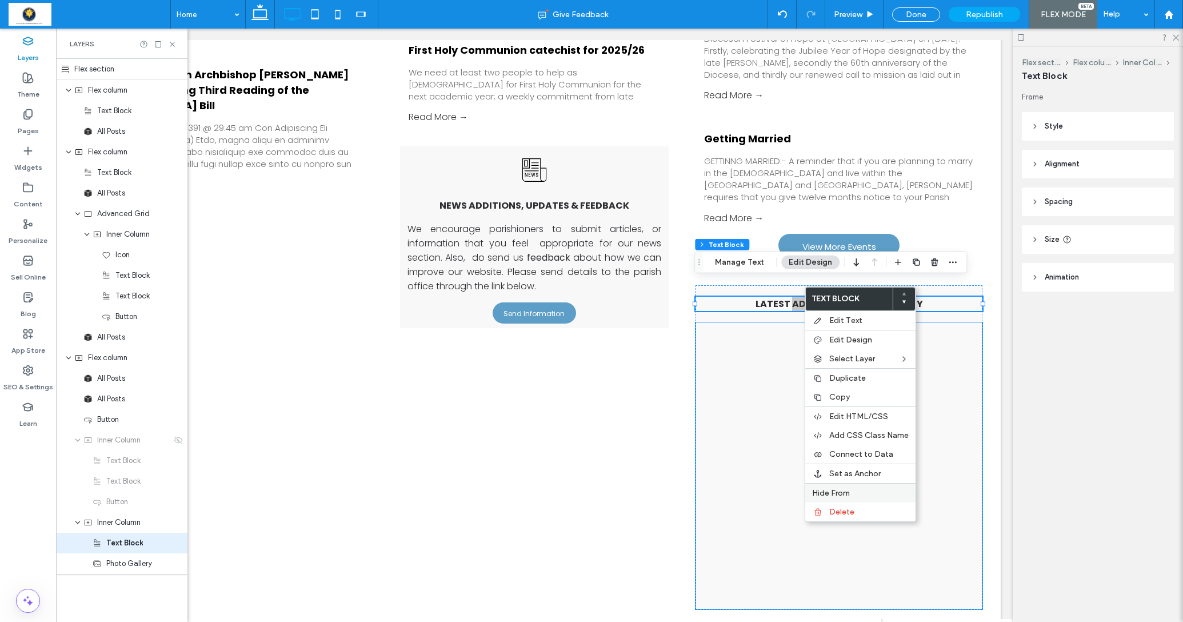
click at [855, 496] on label "Hide From" at bounding box center [860, 493] width 97 height 10
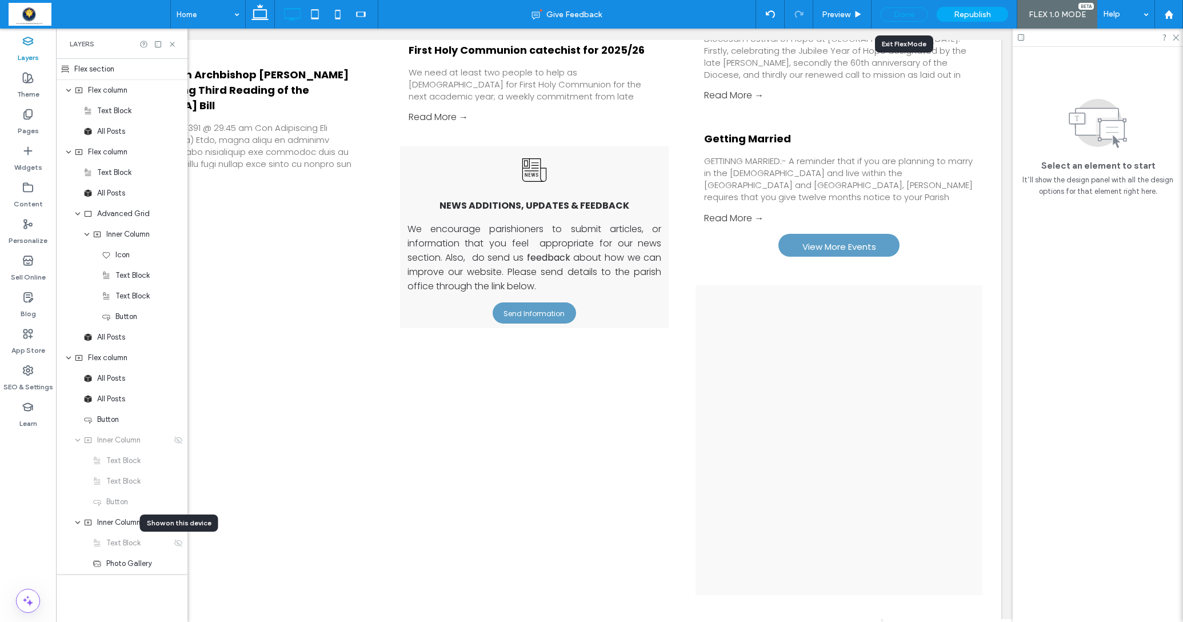
click at [907, 13] on div "Done" at bounding box center [904, 14] width 48 height 14
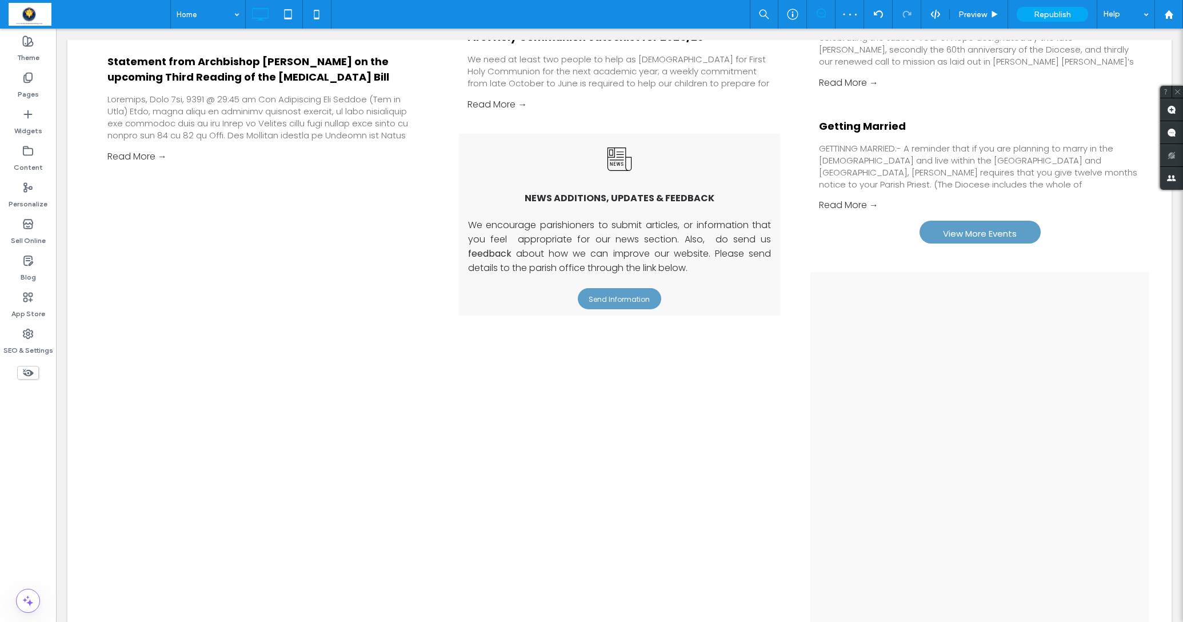
scroll to position [3082, 0]
click at [1051, 15] on span "Republish" at bounding box center [1052, 15] width 37 height 10
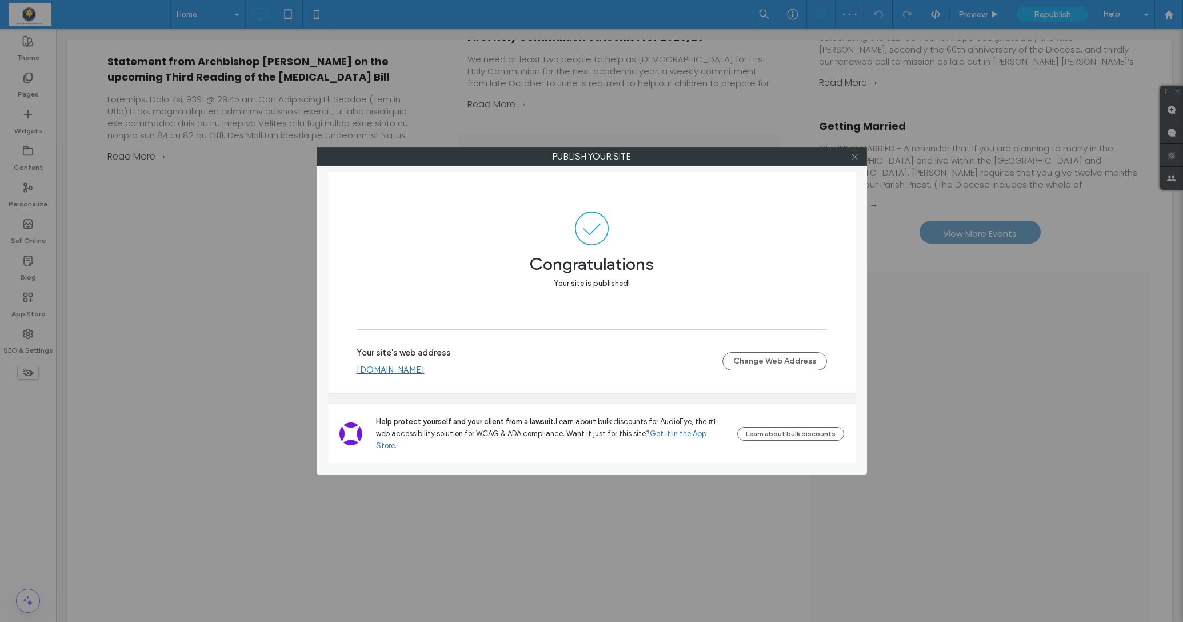
click at [857, 155] on icon at bounding box center [854, 157] width 9 height 9
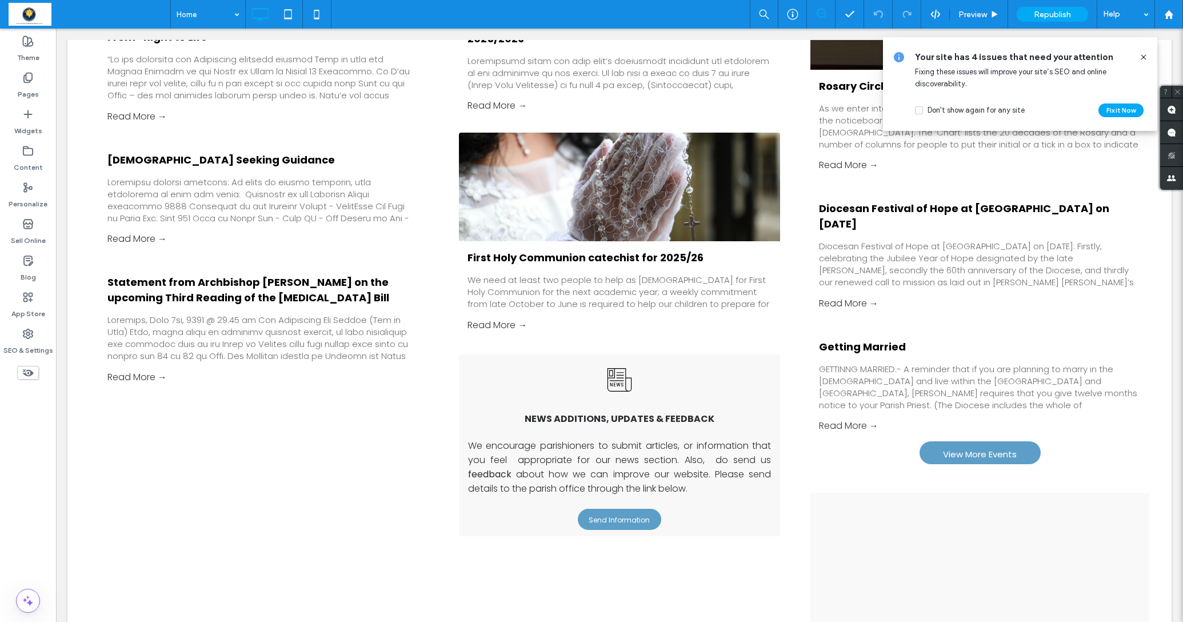
scroll to position [2861, 0]
click at [984, 18] on span "Preview" at bounding box center [972, 15] width 29 height 10
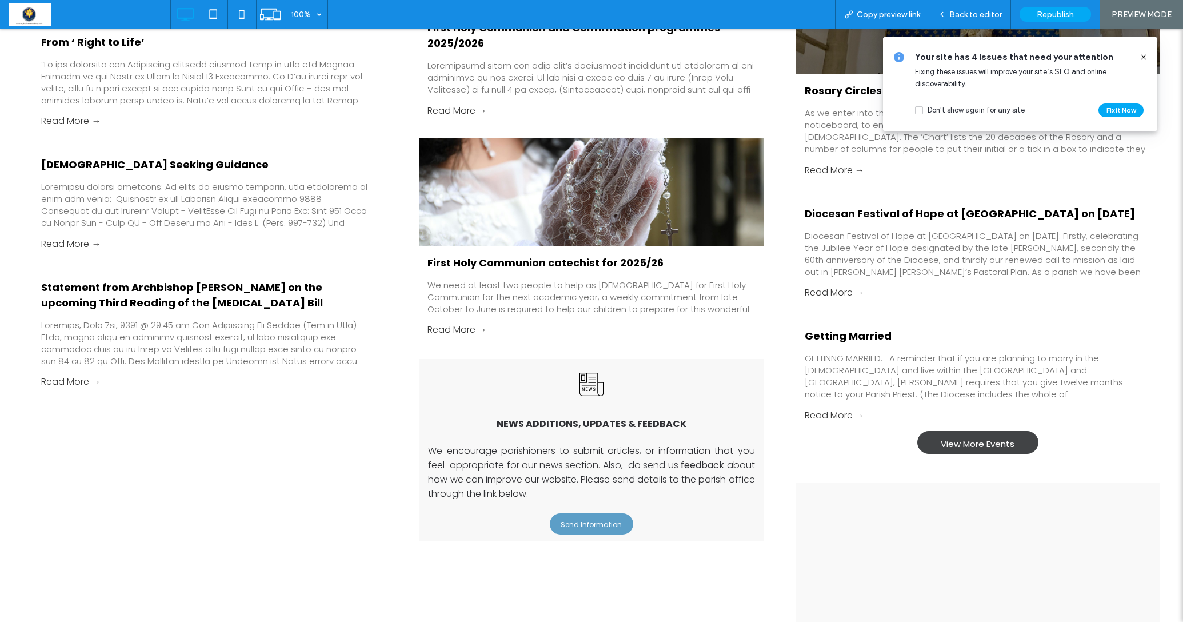
click at [978, 456] on span "View More Events" at bounding box center [978, 443] width 74 height 25
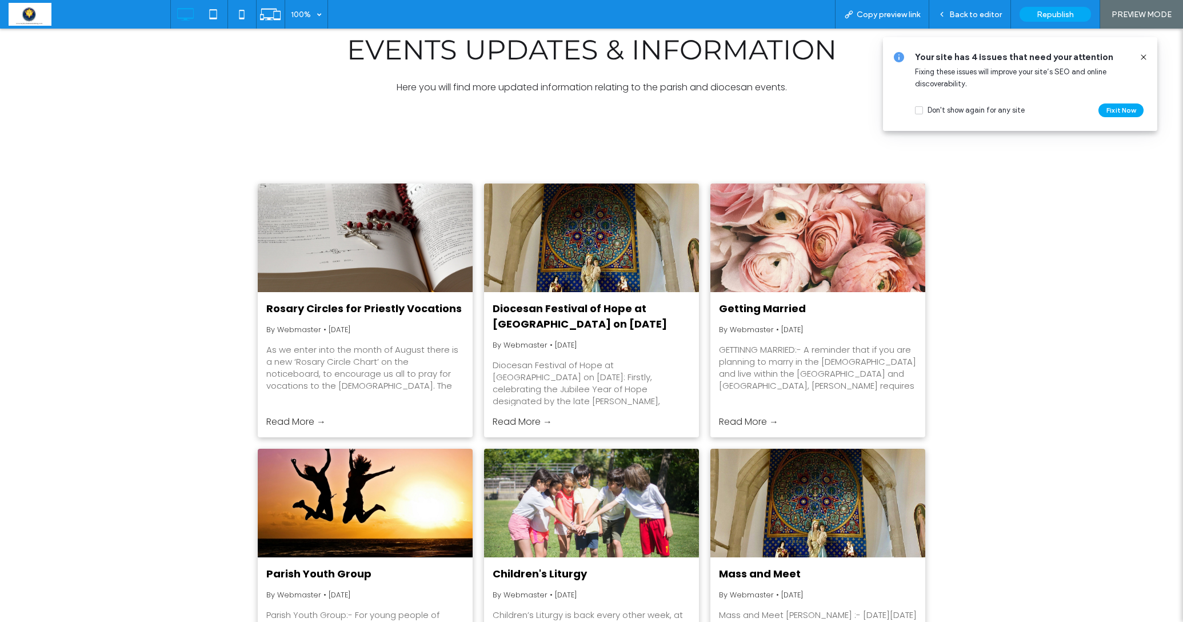
scroll to position [363, 0]
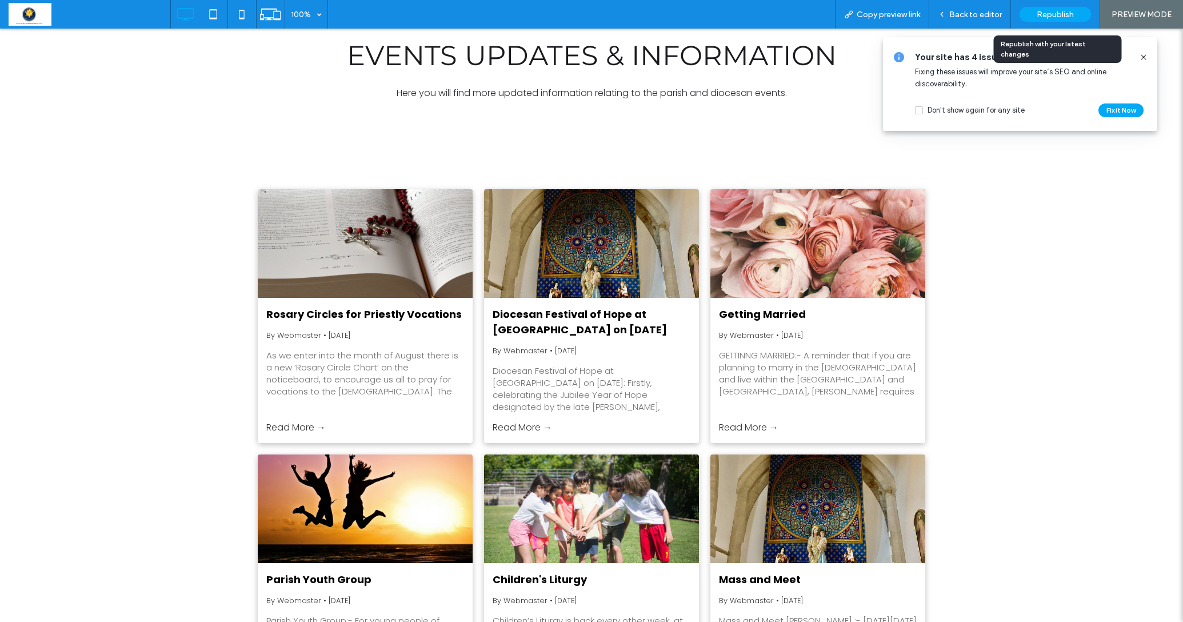
click at [1051, 13] on span "Republish" at bounding box center [1055, 15] width 37 height 10
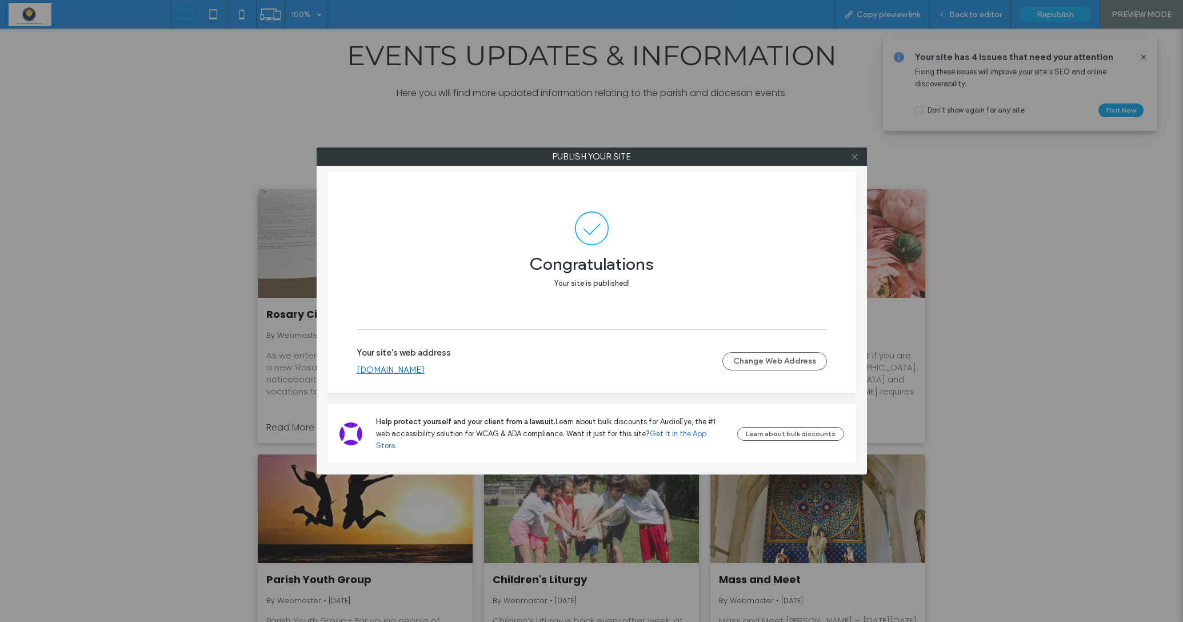
click at [853, 156] on icon at bounding box center [854, 157] width 9 height 9
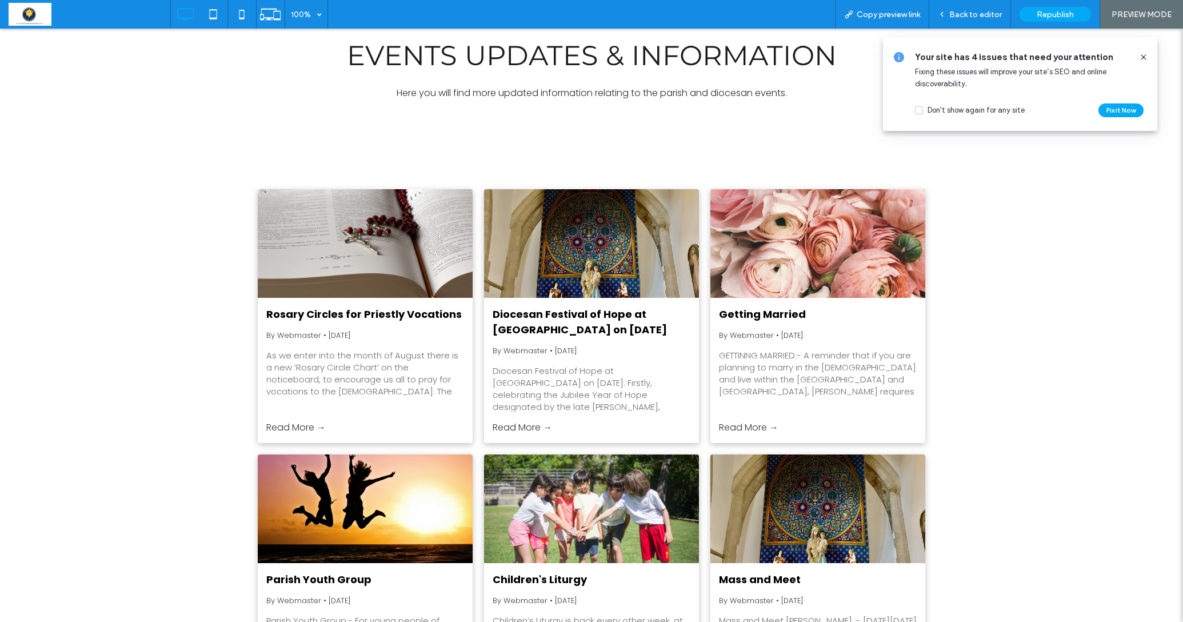
scroll to position [362, 0]
